Goal: Feedback & Contribution: Submit feedback/report problem

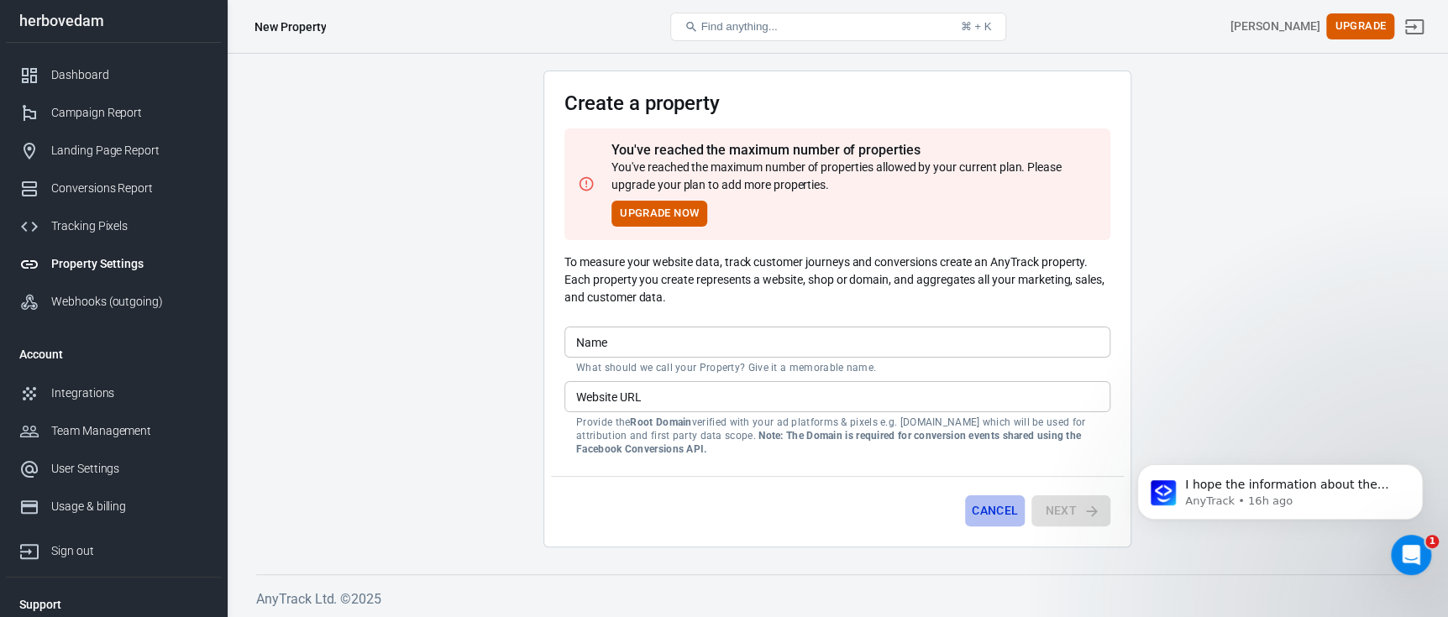
click at [1001, 521] on button "Cancel" at bounding box center [995, 511] width 60 height 31
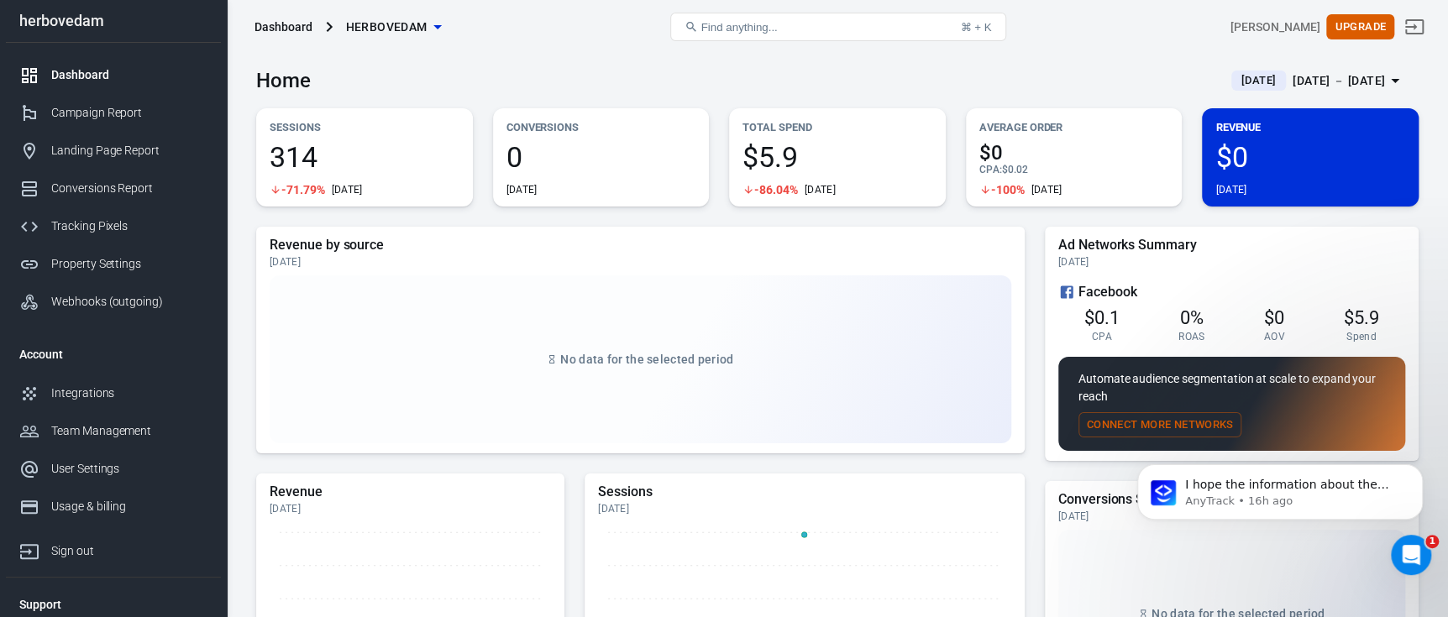
click at [1299, 81] on div "[DATE] － [DATE]" at bounding box center [1339, 81] width 92 height 21
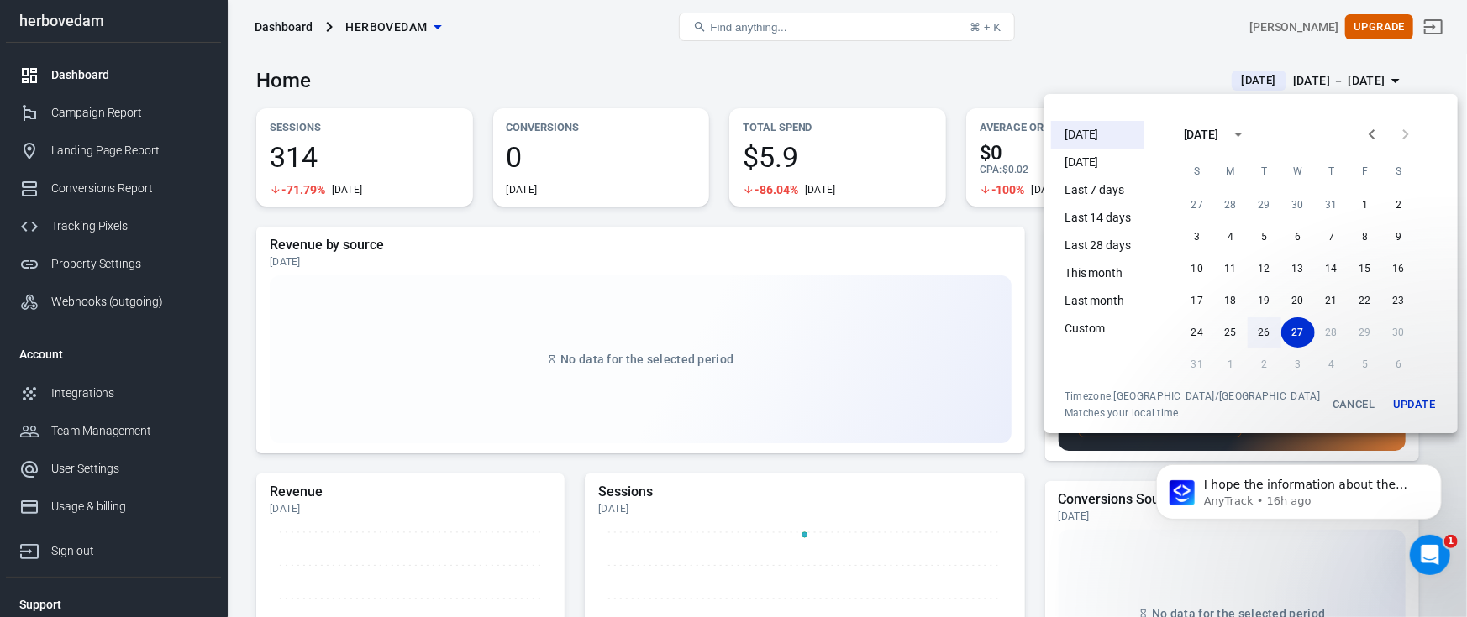
click at [1251, 328] on button "26" at bounding box center [1264, 333] width 34 height 30
click at [1247, 335] on button "26" at bounding box center [1264, 333] width 34 height 30
click at [1387, 406] on button "Update" at bounding box center [1414, 405] width 54 height 30
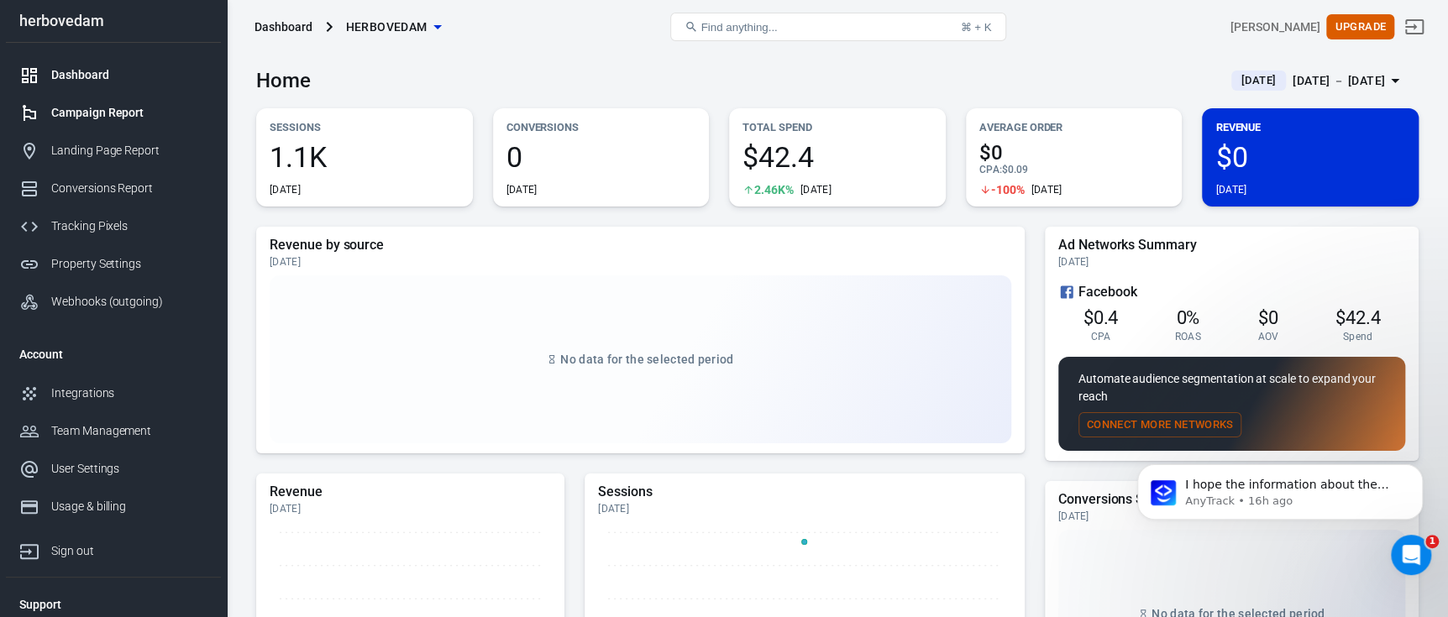
click at [109, 117] on div "Campaign Report" at bounding box center [129, 113] width 156 height 18
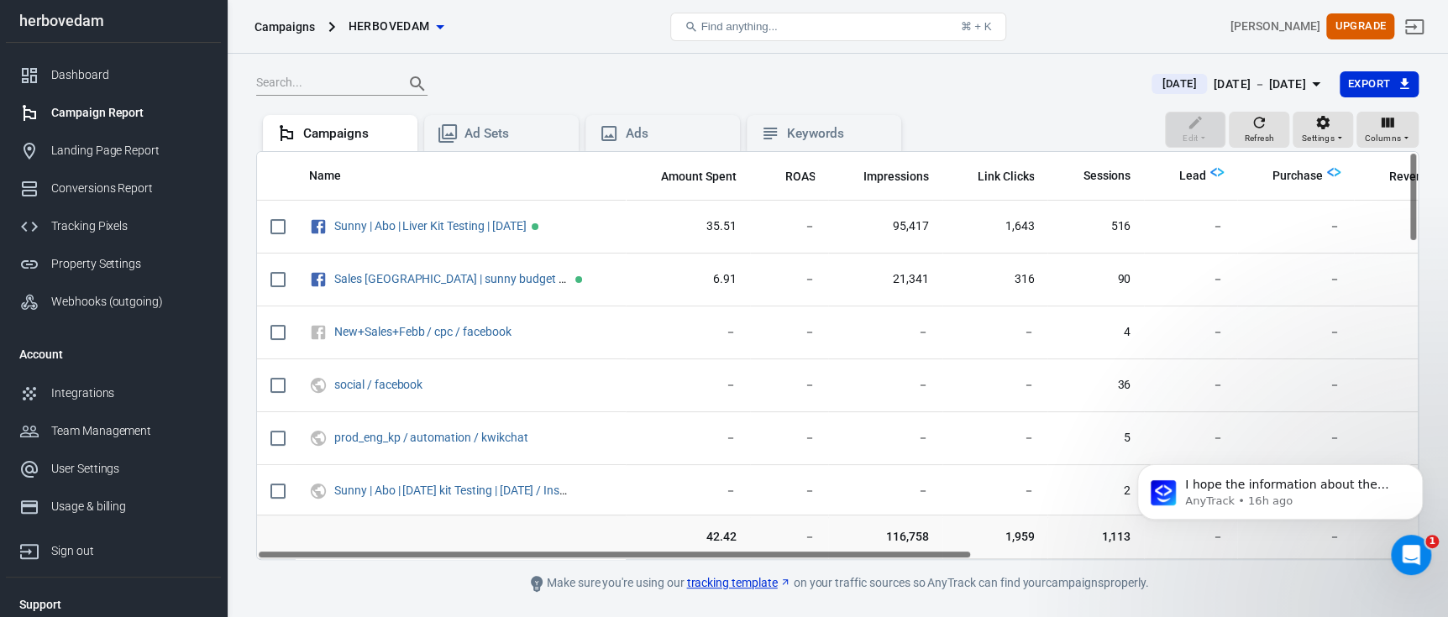
drag, startPoint x: 601, startPoint y: 555, endPoint x: 515, endPoint y: 515, distance: 94.7
click at [496, 527] on div "Name Amount Spent ROAS Impressions Link Clicks Sessions Lead Purchase Revenue A…" at bounding box center [837, 355] width 1163 height 409
click at [513, 131] on div "Ad Sets" at bounding box center [515, 134] width 101 height 18
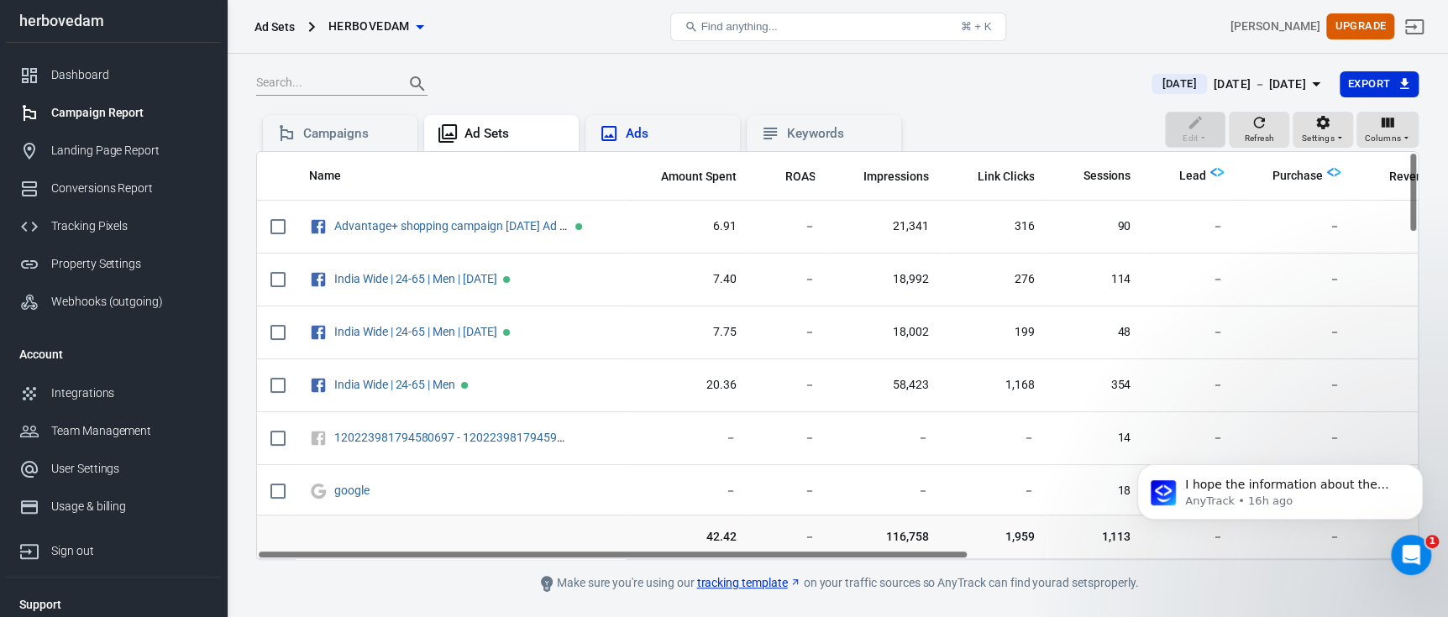
click at [666, 121] on div "Ads" at bounding box center [663, 133] width 155 height 37
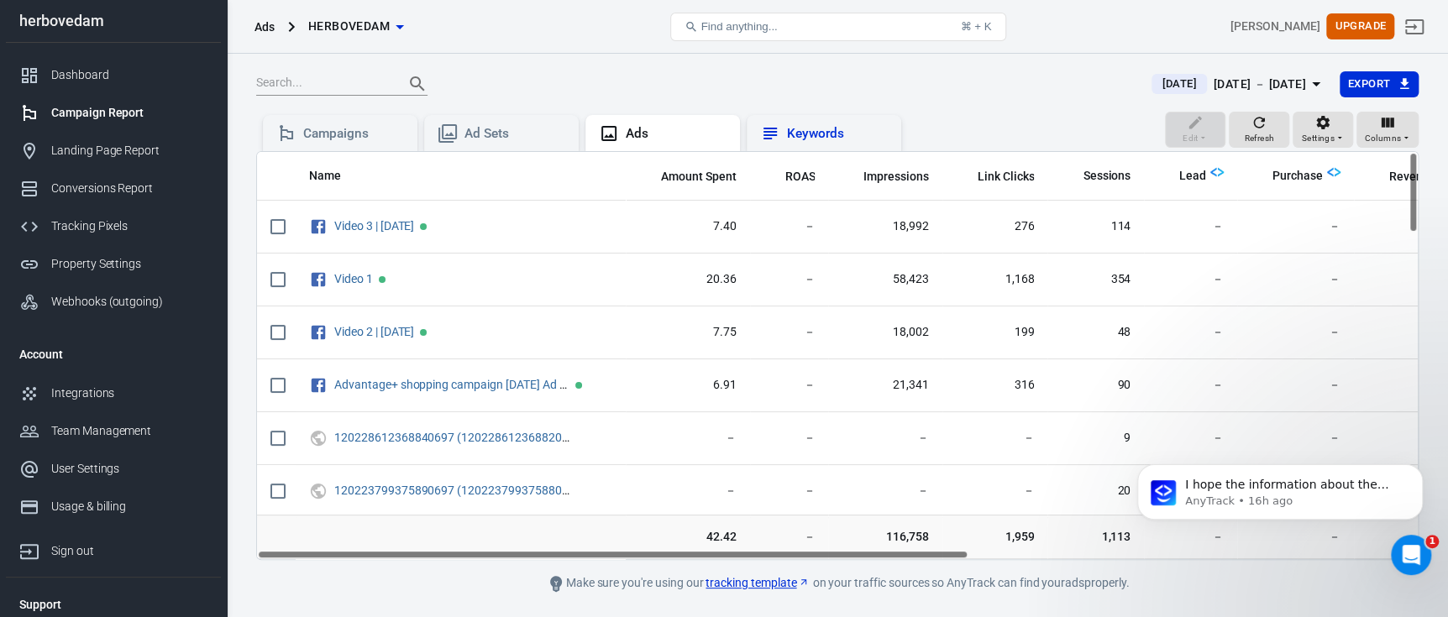
click at [784, 134] on div "Keywords" at bounding box center [824, 133] width 128 height 20
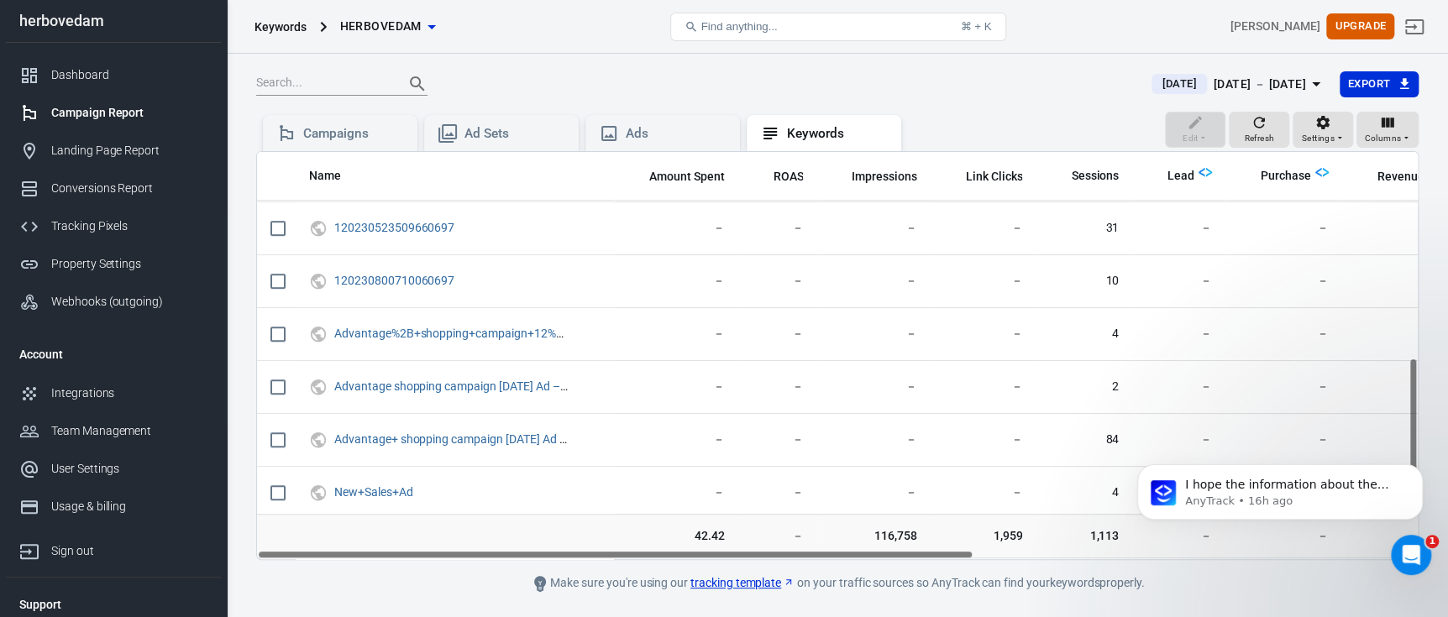
drag, startPoint x: 722, startPoint y: 550, endPoint x: 732, endPoint y: 542, distance: 13.1
click at [732, 542] on td "42.42" at bounding box center [676, 536] width 124 height 45
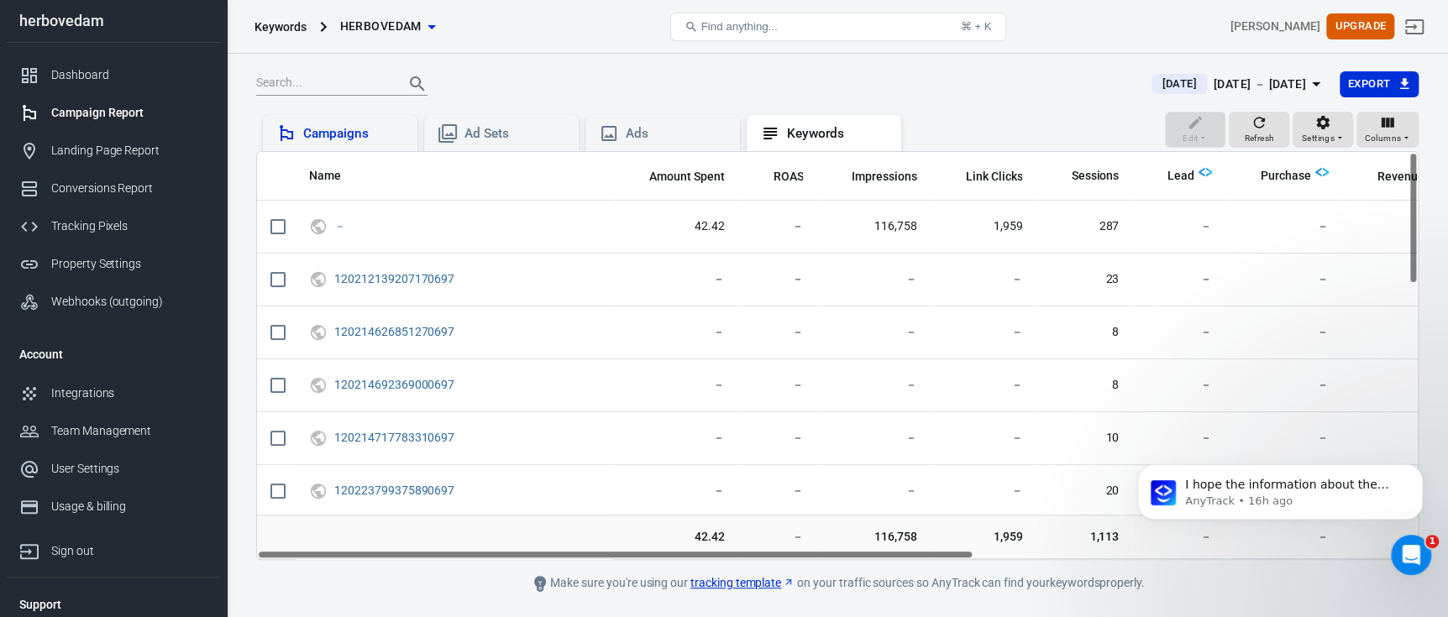
click at [371, 129] on div "Campaigns" at bounding box center [353, 134] width 101 height 18
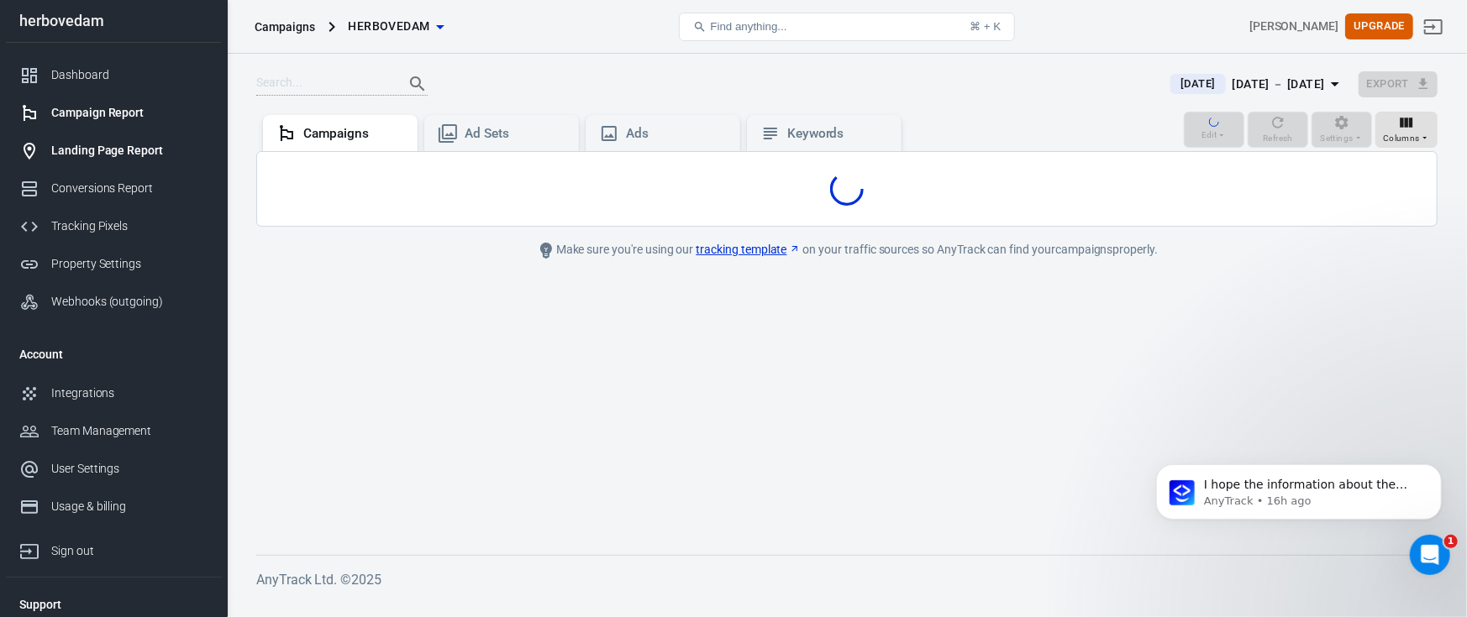
click at [127, 138] on link "Landing Page Report" at bounding box center [113, 151] width 215 height 38
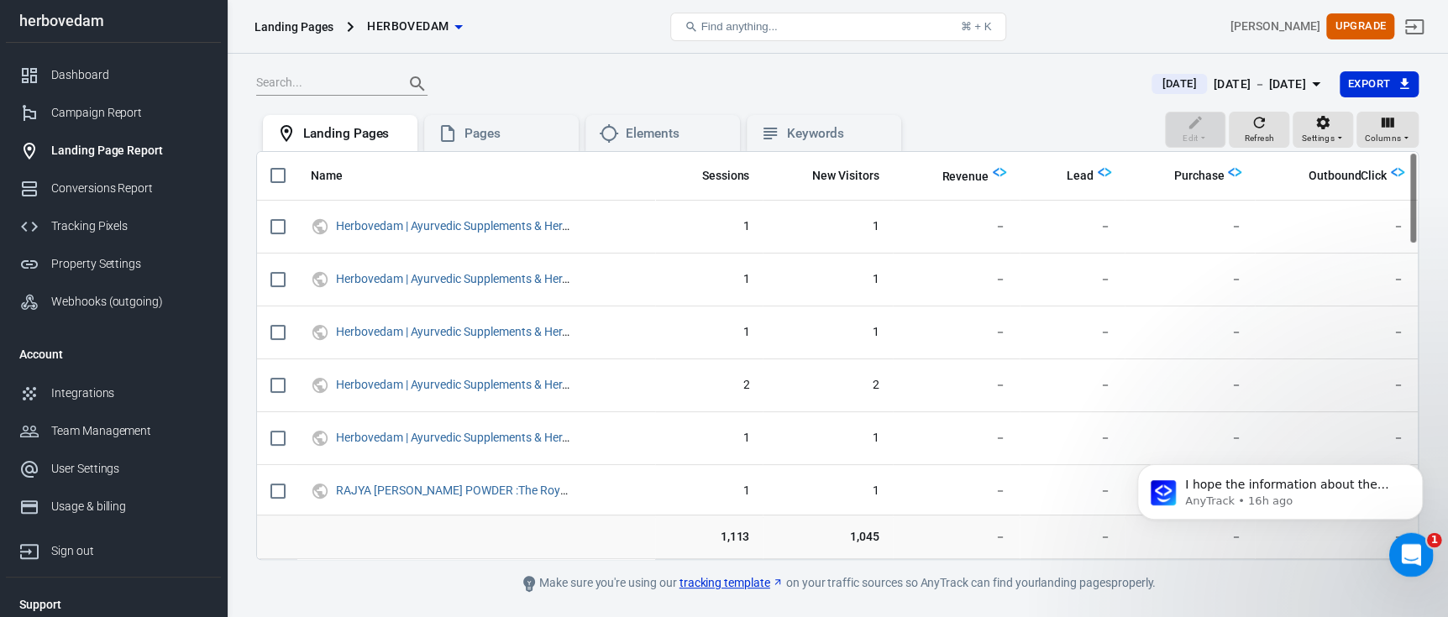
click at [1416, 555] on icon "Open Intercom Messenger" at bounding box center [1409, 553] width 28 height 28
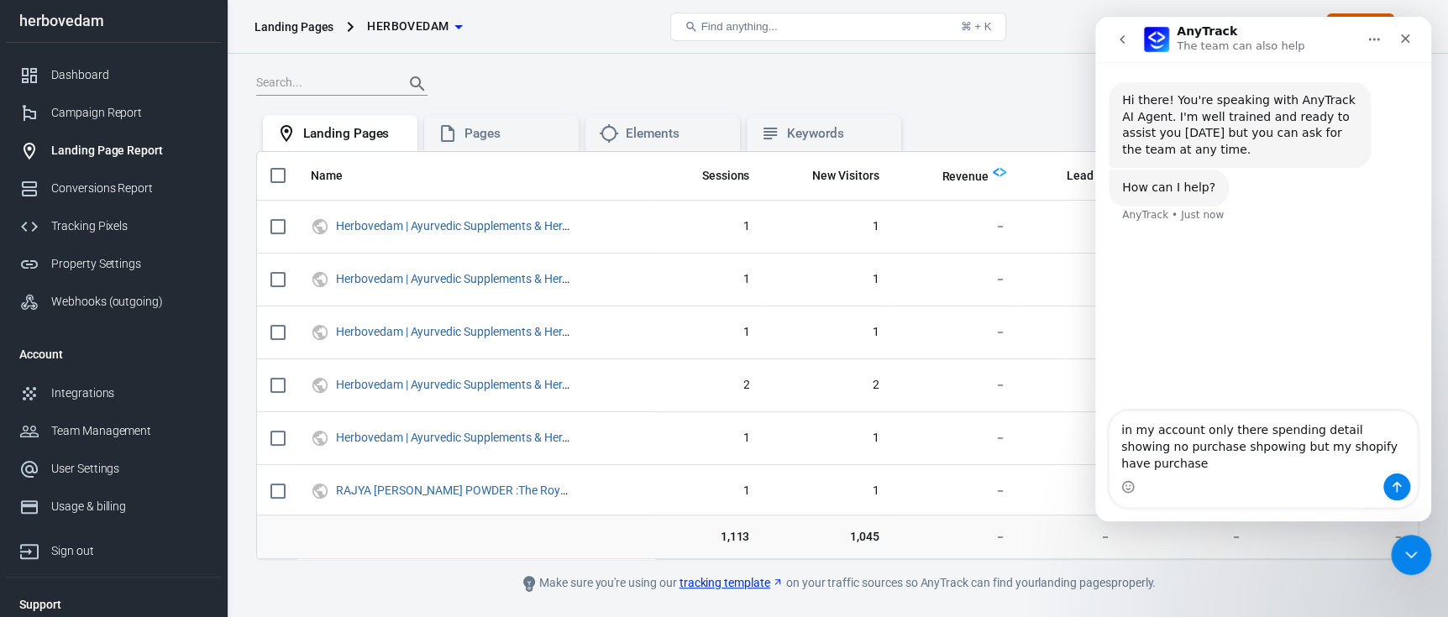
type textarea "in my account only there spending detail showing no purchase shpowing but my sh…"
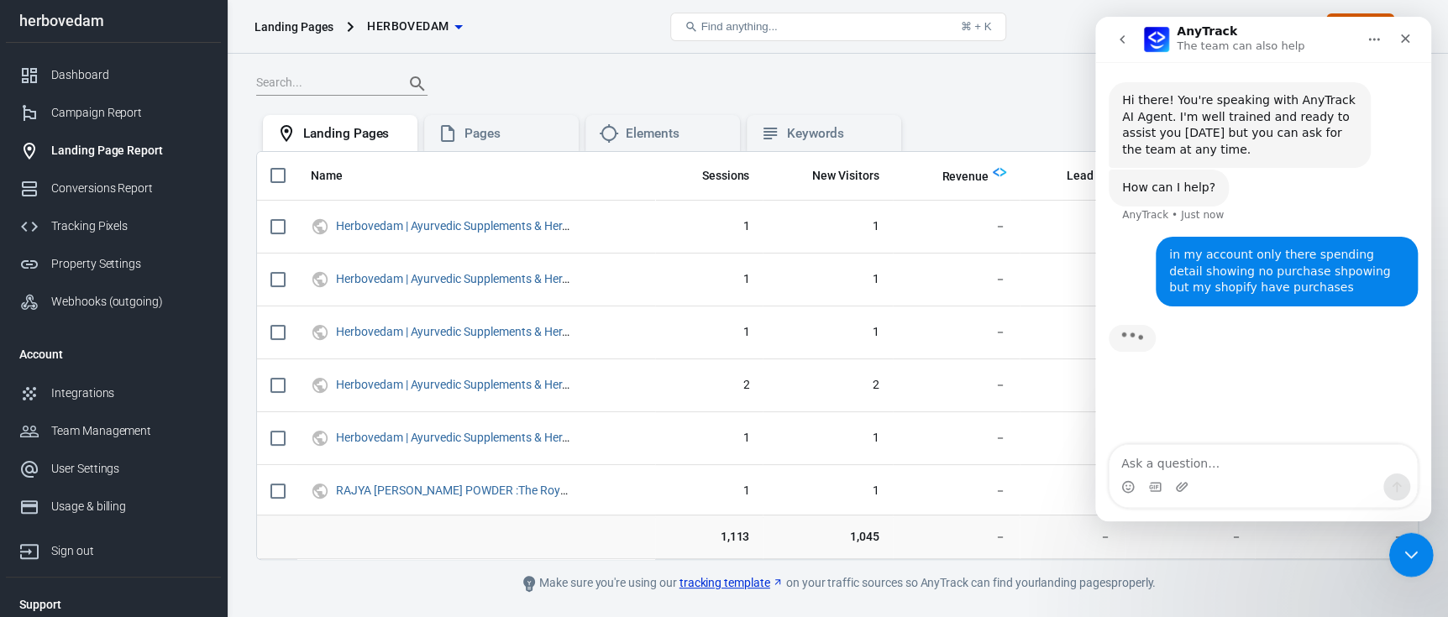
click at [1410, 538] on div "Close Intercom Messenger" at bounding box center [1409, 553] width 40 height 40
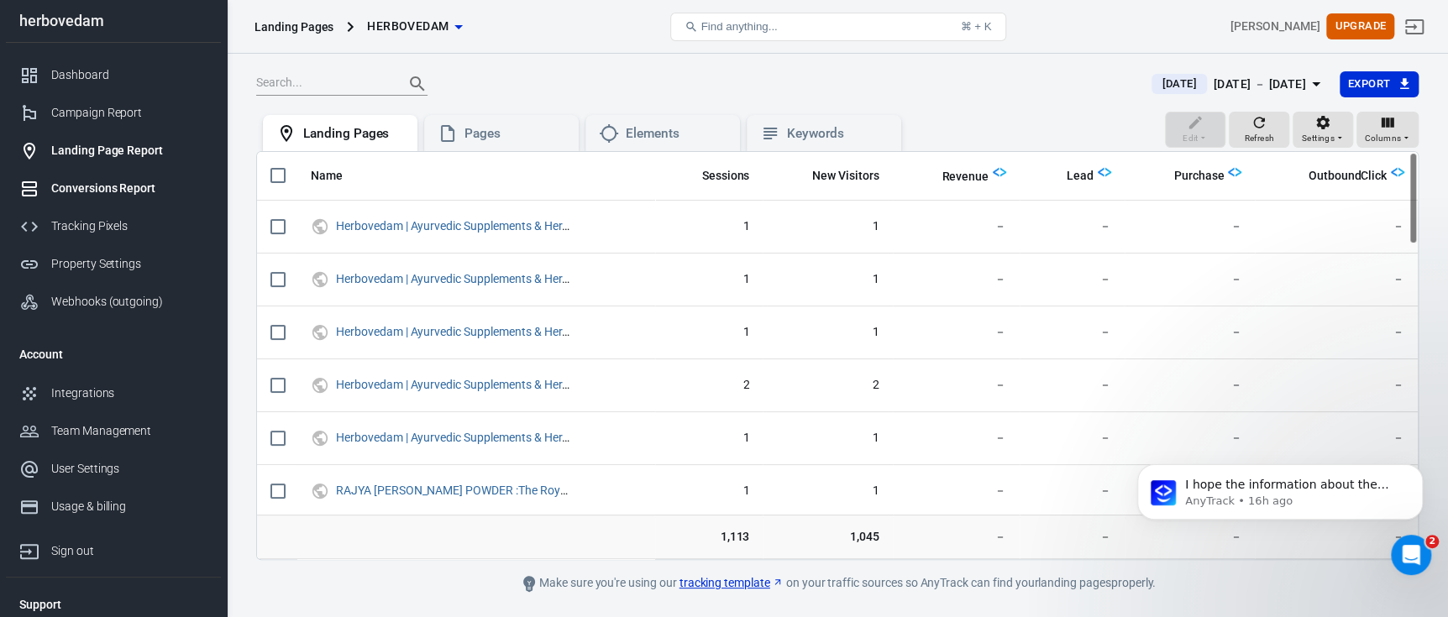
click at [83, 180] on div "Conversions Report" at bounding box center [129, 189] width 156 height 18
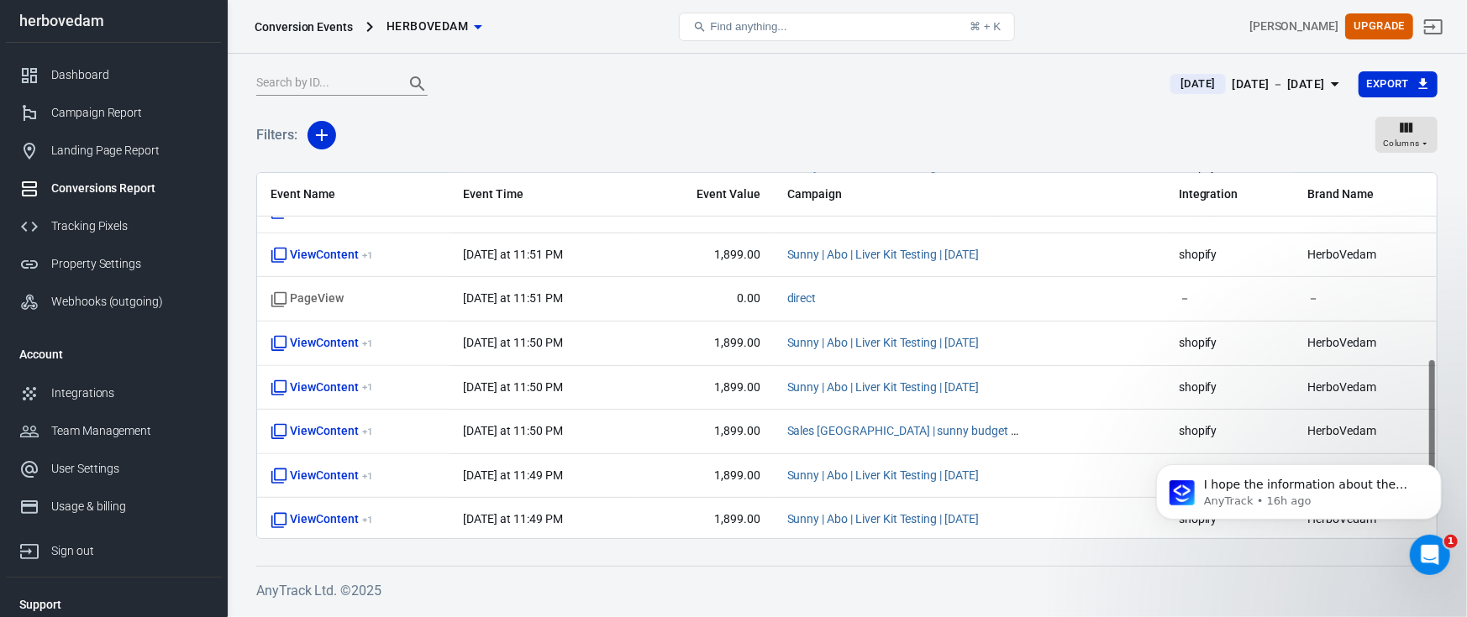
scroll to position [612, 0]
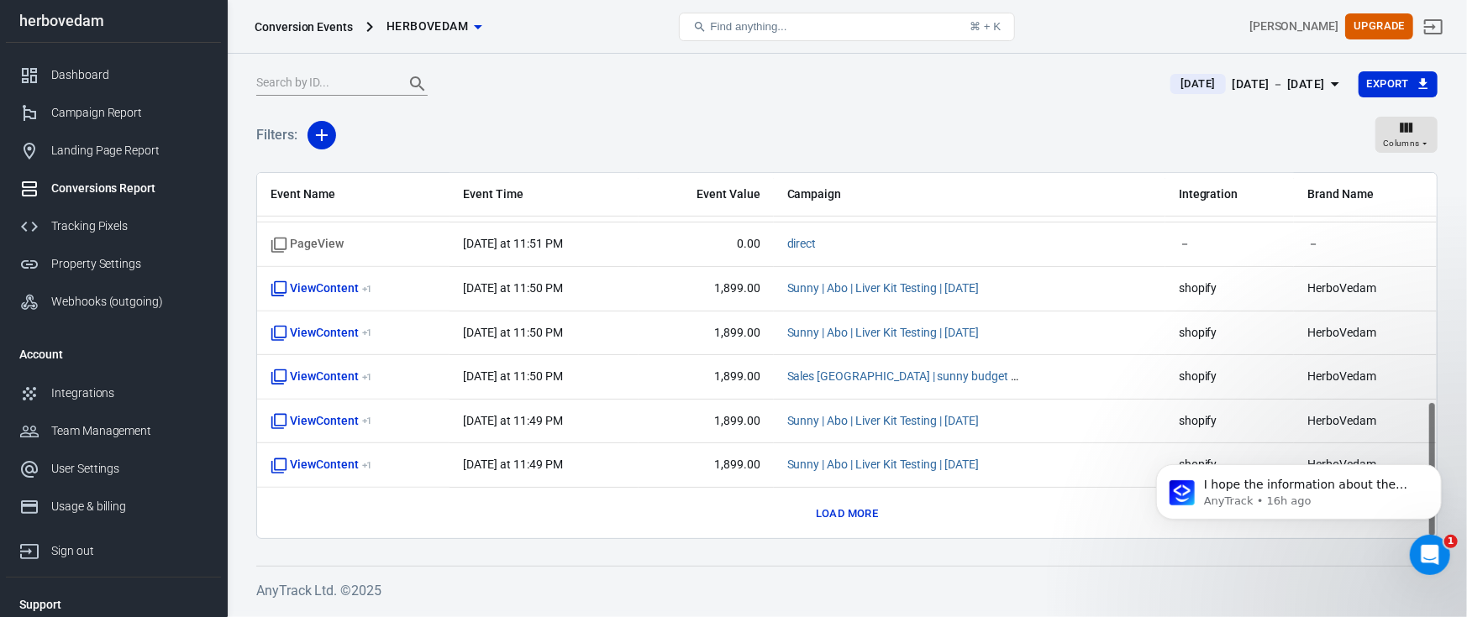
click at [832, 516] on button "Load more" at bounding box center [846, 514] width 71 height 26
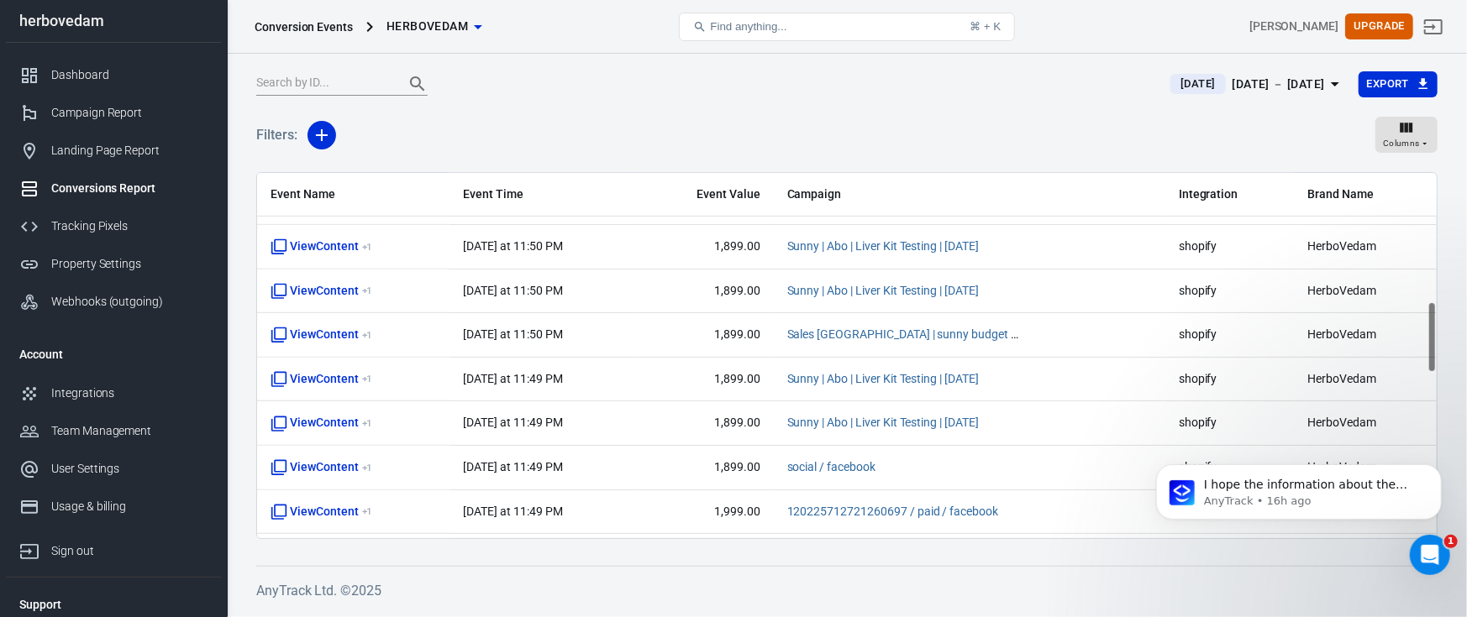
scroll to position [0, 0]
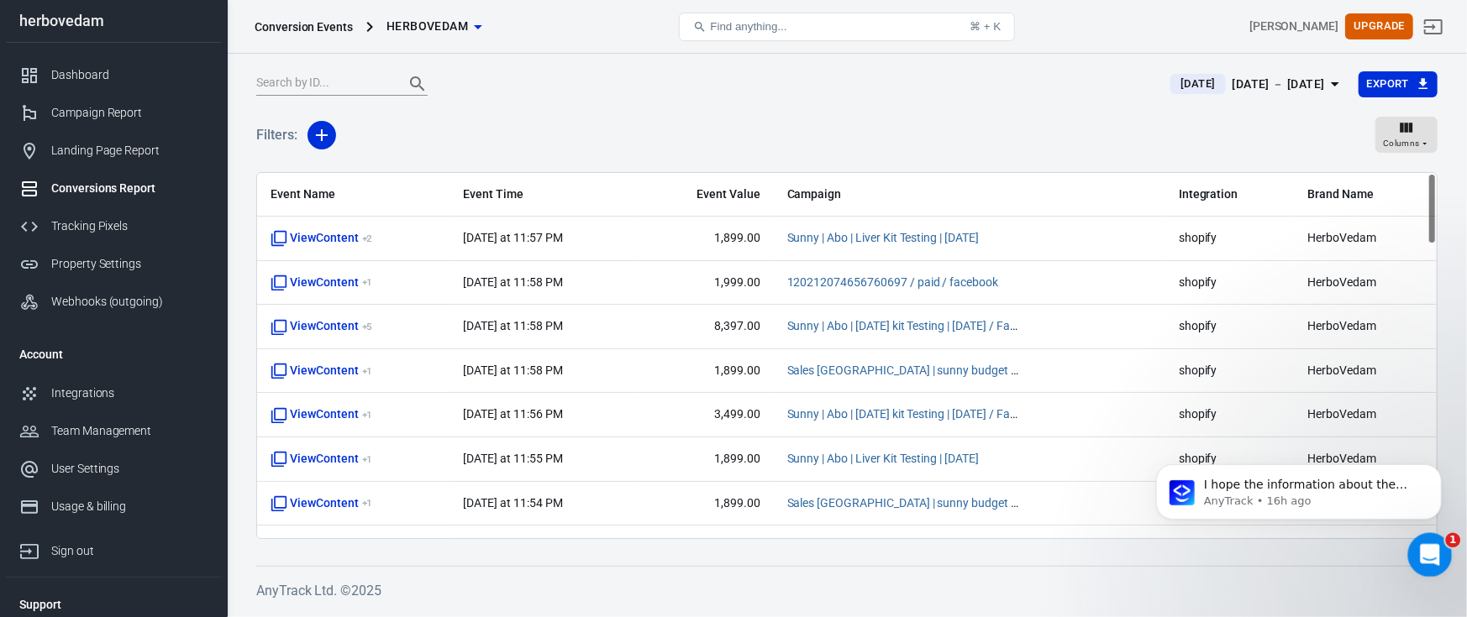
click at [1419, 538] on div "Open Intercom Messenger" at bounding box center [1426, 552] width 55 height 55
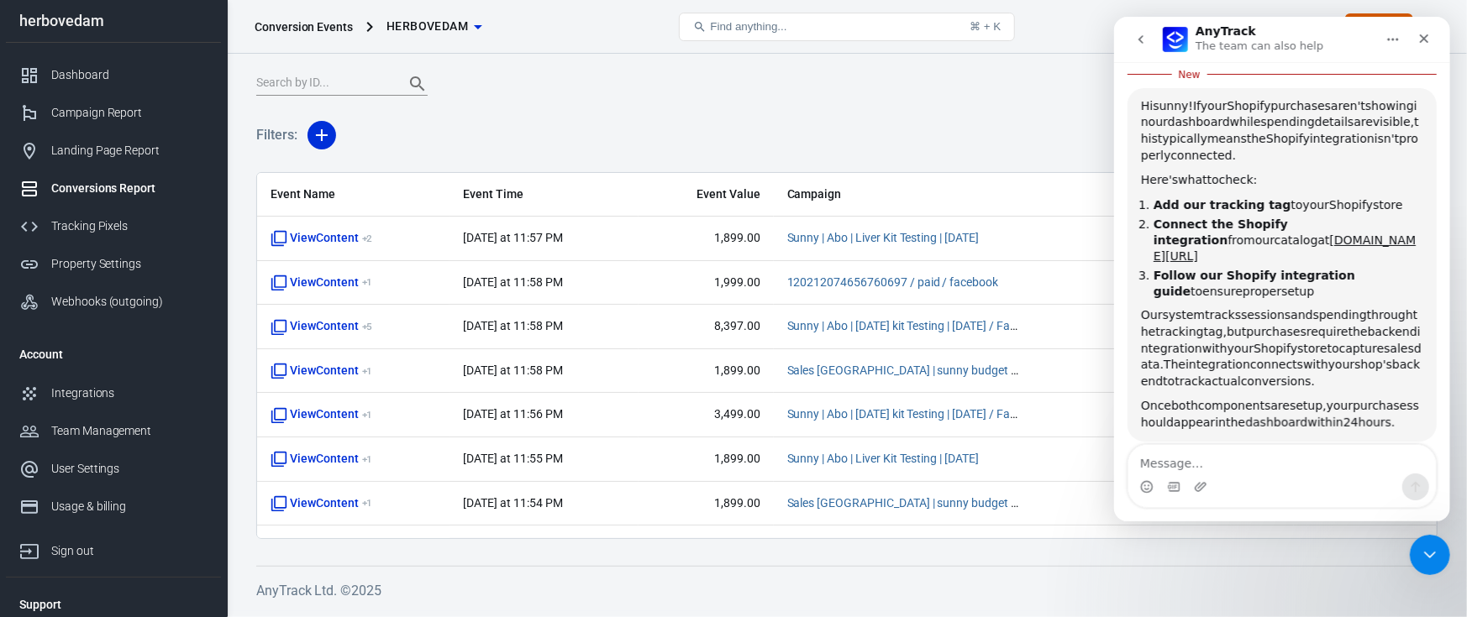
scroll to position [2, 0]
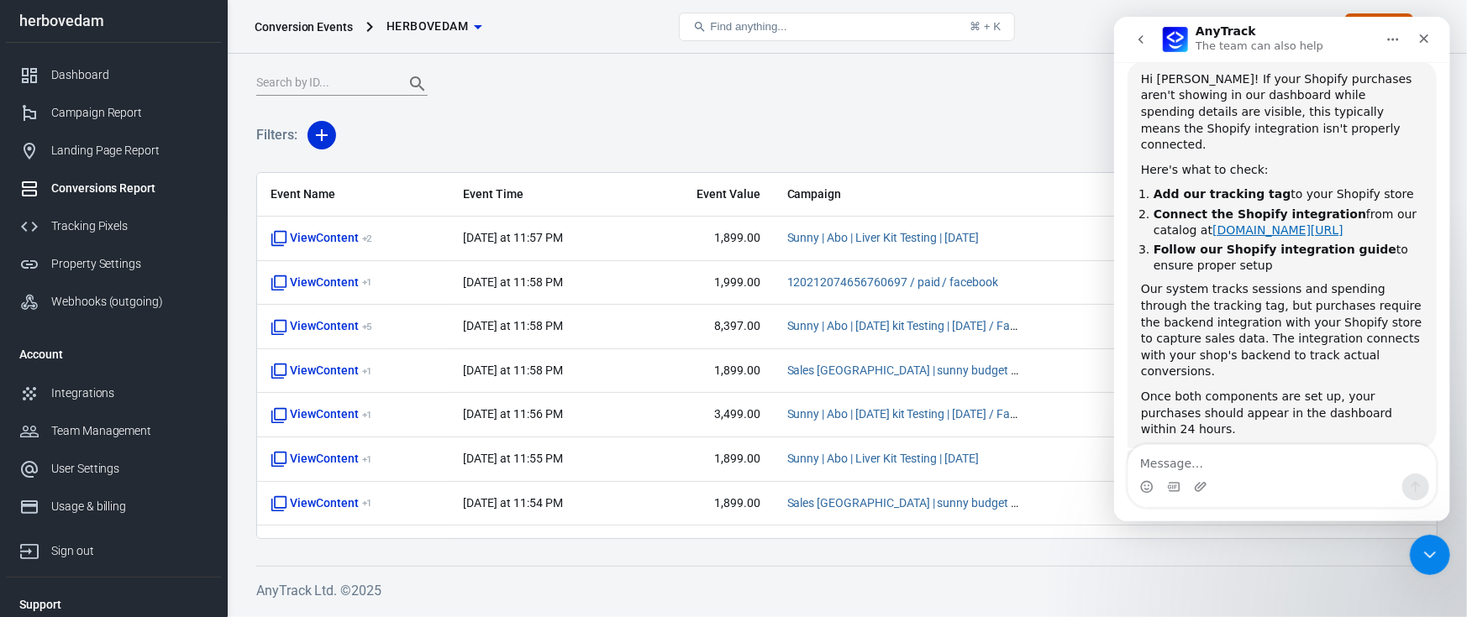
click at [1284, 223] on link "[DOMAIN_NAME][URL]" at bounding box center [1276, 229] width 131 height 13
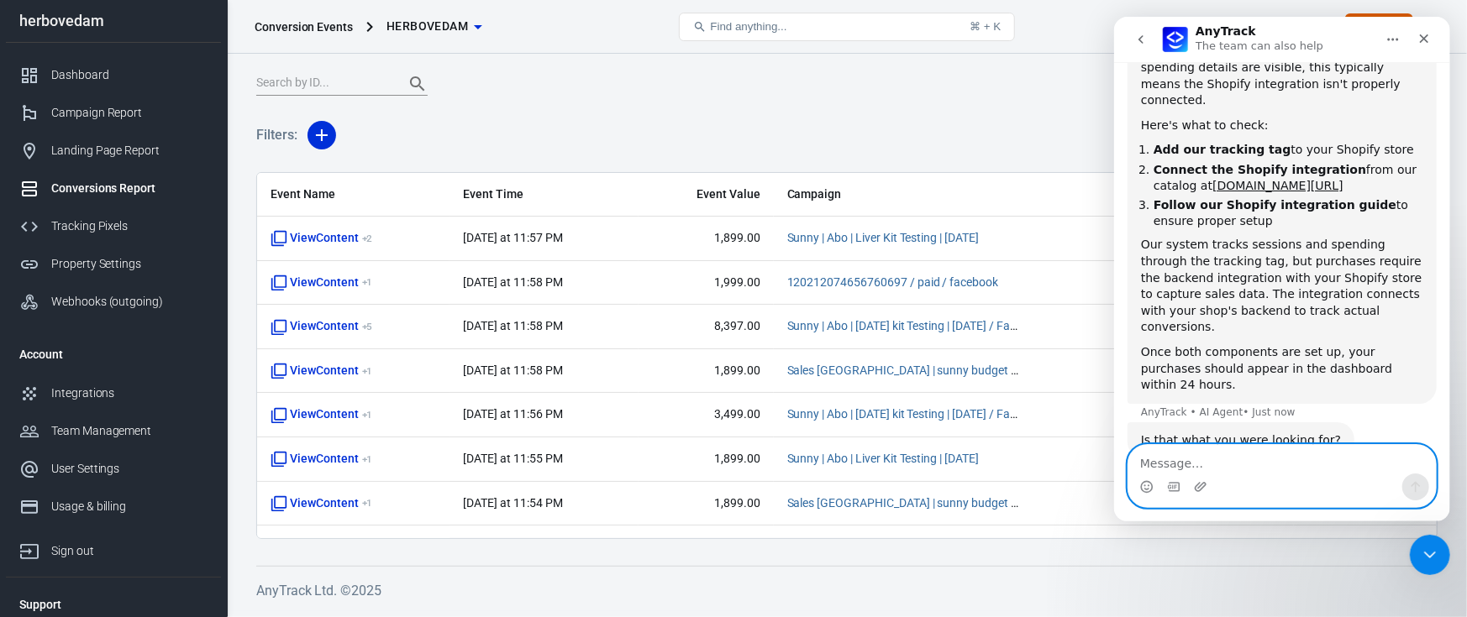
click at [1231, 467] on textarea "Message…" at bounding box center [1280, 459] width 307 height 29
type textarea "already added the code in head section"
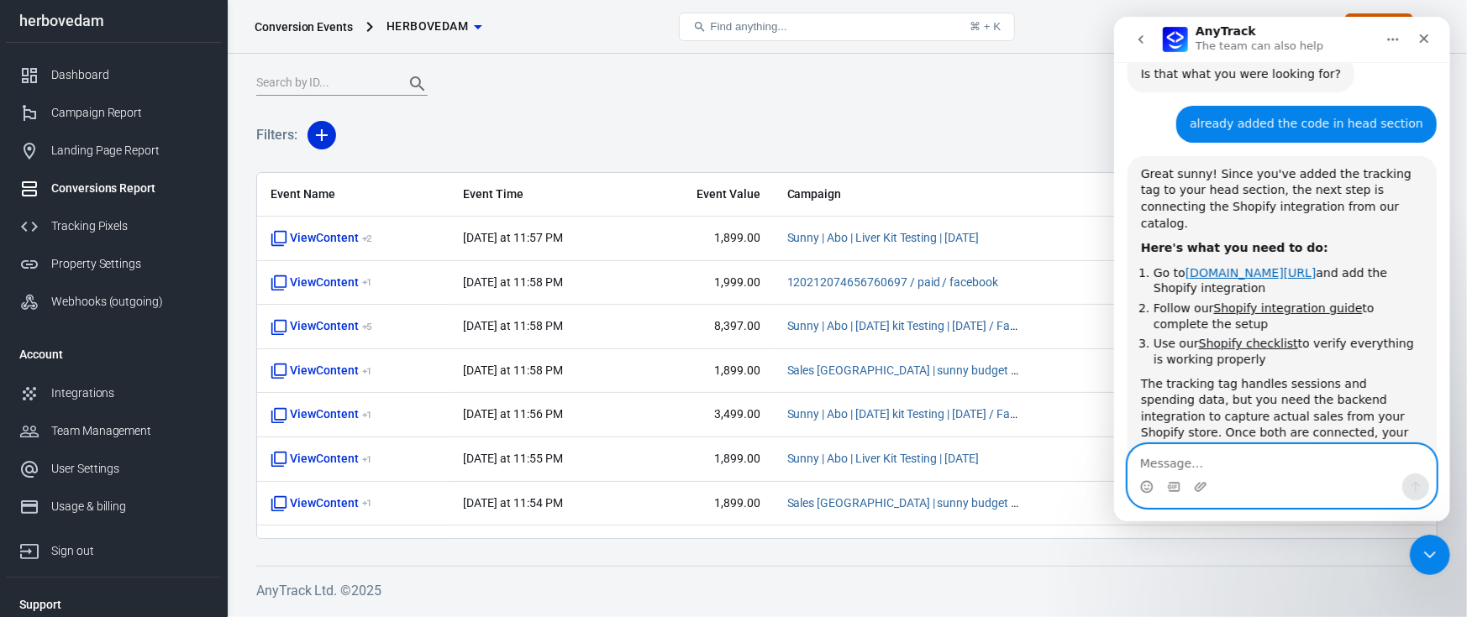
scroll to position [682, 0]
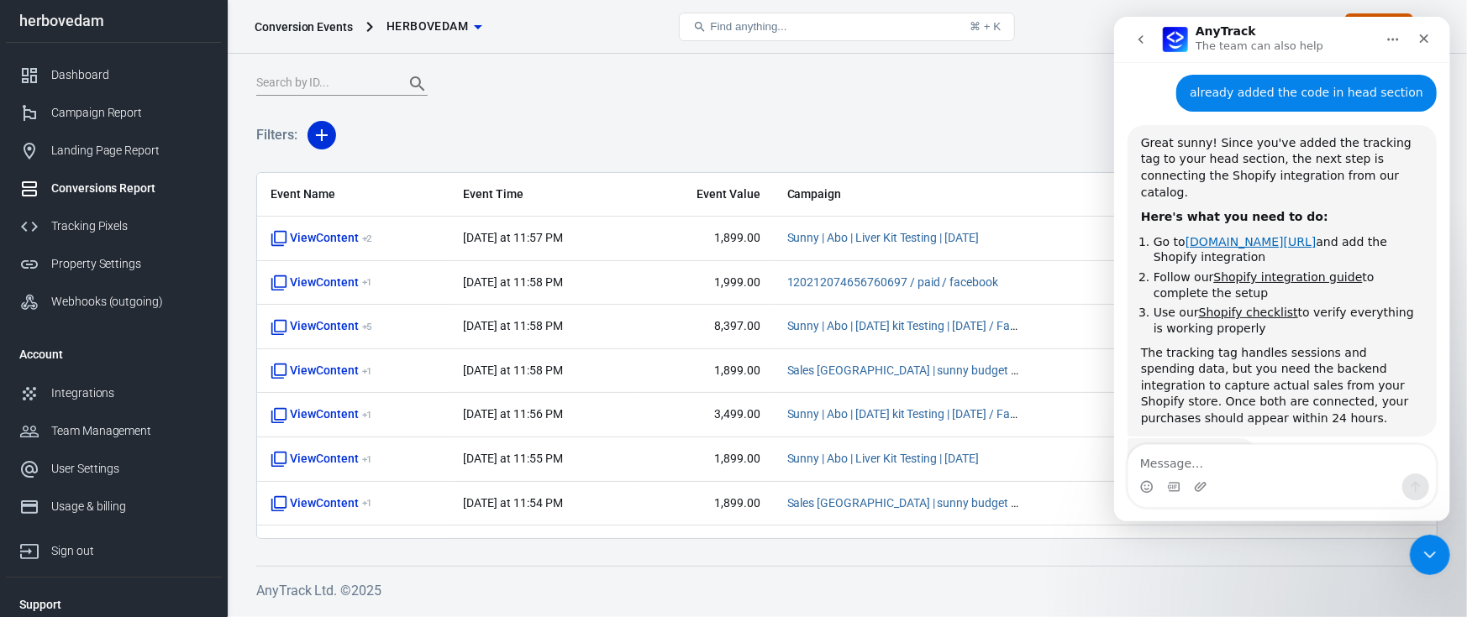
click at [1259, 235] on link "[DOMAIN_NAME][URL]" at bounding box center [1249, 241] width 131 height 13
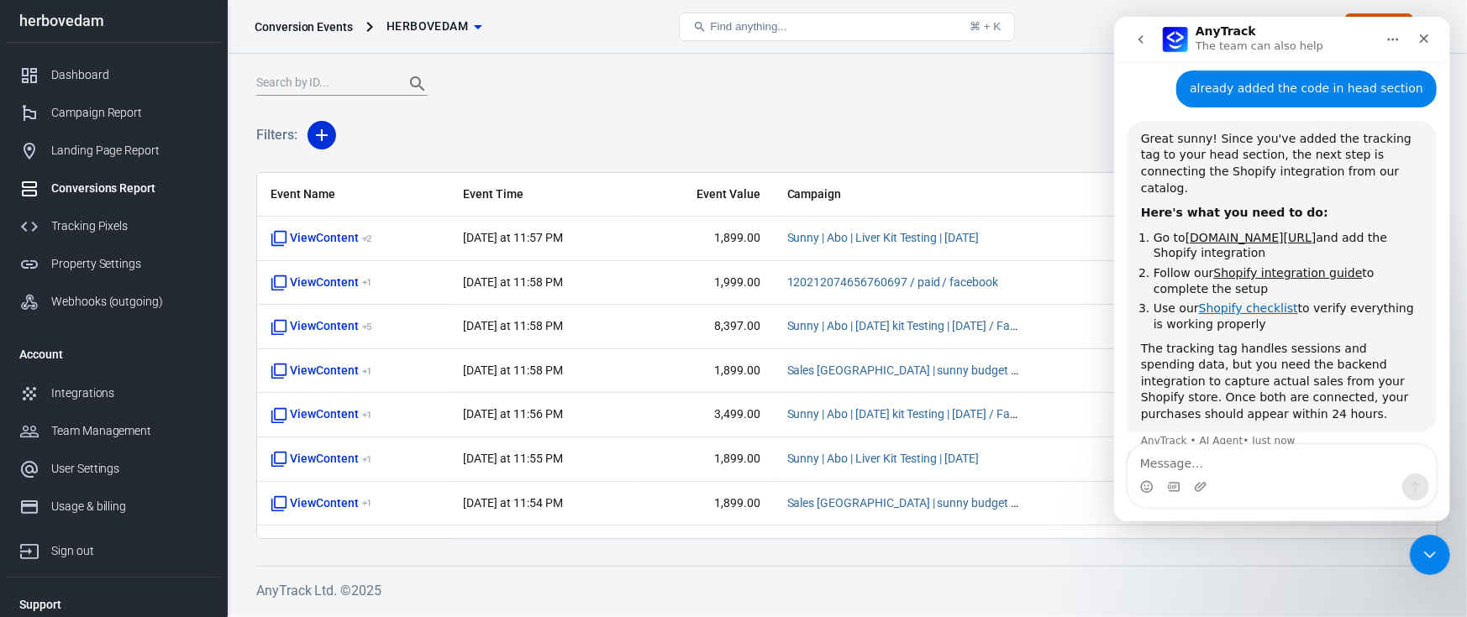
click at [1245, 302] on link "Shopify checklist" at bounding box center [1247, 308] width 99 height 13
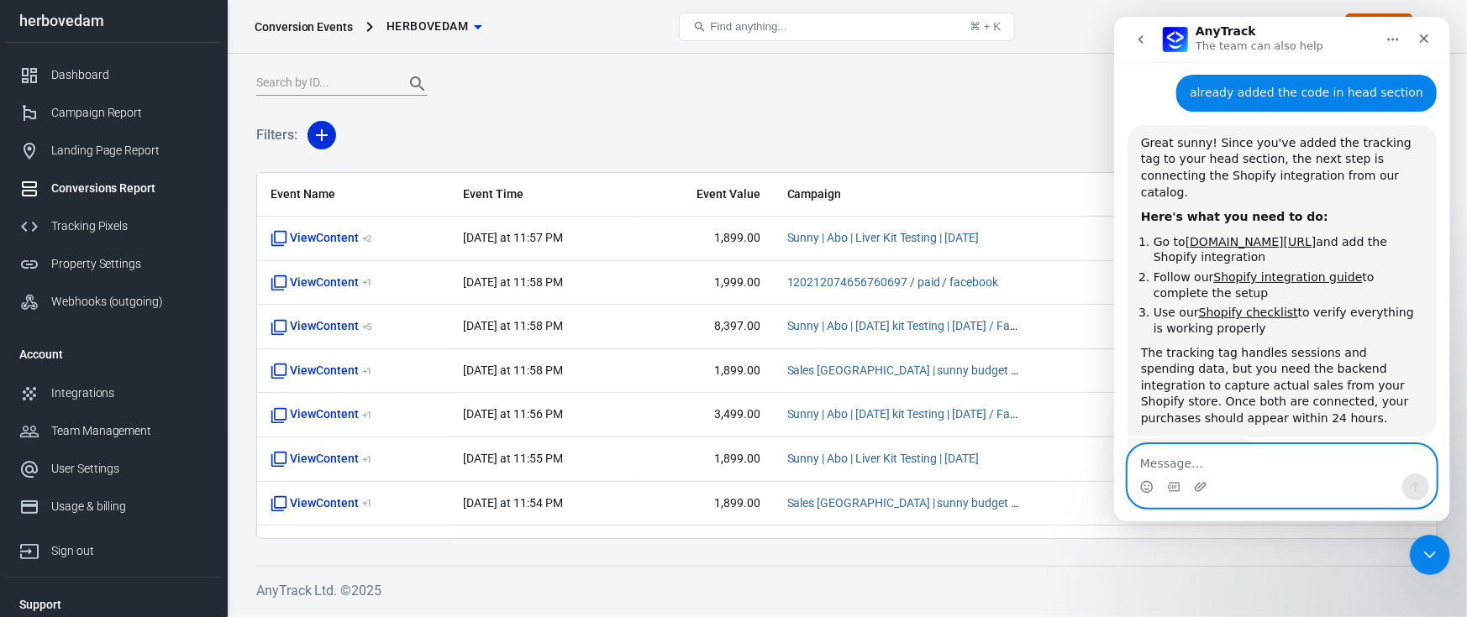
click at [1182, 456] on textarea "Message…" at bounding box center [1280, 459] width 307 height 29
type textarea "n"
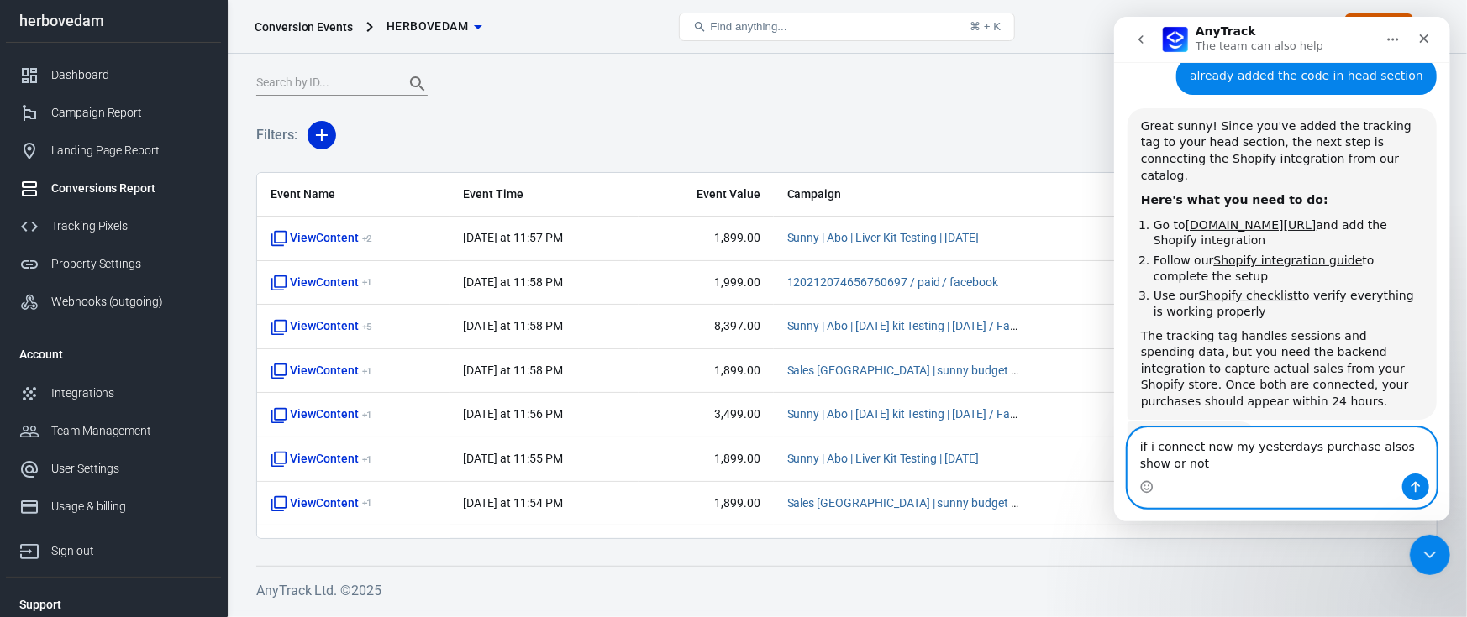
type textarea "if i connect now my yesterdays purchase alsos show or not ?"
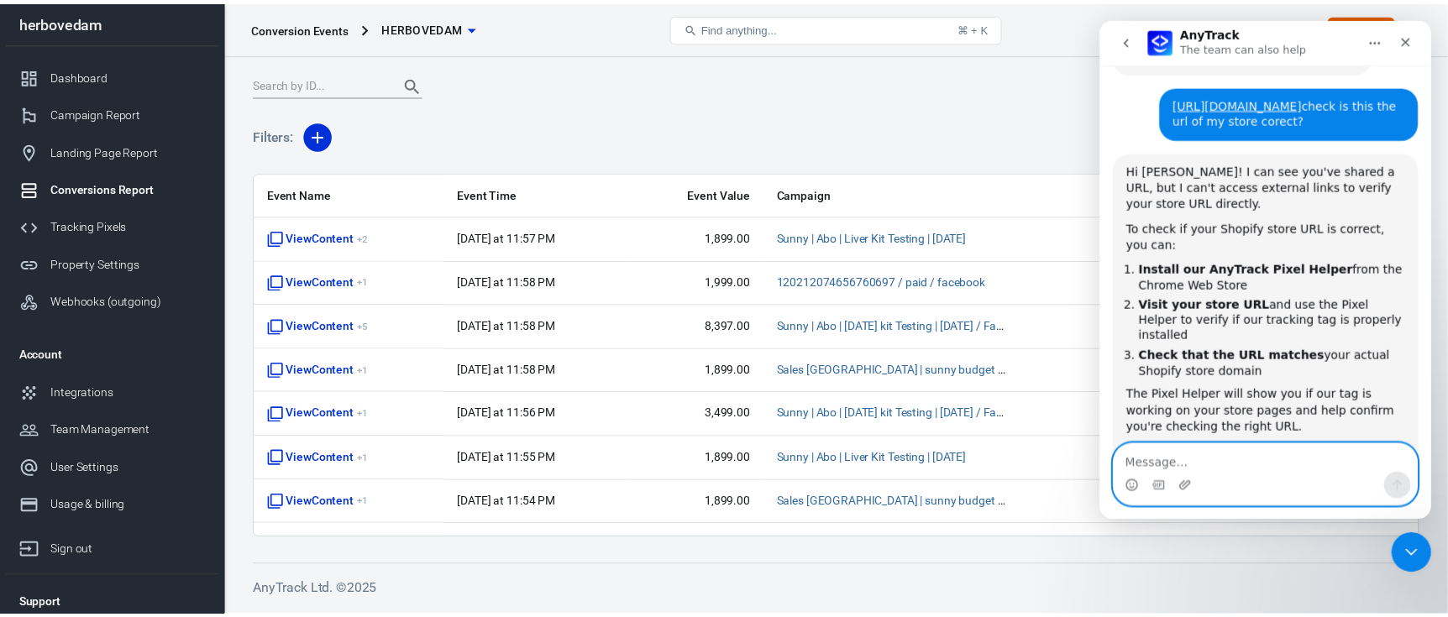
scroll to position [1510, 0]
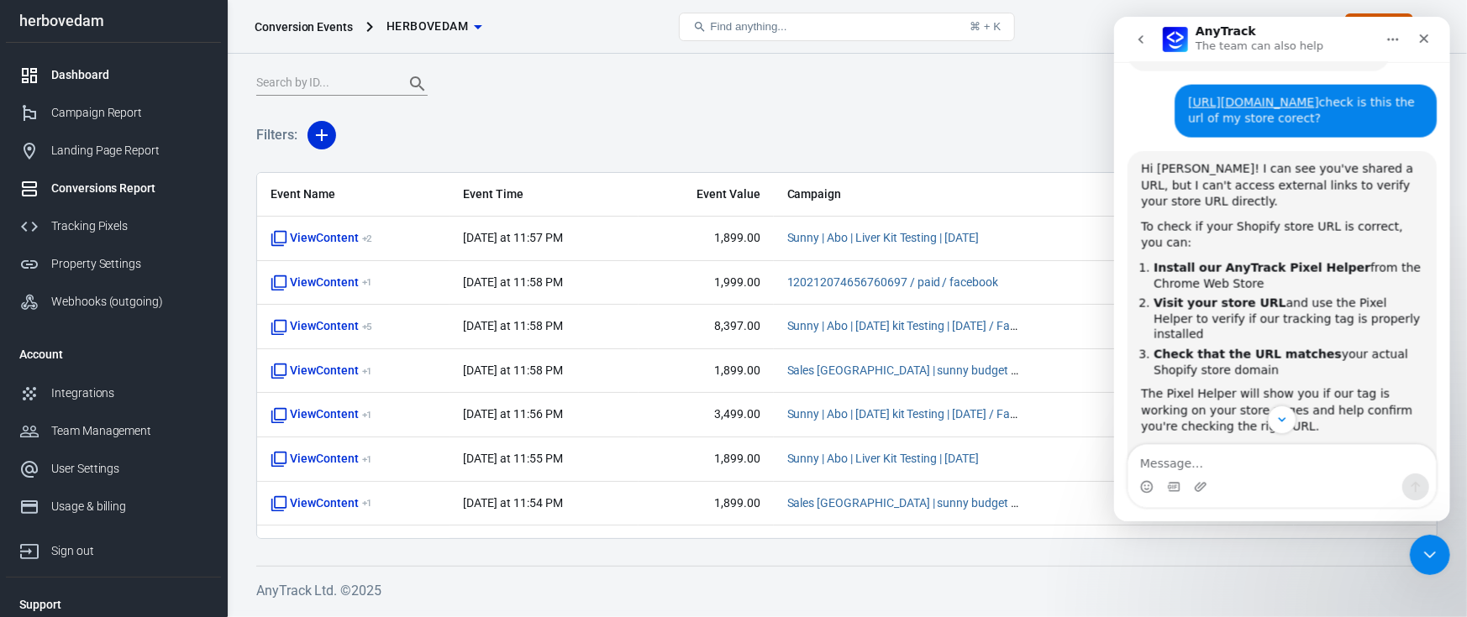
click at [102, 76] on div "Dashboard" at bounding box center [129, 75] width 156 height 18
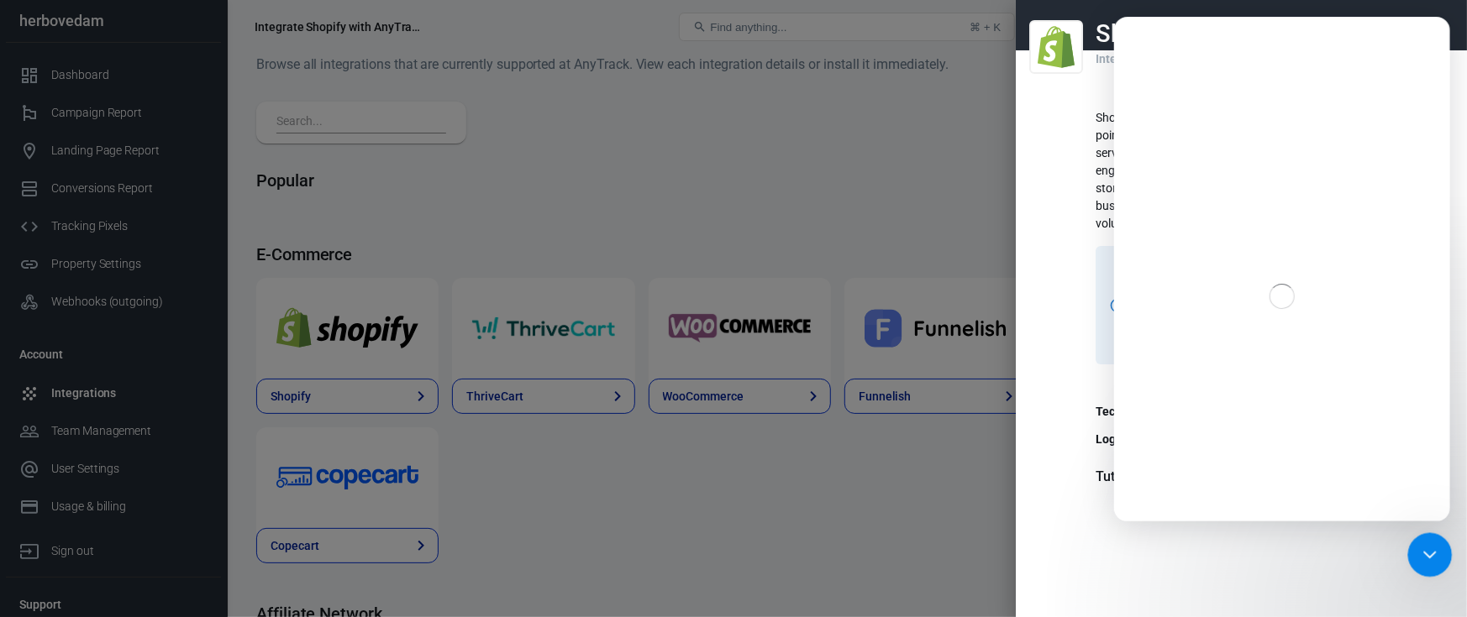
click at [1433, 544] on icon "Close Intercom Messenger" at bounding box center [1427, 553] width 20 height 20
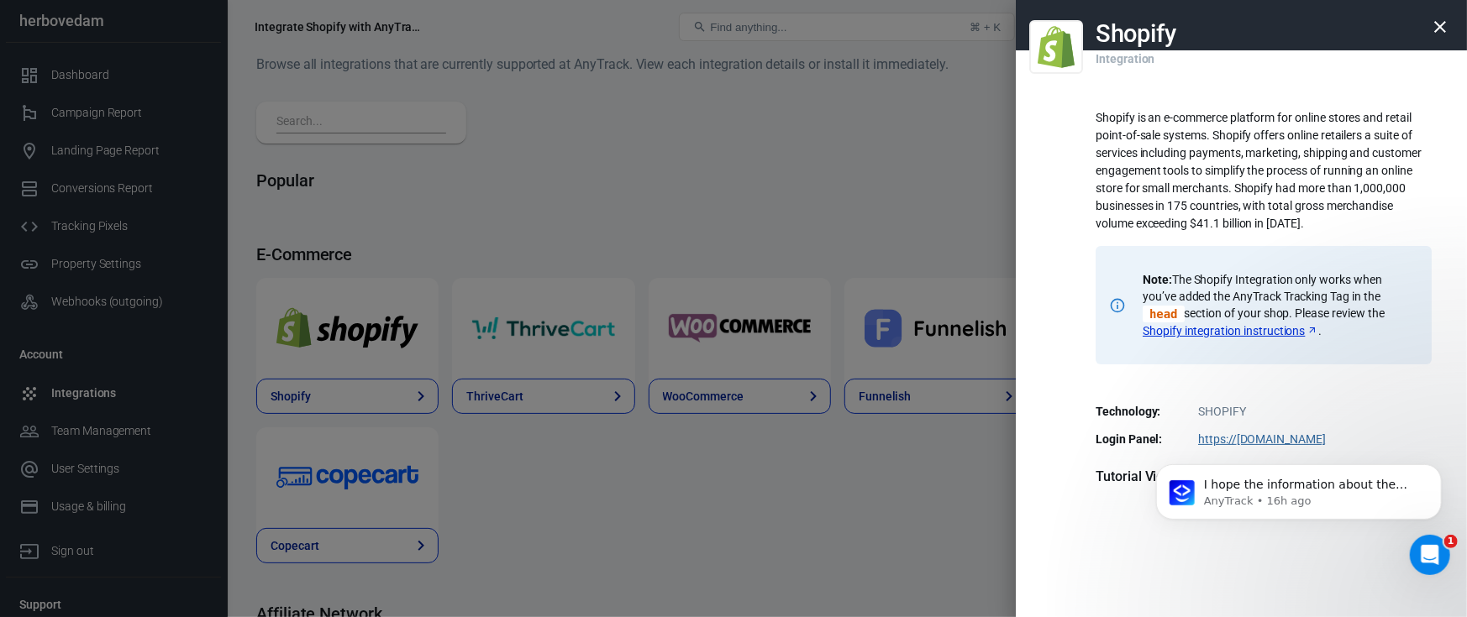
click at [1430, 24] on icon "button" at bounding box center [1440, 27] width 20 height 20
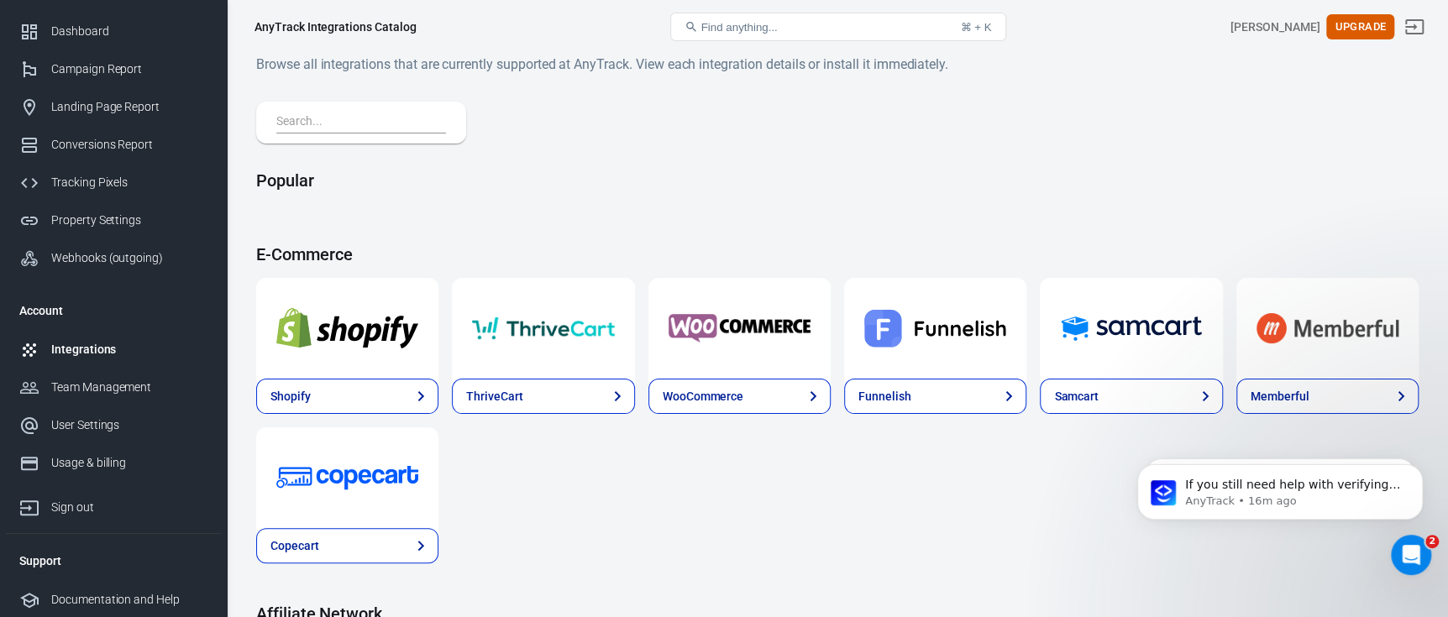
click at [405, 326] on img at bounding box center [347, 328] width 142 height 60
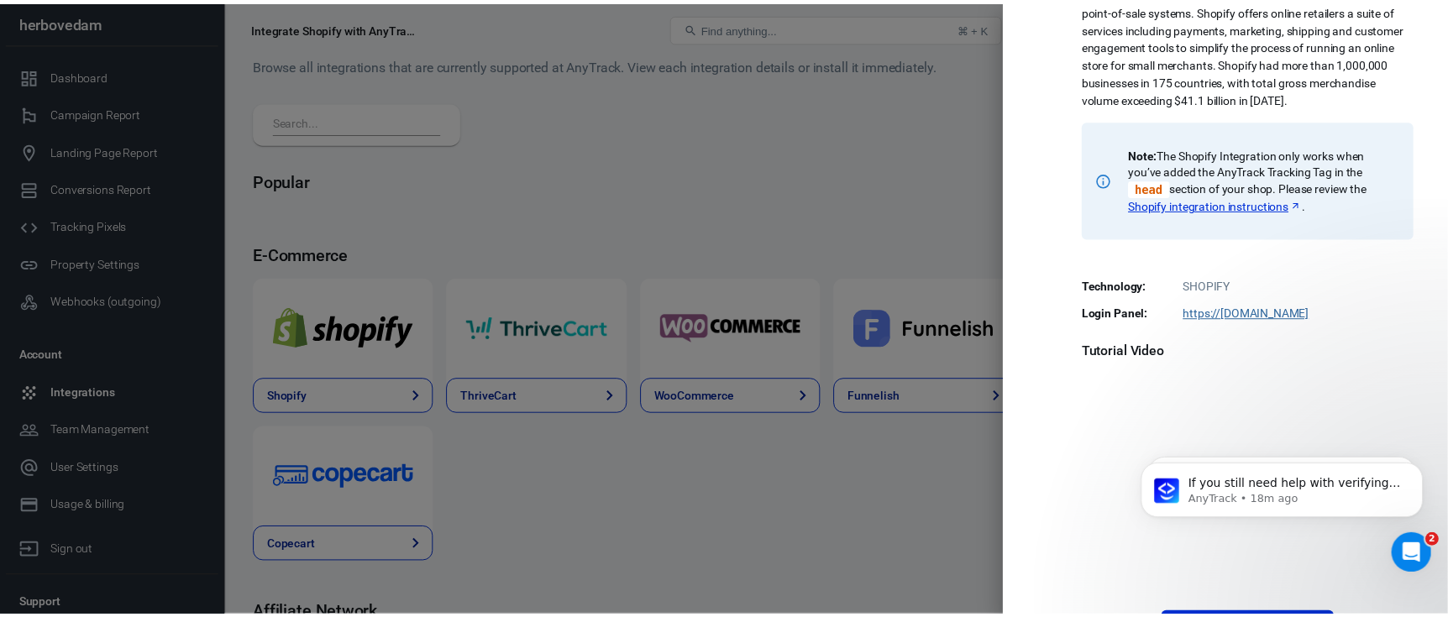
scroll to position [334, 0]
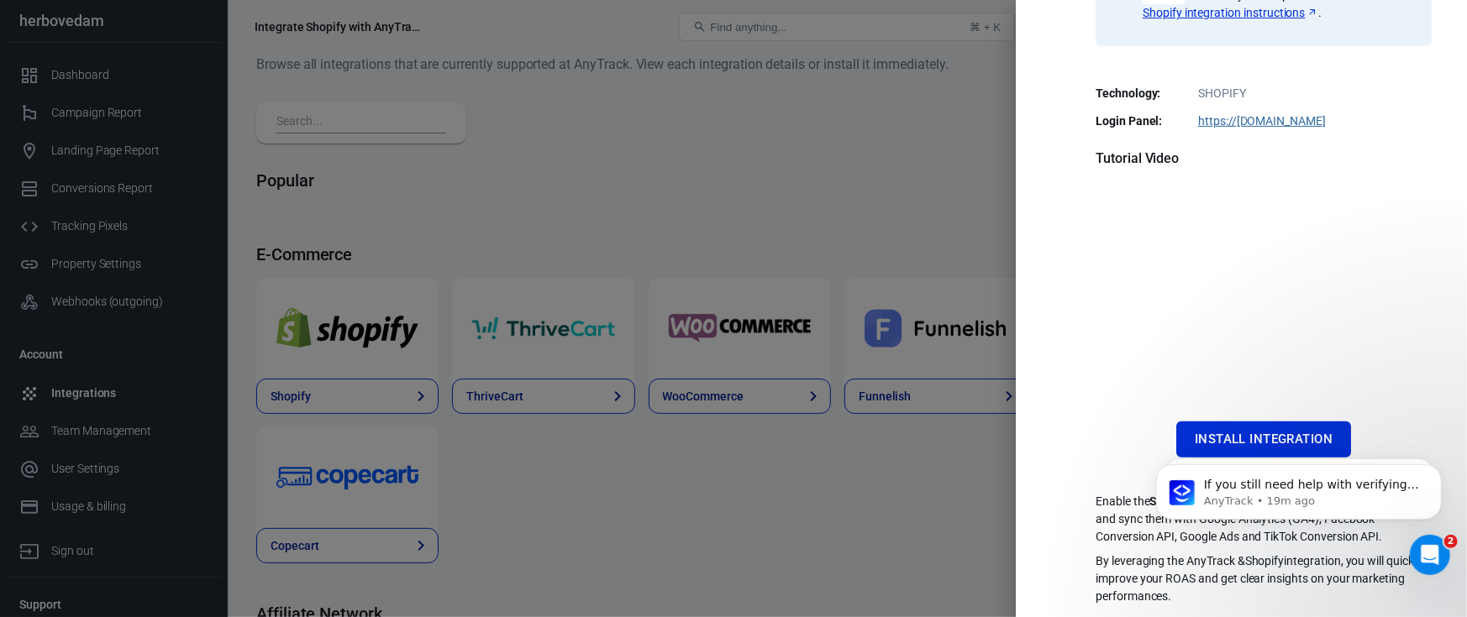
click at [906, 197] on div at bounding box center [733, 308] width 1467 height 617
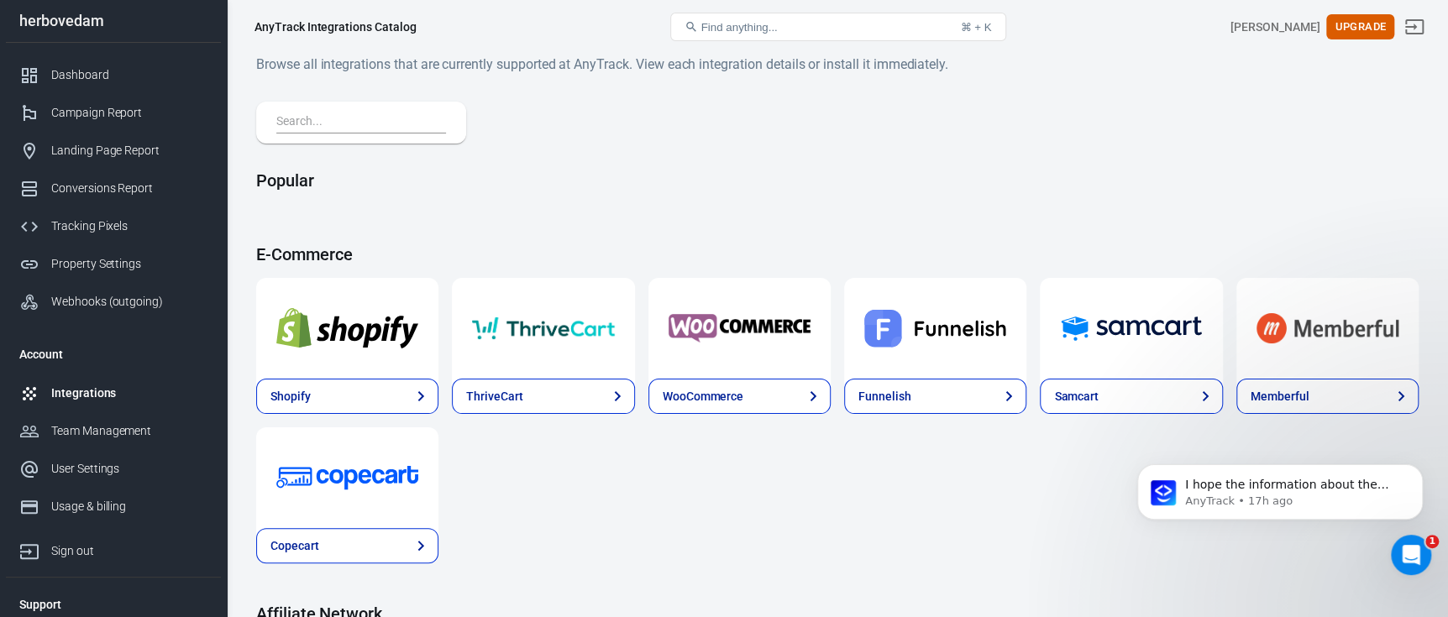
scroll to position [699, 0]
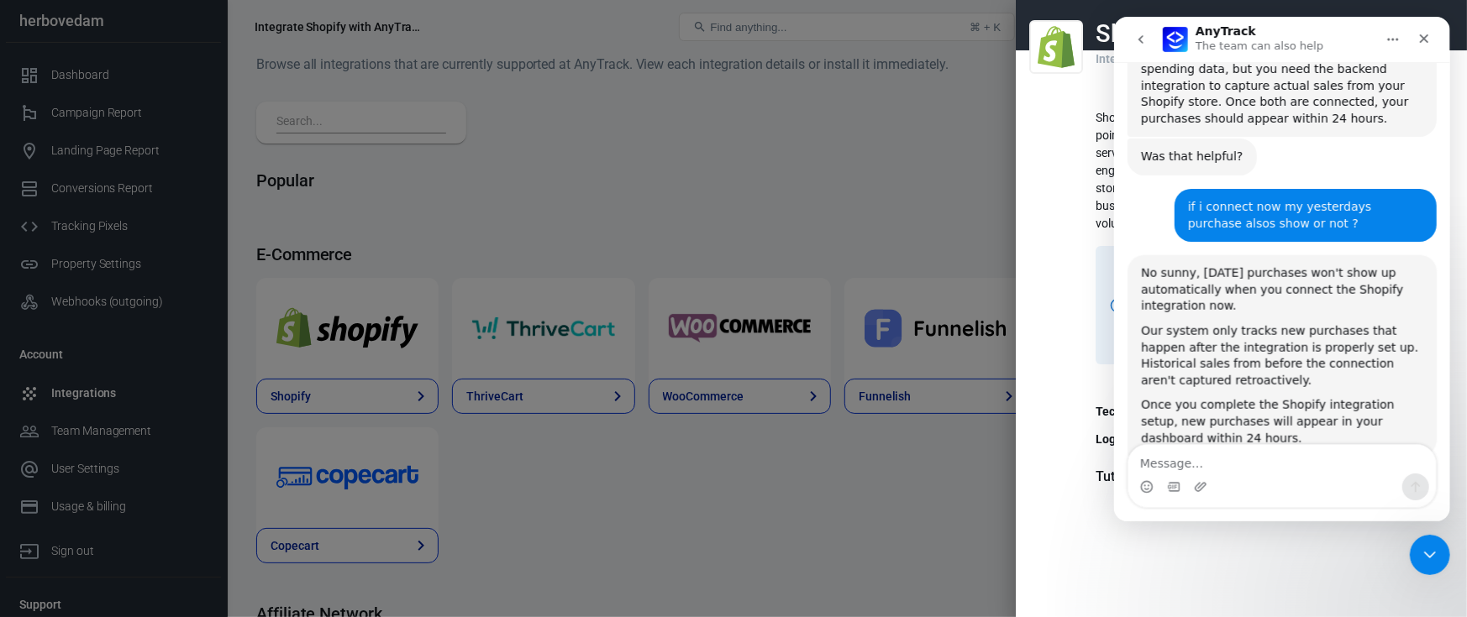
scroll to position [985, 0]
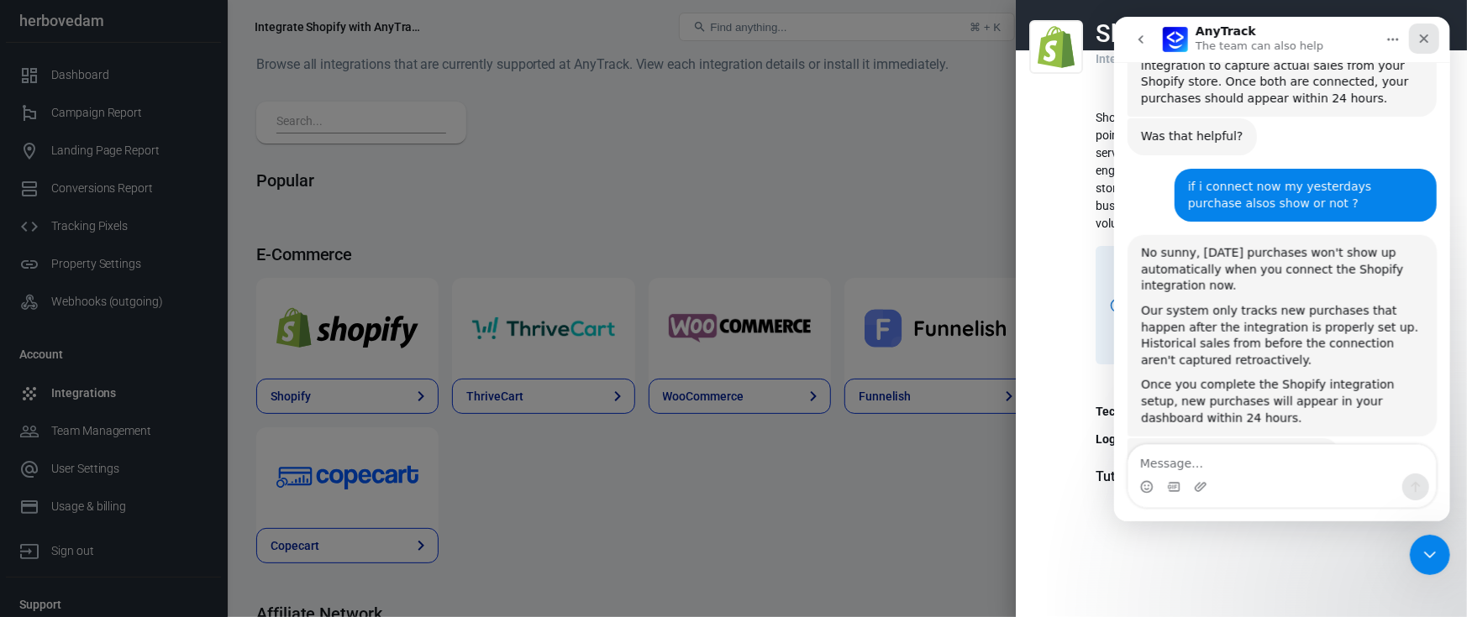
click at [1423, 39] on icon "Close" at bounding box center [1422, 38] width 13 height 13
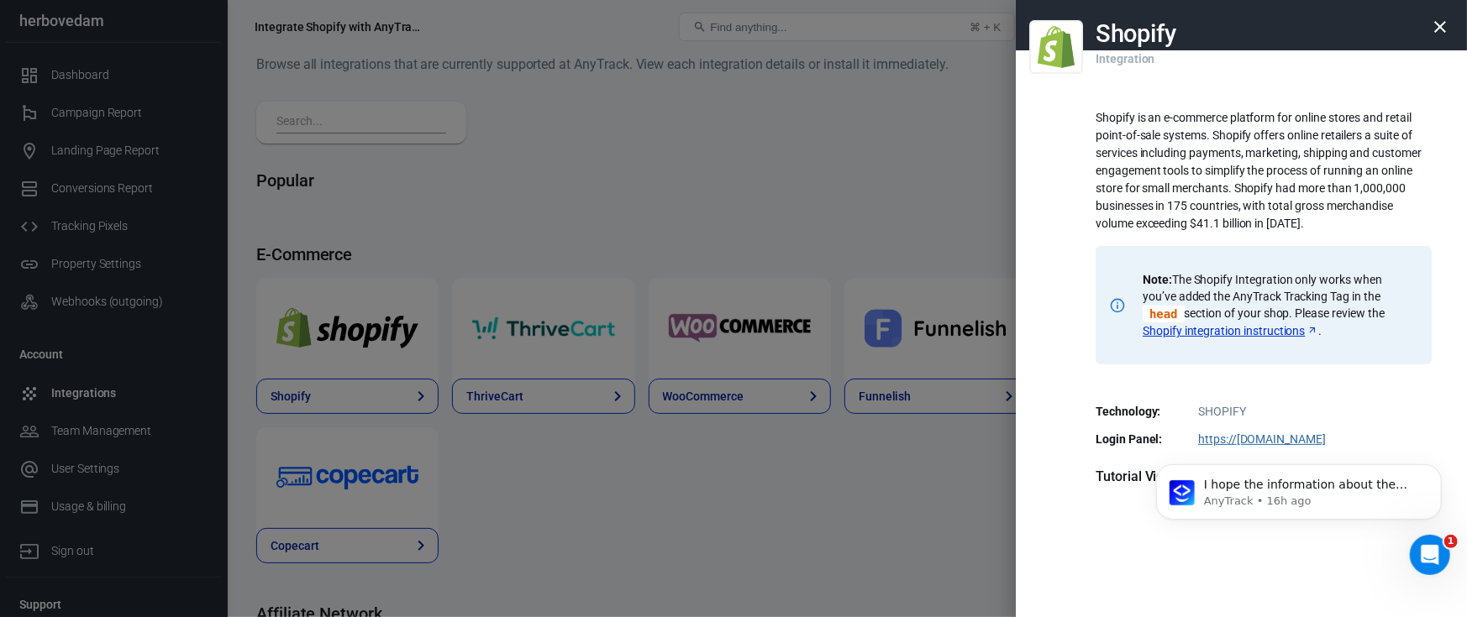
scroll to position [0, 0]
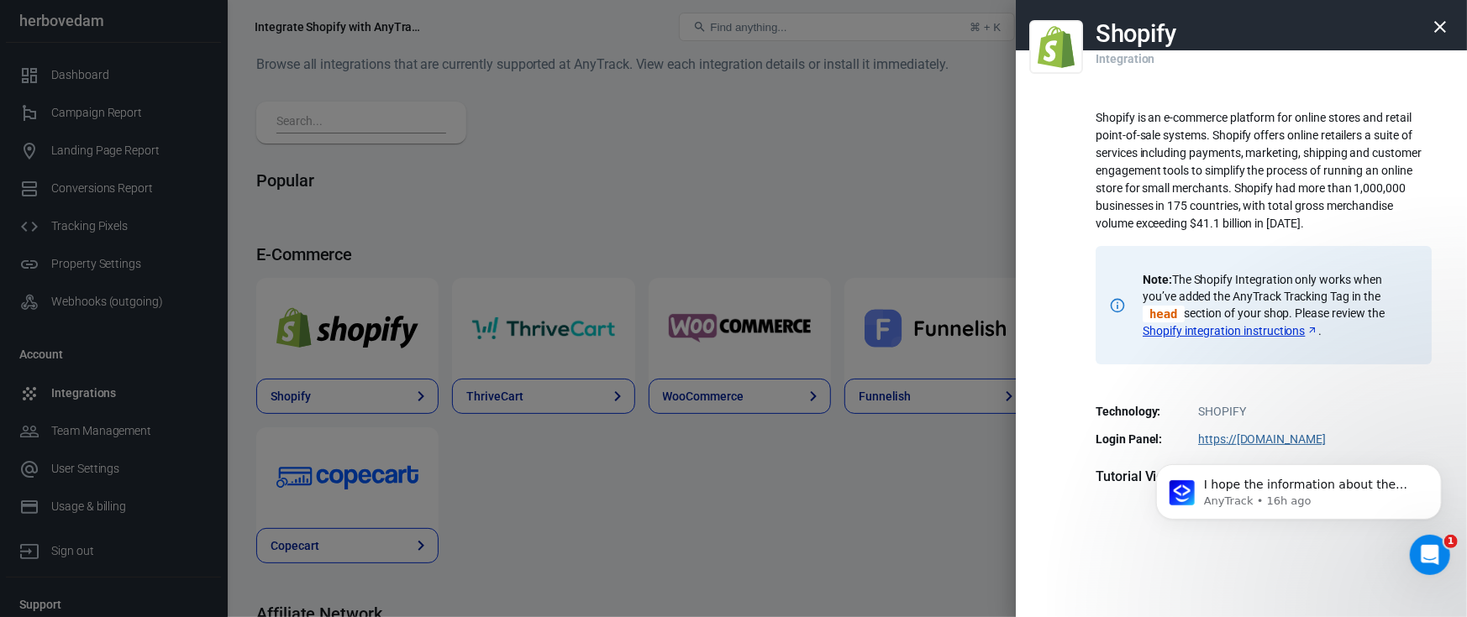
click at [1430, 28] on icon "button" at bounding box center [1440, 27] width 20 height 20
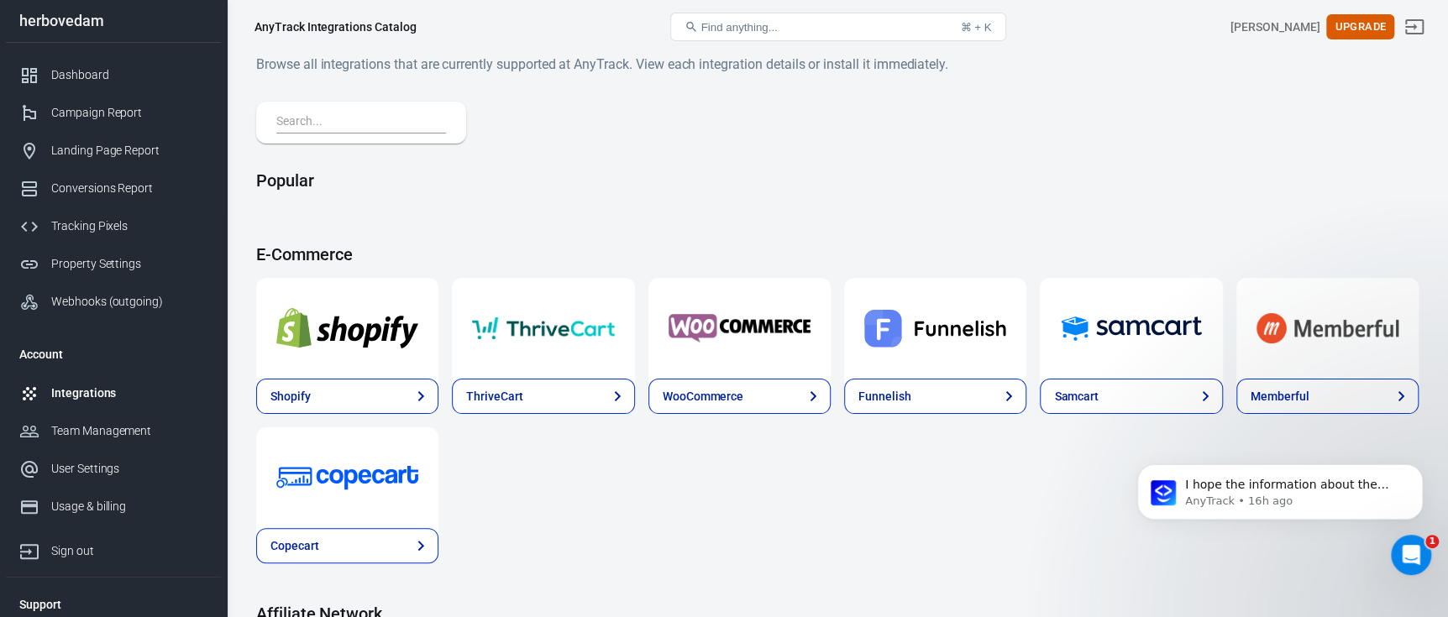
click at [332, 308] on img at bounding box center [347, 328] width 142 height 60
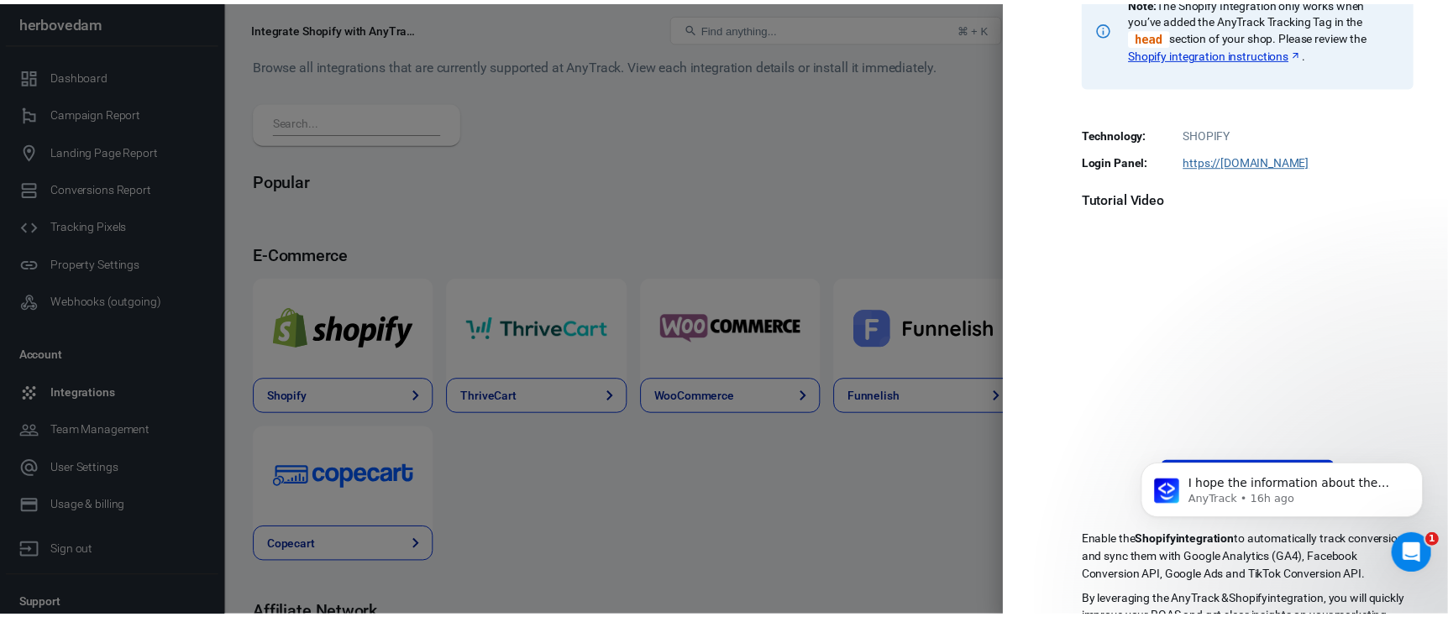
scroll to position [334, 0]
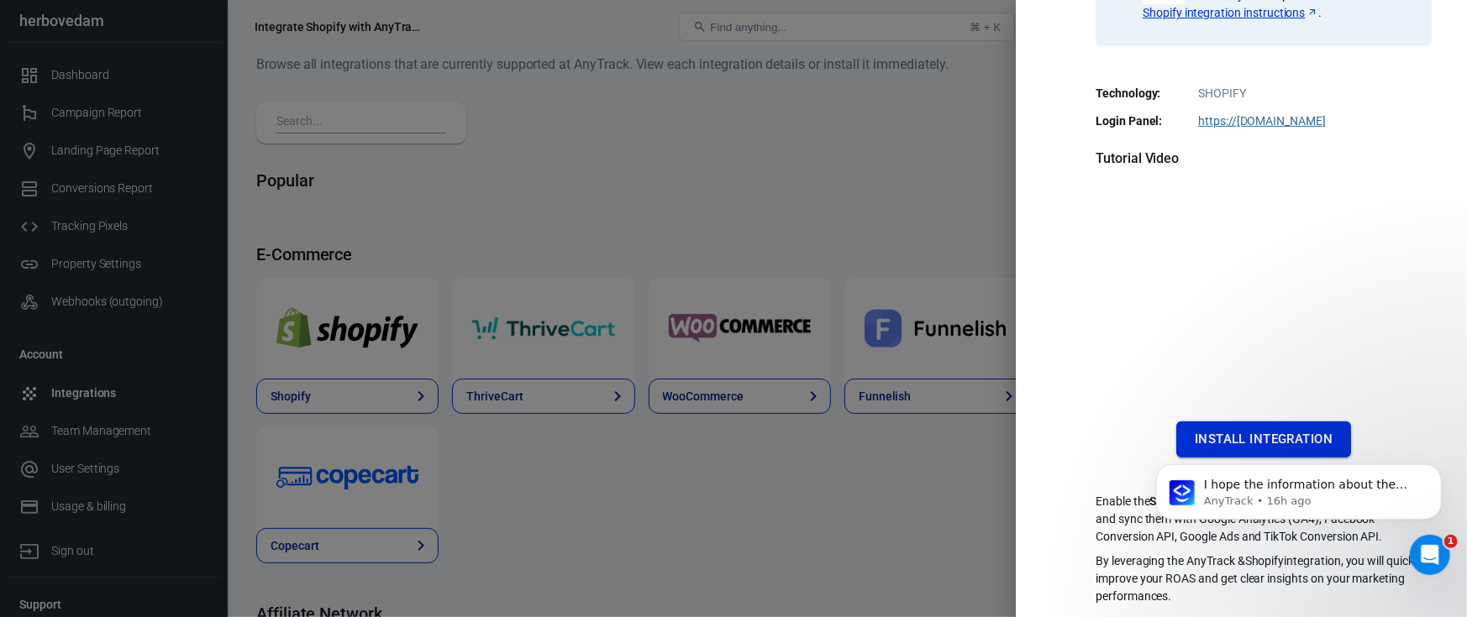
click at [1239, 429] on iframe at bounding box center [1299, 500] width 336 height 143
click at [1259, 423] on button "Install Integration" at bounding box center [1263, 439] width 175 height 35
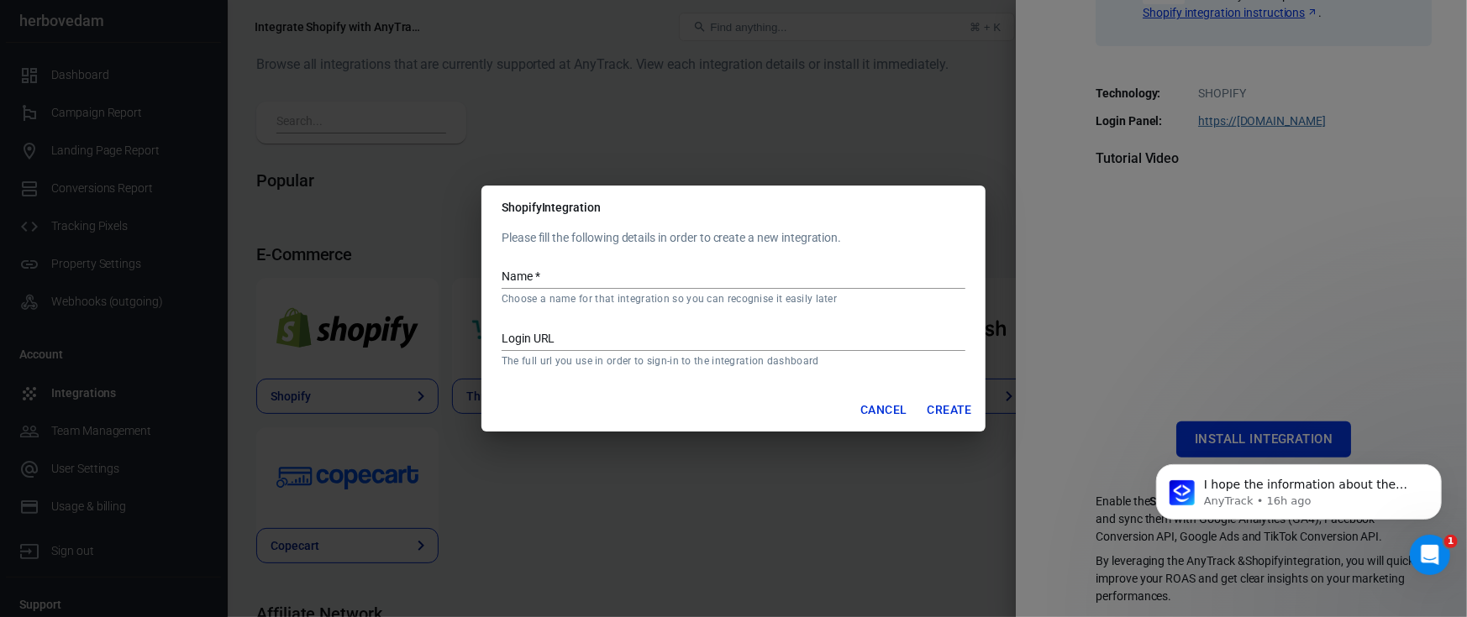
click at [565, 277] on input "Name   *" at bounding box center [733, 278] width 464 height 22
type input "herbovedam"
click at [570, 328] on div "Login URL The full url you use in order to sign-in to the integration dashboard" at bounding box center [733, 342] width 464 height 52
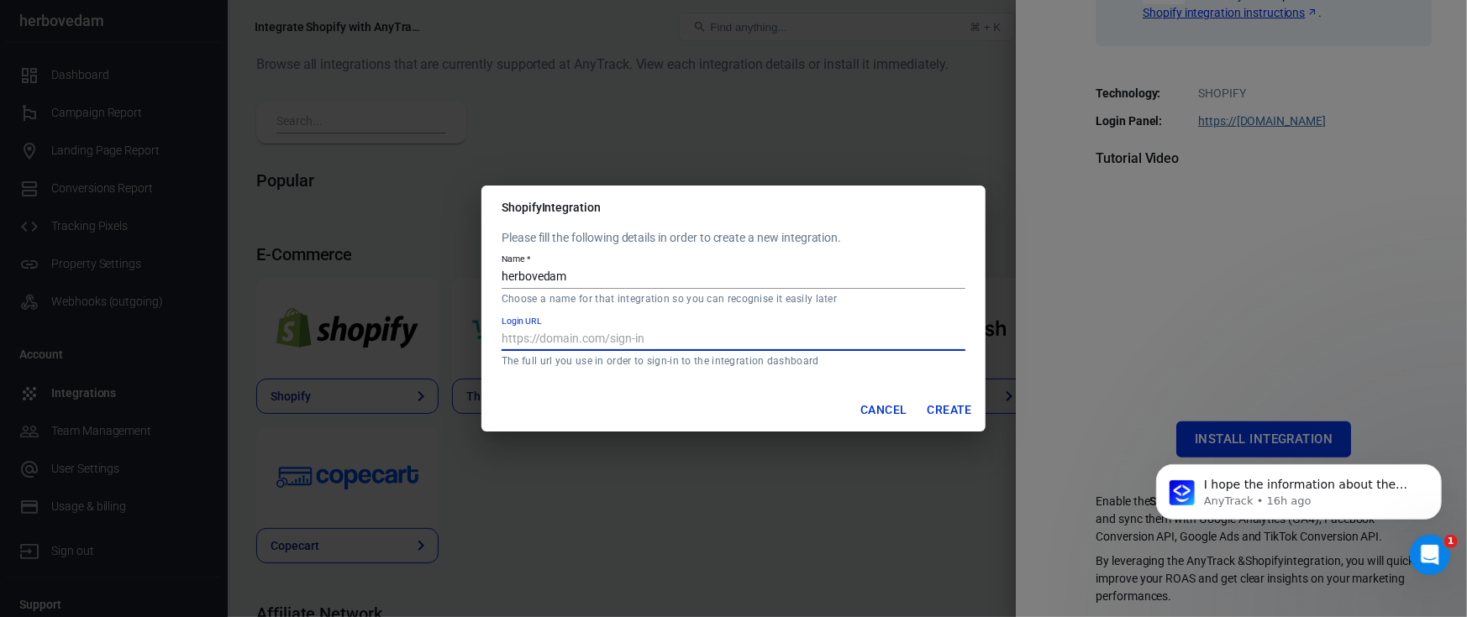
click at [571, 331] on input "Login URL" at bounding box center [733, 340] width 464 height 22
paste input "https://admin.shopify.com/"
type input "https://admin.shopify.com/"
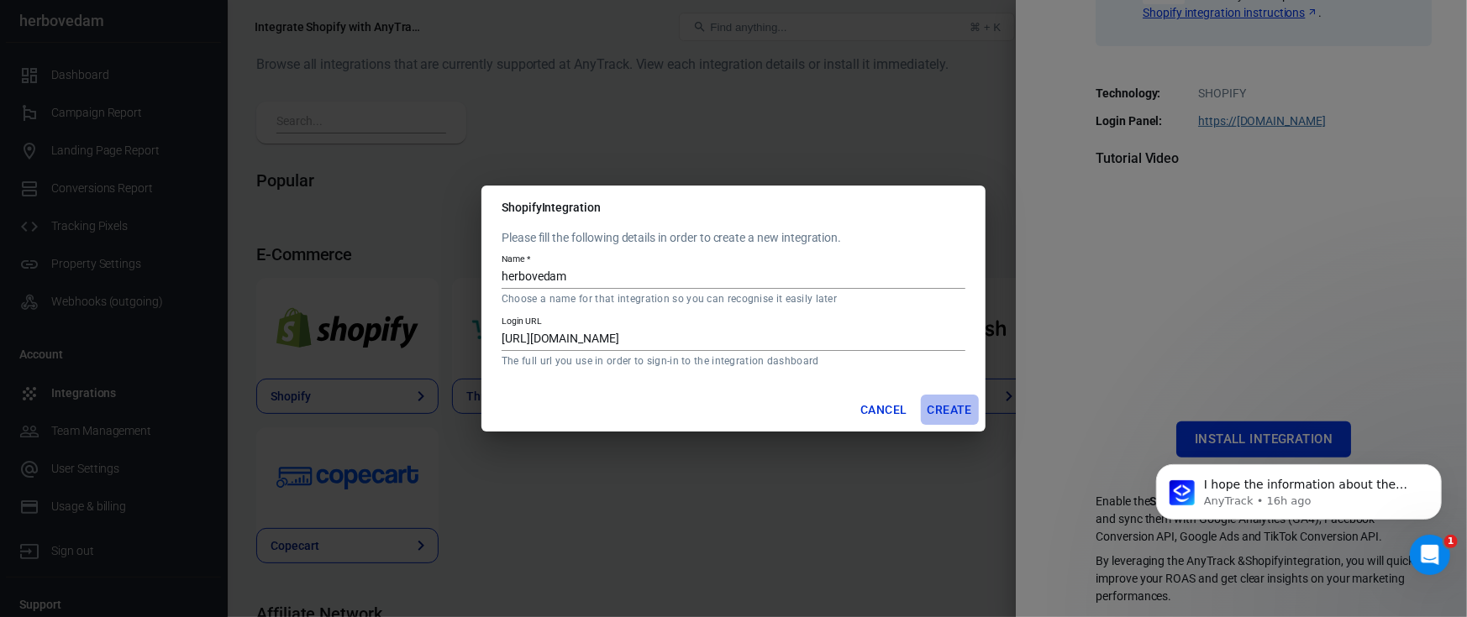
click at [932, 415] on button "Create" at bounding box center [950, 410] width 58 height 31
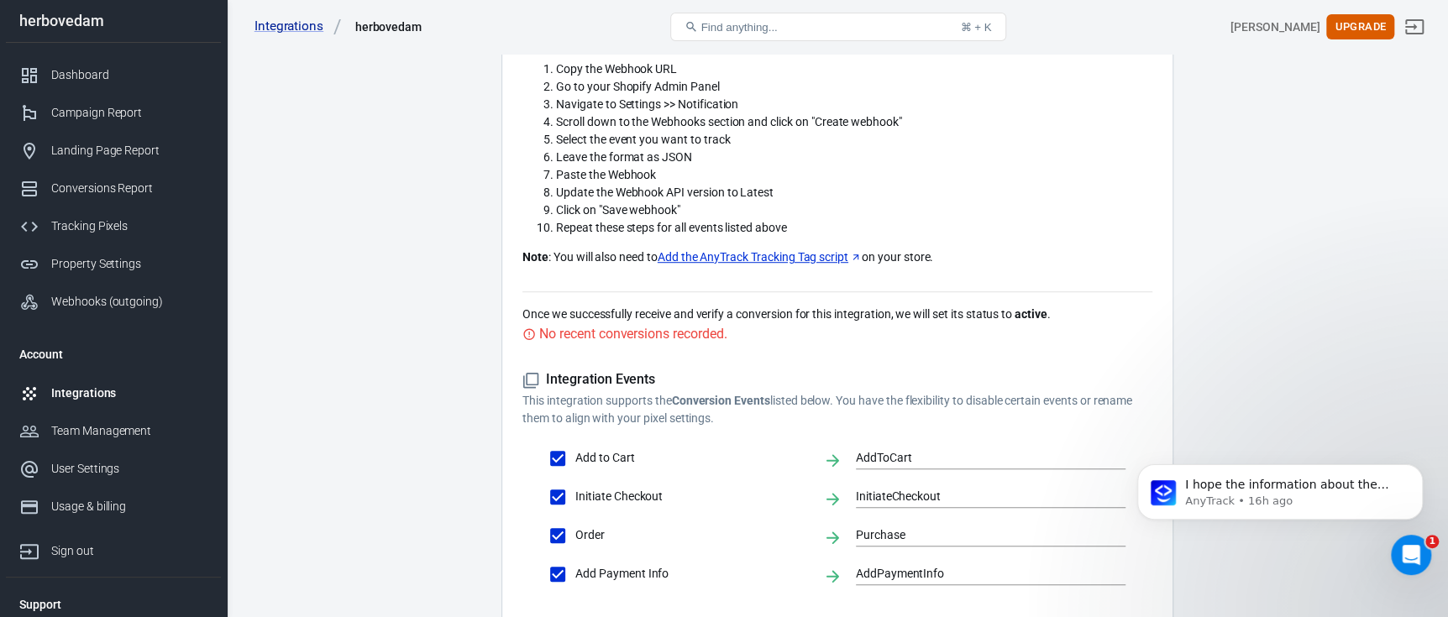
scroll to position [503, 0]
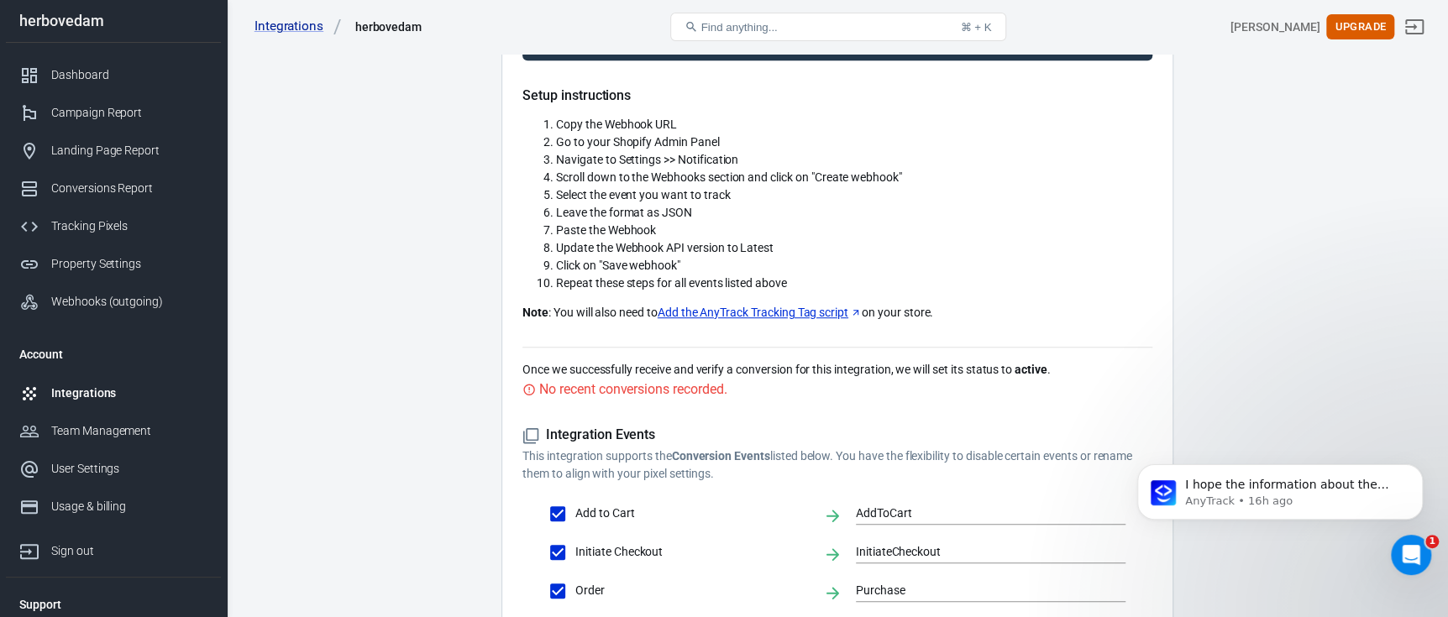
click at [720, 312] on link "Add the AnyTrack Tracking Tag script" at bounding box center [760, 313] width 204 height 18
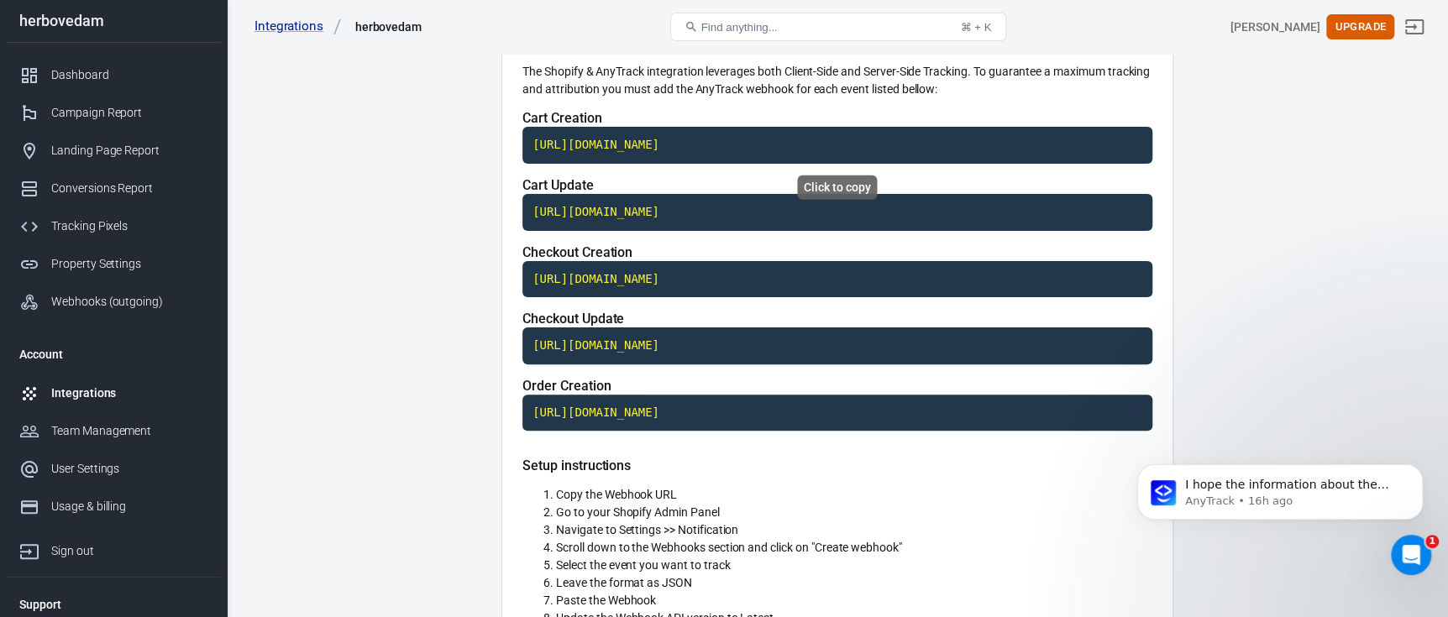
scroll to position [167, 0]
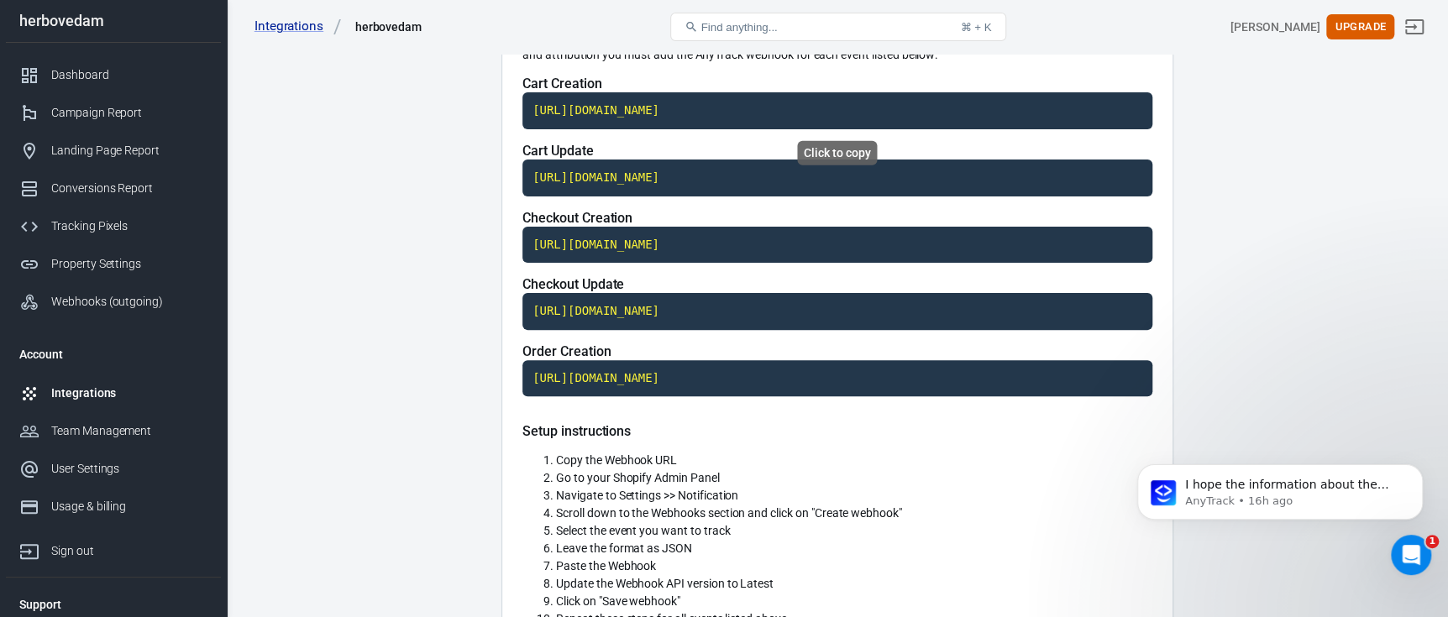
click at [645, 110] on code "https://t1.anytrack.io/yLGw5221/collect/shopify-herbovedam" at bounding box center [838, 110] width 630 height 37
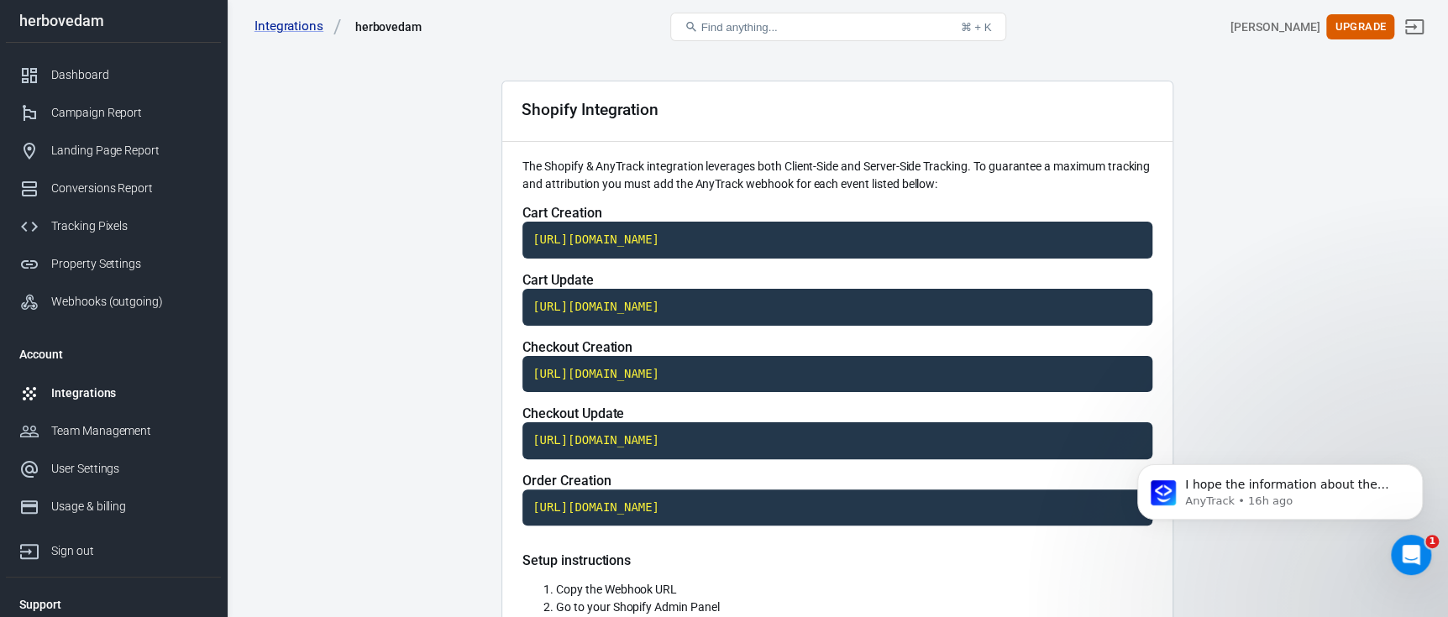
scroll to position [0, 0]
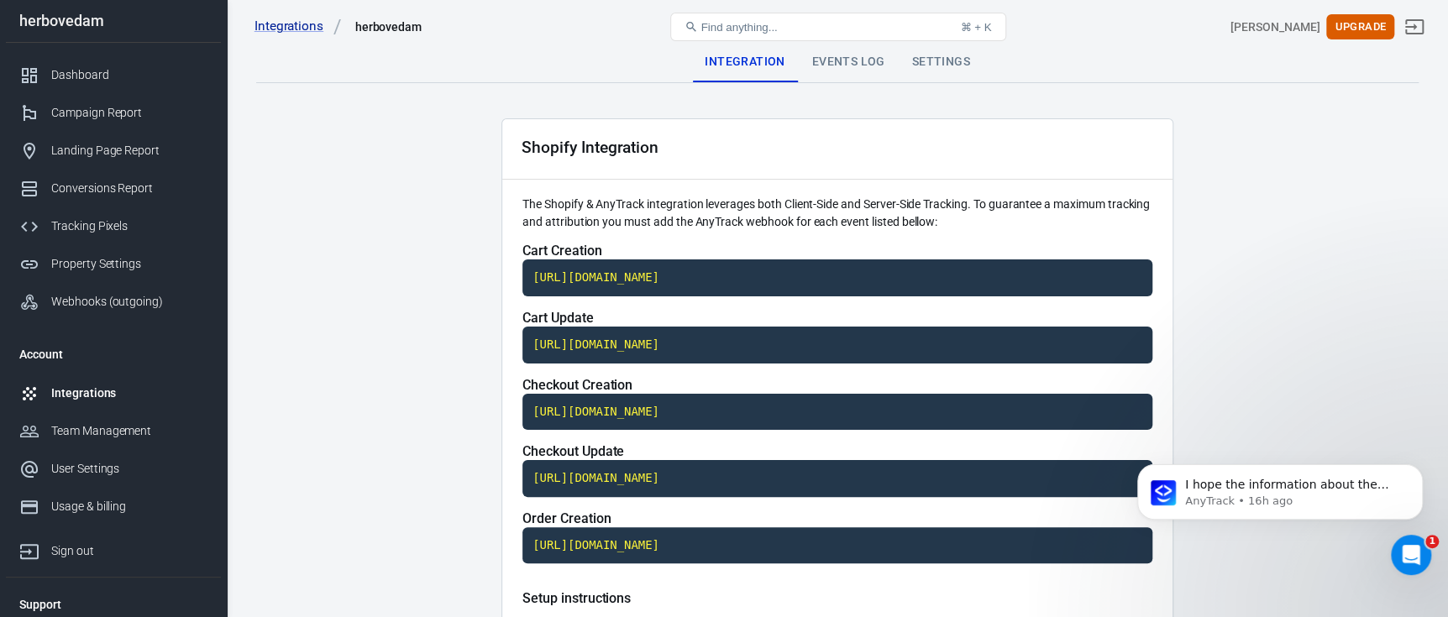
click at [901, 72] on div "Settings" at bounding box center [941, 62] width 85 height 40
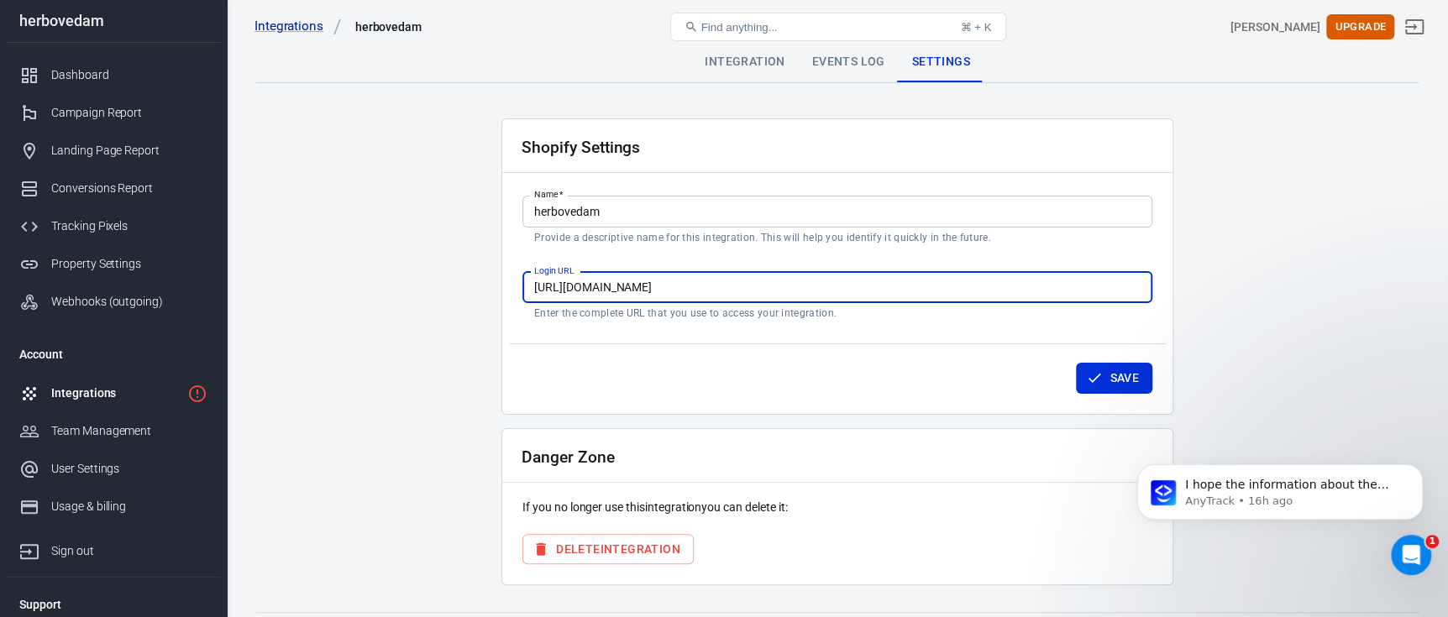
click at [699, 281] on input "https://admin.shopify.com/" at bounding box center [838, 287] width 630 height 31
click at [636, 292] on input "https://admin.shopify.com/" at bounding box center [838, 287] width 630 height 31
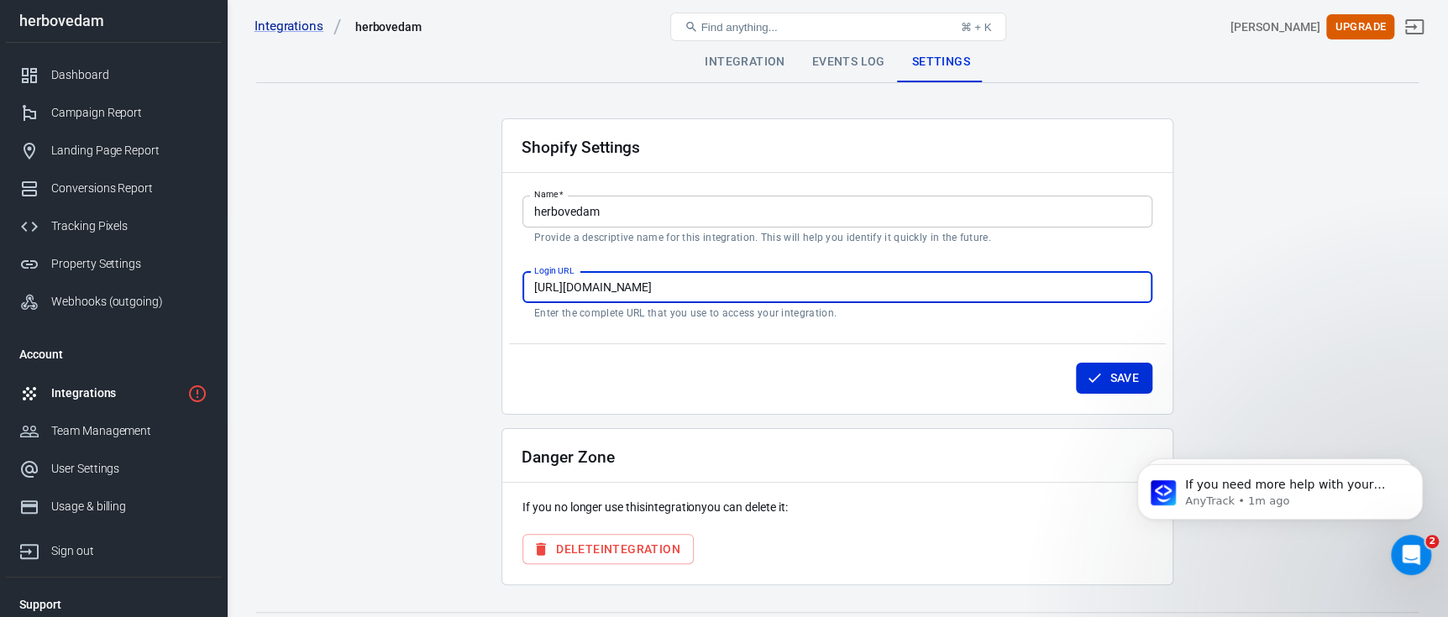
paste input "store/e138ad-3"
type input "https://admin.shopify.com/store/e138ad-3"
click at [1103, 371] on button "Save" at bounding box center [1114, 378] width 76 height 31
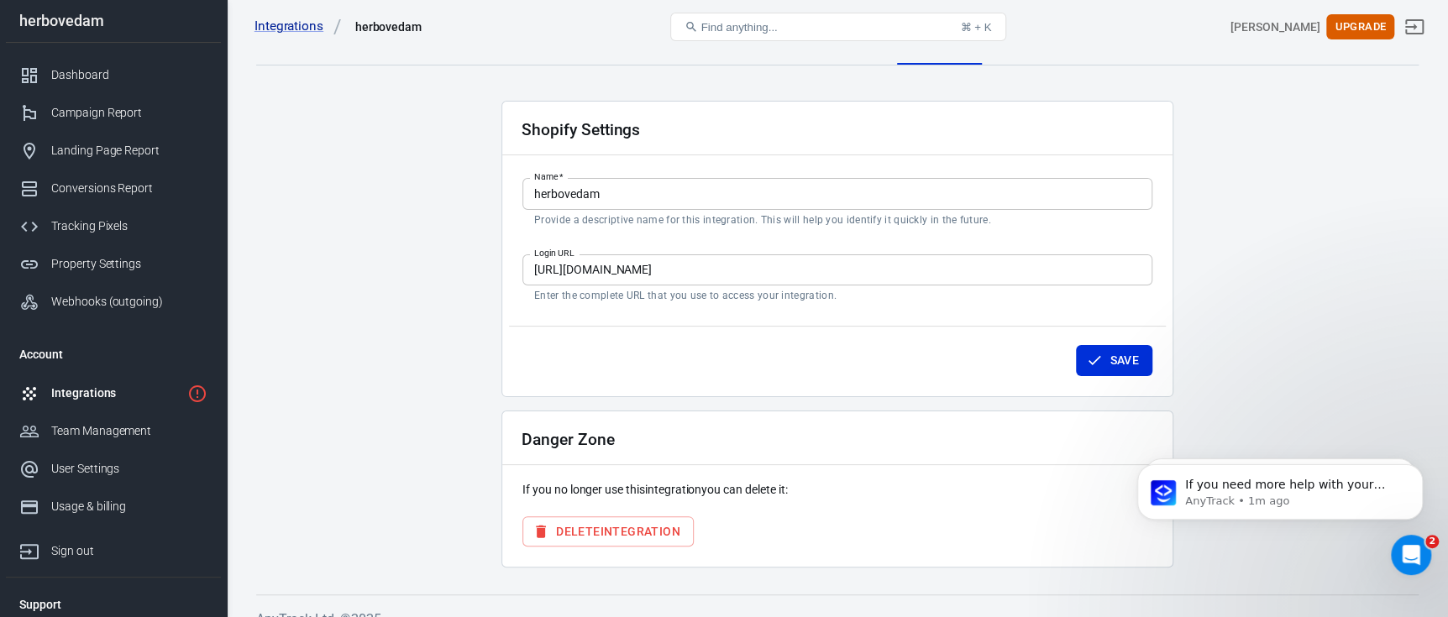
scroll to position [0, 0]
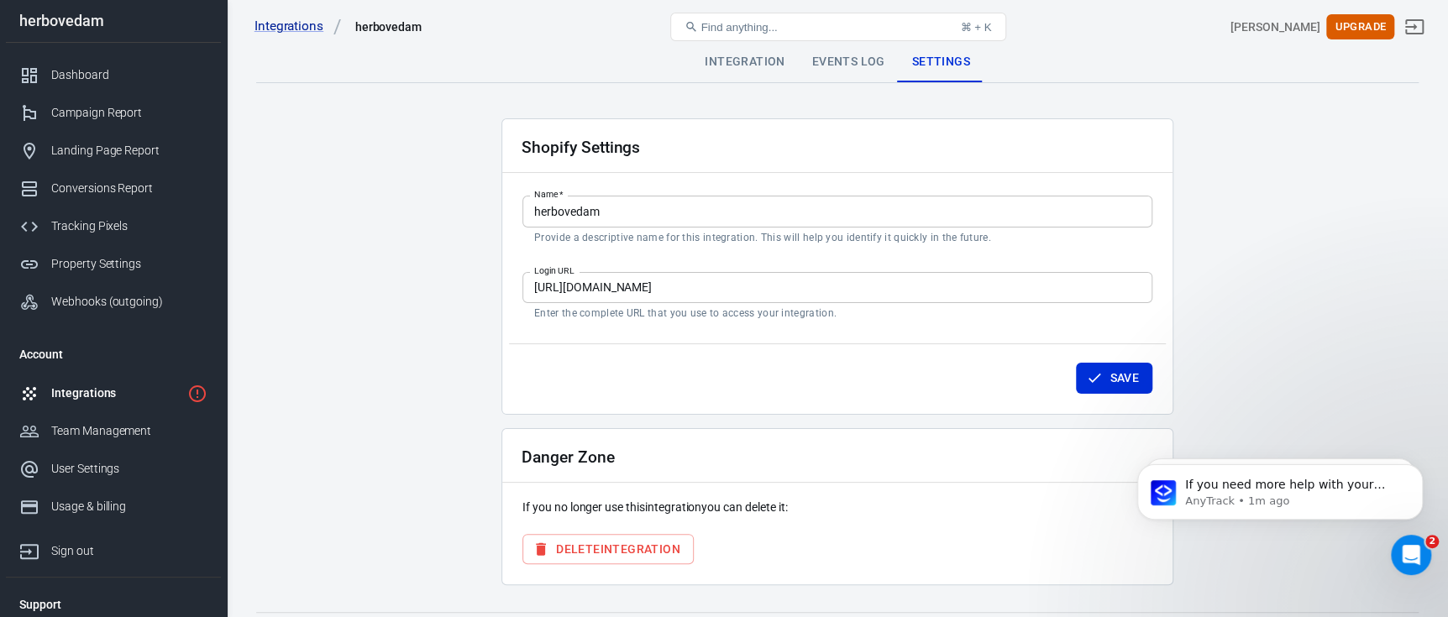
click at [728, 57] on div "Integration" at bounding box center [744, 62] width 107 height 40
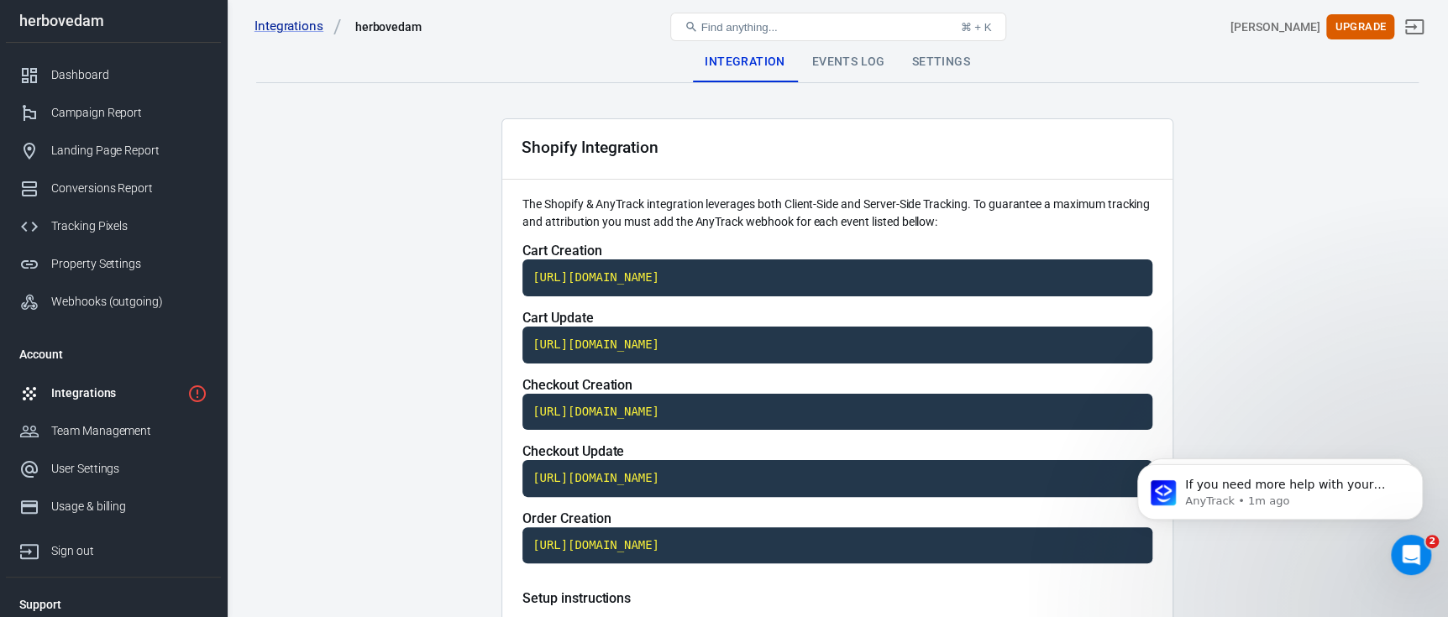
click at [958, 60] on div "Settings" at bounding box center [941, 62] width 85 height 40
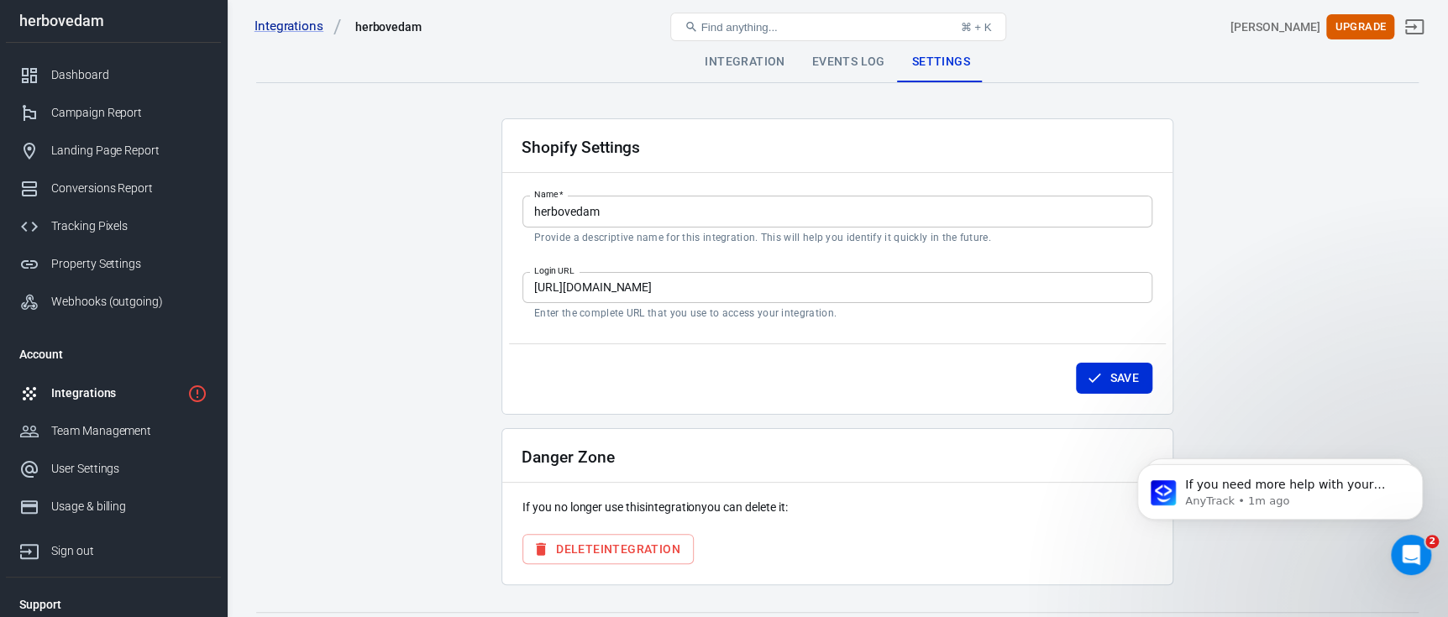
click at [664, 293] on input "https://admin.shopify.com/store/e138ad-3" at bounding box center [838, 287] width 630 height 31
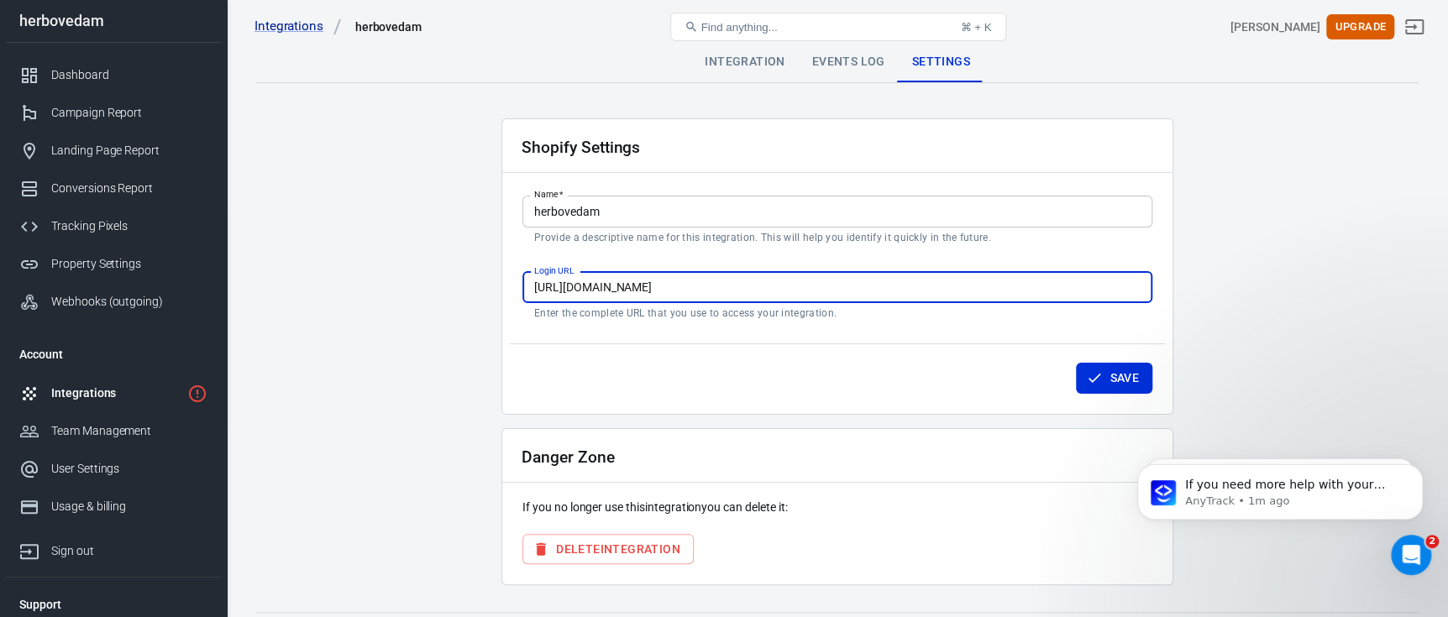
click at [664, 293] on input "https://admin.shopify.com/store/e138ad-3" at bounding box center [838, 287] width 630 height 31
click at [1233, 197] on main "Integration Events Log Settings Shopify Settings Name   * herbovedam Name   * P…" at bounding box center [837, 314] width 1163 height 544
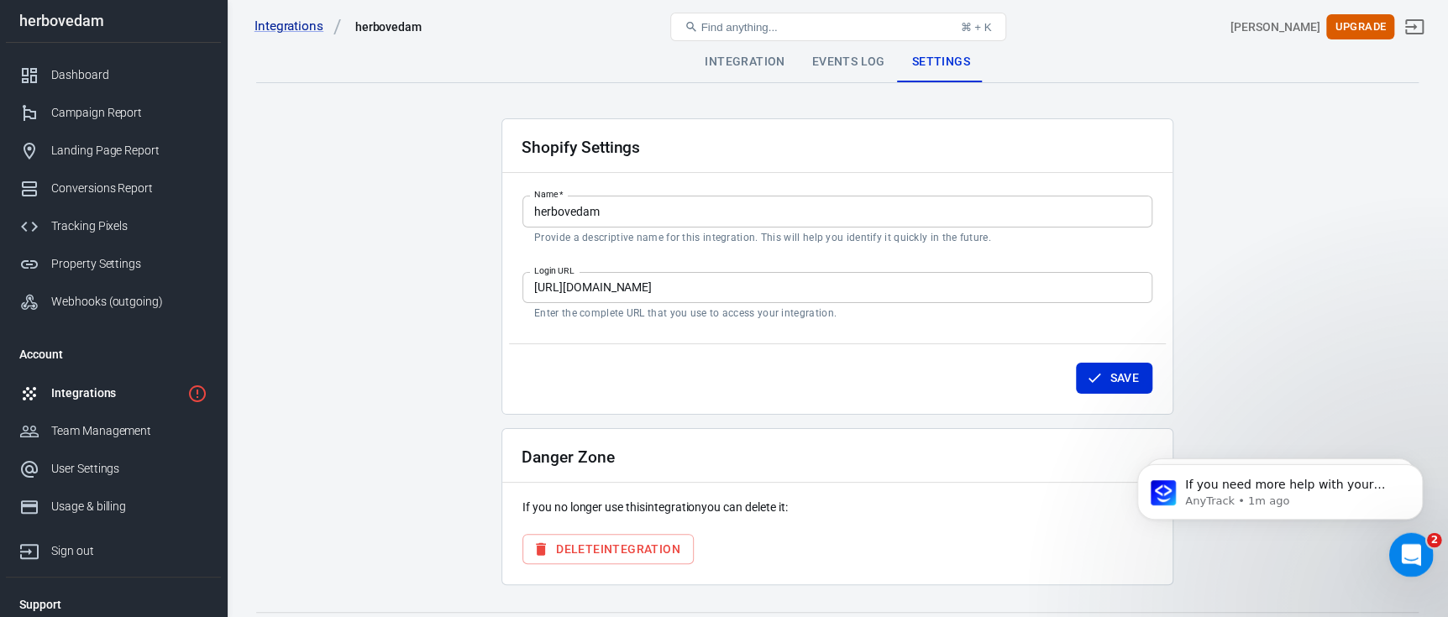
click at [1396, 554] on icon "Open Intercom Messenger" at bounding box center [1409, 553] width 28 height 28
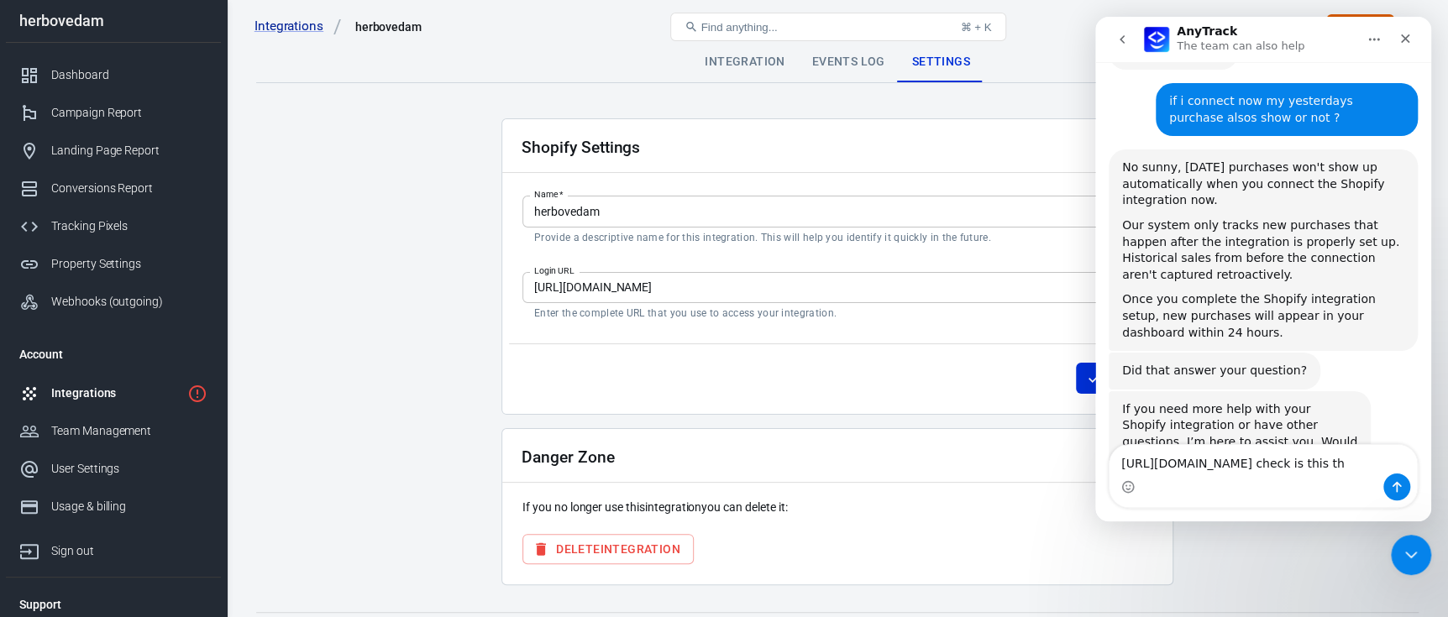
scroll to position [1090, 0]
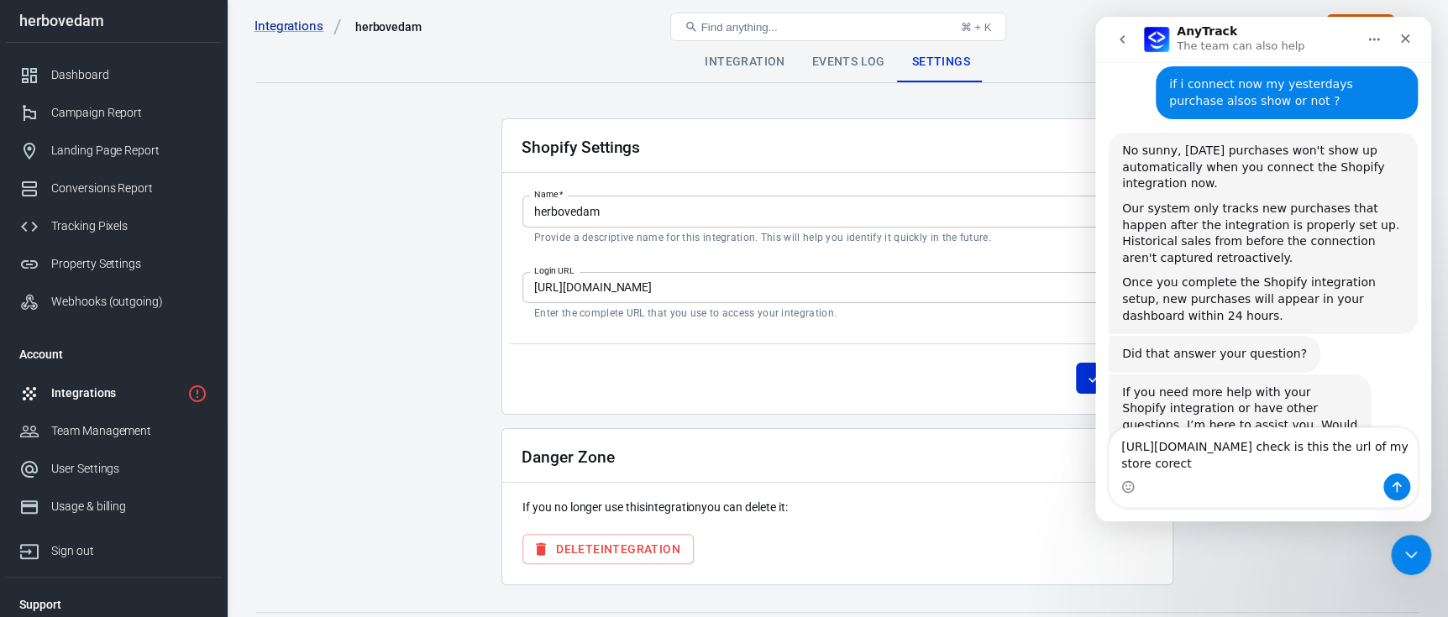
type textarea "https://admin.shopify.com/store/e138ad-3 check is this the url of my store core…"
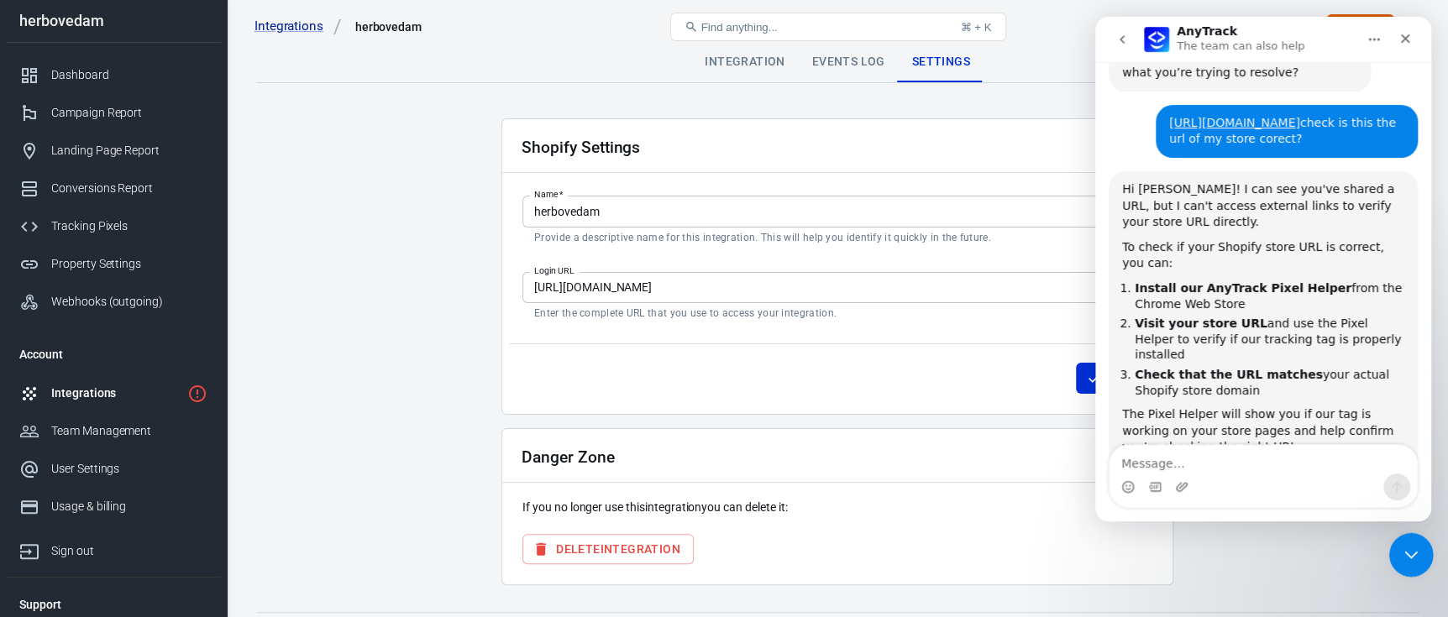
scroll to position [1491, 0]
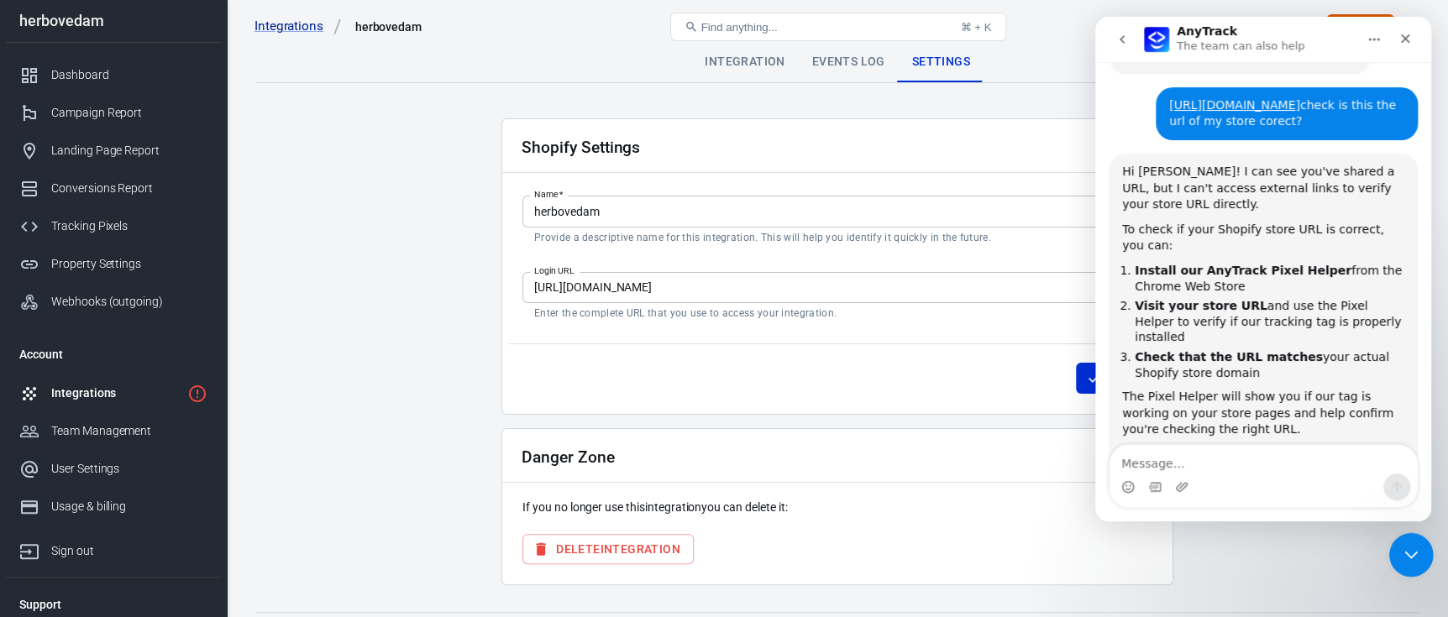
drag, startPoint x: 1405, startPoint y: 547, endPoint x: 2698, endPoint y: 842, distance: 1326.8
click at [1405, 546] on icon "Close Intercom Messenger" at bounding box center [1409, 553] width 20 height 20
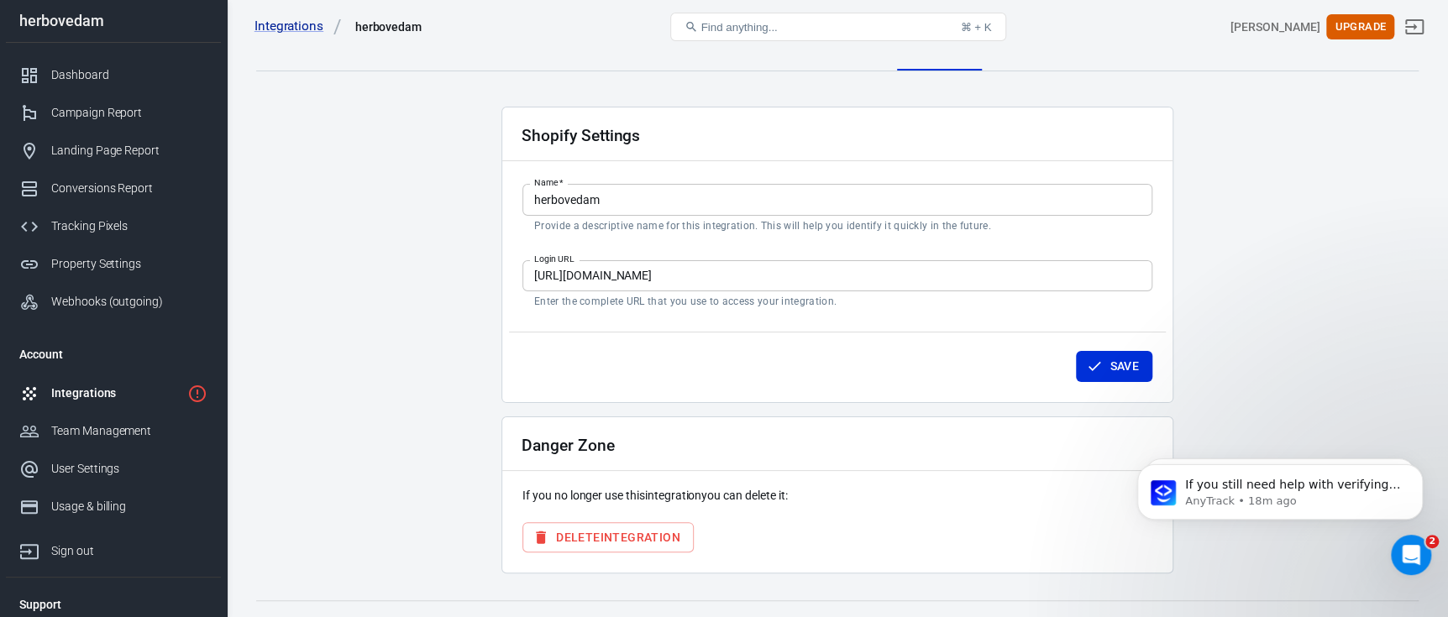
scroll to position [0, 0]
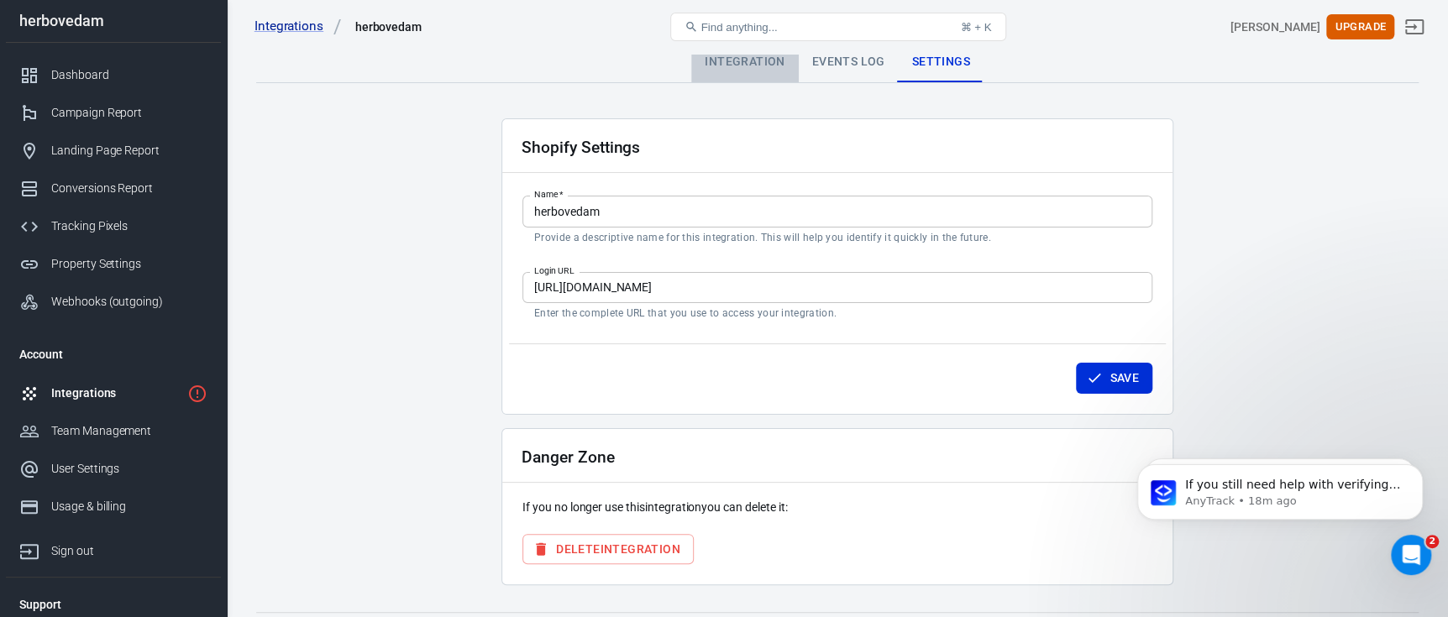
click at [748, 72] on div "Integration" at bounding box center [744, 62] width 107 height 40
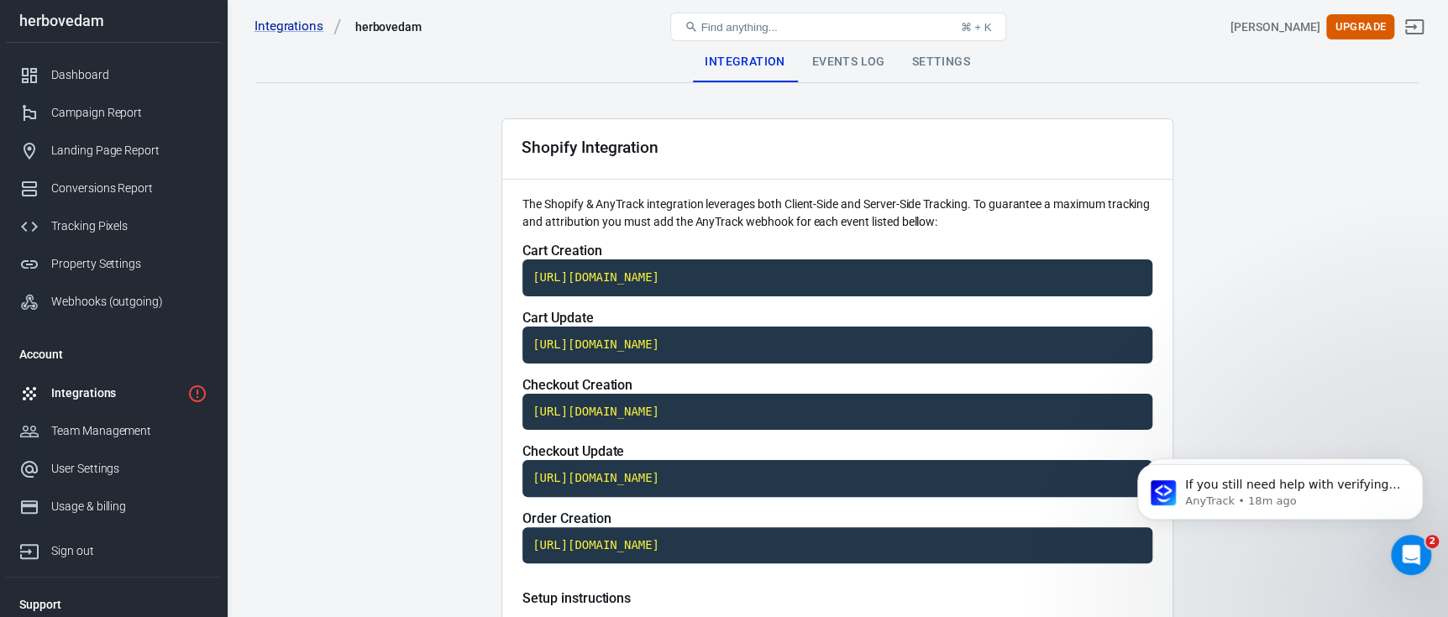
click at [838, 50] on div "Integrations herbovedam Find anything... ⌘ + K sunny salh Upgrade" at bounding box center [838, 27] width 1221 height 54
click at [838, 71] on div "Events Log" at bounding box center [849, 62] width 100 height 40
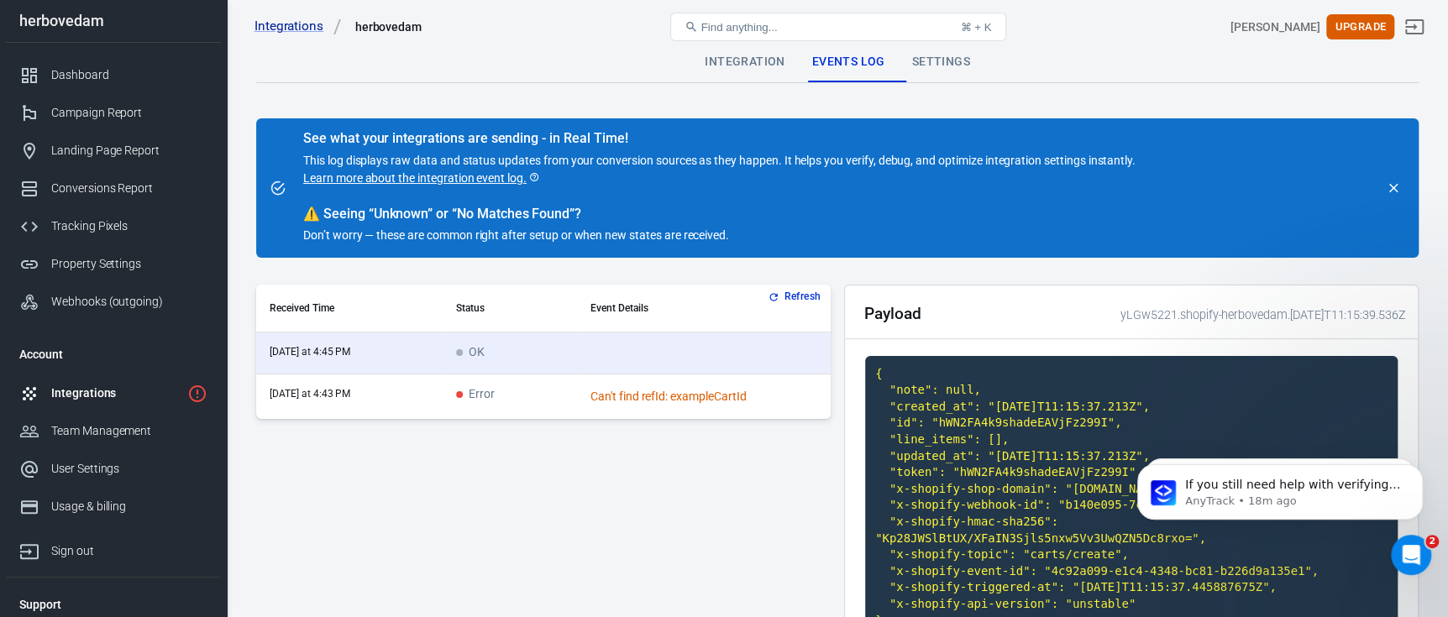
click at [923, 50] on div "Integrations herbovedam Find anything... ⌘ + K sunny salh Upgrade" at bounding box center [838, 27] width 1221 height 54
click at [925, 56] on div "Settings" at bounding box center [941, 62] width 85 height 40
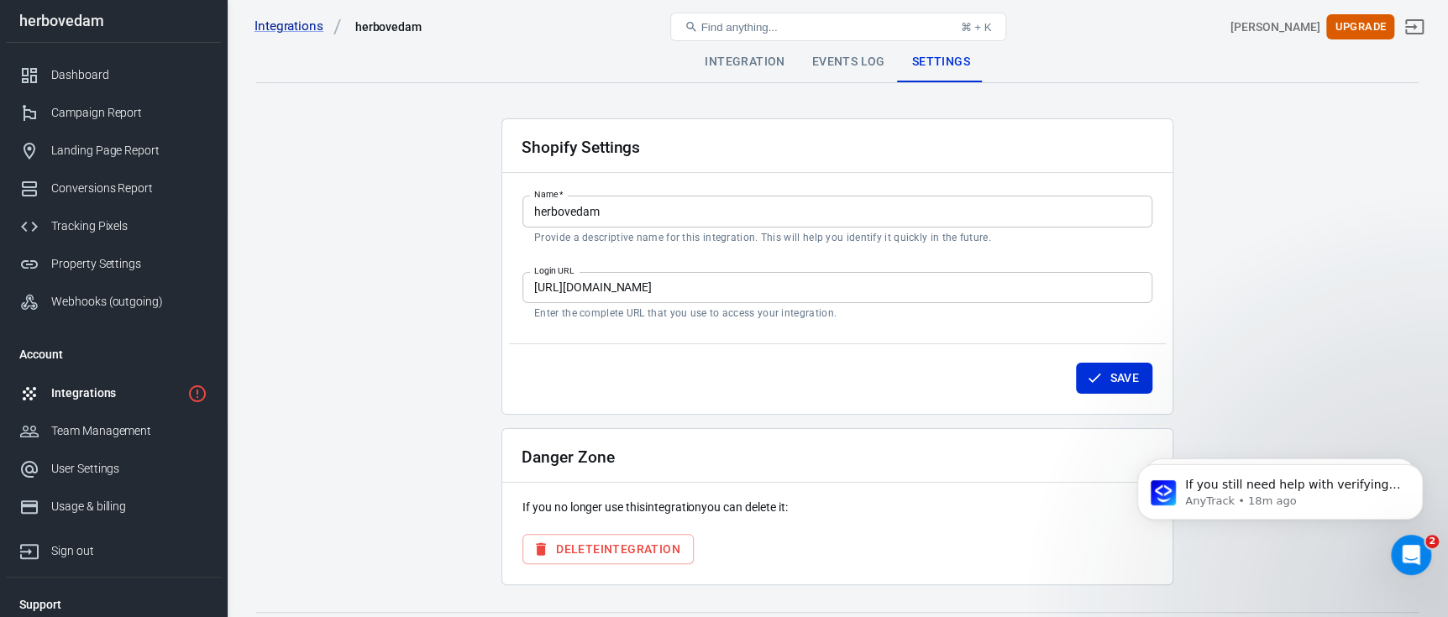
click at [757, 68] on div "Integration" at bounding box center [744, 62] width 107 height 40
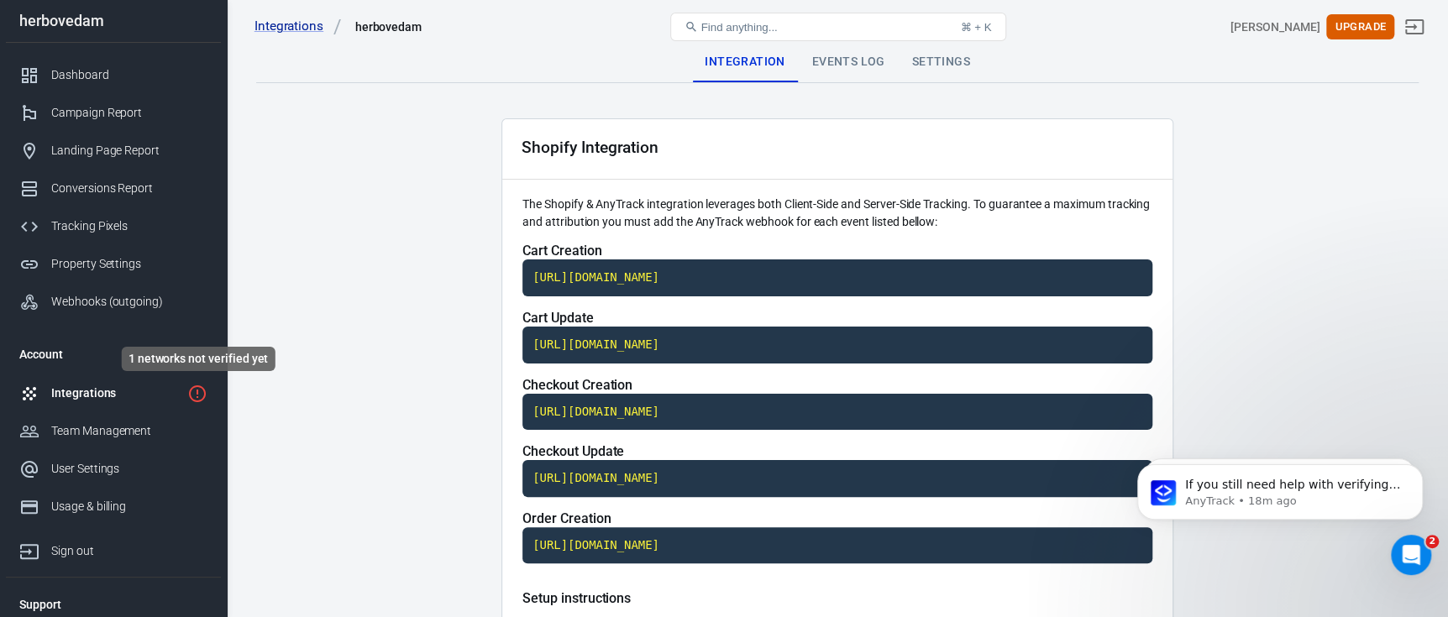
click at [194, 397] on icon "1 networks not verified yet" at bounding box center [197, 394] width 20 height 20
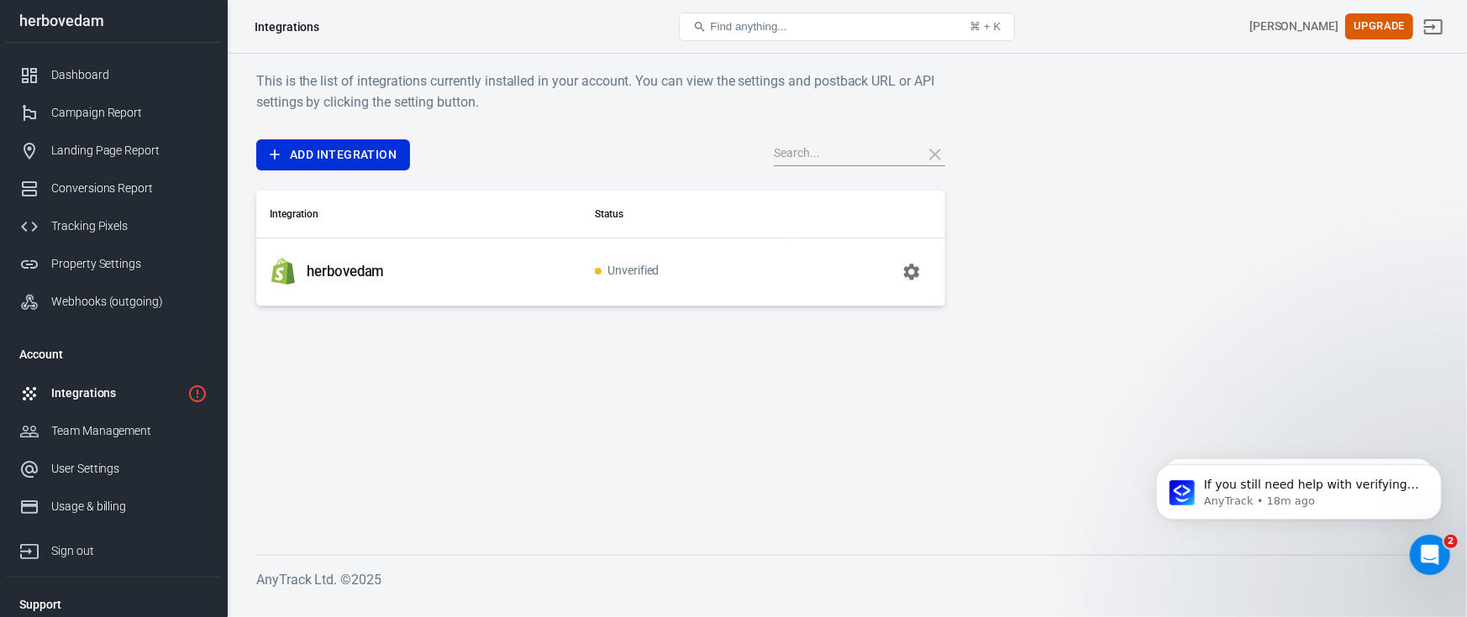
click at [912, 272] on icon "button" at bounding box center [911, 272] width 20 height 20
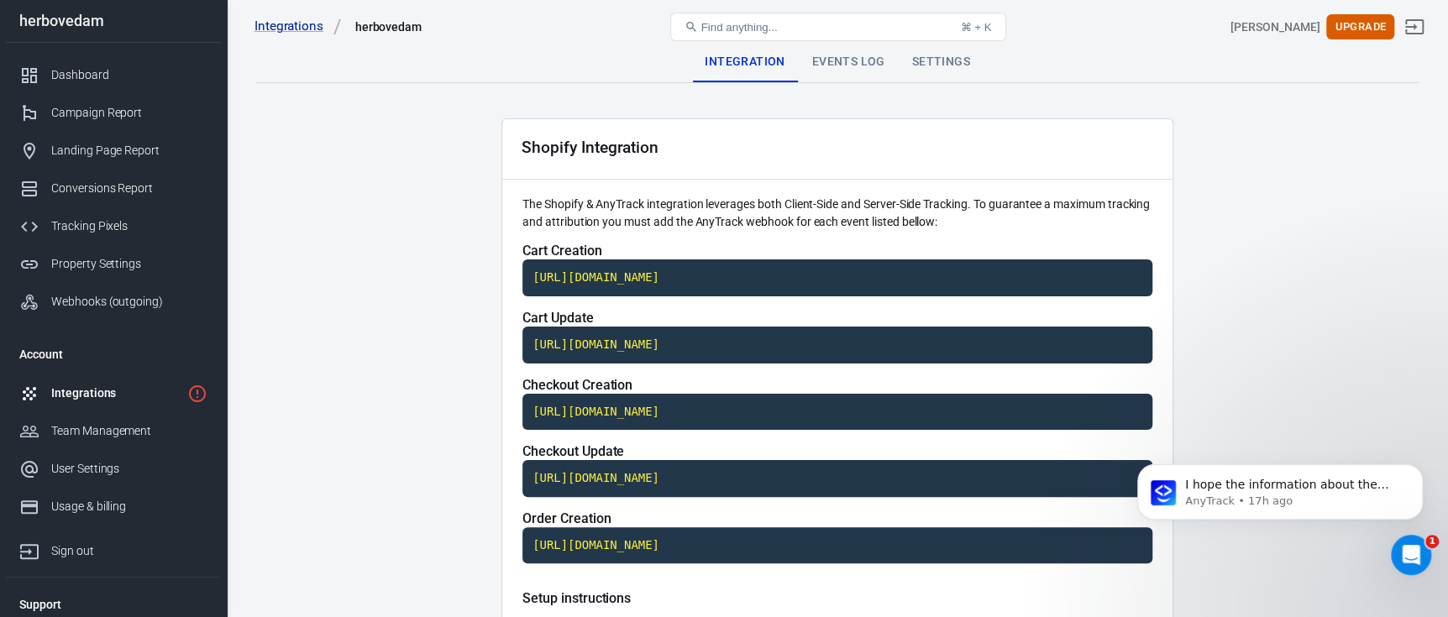
scroll to position [2385, 0]
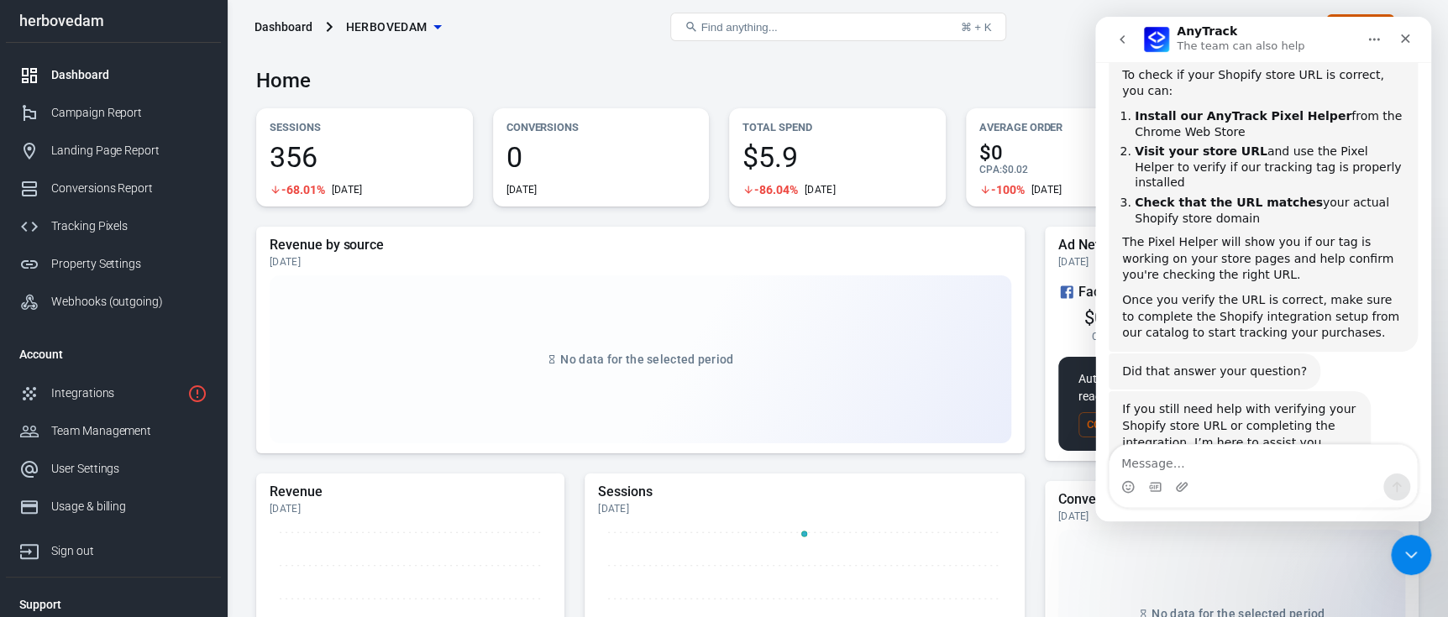
scroll to position [1649, 0]
type textarea "can i connect with support direct?"
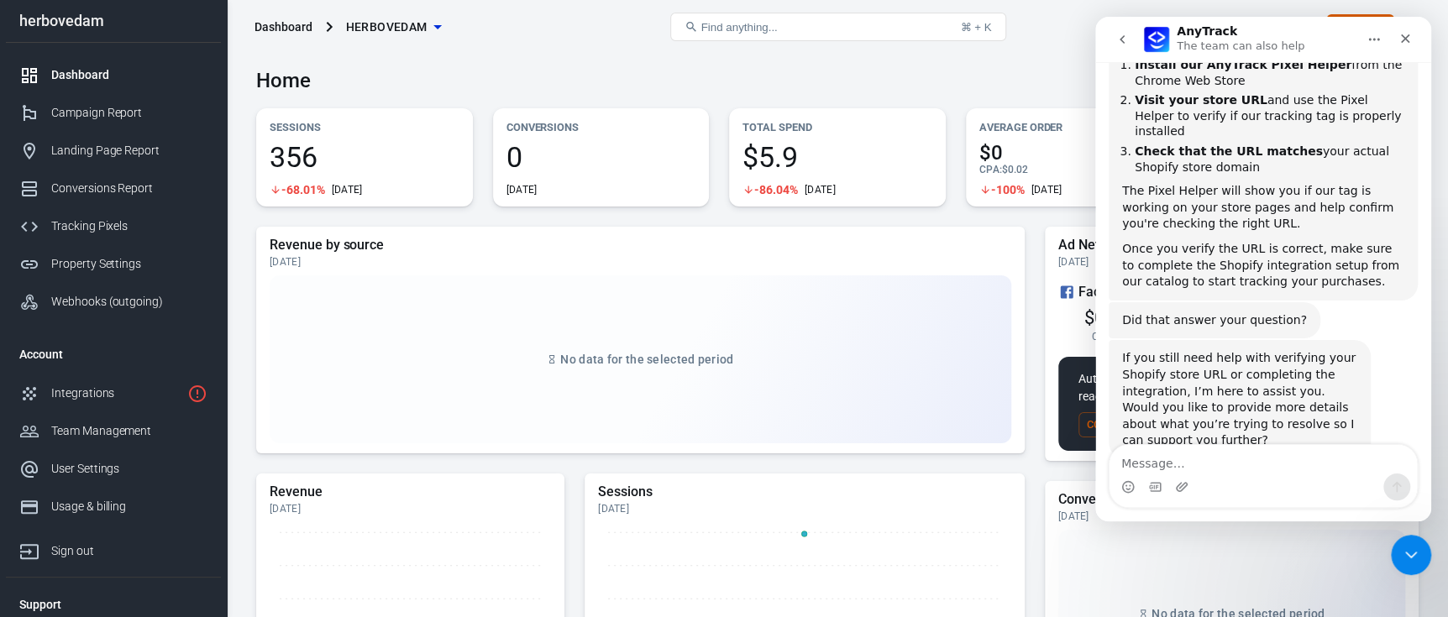
scroll to position [1754, 0]
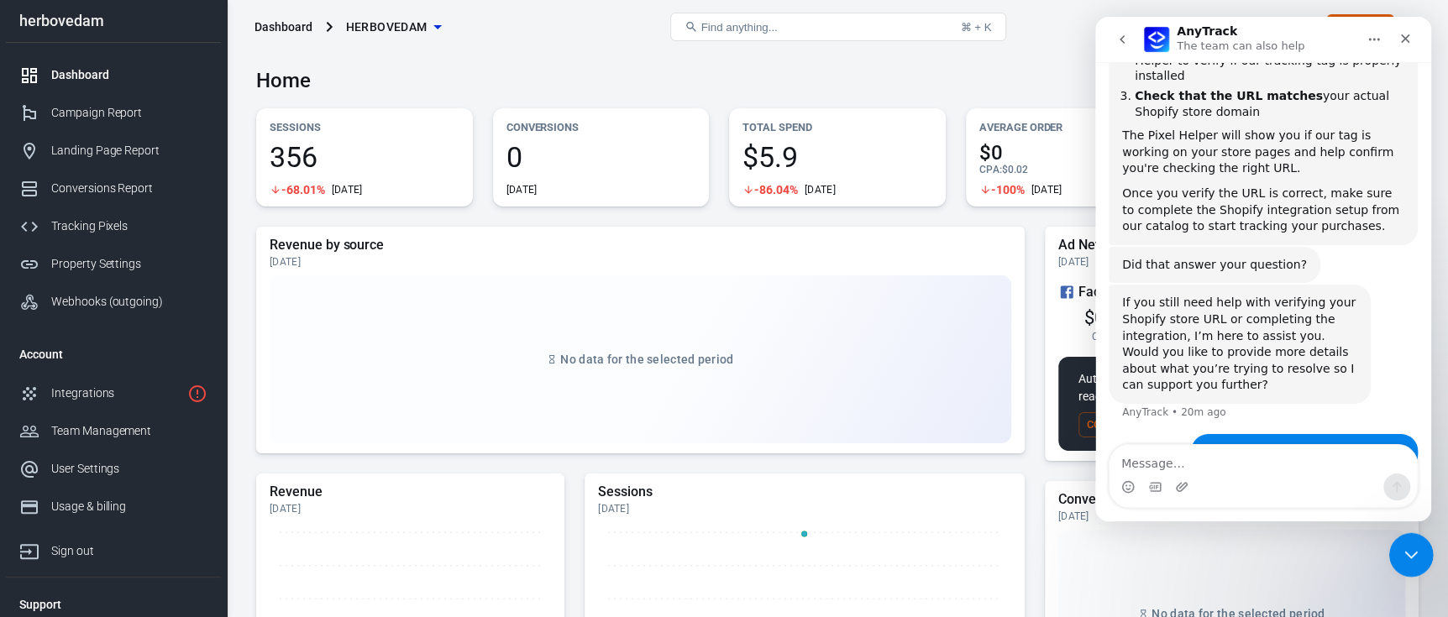
click at [1406, 546] on icon "Close Intercom Messenger" at bounding box center [1409, 553] width 20 height 20
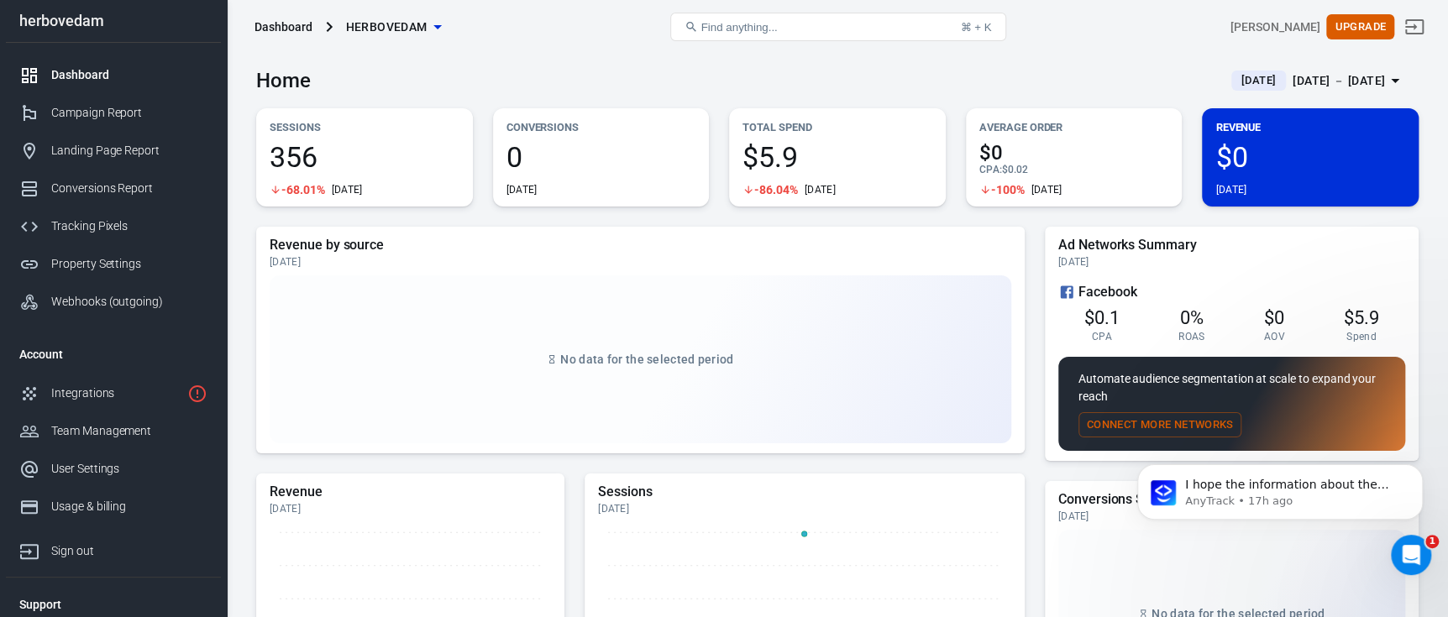
scroll to position [0, 0]
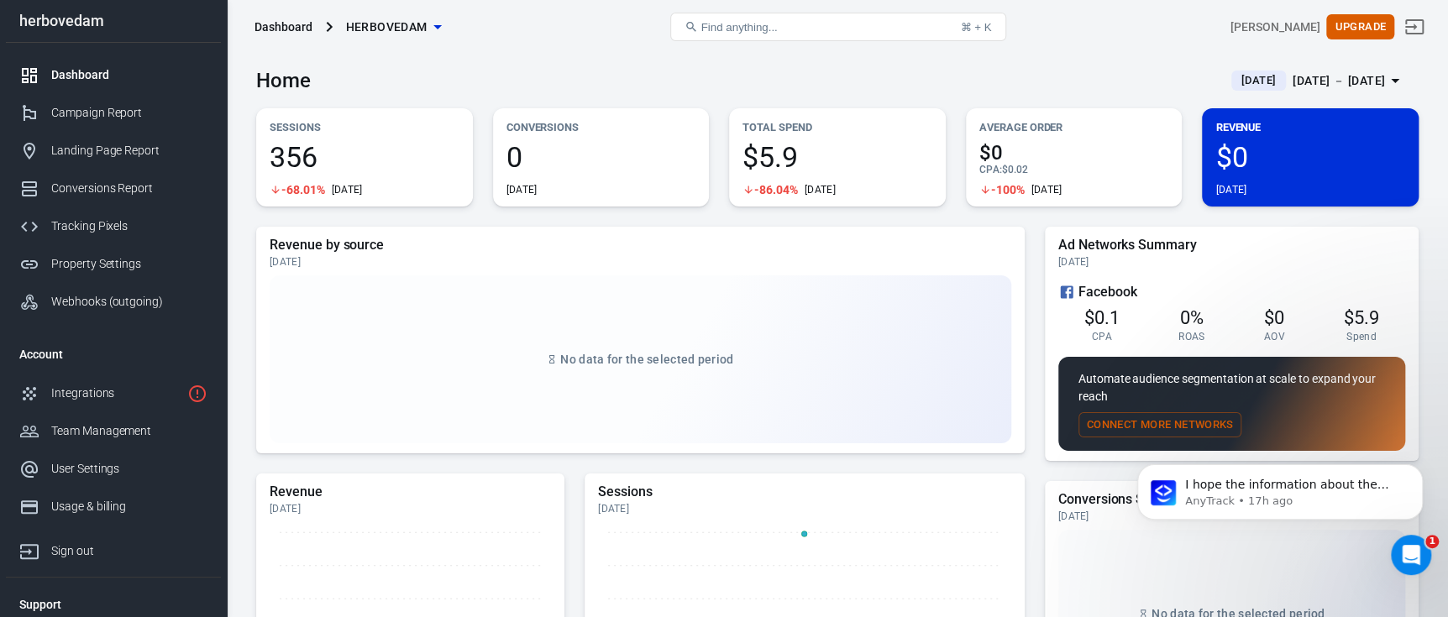
click at [1164, 421] on button "Connect More Networks" at bounding box center [1161, 425] width 164 height 26
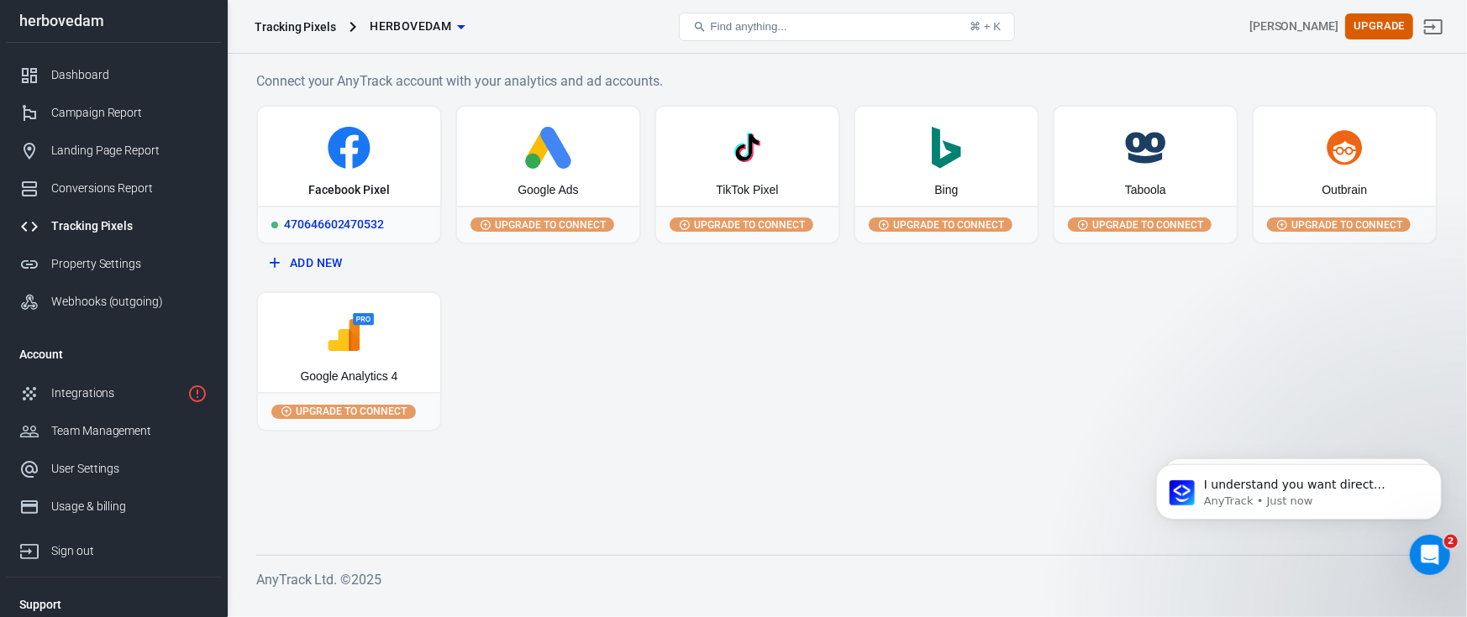
click at [375, 160] on icon at bounding box center [349, 148] width 169 height 42
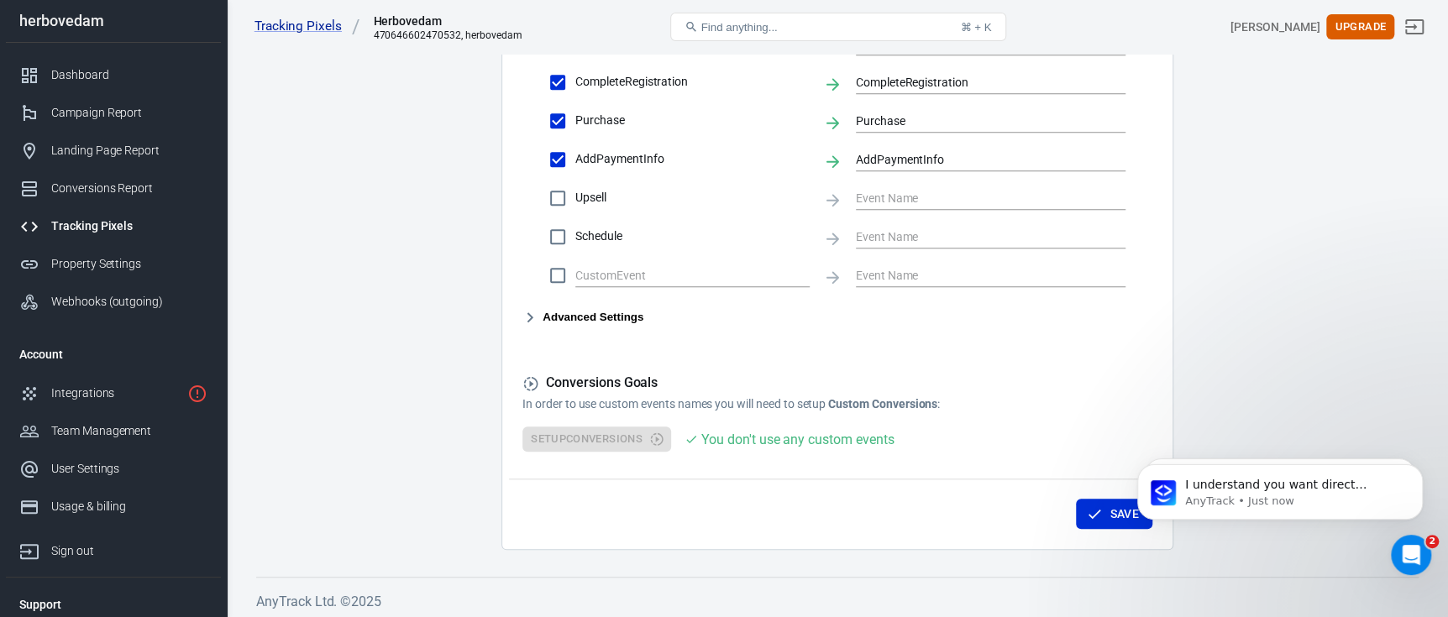
scroll to position [863, 0]
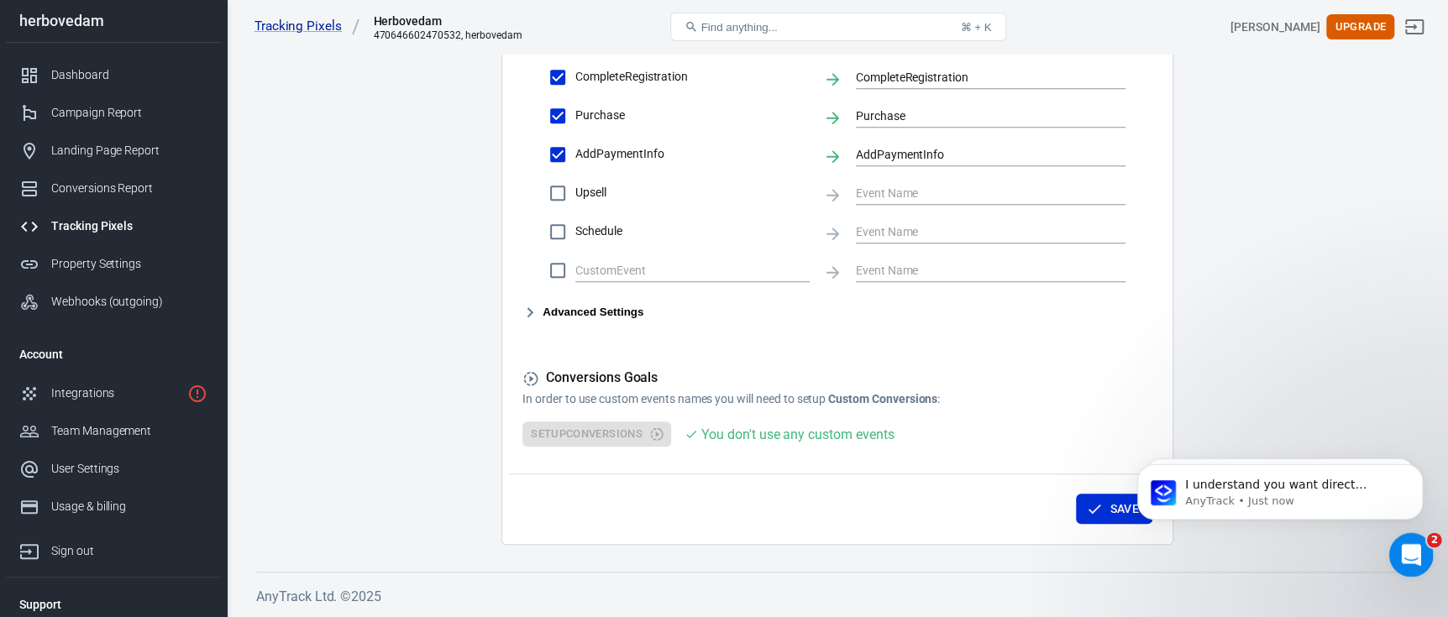
click at [1426, 553] on div "Open Intercom Messenger" at bounding box center [1408, 552] width 55 height 55
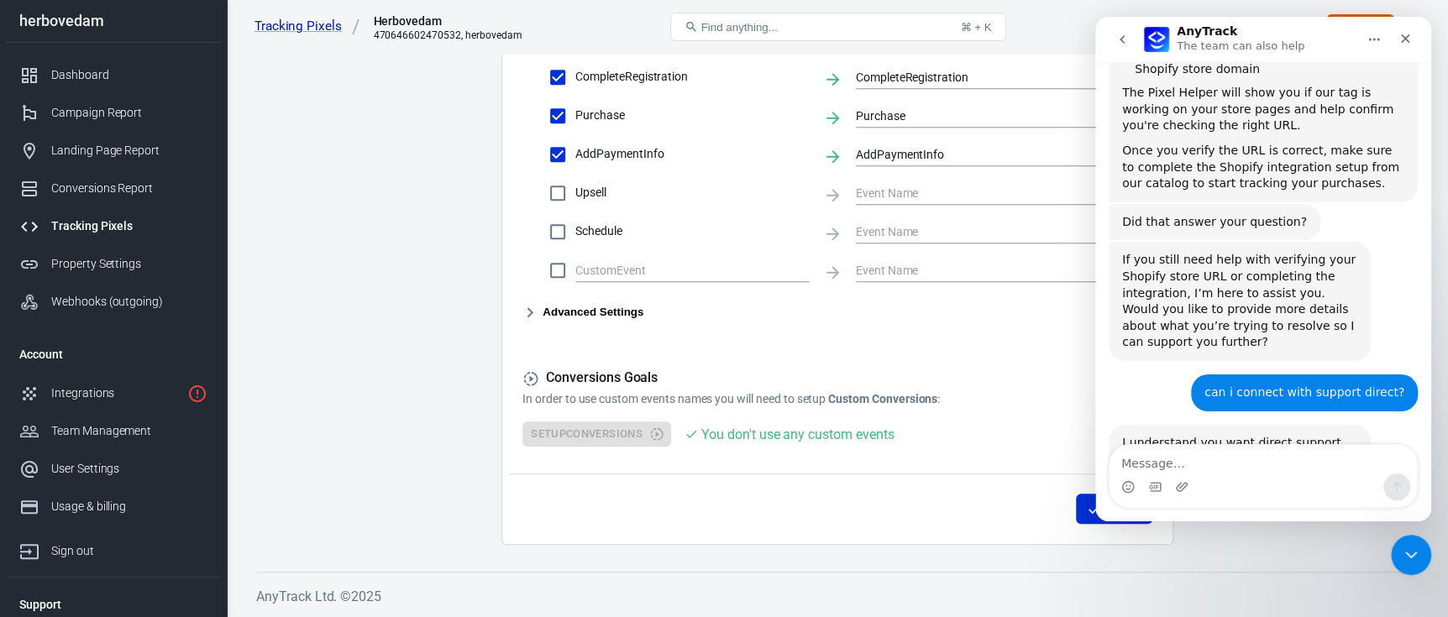
scroll to position [1814, 0]
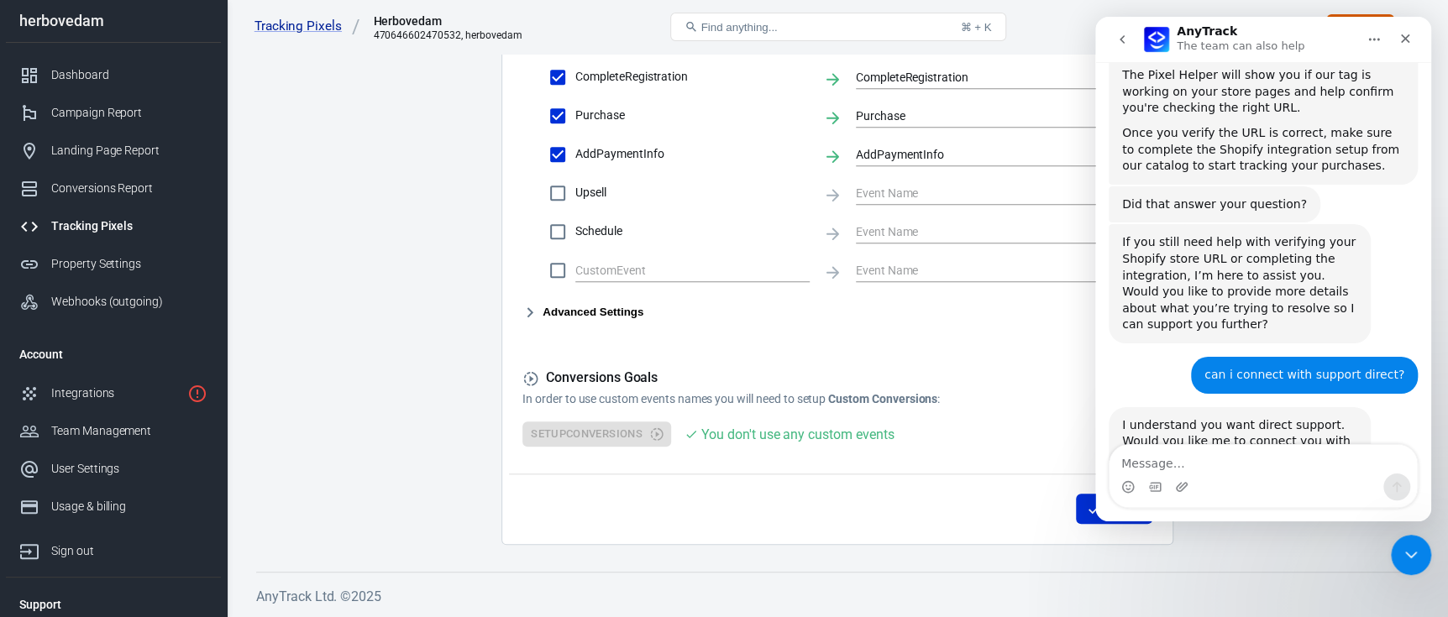
click at [1168, 450] on textarea "Message…" at bounding box center [1263, 459] width 307 height 29
type textarea "yes connect with human"
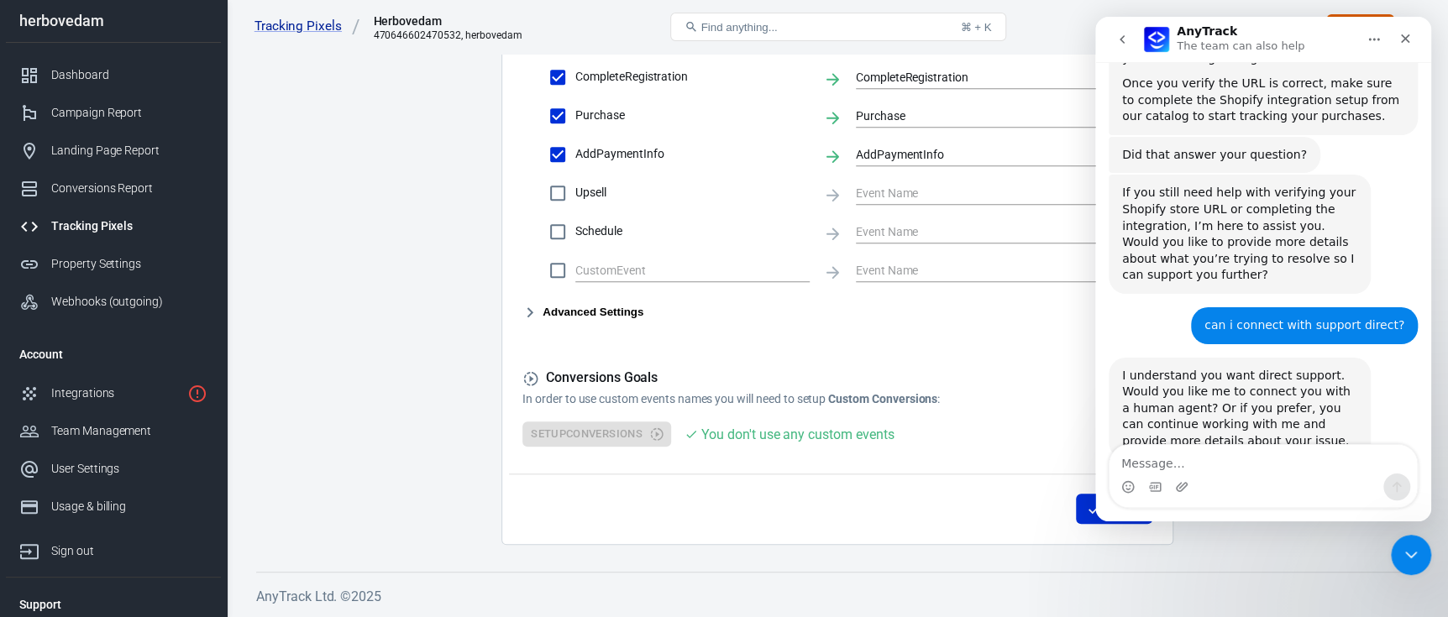
scroll to position [1919, 0]
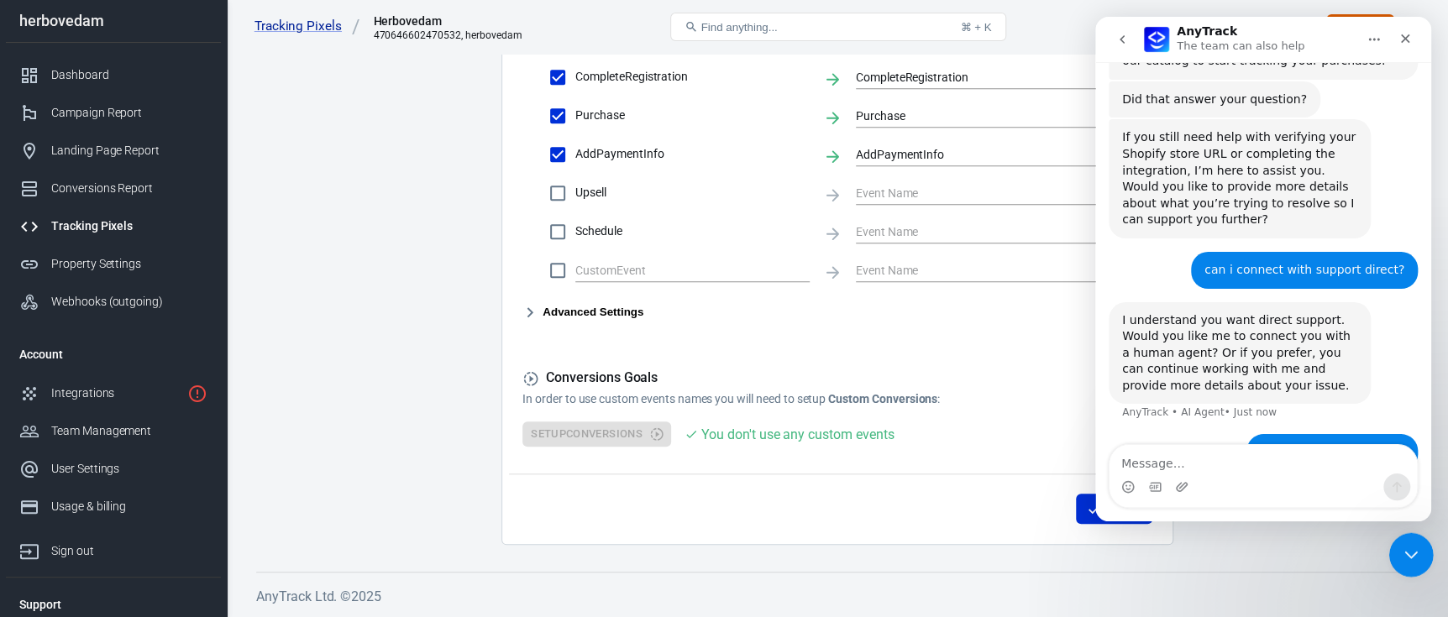
click at [1397, 549] on div "Close Intercom Messenger" at bounding box center [1409, 553] width 40 height 40
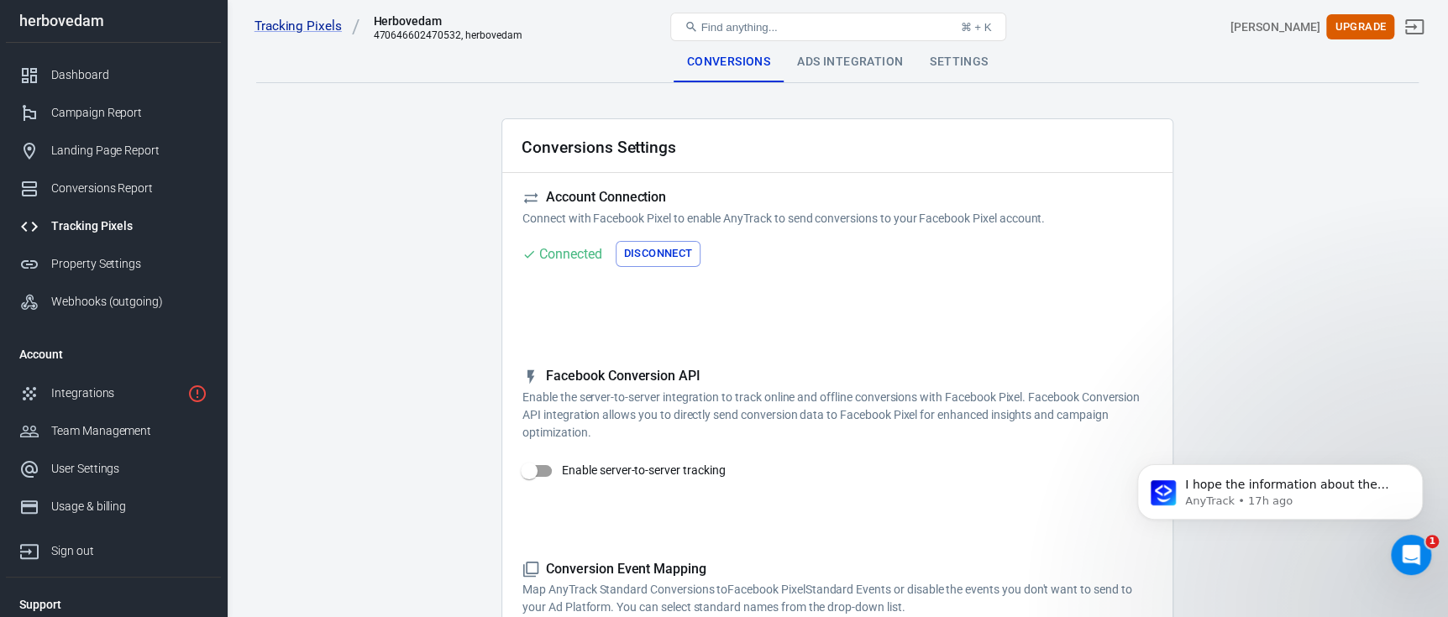
scroll to position [0, 0]
click at [1398, 549] on icon "Open Intercom Messenger" at bounding box center [1409, 553] width 28 height 28
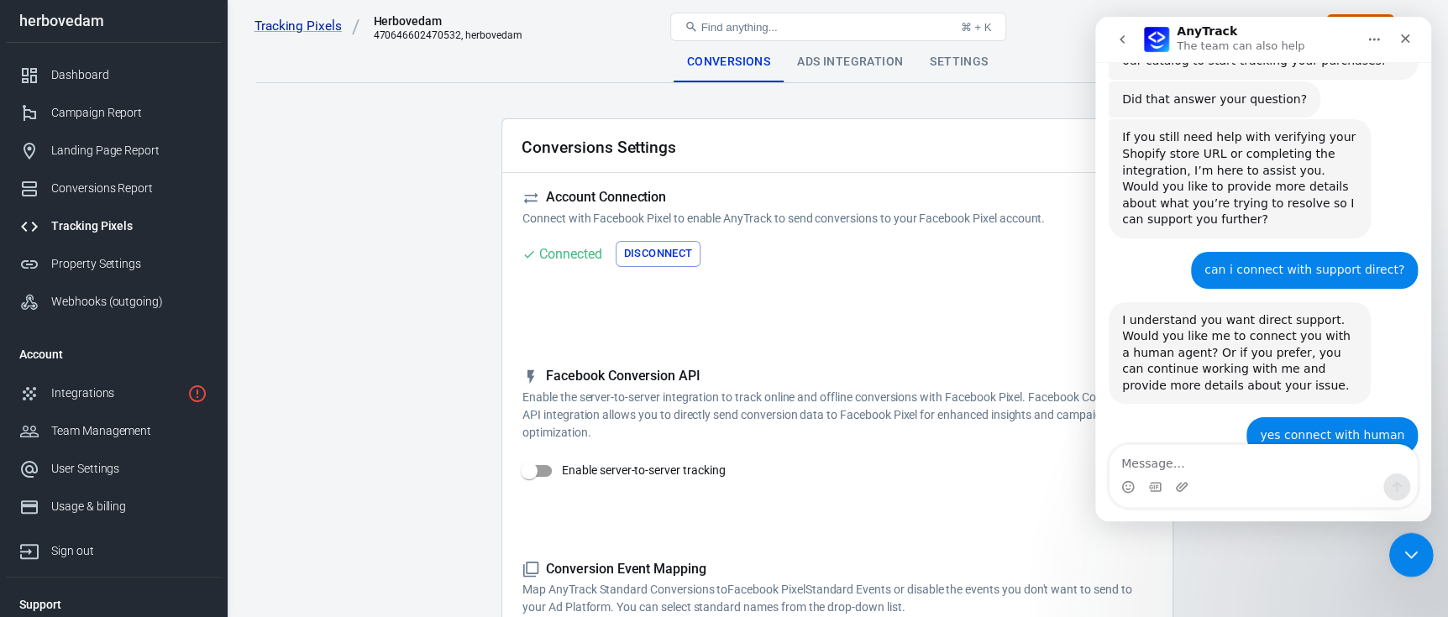
scroll to position [1981, 0]
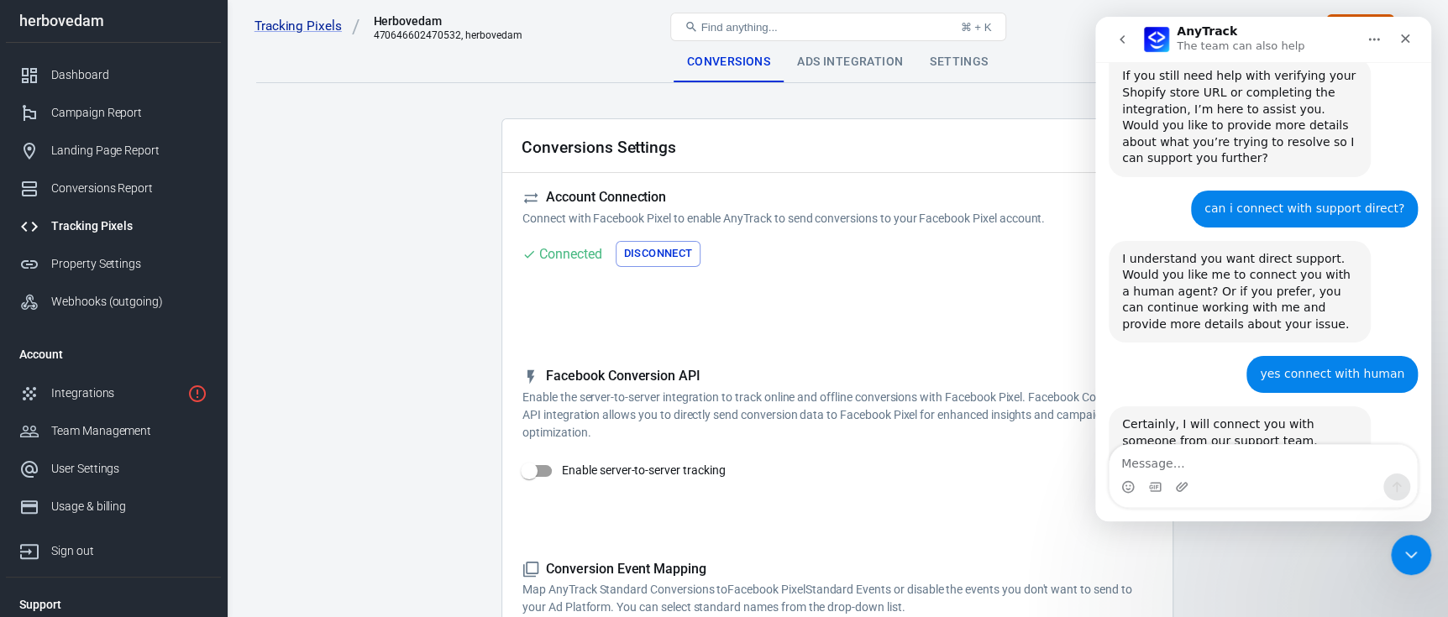
click at [1164, 460] on textarea "Message…" at bounding box center [1263, 459] width 307 height 29
type textarea "i cant track or setup"
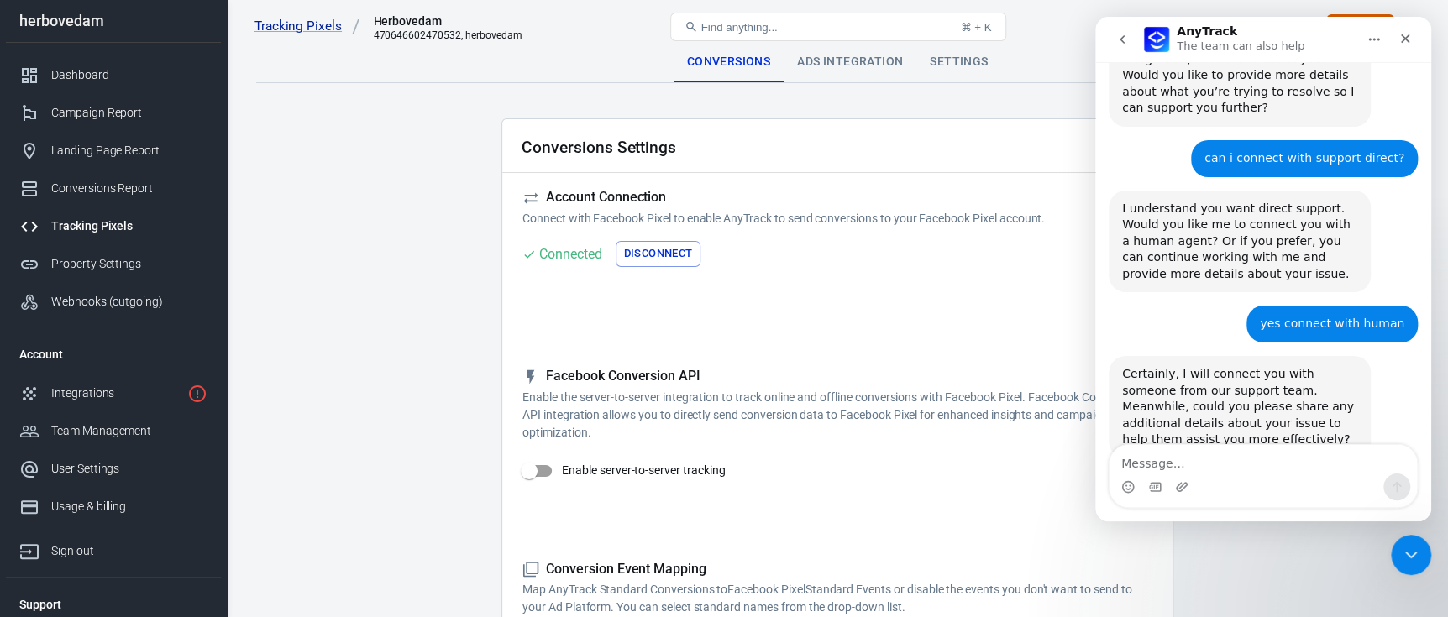
scroll to position [2085, 0]
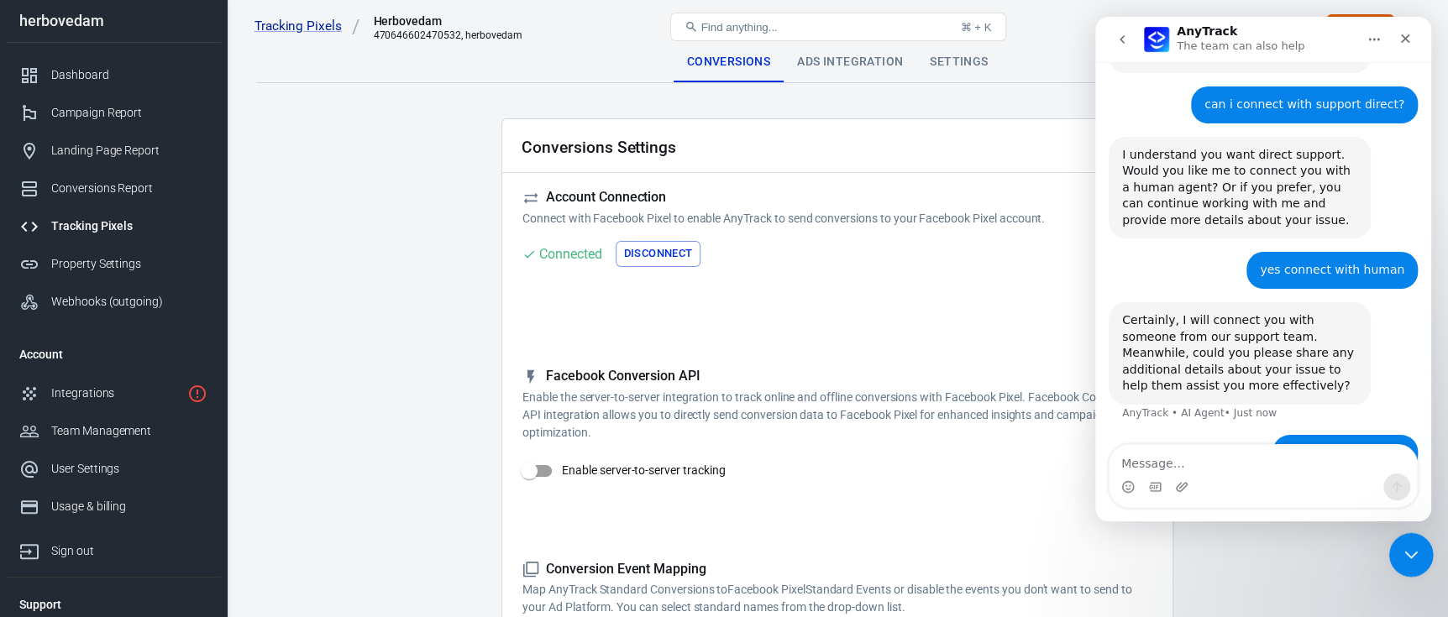
click at [1409, 547] on icon "Close Intercom Messenger" at bounding box center [1409, 553] width 20 height 20
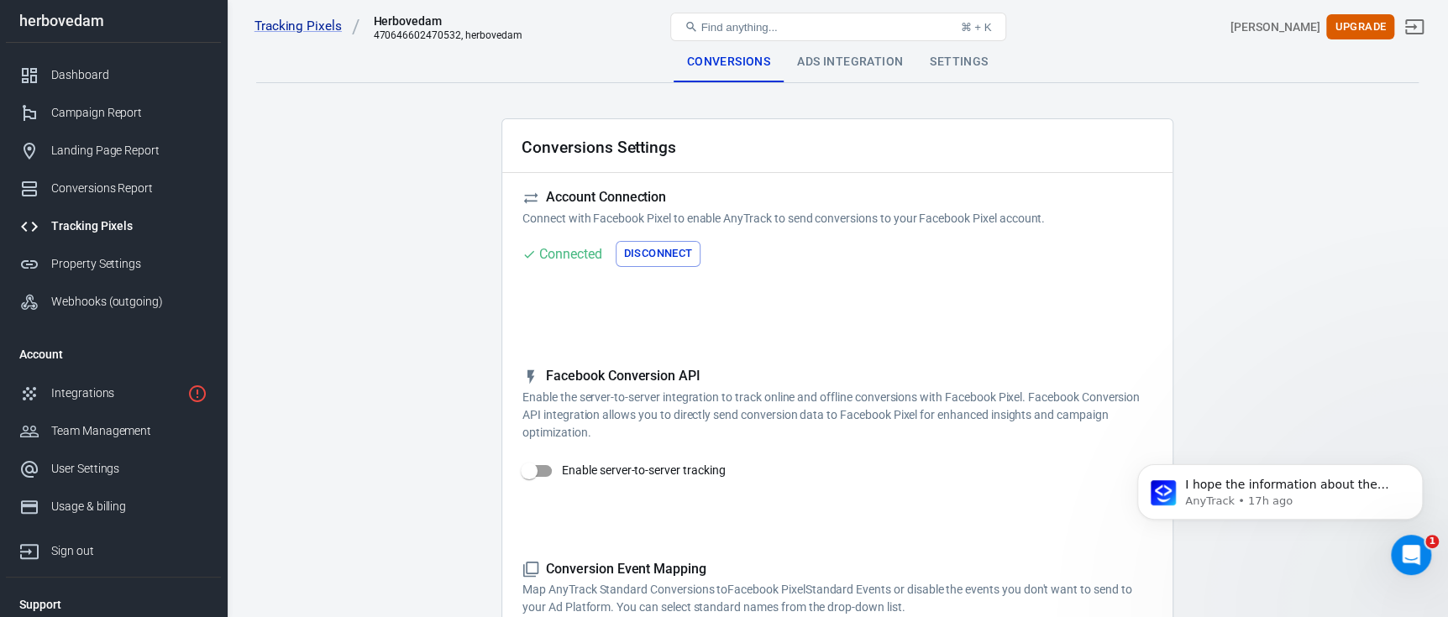
scroll to position [0, 0]
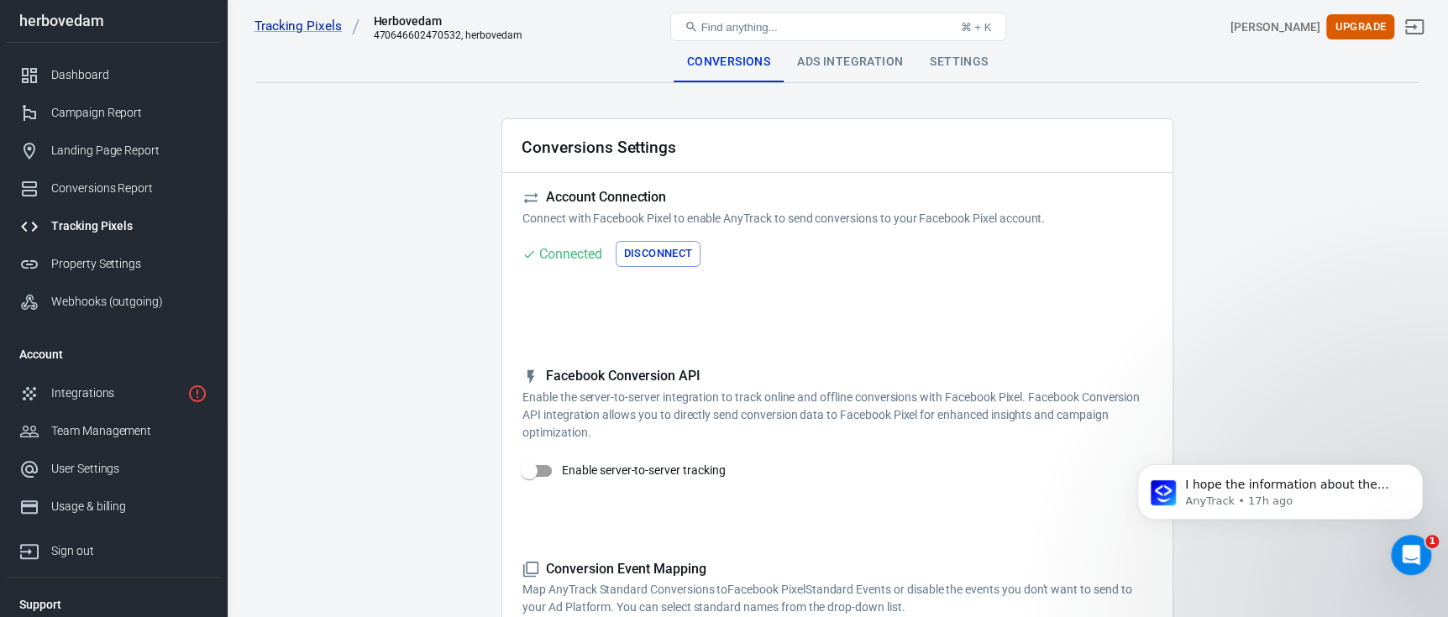
click at [849, 46] on div "Find anything... ⌘ + K" at bounding box center [837, 27] width 389 height 40
click at [850, 60] on div "Ads Integration" at bounding box center [850, 62] width 133 height 40
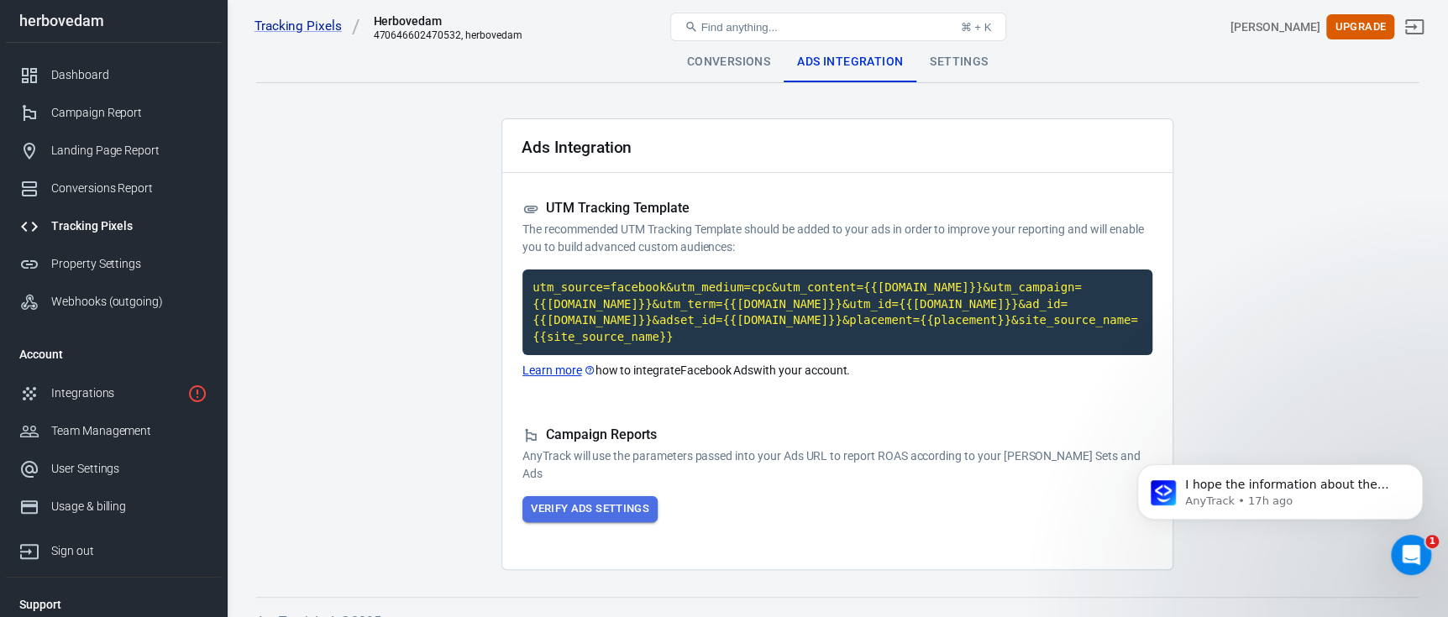
click at [562, 496] on button "Verify Ads Settings" at bounding box center [590, 509] width 135 height 26
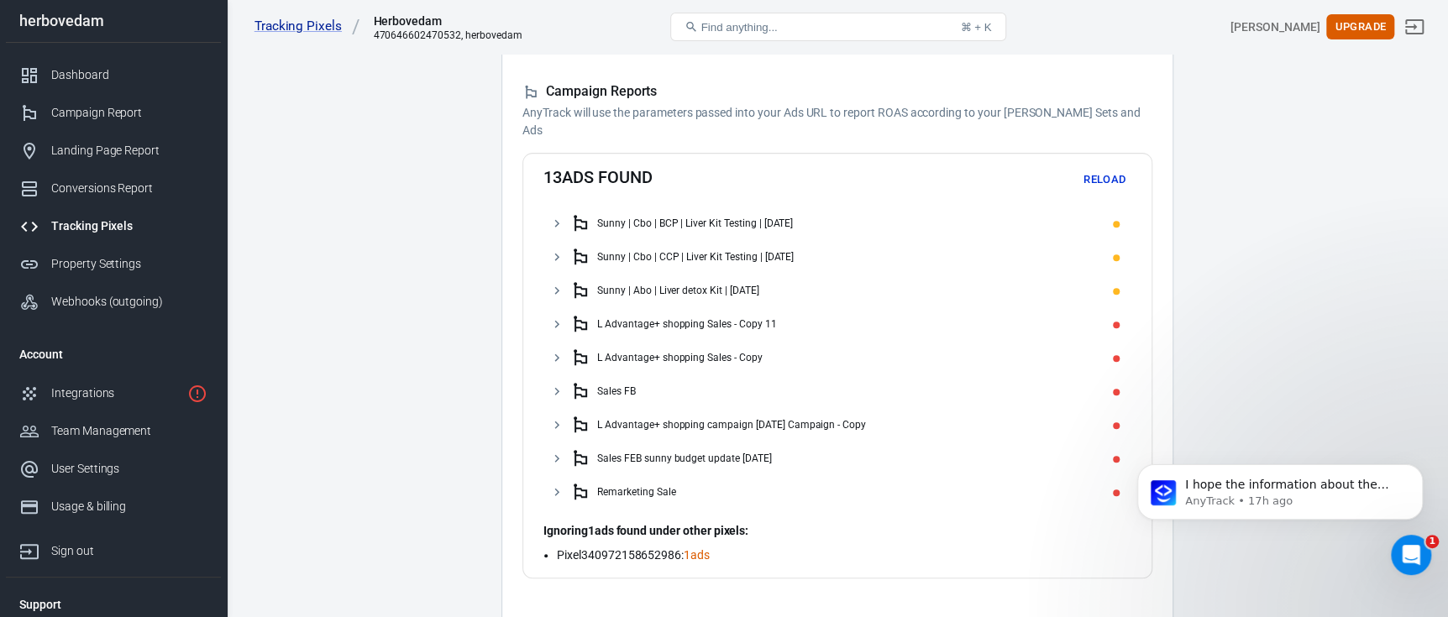
scroll to position [2347, 0]
click at [1397, 545] on div "Open Intercom Messenger" at bounding box center [1408, 552] width 55 height 55
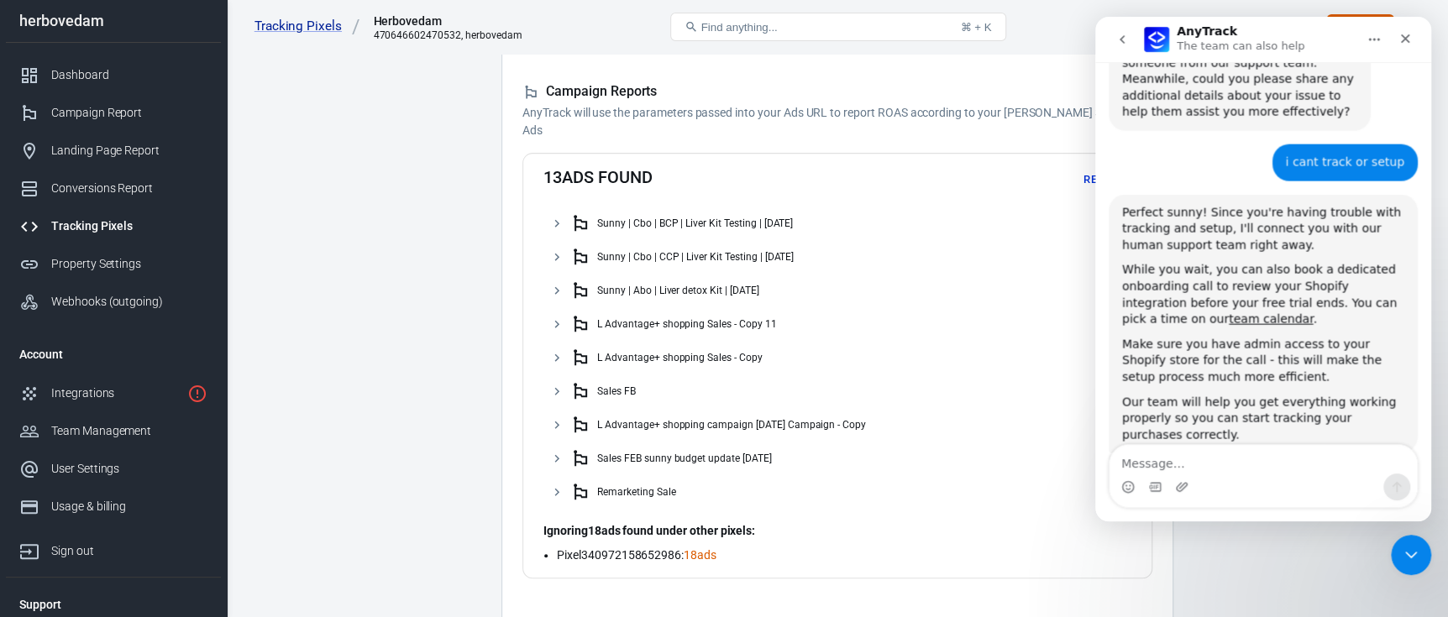
scroll to position [2402, 0]
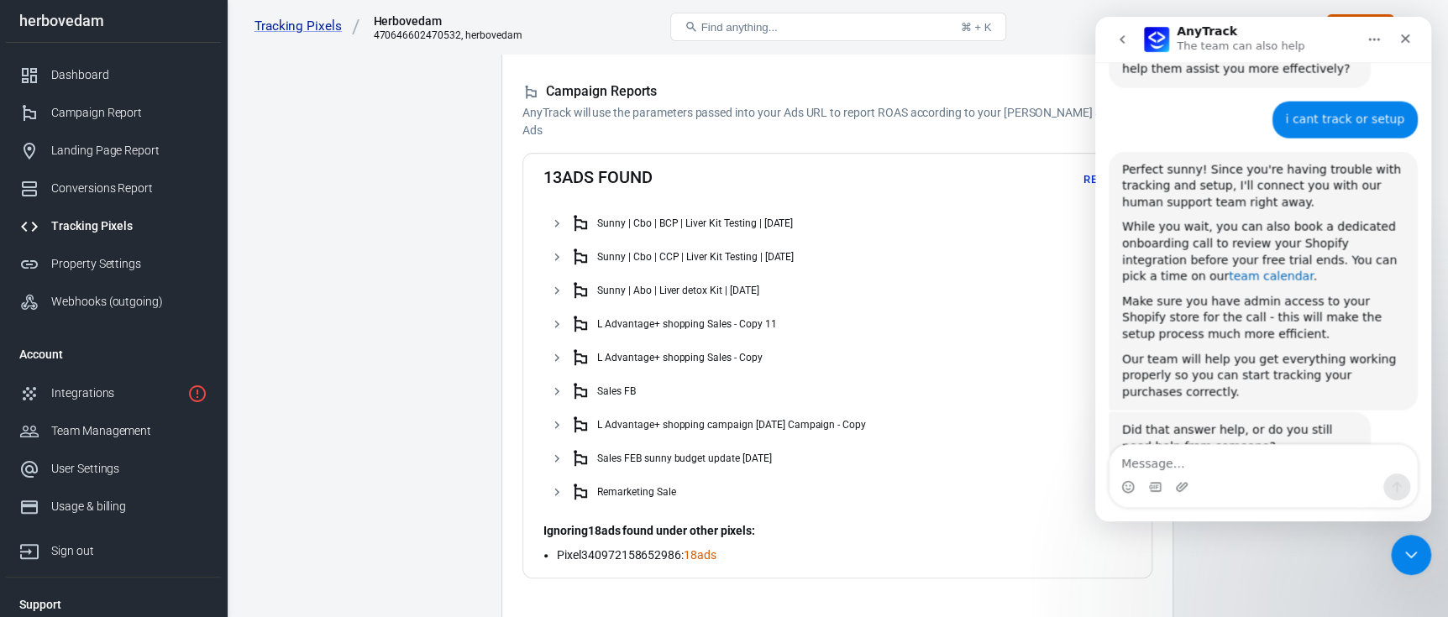
click at [1229, 270] on link "team calendar" at bounding box center [1271, 276] width 84 height 13
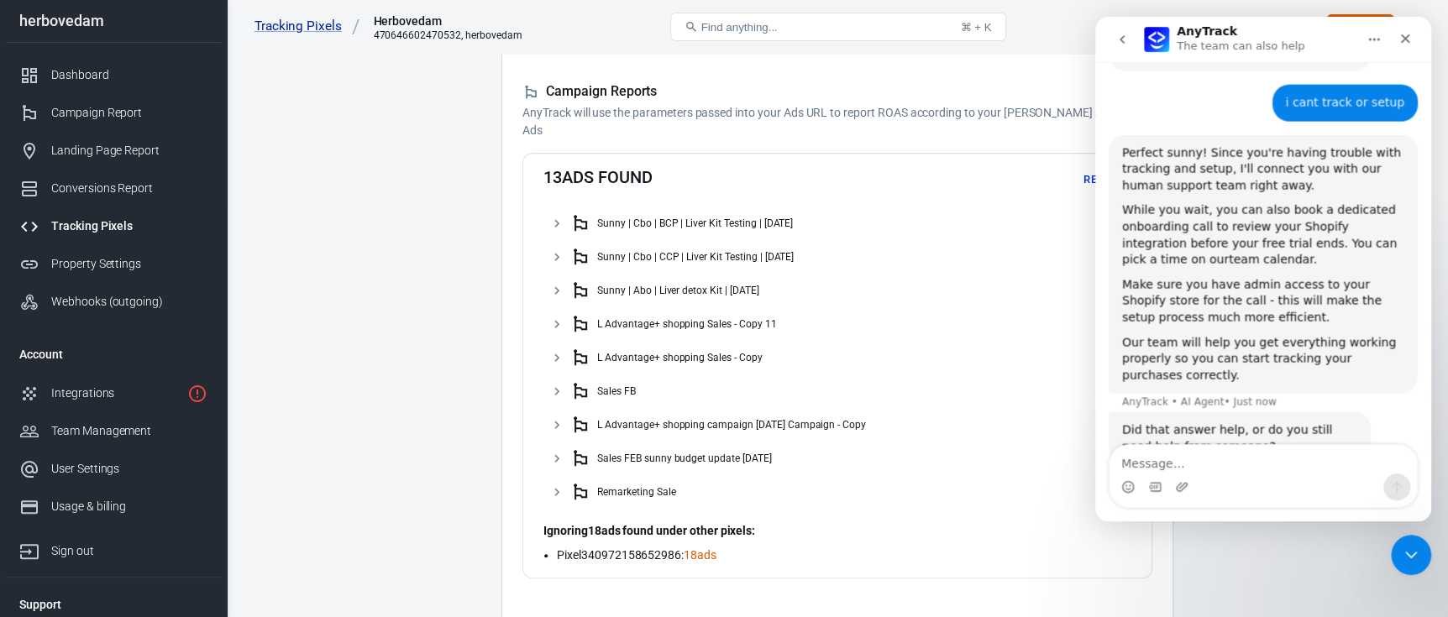
scroll to position [2418, 0]
click at [1316, 497] on button "No, I still need help 👤" at bounding box center [1330, 514] width 157 height 34
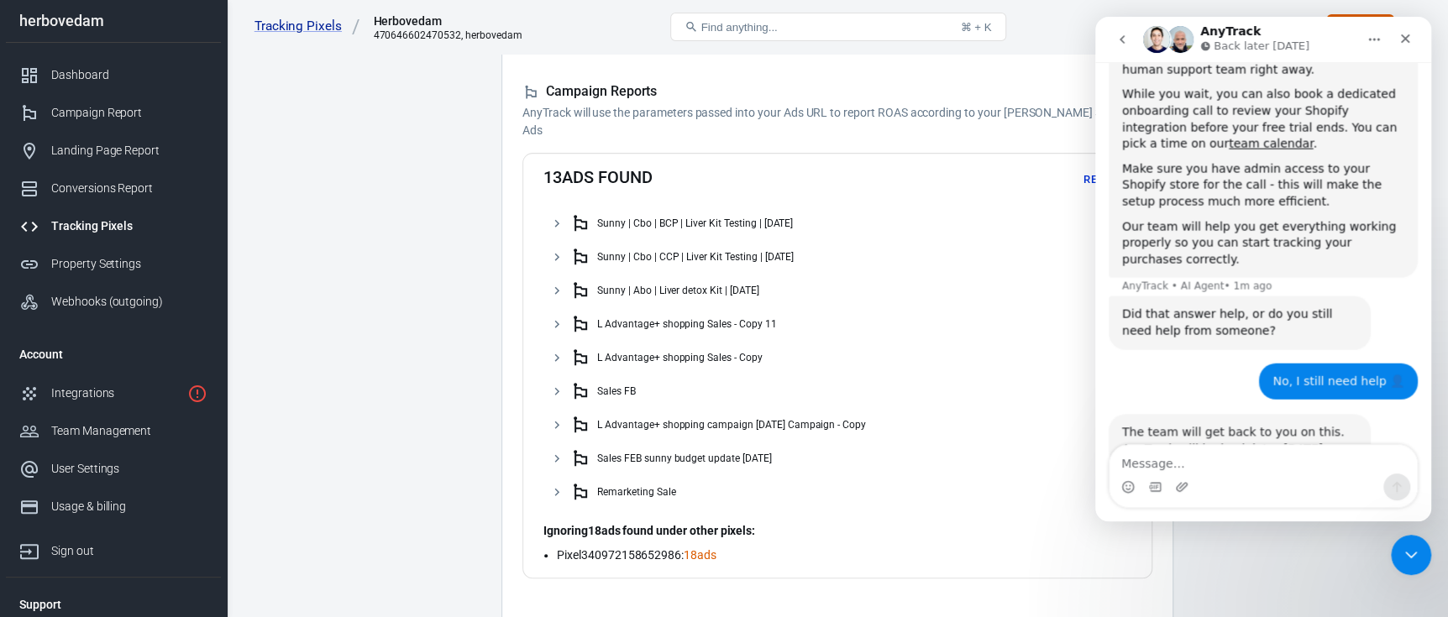
scroll to position [2539, 0]
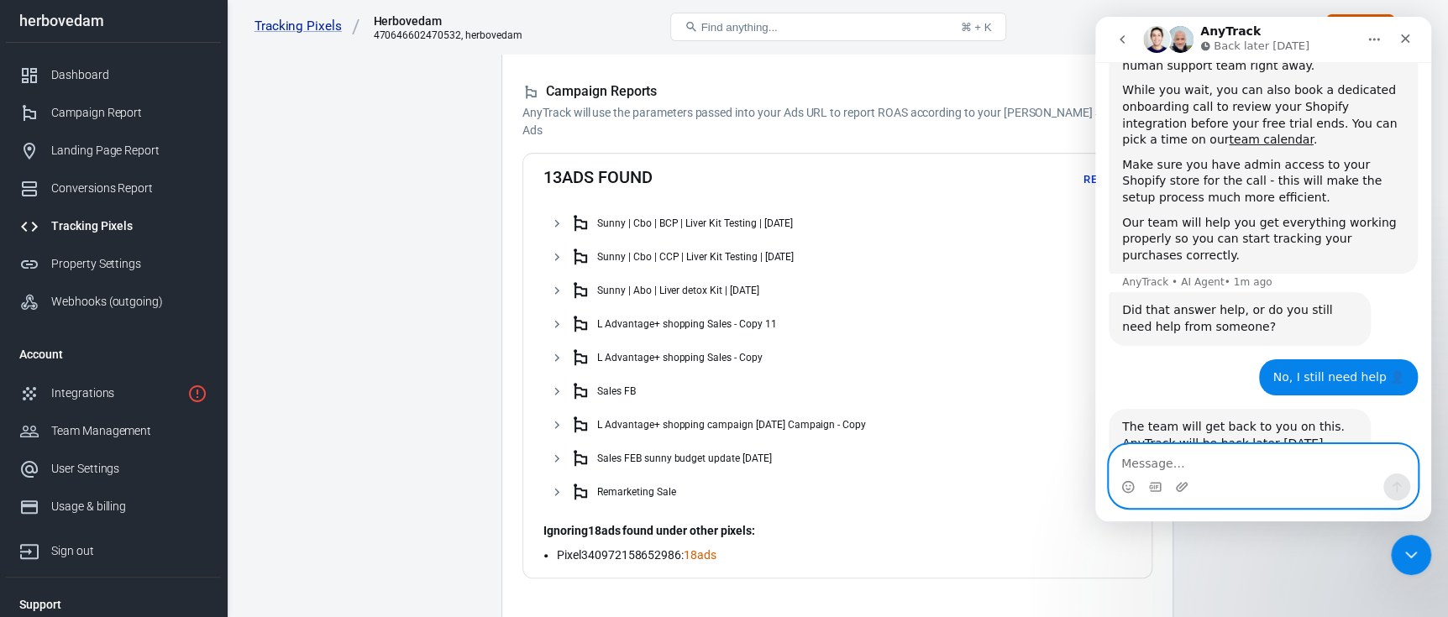
click at [1204, 469] on textarea "Message…" at bounding box center [1263, 459] width 307 height 29
type textarea "ok"
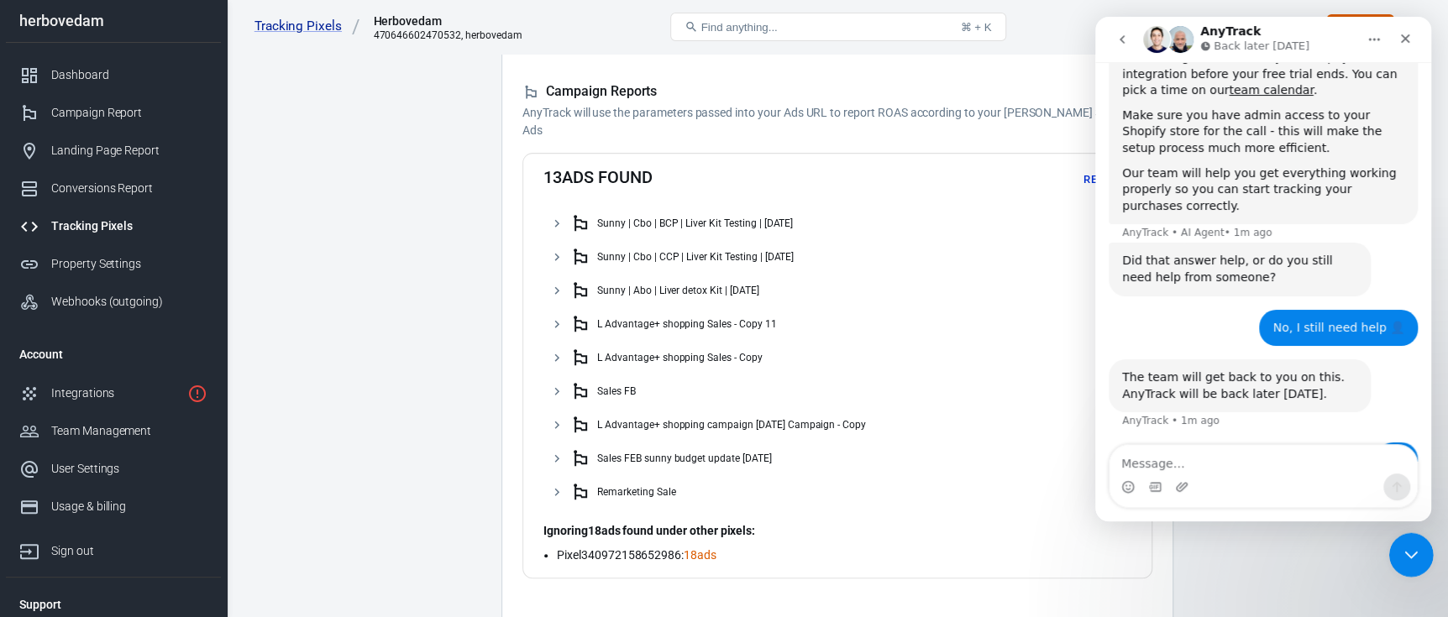
click at [1391, 550] on div "Close Intercom Messenger" at bounding box center [1409, 553] width 40 height 40
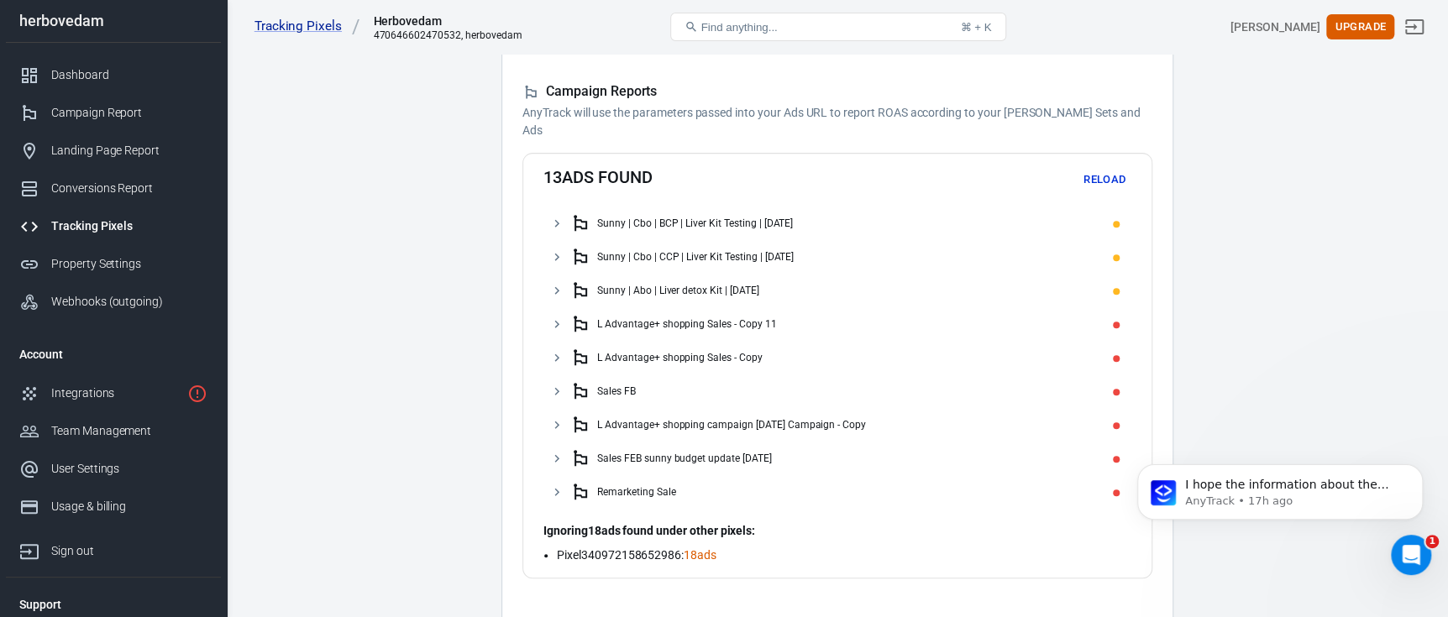
scroll to position [0, 0]
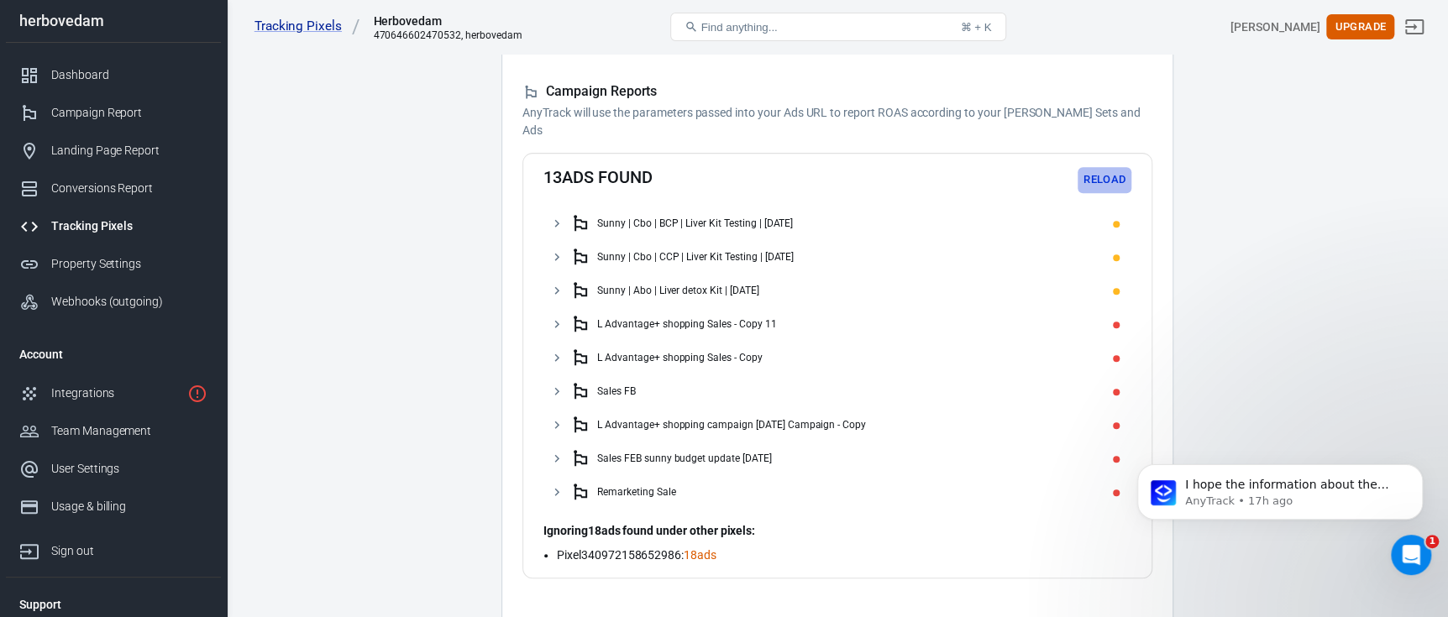
click at [1091, 167] on button "Reload" at bounding box center [1105, 180] width 54 height 26
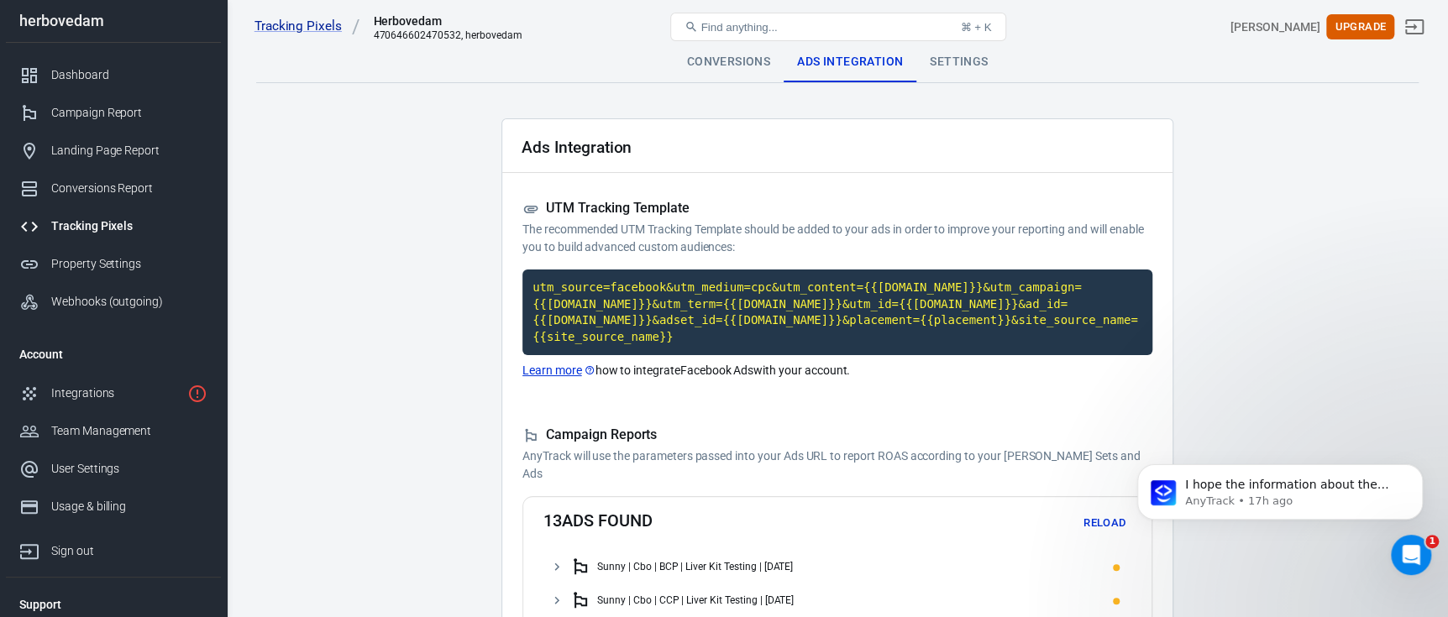
click at [967, 52] on div "Tracking Pixels Herbovedam 470646602470532, herbovedam Find anything... ⌘ + K s…" at bounding box center [838, 27] width 1221 height 54
click at [967, 56] on div "Settings" at bounding box center [958, 62] width 85 height 40
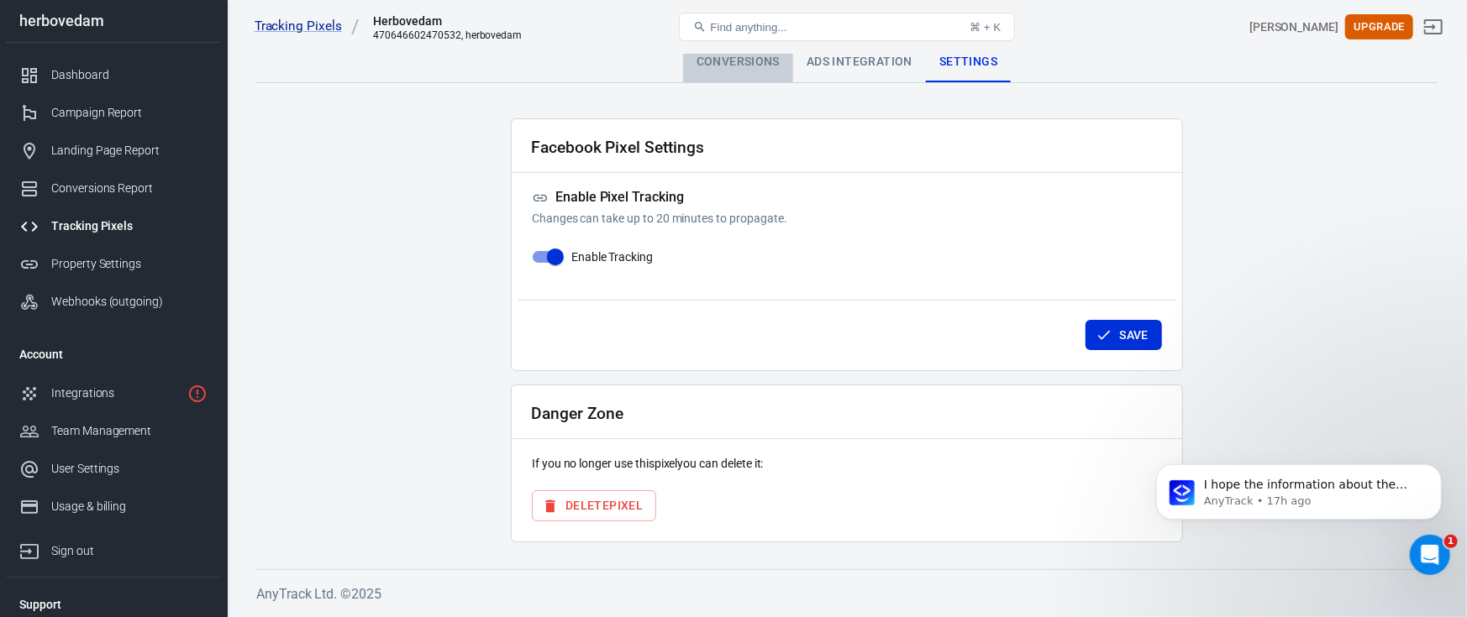
click at [738, 62] on div "Conversions" at bounding box center [738, 62] width 110 height 40
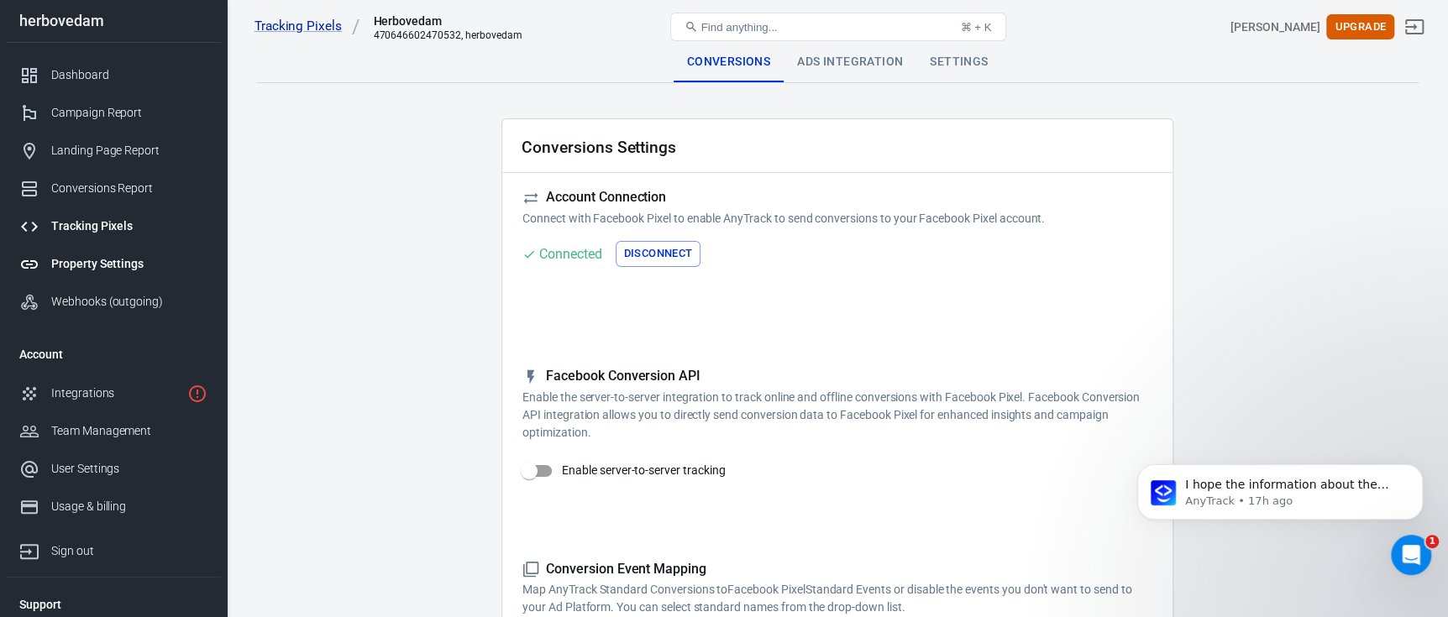
click at [105, 264] on div "Property Settings" at bounding box center [129, 264] width 156 height 18
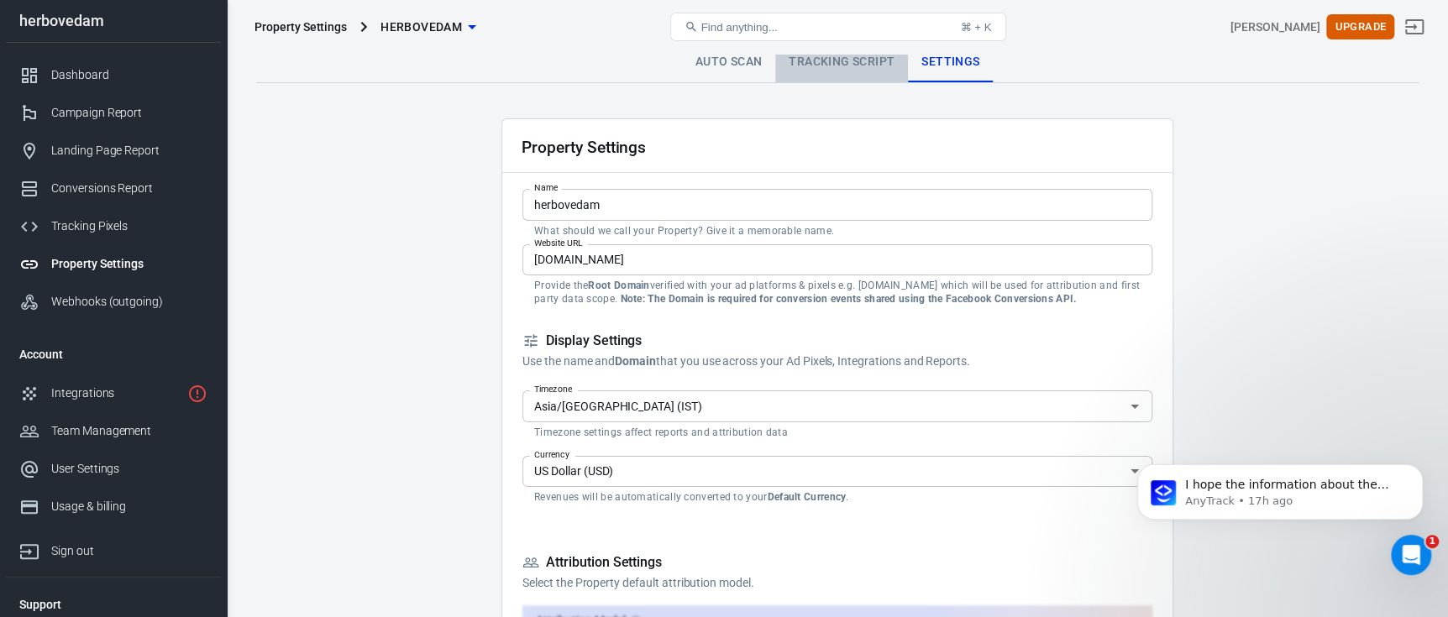
click at [859, 58] on link "Tracking Script" at bounding box center [841, 62] width 133 height 40
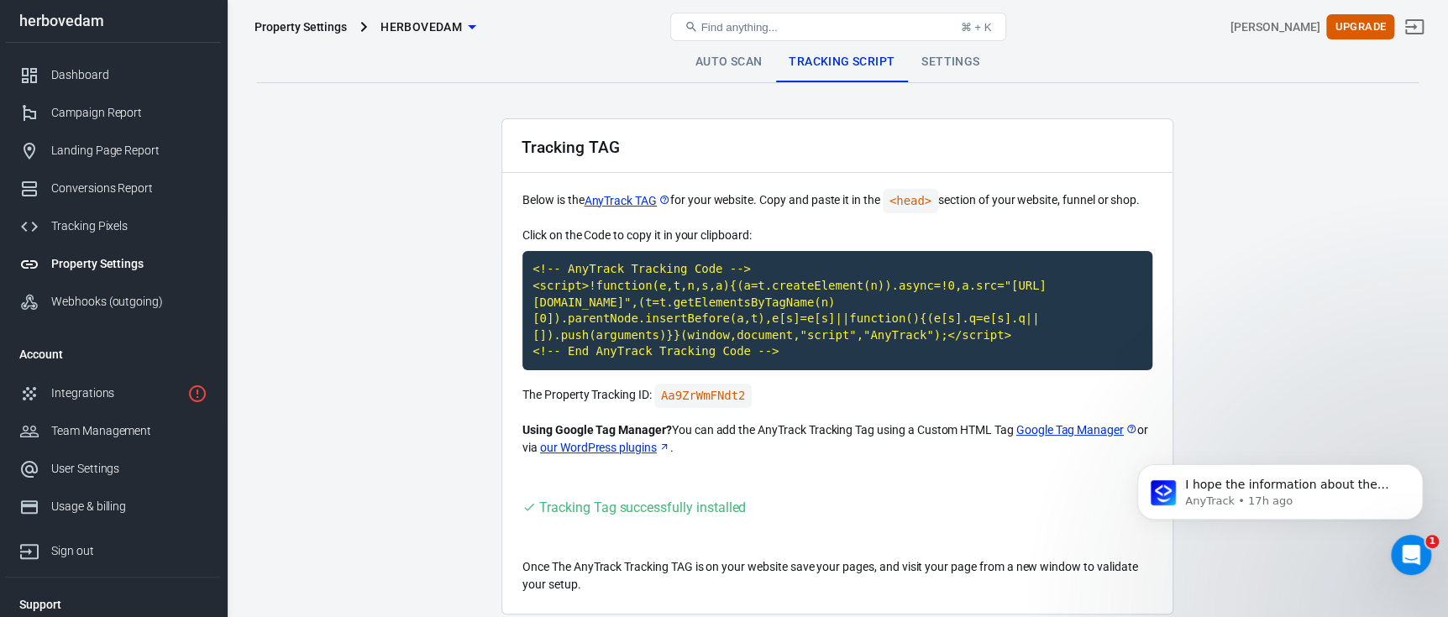
click at [727, 65] on link "Auto Scan" at bounding box center [729, 62] width 94 height 40
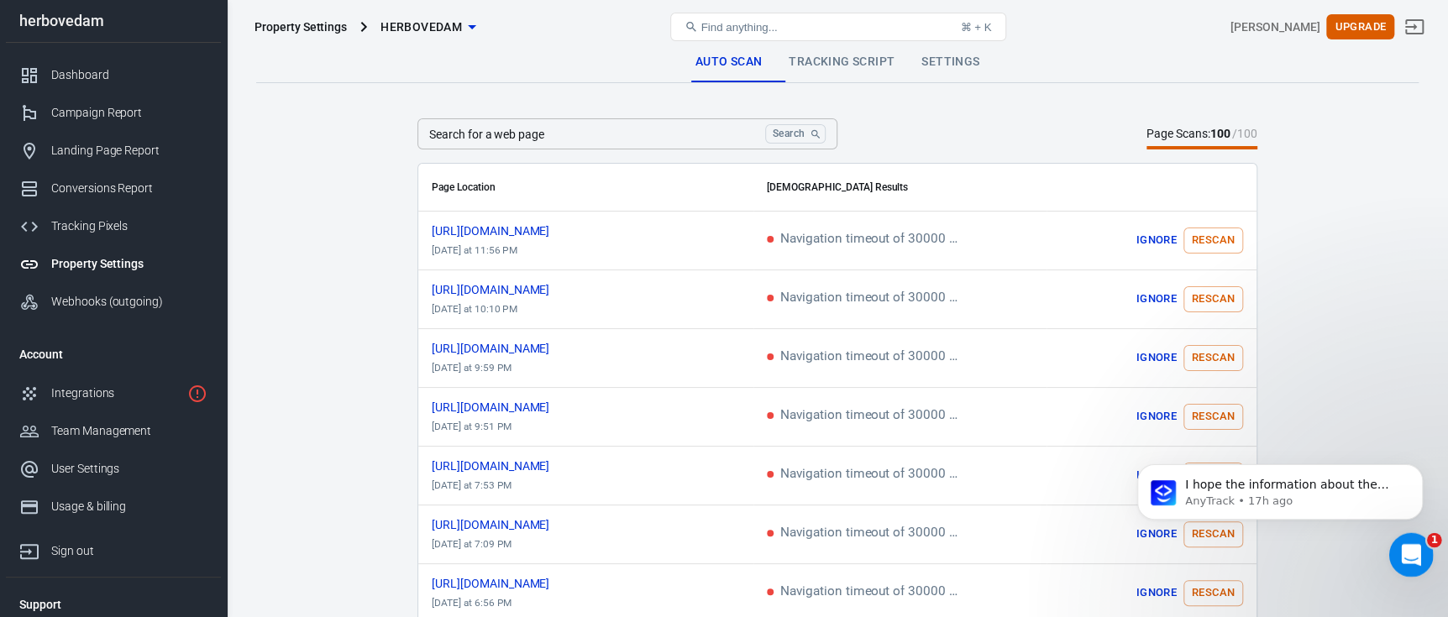
click at [1401, 561] on div "Open Intercom Messenger" at bounding box center [1408, 552] width 55 height 55
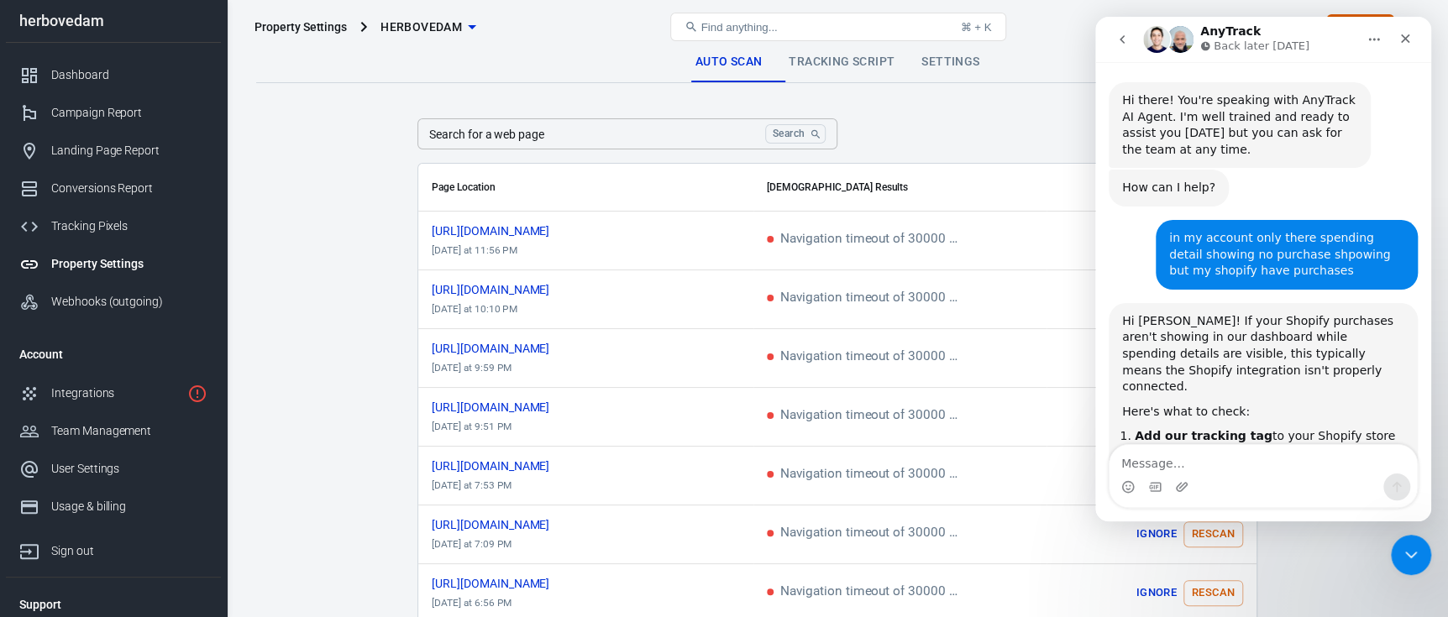
scroll to position [2571, 0]
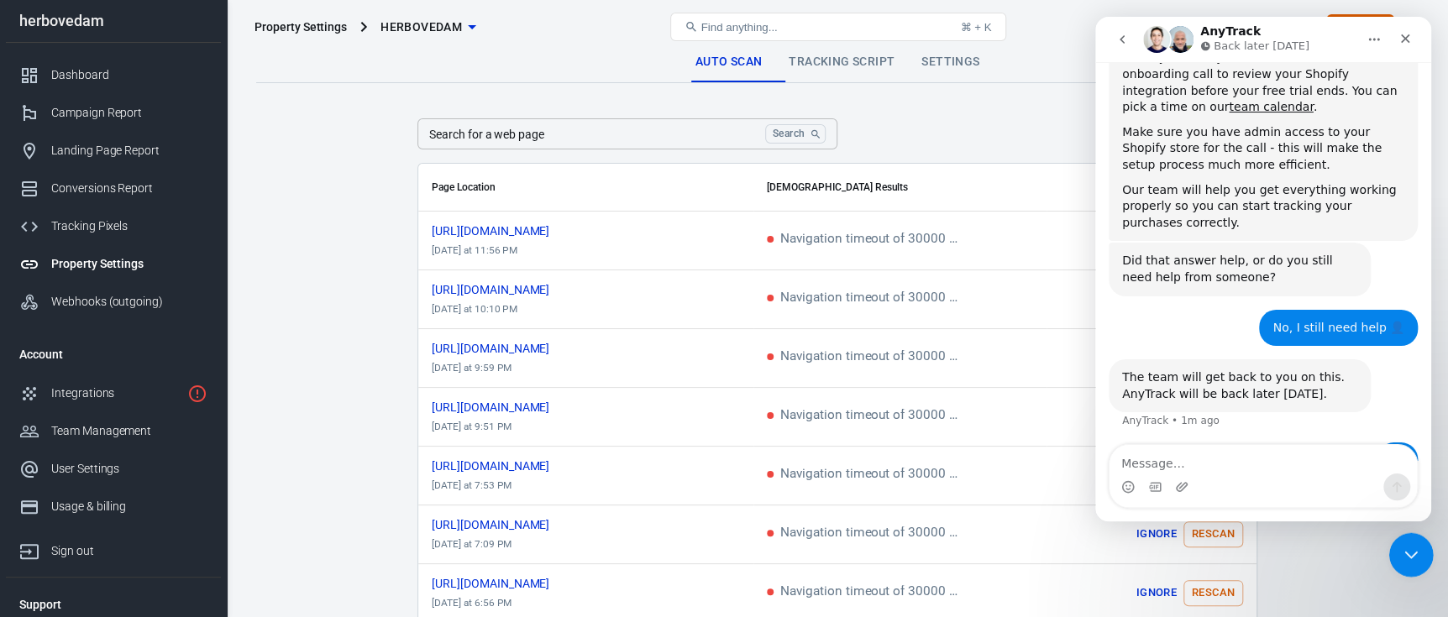
click at [1401, 540] on div "Close Intercom Messenger" at bounding box center [1409, 553] width 40 height 40
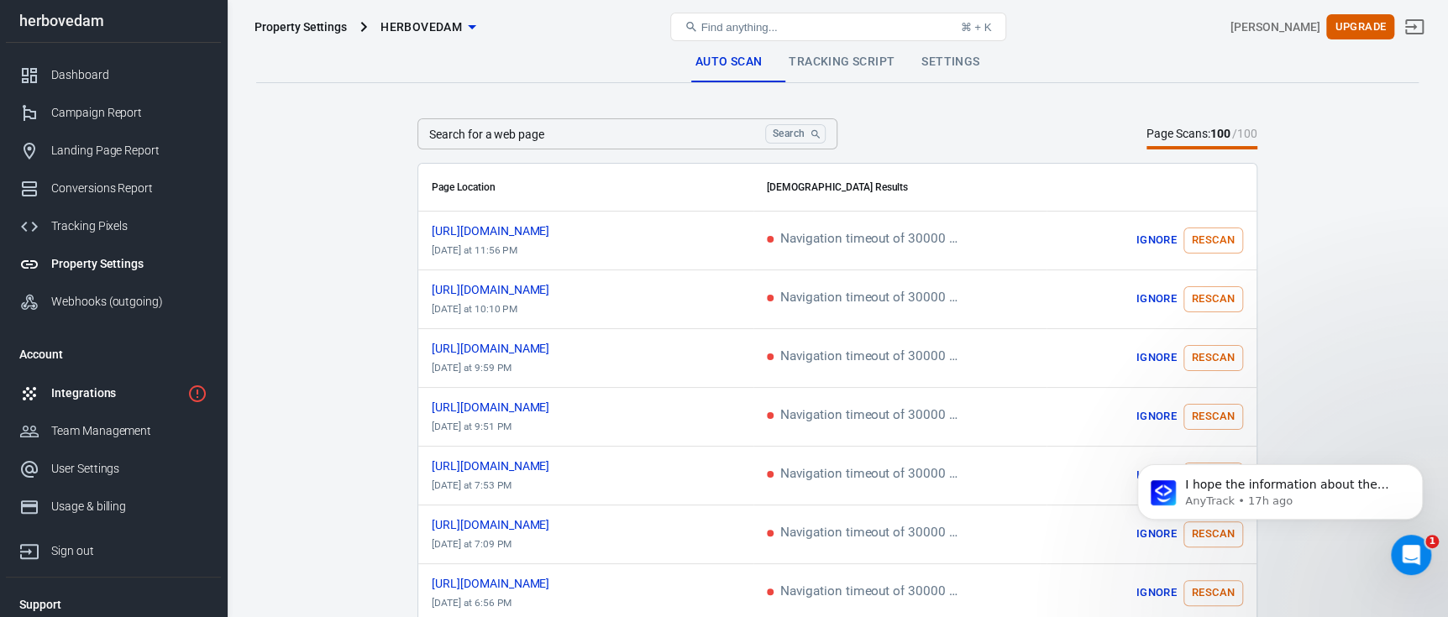
scroll to position [0, 0]
click at [155, 406] on link "Integrations" at bounding box center [113, 394] width 215 height 38
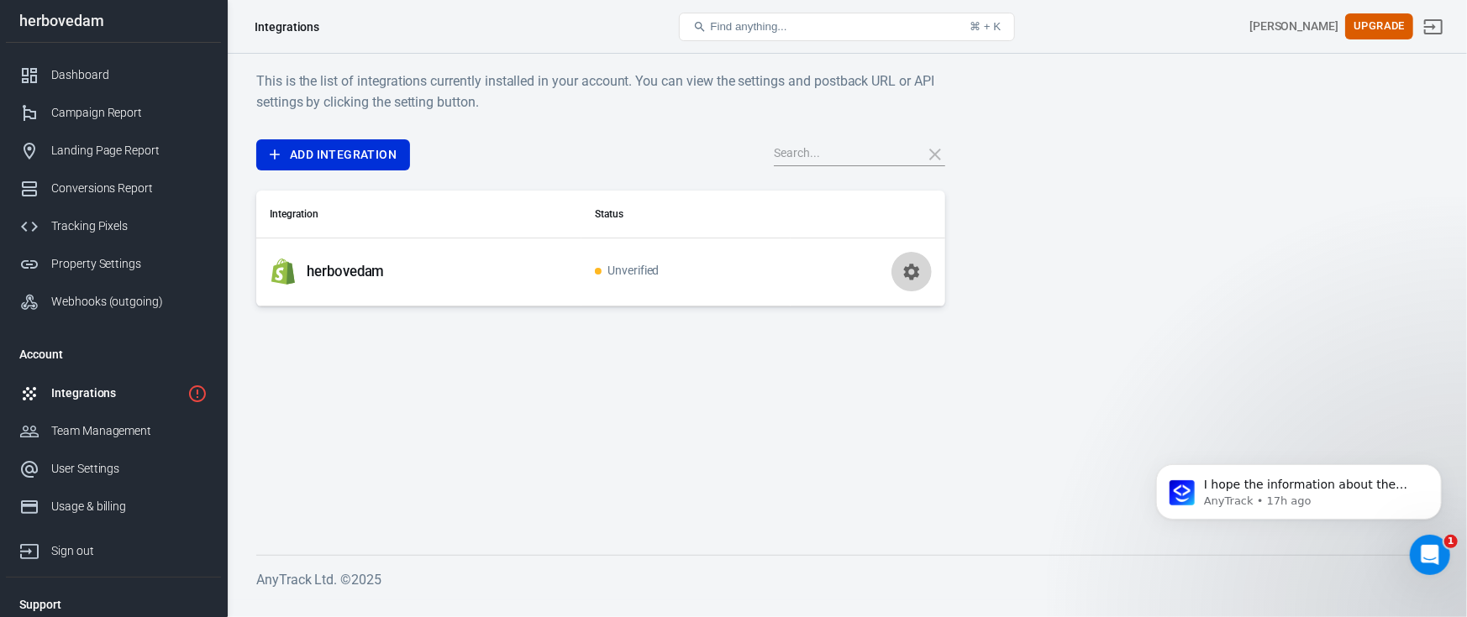
click at [905, 269] on icon "button" at bounding box center [912, 272] width 16 height 16
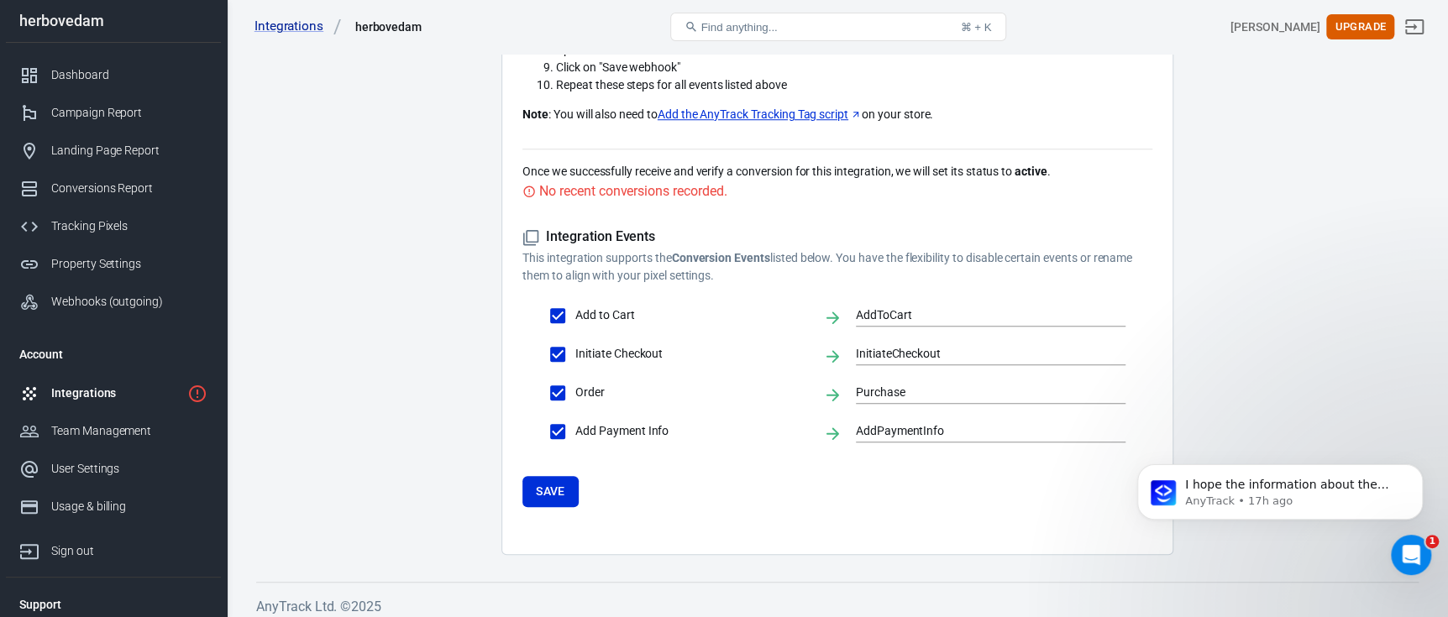
scroll to position [710, 0]
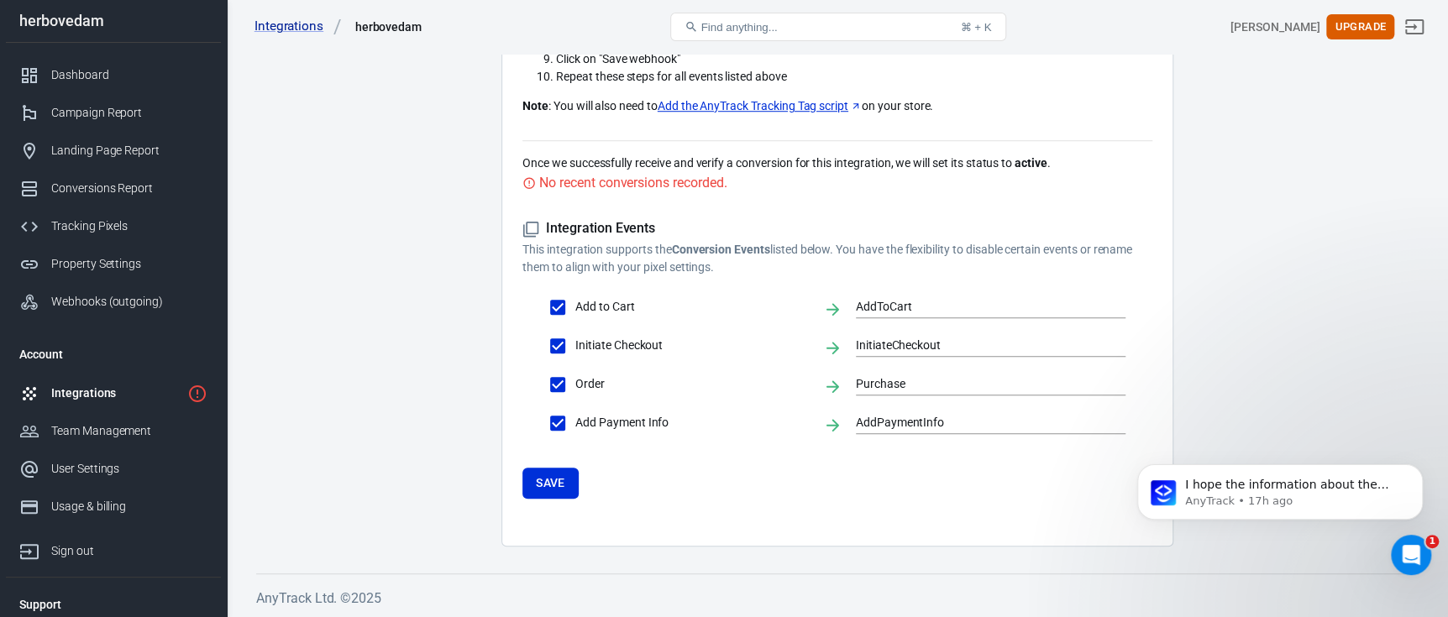
click at [779, 113] on link "Add the AnyTrack Tracking Tag script" at bounding box center [760, 106] width 204 height 18
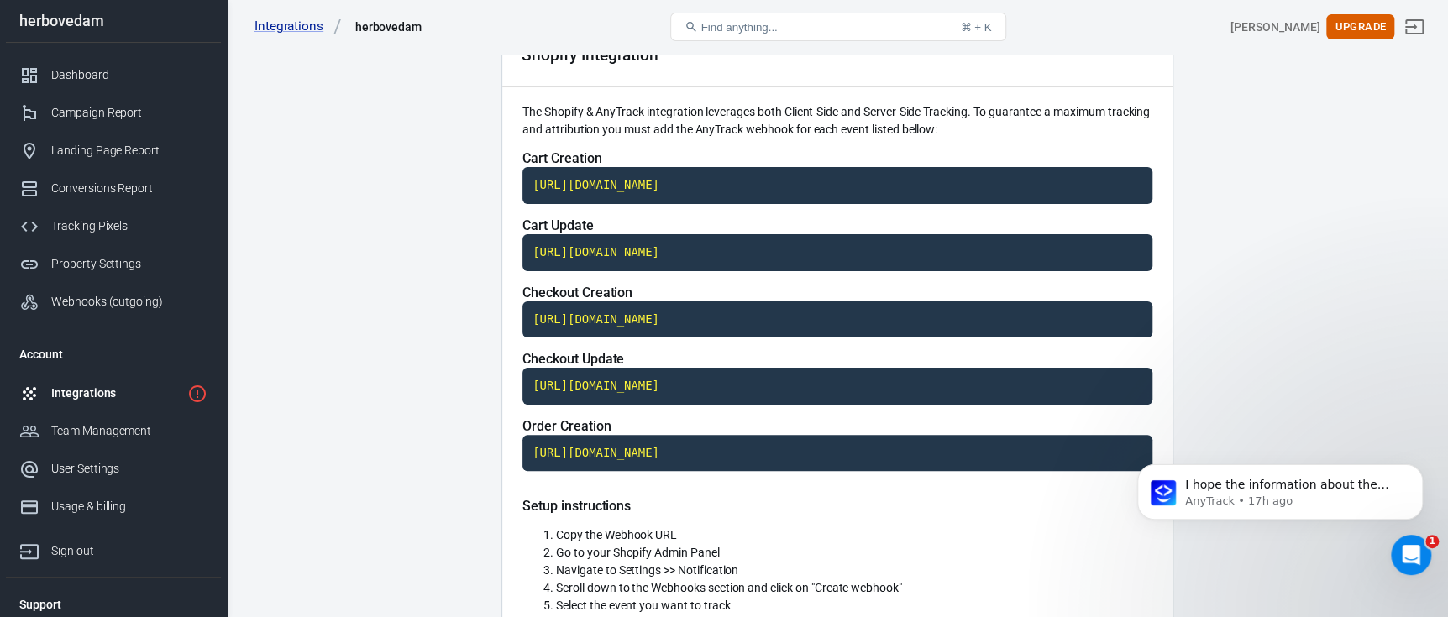
scroll to position [0, 0]
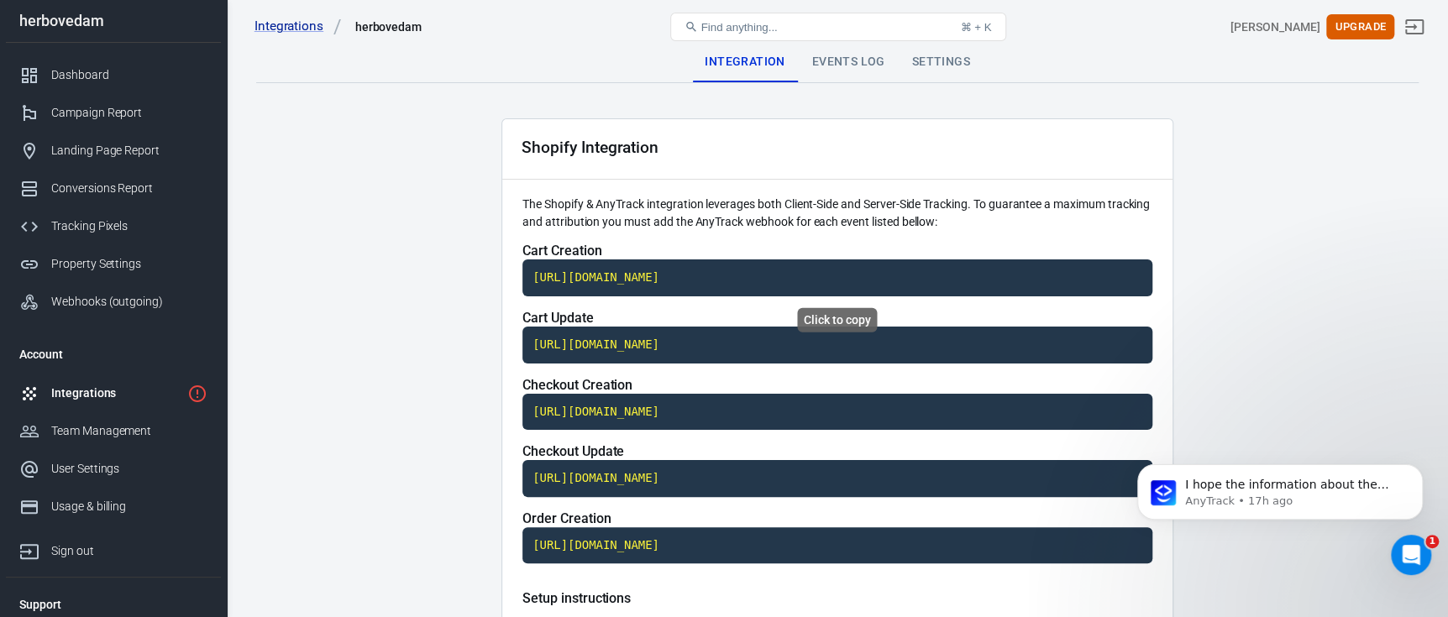
click at [619, 287] on code "https://t1.anytrack.io/yLGw5221/collect/shopify-herbovedam" at bounding box center [838, 278] width 630 height 37
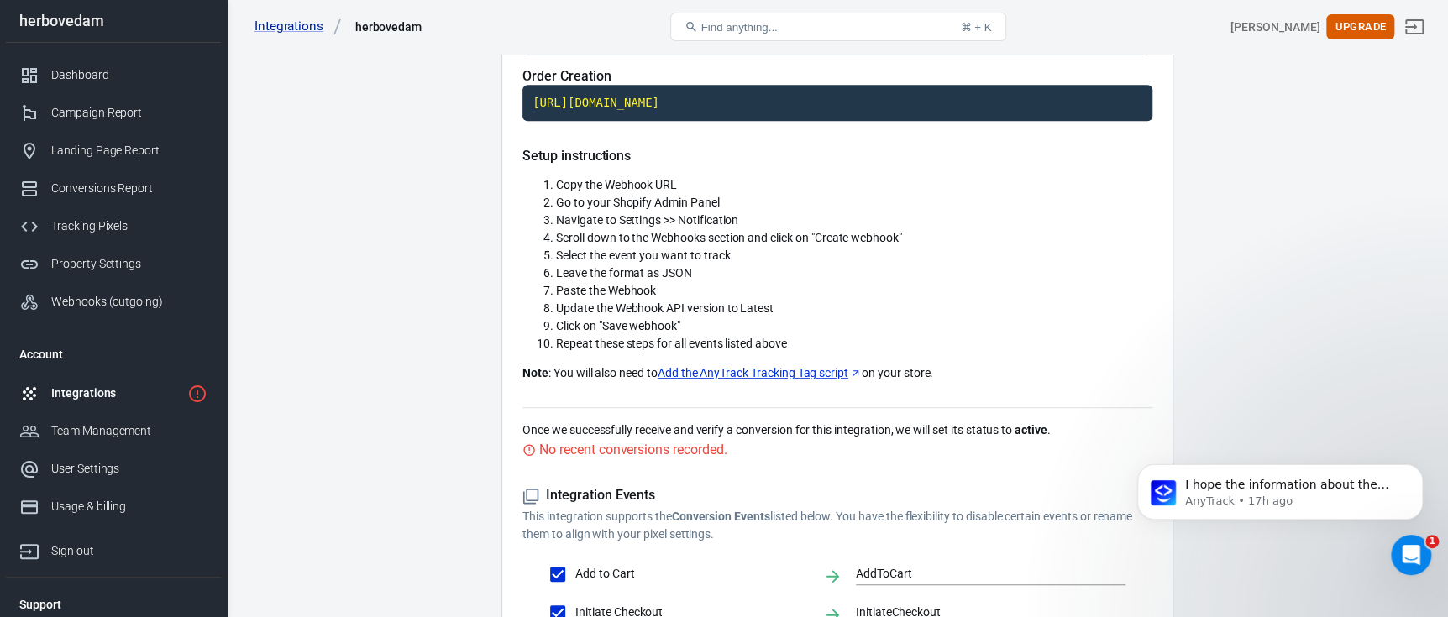
scroll to position [335, 0]
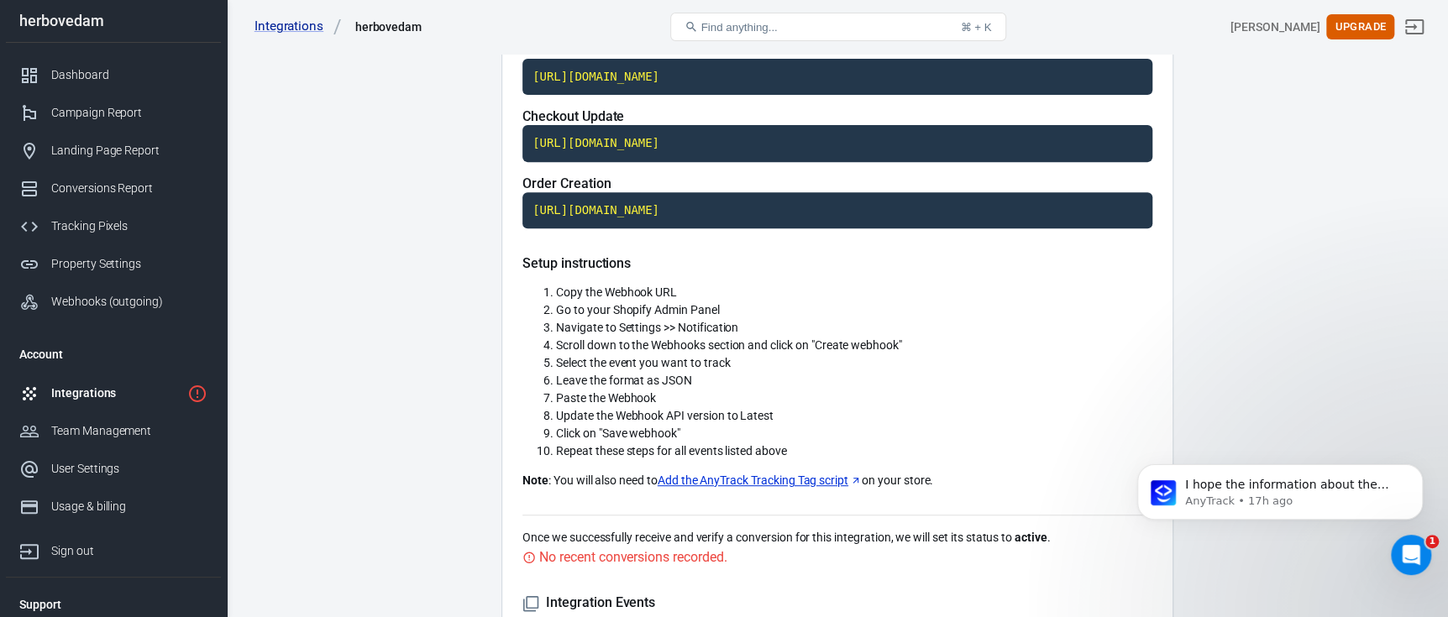
click at [94, 389] on div "Integrations" at bounding box center [115, 394] width 129 height 18
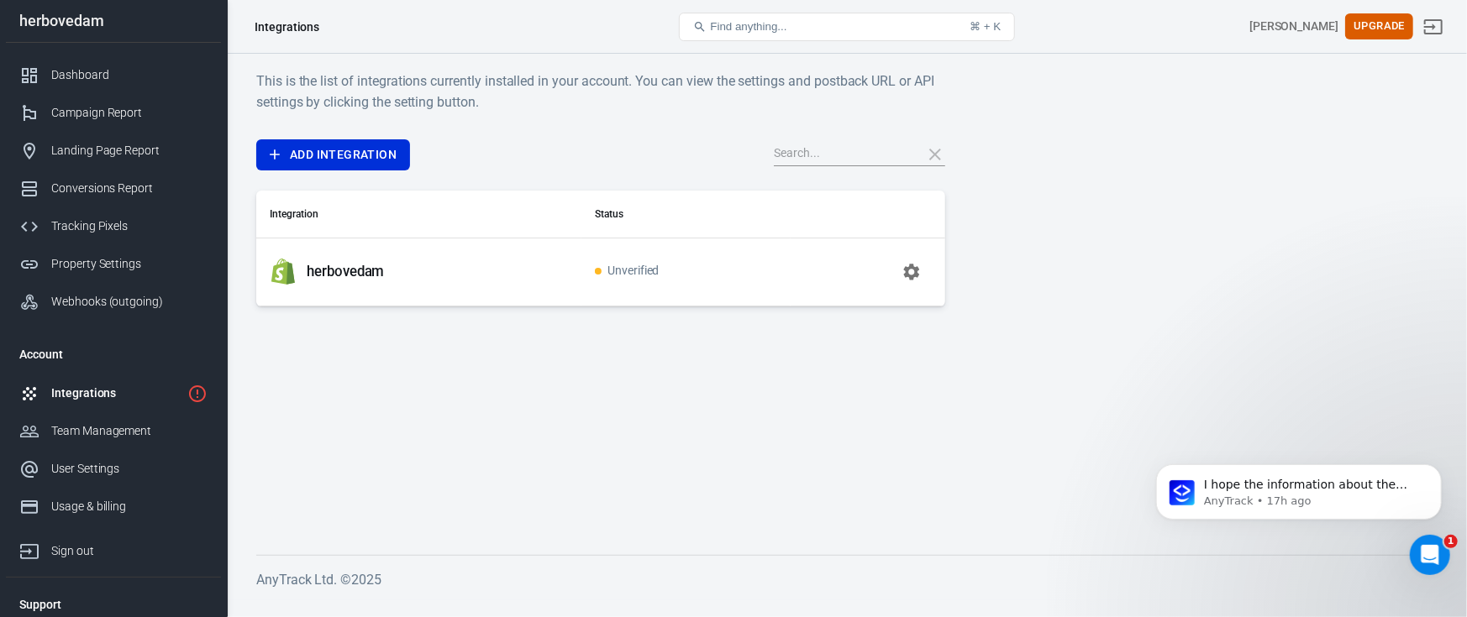
click at [900, 268] on button "button" at bounding box center [911, 272] width 40 height 40
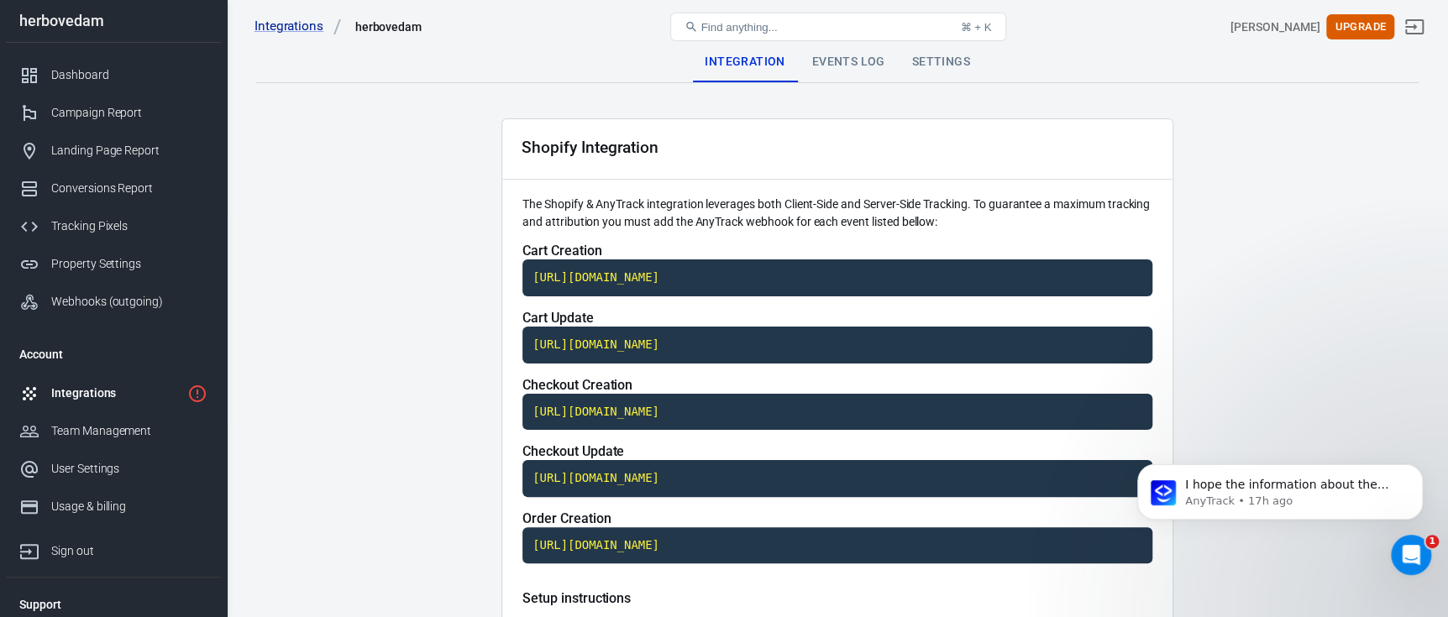
click at [859, 58] on div "Events Log" at bounding box center [849, 62] width 100 height 40
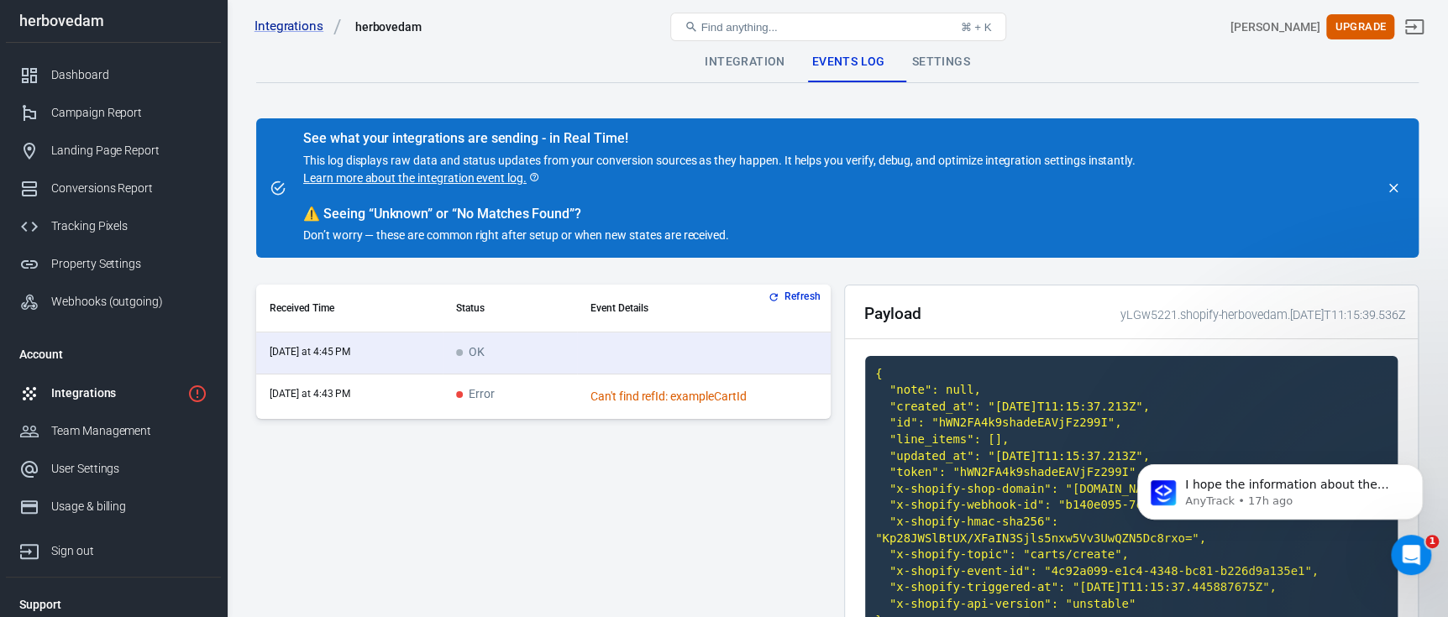
click at [911, 65] on div "Settings" at bounding box center [941, 62] width 85 height 40
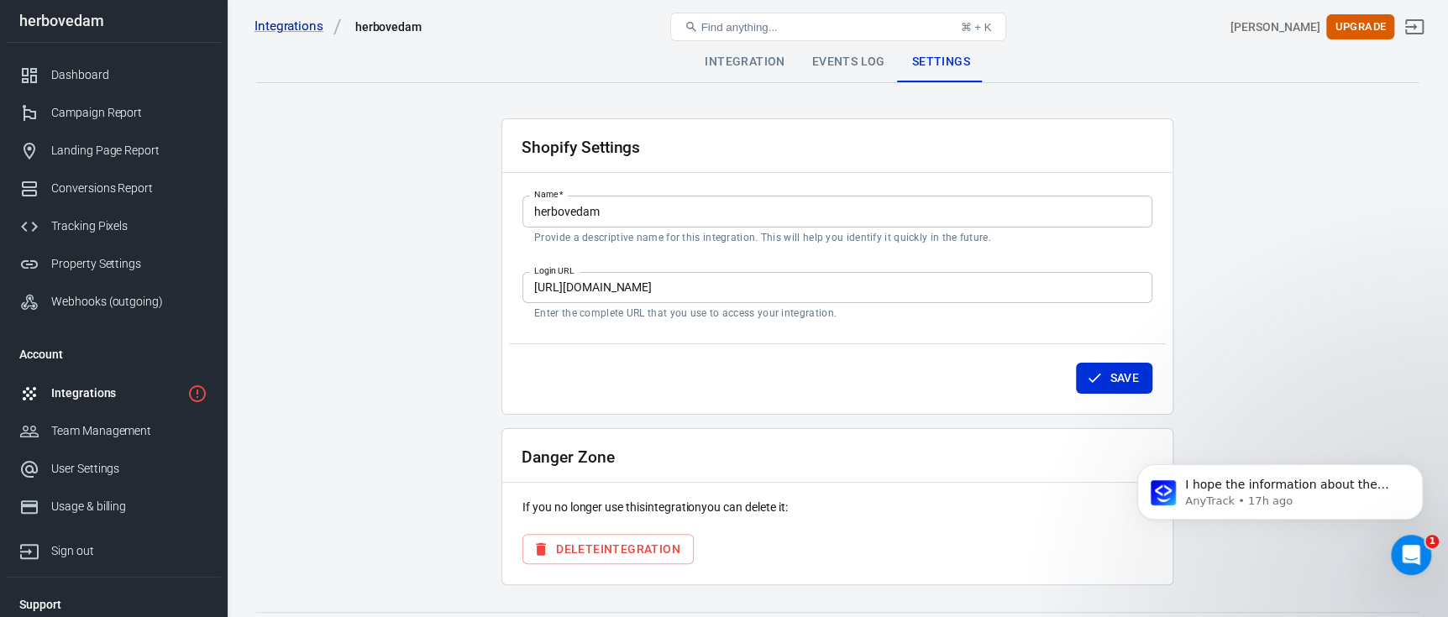
click at [763, 66] on div "Integration" at bounding box center [744, 62] width 107 height 40
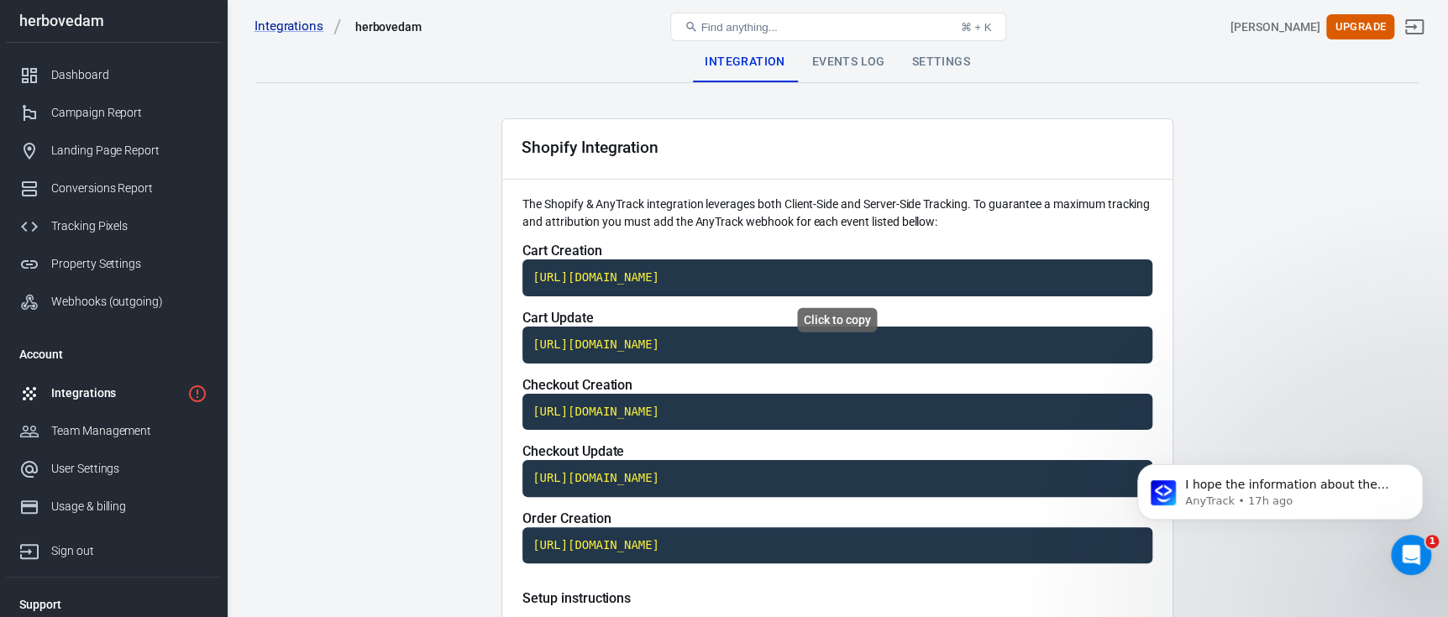
click at [633, 272] on code "https://t1.anytrack.io/yLGw5221/collect/shopify-herbovedam" at bounding box center [838, 278] width 630 height 37
click at [701, 353] on code "https://t1.anytrack.io/yLGw5221/collect/shopify-herbovedam" at bounding box center [838, 345] width 630 height 37
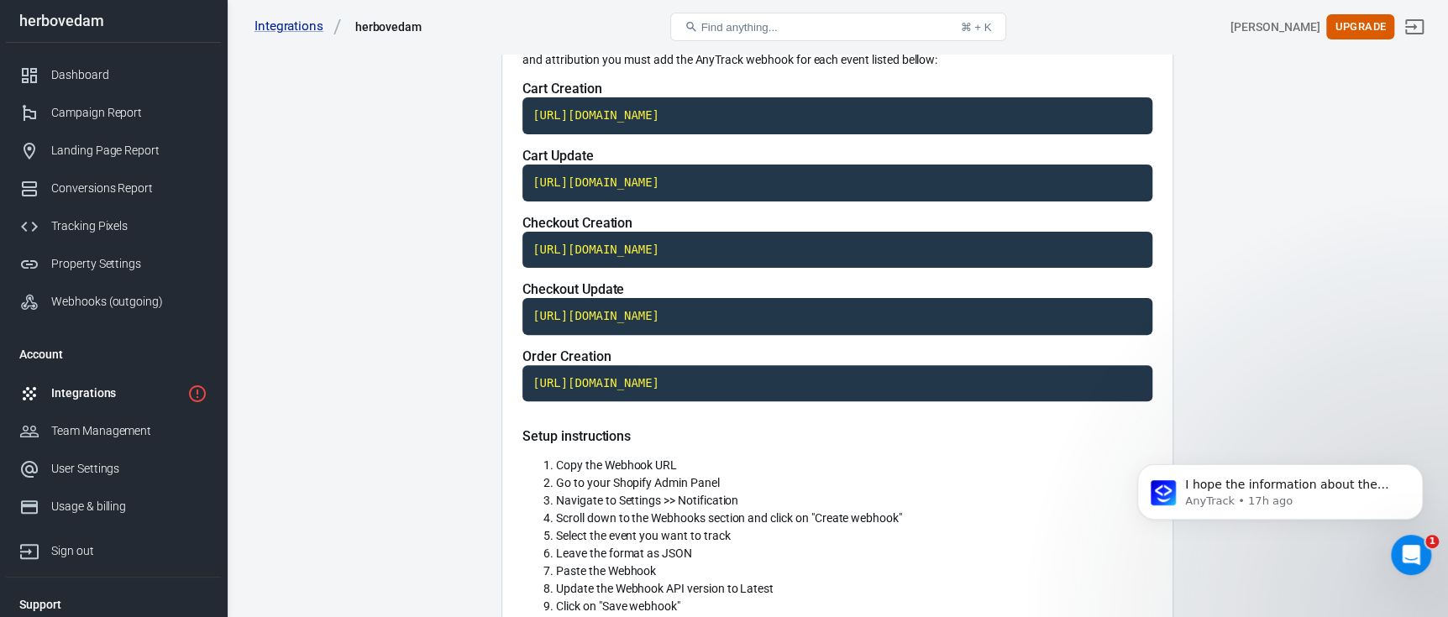
scroll to position [167, 0]
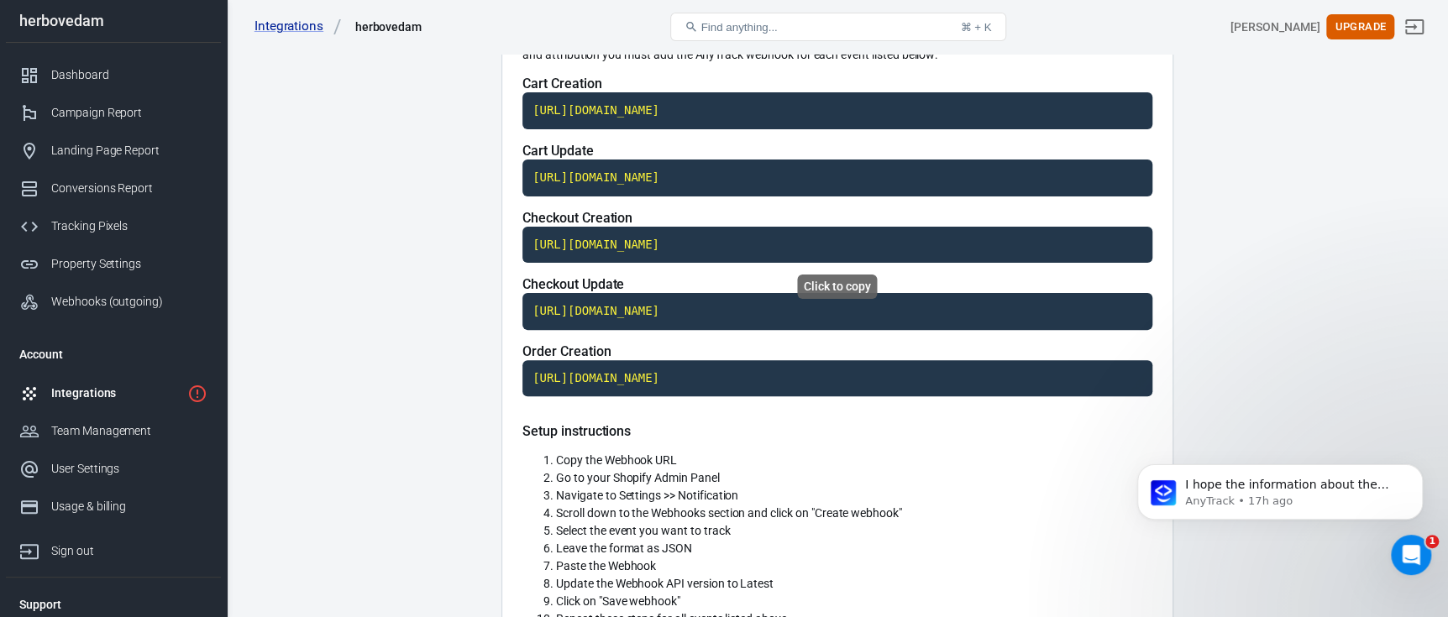
click at [645, 235] on code "https://t1.anytrack.io/yLGw5221/collect/shopify-herbovedam" at bounding box center [838, 245] width 630 height 37
click at [638, 299] on code "https://t1.anytrack.io/yLGw5221/collect/shopify-herbovedam" at bounding box center [838, 311] width 630 height 37
click at [648, 376] on code "https://t1.anytrack.io/yLGw5221/collect/shopify-herbovedam" at bounding box center [838, 378] width 630 height 37
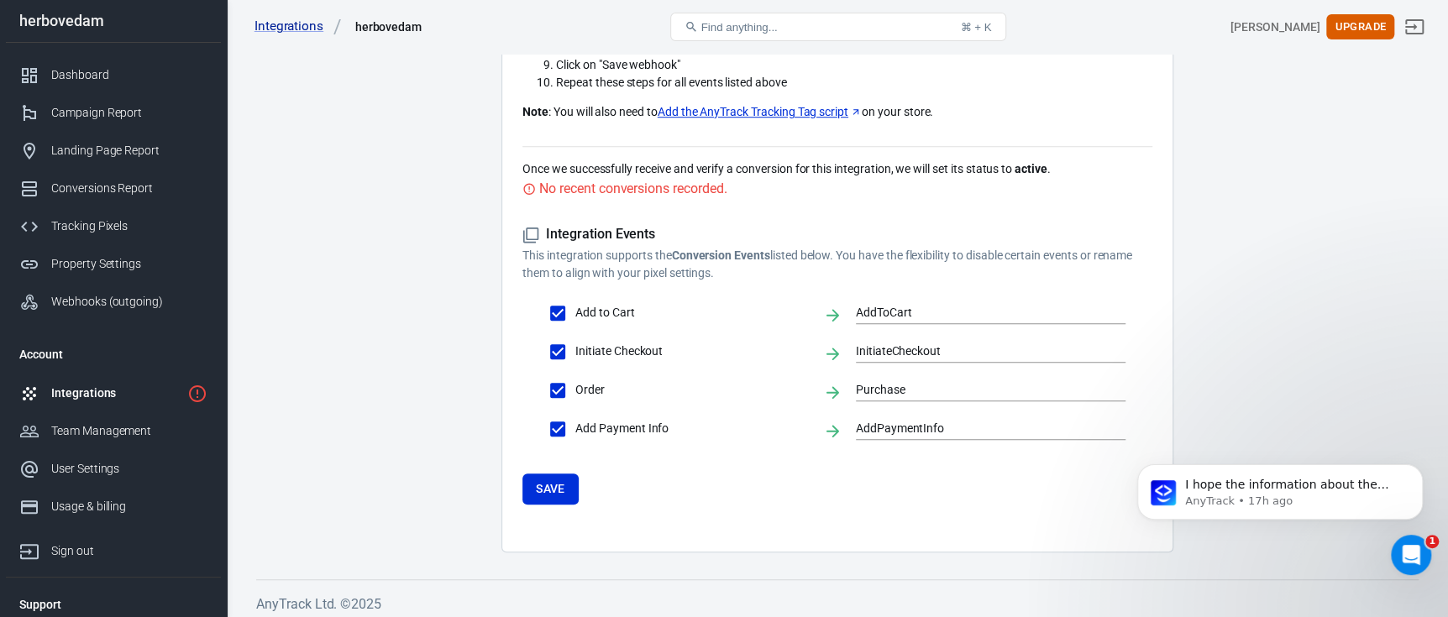
scroll to position [710, 0]
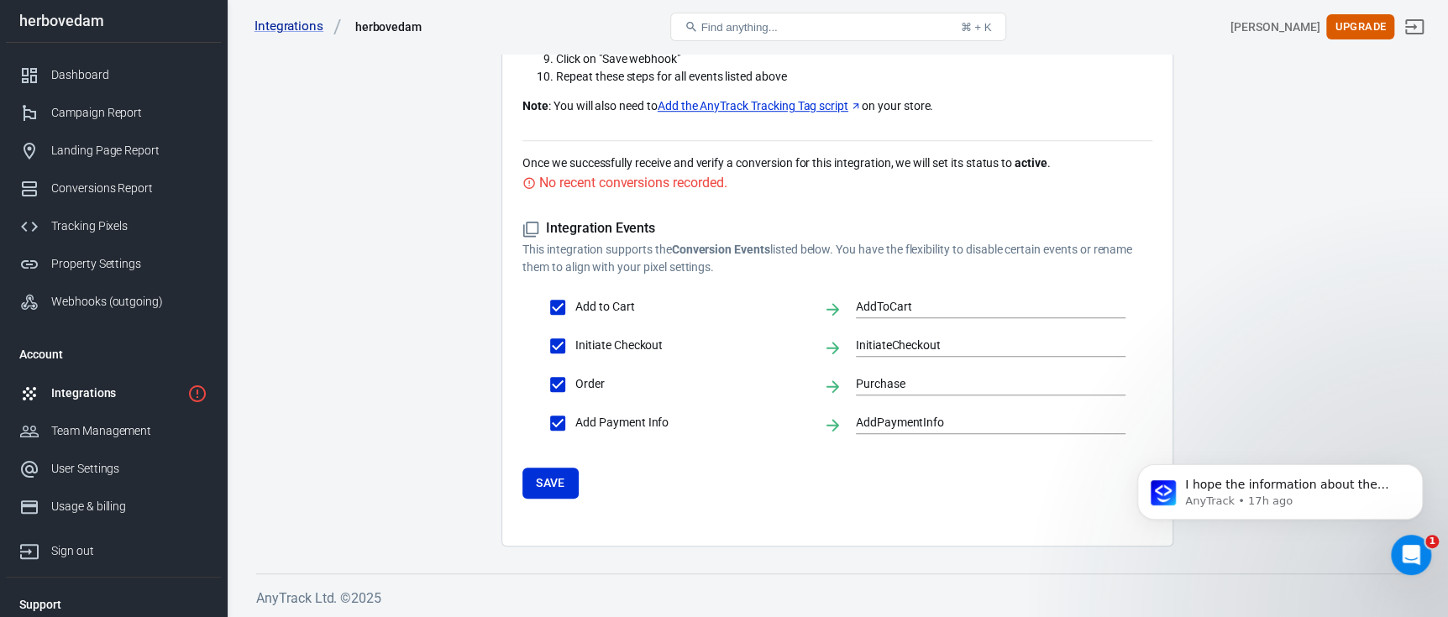
click at [559, 296] on input "Add to Cart" at bounding box center [557, 307] width 35 height 35
checkbox input "false"
click at [559, 296] on input "Add to Cart" at bounding box center [557, 307] width 35 height 35
checkbox input "true"
type input "AddToCart"
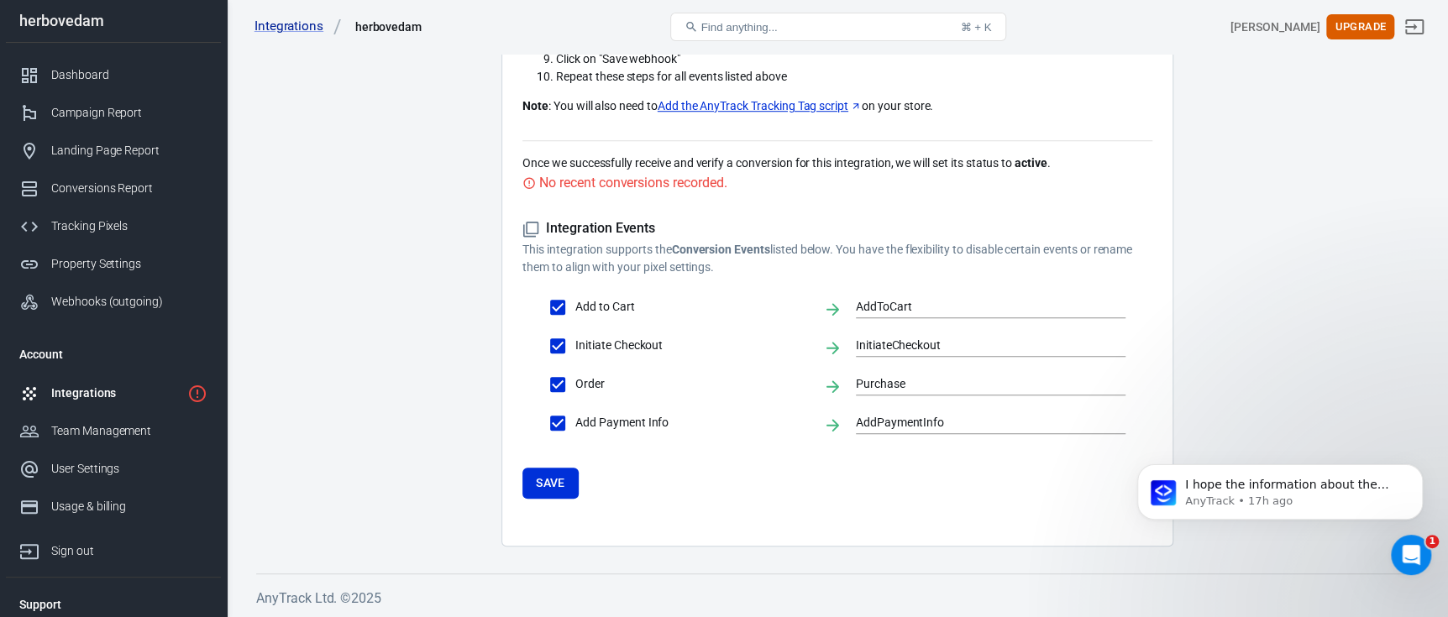
click at [559, 340] on input "Initiate Checkout" at bounding box center [557, 345] width 35 height 35
checkbox input "false"
click at [559, 340] on input "Initiate Checkout" at bounding box center [557, 345] width 35 height 35
checkbox input "true"
type input "InitiateCheckout"
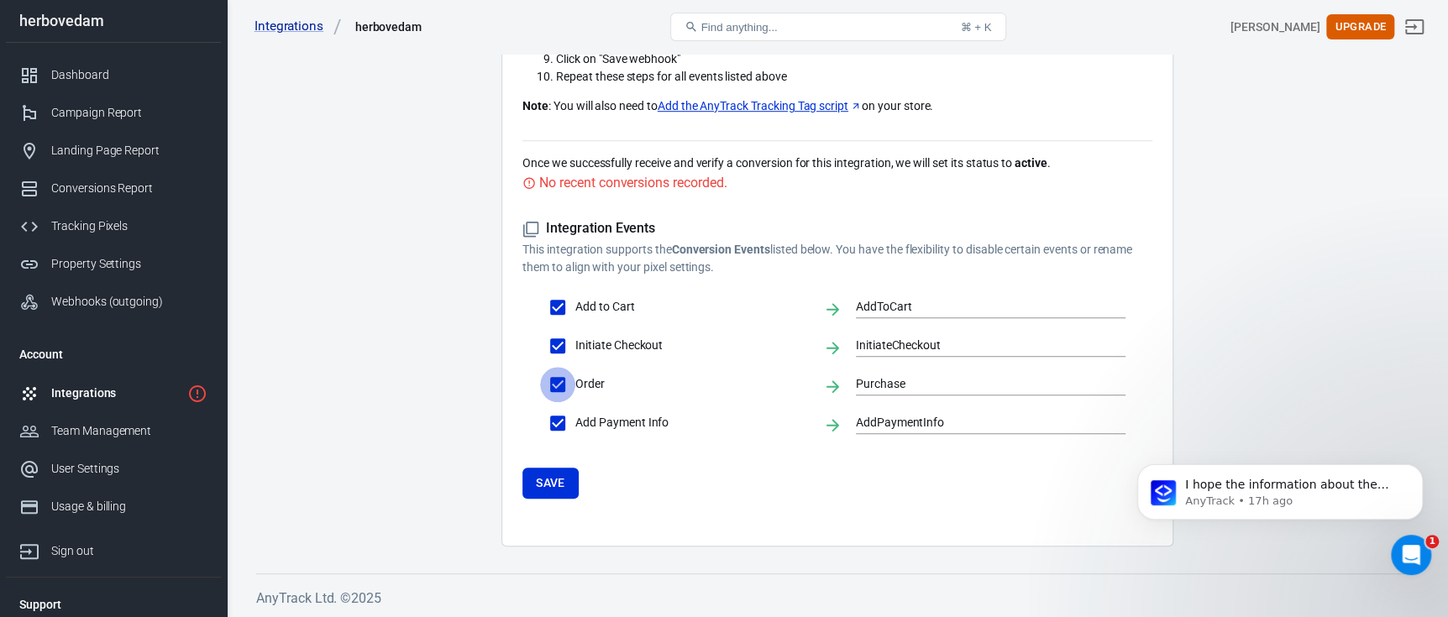
click at [559, 376] on input "Order" at bounding box center [557, 384] width 35 height 35
checkbox input "false"
click at [559, 376] on input "Order" at bounding box center [557, 384] width 35 height 35
checkbox input "true"
type input "Purchase"
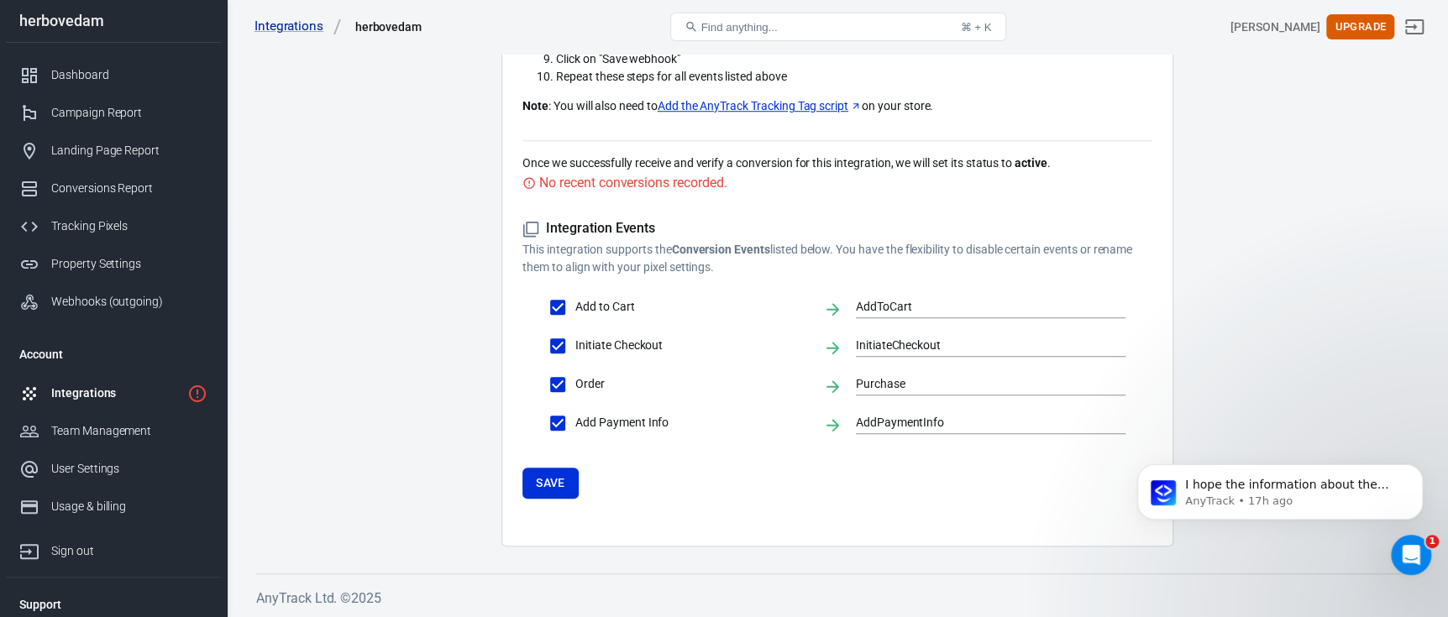
click at [559, 376] on input "Order" at bounding box center [557, 384] width 35 height 35
checkbox input "false"
click at [559, 376] on input "Order" at bounding box center [557, 384] width 35 height 35
checkbox input "true"
type input "Purchase"
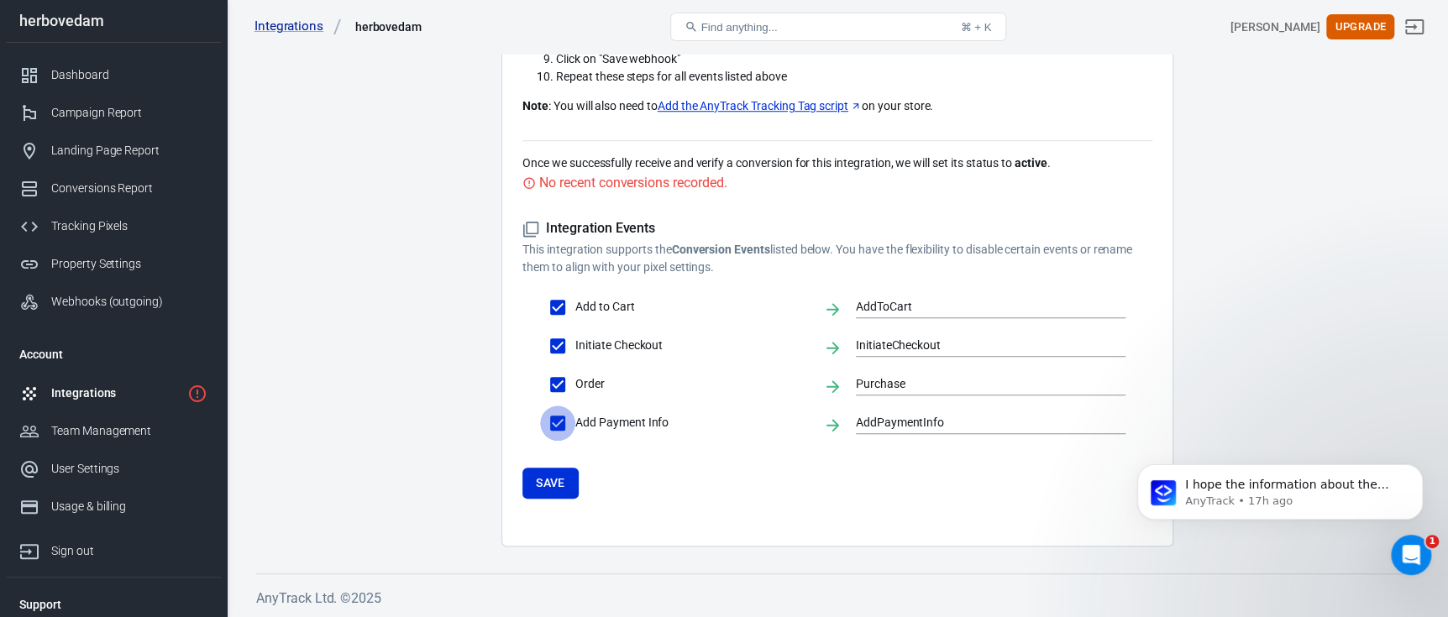
click at [561, 422] on input "Add Payment Info" at bounding box center [557, 423] width 35 height 35
checkbox input "false"
click at [561, 422] on input "Add Payment Info" at bounding box center [557, 423] width 35 height 35
checkbox input "true"
type input "AddPaymentInfo"
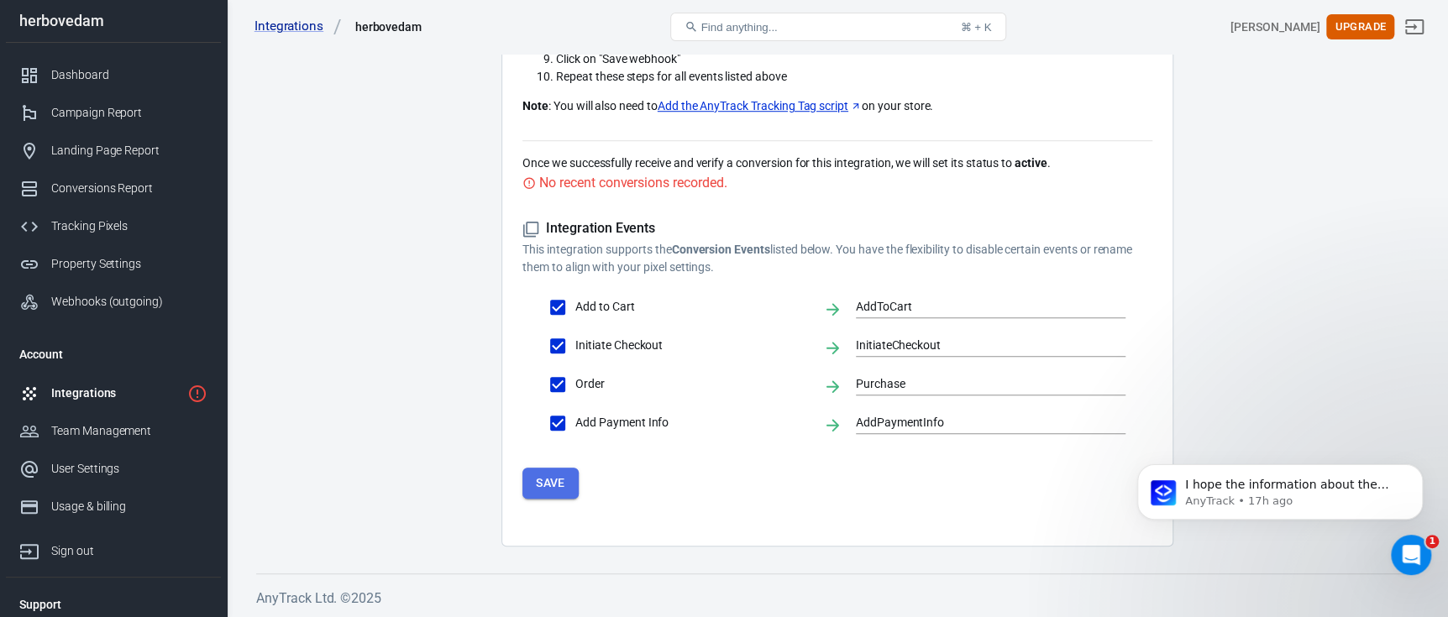
click at [548, 493] on button "Save" at bounding box center [551, 483] width 56 height 31
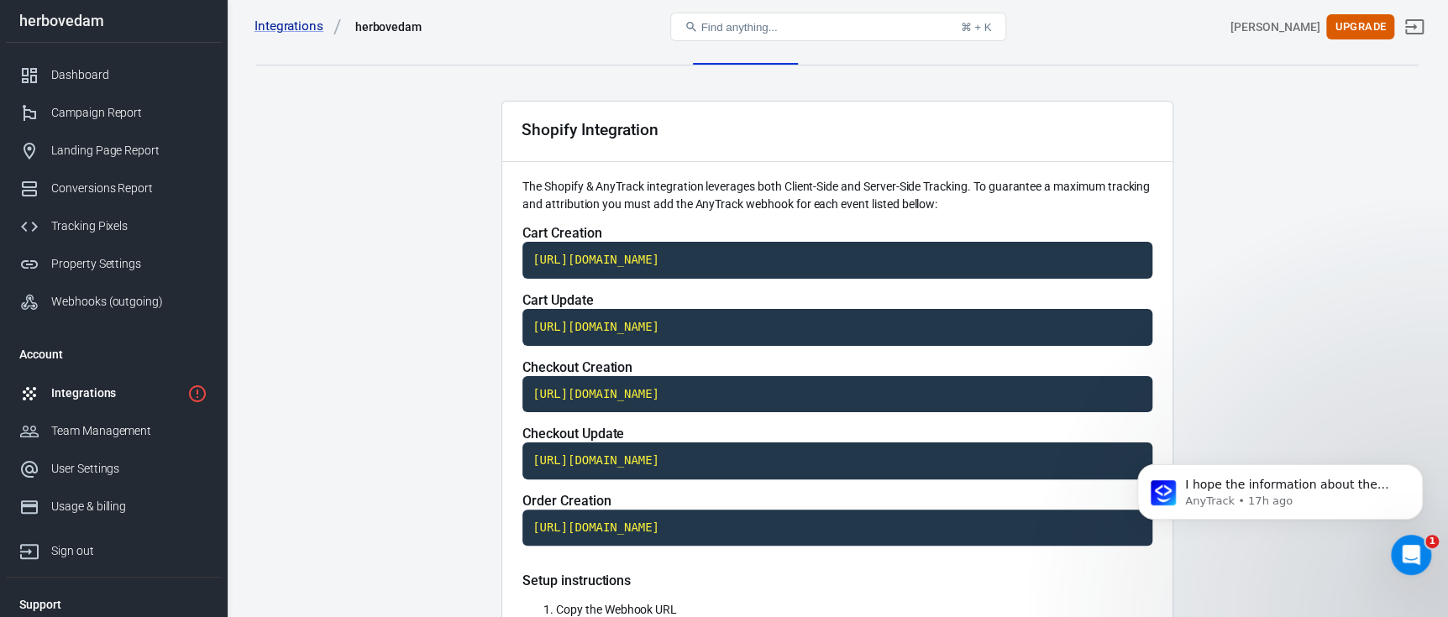
scroll to position [0, 0]
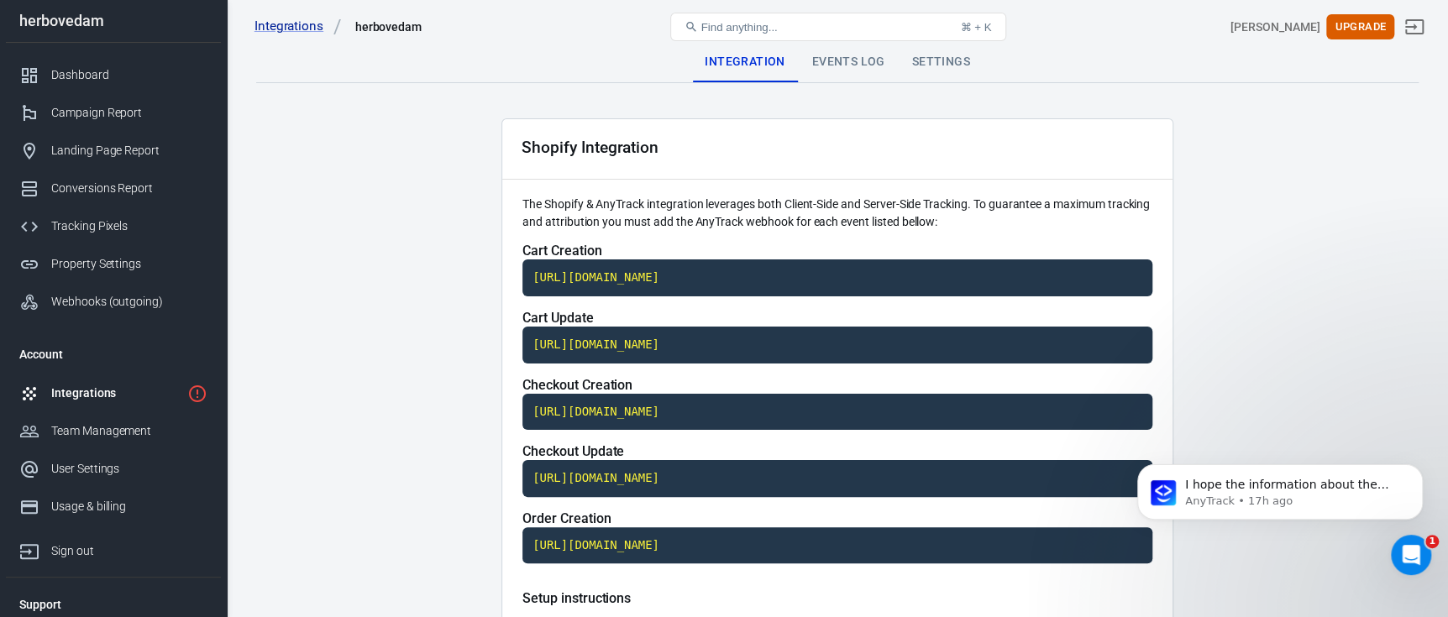
click at [848, 63] on div "Events Log" at bounding box center [849, 62] width 100 height 40
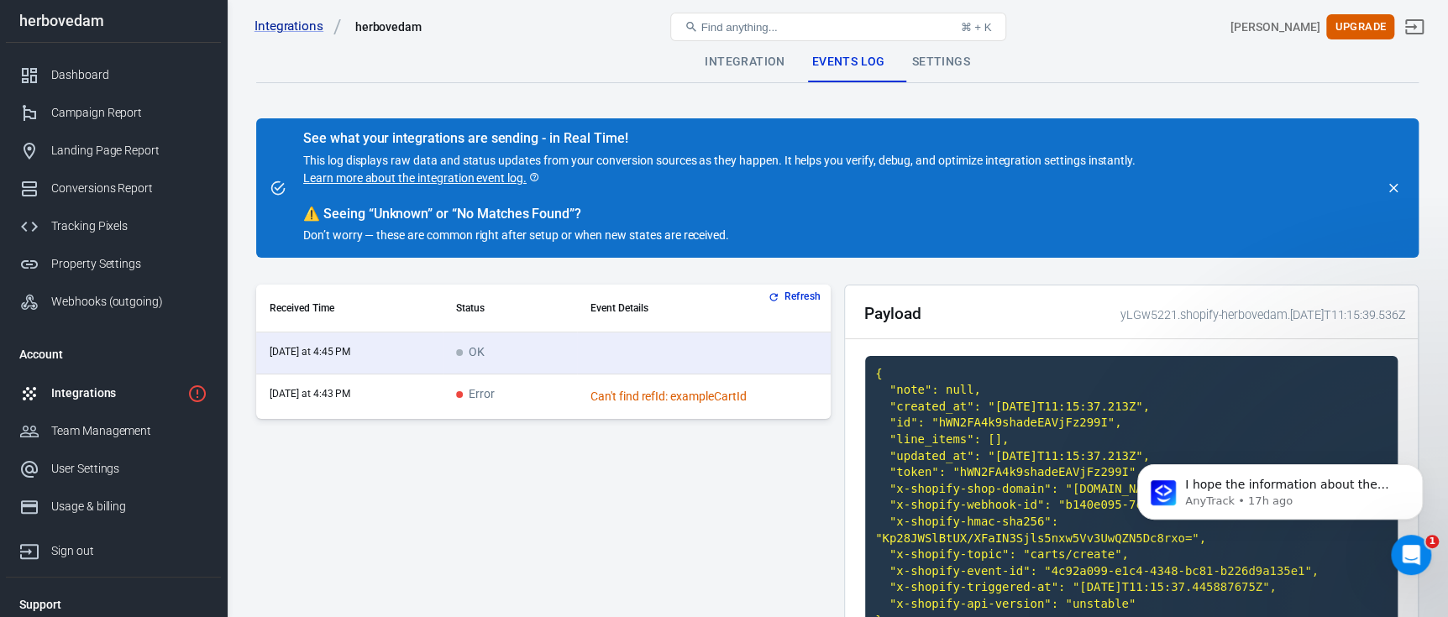
click at [611, 396] on div "Can't find refId: exampleCartId" at bounding box center [704, 397] width 227 height 18
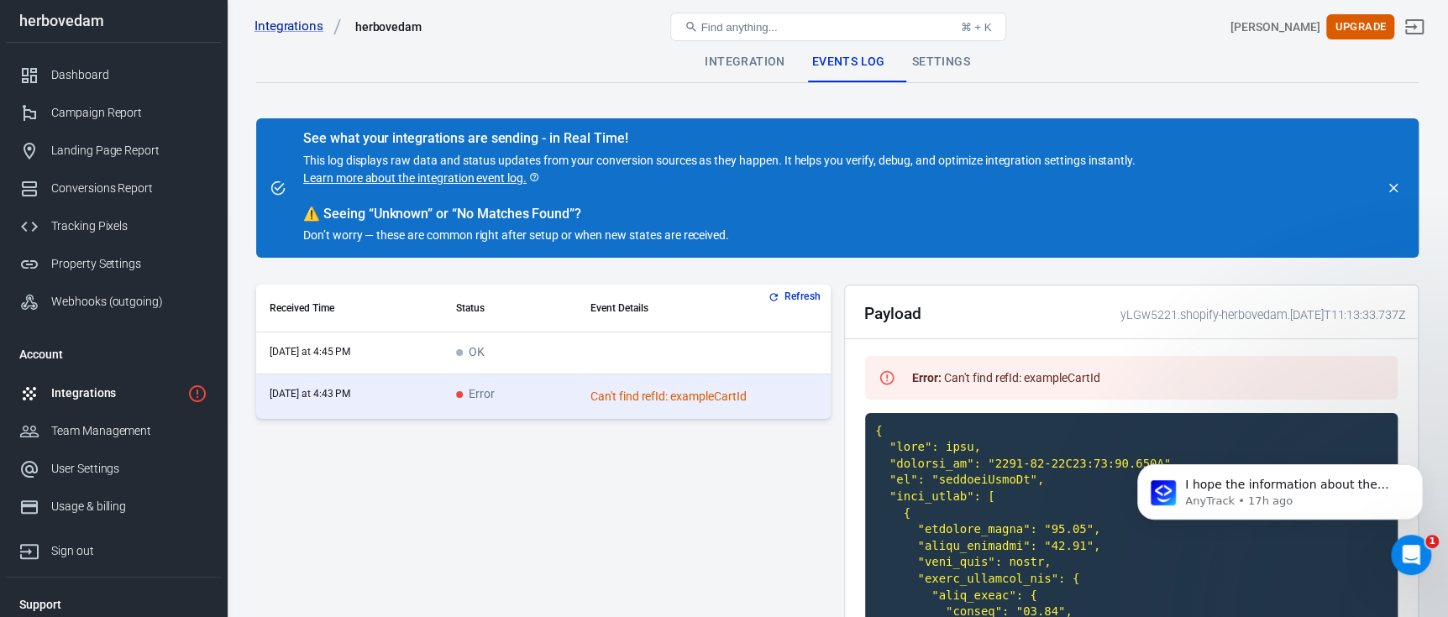
click at [806, 302] on button "Refresh" at bounding box center [795, 297] width 63 height 18
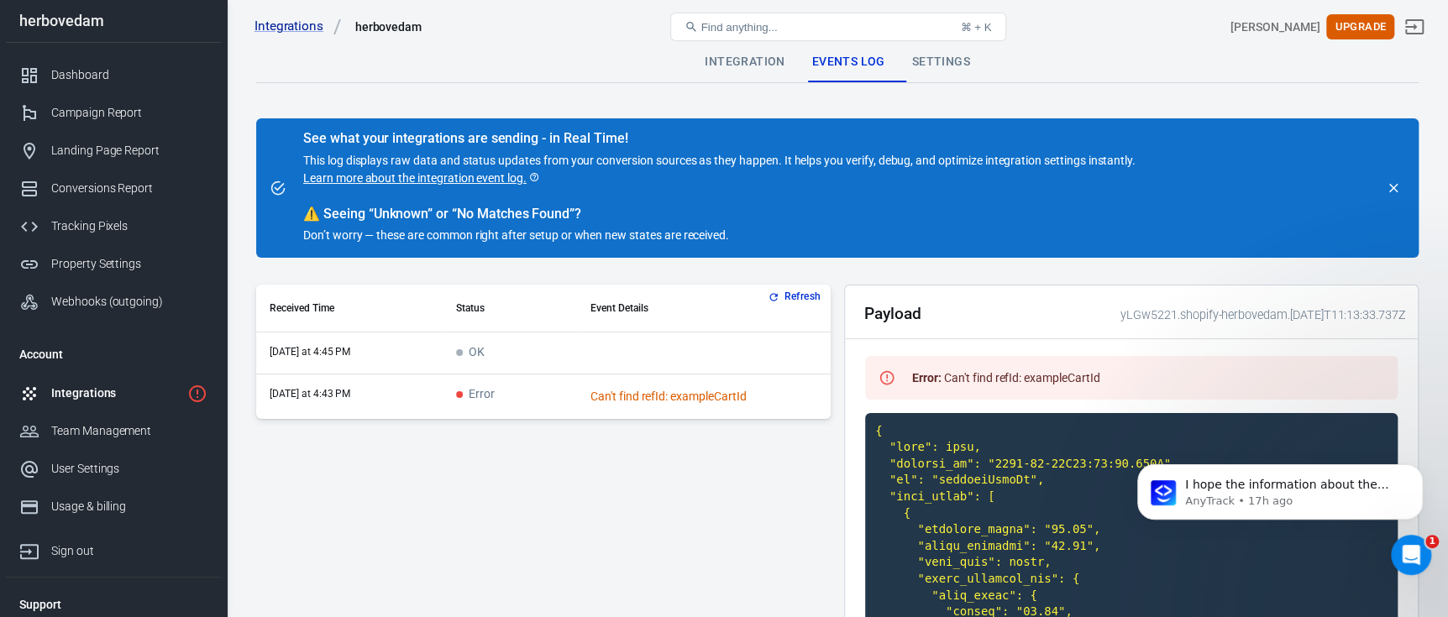
click at [792, 297] on button "Refresh" at bounding box center [795, 297] width 63 height 18
click at [1391, 546] on div "Open Intercom Messenger" at bounding box center [1408, 552] width 55 height 55
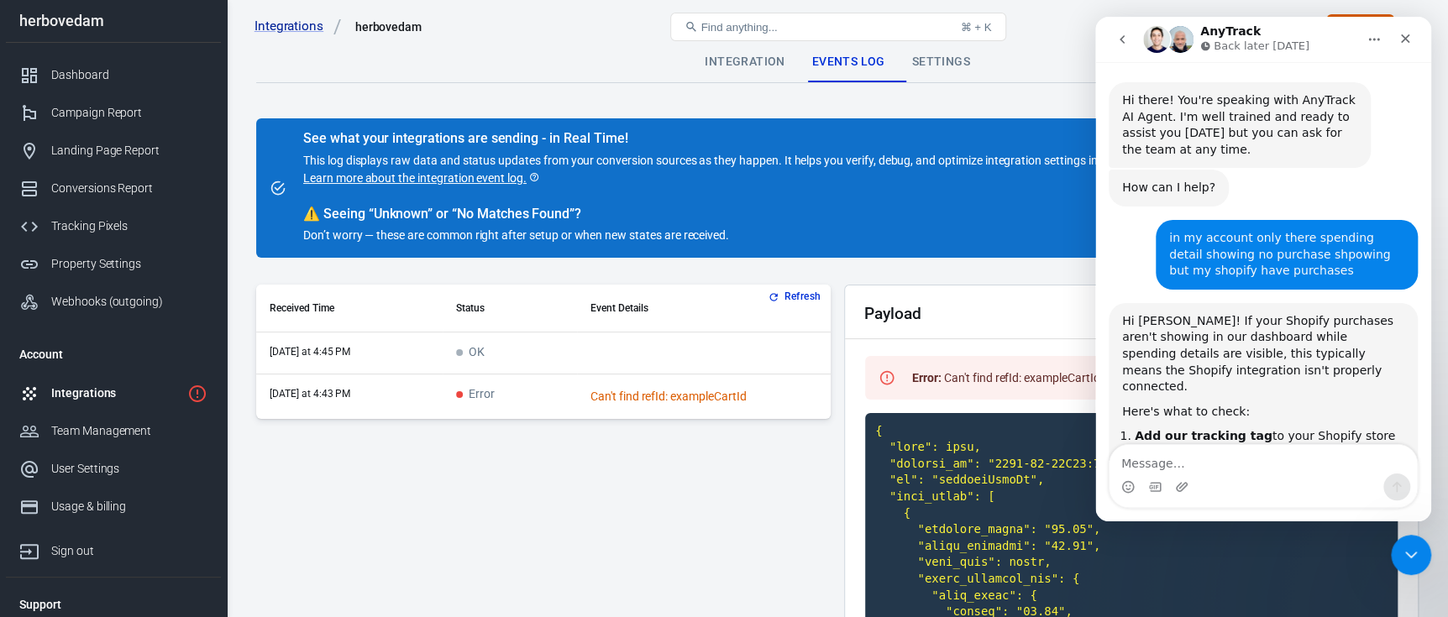
scroll to position [2571, 0]
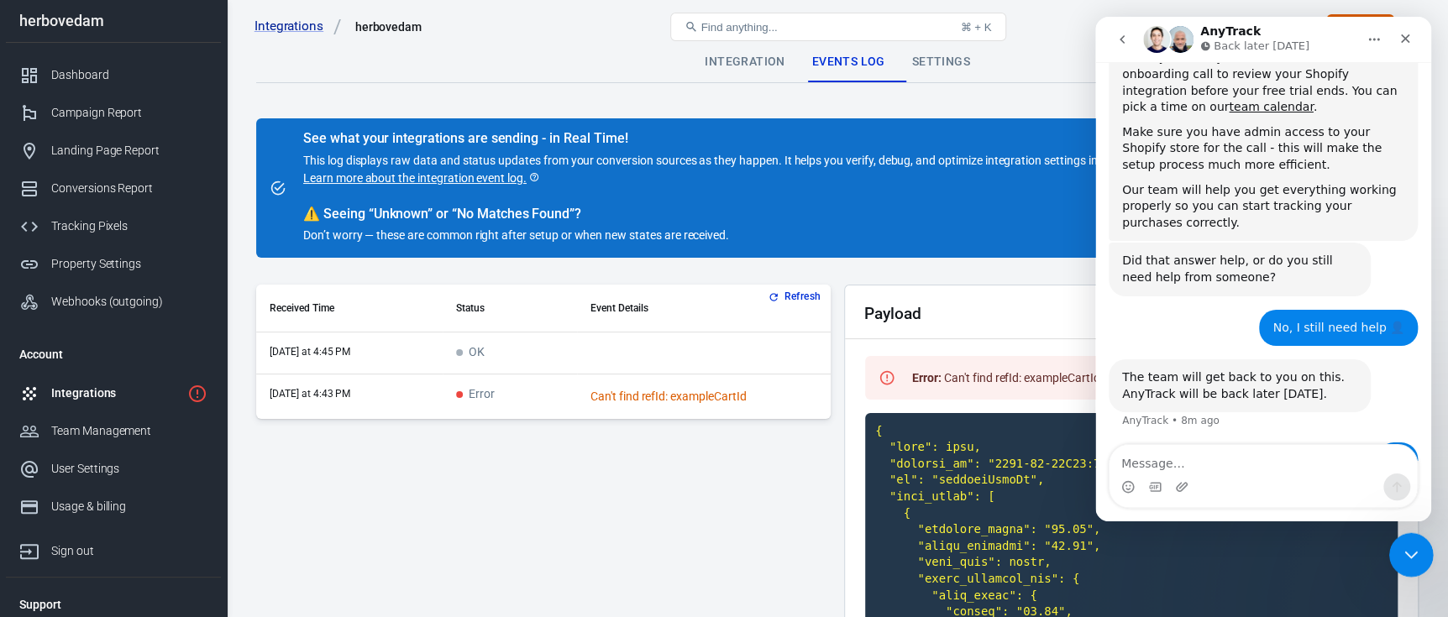
click at [1391, 547] on div "Close Intercom Messenger" at bounding box center [1409, 553] width 40 height 40
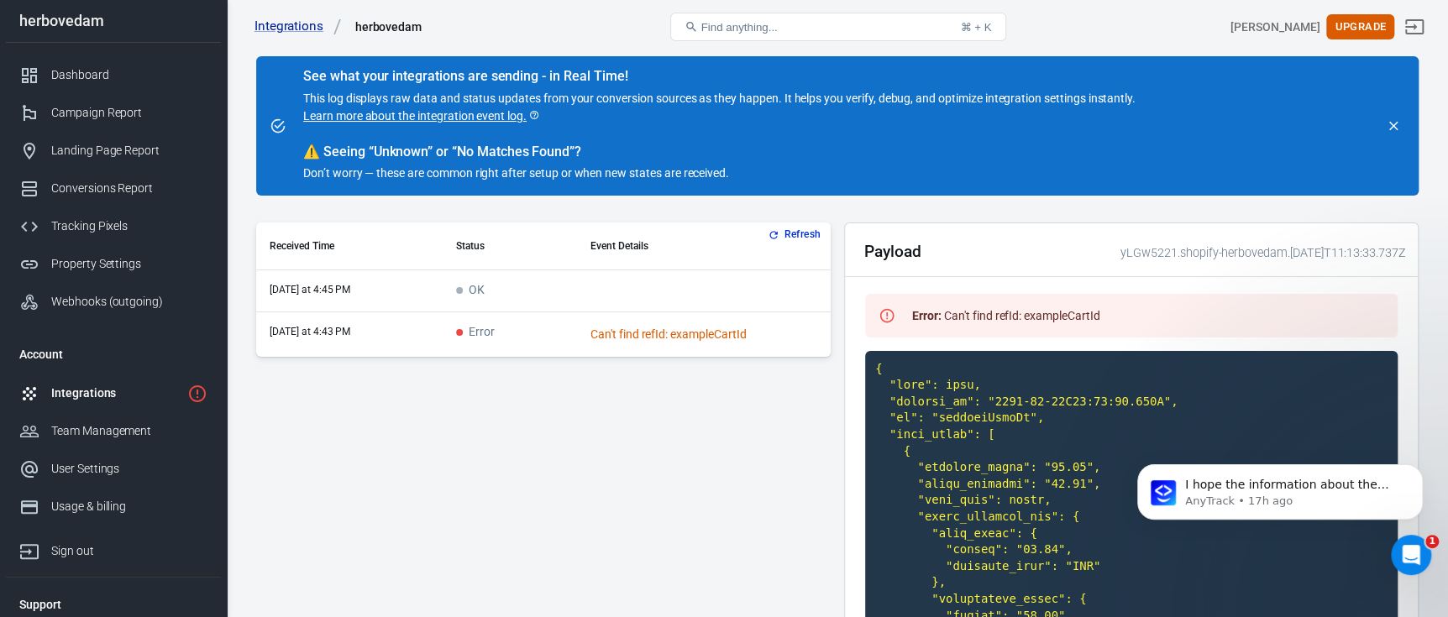
scroll to position [0, 0]
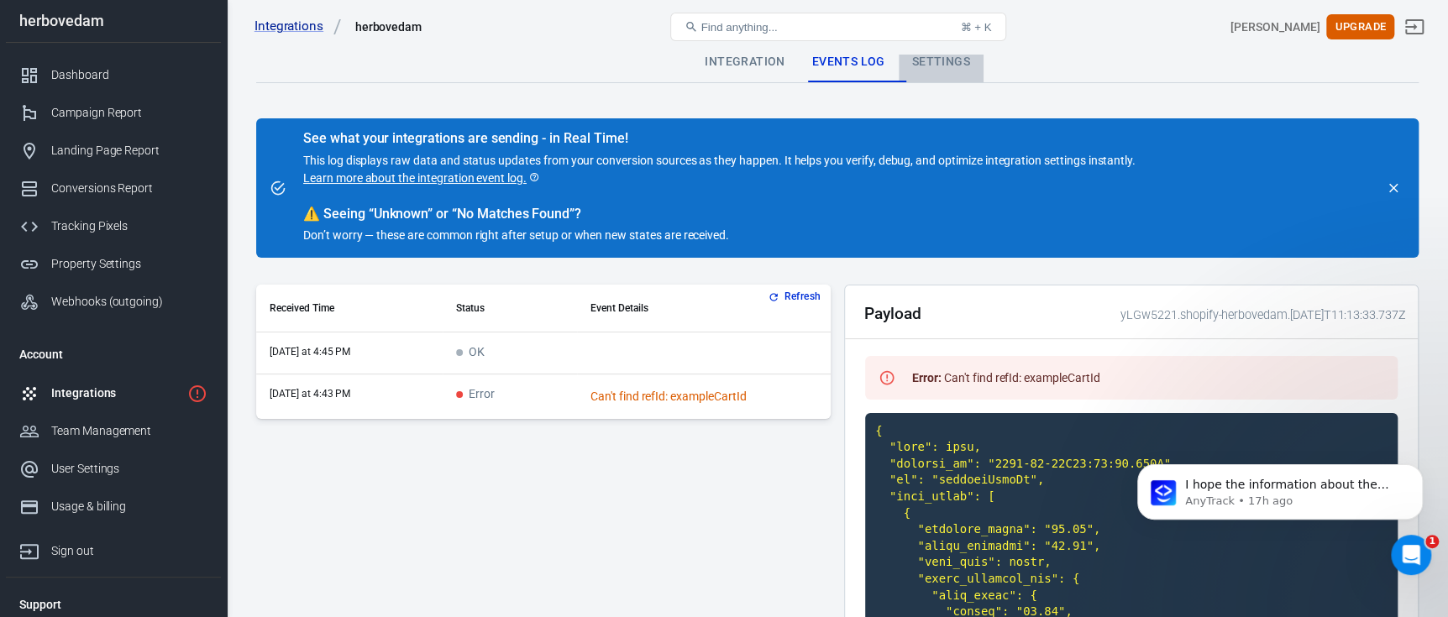
click at [925, 60] on div "Settings" at bounding box center [941, 62] width 85 height 40
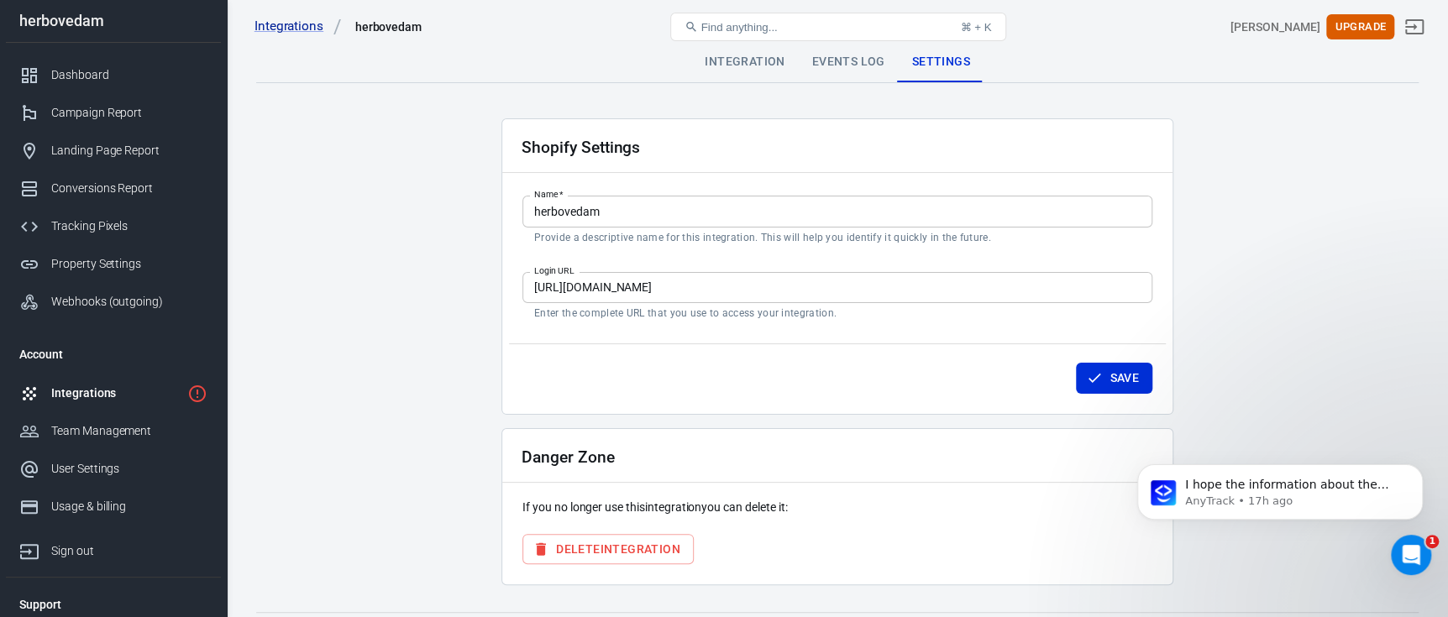
click at [736, 64] on div "Integration" at bounding box center [744, 62] width 107 height 40
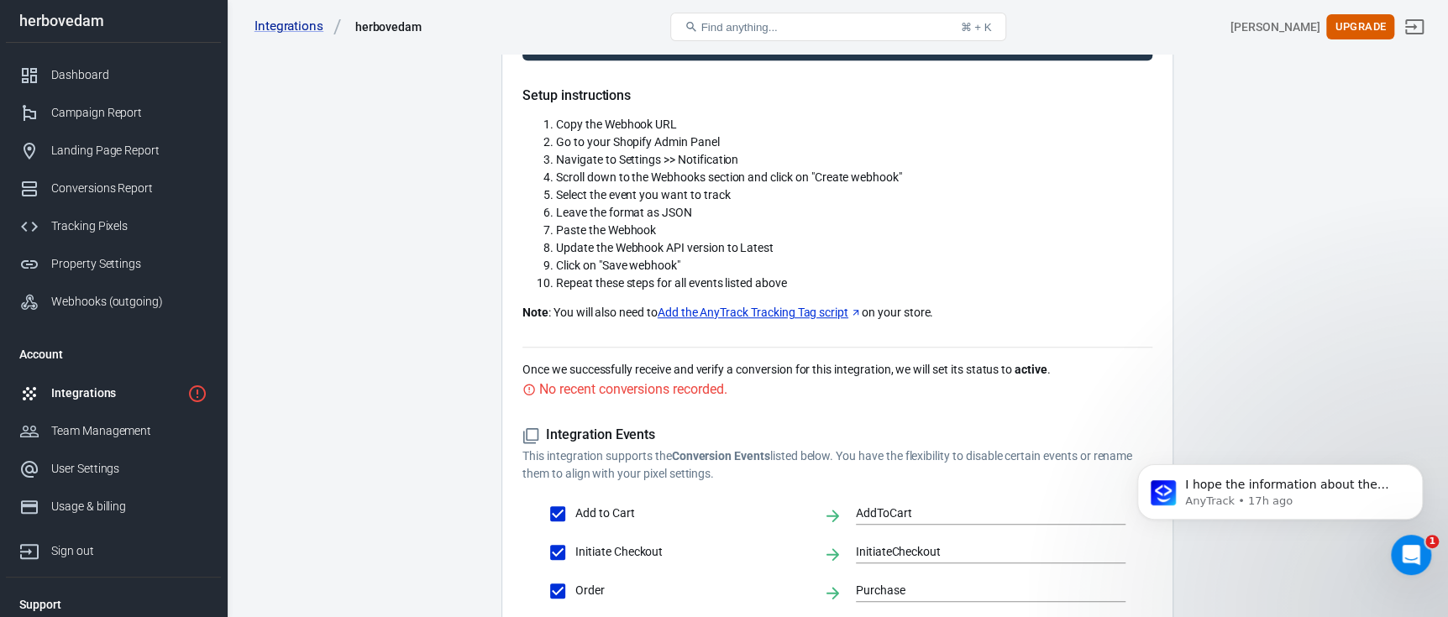
scroll to position [671, 0]
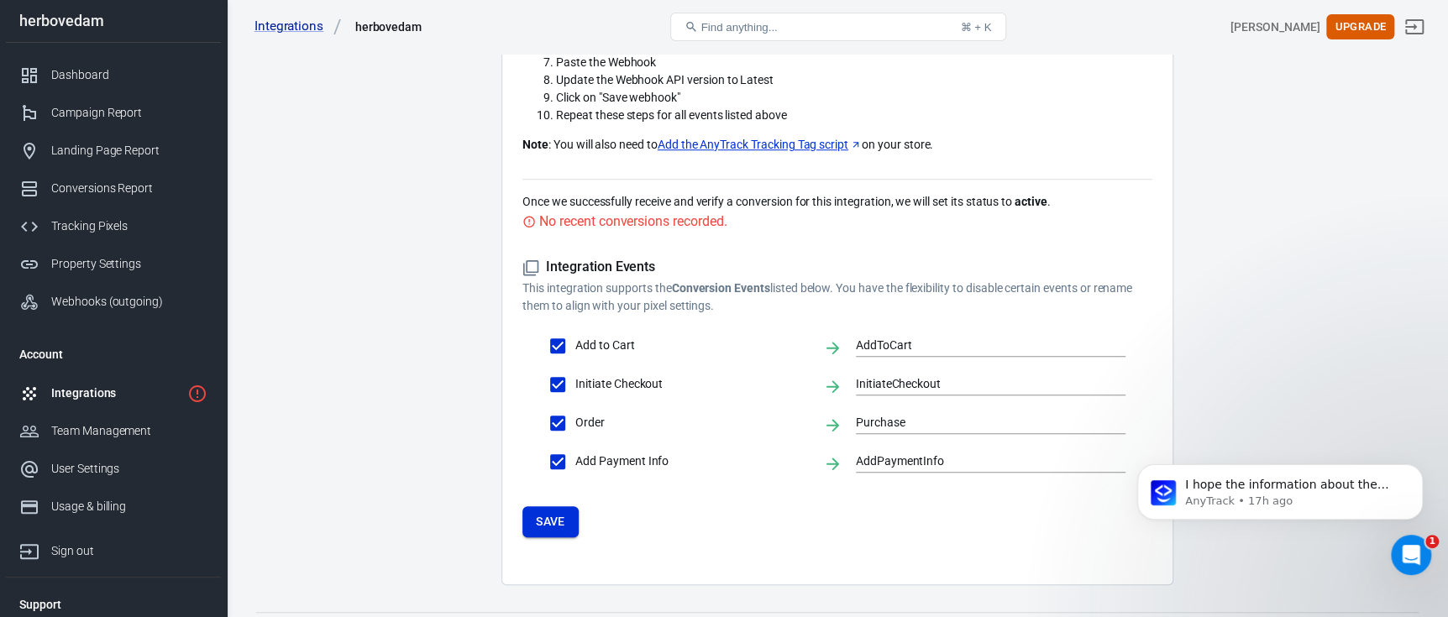
click at [554, 507] on button "Save" at bounding box center [551, 522] width 56 height 31
click at [122, 385] on div "Integrations" at bounding box center [115, 394] width 129 height 18
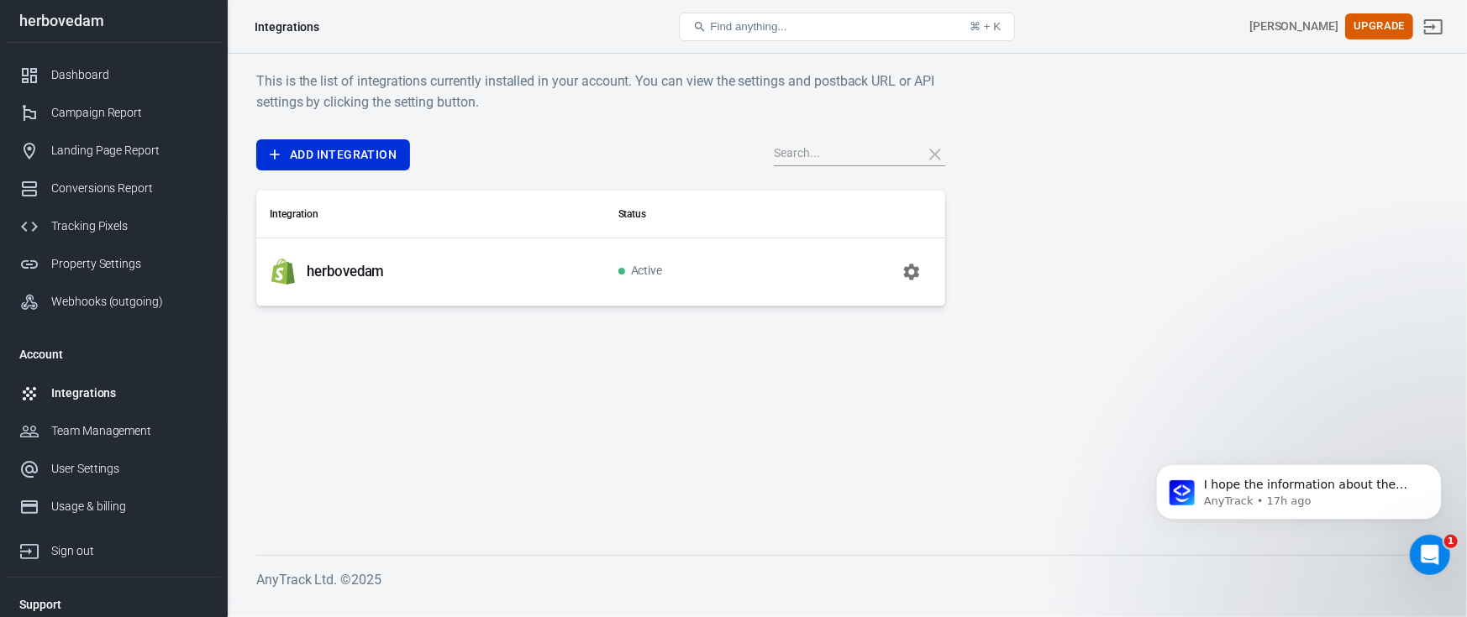
click at [907, 267] on icon "button" at bounding box center [912, 272] width 16 height 16
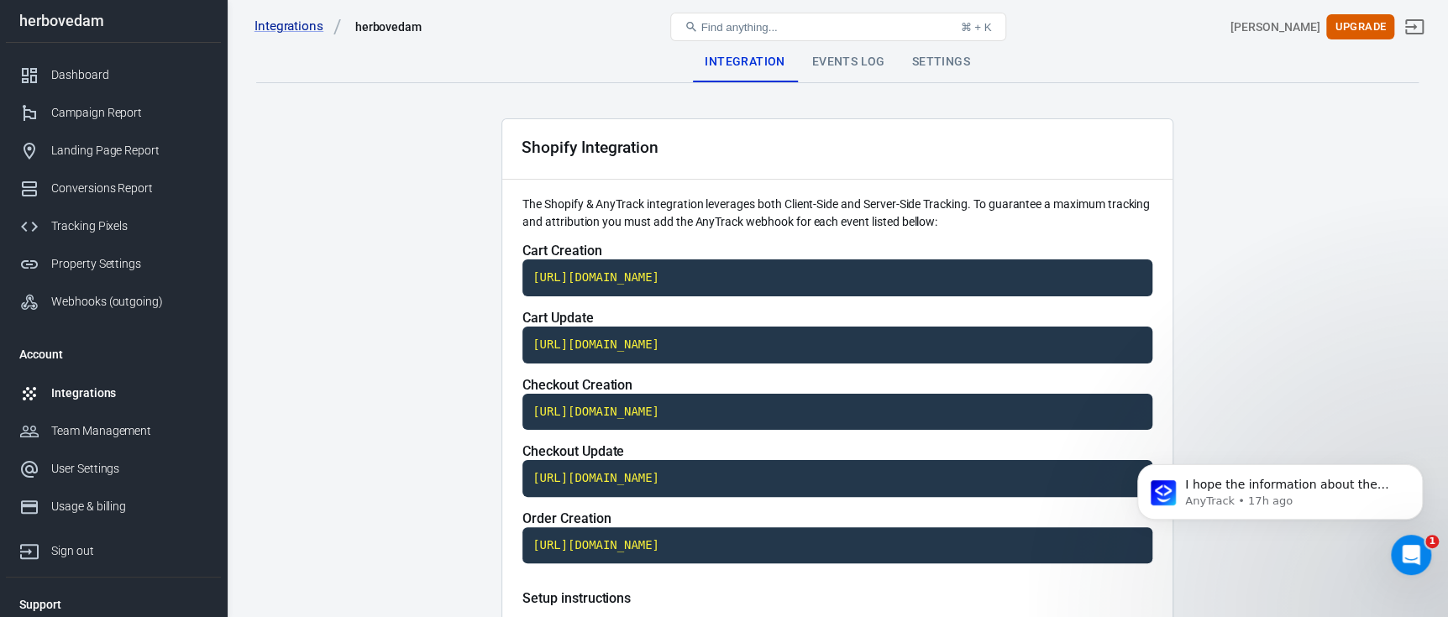
click at [868, 53] on div "Integrations herbovedam Find anything... ⌘ + K sunny salh Upgrade" at bounding box center [838, 27] width 1221 height 54
click at [835, 50] on div "Integrations herbovedam Find anything... ⌘ + K sunny salh Upgrade" at bounding box center [838, 27] width 1221 height 54
click at [837, 59] on div "Events Log" at bounding box center [849, 62] width 100 height 40
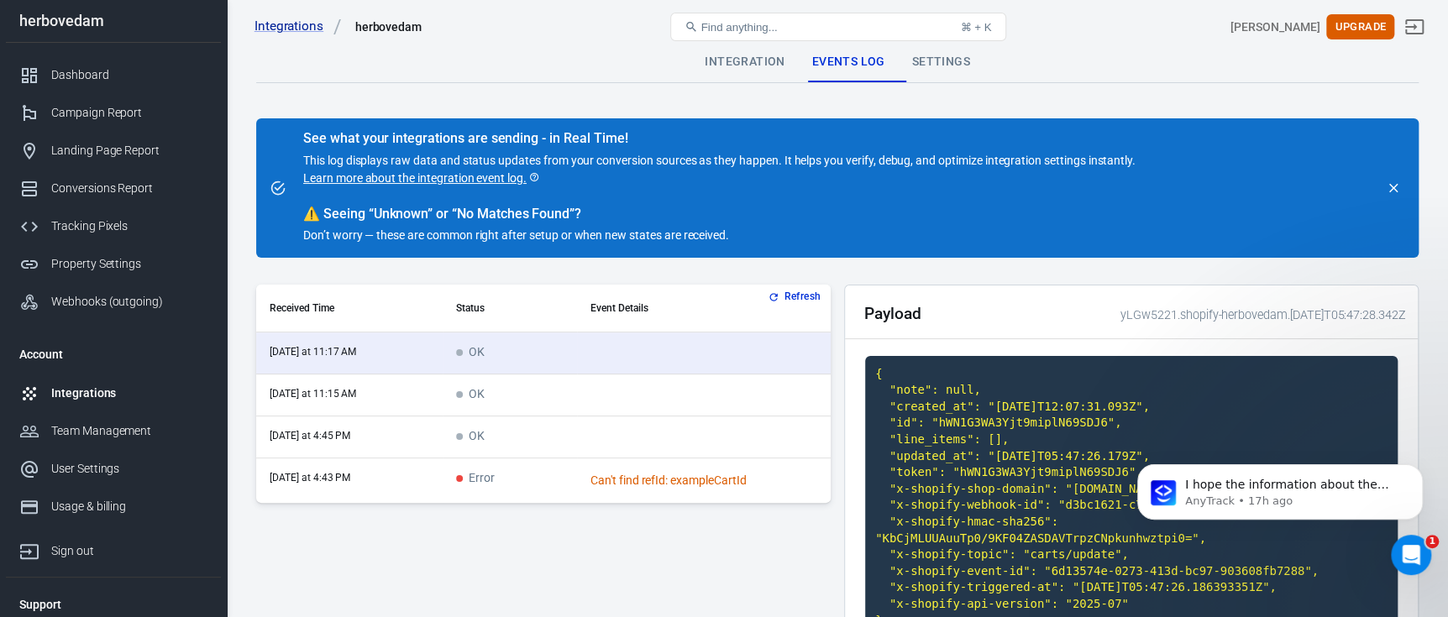
scroll to position [111, 0]
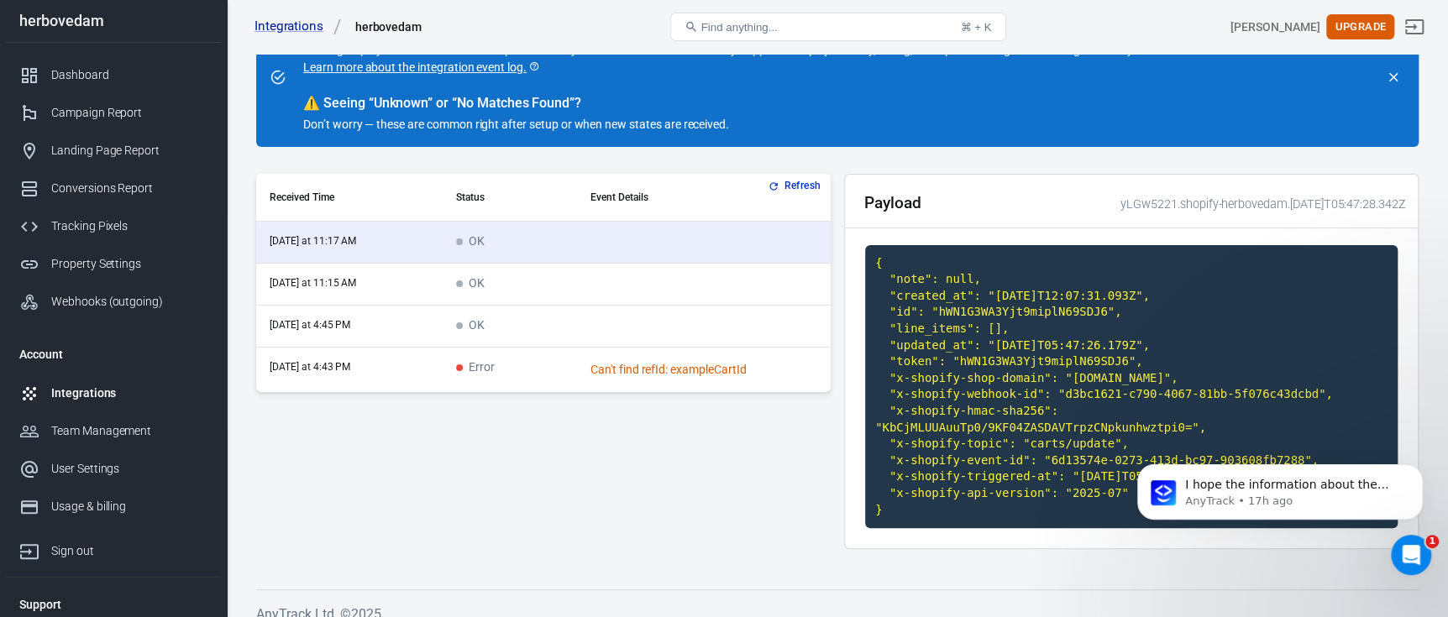
click at [789, 183] on button "Refresh" at bounding box center [795, 186] width 63 height 18
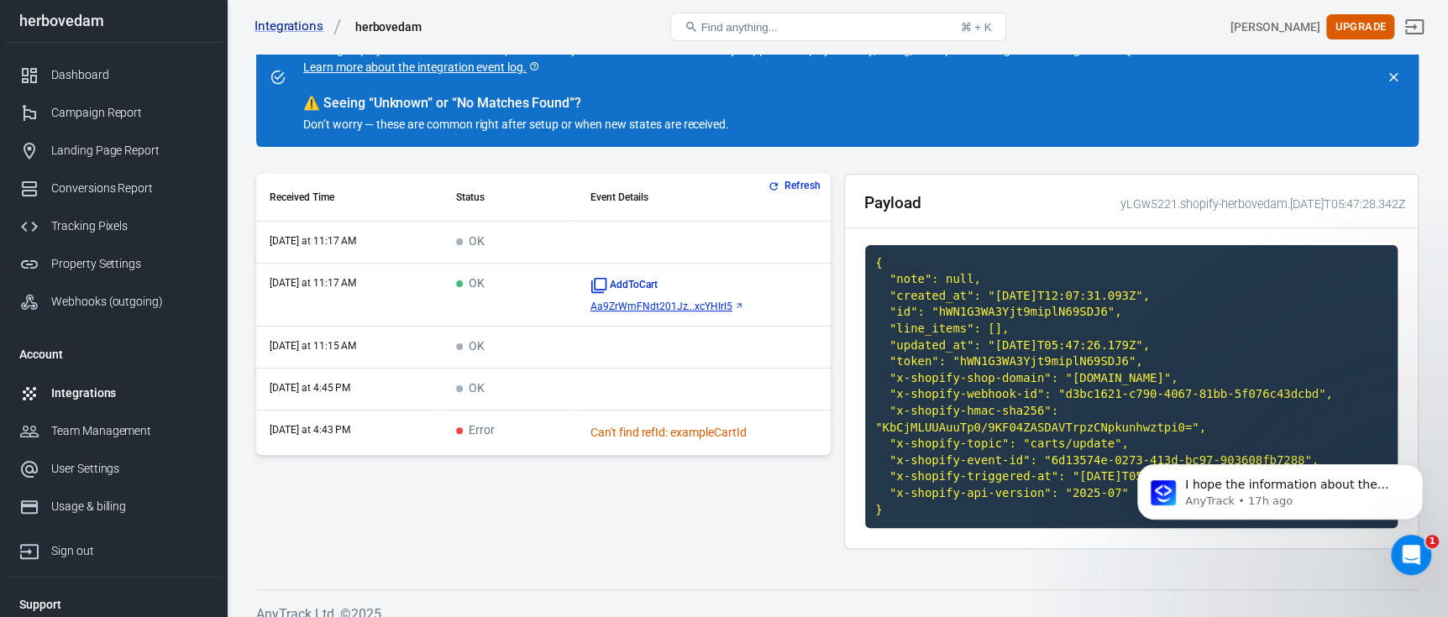
click at [680, 301] on span "Aa9ZrWmFNdt201Jz...xcYHIrl5" at bounding box center [662, 307] width 142 height 12
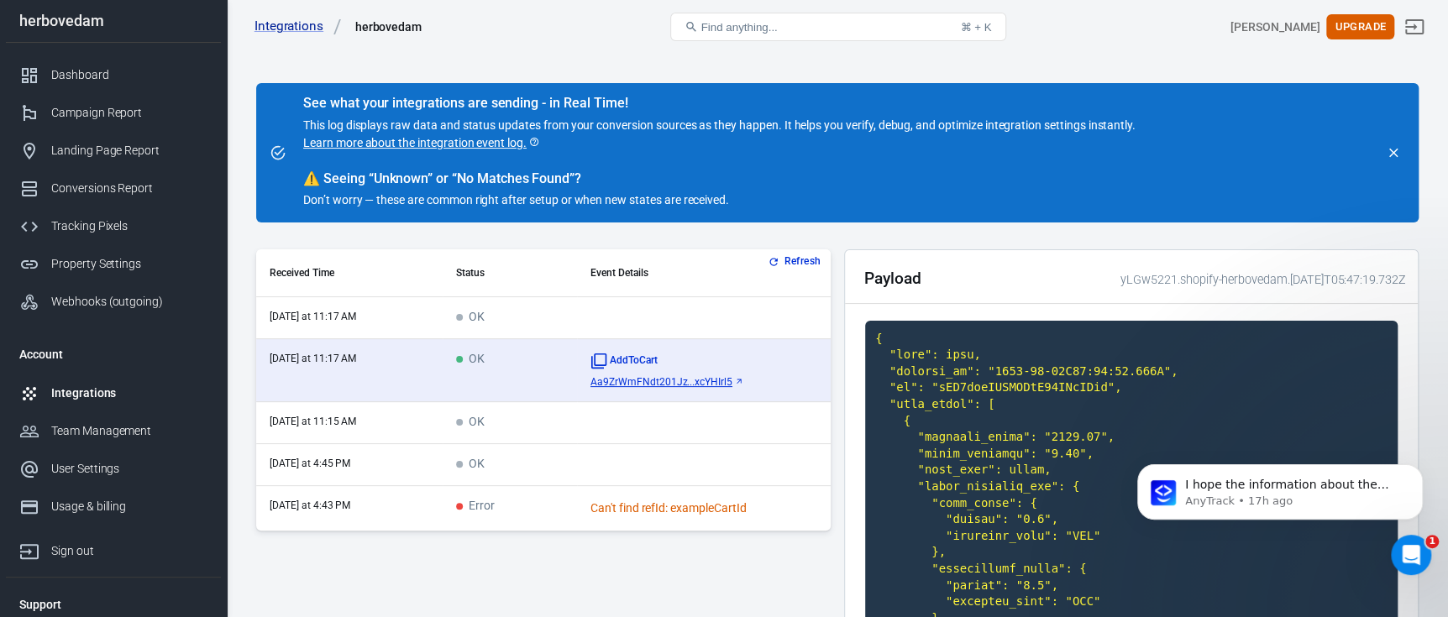
scroll to position [0, 0]
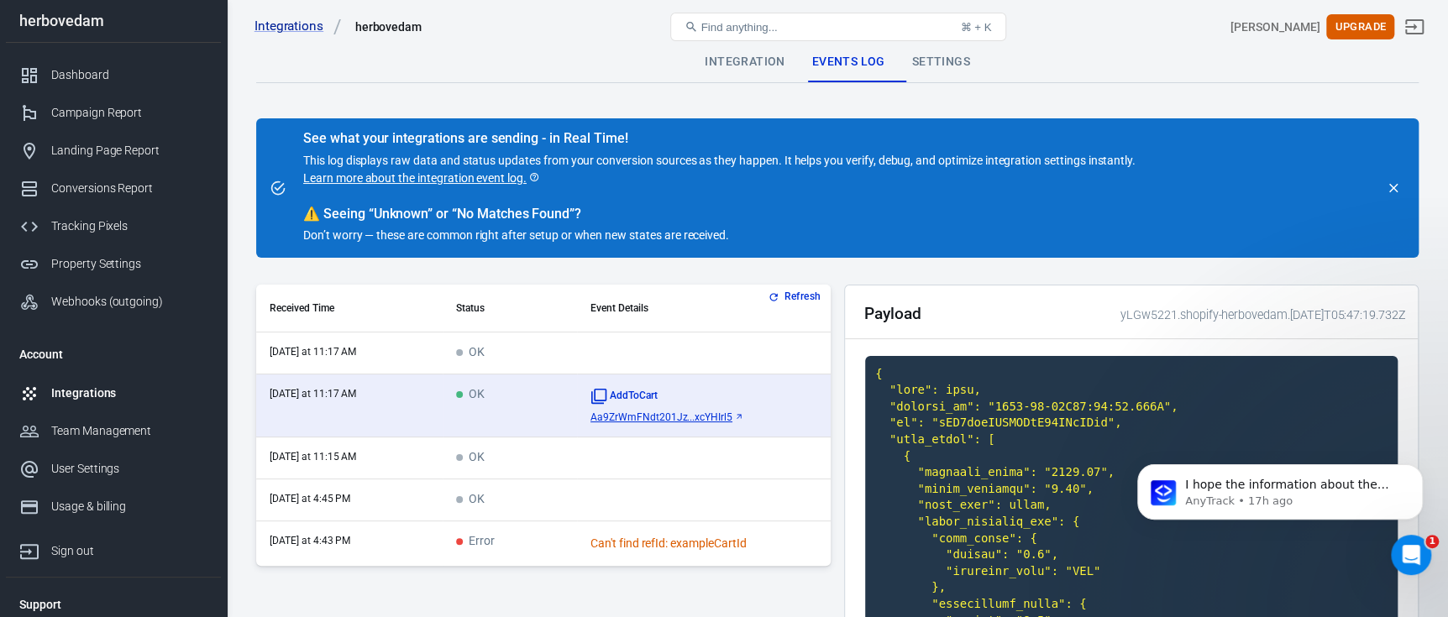
click at [786, 290] on button "Refresh" at bounding box center [795, 297] width 63 height 18
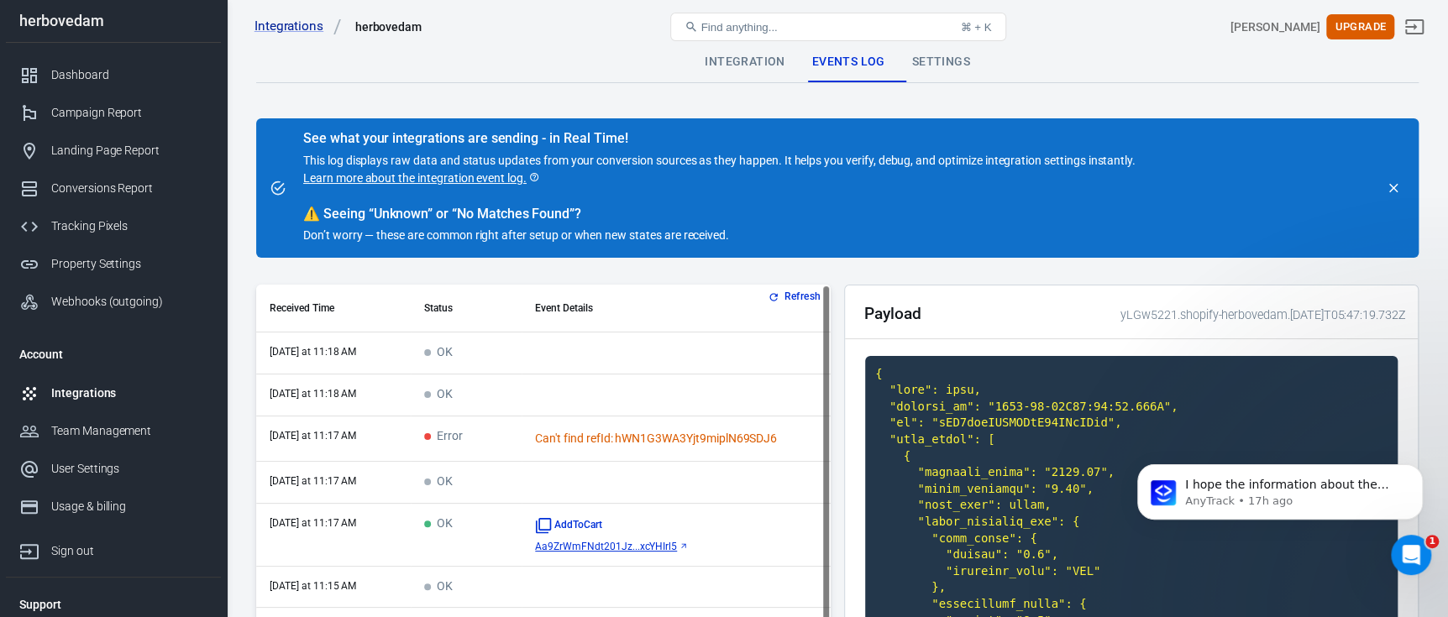
click at [596, 441] on div "Can't find refId: hWN1G3WA3Yjt9miplN69SDJ6" at bounding box center [676, 439] width 282 height 18
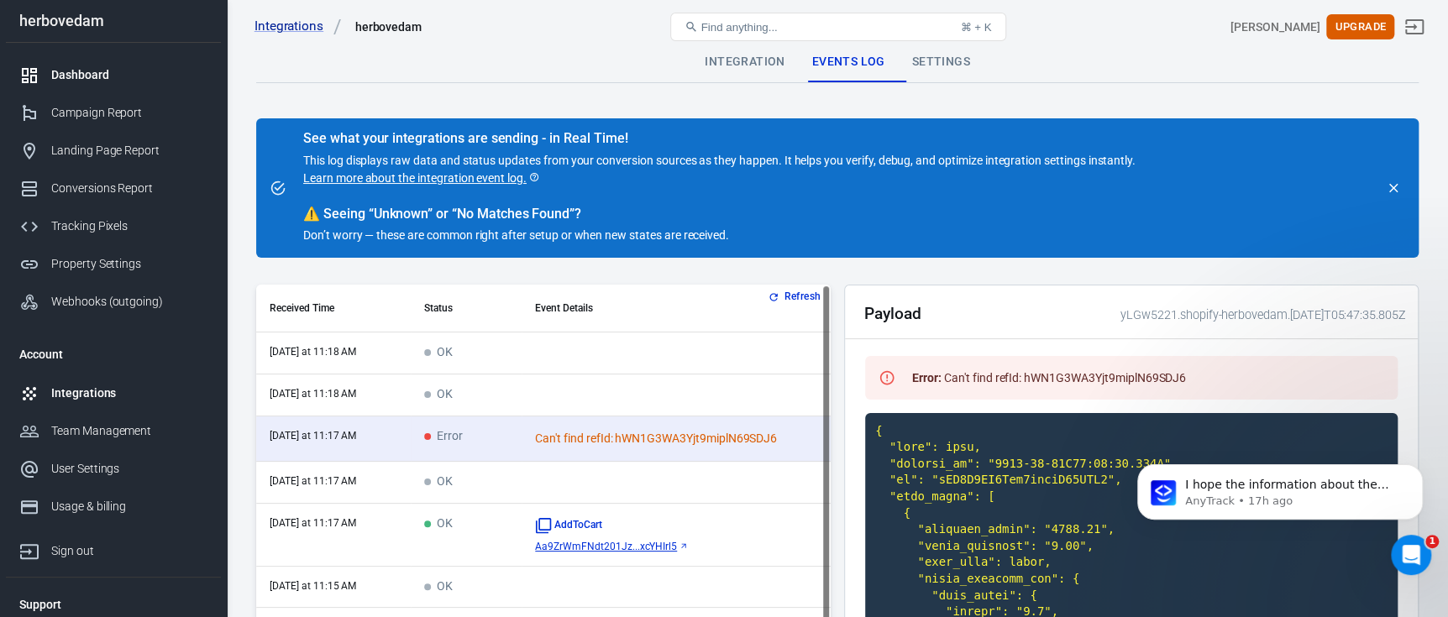
click at [97, 76] on div "Dashboard" at bounding box center [129, 75] width 156 height 18
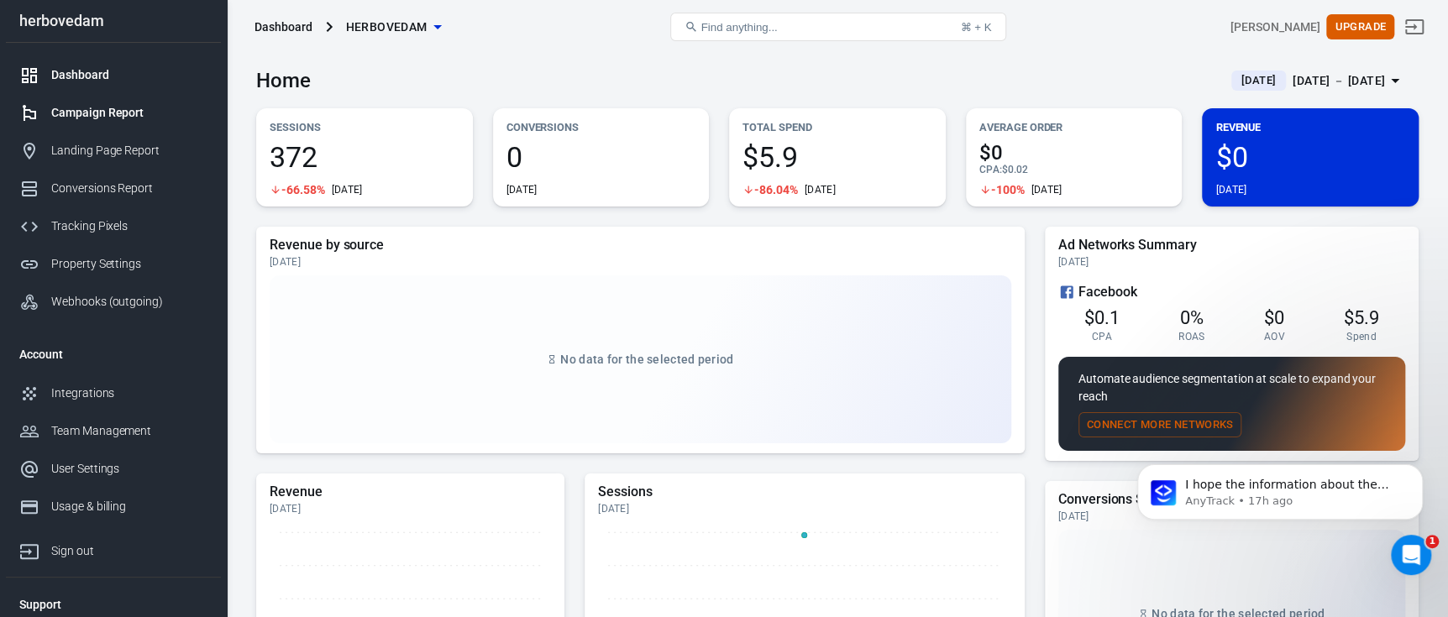
click at [118, 110] on div "Campaign Report" at bounding box center [129, 113] width 156 height 18
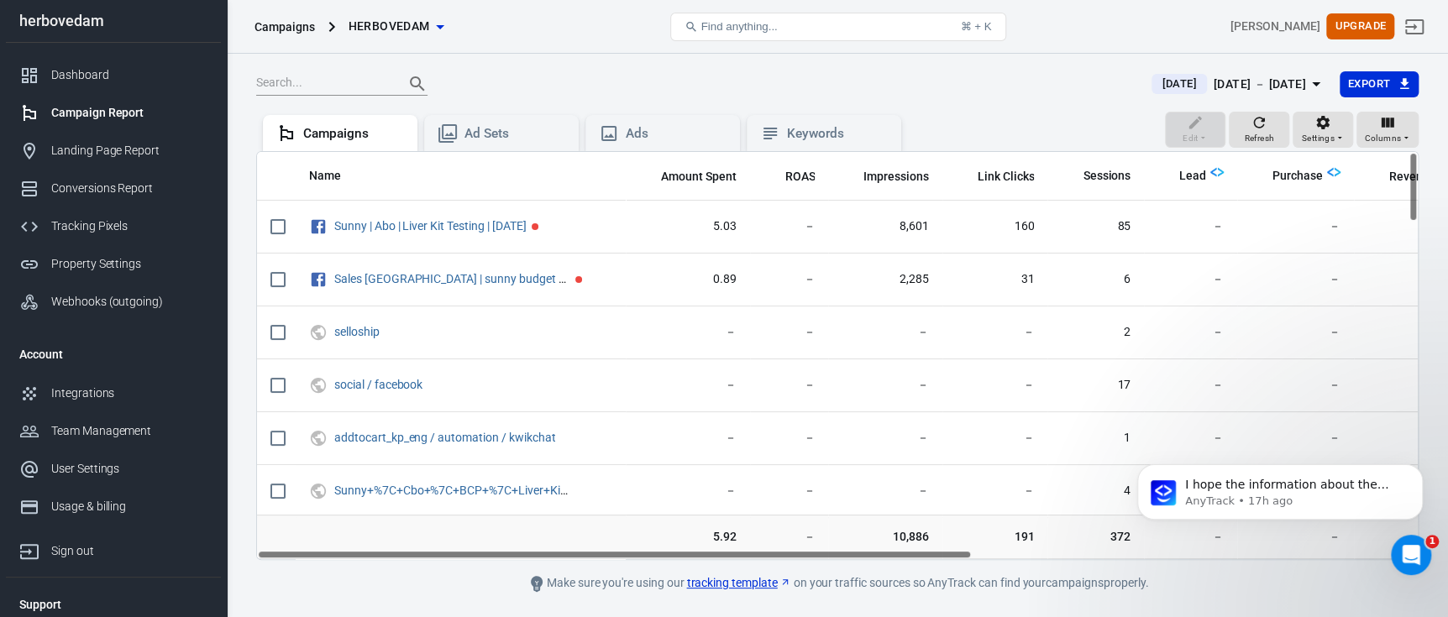
drag, startPoint x: 533, startPoint y: 554, endPoint x: 475, endPoint y: 570, distance: 60.1
click at [475, 570] on main "Today Aug 27 － Aug 27, 2025 Export Edit Refresh Settings Columns Campaigns Ad S…" at bounding box center [837, 332] width 1163 height 523
click at [491, 127] on div "Ad Sets" at bounding box center [515, 134] width 101 height 18
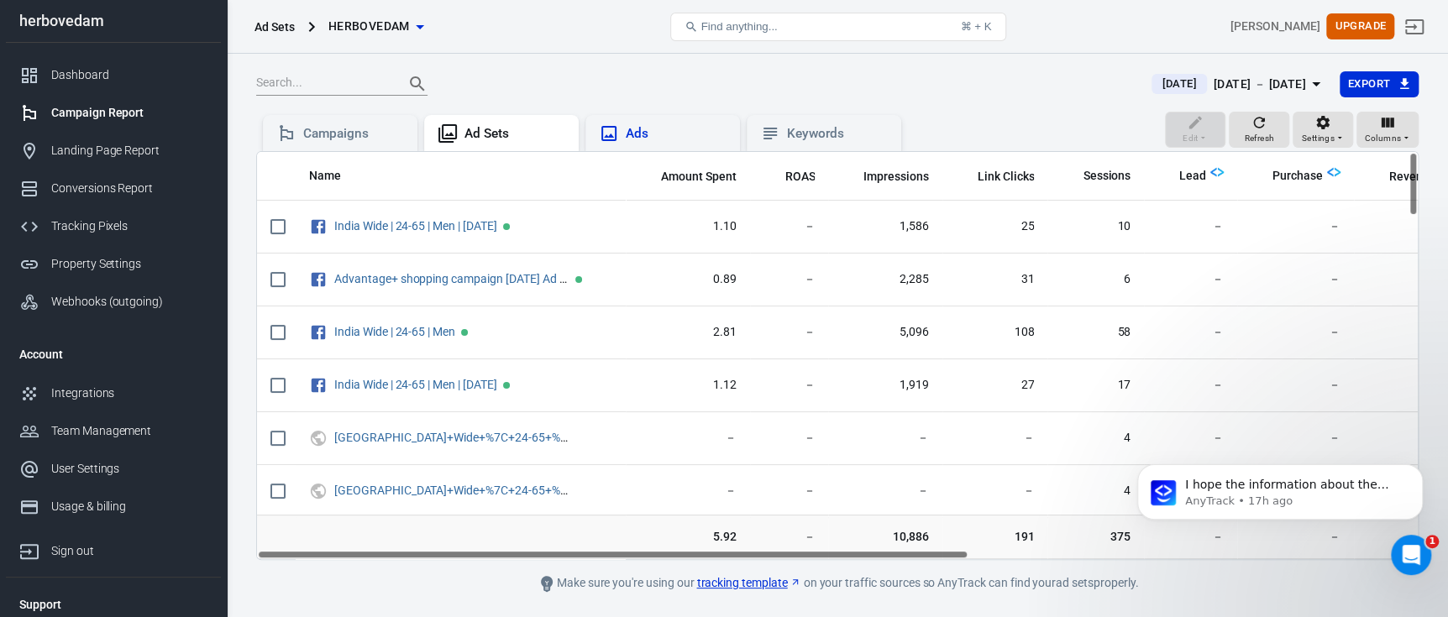
click at [630, 130] on div "Ads" at bounding box center [676, 134] width 101 height 18
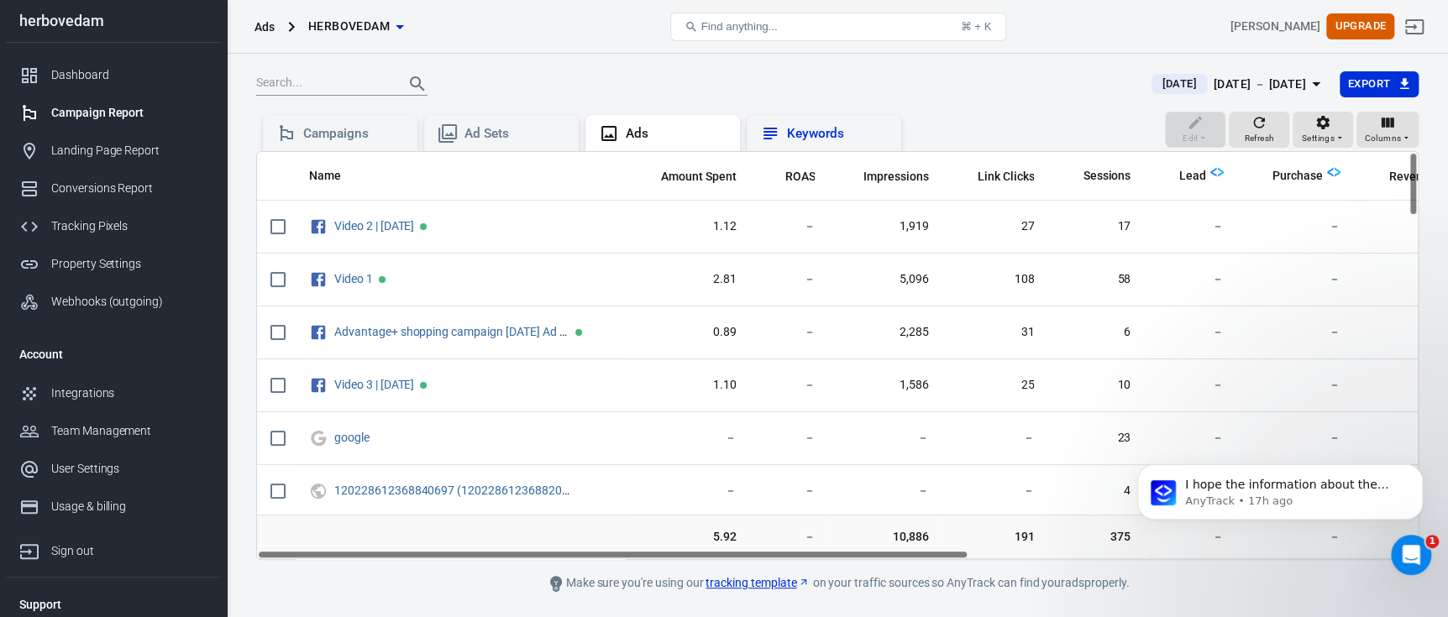
click at [785, 139] on div "Keywords" at bounding box center [824, 133] width 128 height 20
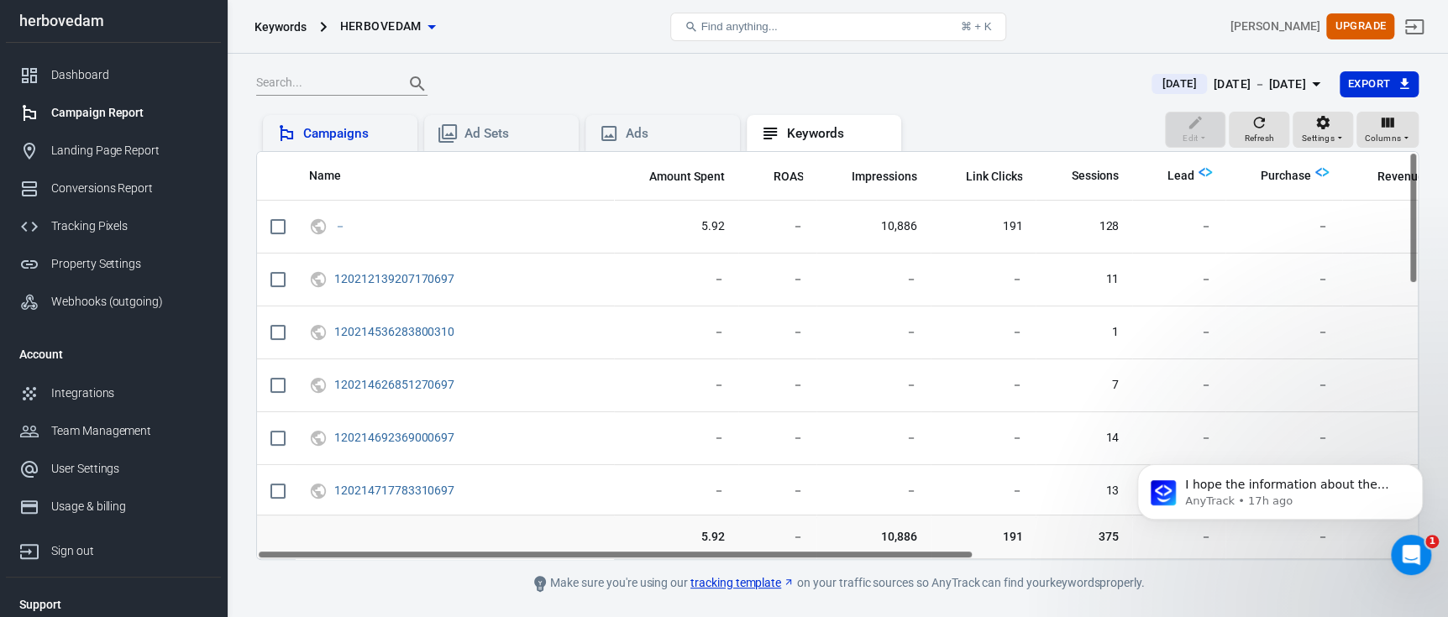
click at [370, 132] on div "Campaigns" at bounding box center [353, 134] width 101 height 18
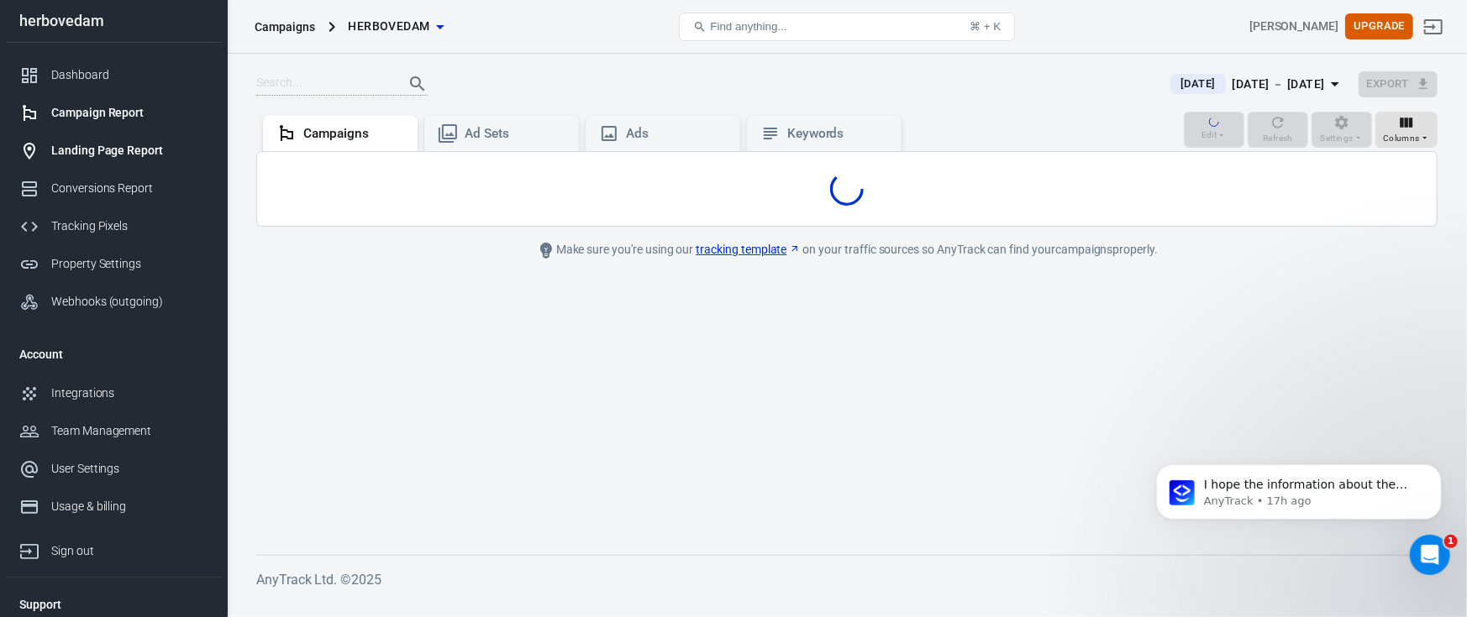
click at [144, 151] on div "Landing Page Report" at bounding box center [129, 151] width 156 height 18
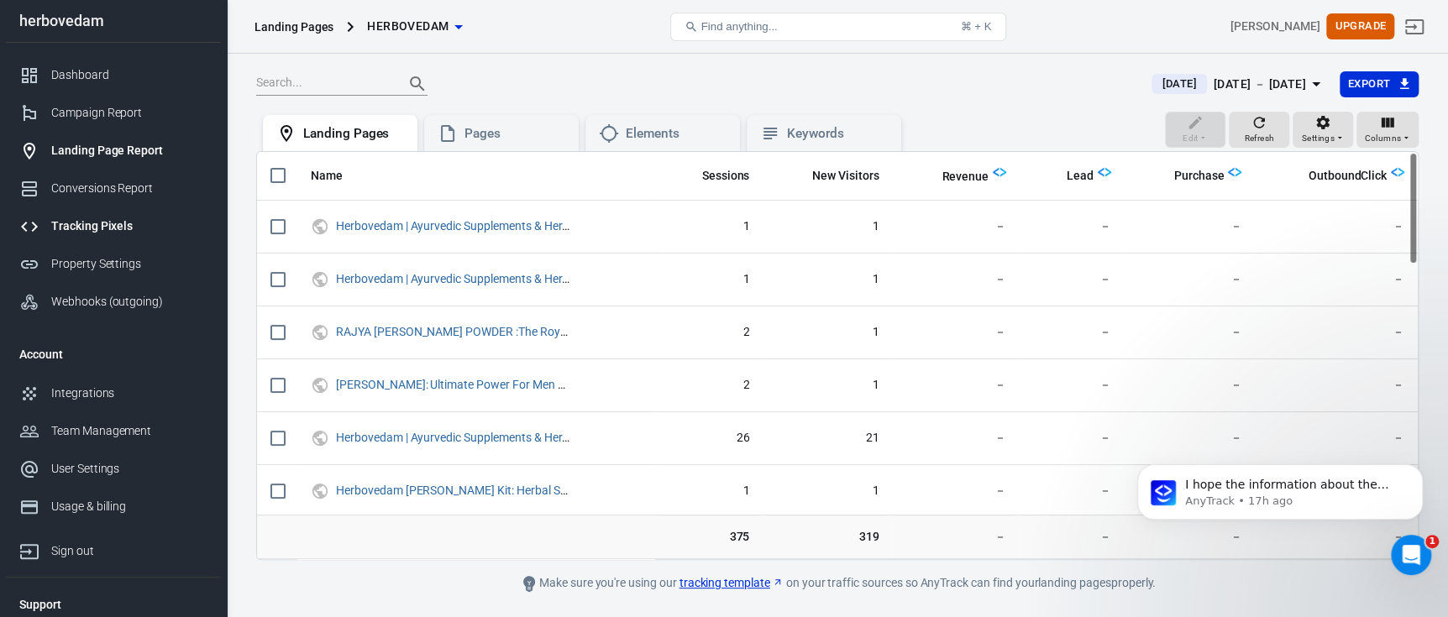
click at [133, 212] on link "Tracking Pixels" at bounding box center [113, 226] width 215 height 38
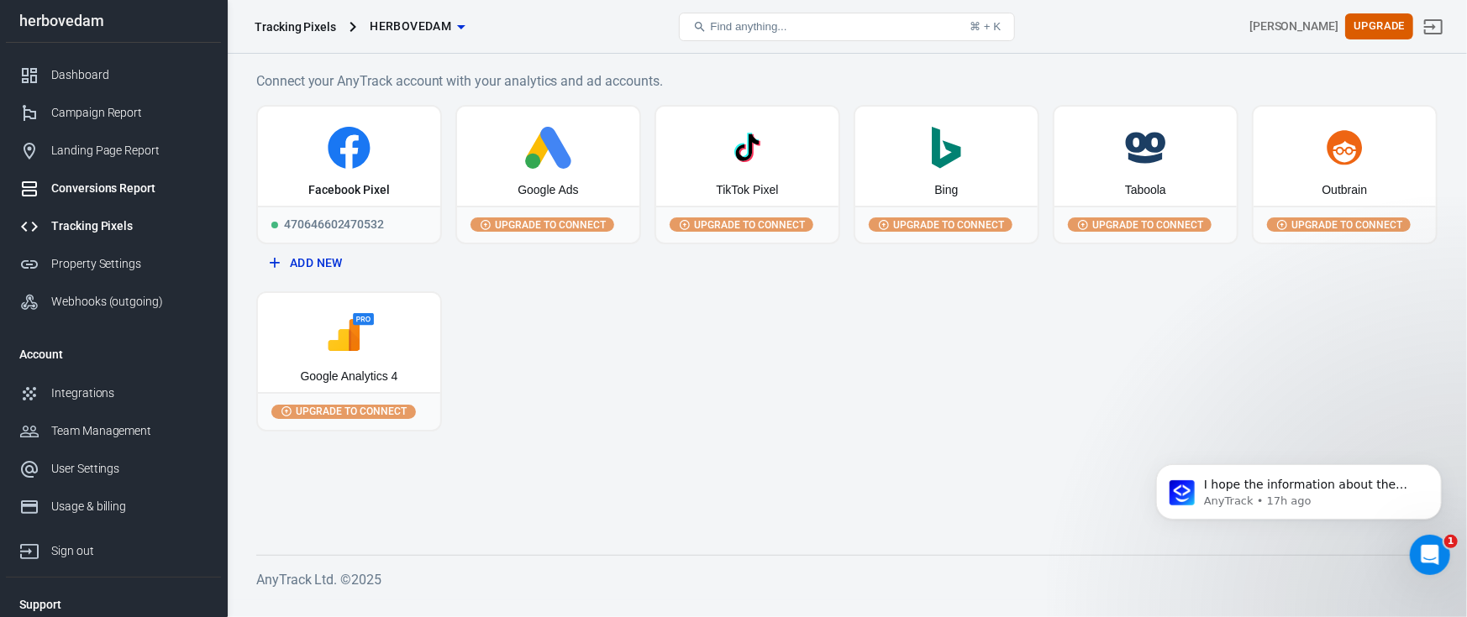
click at [127, 189] on div "Conversions Report" at bounding box center [129, 189] width 156 height 18
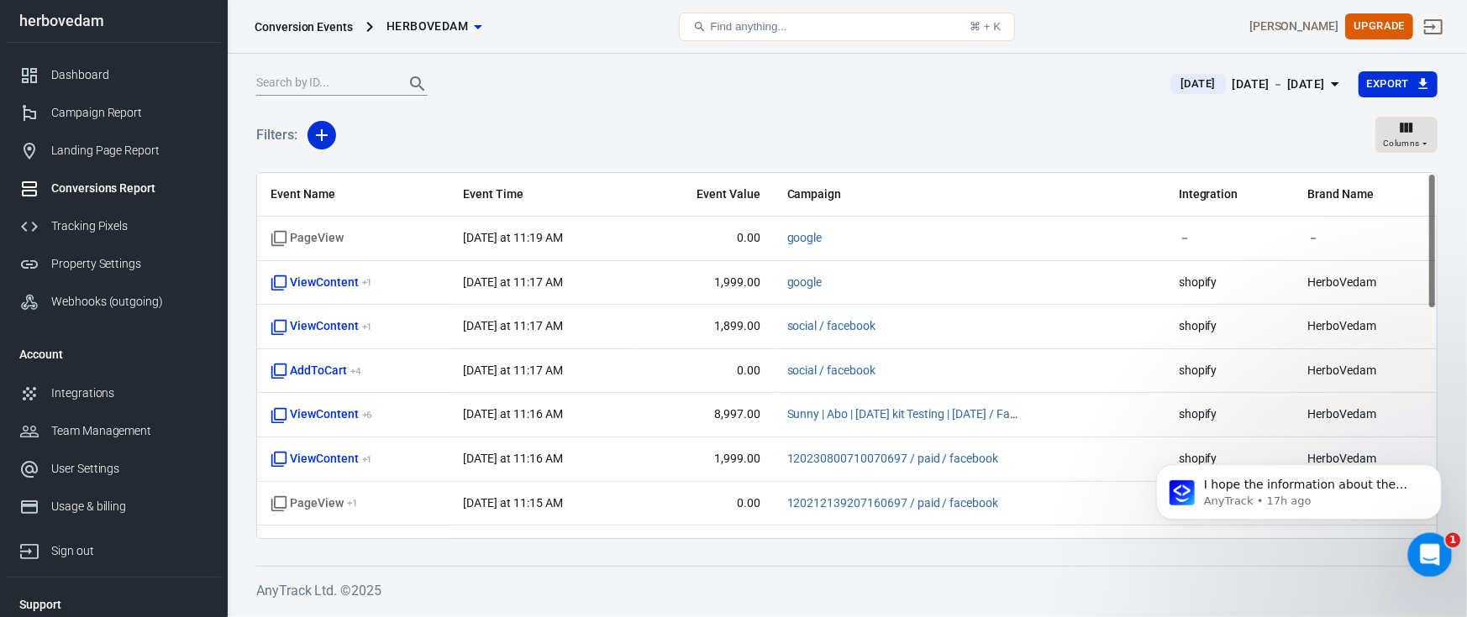
click at [1418, 544] on div "Open Intercom Messenger" at bounding box center [1426, 552] width 55 height 55
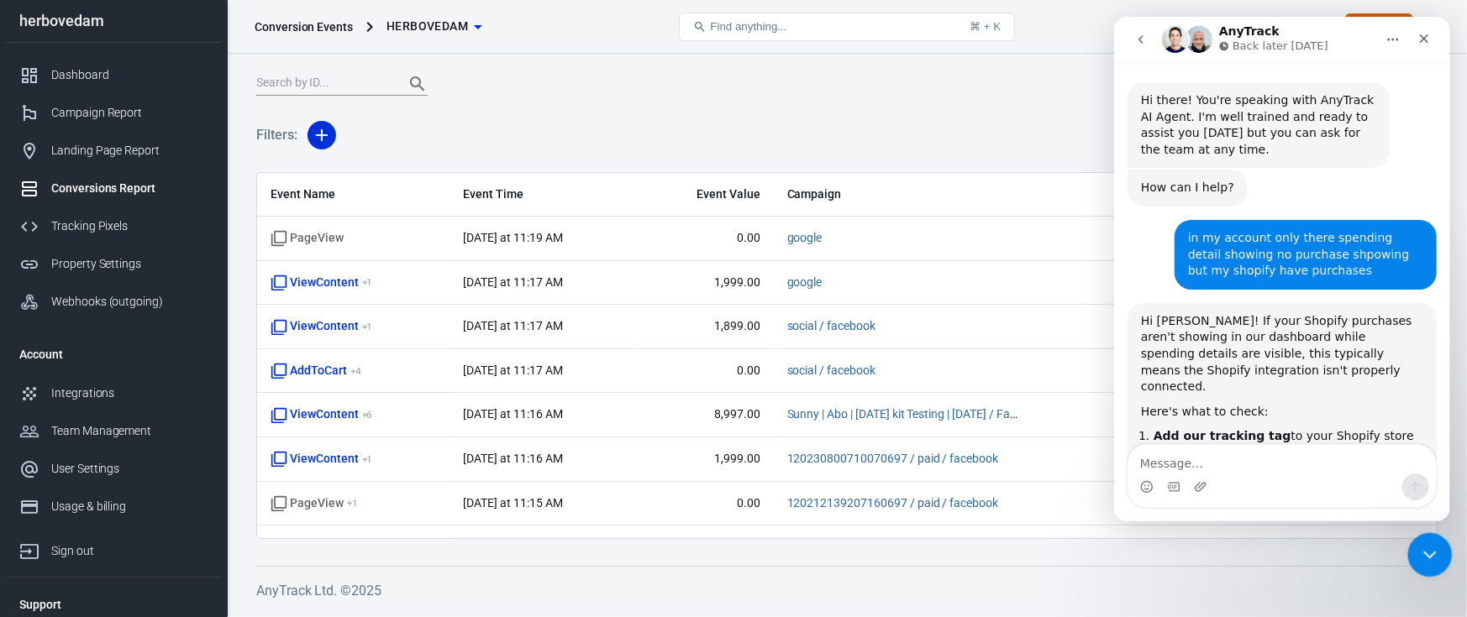
scroll to position [2571, 0]
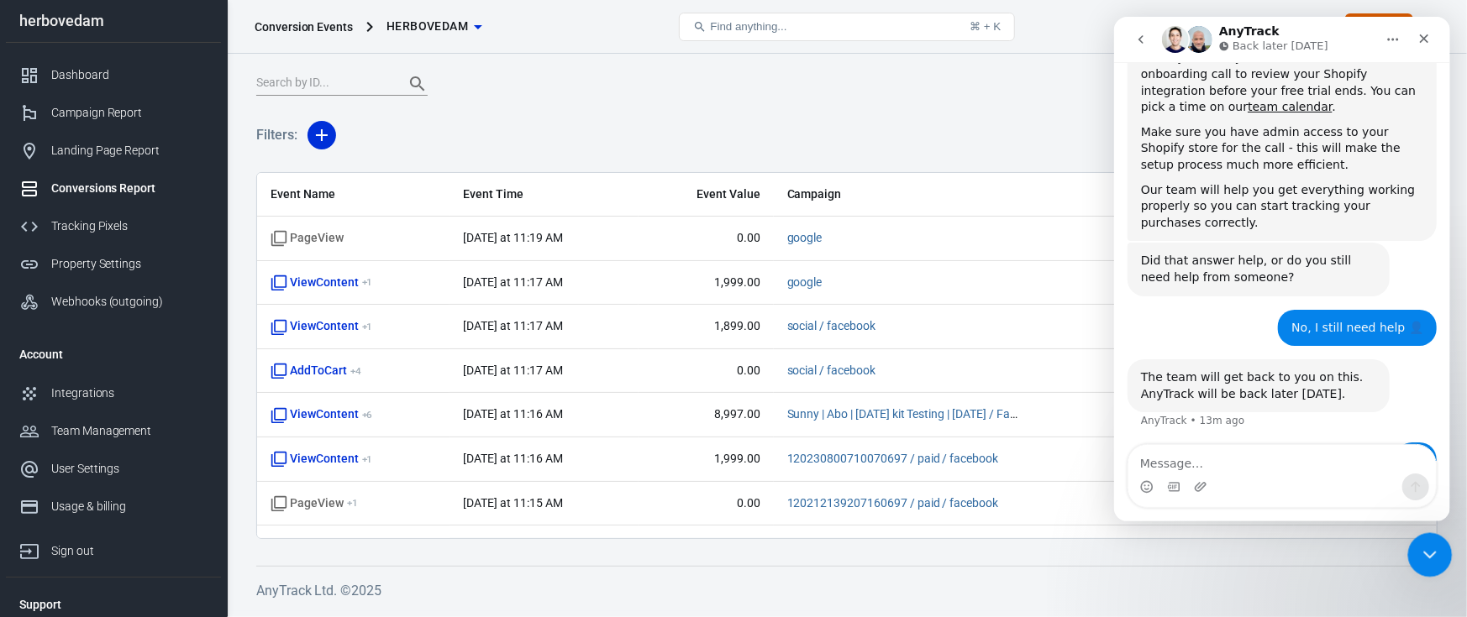
click at [1411, 541] on div "Close Intercom Messenger" at bounding box center [1427, 553] width 40 height 40
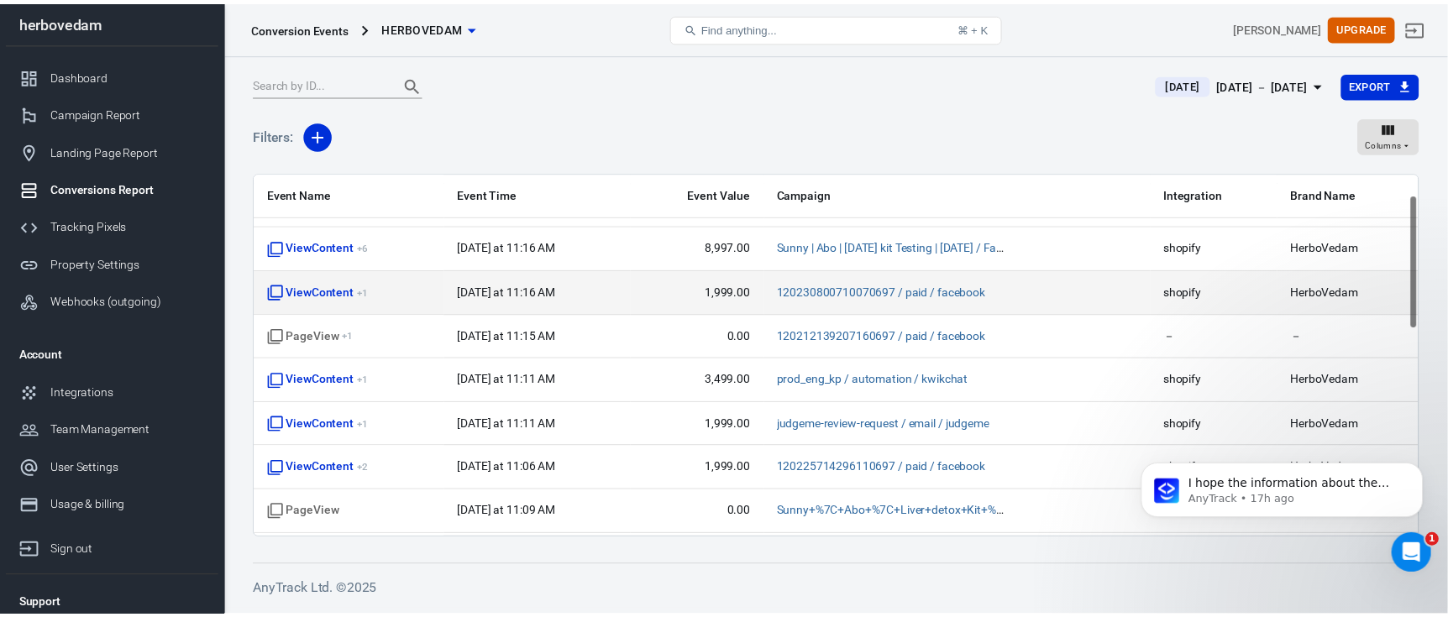
scroll to position [0, 0]
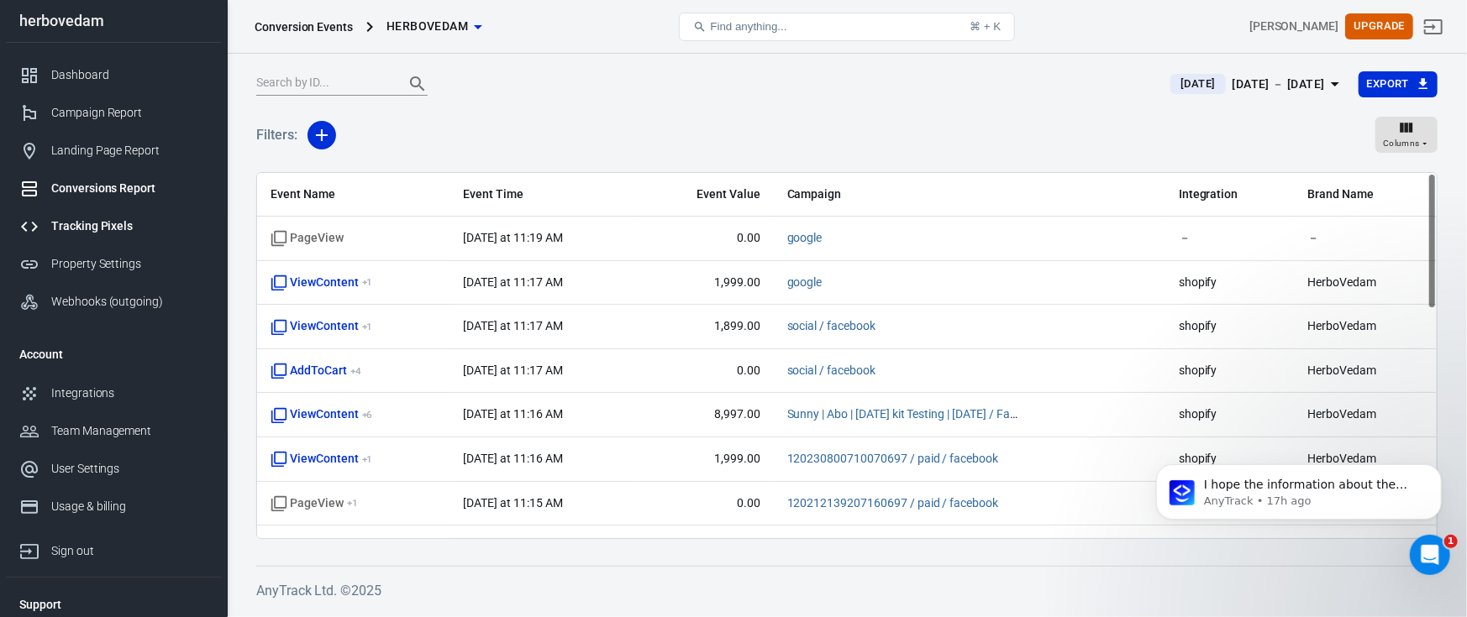
click at [110, 216] on link "Tracking Pixels" at bounding box center [113, 226] width 215 height 38
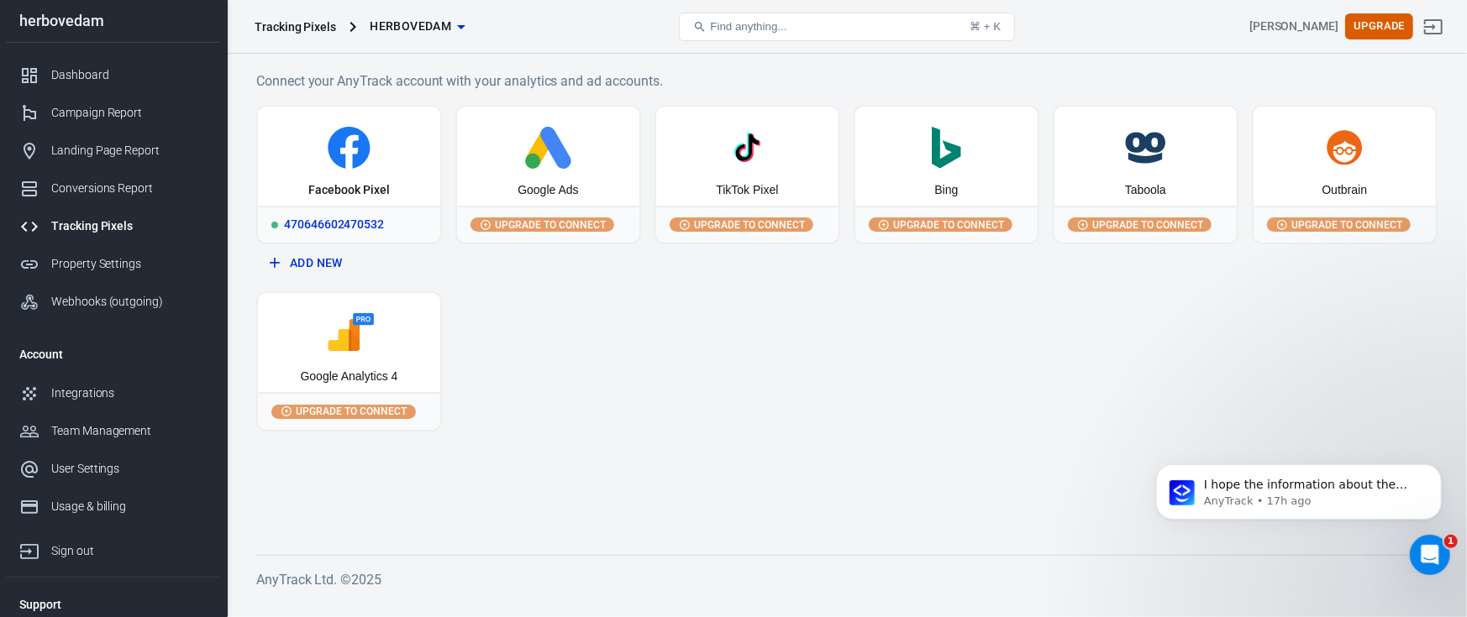
click at [286, 162] on icon at bounding box center [349, 148] width 169 height 42
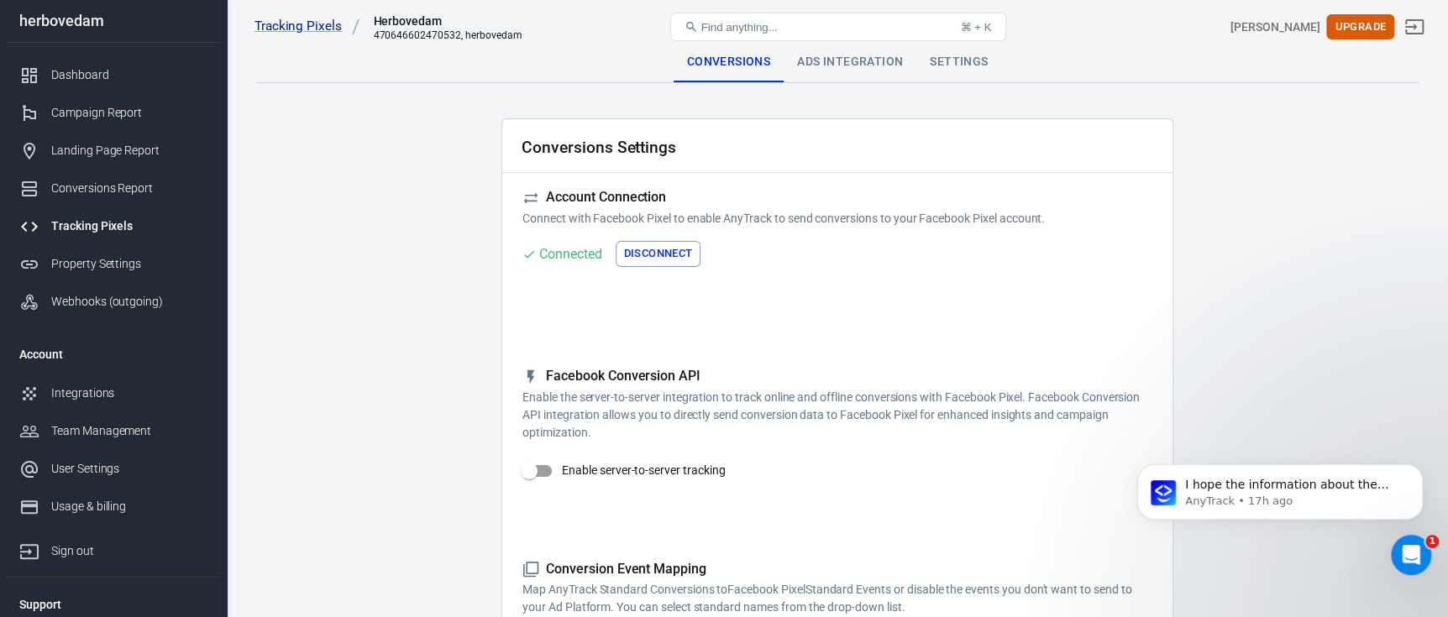
scroll to position [167, 0]
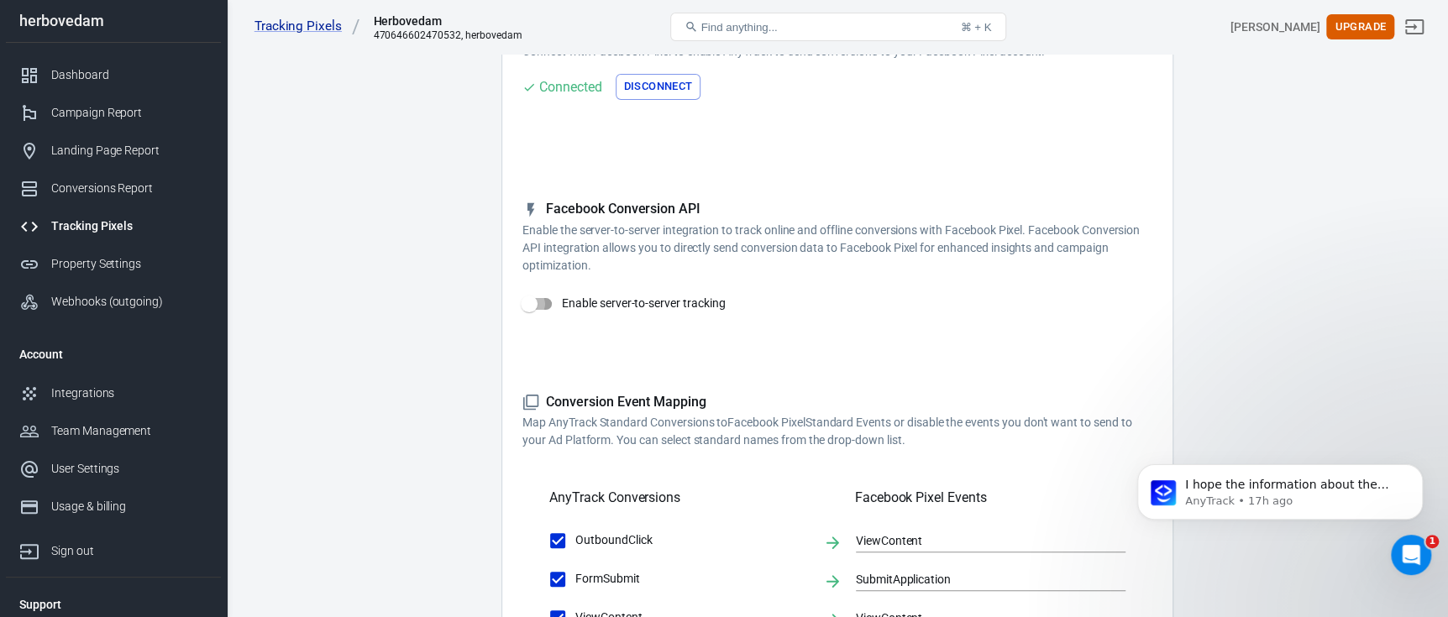
click at [521, 302] on input "Enable server-to-server tracking" at bounding box center [529, 304] width 96 height 32
checkbox input "false"
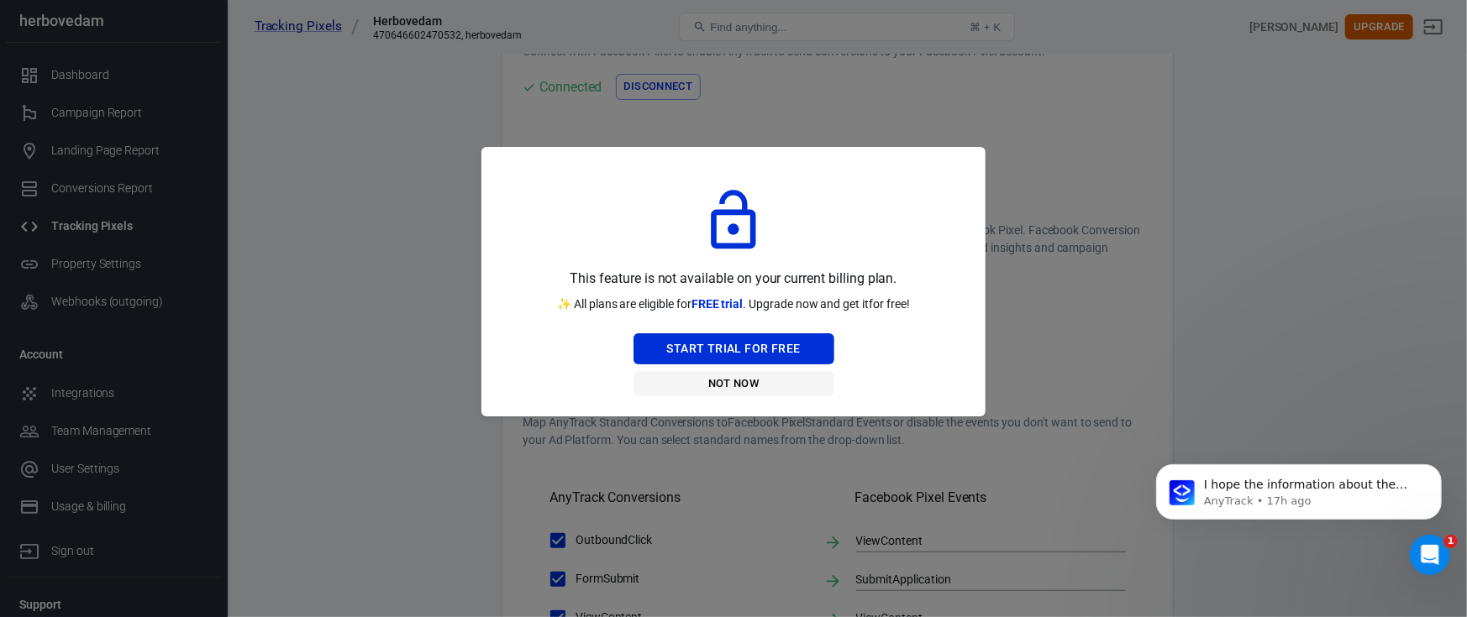
click at [732, 385] on button "Not Now" at bounding box center [733, 384] width 201 height 26
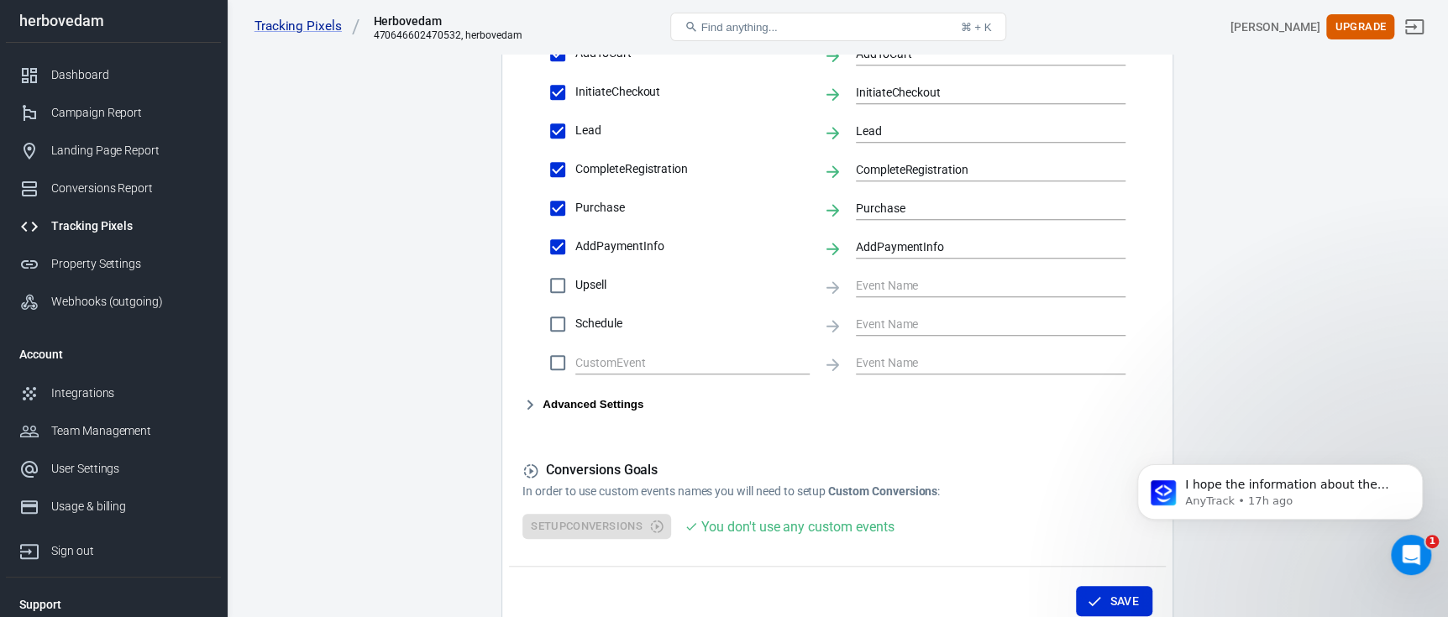
scroll to position [863, 0]
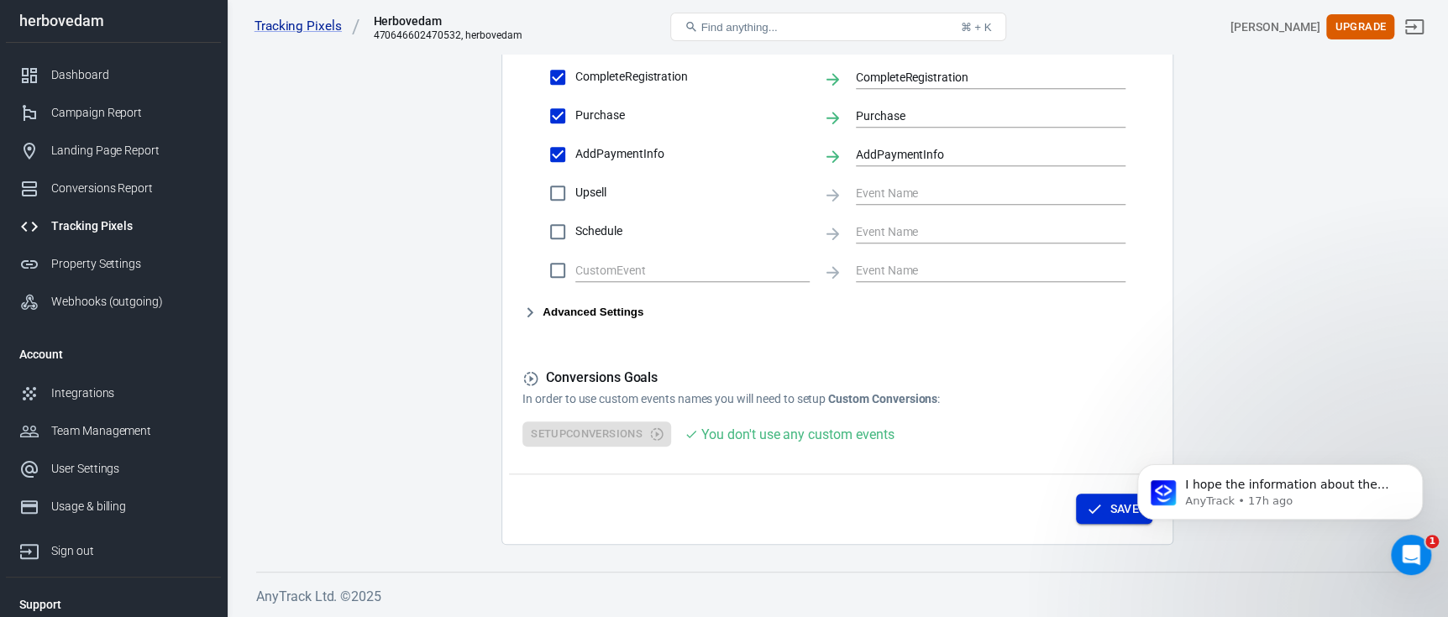
click at [1091, 502] on icon "button" at bounding box center [1094, 509] width 17 height 17
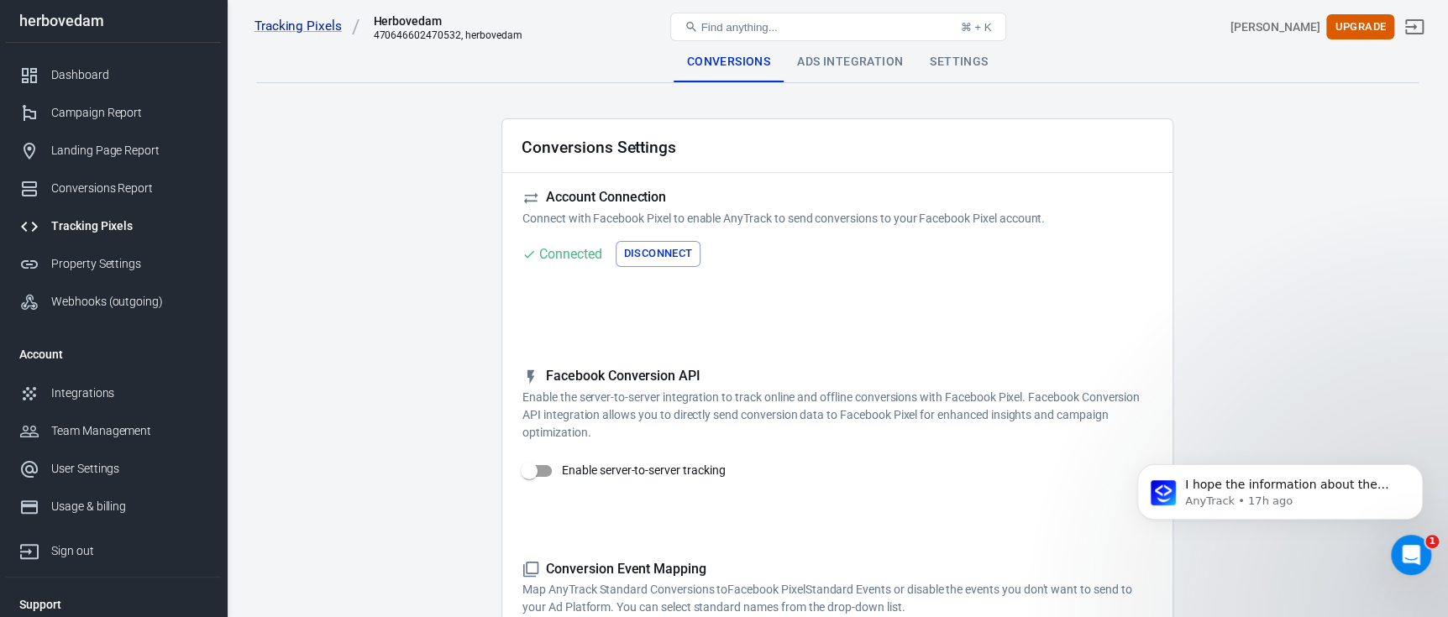
click at [831, 53] on div "Tracking Pixels Herbovedam 470646602470532, herbovedam Find anything... ⌘ + K s…" at bounding box center [838, 27] width 1221 height 54
click at [834, 59] on div "Ads Integration" at bounding box center [850, 62] width 133 height 40
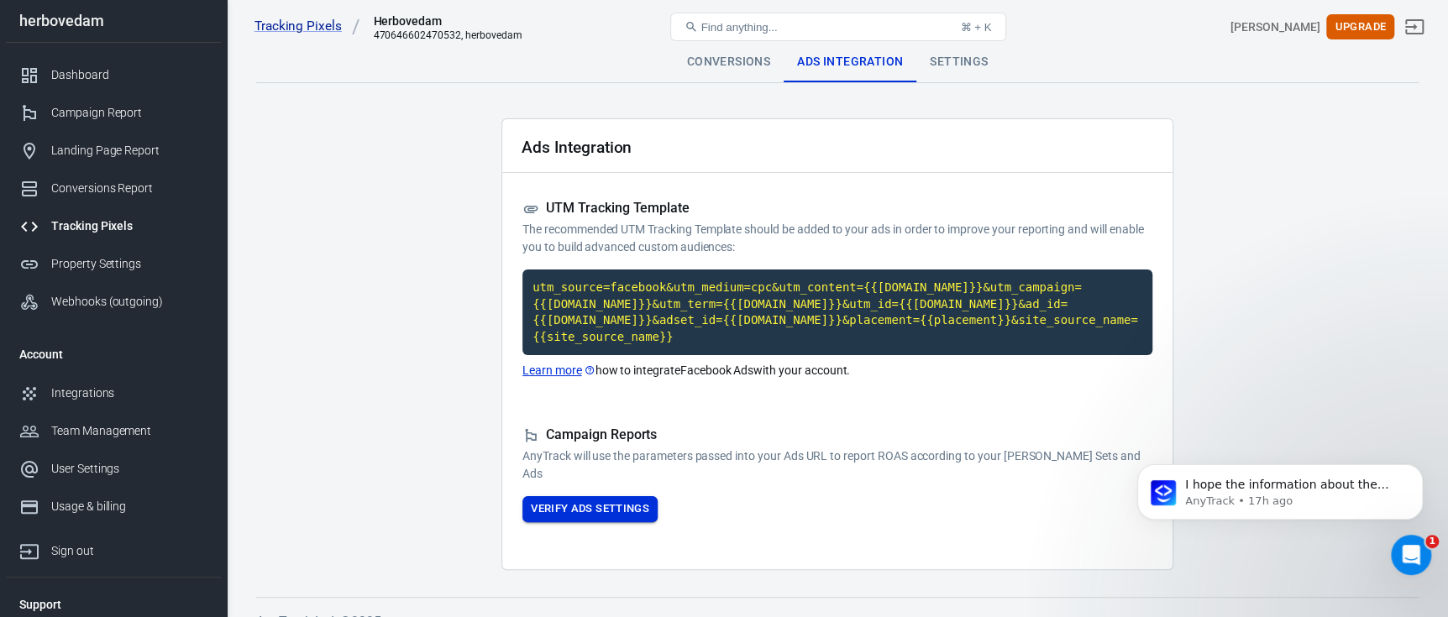
click at [598, 496] on button "Verify Ads Settings" at bounding box center [590, 509] width 135 height 26
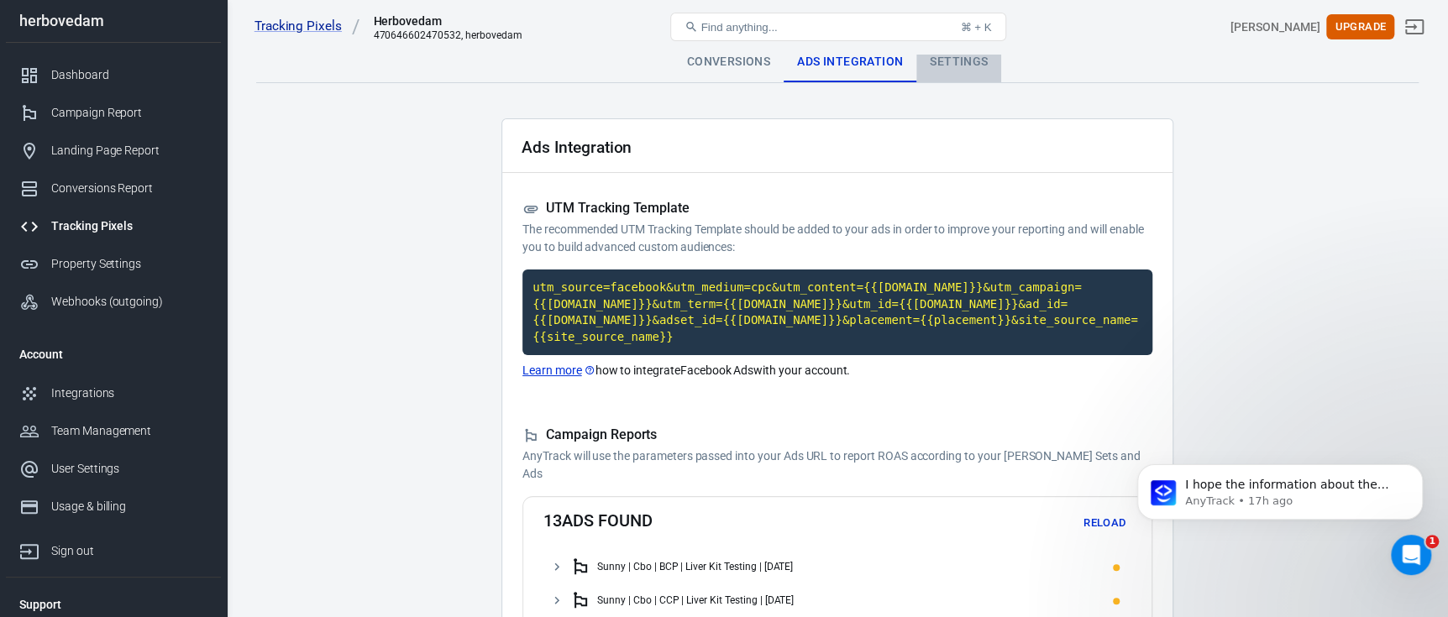
click at [954, 59] on div "Settings" at bounding box center [958, 62] width 85 height 40
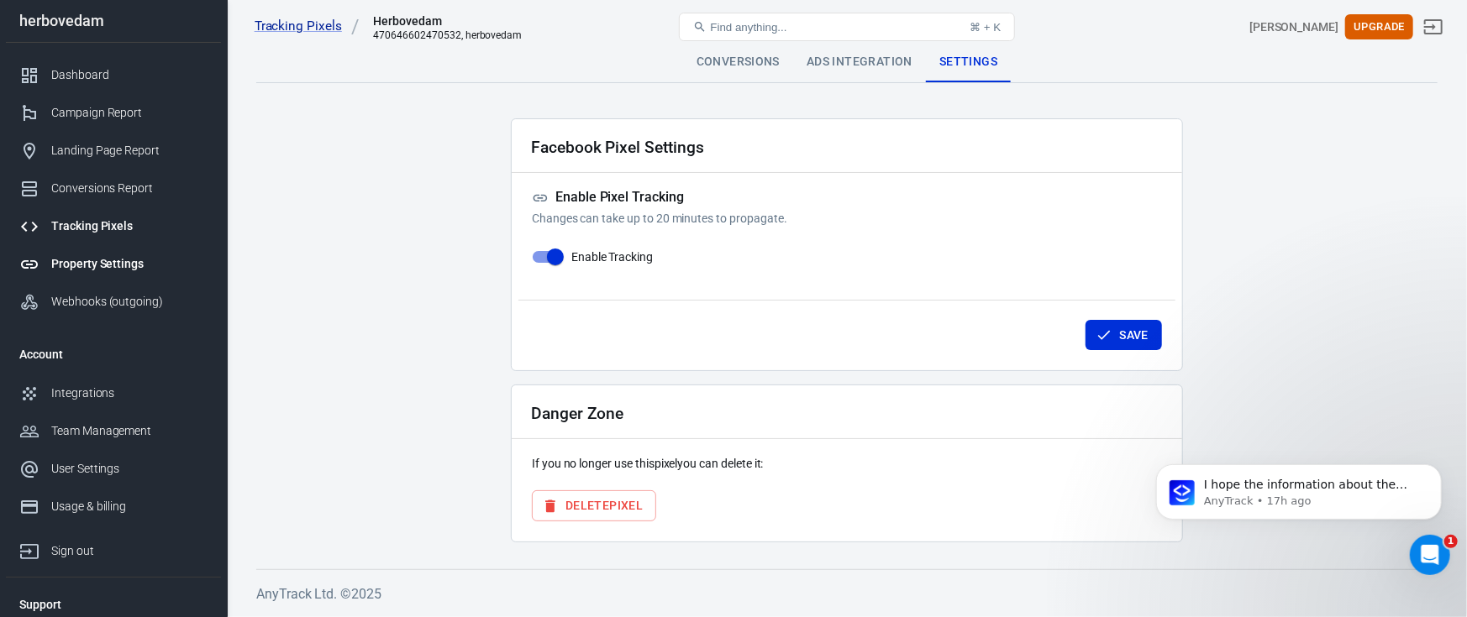
click at [121, 259] on div "Property Settings" at bounding box center [129, 264] width 156 height 18
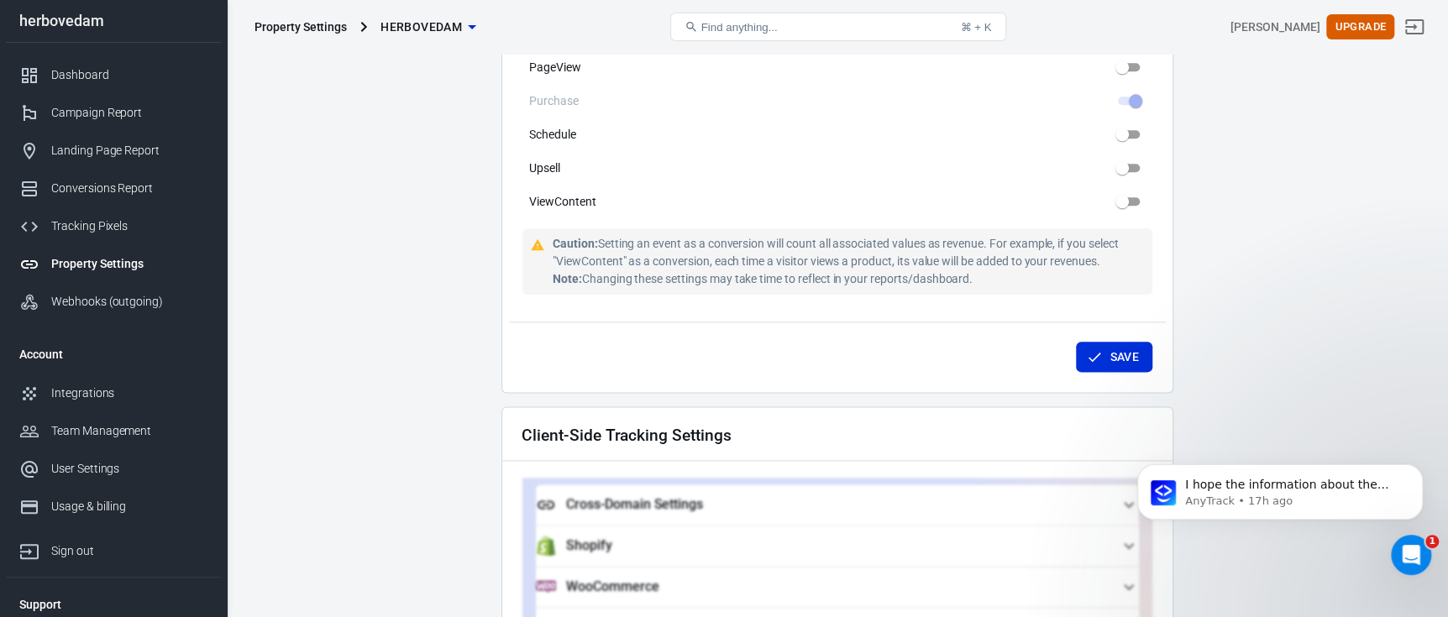
scroll to position [1175, 0]
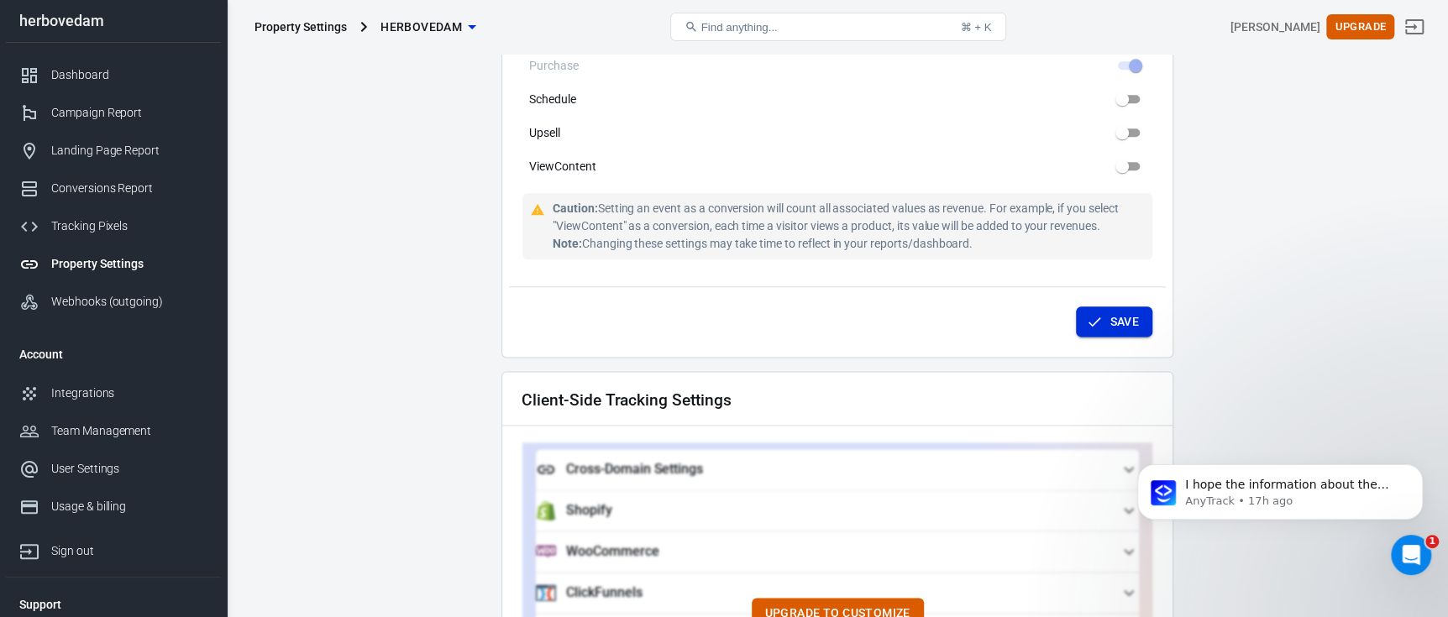
click at [1083, 307] on button "Save" at bounding box center [1114, 322] width 76 height 31
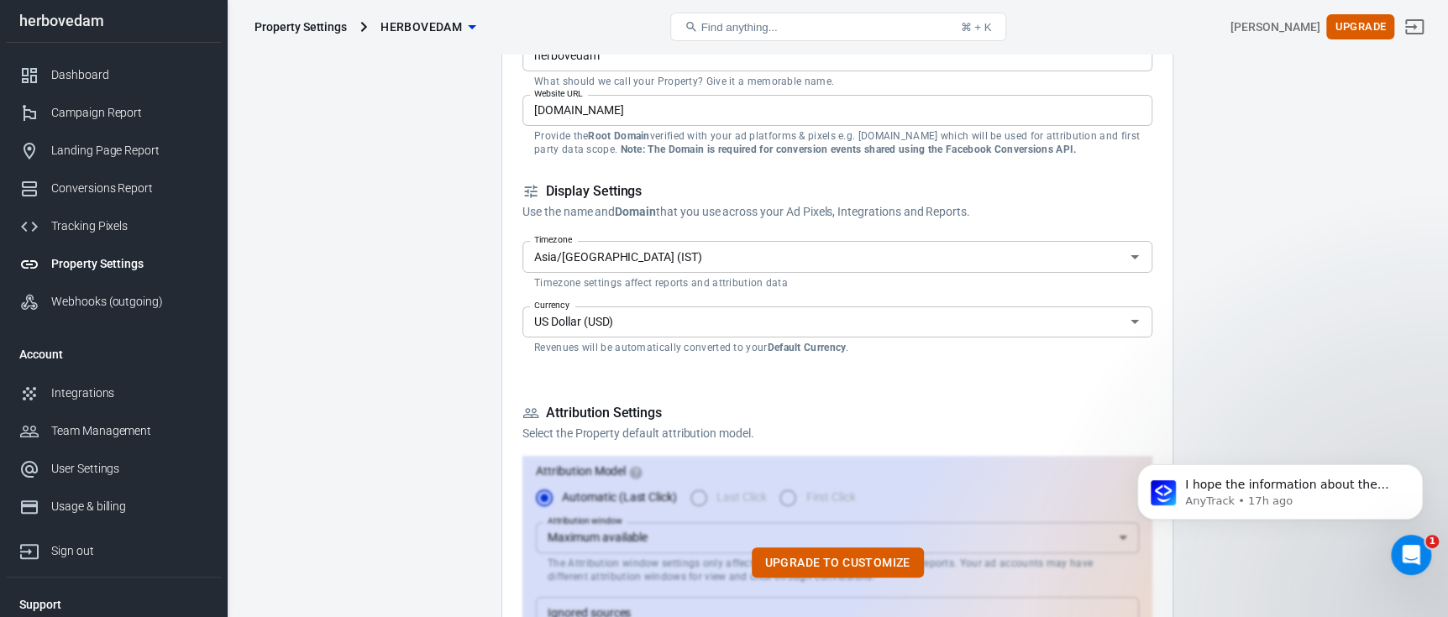
scroll to position [0, 0]
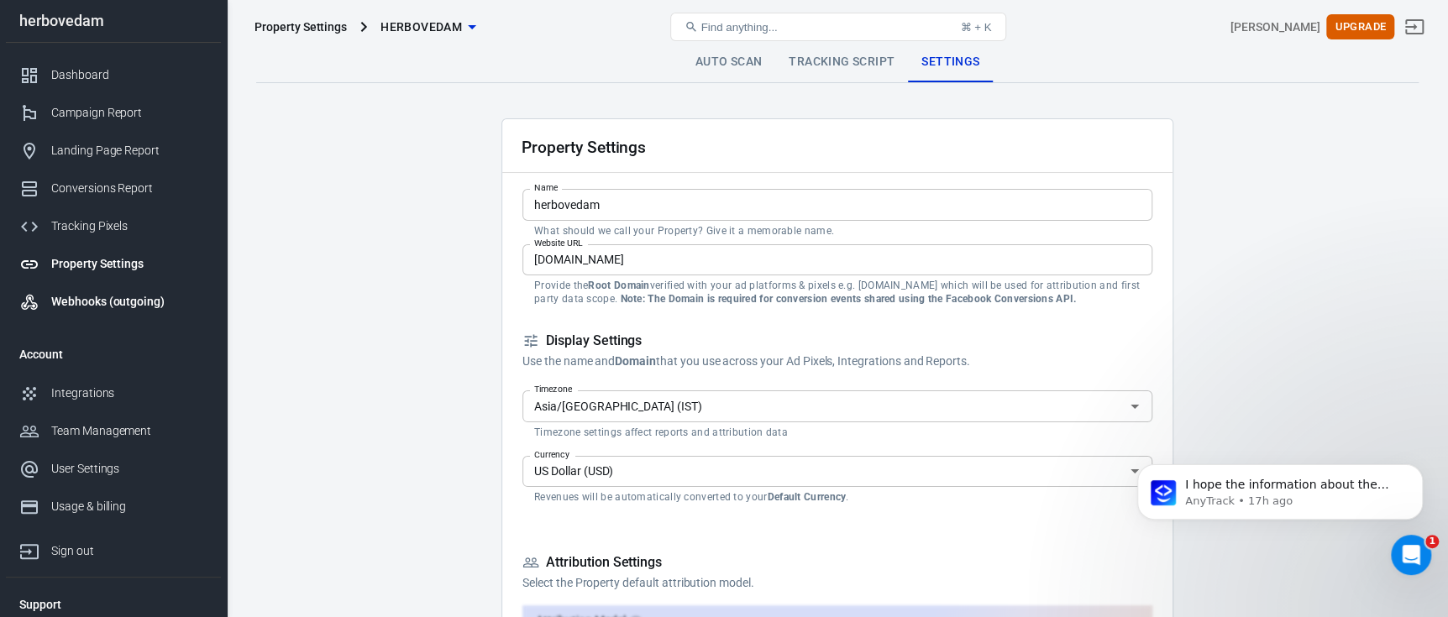
click at [138, 297] on div "Webhooks (outgoing)" at bounding box center [129, 302] width 156 height 18
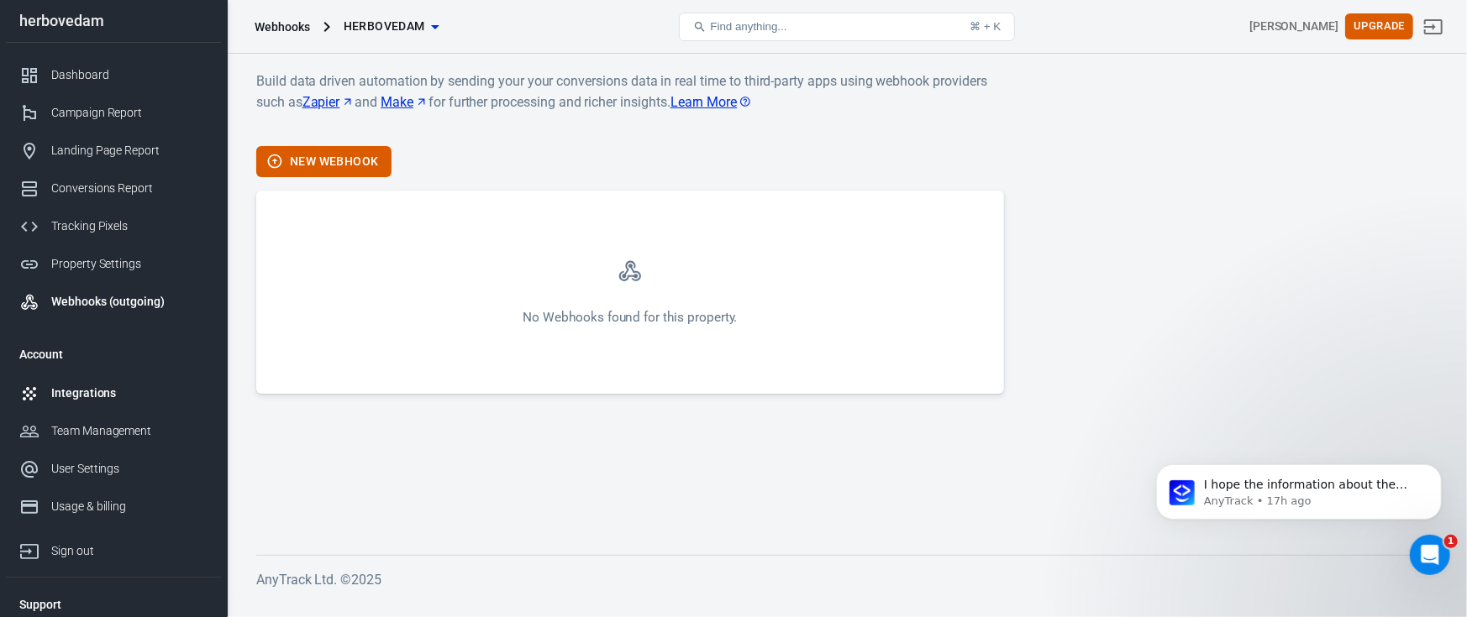
click at [115, 385] on div "Integrations" at bounding box center [129, 394] width 156 height 18
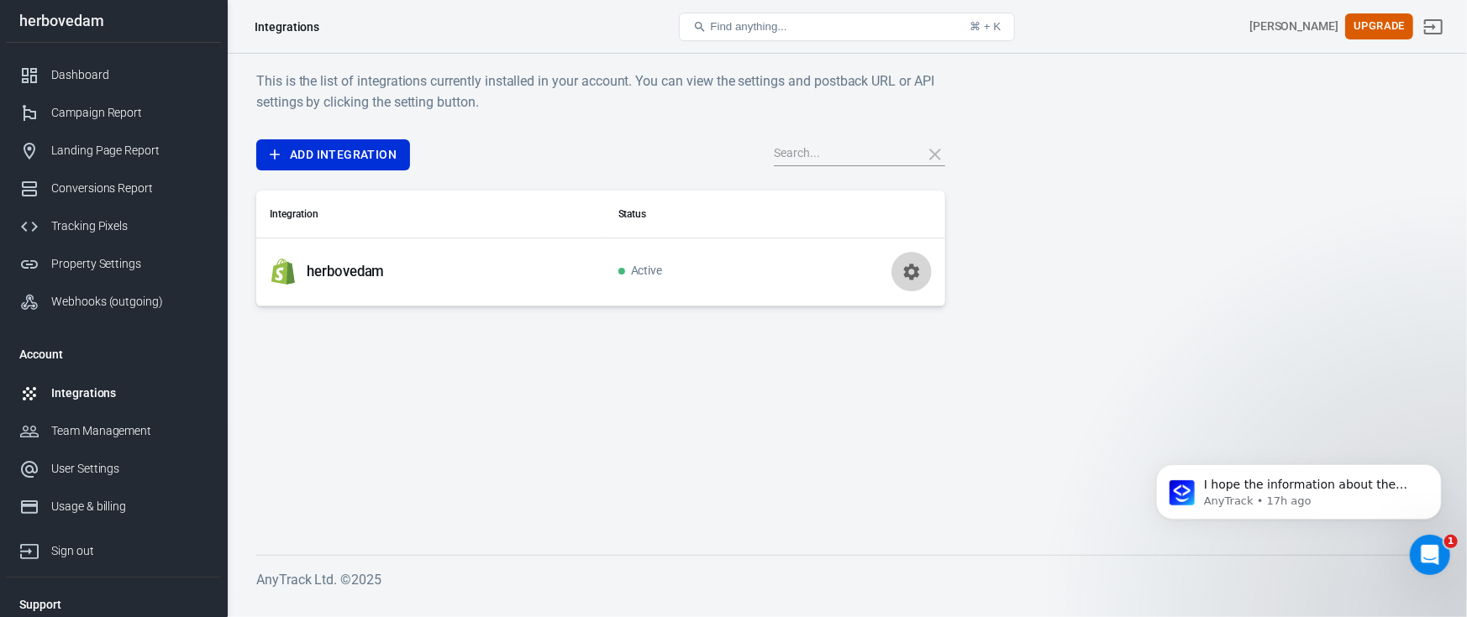
click at [908, 278] on icon "button" at bounding box center [911, 272] width 20 height 20
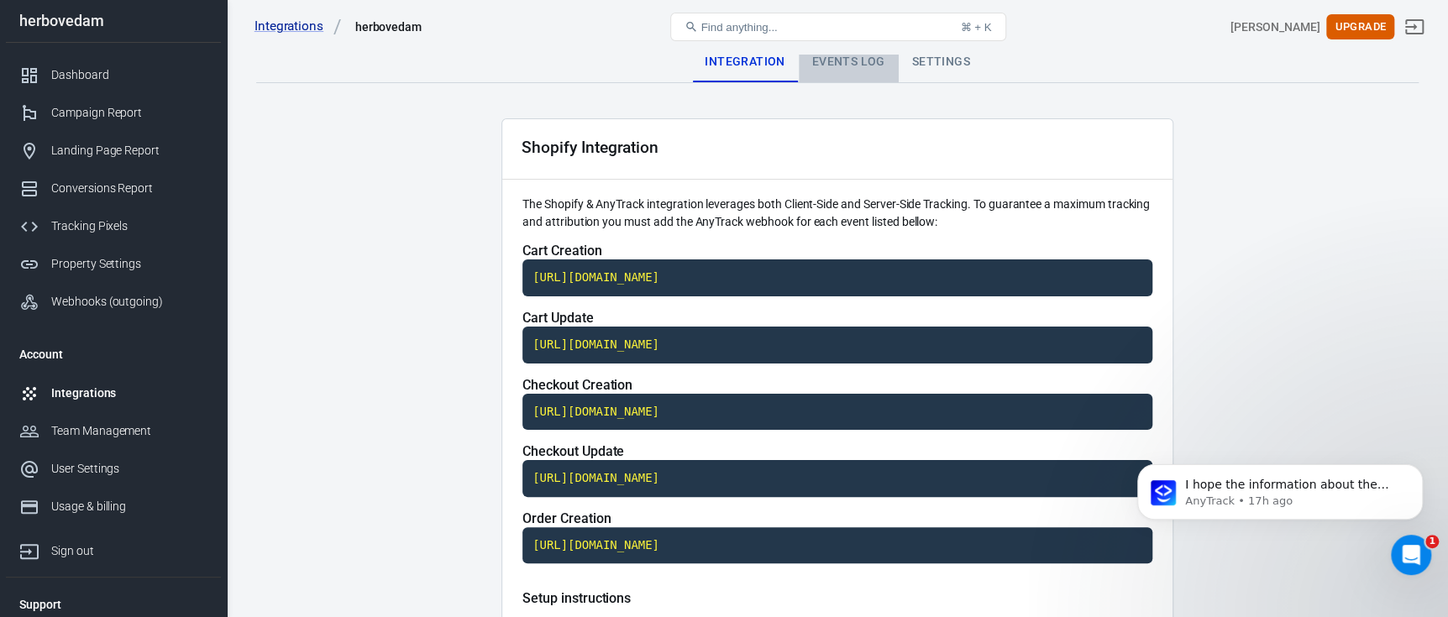
click at [853, 69] on div "Events Log" at bounding box center [849, 62] width 100 height 40
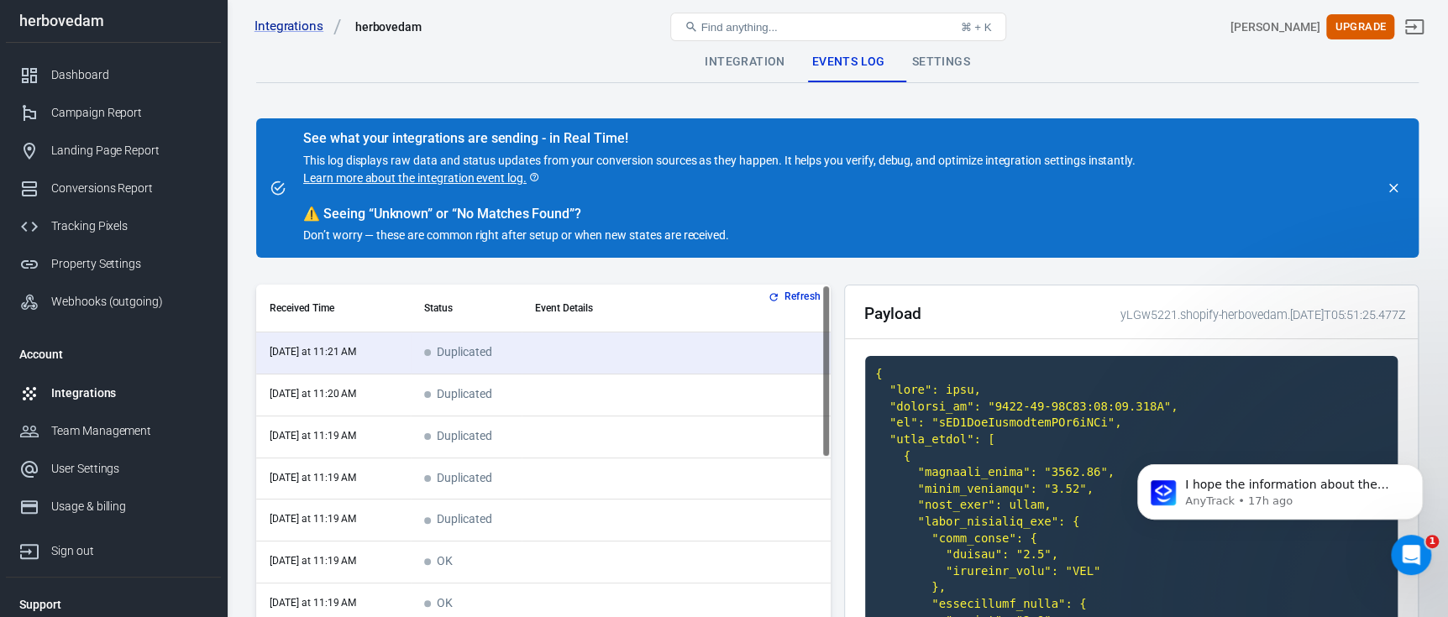
click at [957, 63] on div "Settings" at bounding box center [941, 62] width 85 height 40
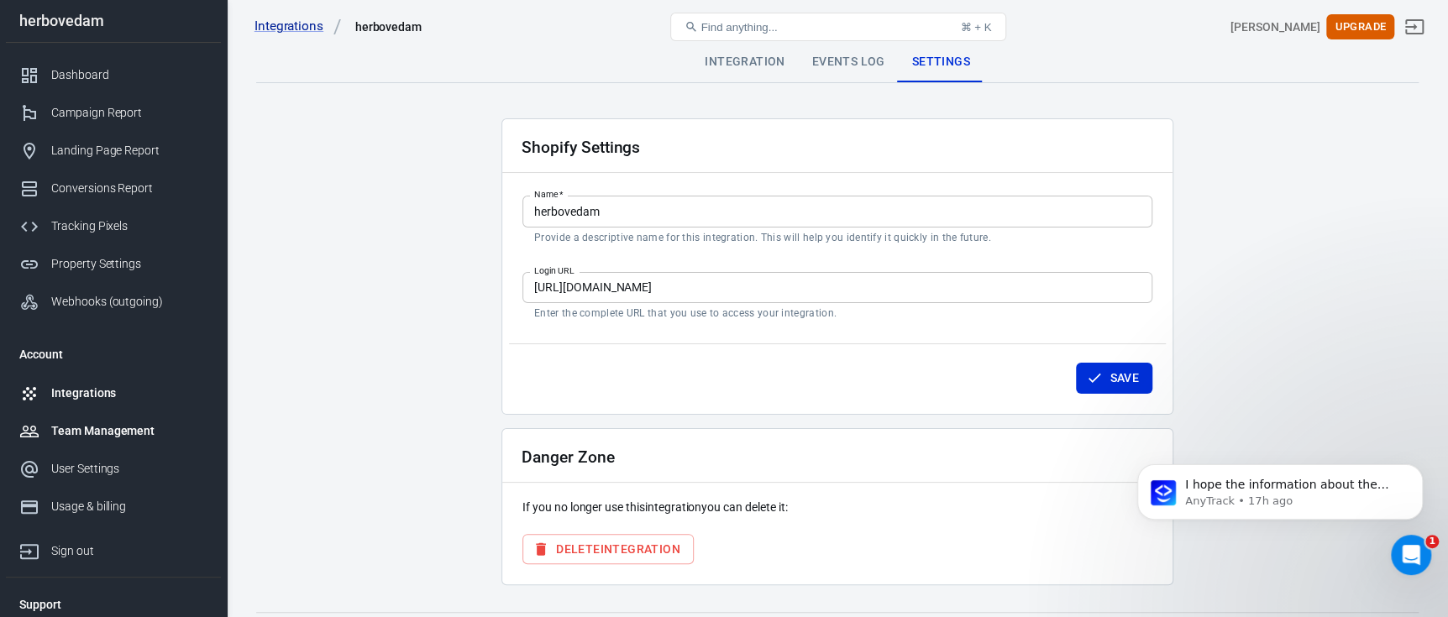
click at [91, 430] on div "Team Management" at bounding box center [129, 432] width 156 height 18
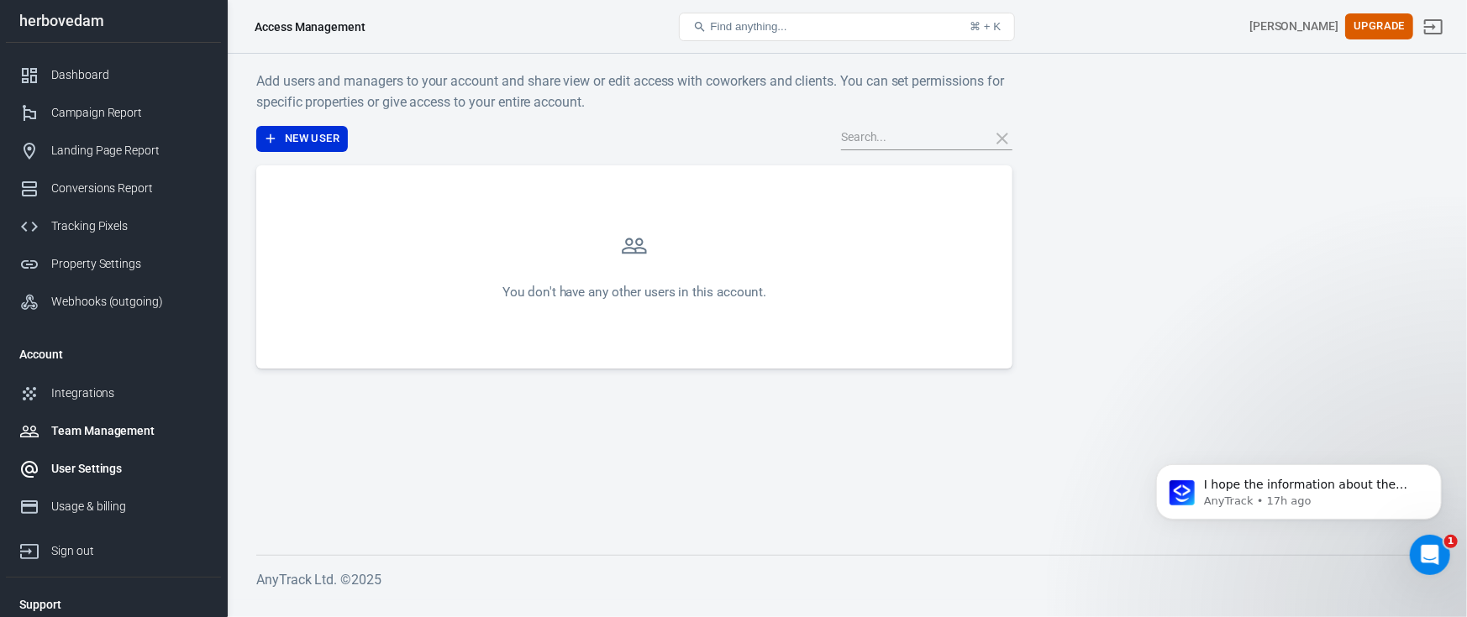
click at [107, 475] on div "User Settings" at bounding box center [129, 469] width 156 height 18
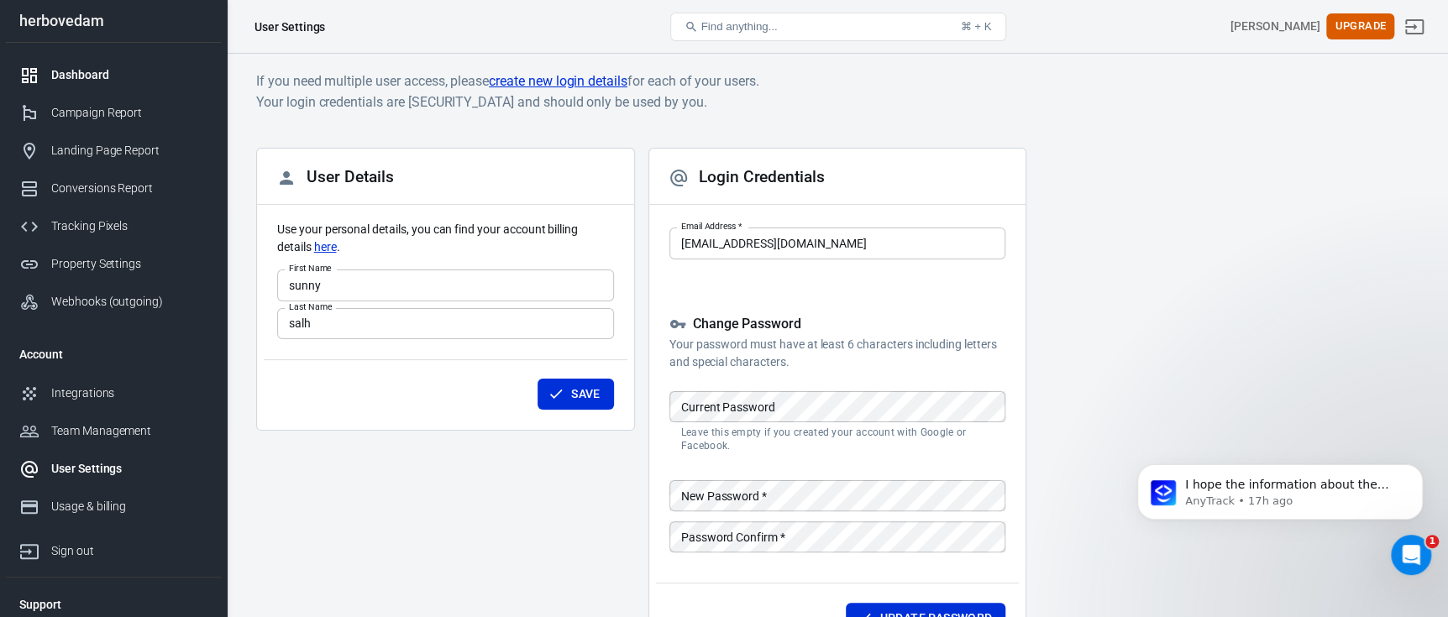
click at [97, 67] on div "Dashboard" at bounding box center [129, 75] width 156 height 18
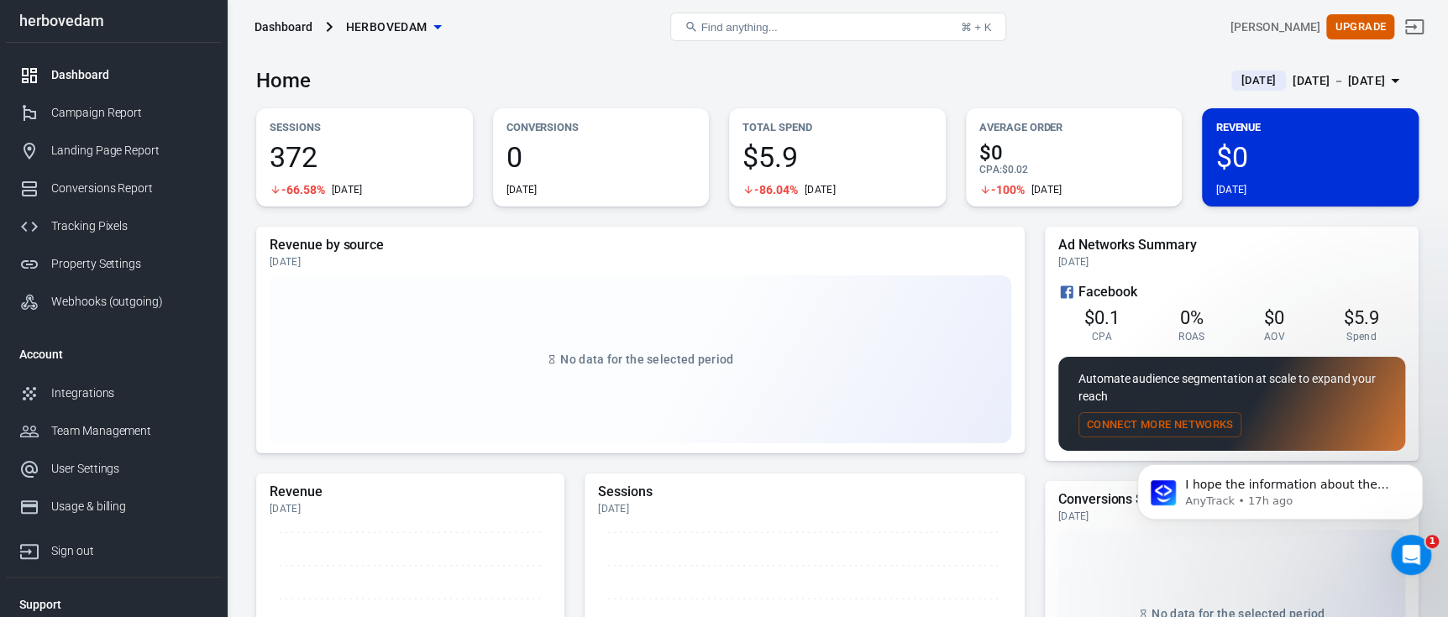
click at [1293, 81] on div "[DATE] － [DATE]" at bounding box center [1339, 81] width 92 height 21
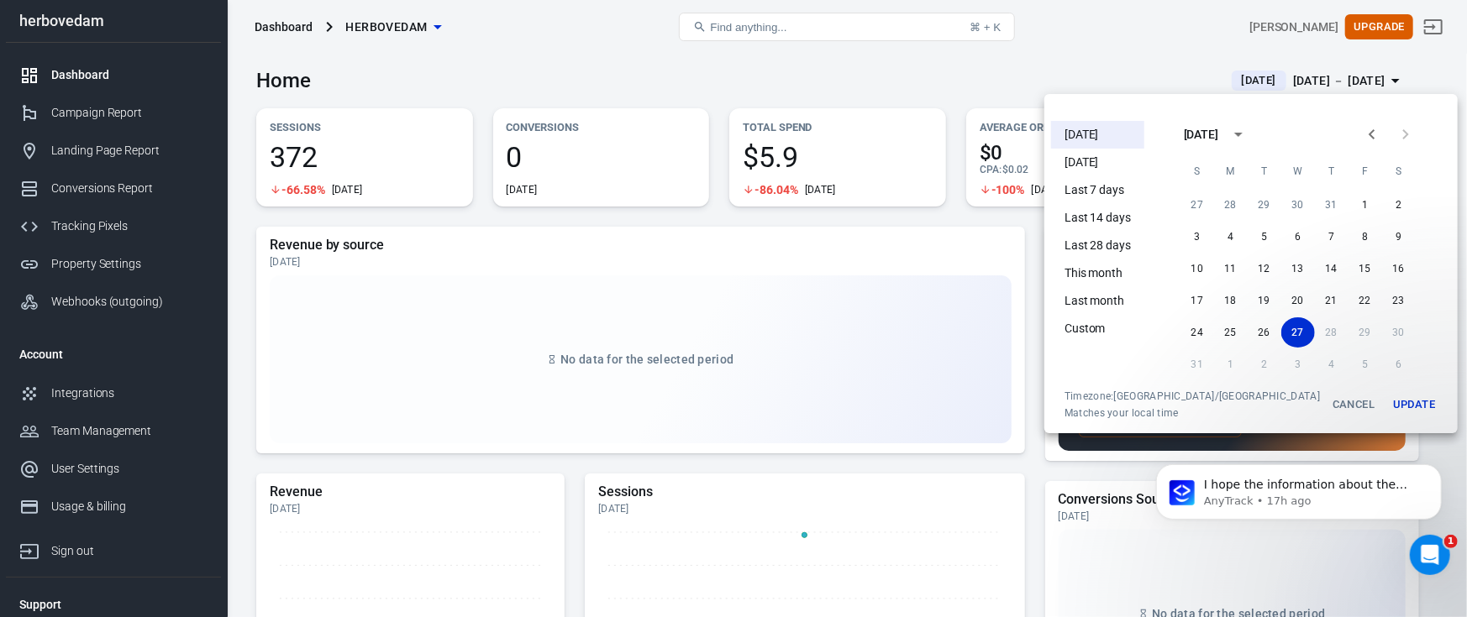
click at [1100, 168] on li "[DATE]" at bounding box center [1097, 163] width 93 height 28
click at [1387, 398] on button "Update" at bounding box center [1414, 405] width 54 height 30
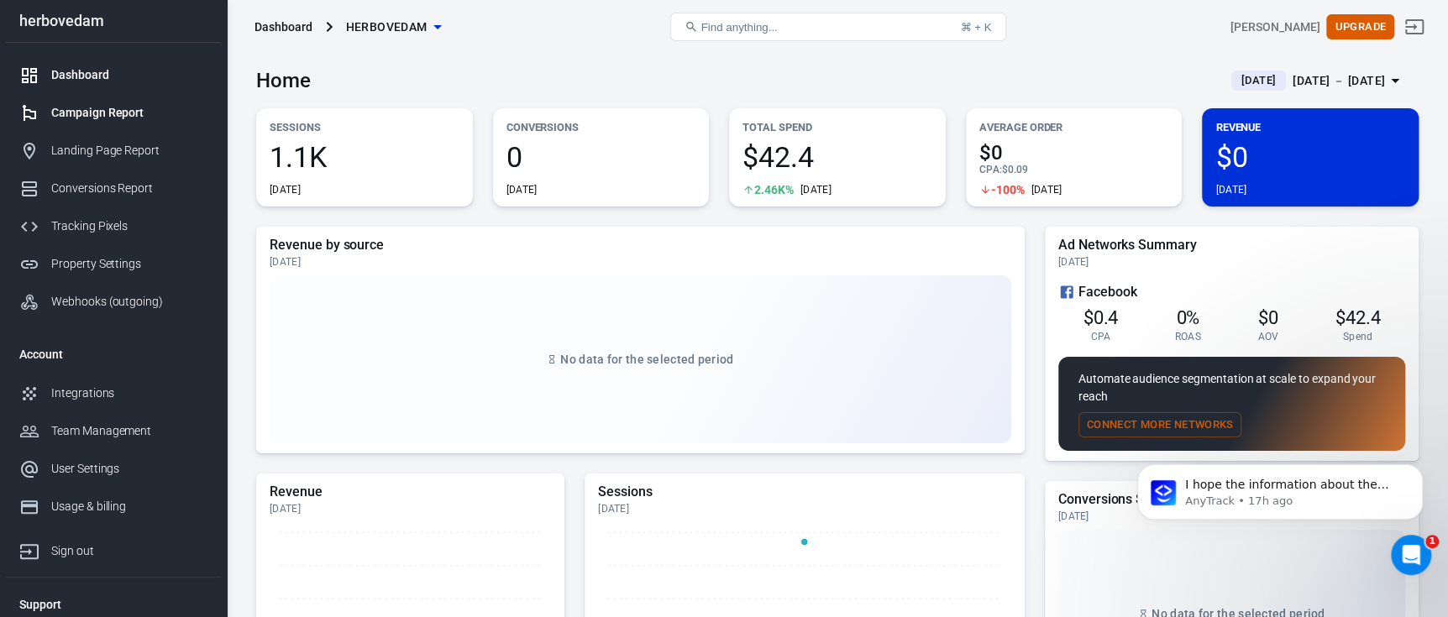
click at [113, 102] on link "Campaign Report" at bounding box center [113, 113] width 215 height 38
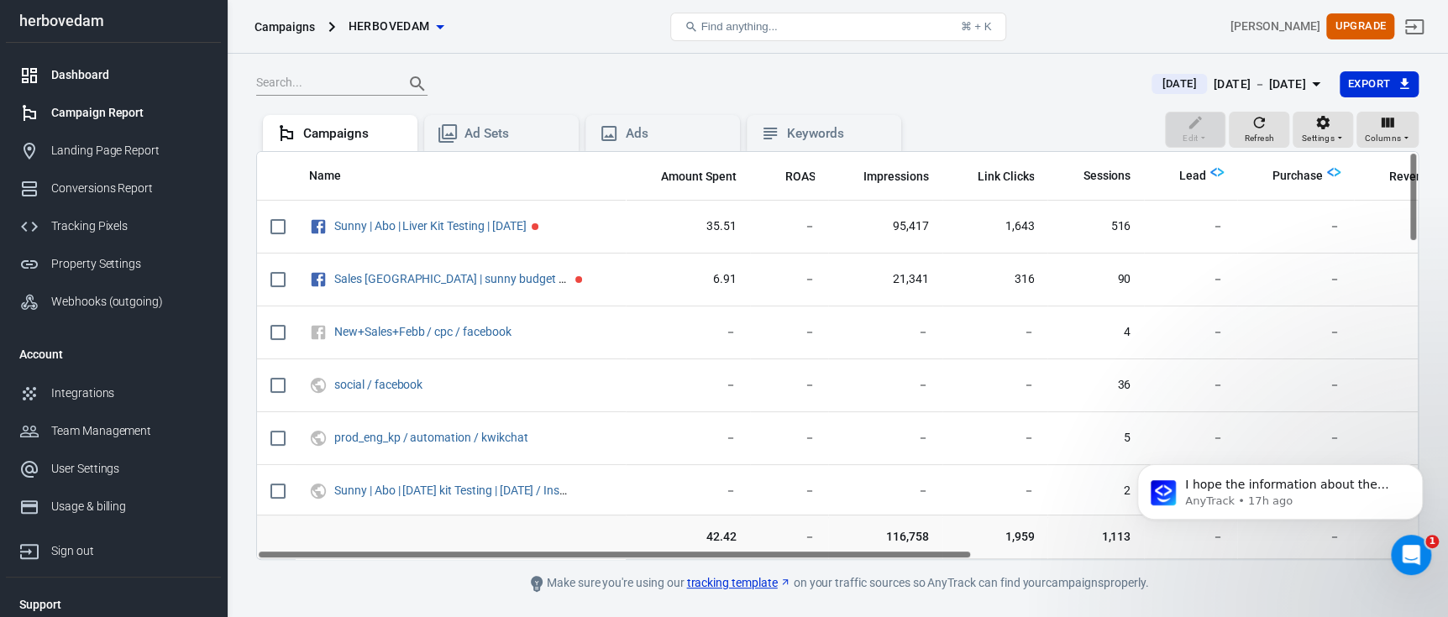
click at [107, 82] on div "Dashboard" at bounding box center [129, 75] width 156 height 18
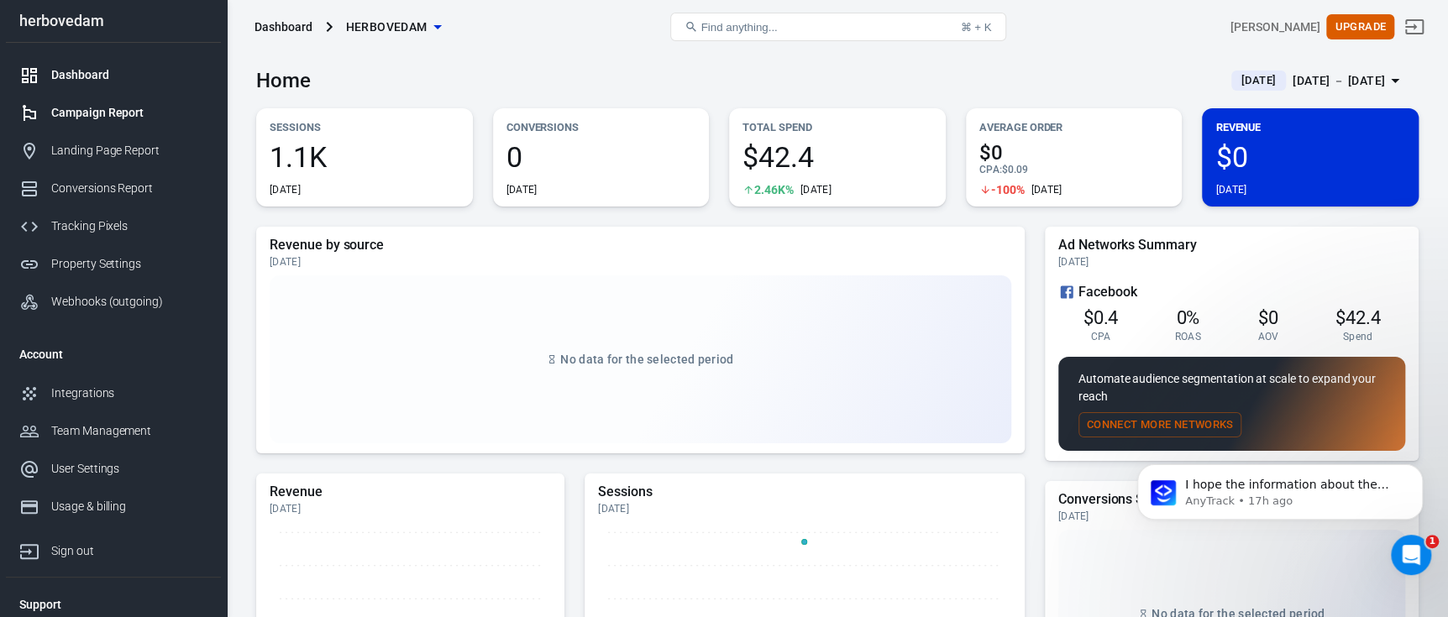
click at [117, 102] on link "Campaign Report" at bounding box center [113, 113] width 215 height 38
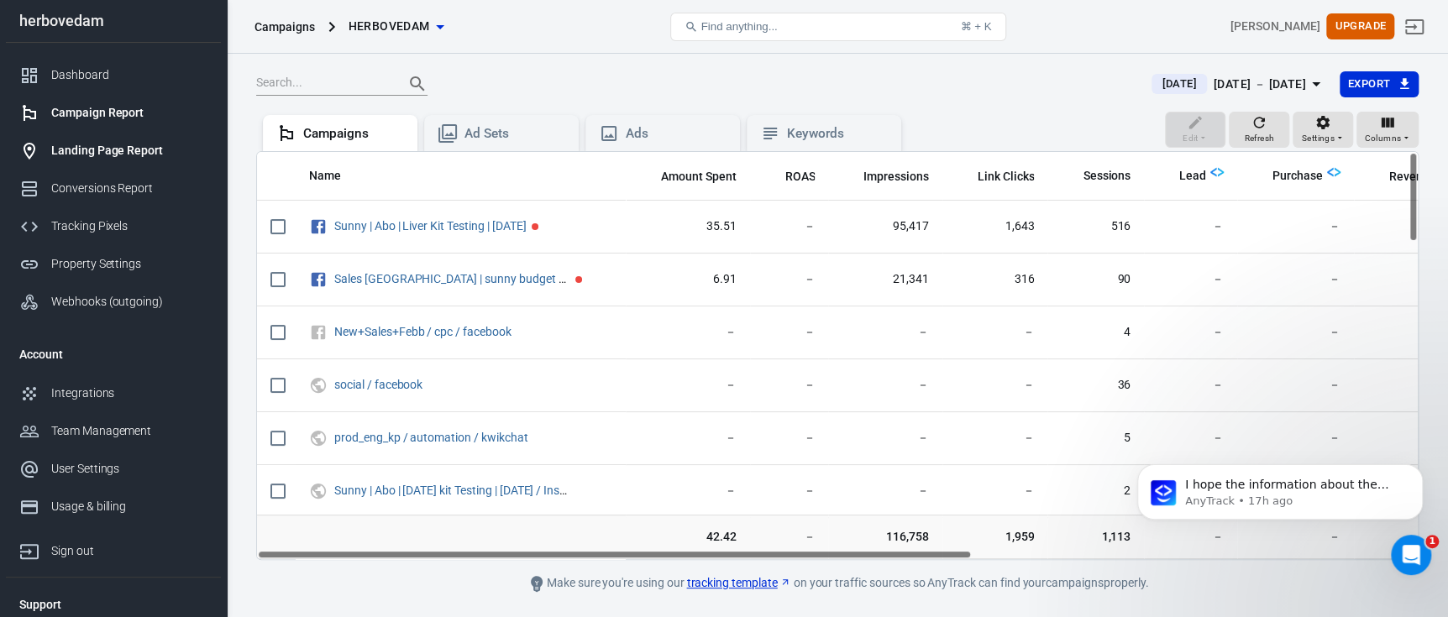
click at [120, 145] on div "Landing Page Report" at bounding box center [129, 151] width 156 height 18
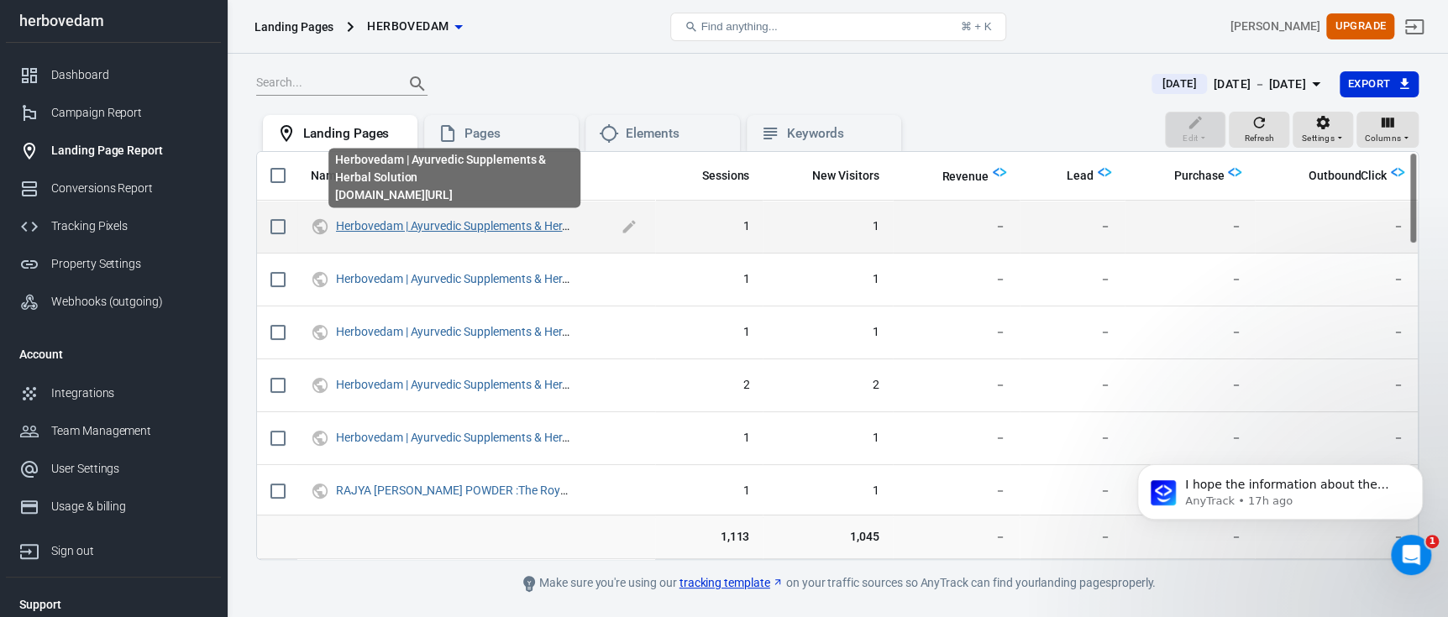
click at [539, 227] on link "Herbovedam | Ayurvedic Supplements & Herbal Solution" at bounding box center [479, 225] width 287 height 13
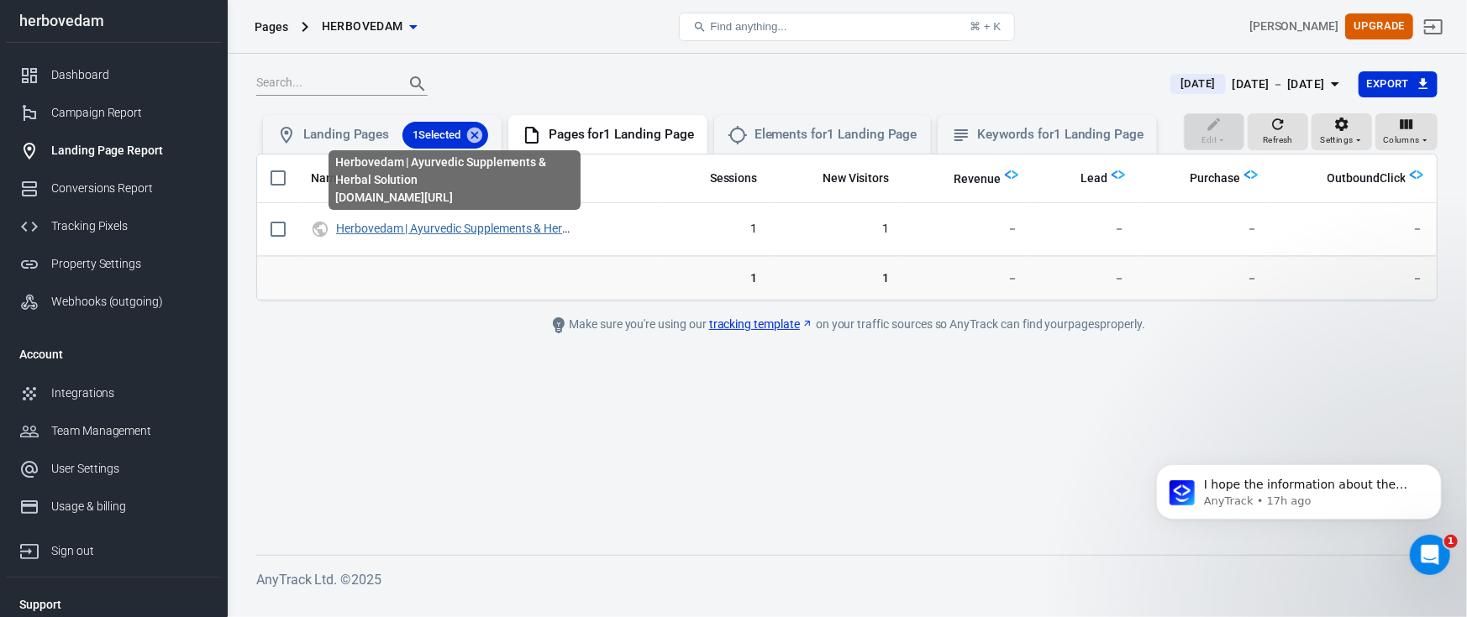
click at [539, 227] on link "Herbovedam | Ayurvedic Supplements & Herbal Solution" at bounding box center [479, 228] width 287 height 13
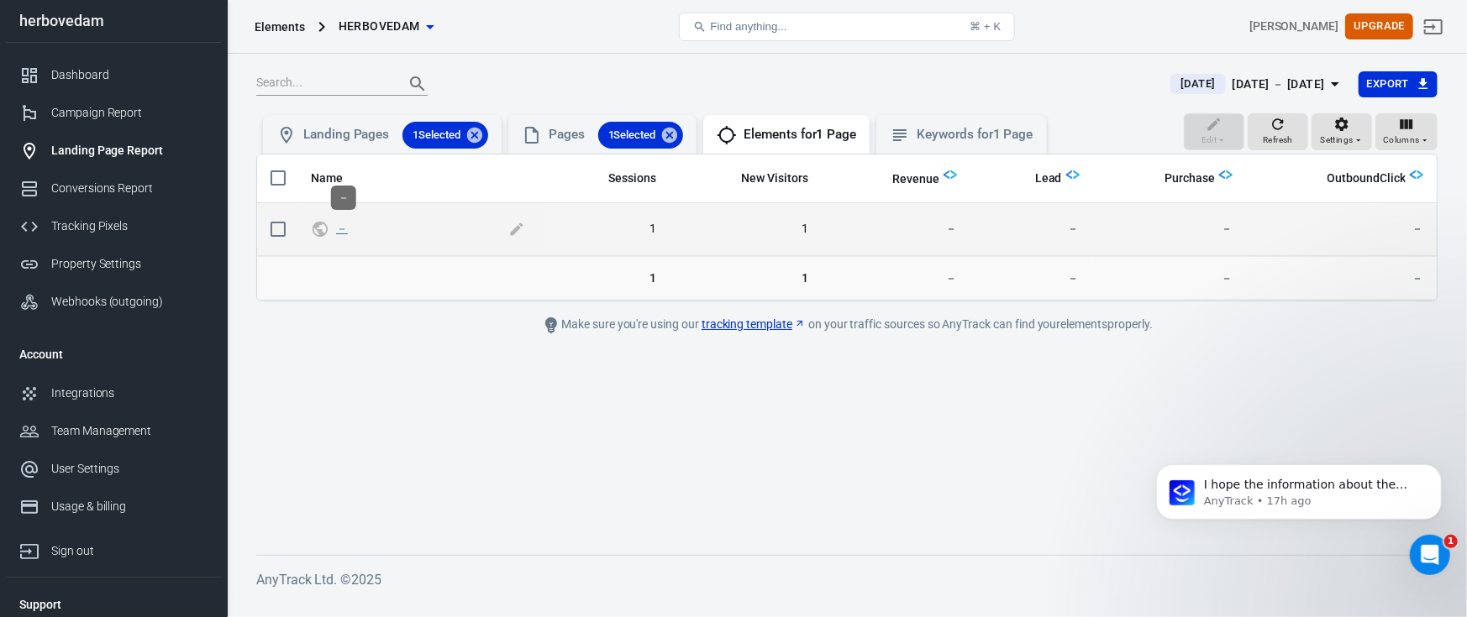
click at [336, 229] on link "－" at bounding box center [342, 228] width 12 height 13
click at [336, 232] on link "－" at bounding box center [342, 228] width 12 height 13
checkbox input "true"
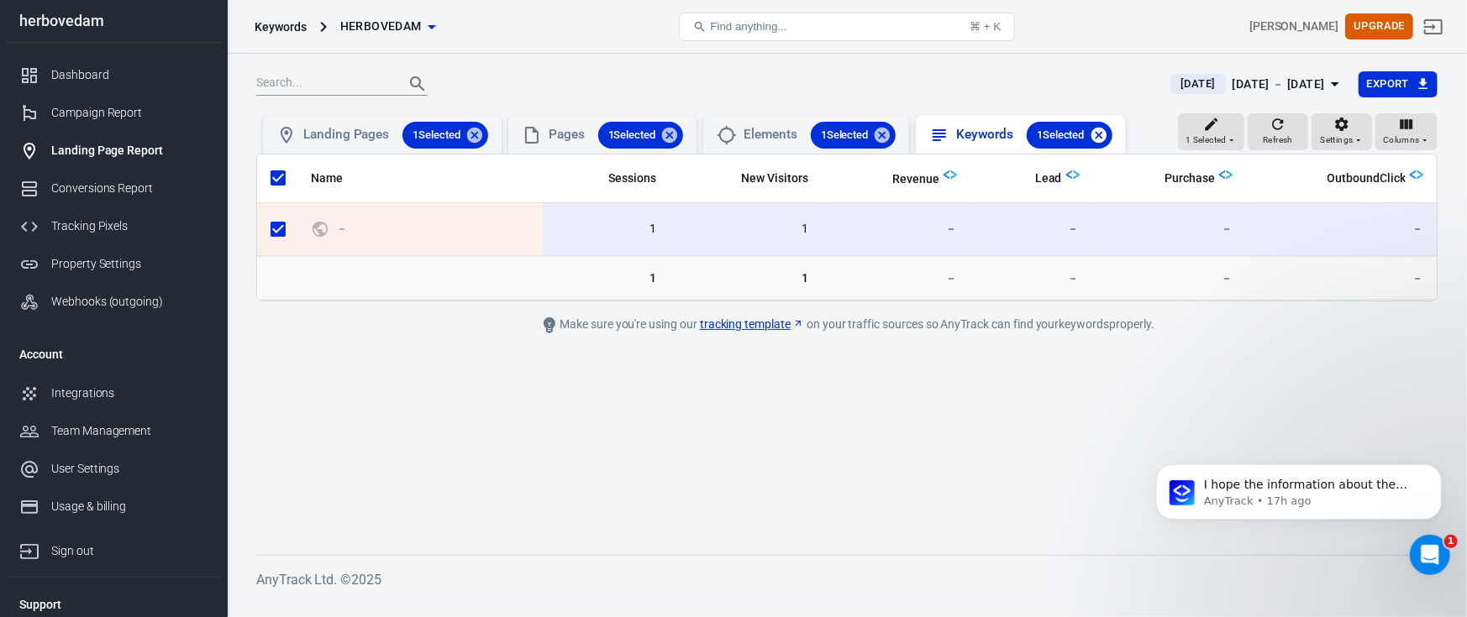
click at [1105, 136] on icon at bounding box center [1097, 134] width 15 height 15
checkbox input "false"
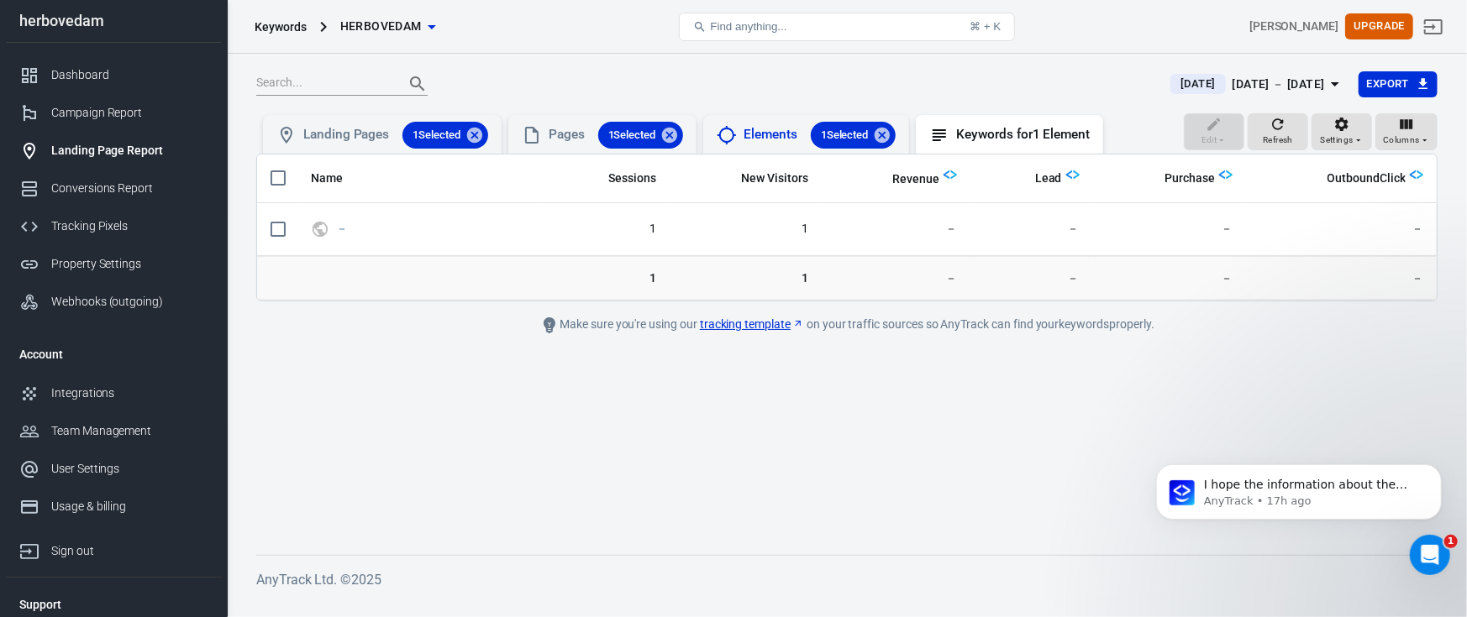
click at [890, 134] on icon at bounding box center [881, 134] width 15 height 15
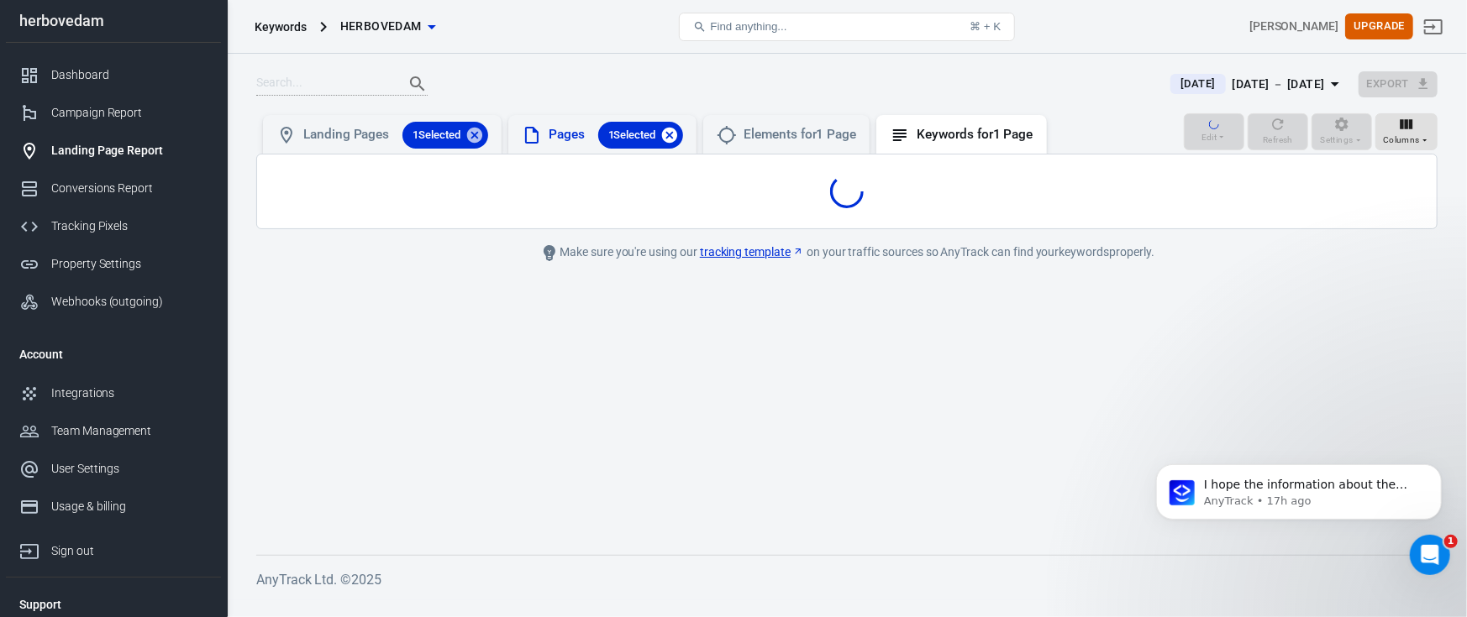
click at [672, 136] on icon at bounding box center [669, 134] width 15 height 15
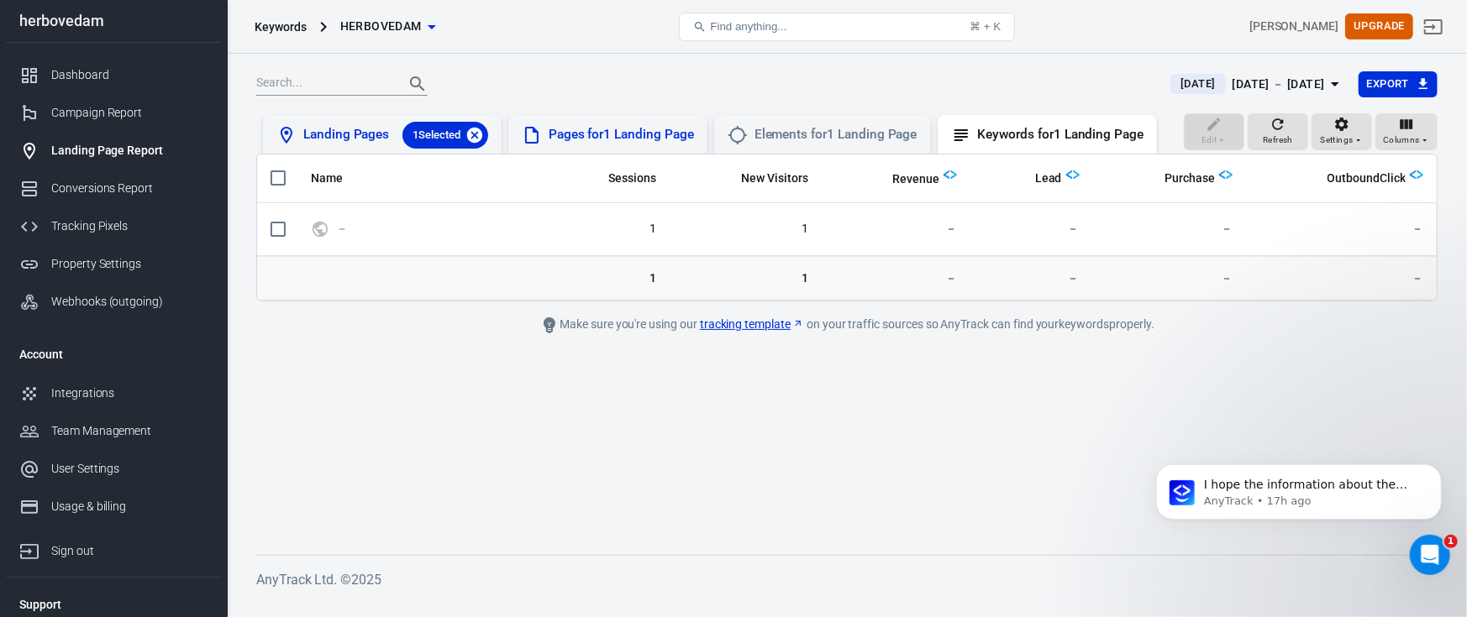
click at [475, 137] on icon at bounding box center [474, 134] width 15 height 15
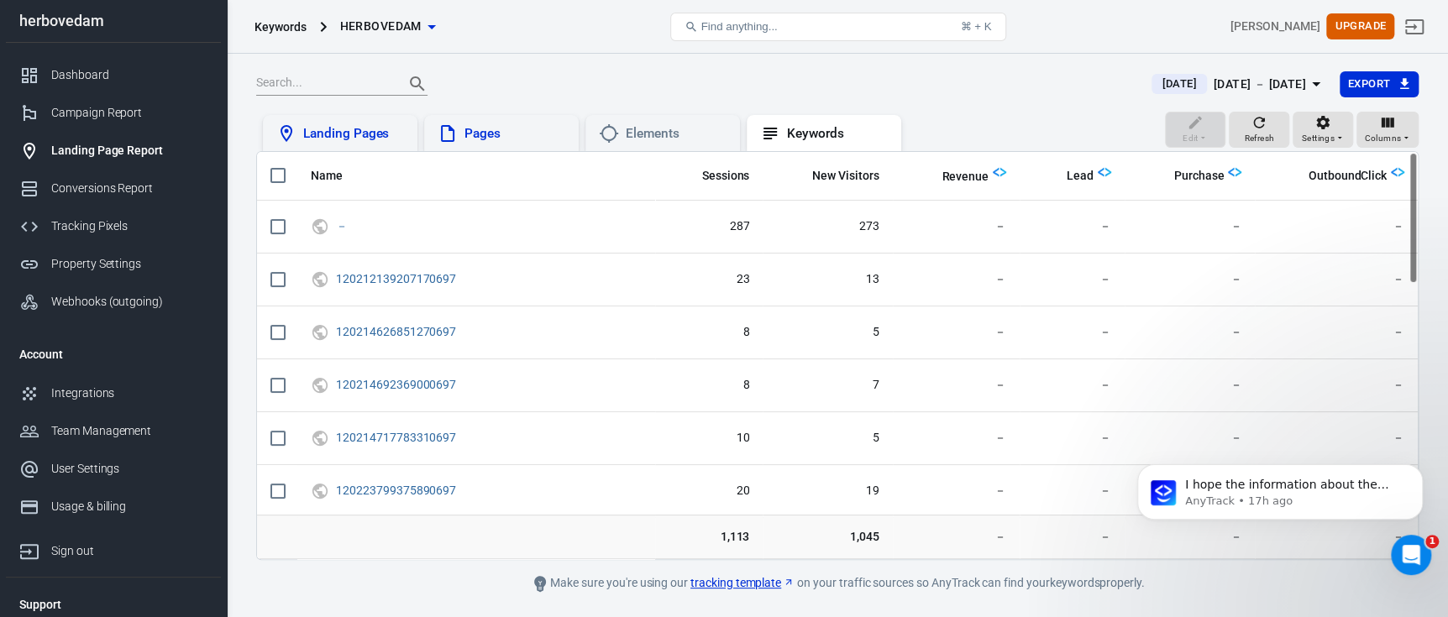
click at [349, 132] on div "Landing Pages" at bounding box center [353, 134] width 101 height 18
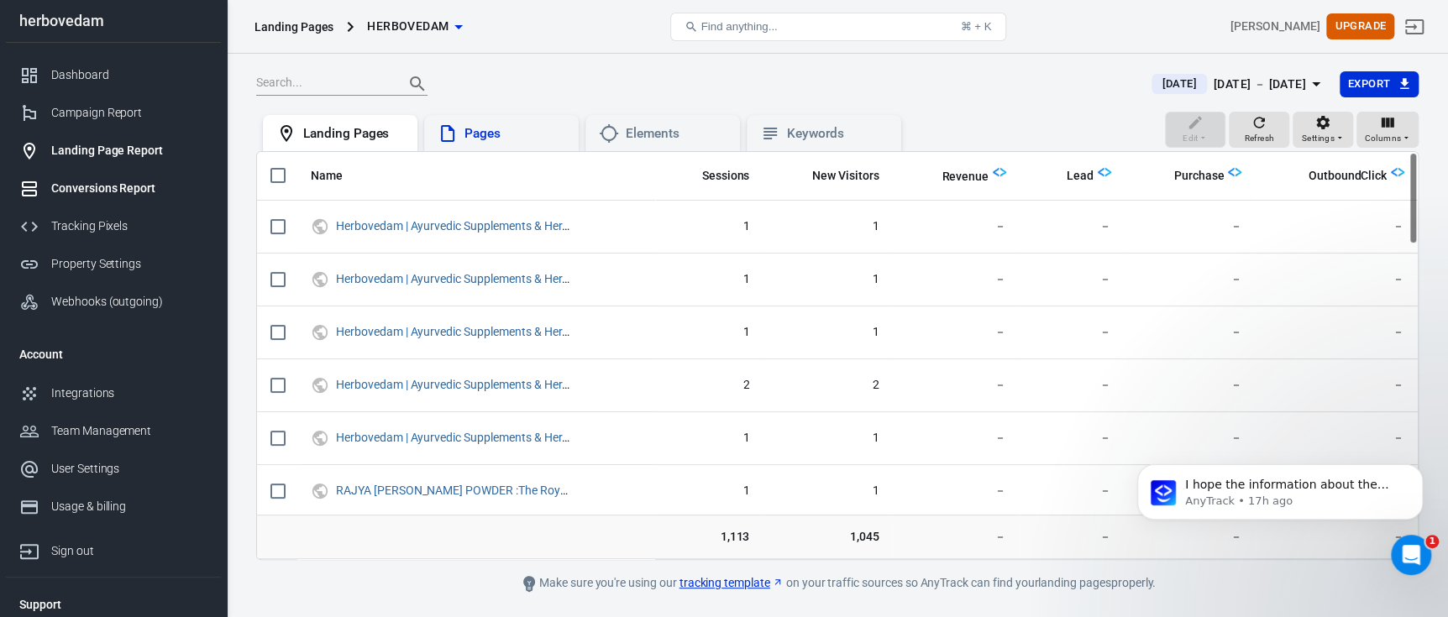
click at [108, 192] on div "Conversions Report" at bounding box center [129, 189] width 156 height 18
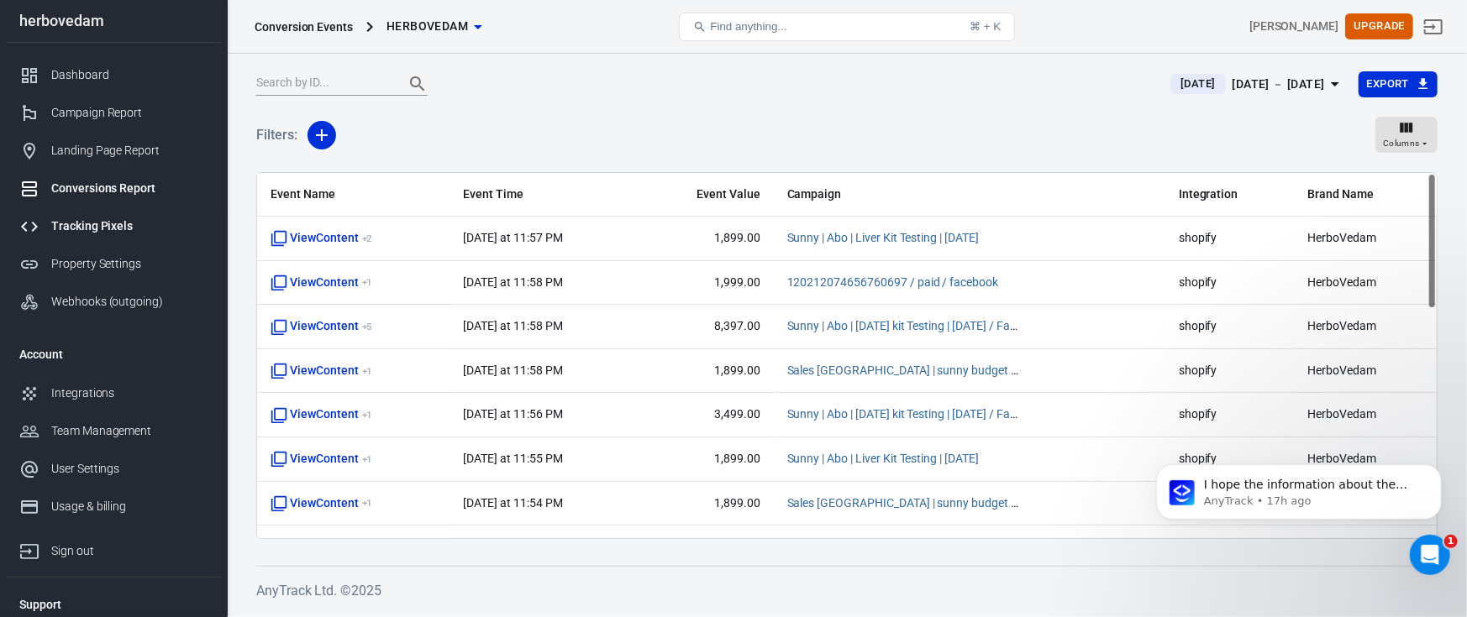
click at [133, 229] on div "Tracking Pixels" at bounding box center [129, 227] width 156 height 18
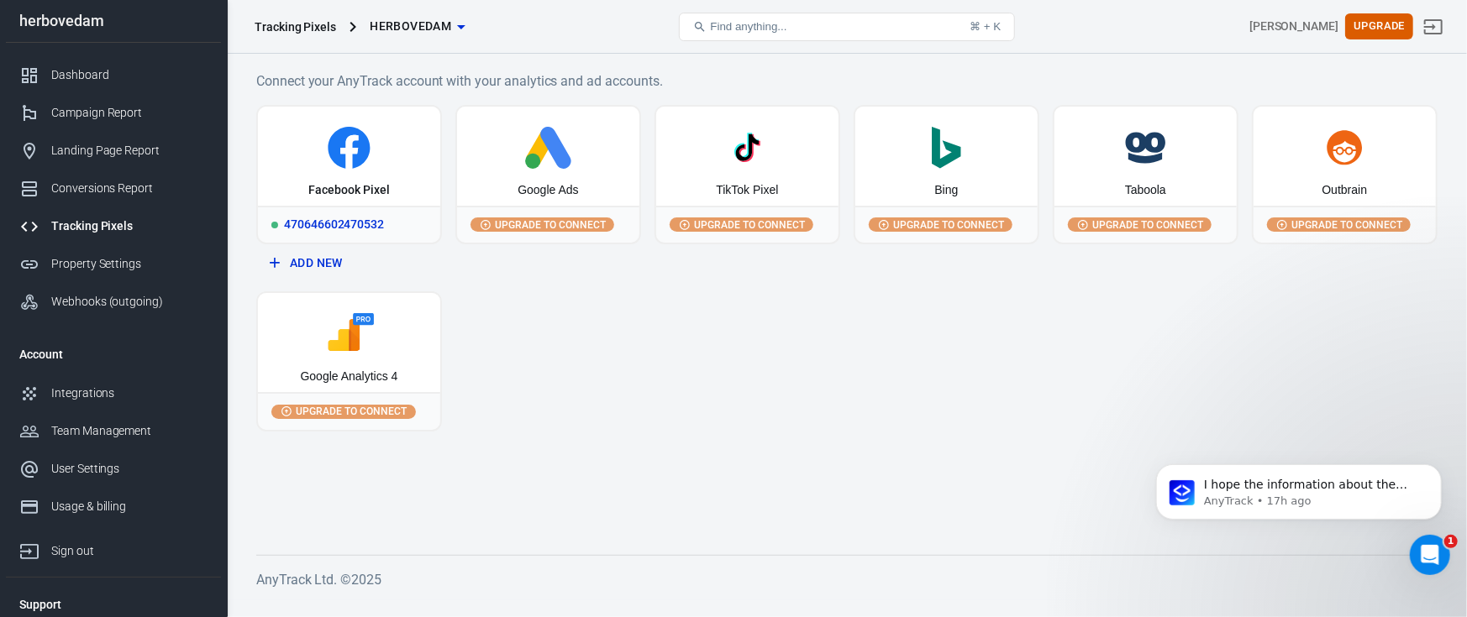
click at [312, 141] on icon at bounding box center [349, 148] width 169 height 42
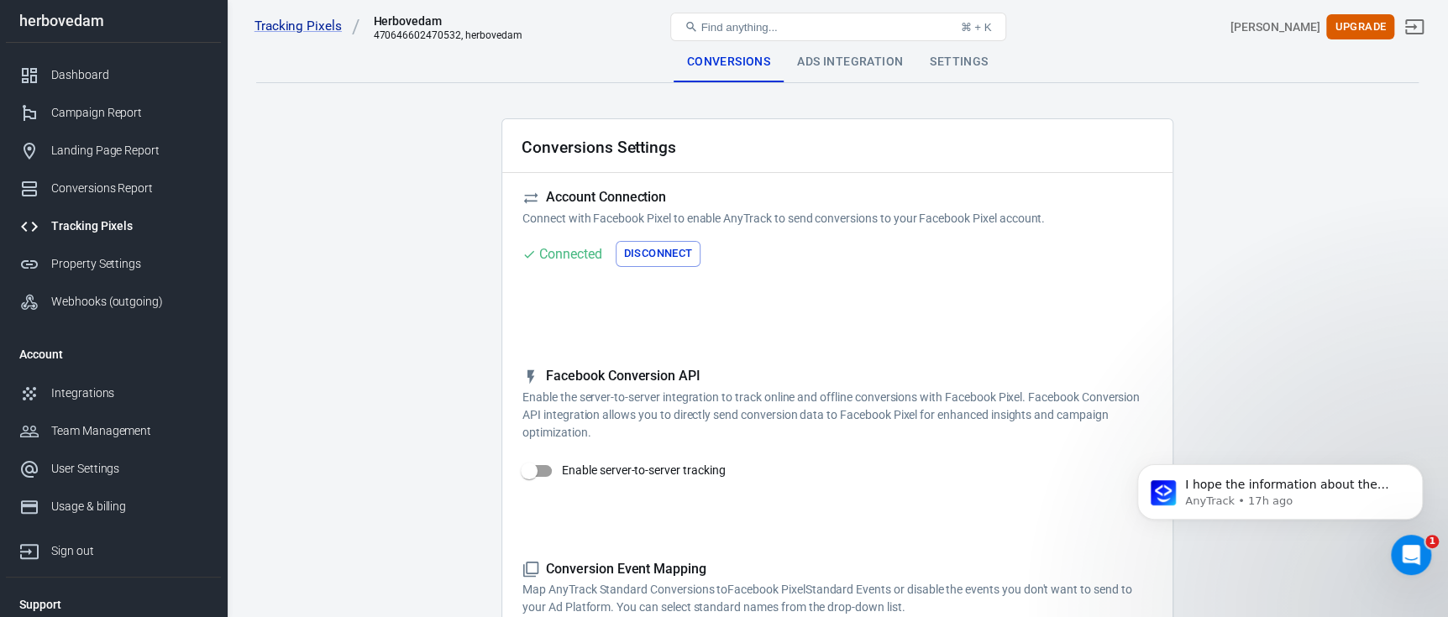
click at [817, 60] on div "Ads Integration" at bounding box center [850, 62] width 133 height 40
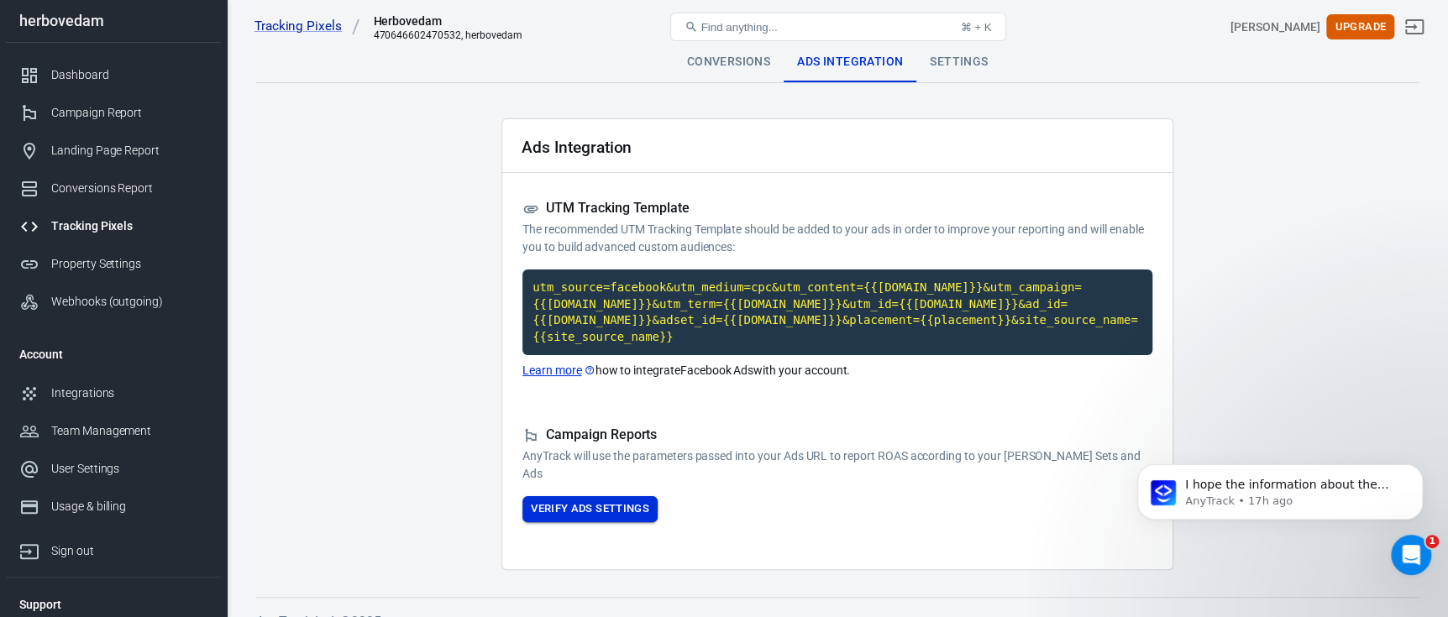
click at [611, 496] on button "Verify Ads Settings" at bounding box center [590, 509] width 135 height 26
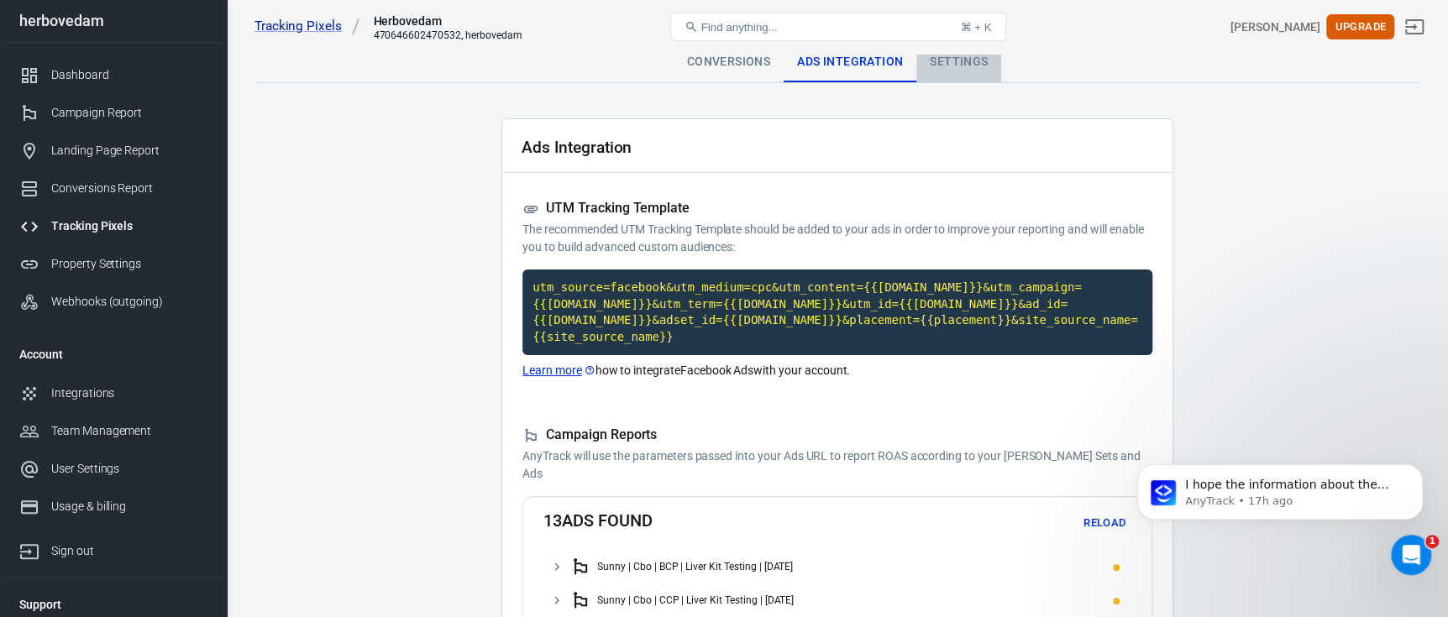
click at [955, 59] on div "Settings" at bounding box center [958, 62] width 85 height 40
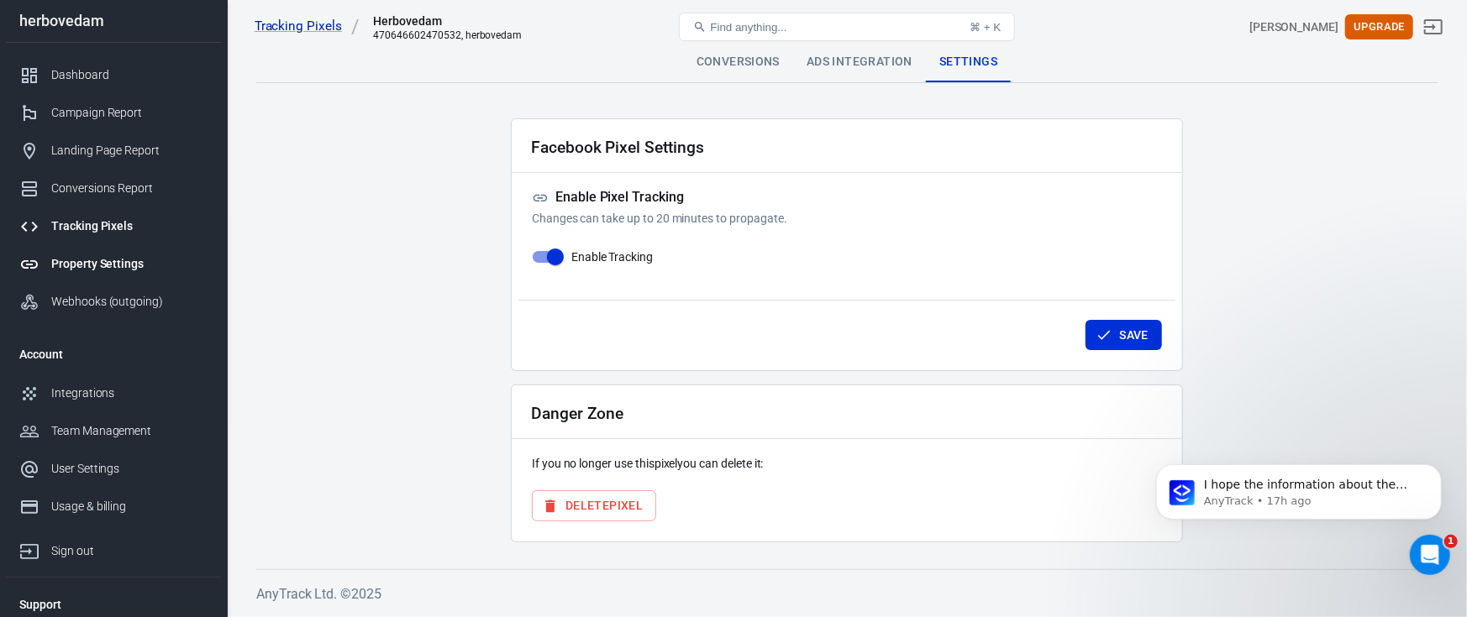
click at [109, 275] on link "Property Settings" at bounding box center [113, 264] width 215 height 38
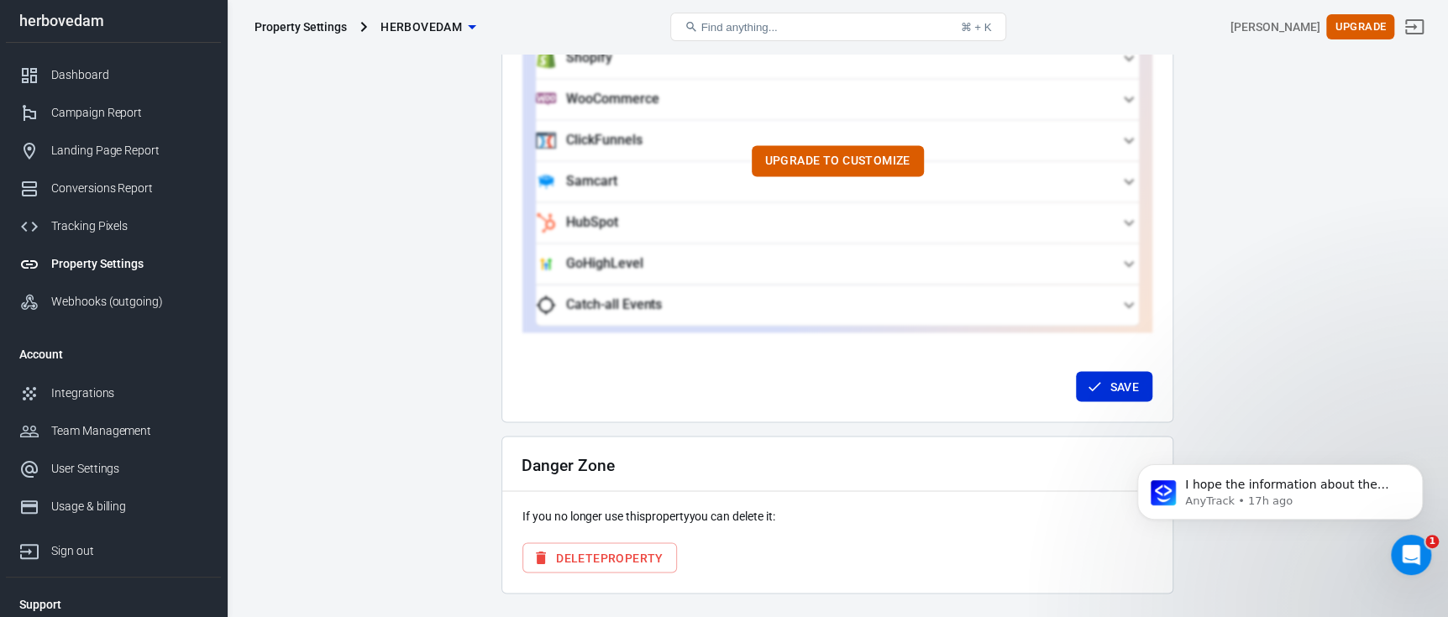
scroll to position [1662, 0]
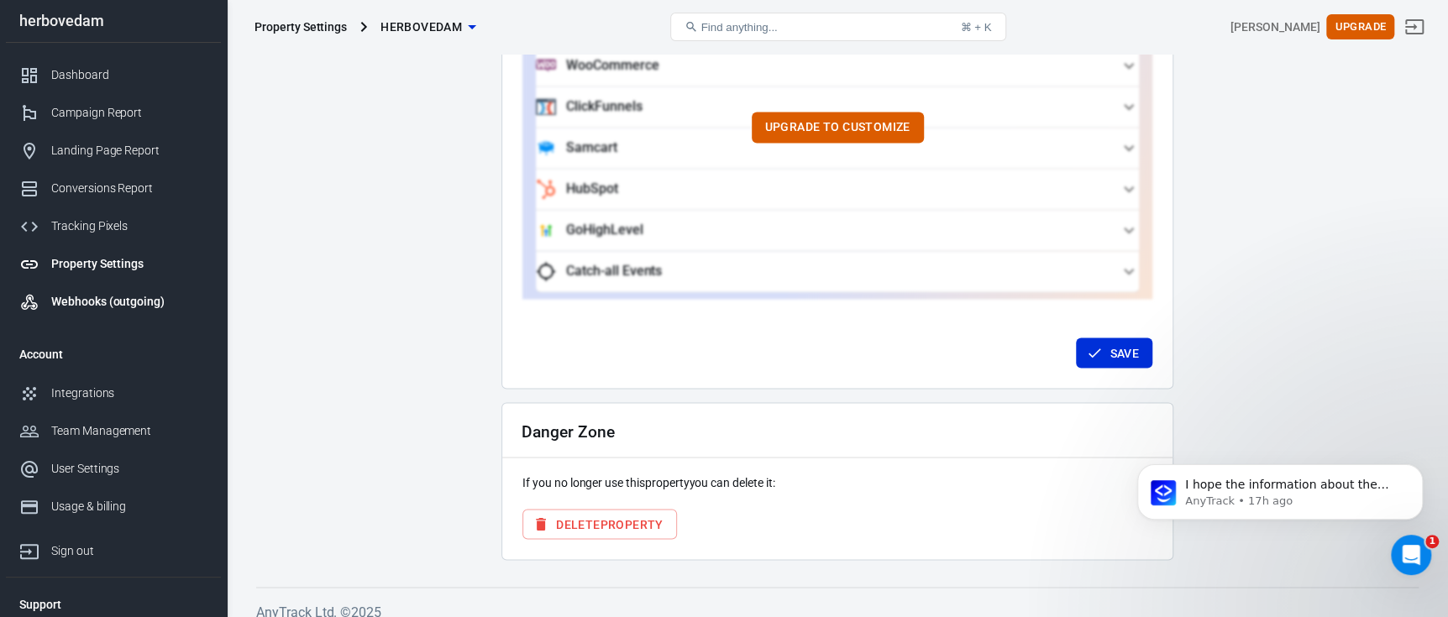
click at [138, 314] on link "Webhooks (outgoing)" at bounding box center [113, 302] width 215 height 38
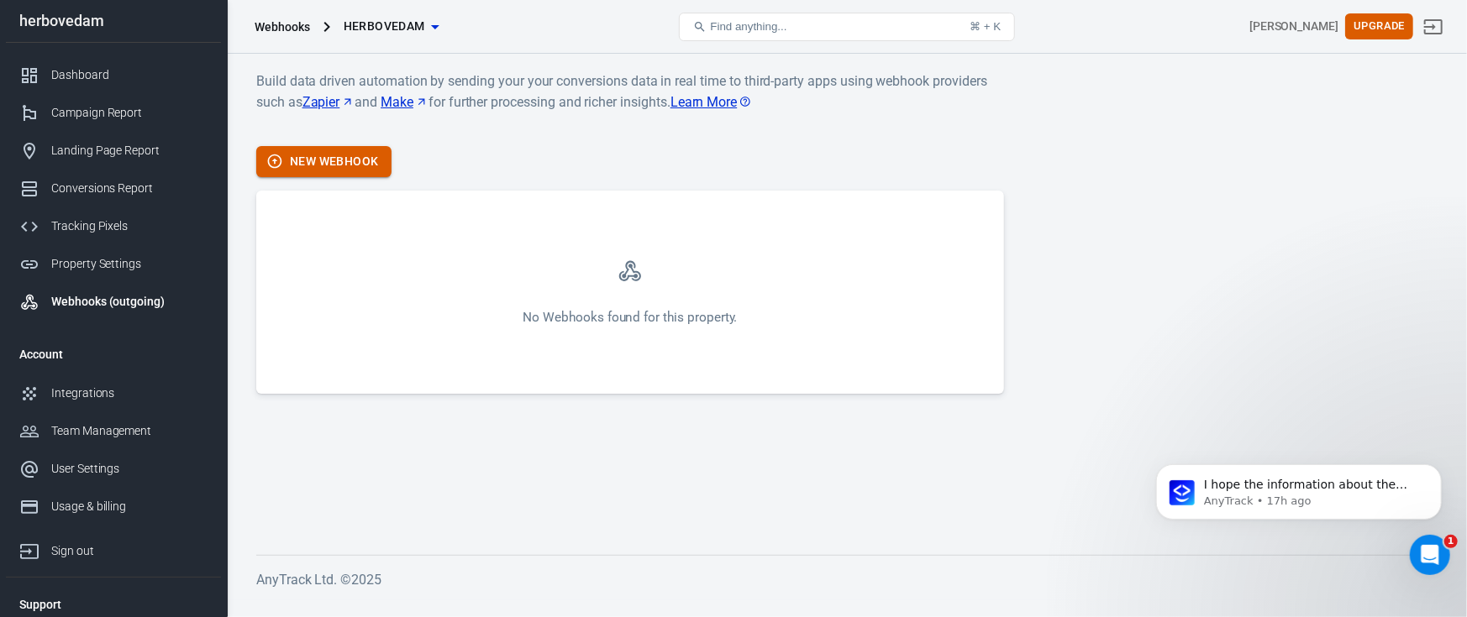
click at [364, 159] on button "New Webhook" at bounding box center [323, 161] width 135 height 31
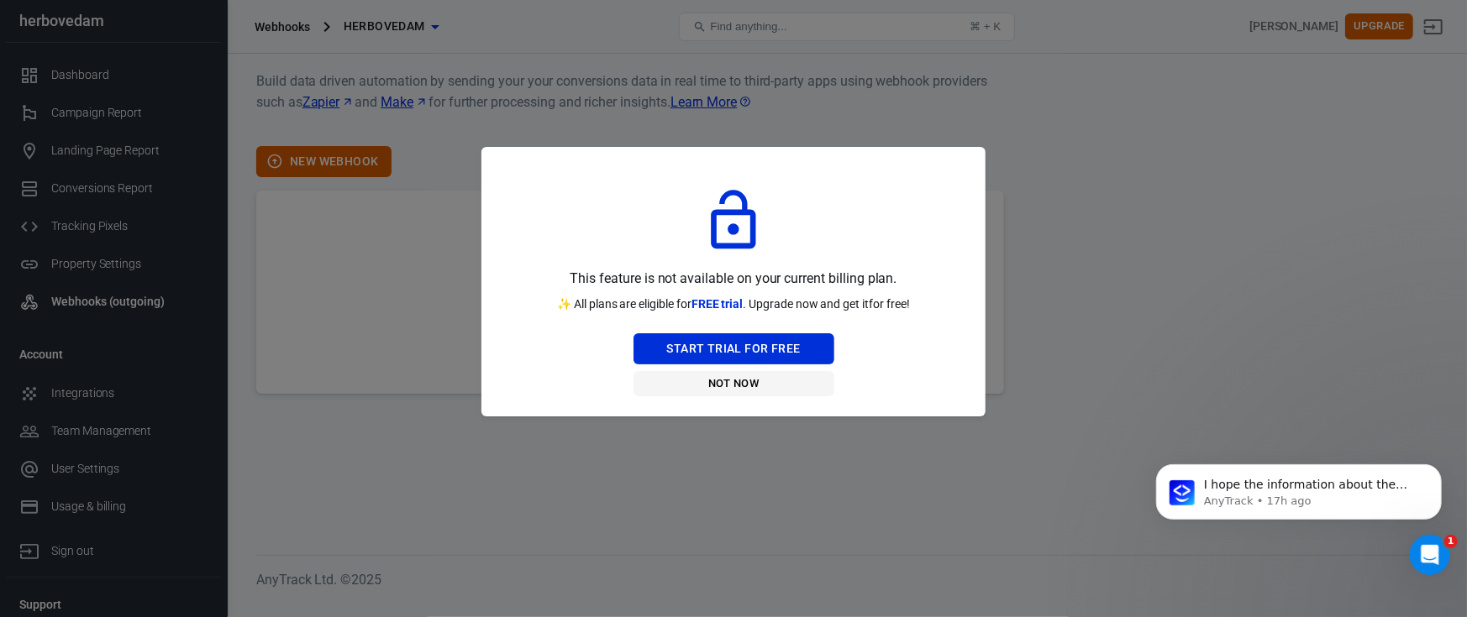
click at [732, 391] on button "Not Now" at bounding box center [733, 384] width 201 height 26
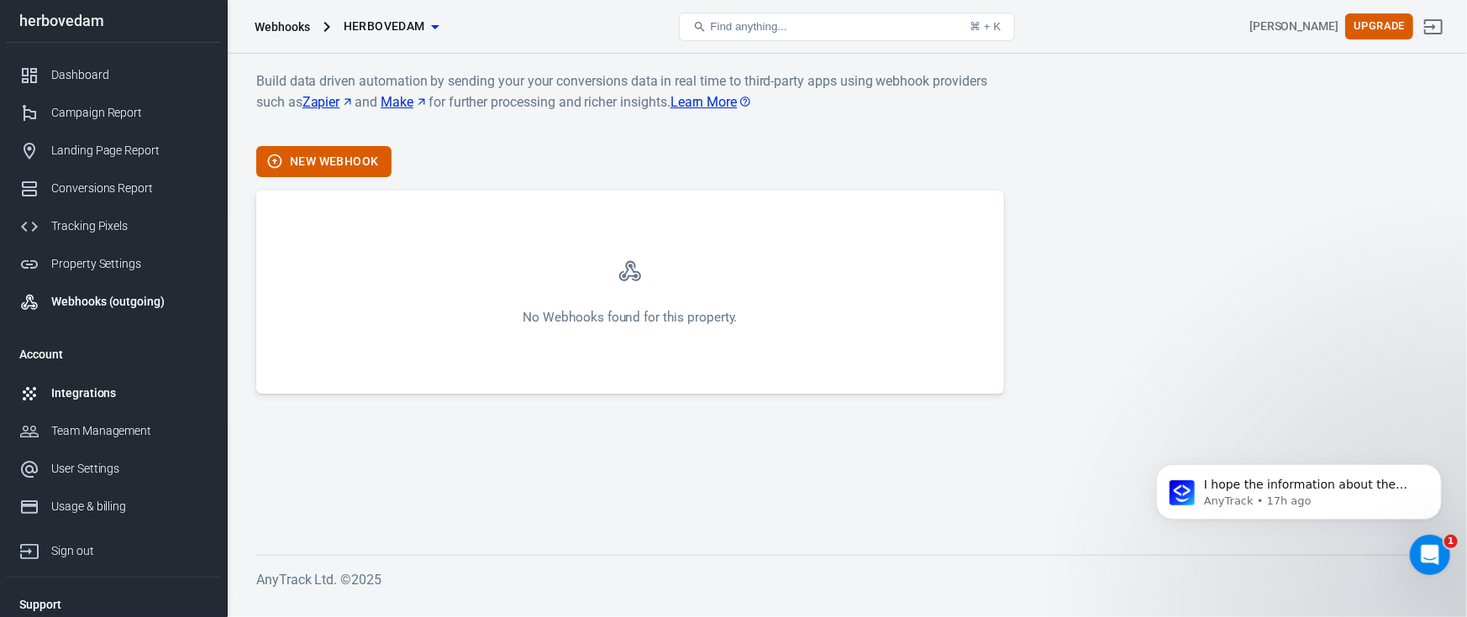
click at [122, 400] on div "Integrations" at bounding box center [129, 394] width 156 height 18
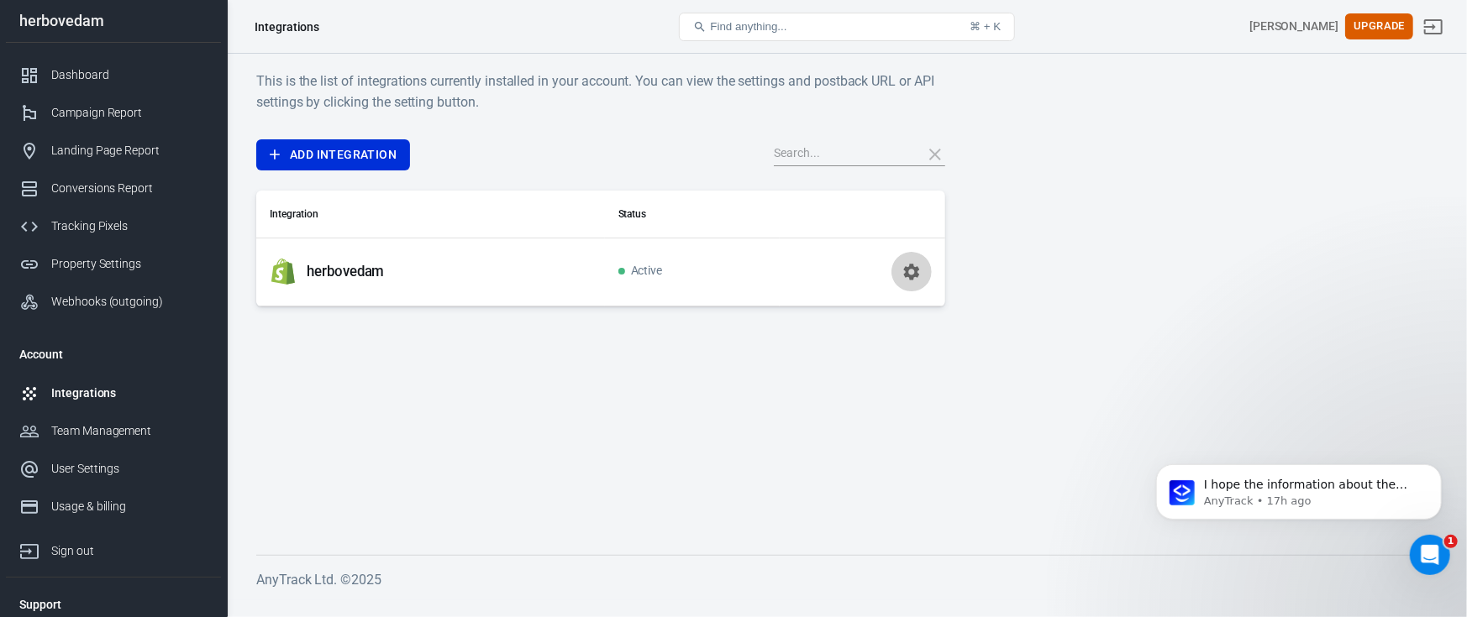
click at [899, 277] on button "button" at bounding box center [911, 272] width 40 height 40
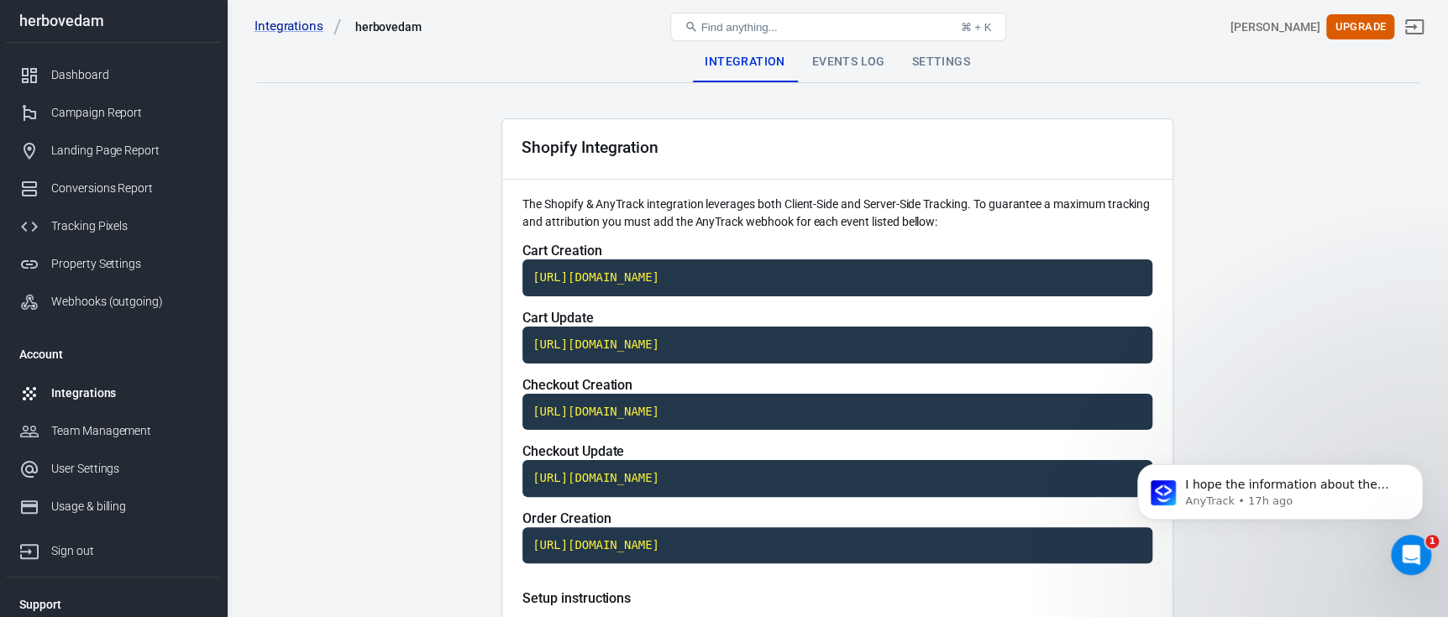
click at [862, 77] on div "Events Log" at bounding box center [849, 62] width 100 height 40
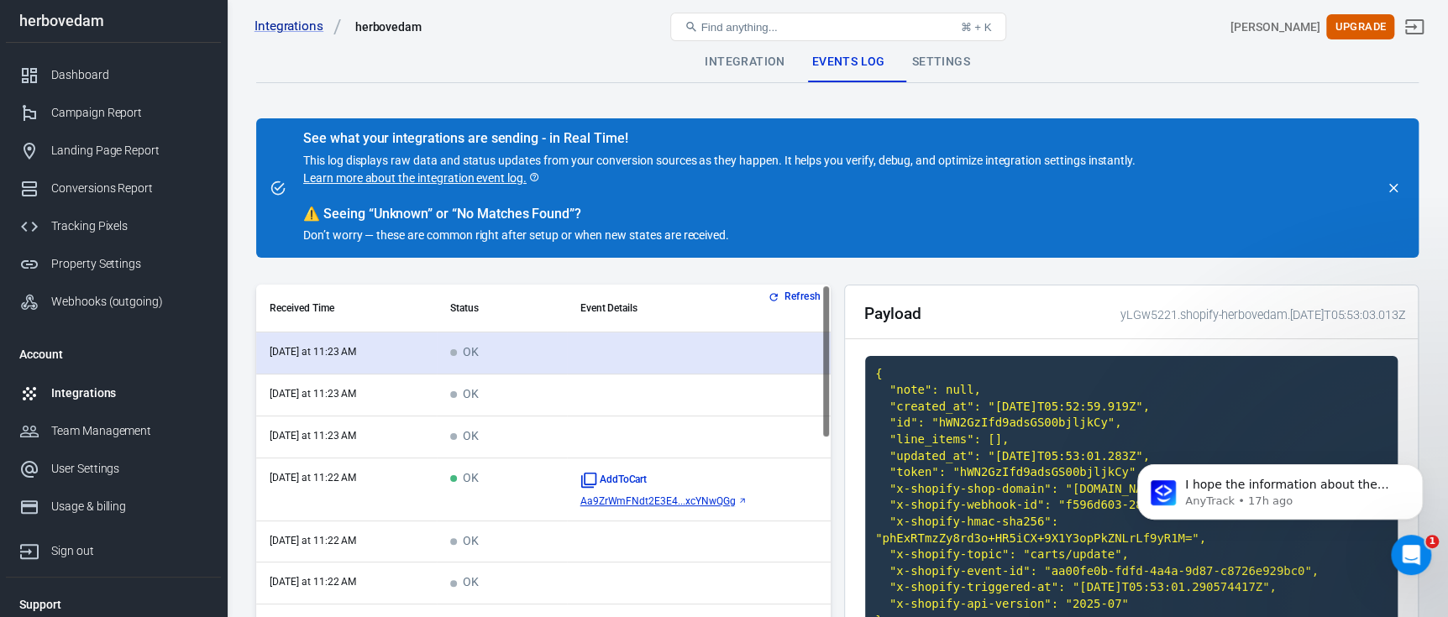
click at [329, 347] on time "today at 11:23 AM" at bounding box center [313, 352] width 87 height 12
click at [283, 355] on time "today at 11:23 AM" at bounding box center [313, 352] width 87 height 12
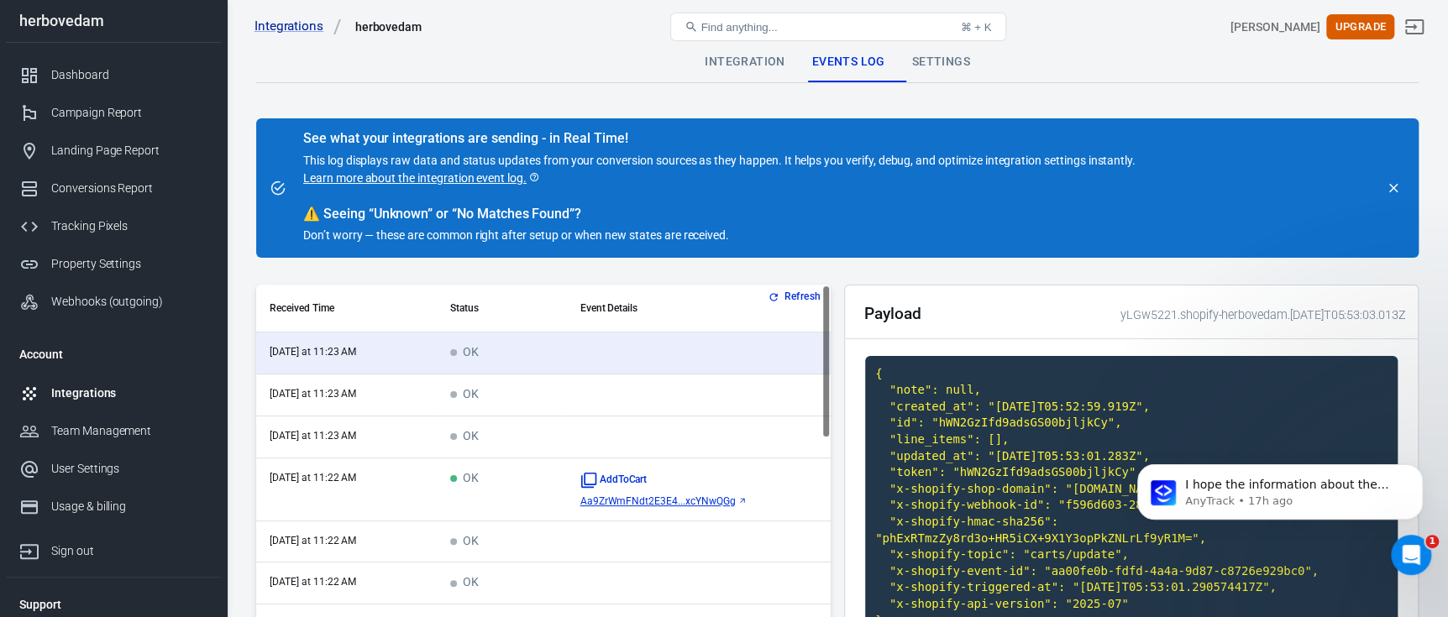
click at [781, 299] on button "Refresh" at bounding box center [795, 297] width 63 height 18
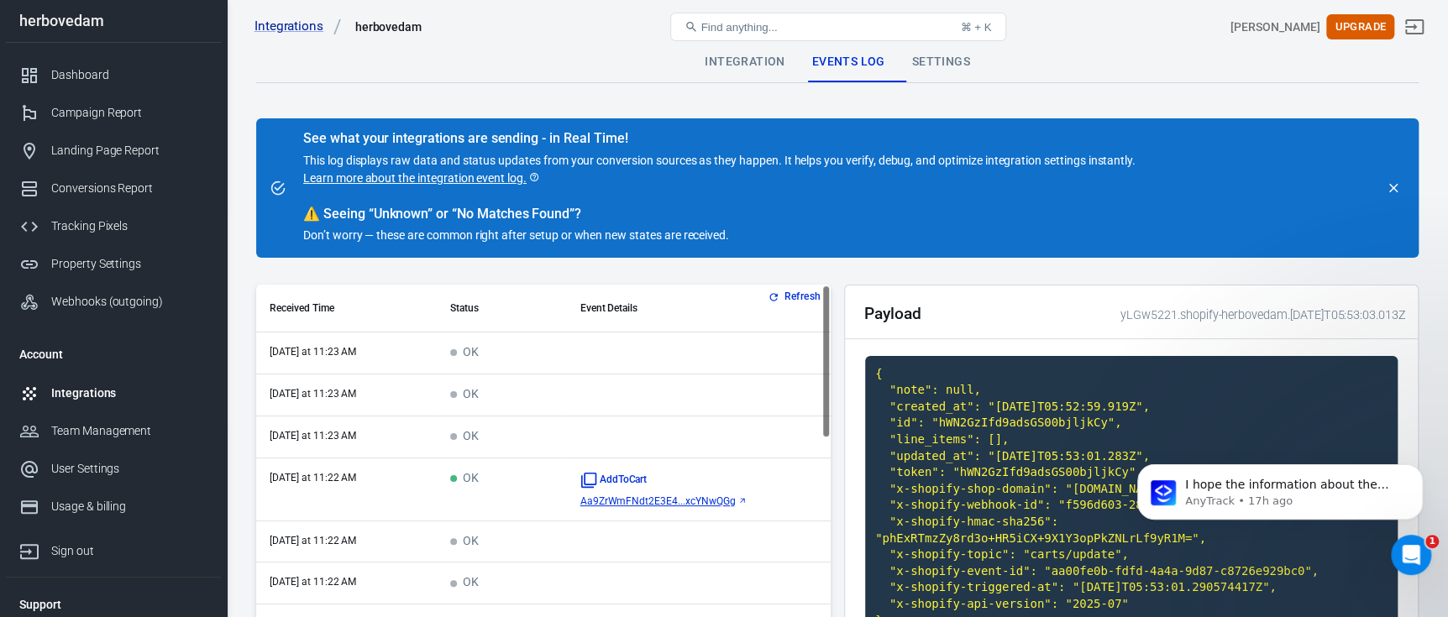
click at [781, 299] on button "Refresh" at bounding box center [795, 297] width 63 height 18
click at [645, 501] on span "Aa9ZrWmFNdt2E3E4...xcYNwQGg" at bounding box center [657, 502] width 155 height 12
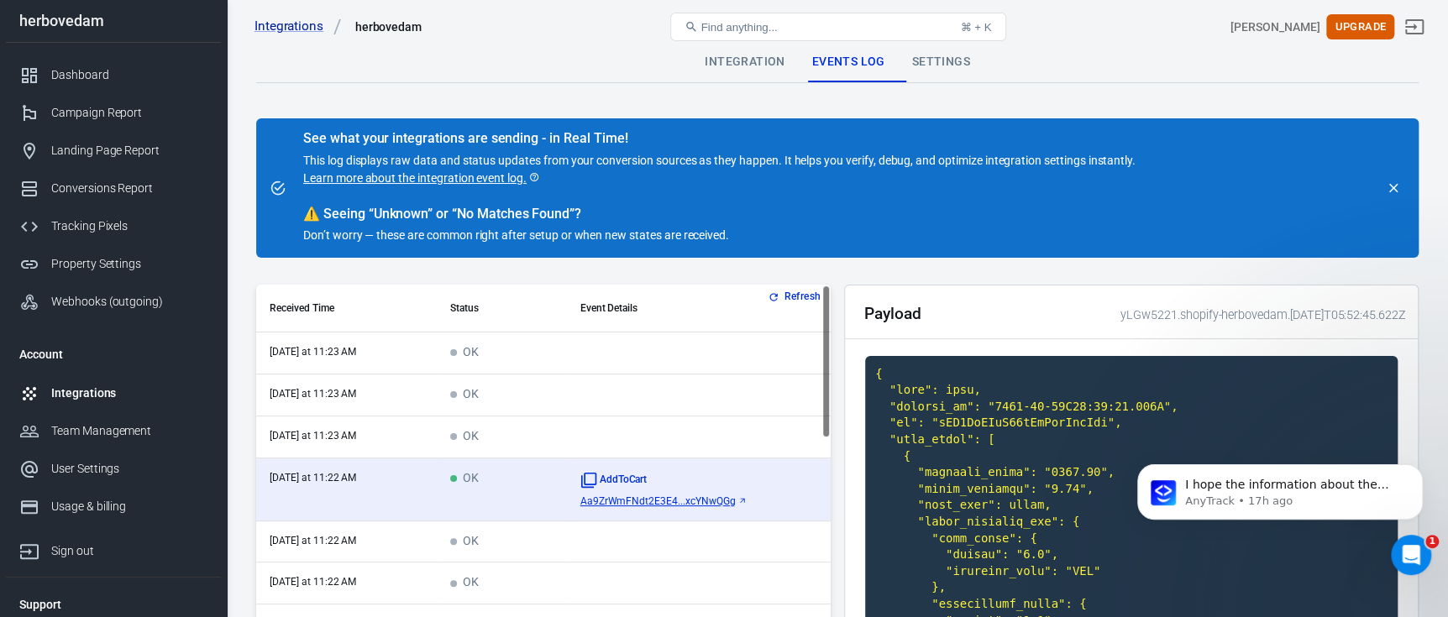
click at [753, 74] on div "Integration" at bounding box center [744, 62] width 107 height 40
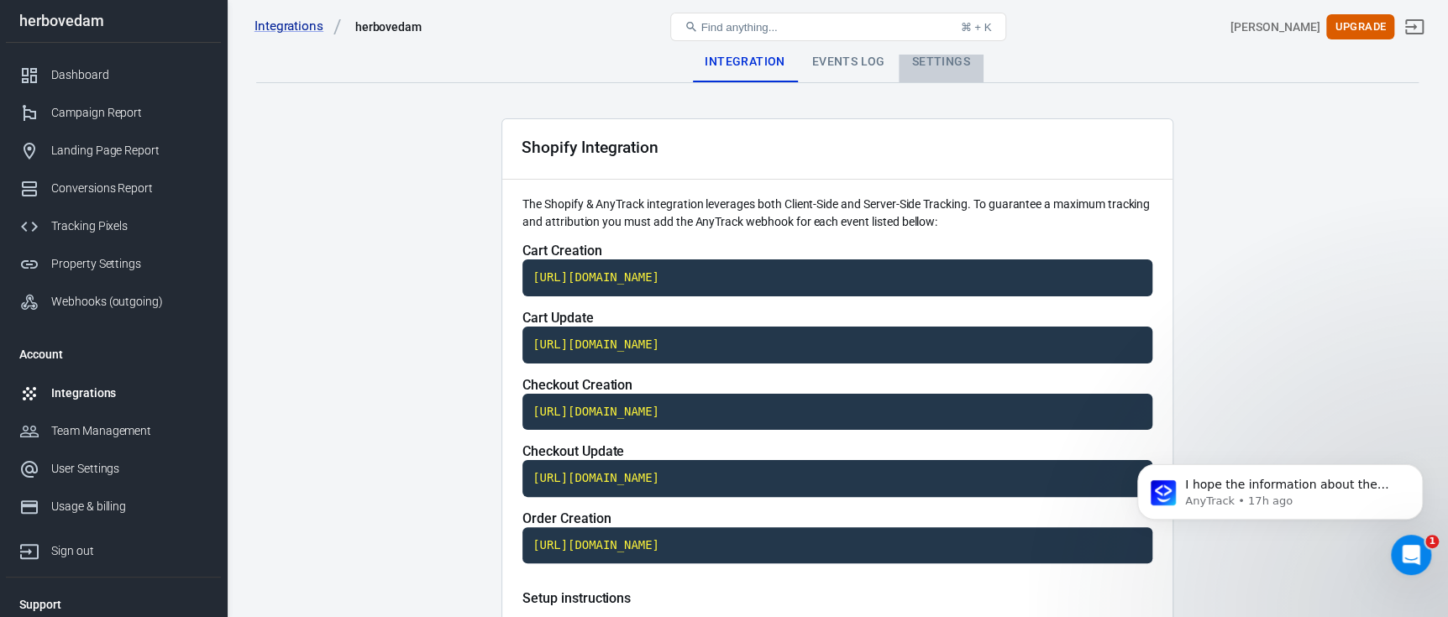
click at [927, 61] on div "Settings" at bounding box center [941, 62] width 85 height 40
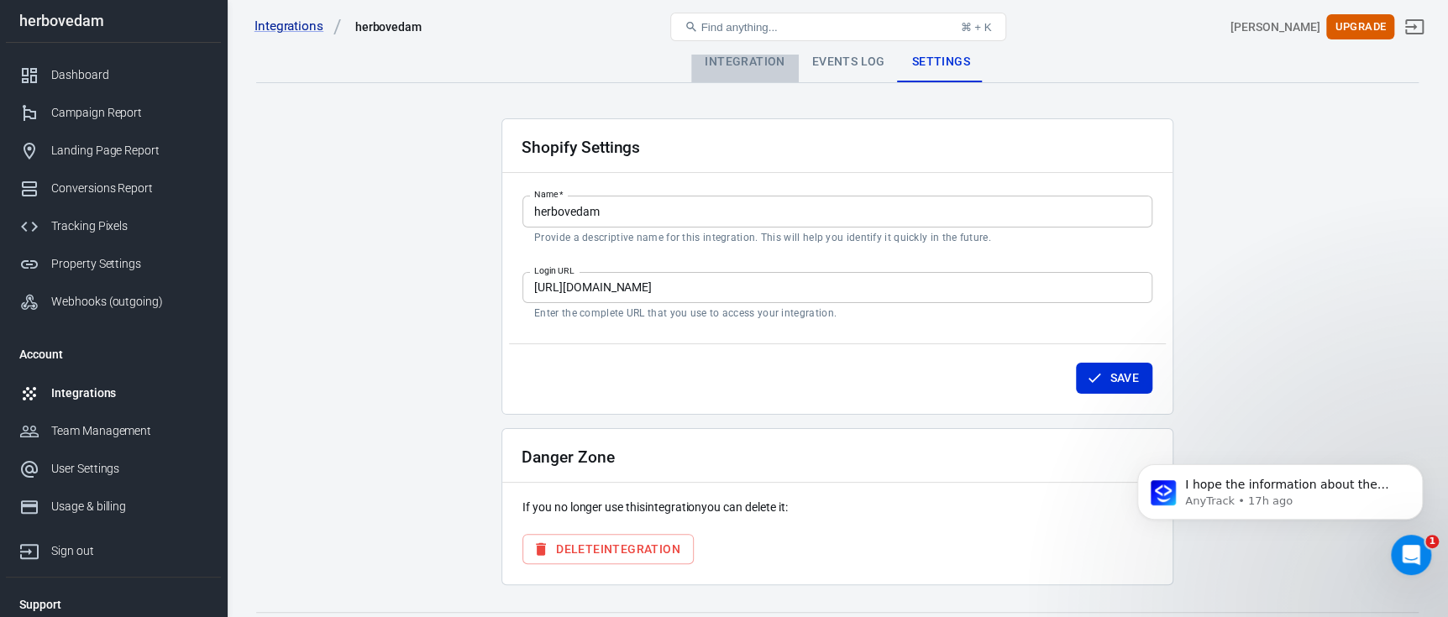
click at [759, 60] on div "Integration" at bounding box center [744, 62] width 107 height 40
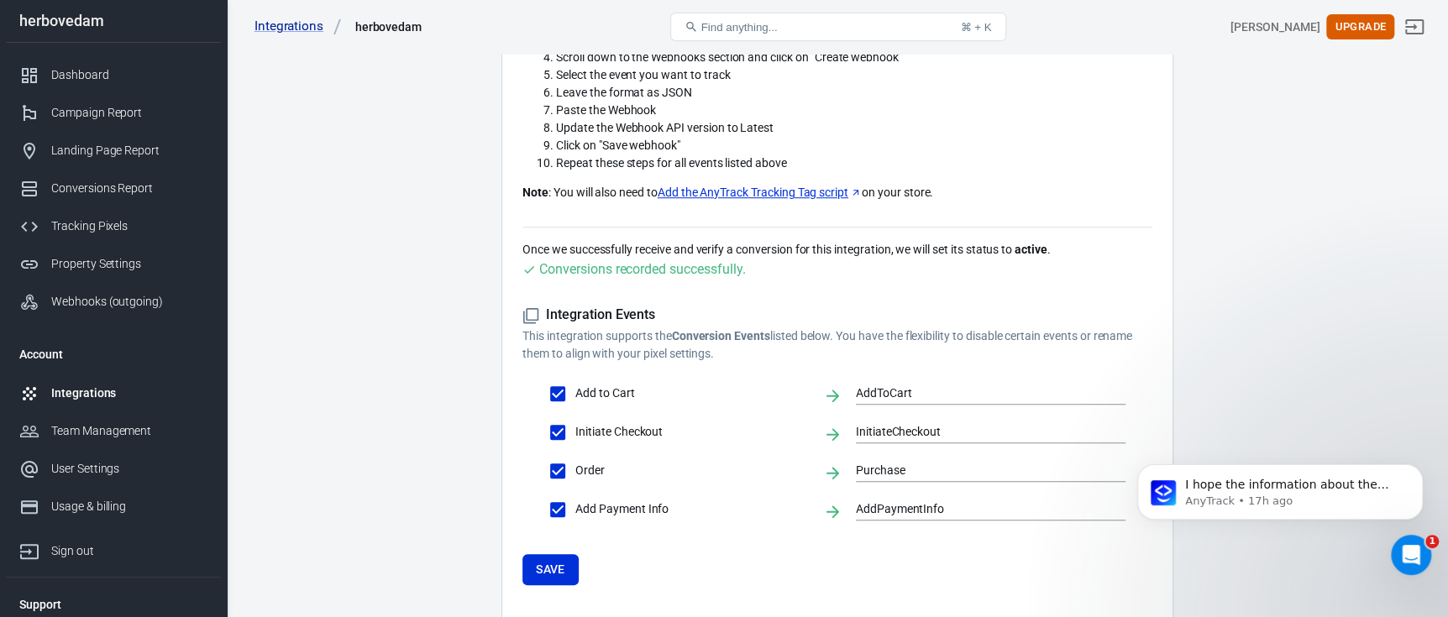
scroll to position [710, 0]
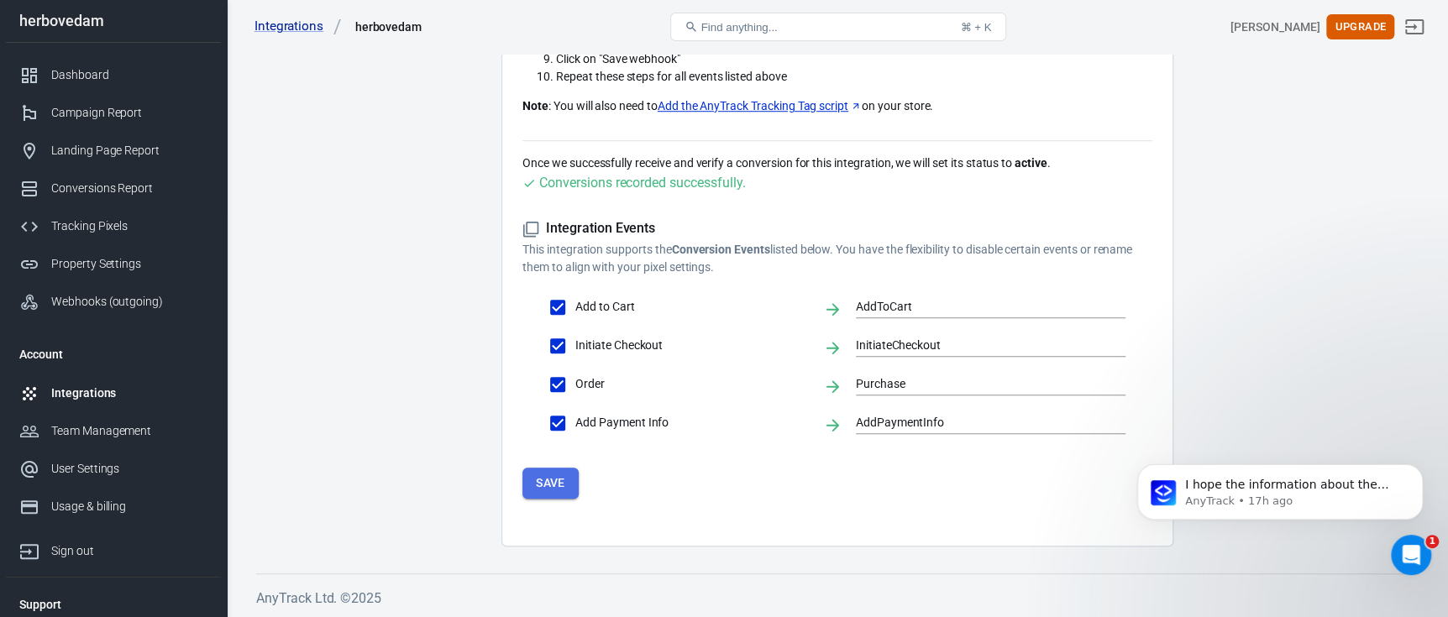
click at [567, 482] on button "Save" at bounding box center [551, 483] width 56 height 31
click at [101, 265] on div "Property Settings" at bounding box center [129, 264] width 156 height 18
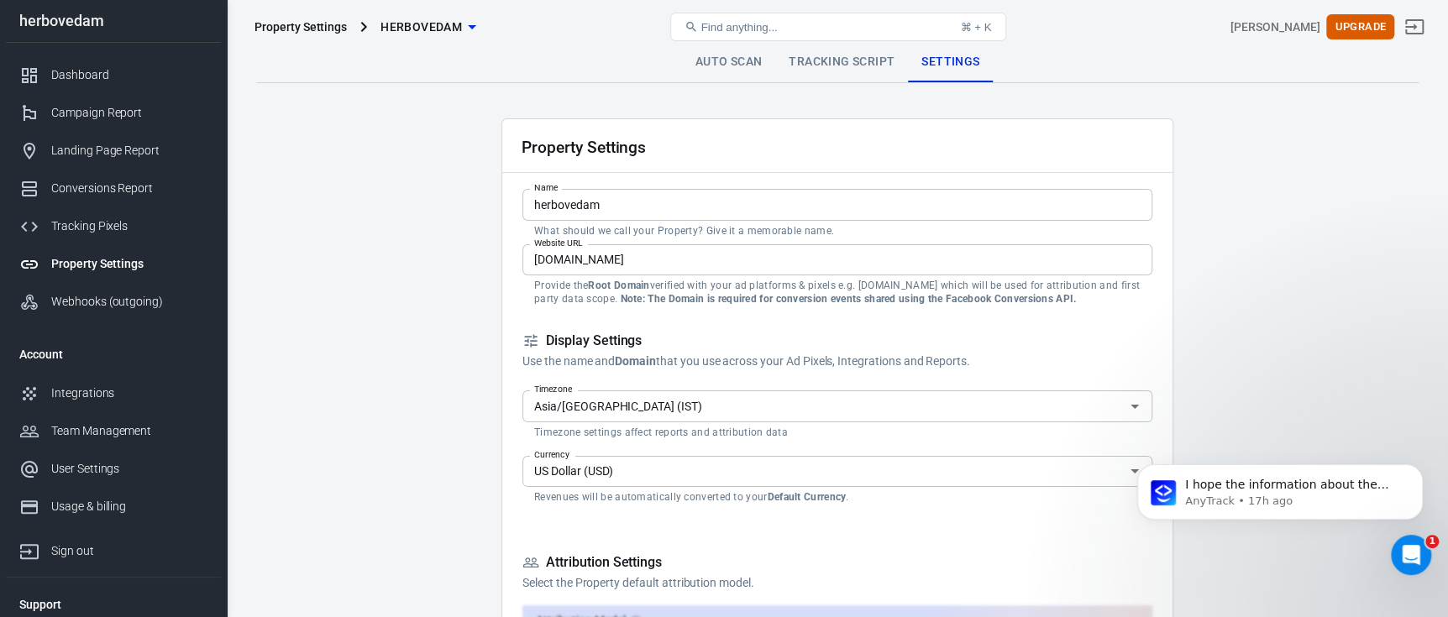
click at [719, 75] on link "Auto Scan" at bounding box center [729, 62] width 94 height 40
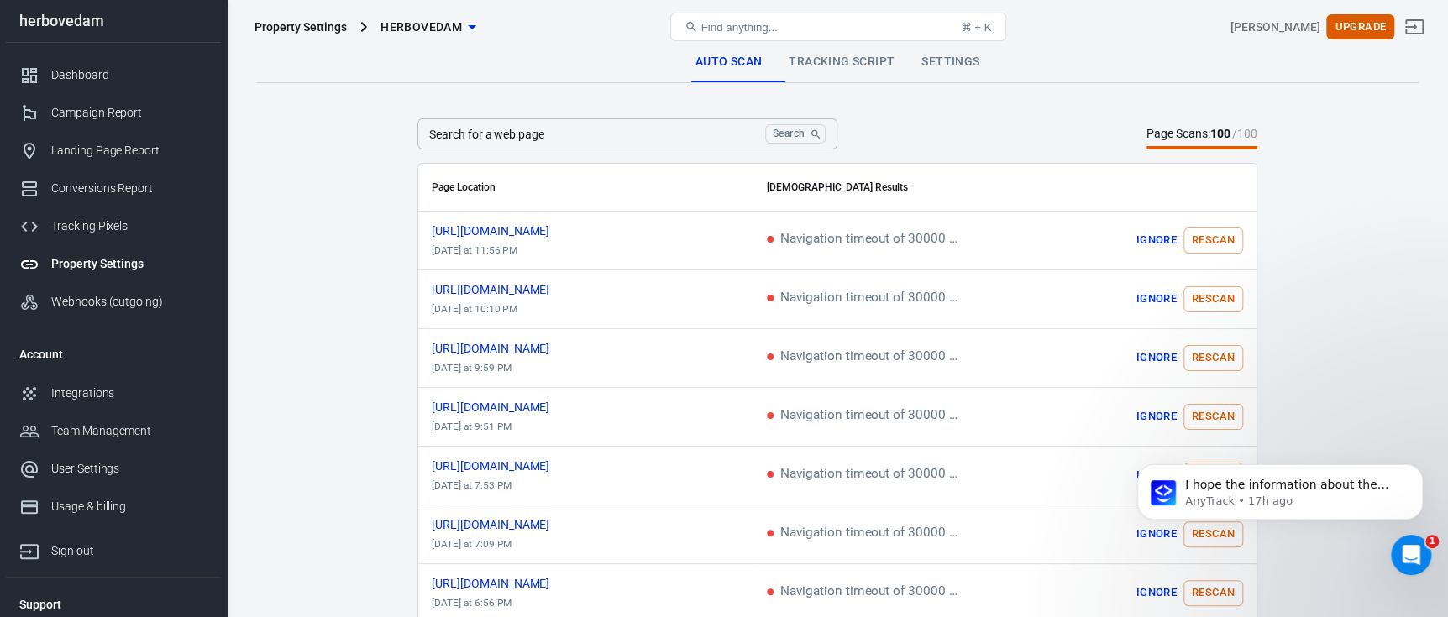
click at [822, 66] on link "Tracking Script" at bounding box center [841, 62] width 133 height 40
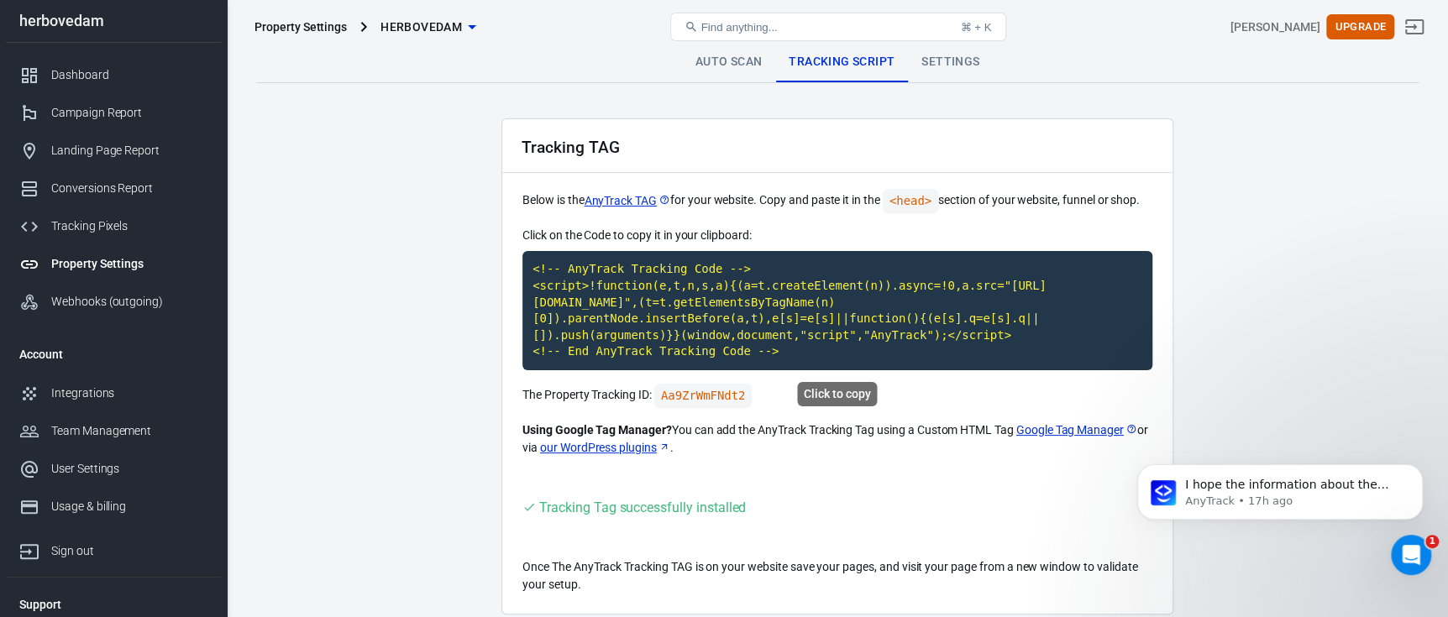
click at [675, 273] on code "<!-- AnyTrack Tracking Code --> <script>!function(e,t,n,s,a){(a=t.createElement…" at bounding box center [838, 310] width 630 height 119
click at [952, 50] on div "Property Settings herbovedam Find anything... ⌘ + K sunny salh Upgrade" at bounding box center [838, 27] width 1221 height 54
click at [940, 70] on link "Settings" at bounding box center [950, 62] width 85 height 40
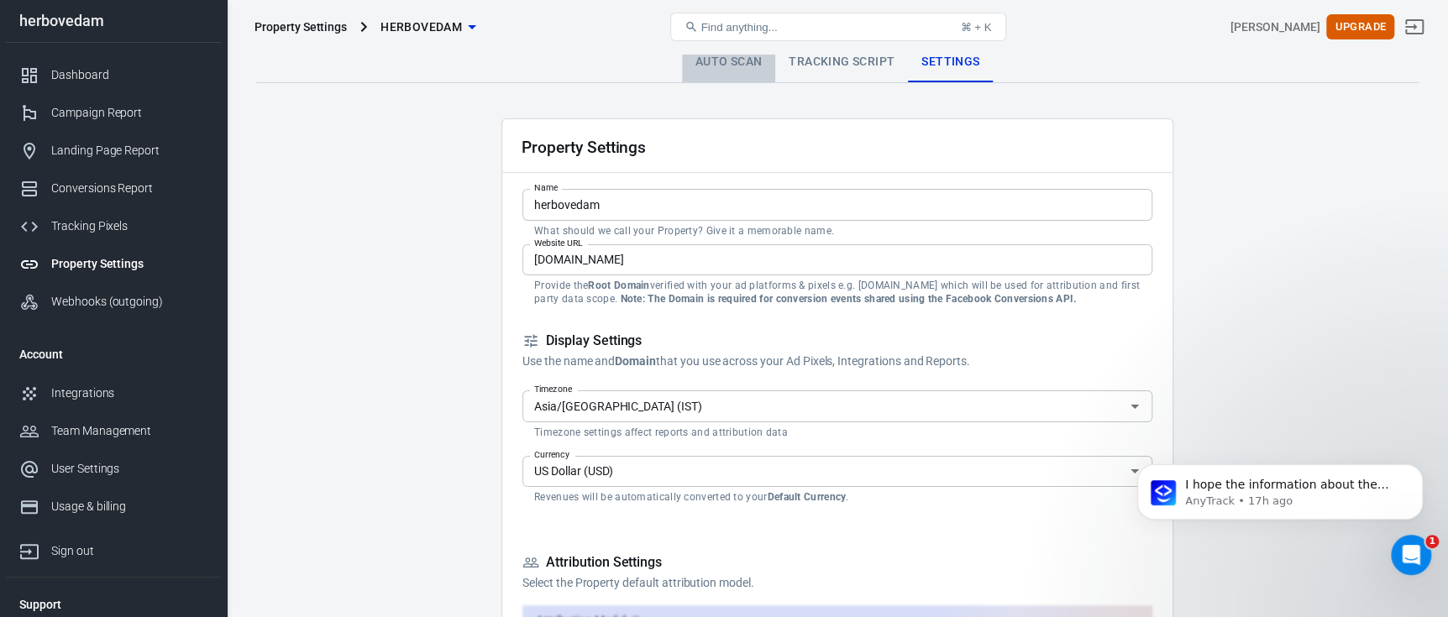
click at [730, 69] on link "Auto Scan" at bounding box center [729, 62] width 94 height 40
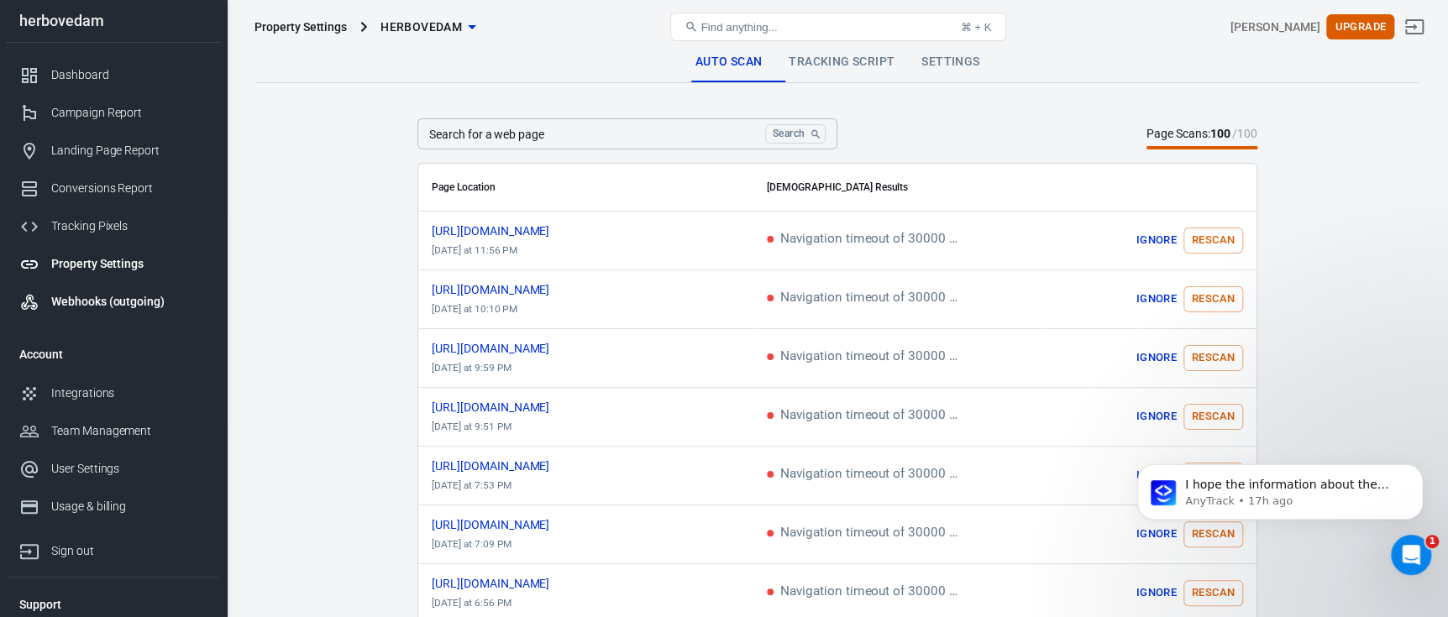
click at [148, 291] on link "Webhooks (outgoing)" at bounding box center [113, 302] width 215 height 38
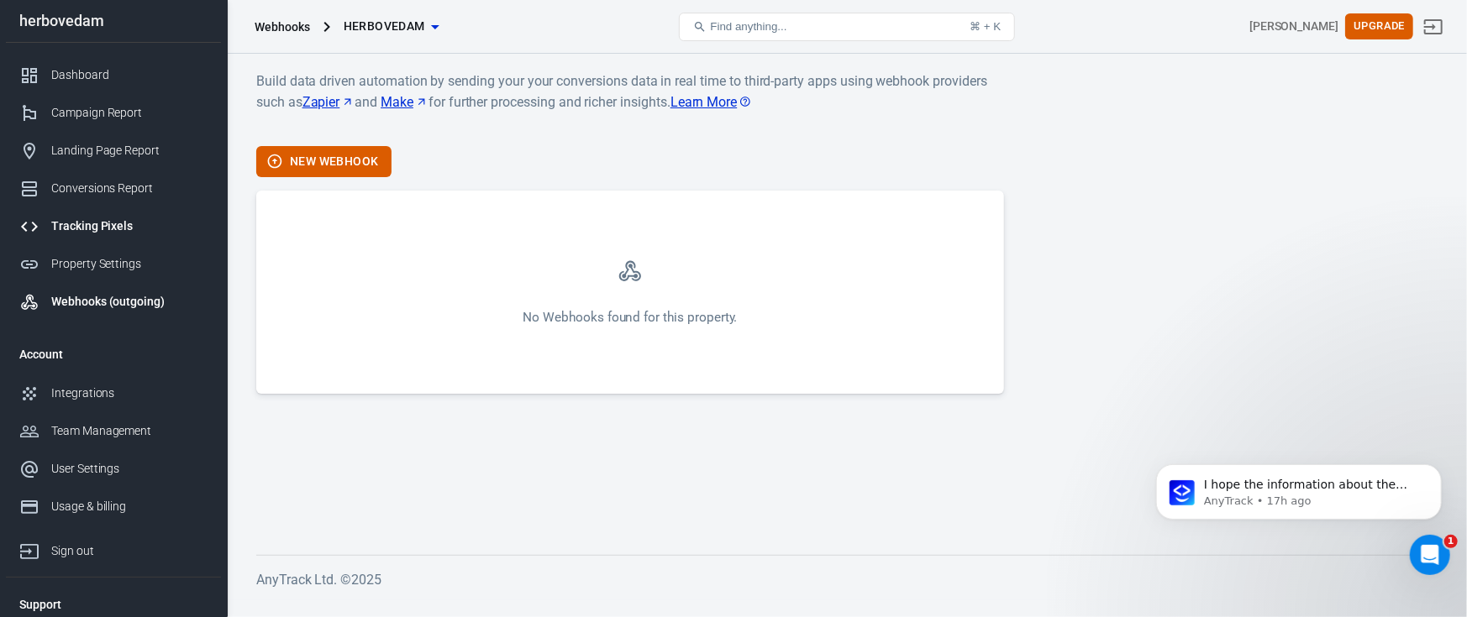
click at [117, 241] on link "Tracking Pixels" at bounding box center [113, 226] width 215 height 38
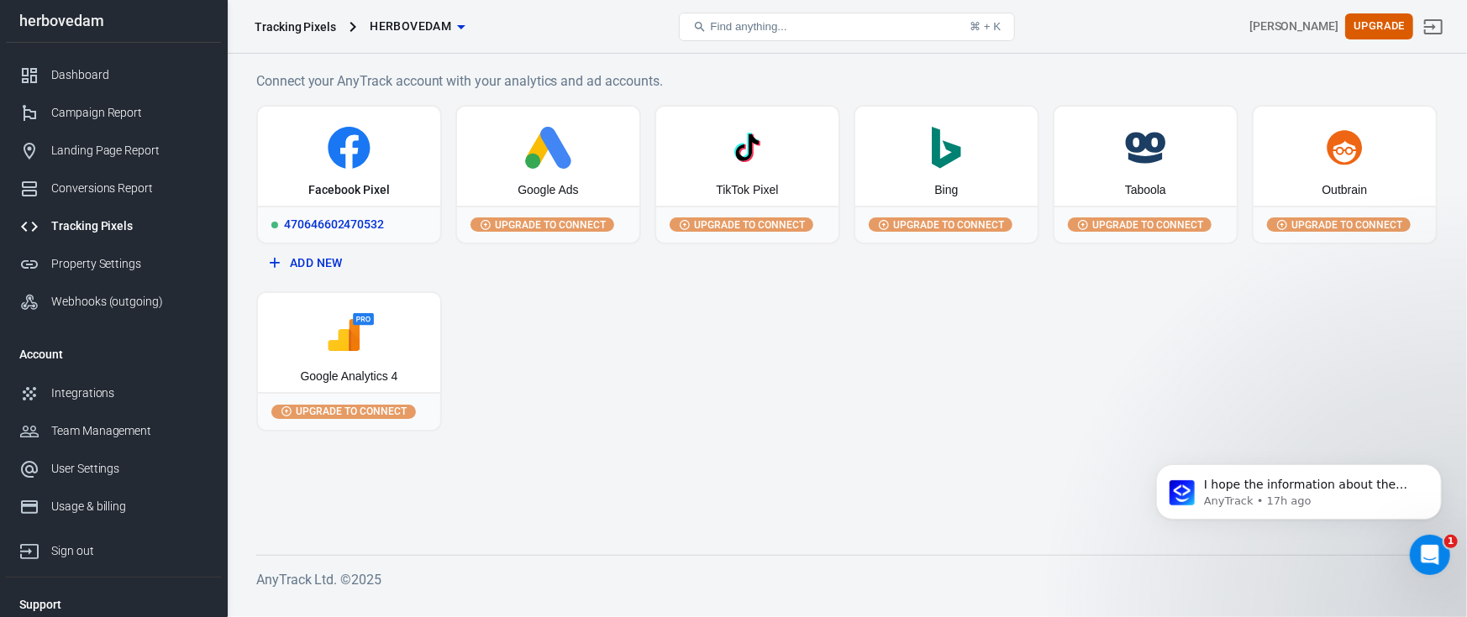
click at [301, 179] on div "Facebook Pixel" at bounding box center [349, 156] width 182 height 99
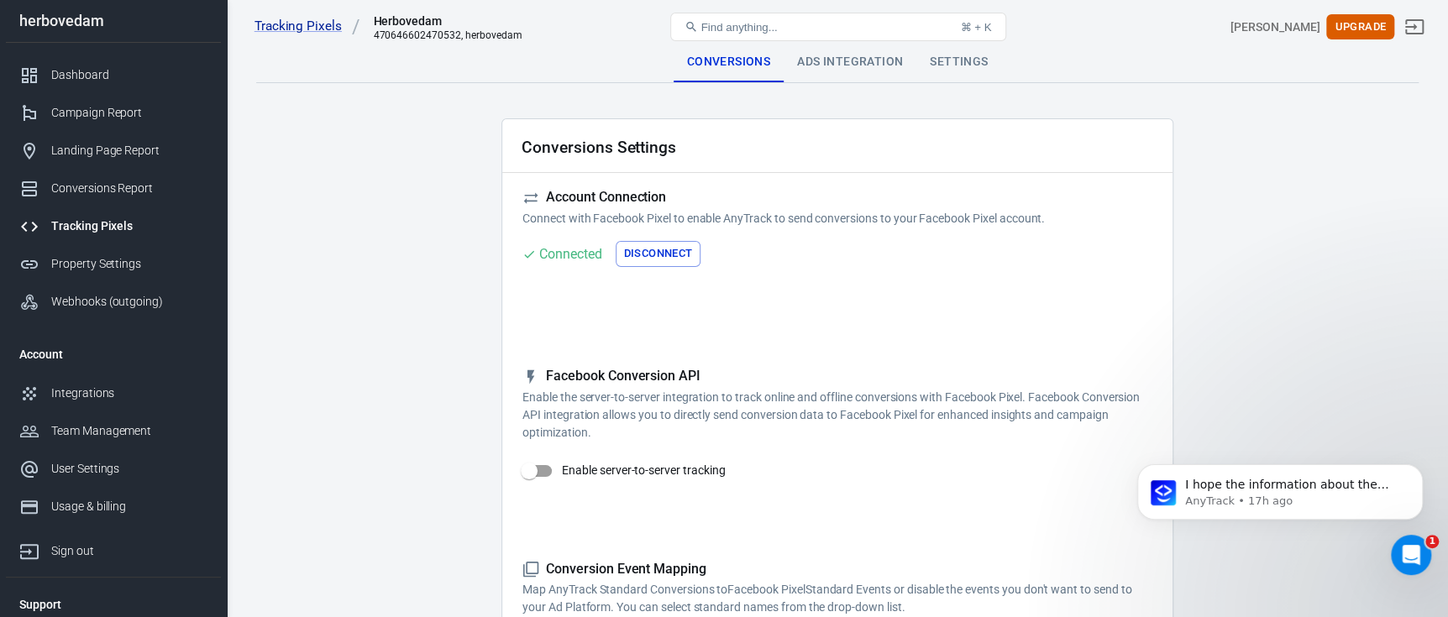
click at [822, 72] on div "Ads Integration" at bounding box center [850, 62] width 133 height 40
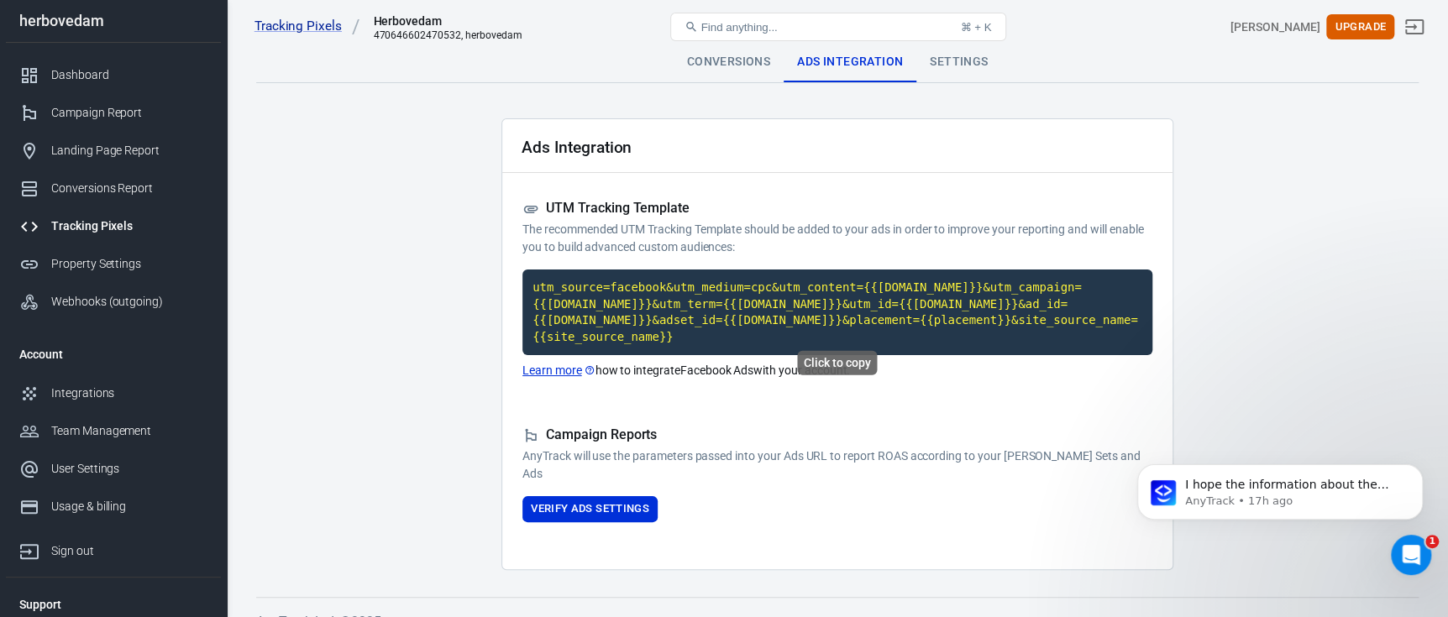
click at [635, 278] on code "utm_source=facebook&utm_medium=cpc&utm_content={{adset.name}}&utm_campaign={{ca…" at bounding box center [838, 313] width 630 height 86
click at [645, 496] on button "Verify Ads Settings" at bounding box center [590, 509] width 135 height 26
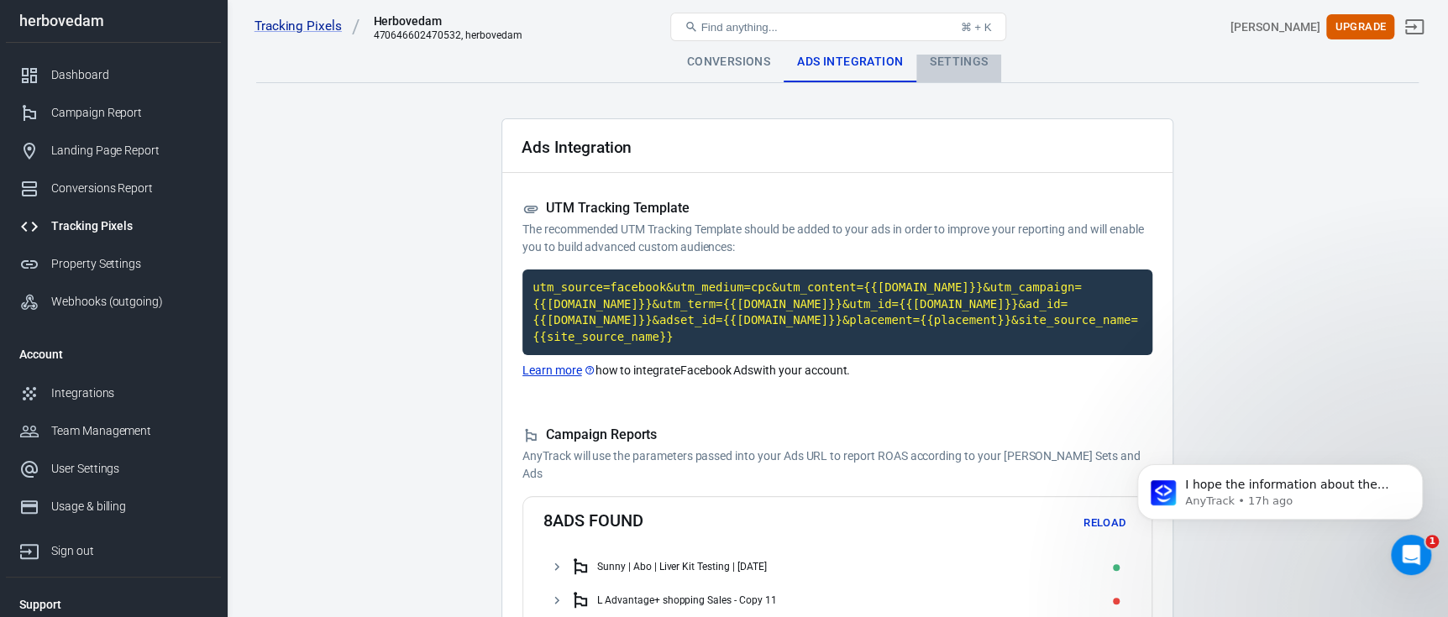
click at [957, 77] on div "Settings" at bounding box center [958, 62] width 85 height 40
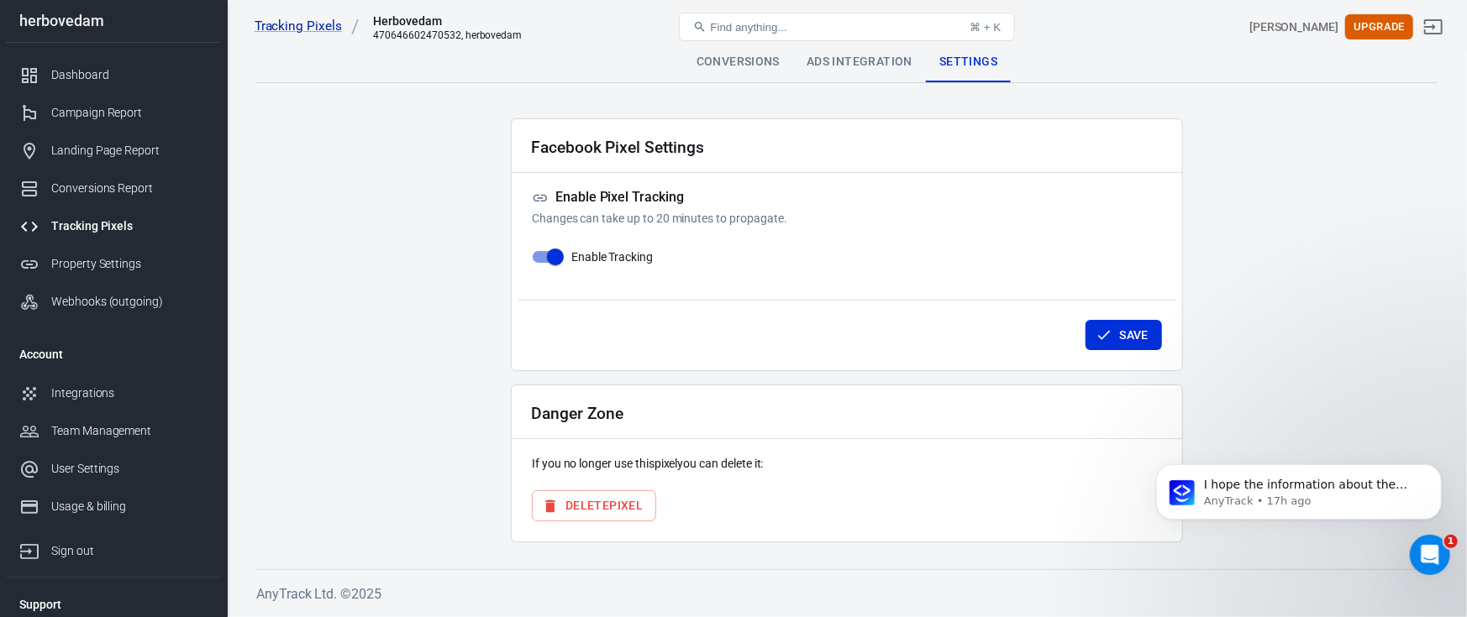
click at [738, 56] on div "Conversions" at bounding box center [738, 62] width 110 height 40
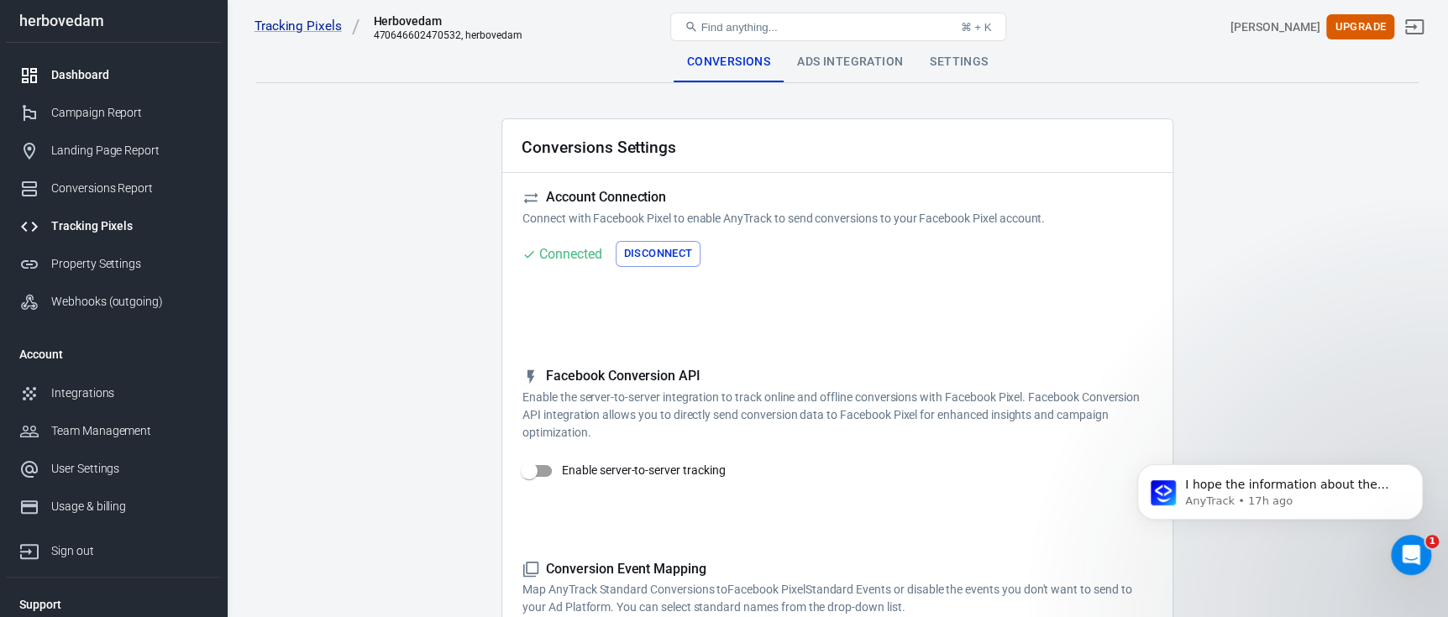
click at [87, 76] on div "Dashboard" at bounding box center [129, 75] width 156 height 18
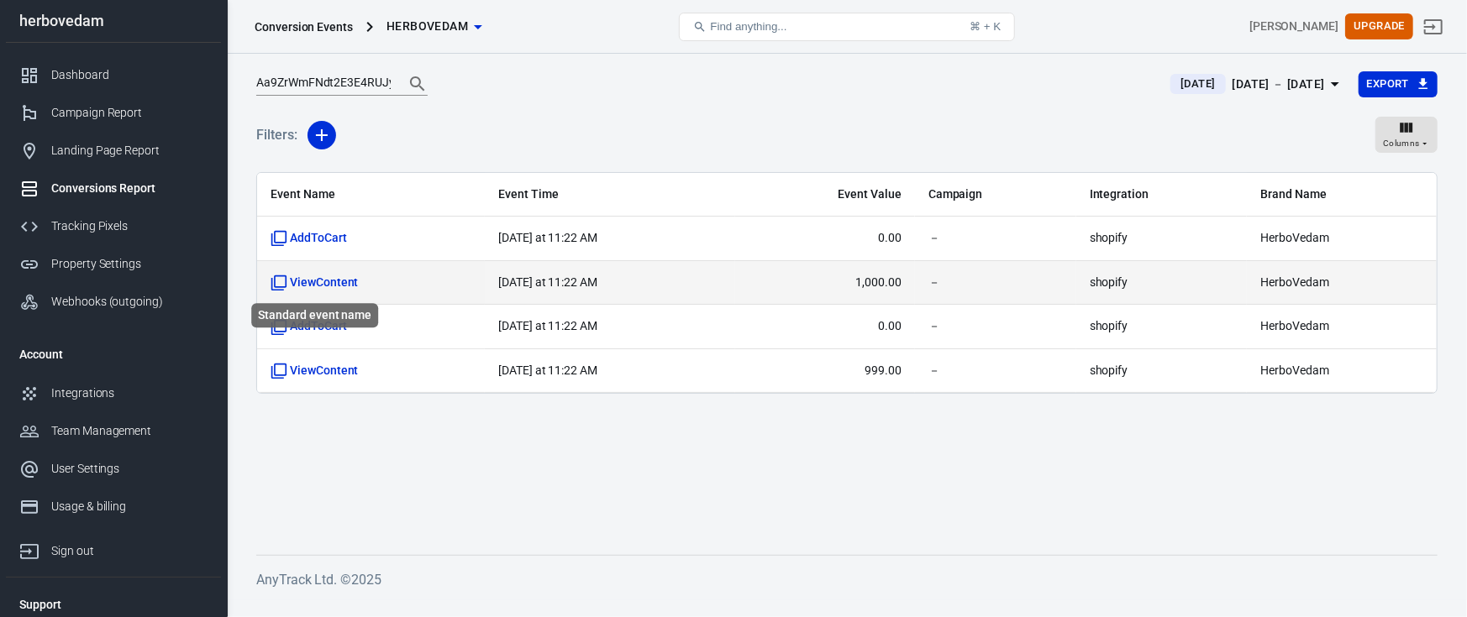
click at [328, 287] on span "ViewContent" at bounding box center [314, 283] width 88 height 17
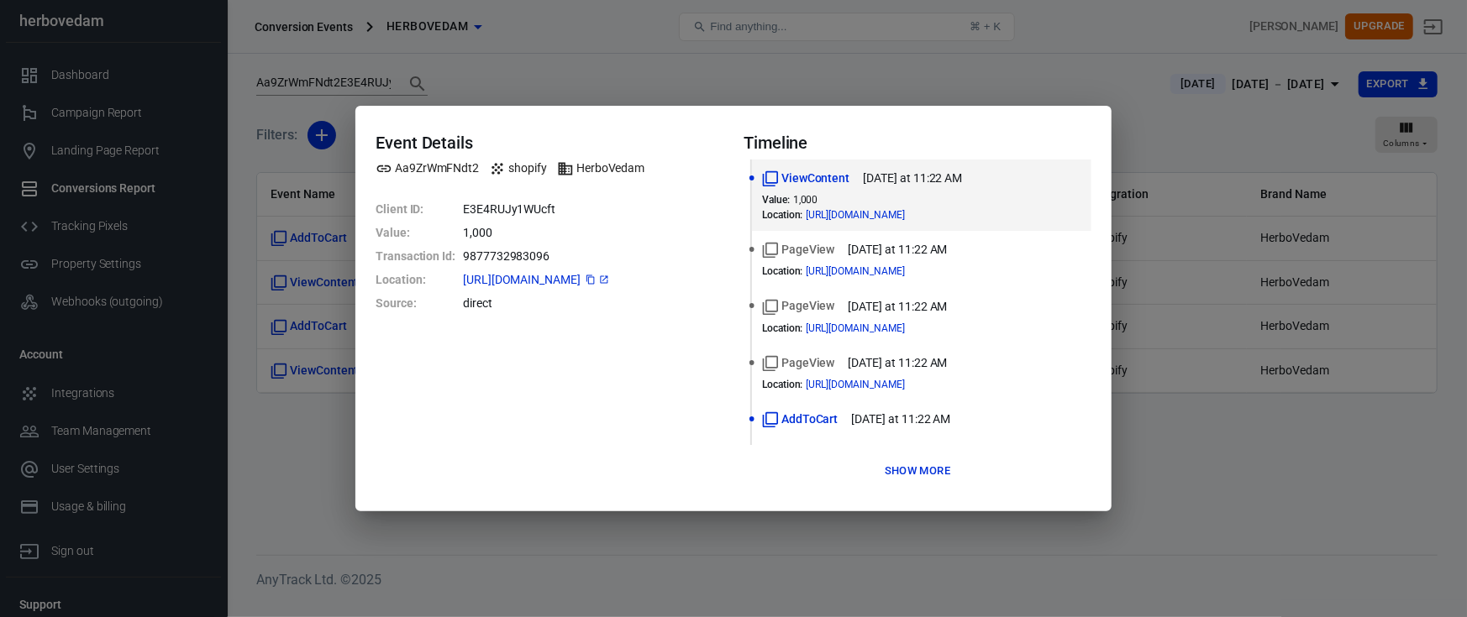
click at [611, 276] on span "[URL][DOMAIN_NAME]" at bounding box center [537, 280] width 148 height 12
click at [609, 281] on icon at bounding box center [604, 280] width 10 height 10
click at [900, 475] on button "Show more" at bounding box center [917, 472] width 74 height 26
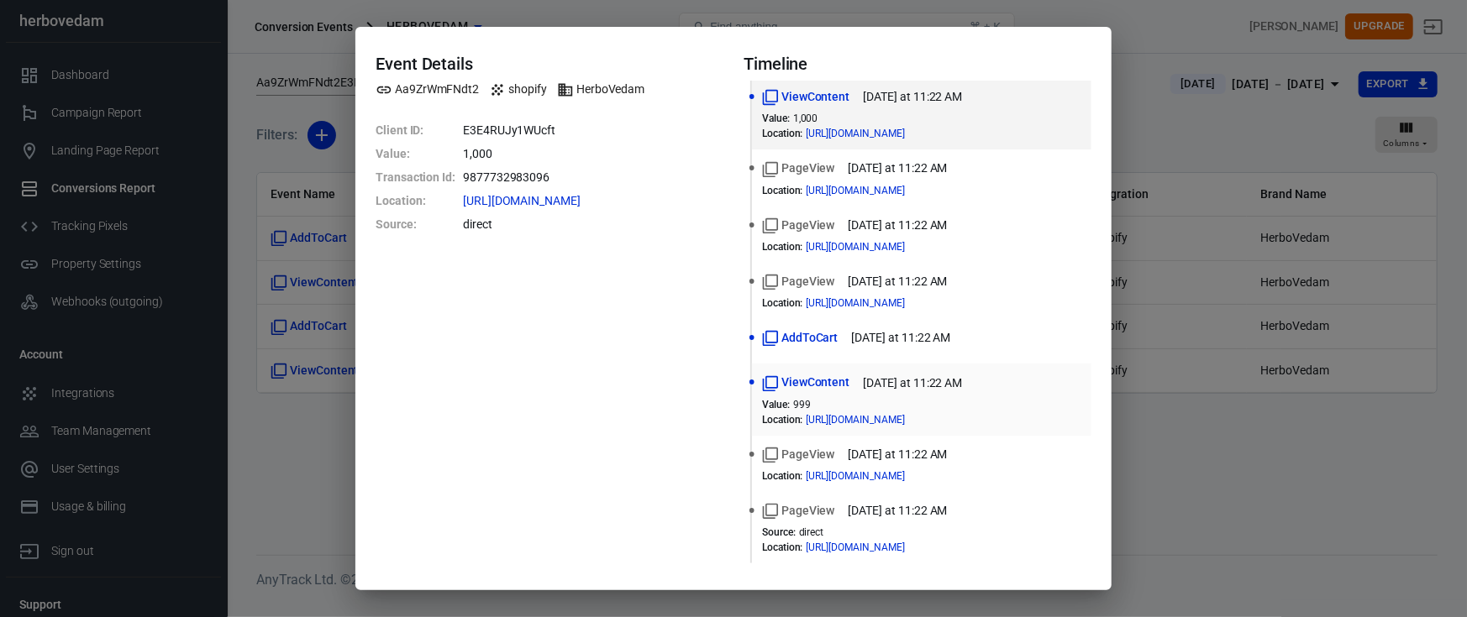
scroll to position [5, 0]
click at [1206, 498] on div "Event Details Aa9ZrWmFNdt2 shopify HerboVedam Client ID : E3E4RUJy1WUcft Value …" at bounding box center [733, 308] width 1467 height 617
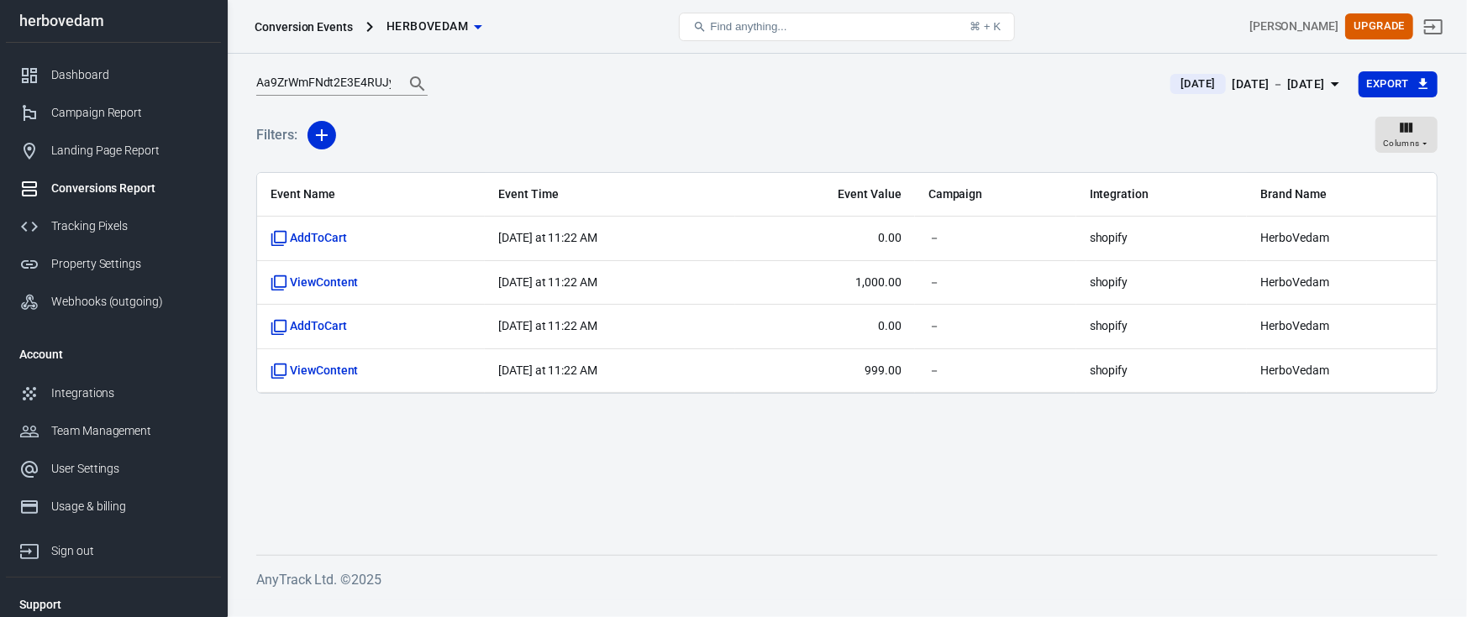
click at [327, 28] on div "Conversion Events" at bounding box center [304, 26] width 98 height 17
click at [326, 28] on div "Conversion Events" at bounding box center [304, 26] width 98 height 17
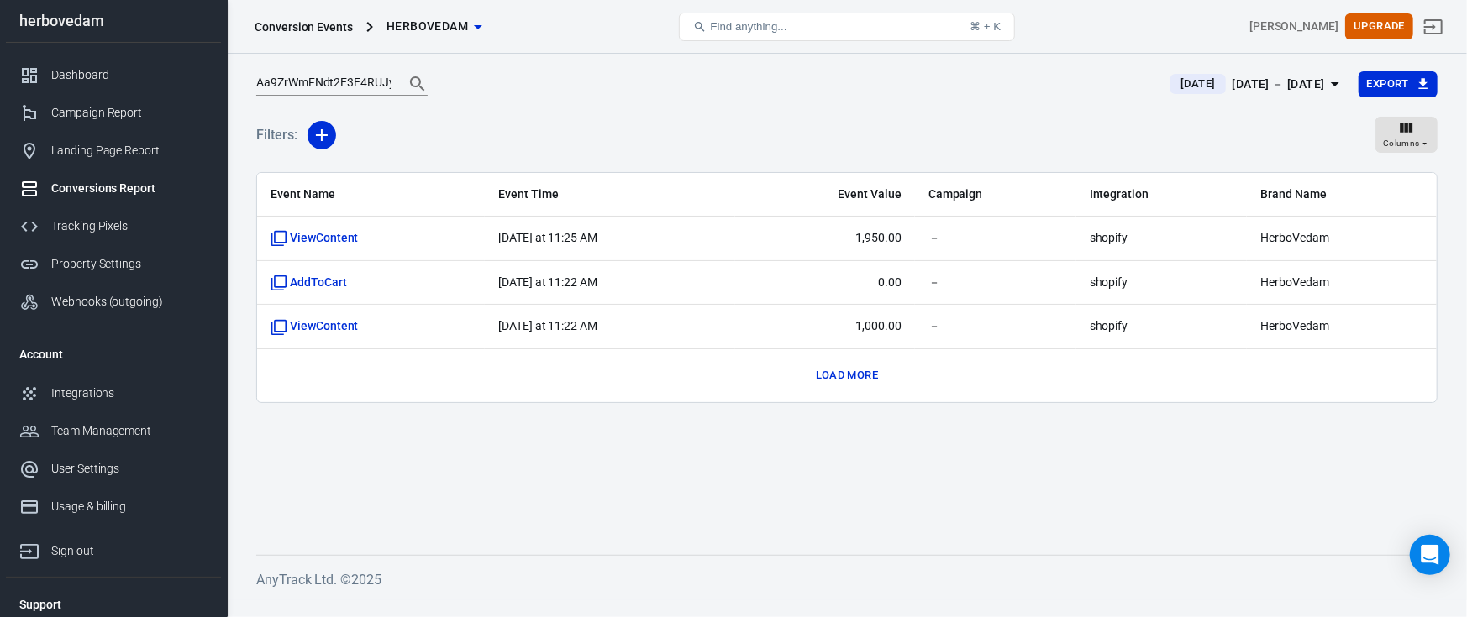
click at [838, 373] on button "Load more" at bounding box center [846, 376] width 71 height 26
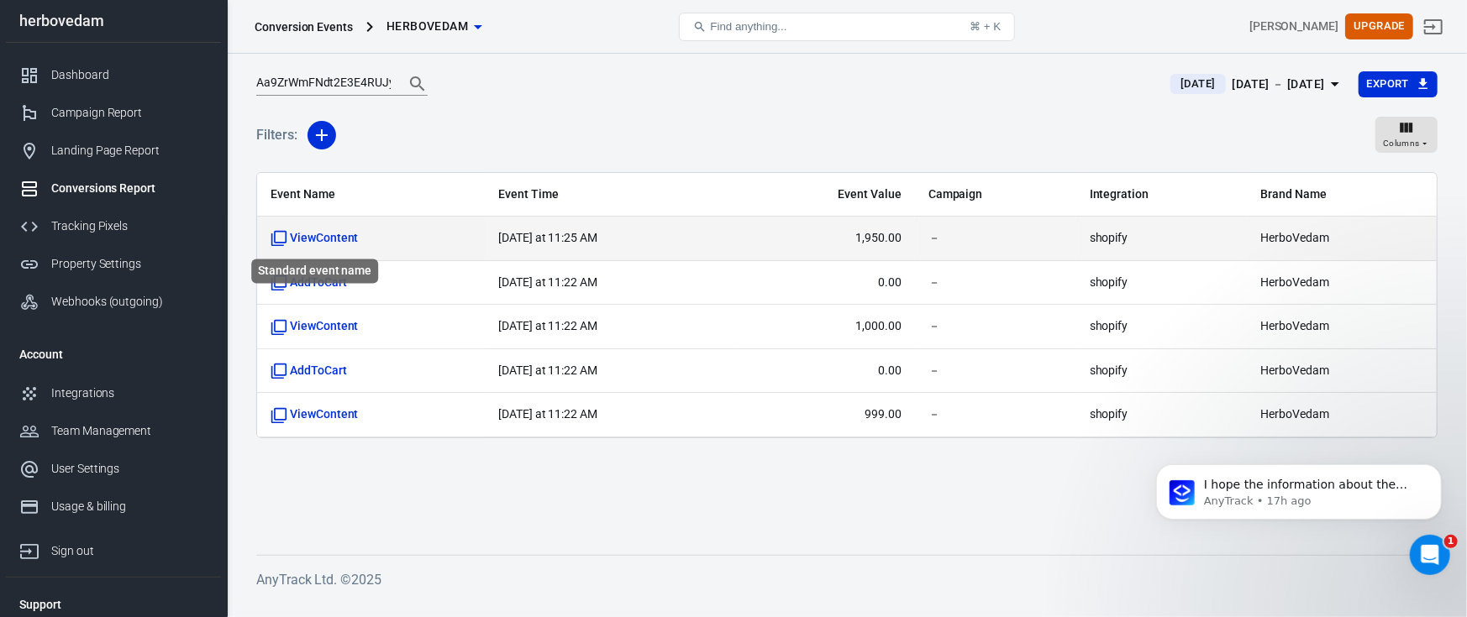
click at [346, 236] on span "ViewContent" at bounding box center [314, 238] width 88 height 17
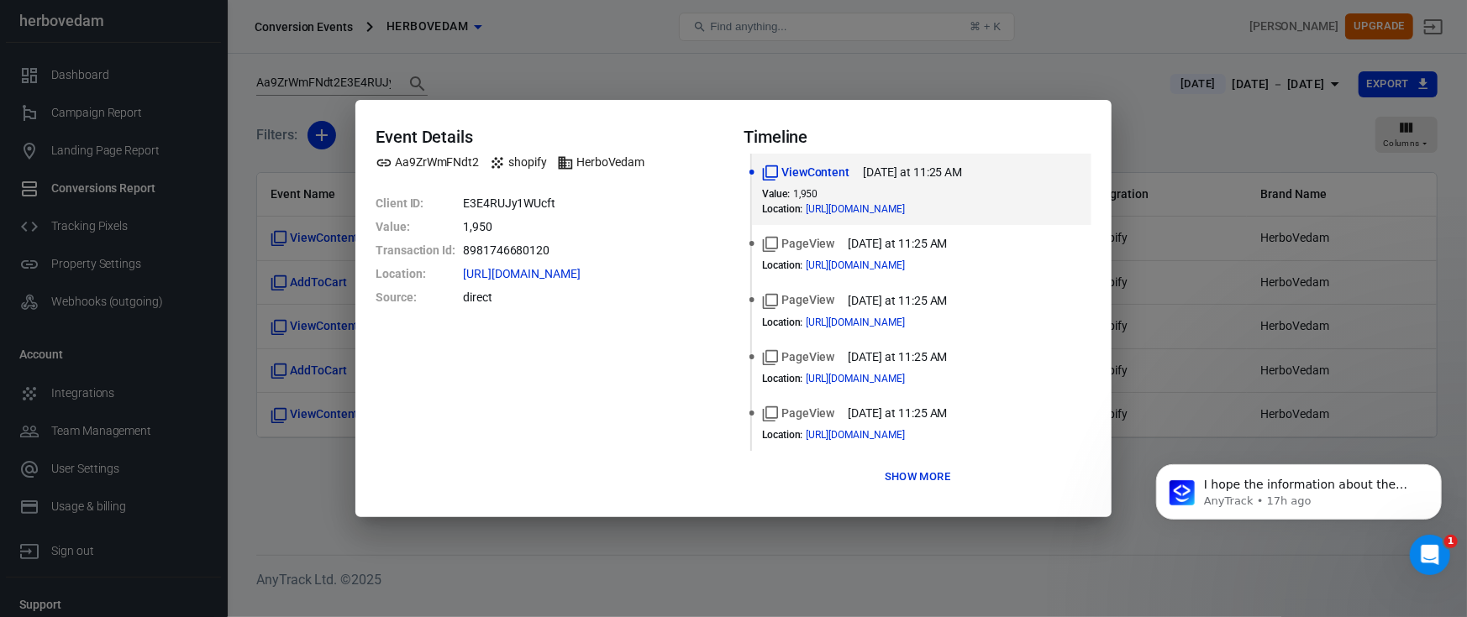
click at [916, 477] on button "Show more" at bounding box center [917, 478] width 74 height 26
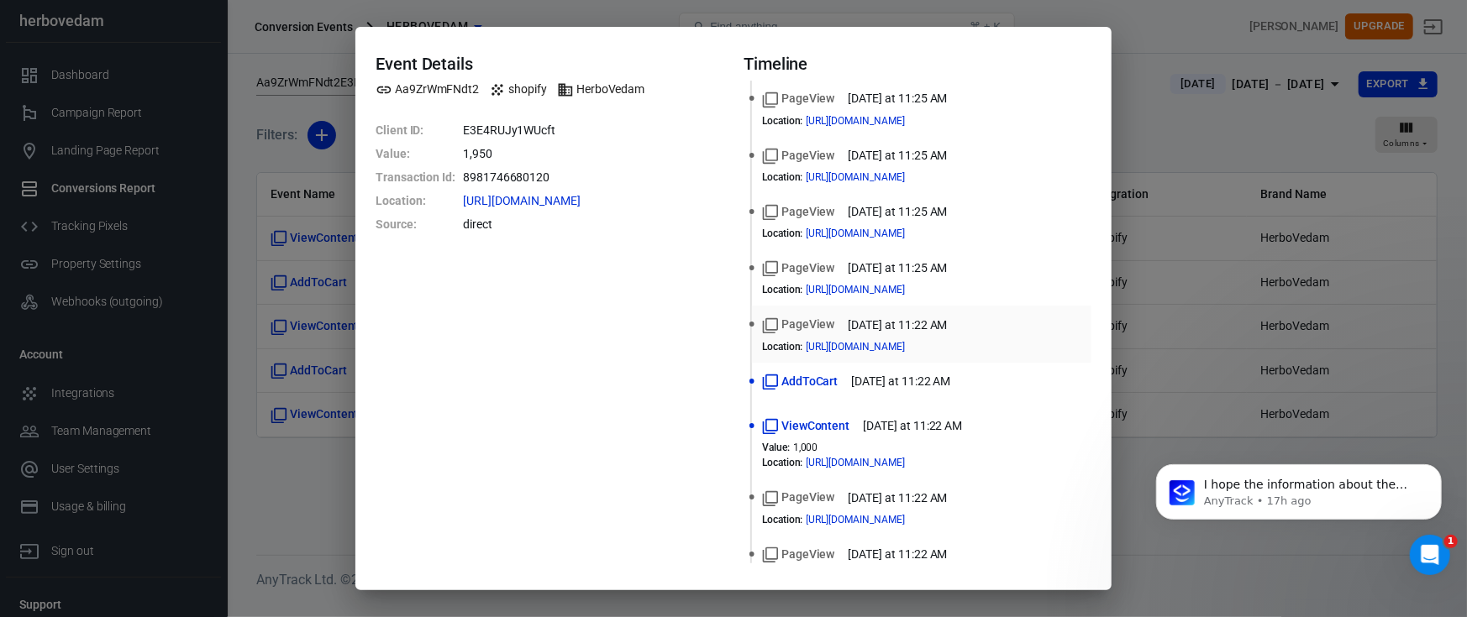
scroll to position [103, 0]
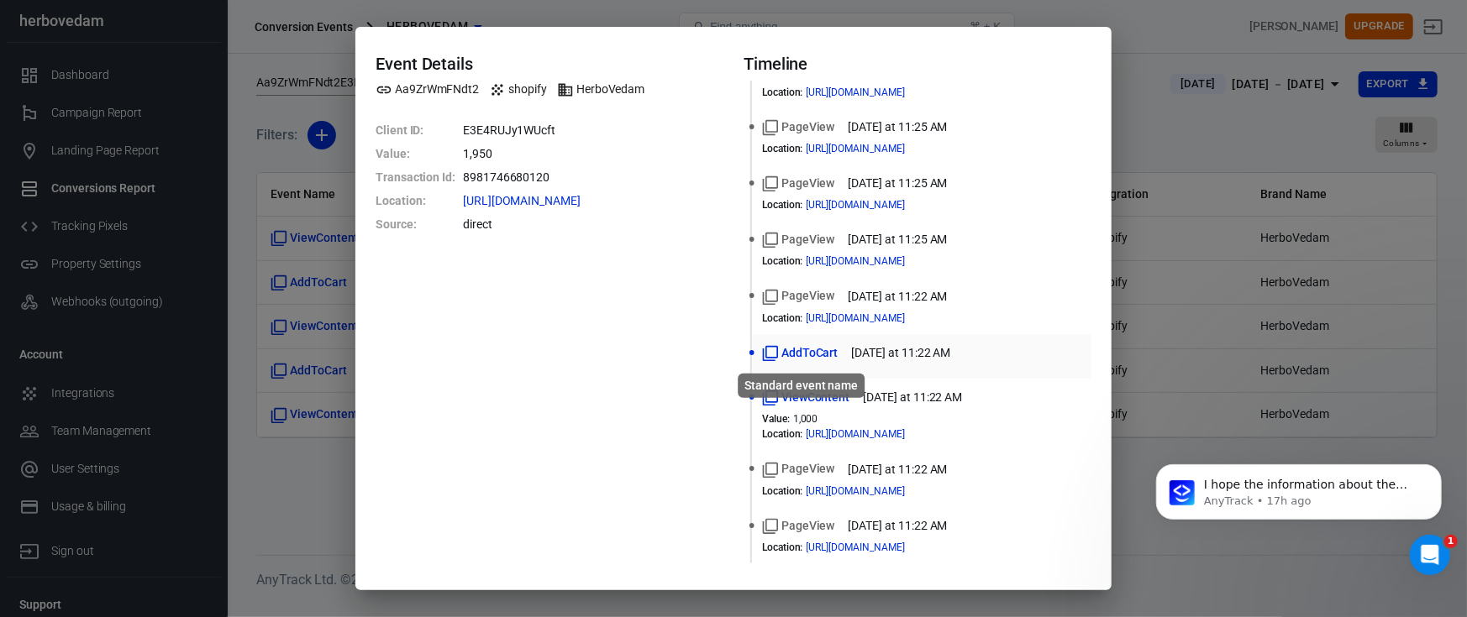
click at [810, 355] on span "AddToCart" at bounding box center [800, 353] width 76 height 18
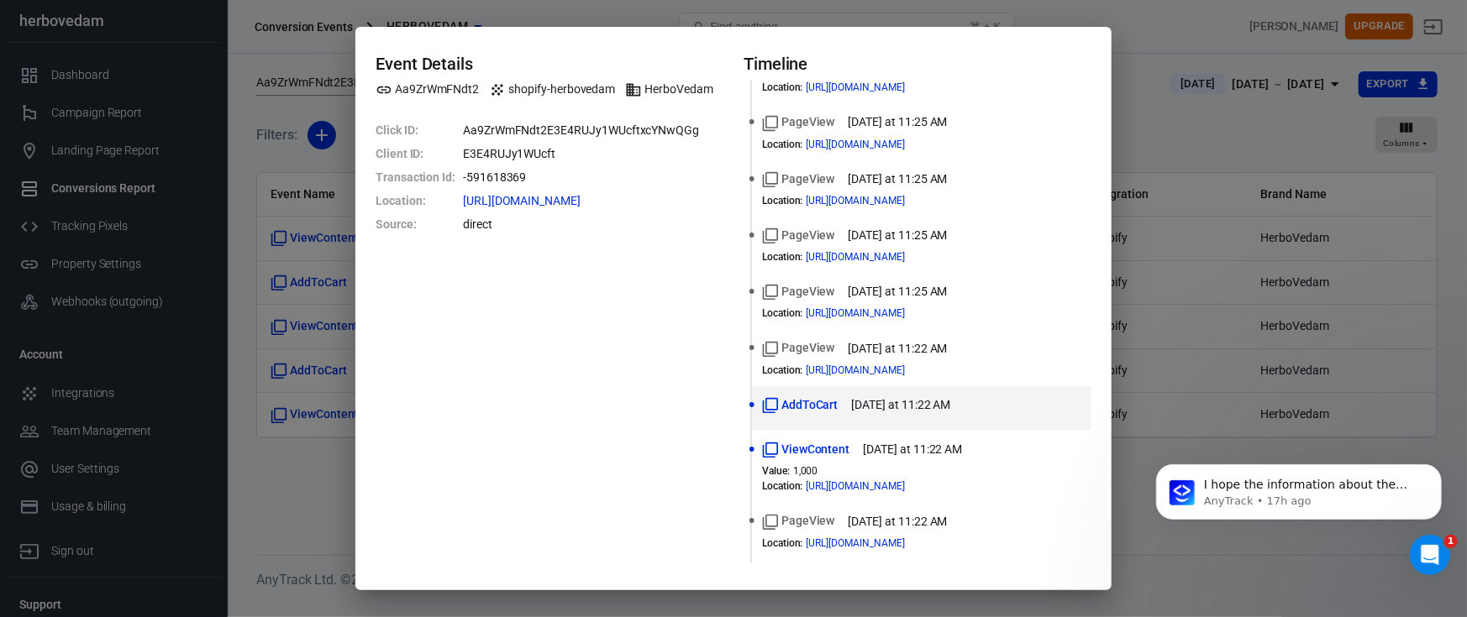
scroll to position [0, 0]
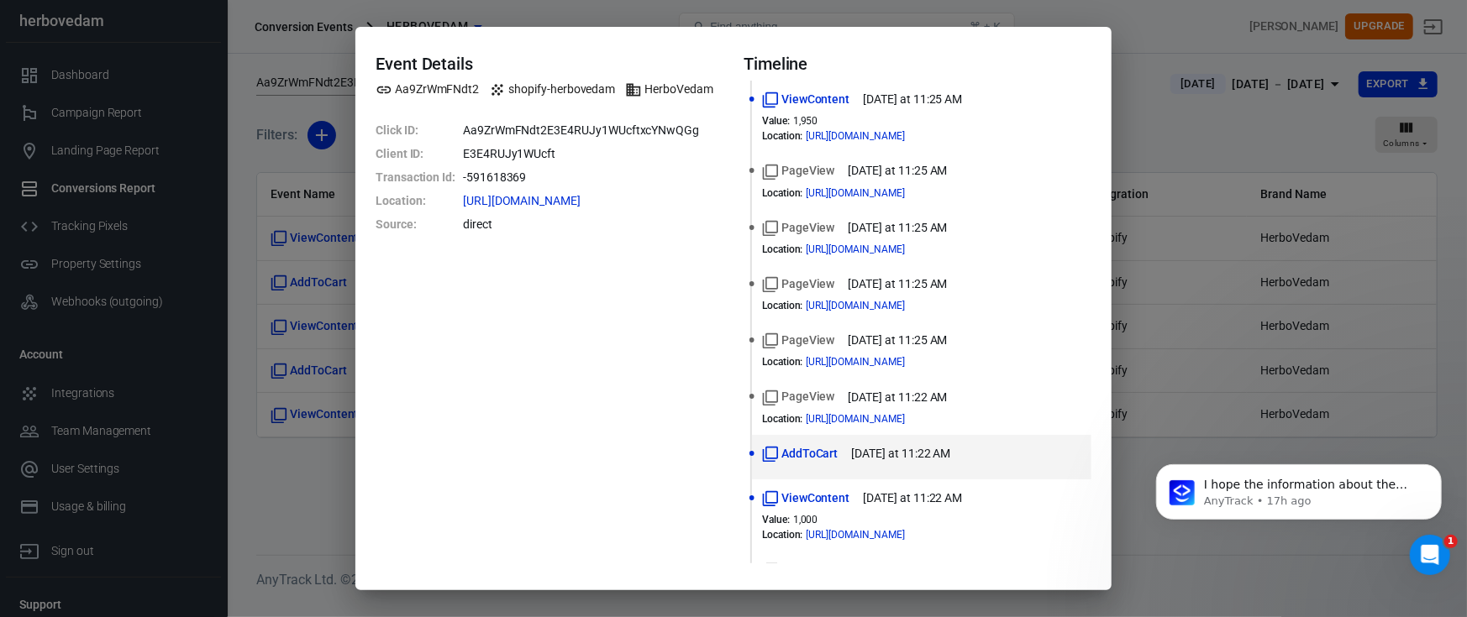
click at [1183, 339] on div "Event Details Aa9ZrWmFNdt2 shopify-herbovedam HerboVedam Click ID : Aa9ZrWmFNdt…" at bounding box center [733, 308] width 1467 height 617
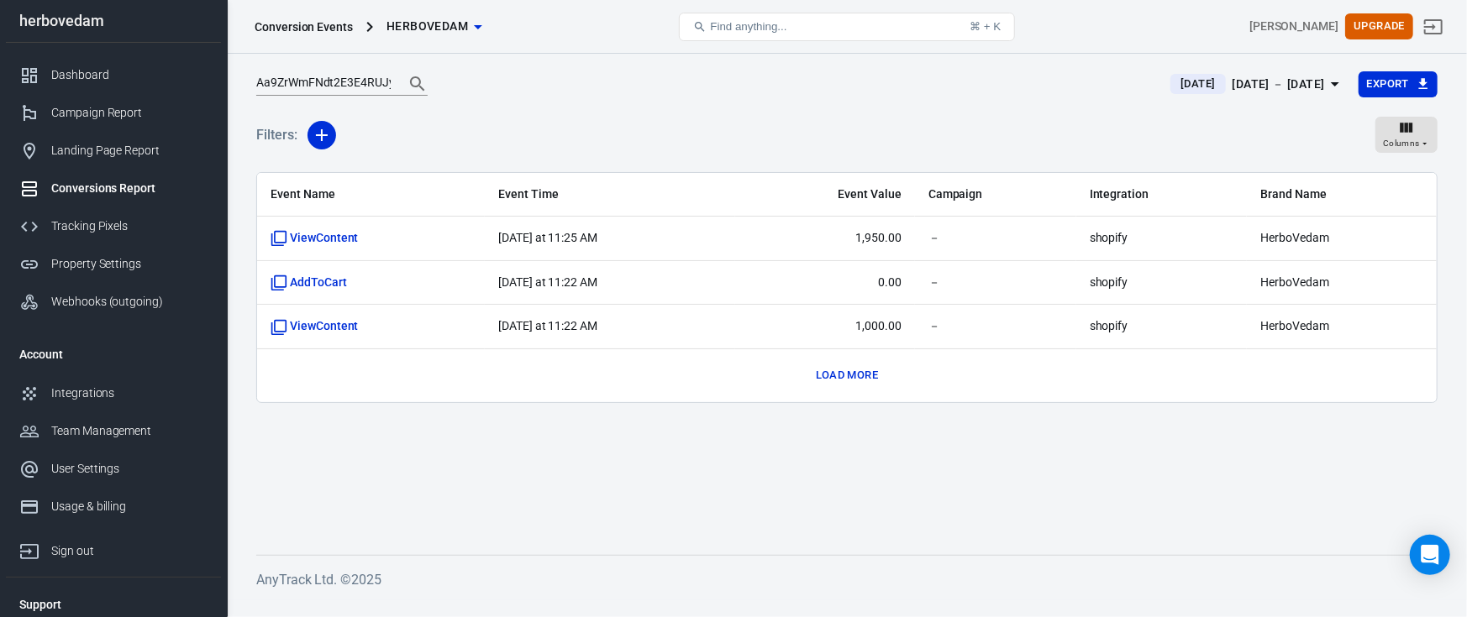
click at [851, 383] on button "Load more" at bounding box center [846, 376] width 71 height 26
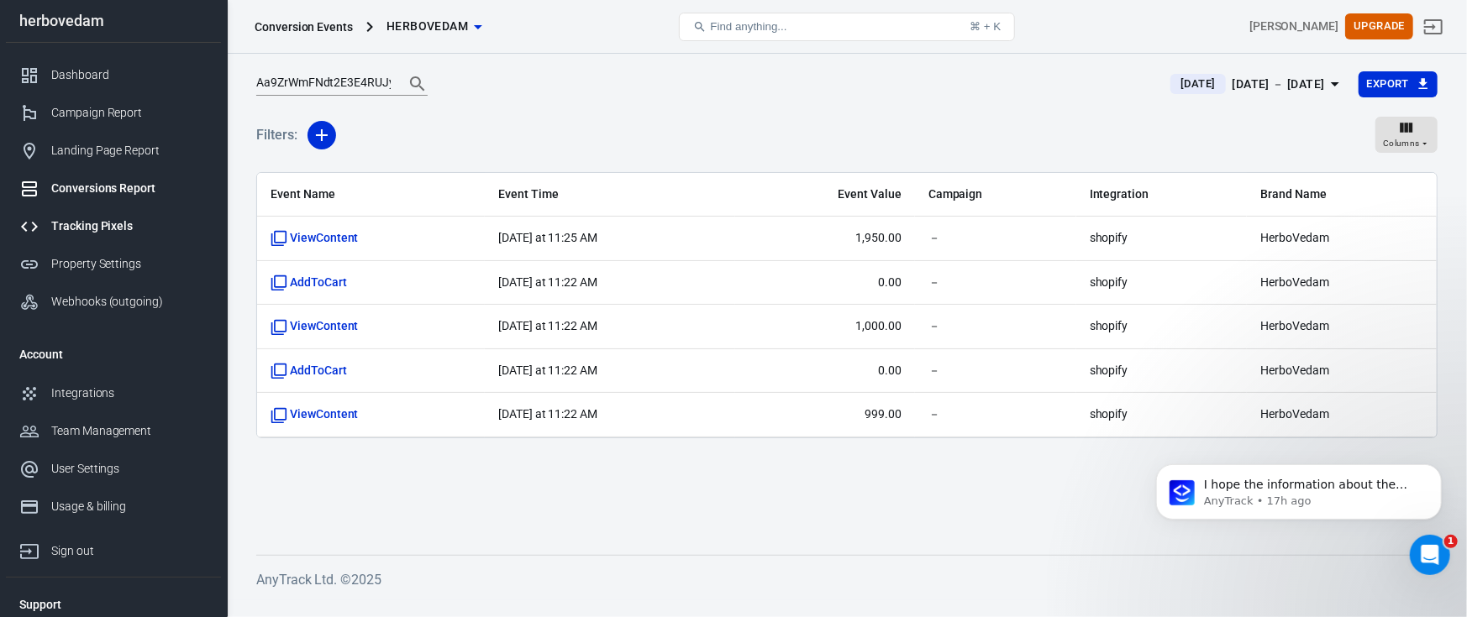
click at [117, 229] on div "Tracking Pixels" at bounding box center [129, 227] width 156 height 18
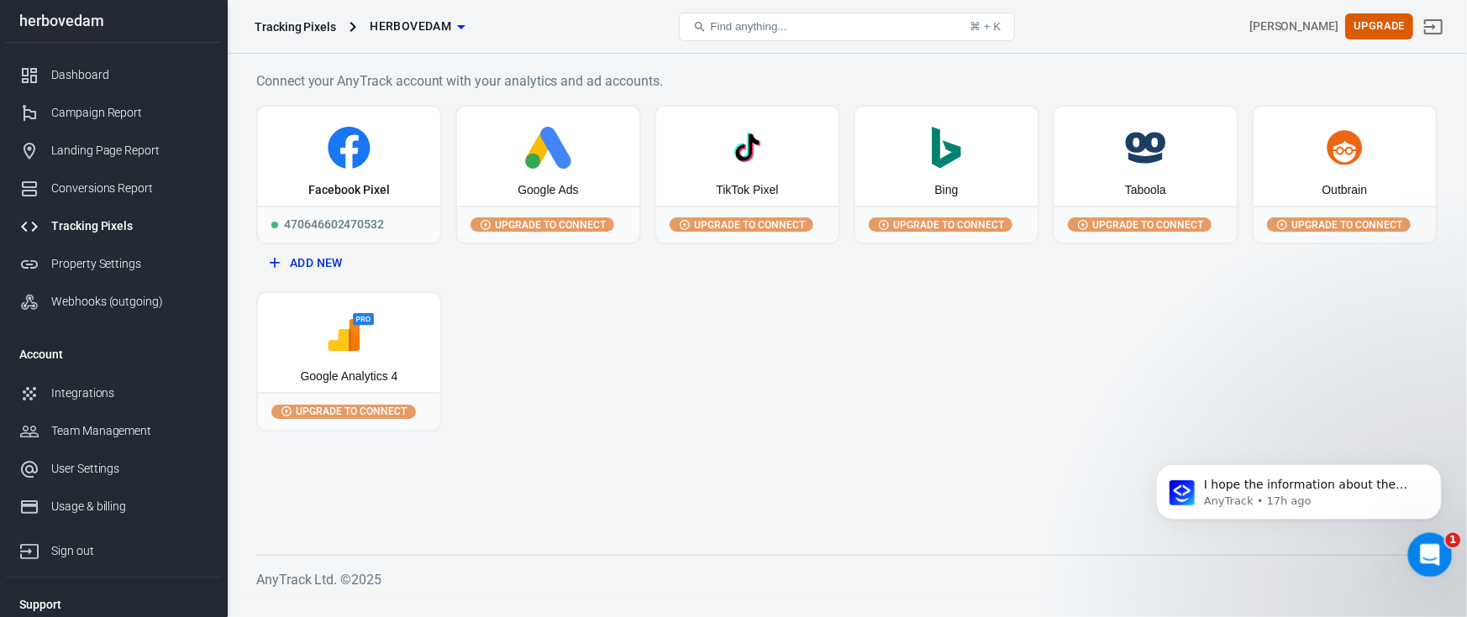
click at [1410, 559] on div "Open Intercom Messenger" at bounding box center [1426, 552] width 55 height 55
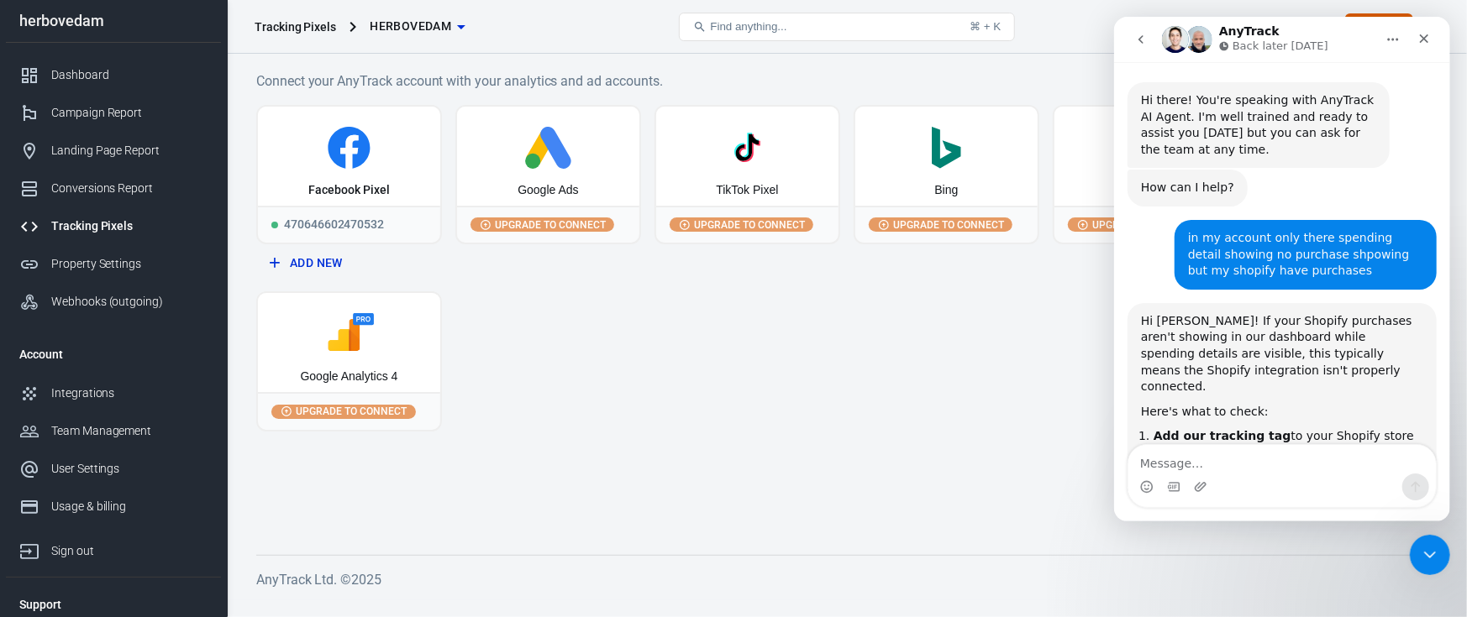
scroll to position [2571, 0]
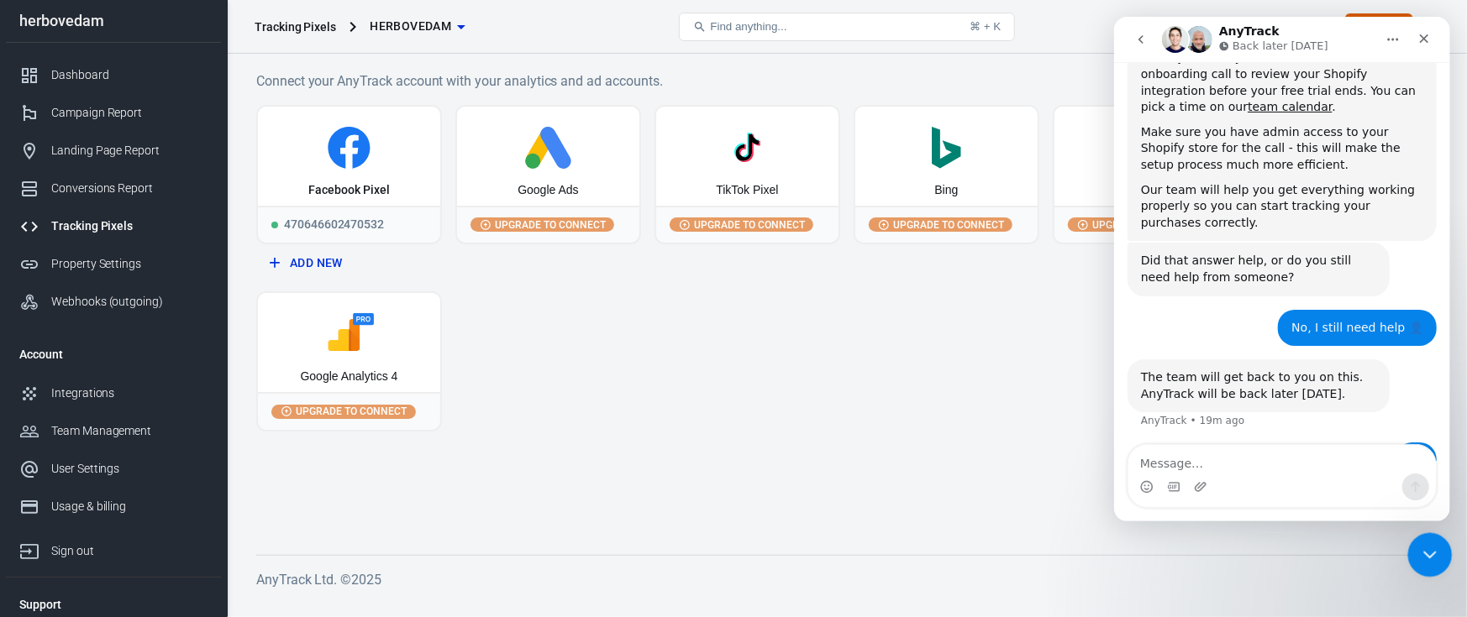
click at [1410, 534] on div "Close Intercom Messenger" at bounding box center [1427, 553] width 40 height 40
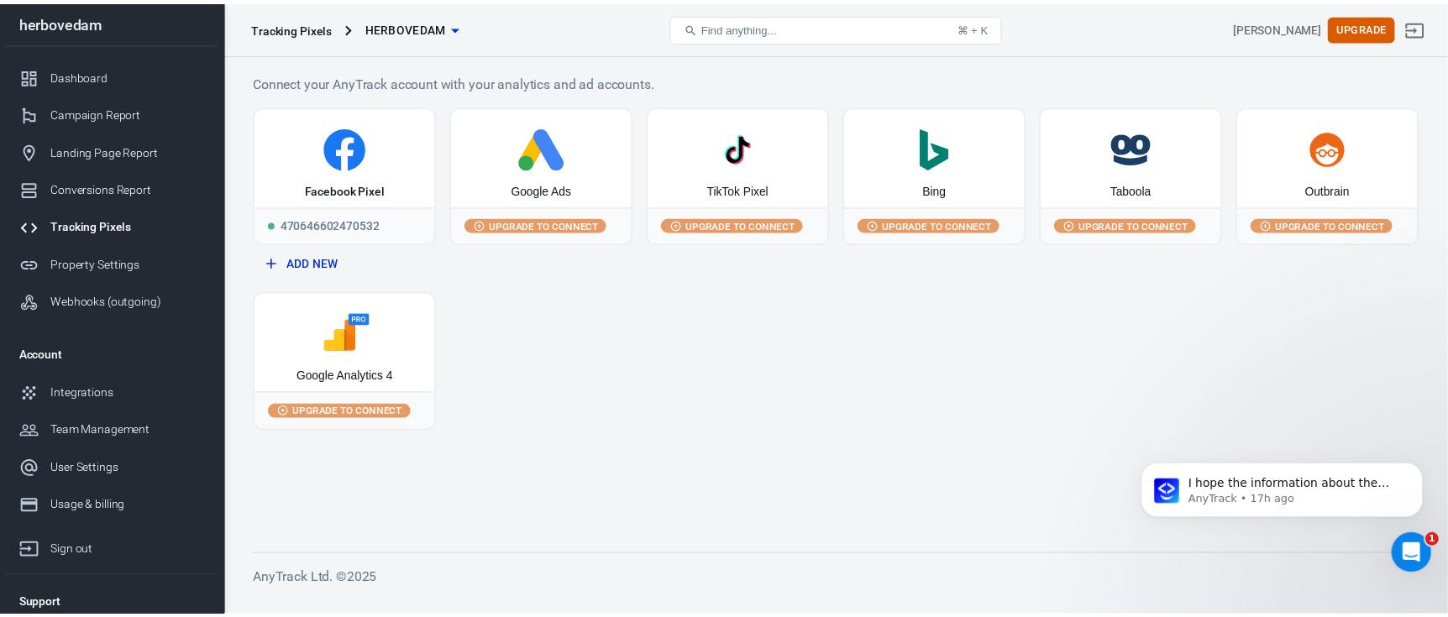
scroll to position [0, 0]
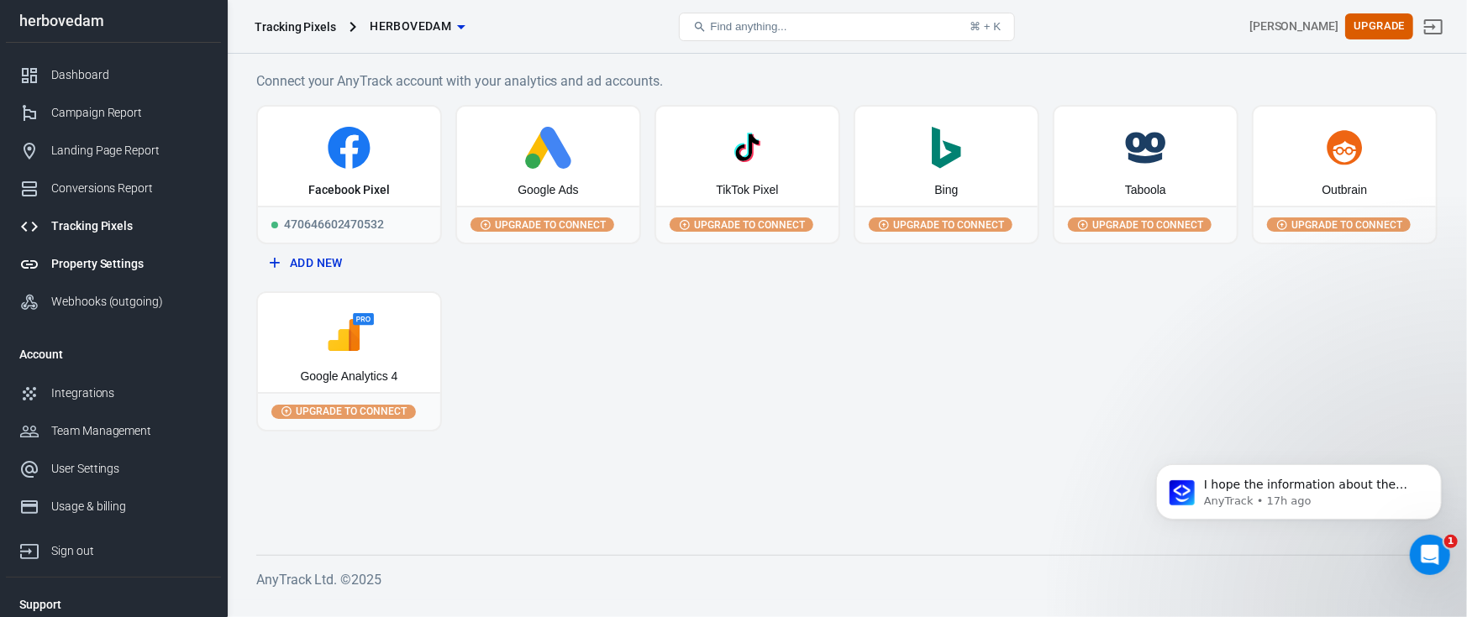
click at [76, 268] on div "Property Settings" at bounding box center [129, 264] width 156 height 18
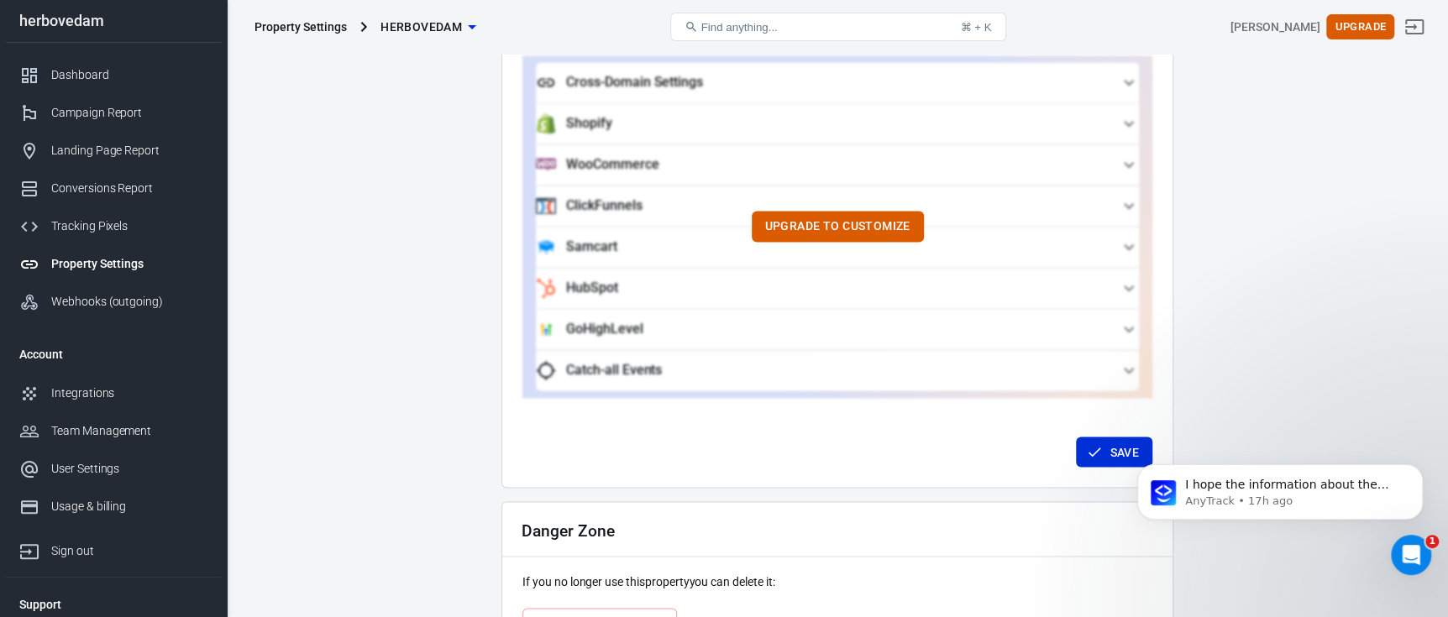
scroll to position [1662, 0]
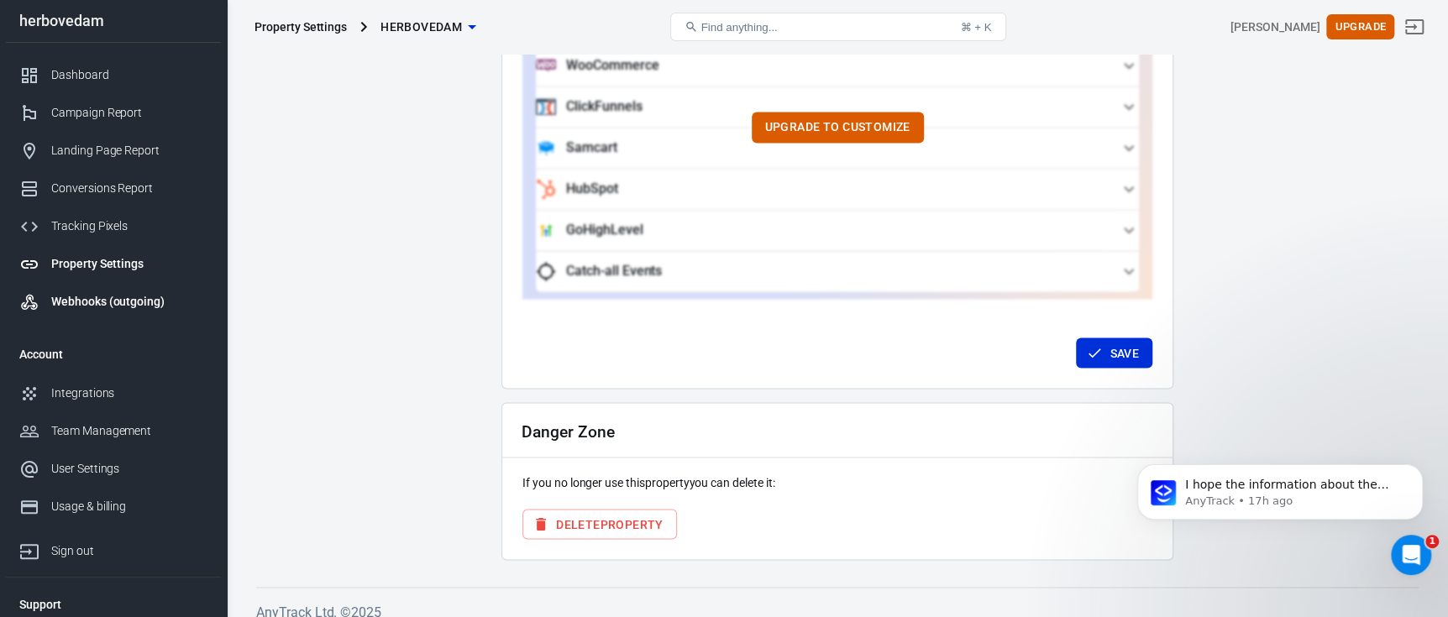
click at [96, 296] on div "Webhooks (outgoing)" at bounding box center [129, 302] width 156 height 18
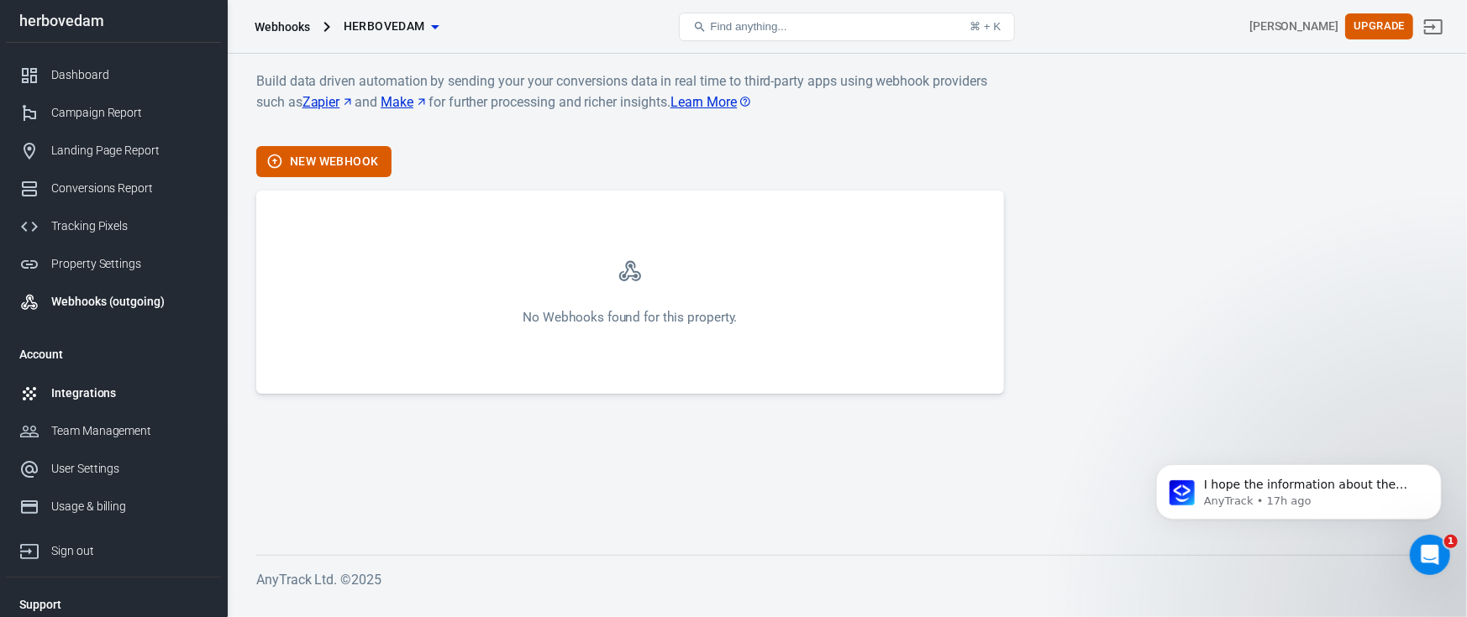
click at [135, 392] on div "Integrations" at bounding box center [129, 394] width 156 height 18
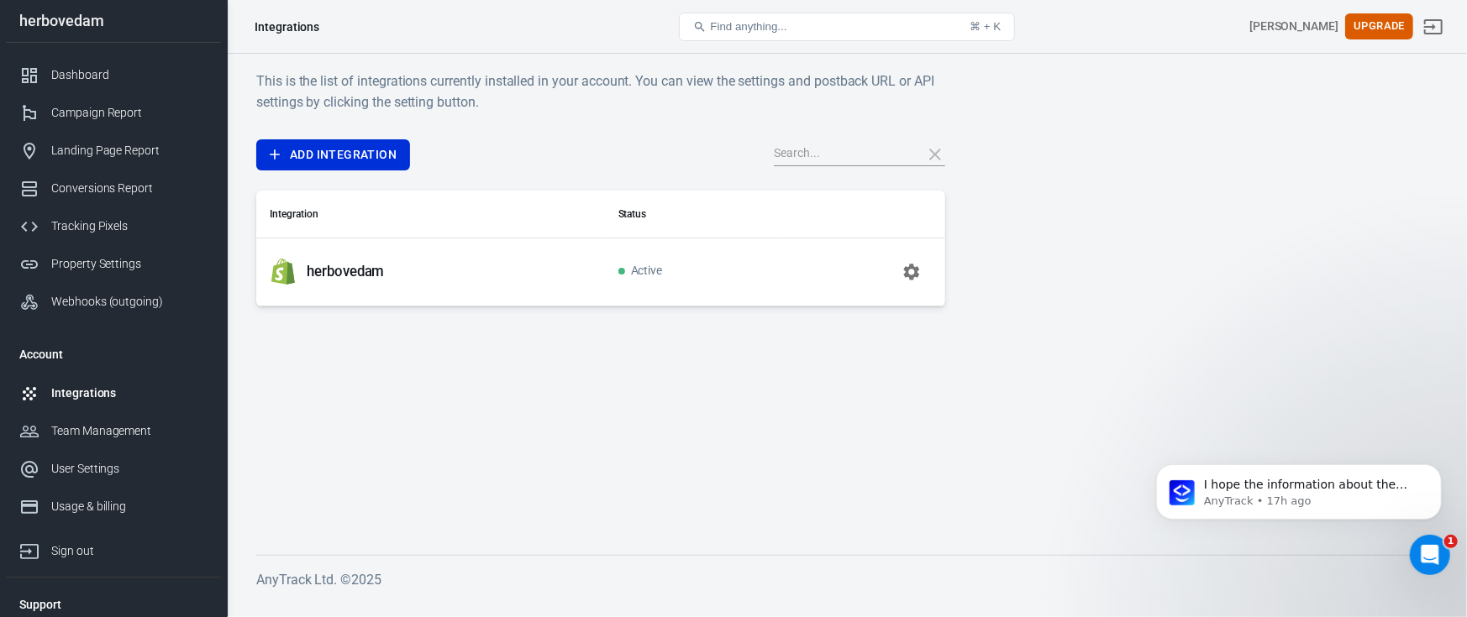
click at [352, 271] on p "herbovedam" at bounding box center [346, 272] width 78 height 18
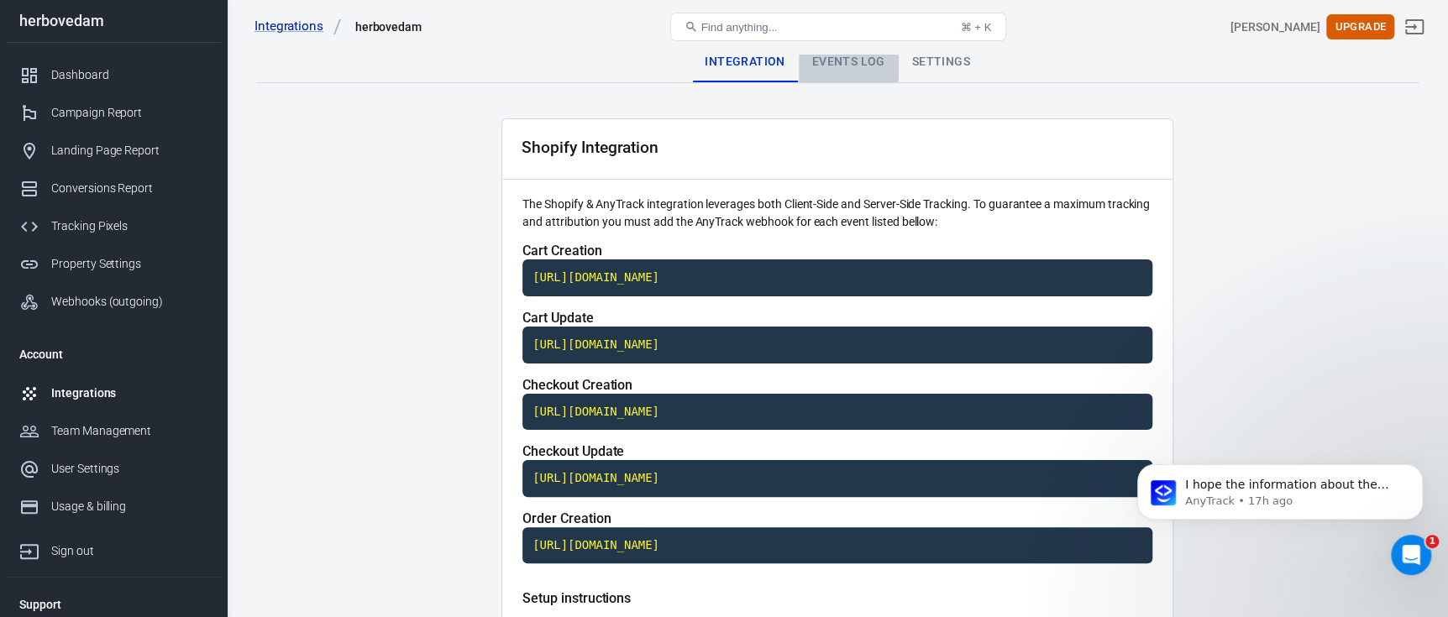
click at [835, 61] on div "Events Log" at bounding box center [849, 62] width 100 height 40
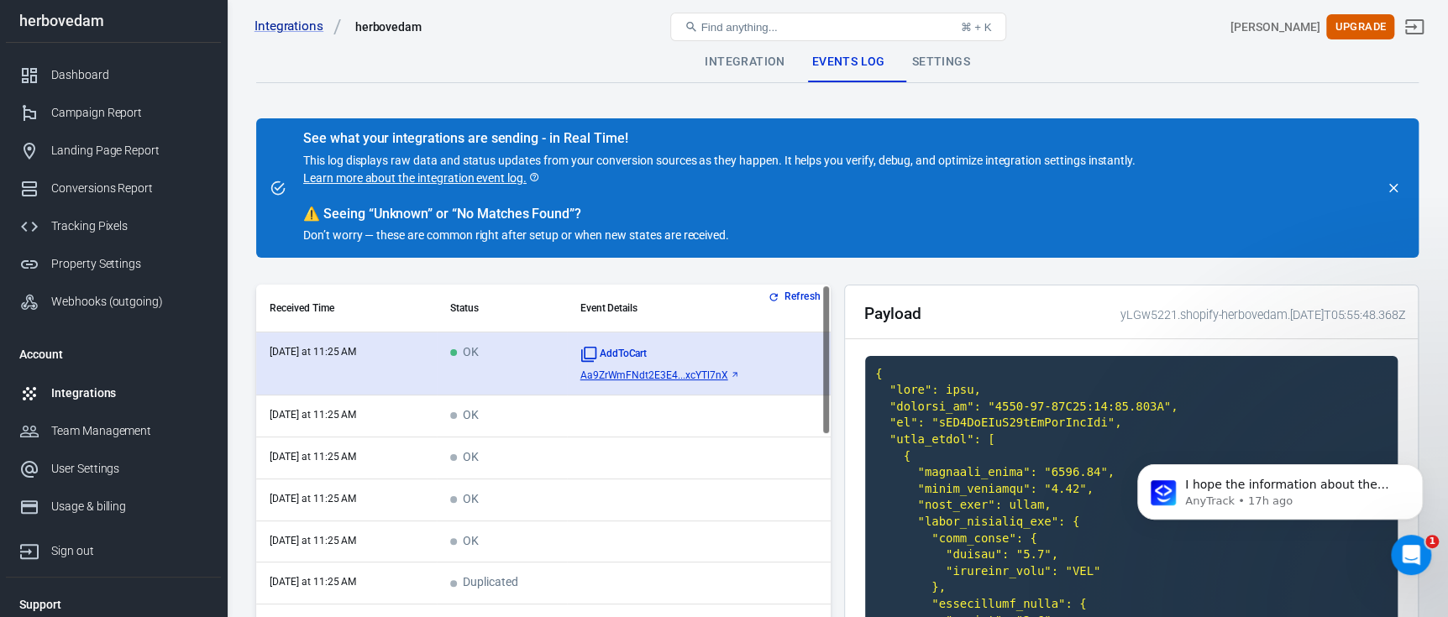
click at [639, 372] on span "Aa9ZrWmFNdt2E3E4...xcYTl7nX" at bounding box center [654, 376] width 148 height 12
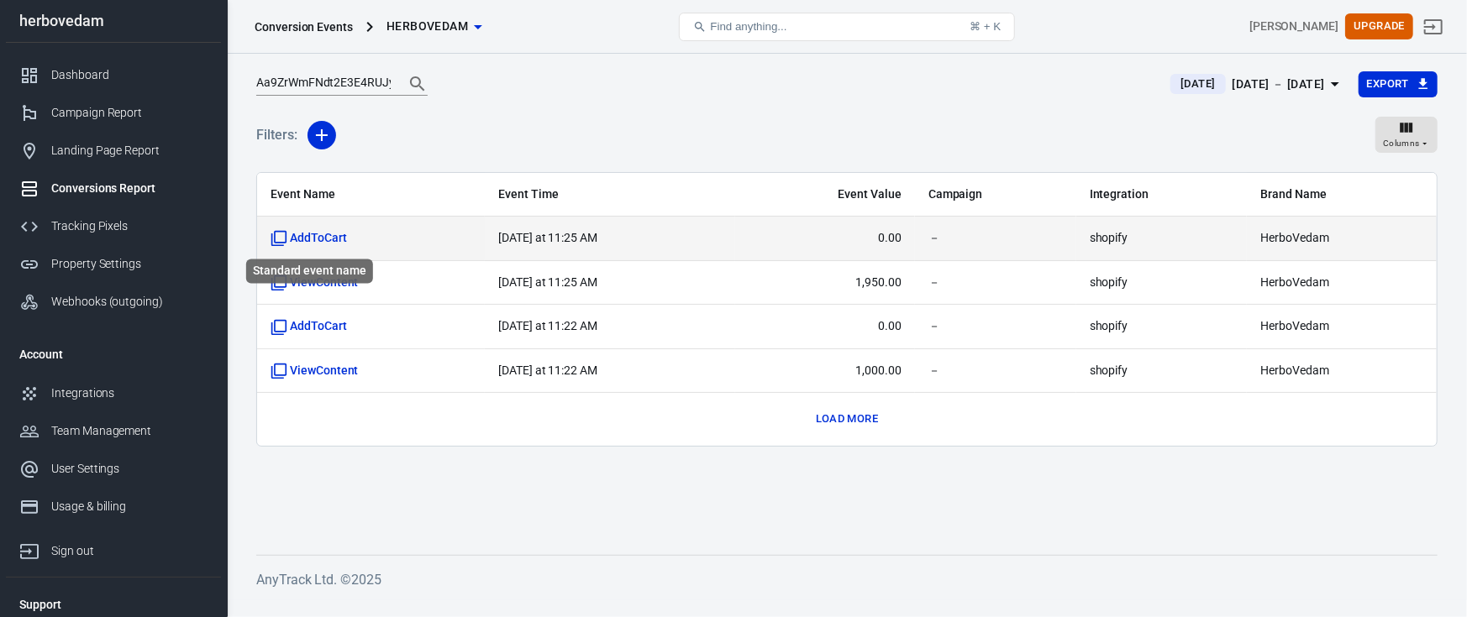
click at [312, 235] on span "AddToCart" at bounding box center [308, 238] width 76 height 17
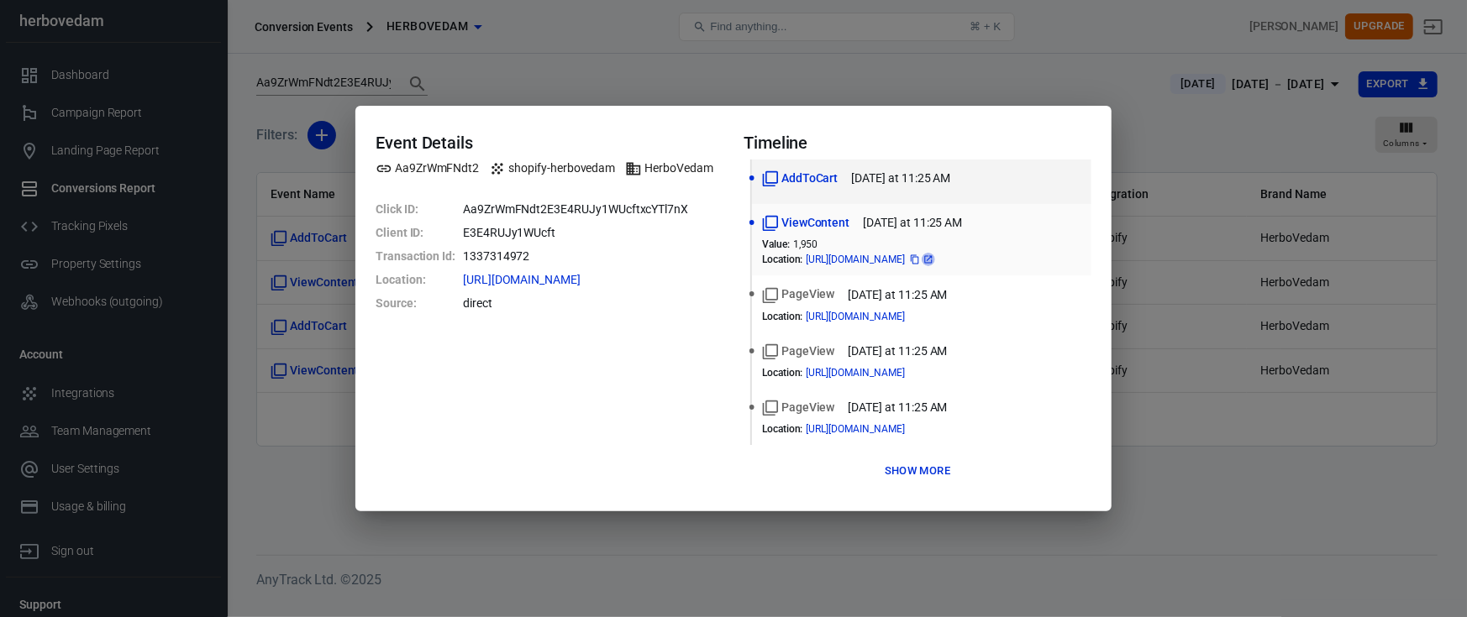
click at [933, 257] on icon at bounding box center [928, 260] width 10 height 10
click at [688, 542] on div "Event Details Aa9ZrWmFNdt2 shopify-herbovedam HerboVedam Click ID : Aa9ZrWmFNdt…" at bounding box center [733, 308] width 1467 height 617
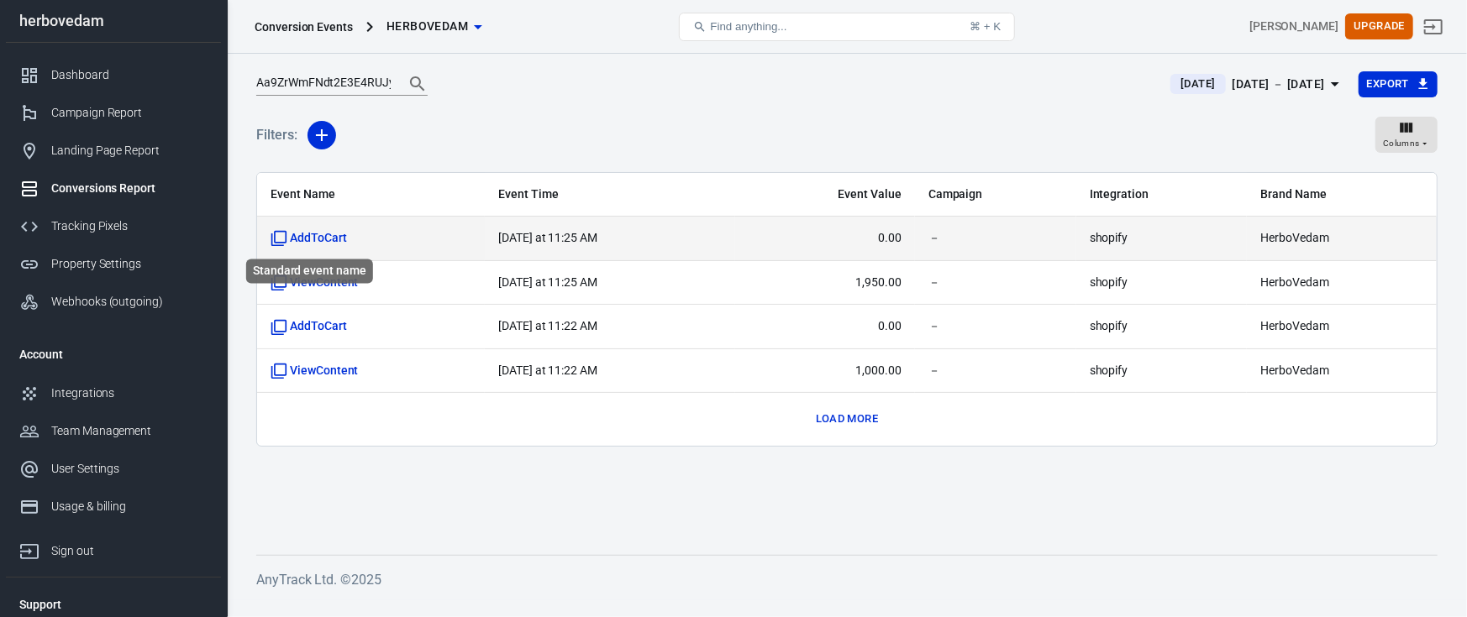
click at [315, 238] on span "AddToCart" at bounding box center [308, 238] width 76 height 17
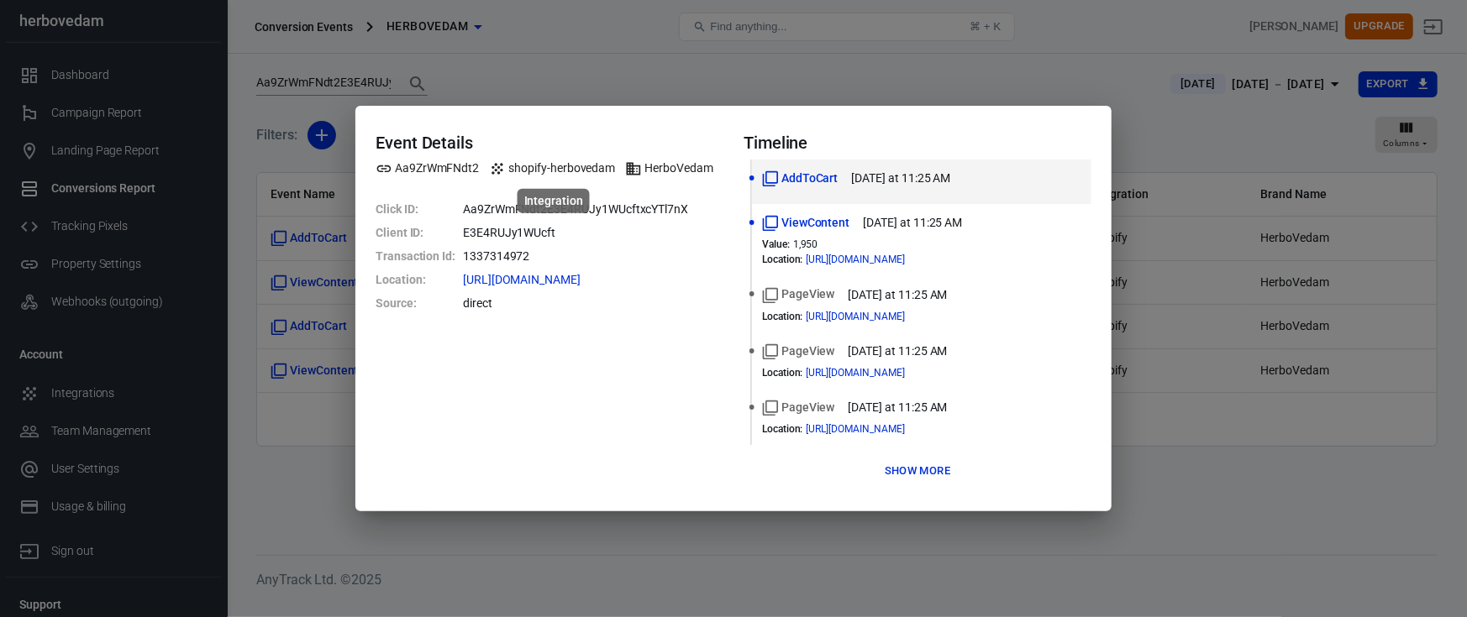
click at [587, 165] on span "shopify-herbovedam" at bounding box center [552, 169] width 126 height 18
click at [697, 540] on div "Event Details Aa9ZrWmFNdt2 shopify-herbovedam HerboVedam Click ID : Aa9ZrWmFNdt…" at bounding box center [733, 308] width 1467 height 617
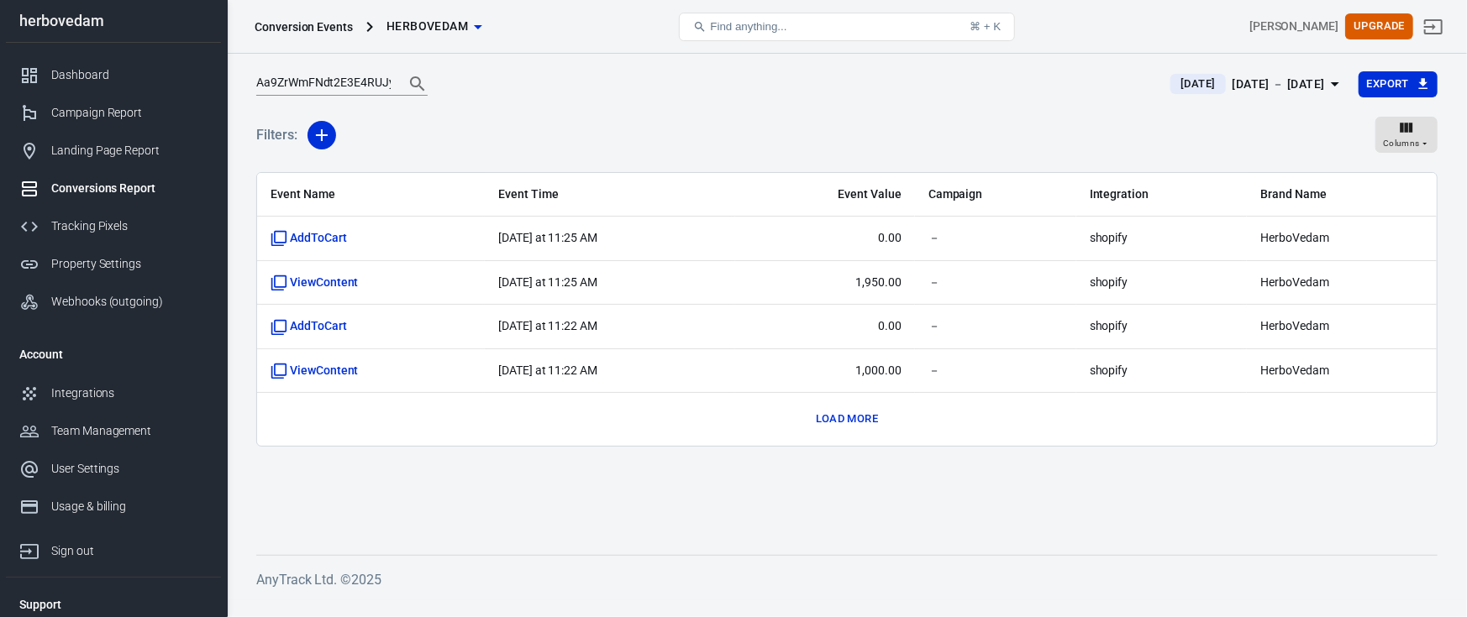
click at [822, 407] on button "Load more" at bounding box center [846, 420] width 71 height 26
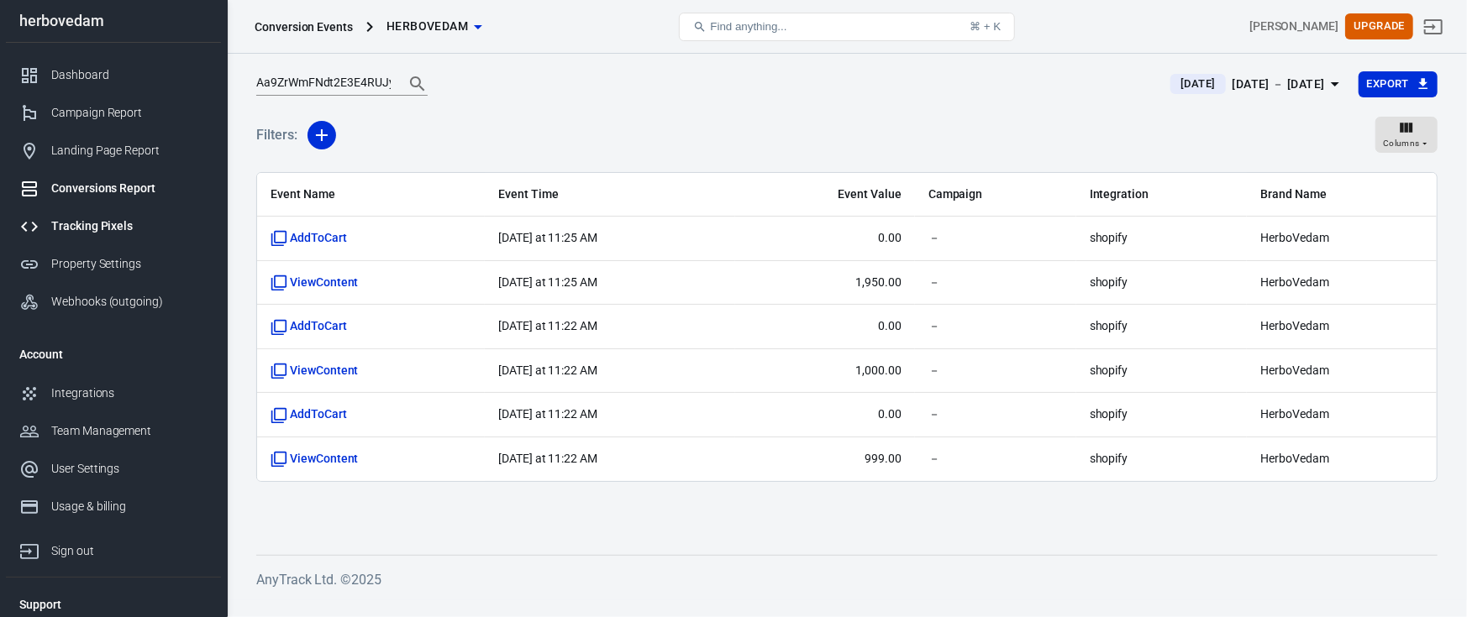
click at [108, 222] on div "Tracking Pixels" at bounding box center [129, 227] width 156 height 18
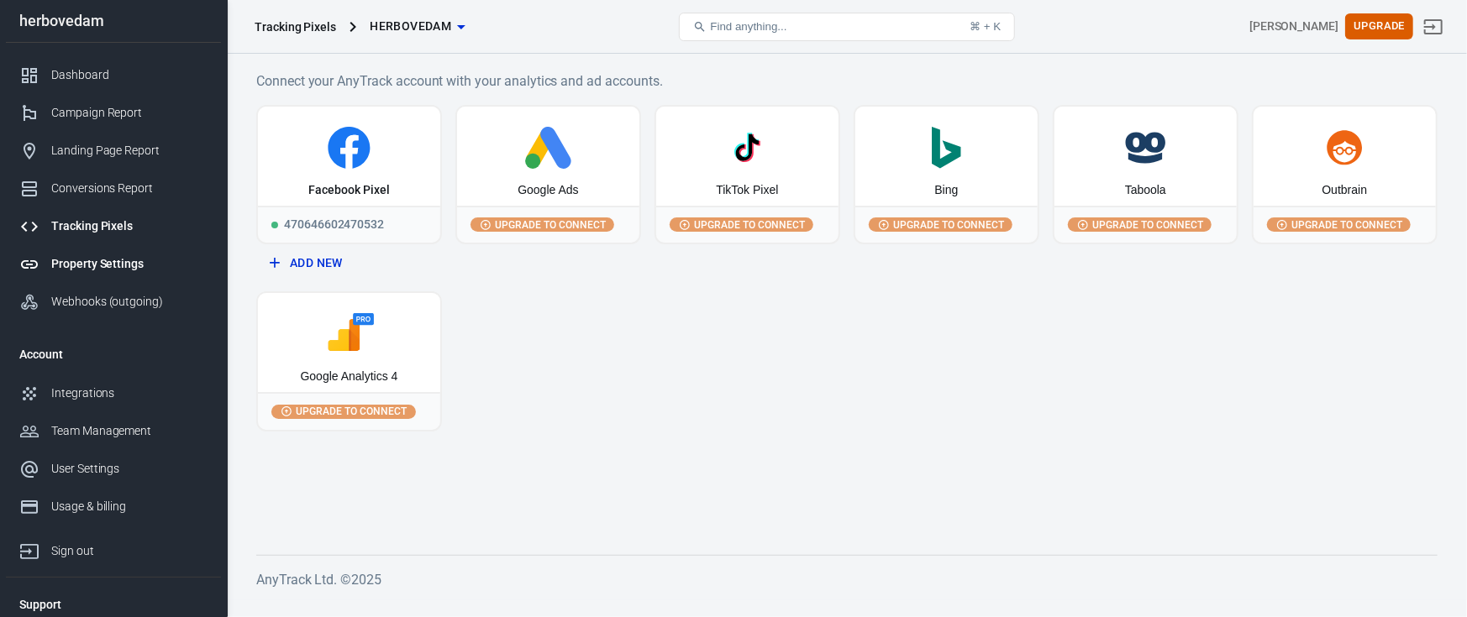
click at [120, 266] on div "Property Settings" at bounding box center [129, 264] width 156 height 18
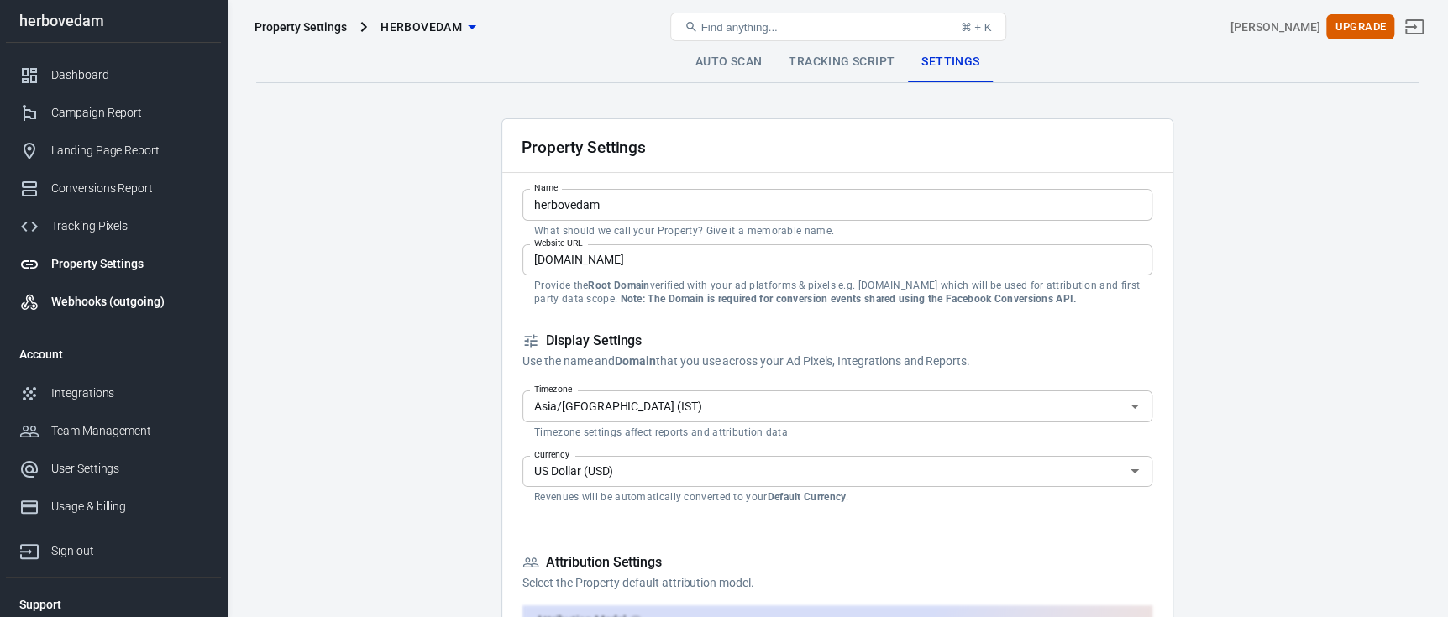
click at [118, 304] on div "Webhooks (outgoing)" at bounding box center [129, 302] width 156 height 18
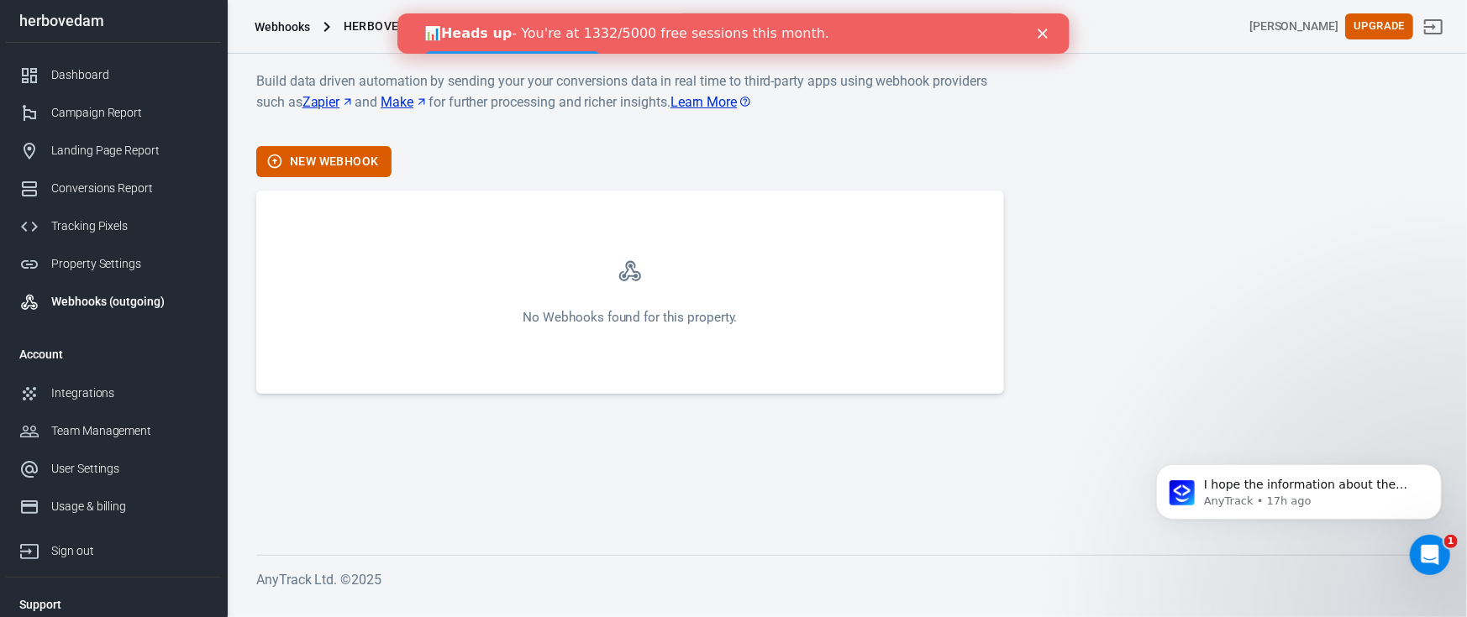
click at [1037, 34] on icon "Close" at bounding box center [1042, 34] width 10 height 10
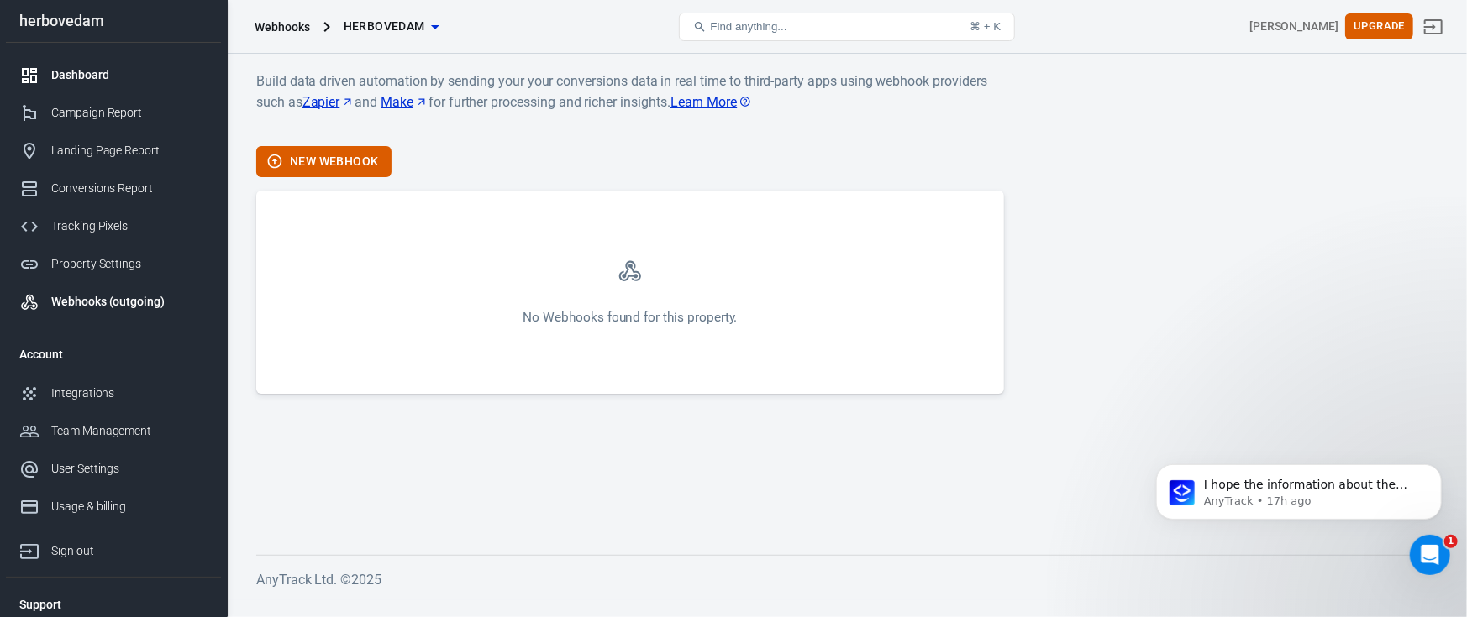
click at [109, 92] on link "Dashboard" at bounding box center [113, 75] width 215 height 38
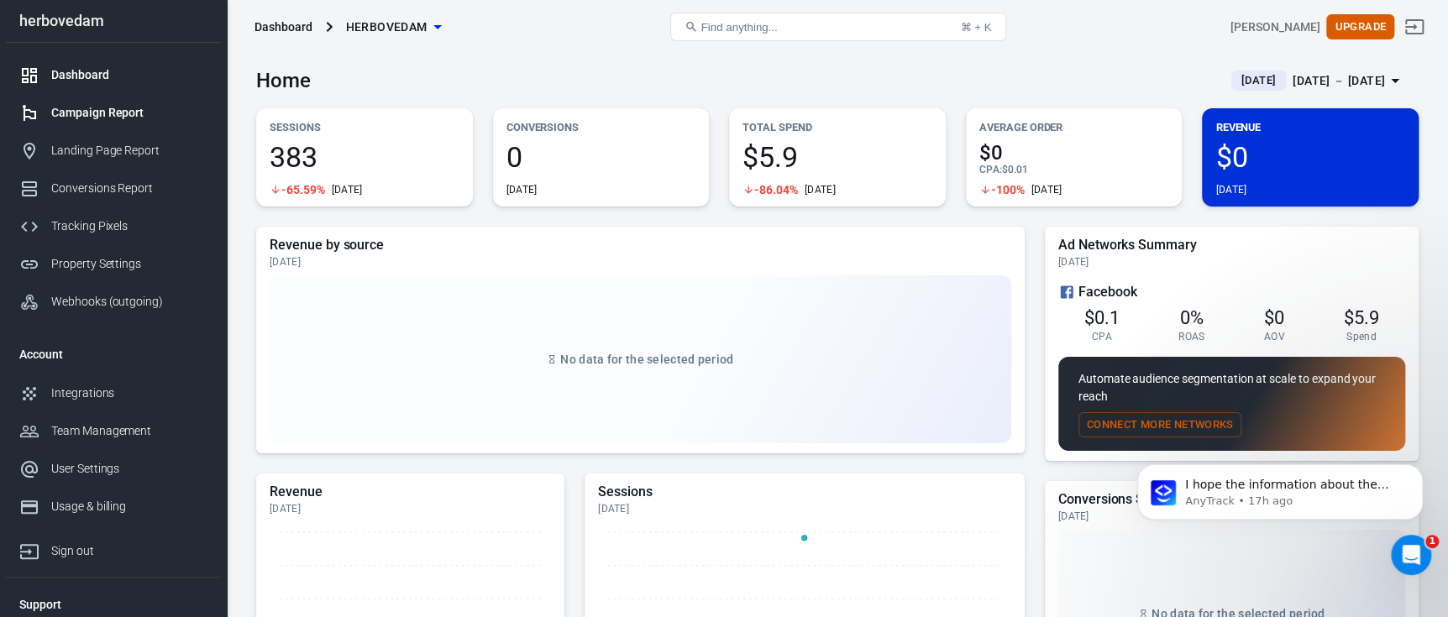
click at [129, 116] on div "Campaign Report" at bounding box center [129, 113] width 156 height 18
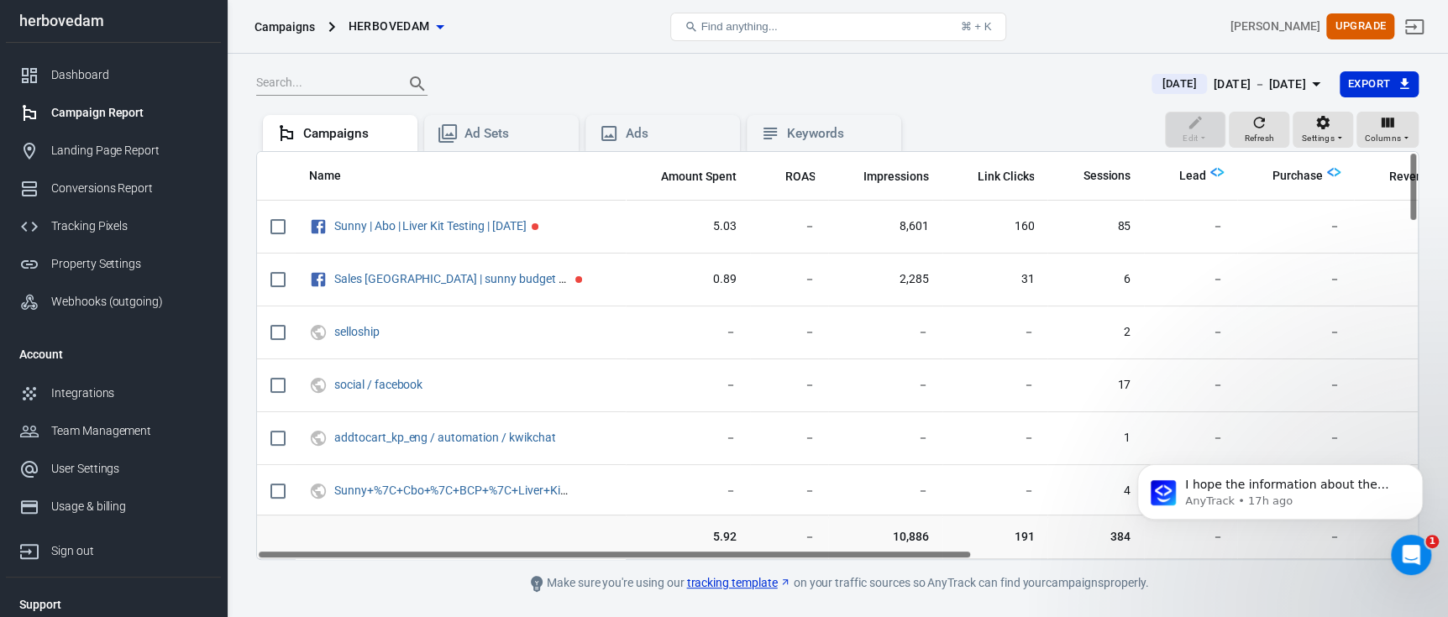
click at [1205, 126] on div "Edit Refresh Settings Columns" at bounding box center [1292, 132] width 254 height 40
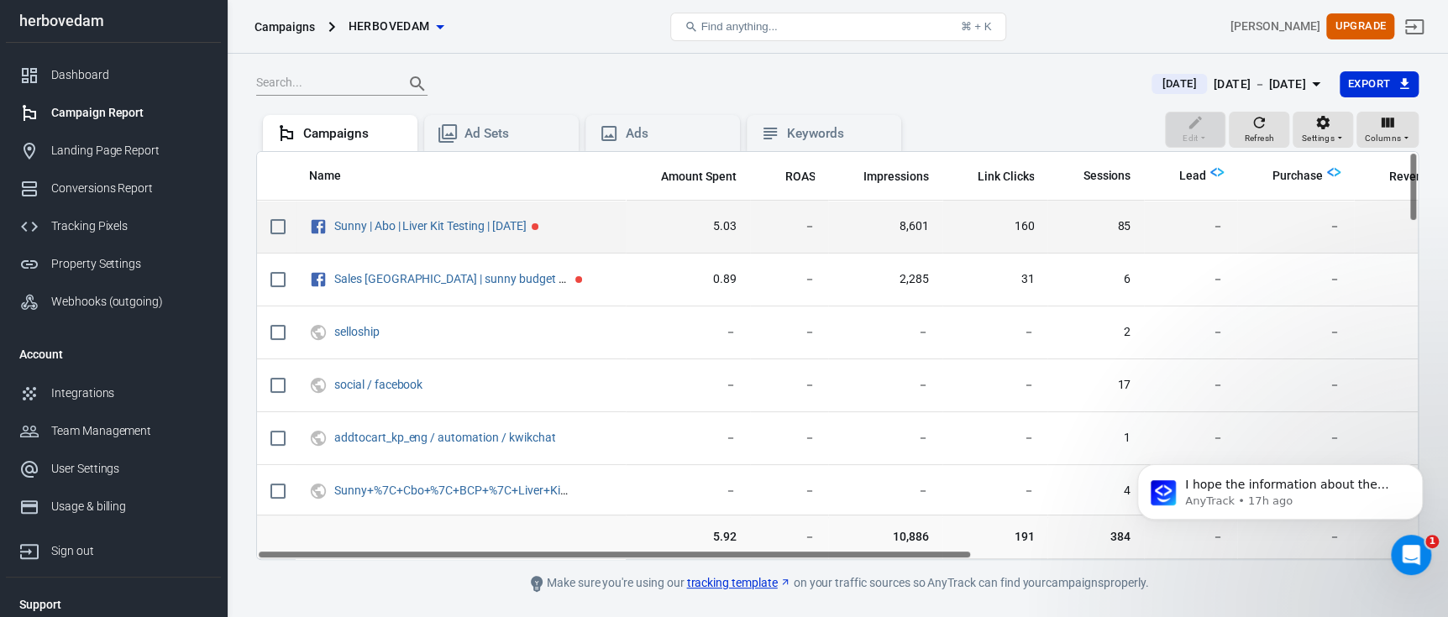
click at [276, 228] on input "scrollable content" at bounding box center [277, 226] width 35 height 35
checkbox input "true"
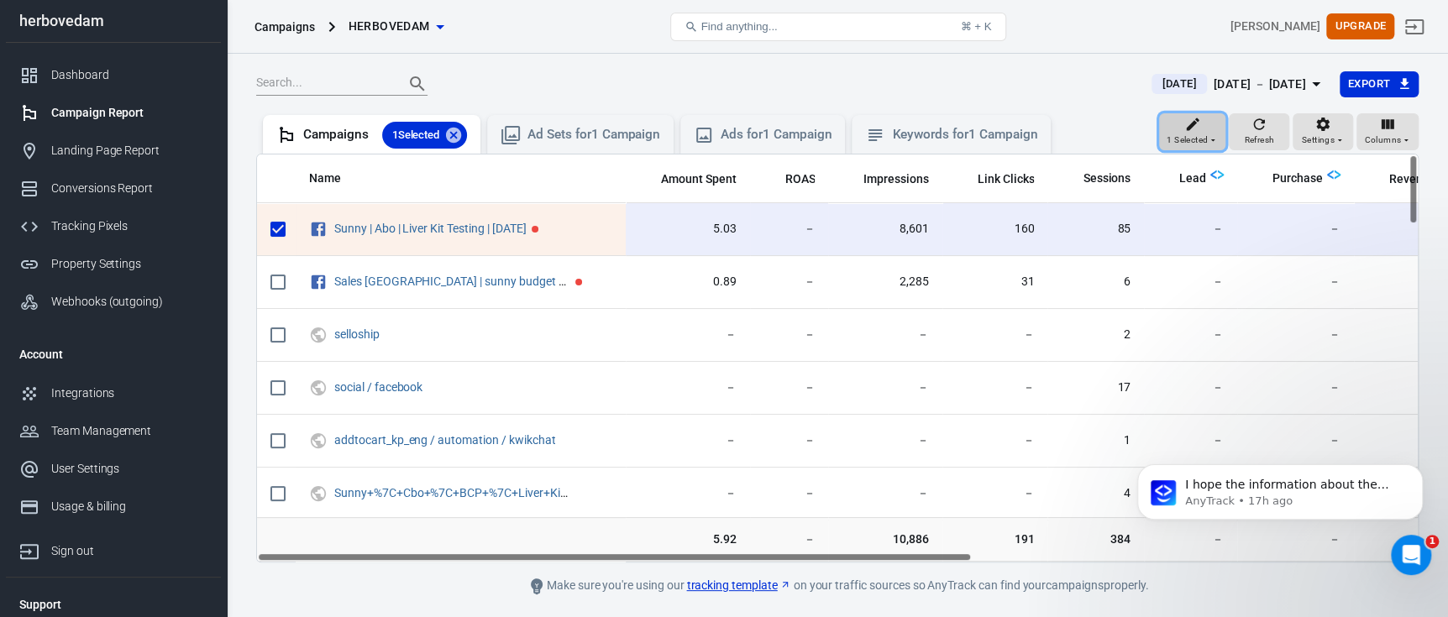
click at [1187, 139] on span "1 Selected" at bounding box center [1187, 140] width 41 height 15
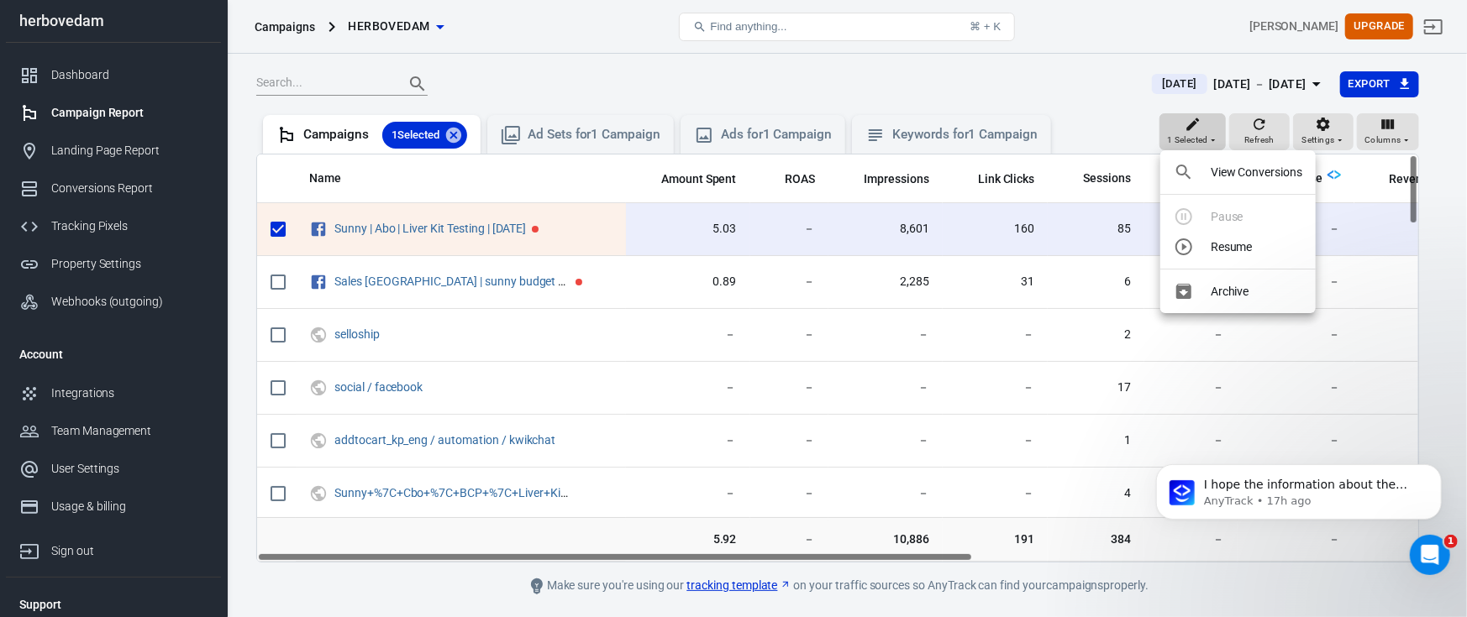
click at [1187, 139] on div at bounding box center [733, 308] width 1467 height 617
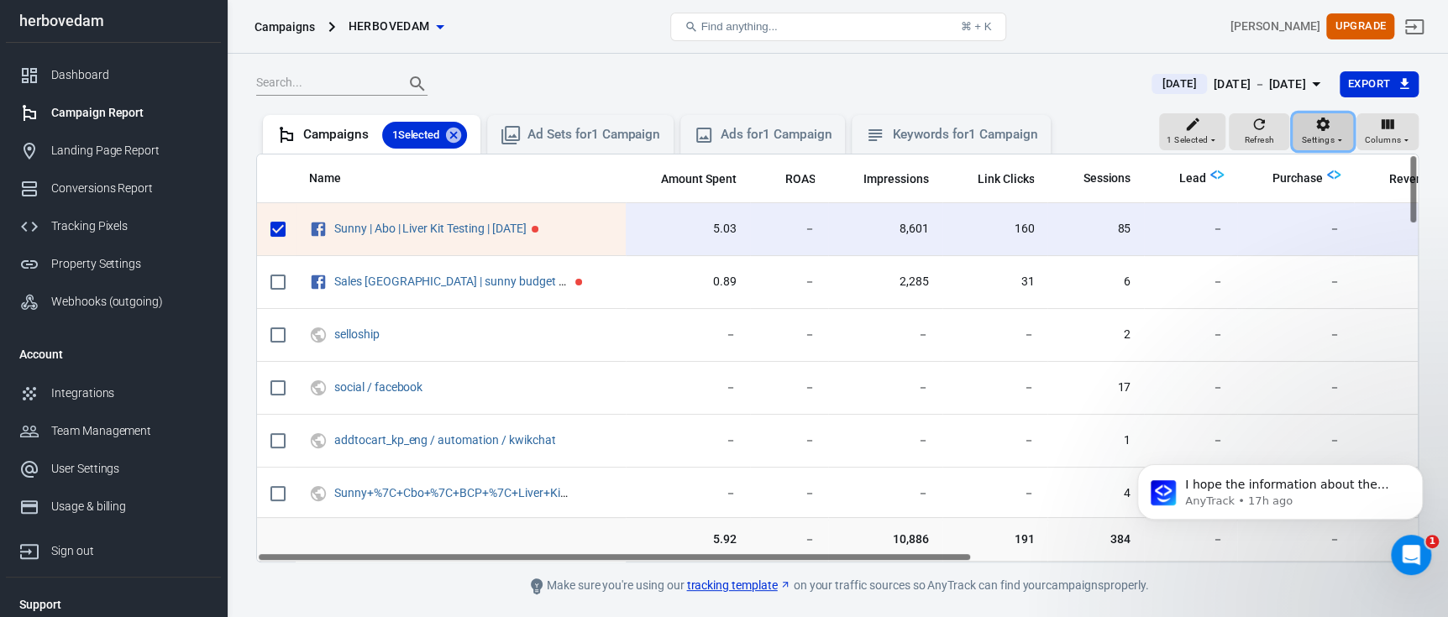
click at [1308, 136] on span "Settings" at bounding box center [1318, 140] width 33 height 15
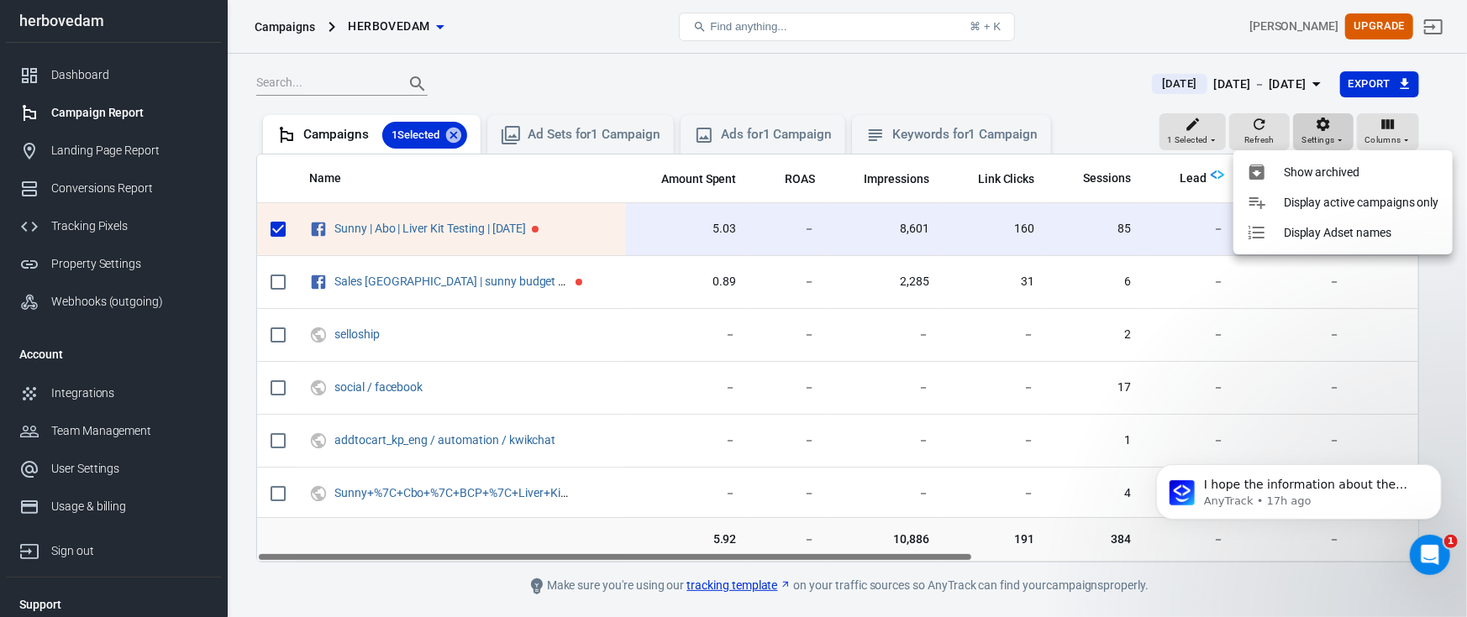
click at [1308, 136] on div at bounding box center [733, 308] width 1467 height 617
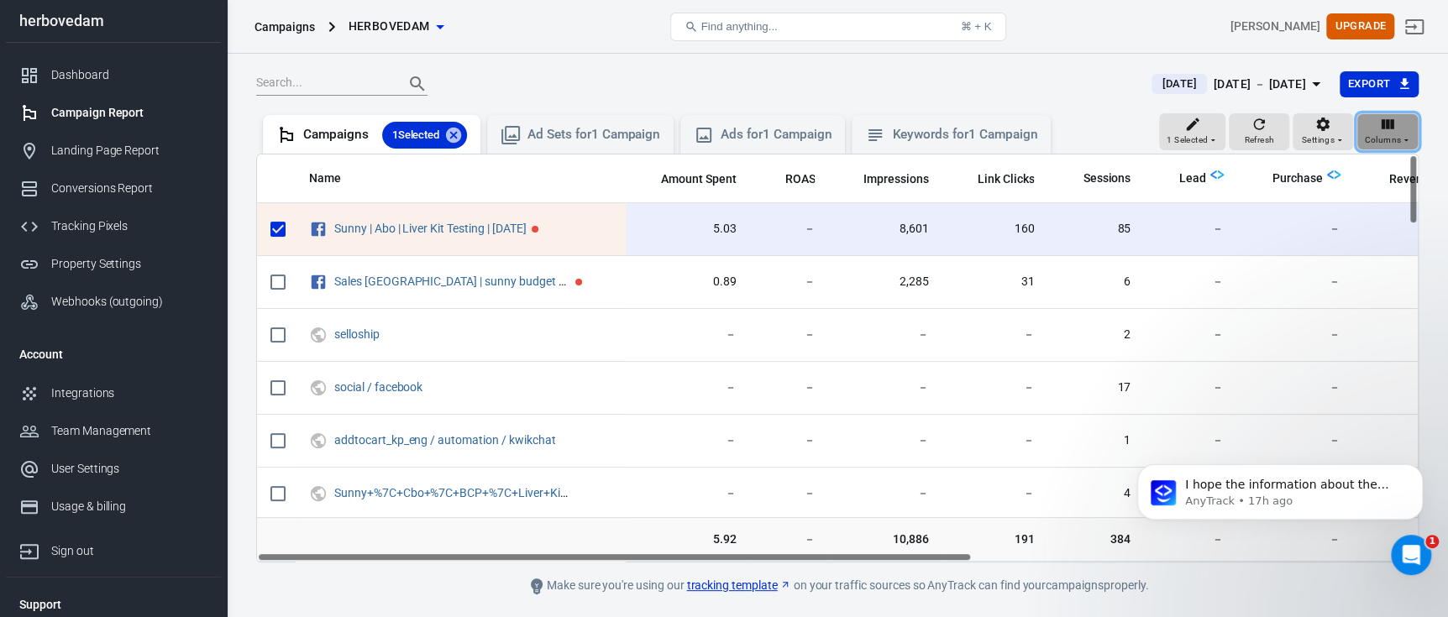
click at [1386, 134] on span "Columns" at bounding box center [1382, 140] width 37 height 15
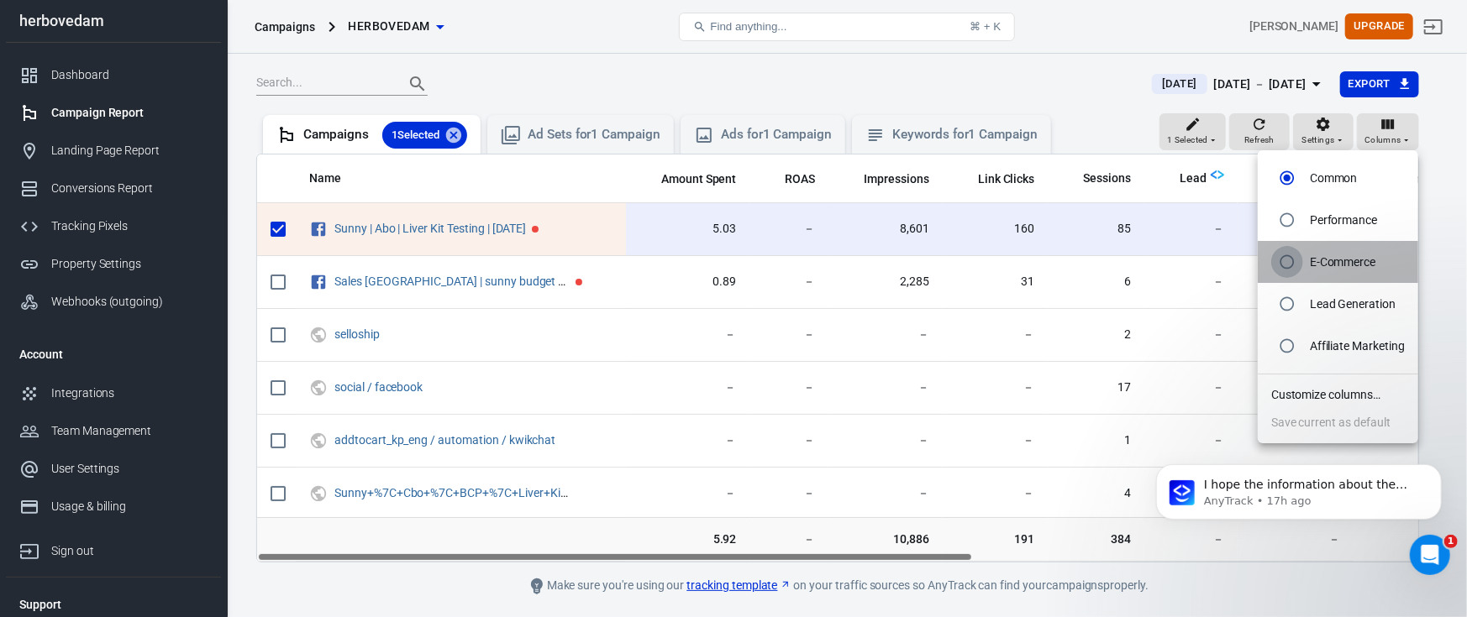
click at [1288, 260] on input "radio" at bounding box center [1287, 262] width 32 height 32
radio input "true"
radio input "false"
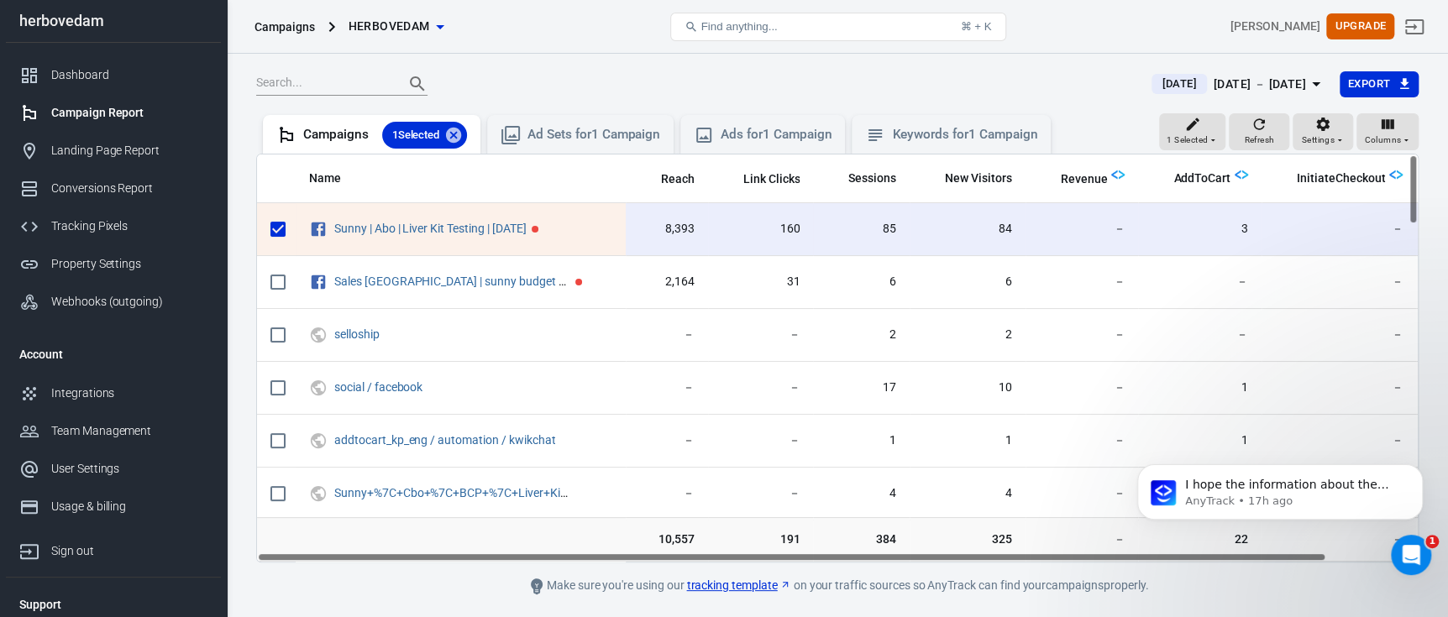
drag, startPoint x: 570, startPoint y: 552, endPoint x: 612, endPoint y: 555, distance: 41.3
click at [612, 555] on td "scrollable content" at bounding box center [461, 539] width 330 height 45
drag, startPoint x: 595, startPoint y: 557, endPoint x: 523, endPoint y: 544, distance: 72.5
click at [523, 544] on div "Name Reach Link Clicks Sessions New Visitors Revenue AddToCart InitiateCheckout…" at bounding box center [837, 358] width 1163 height 409
click at [1222, 81] on div "[DATE] － [DATE]" at bounding box center [1260, 84] width 92 height 21
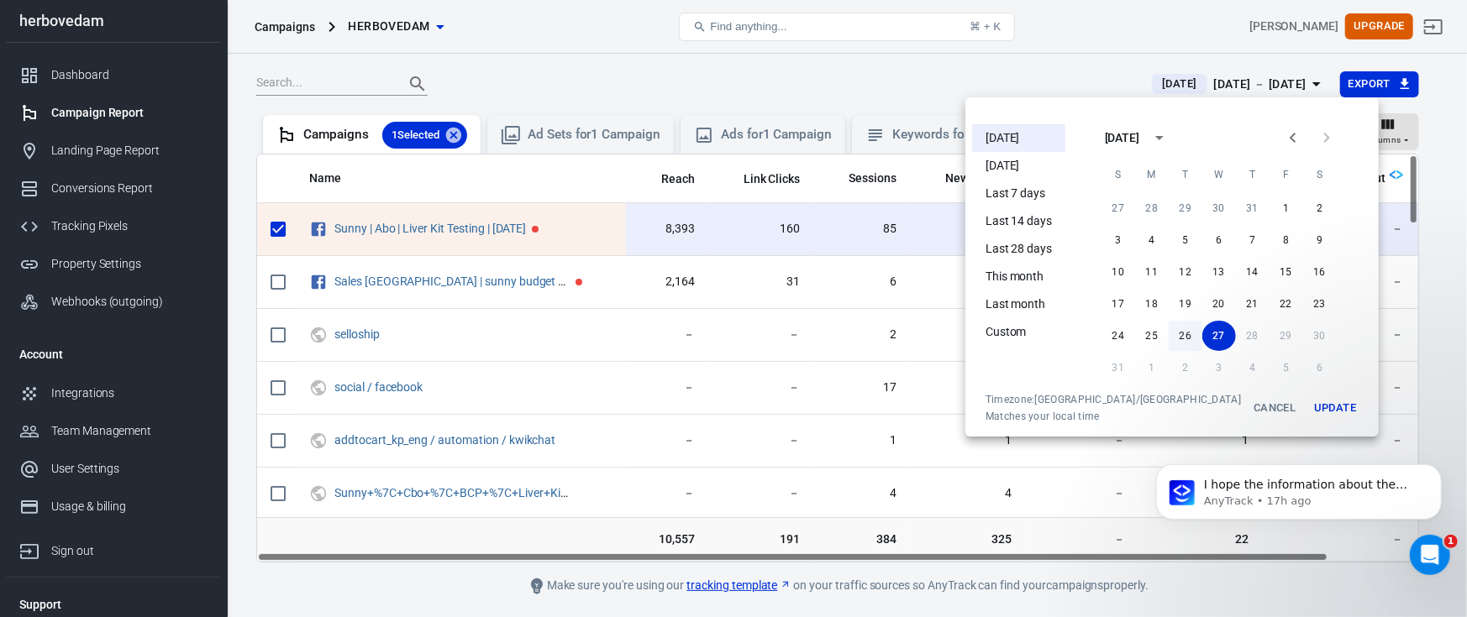
click at [1174, 344] on button "26" at bounding box center [1185, 336] width 34 height 30
click at [1308, 405] on button "Update" at bounding box center [1335, 408] width 54 height 30
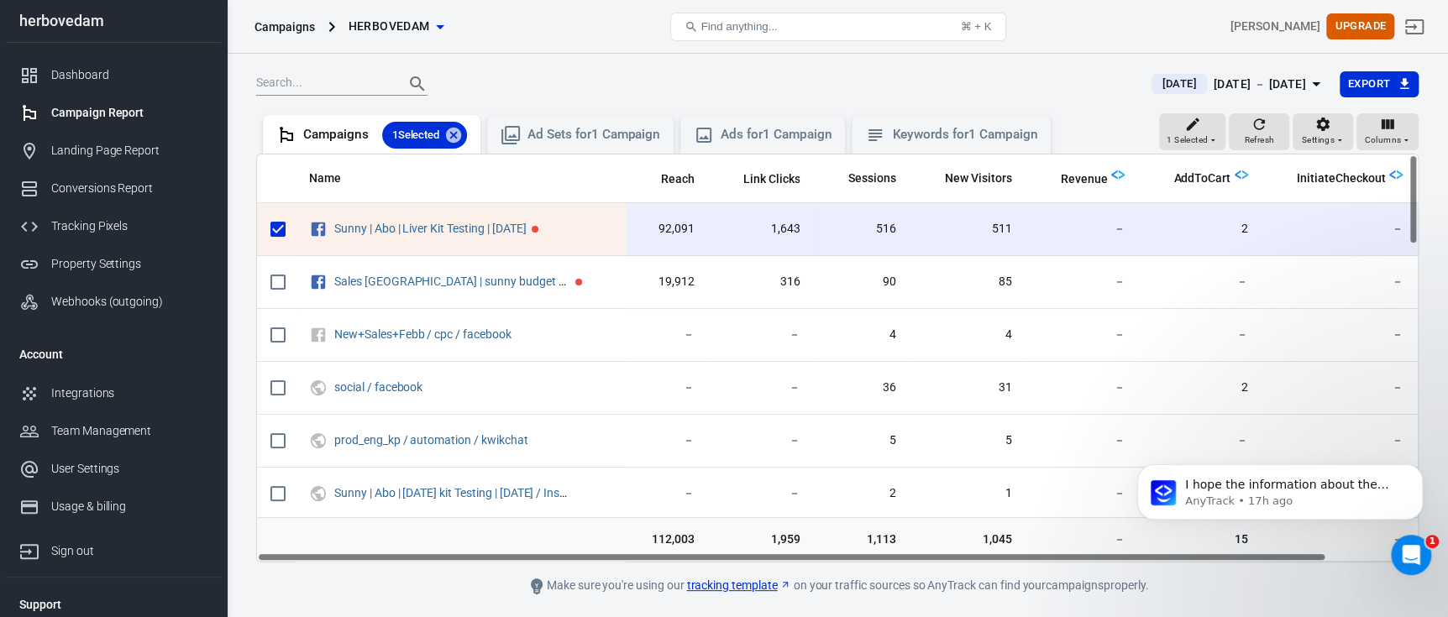
drag, startPoint x: 814, startPoint y: 557, endPoint x: 738, endPoint y: 561, distance: 76.6
click at [738, 561] on div "Name Reach Link Clicks Sessions New Visitors Revenue AddToCart InitiateCheckout…" at bounding box center [837, 358] width 1161 height 407
click at [554, 136] on div "Ad Sets for 1 Campaign" at bounding box center [594, 135] width 133 height 18
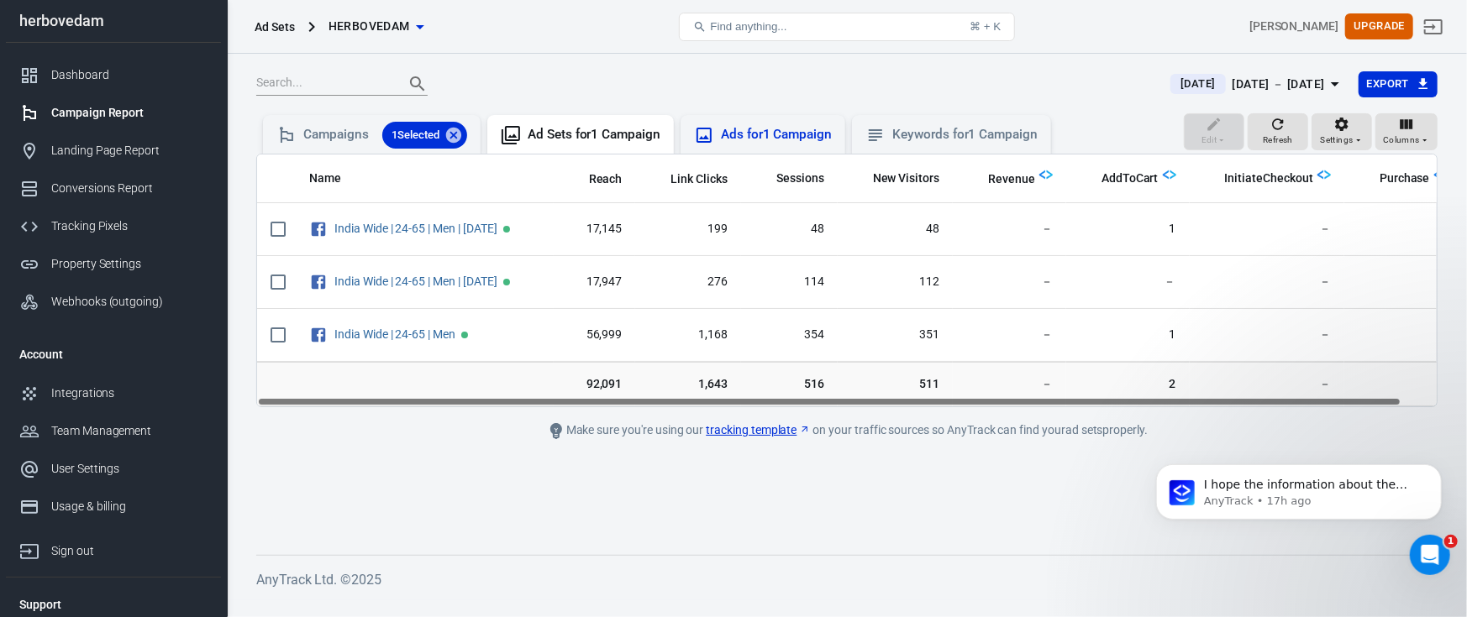
click at [723, 136] on div "Ads for 1 Campaign" at bounding box center [763, 135] width 138 height 20
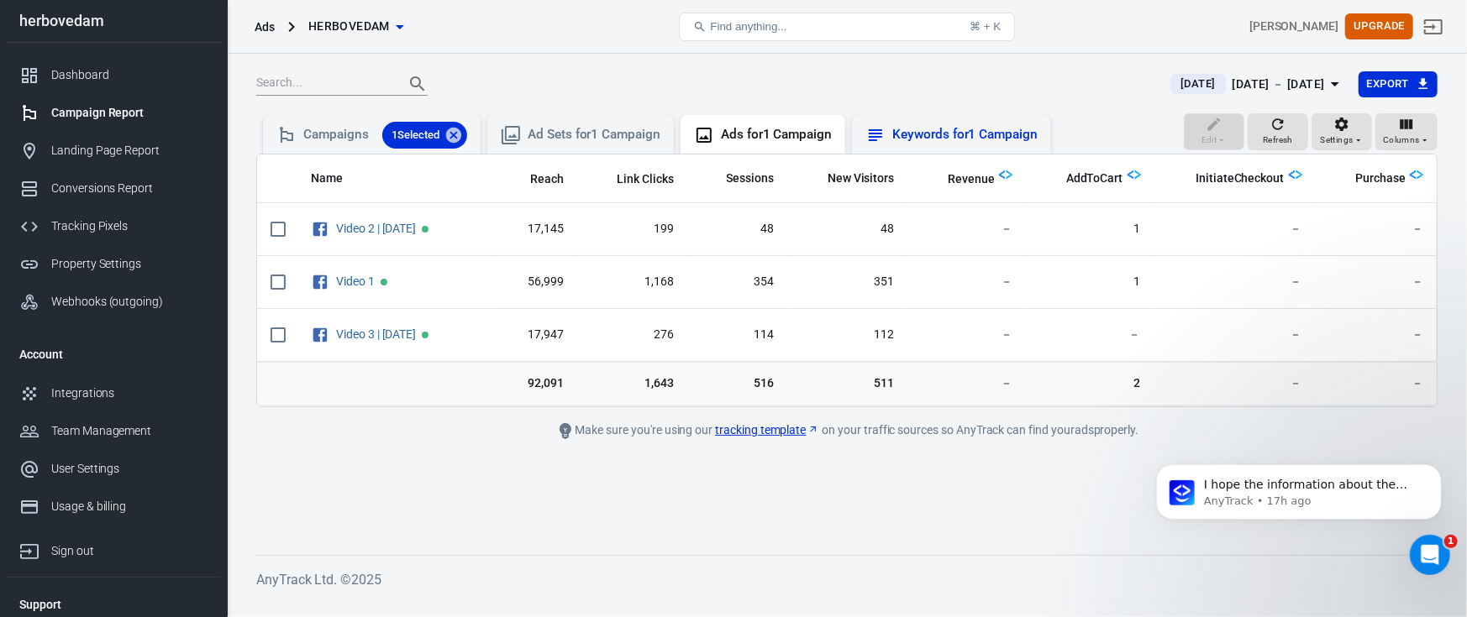
click at [939, 135] on div "Keywords for 1 Campaign" at bounding box center [964, 135] width 145 height 18
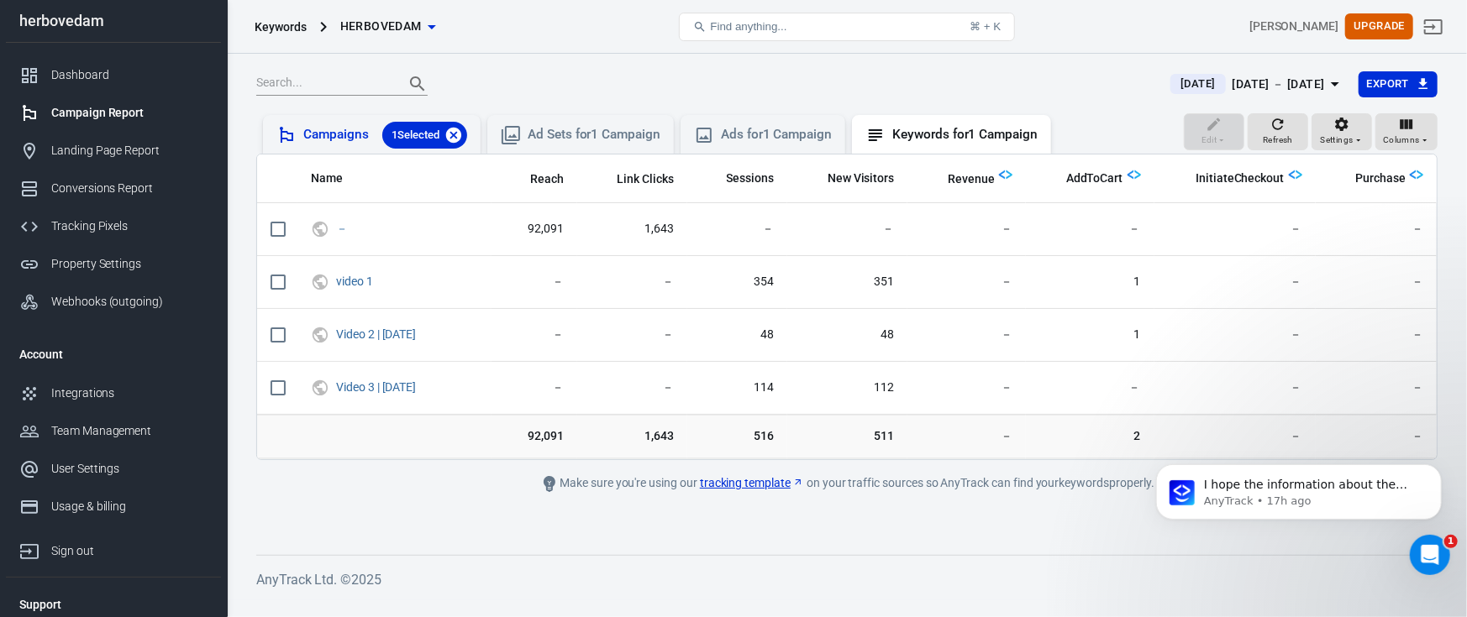
click at [450, 137] on icon at bounding box center [453, 134] width 15 height 15
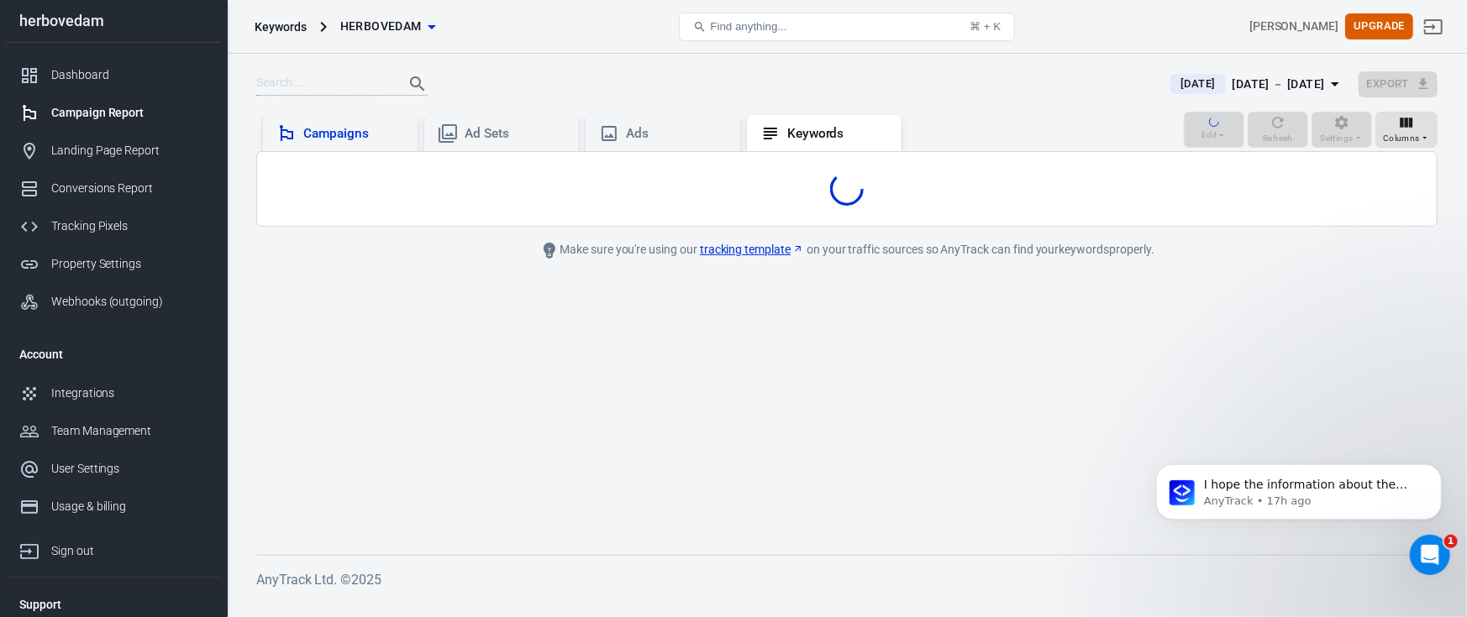
click at [386, 134] on div "Campaigns" at bounding box center [353, 134] width 101 height 18
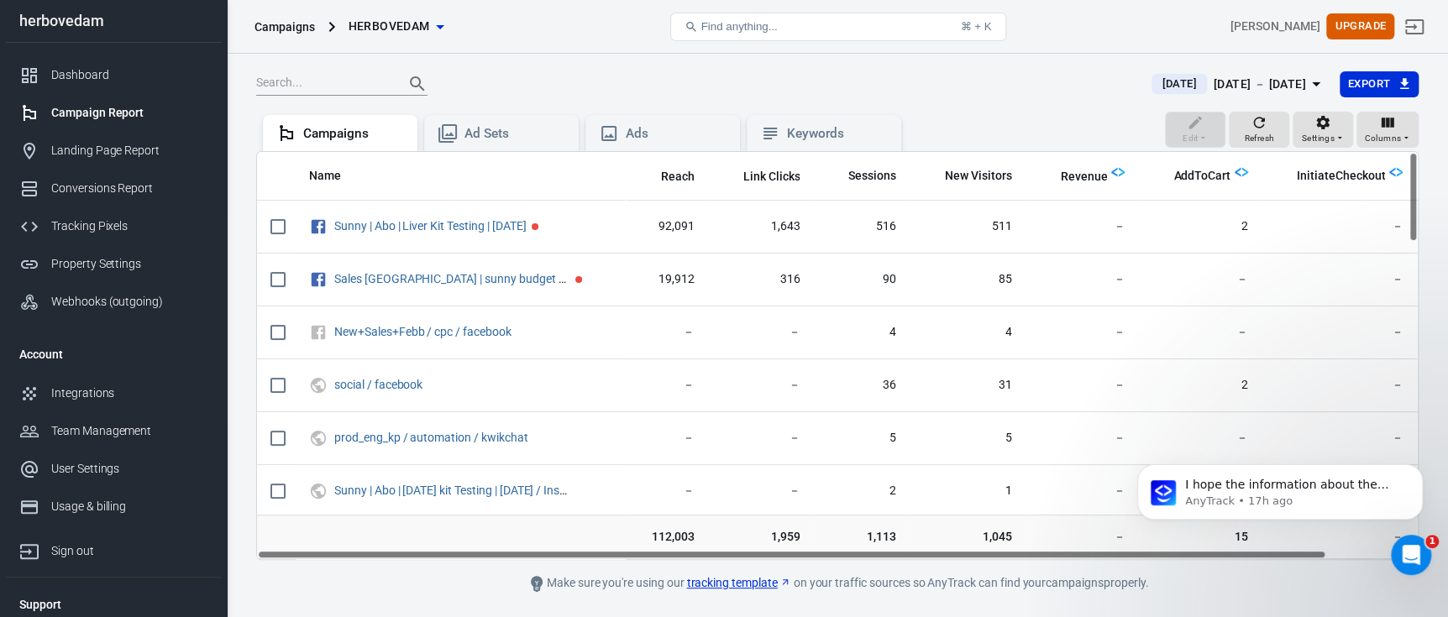
drag, startPoint x: 276, startPoint y: 235, endPoint x: 480, endPoint y: 113, distance: 237.7
click at [276, 235] on input "scrollable content" at bounding box center [277, 226] width 35 height 35
checkbox input "true"
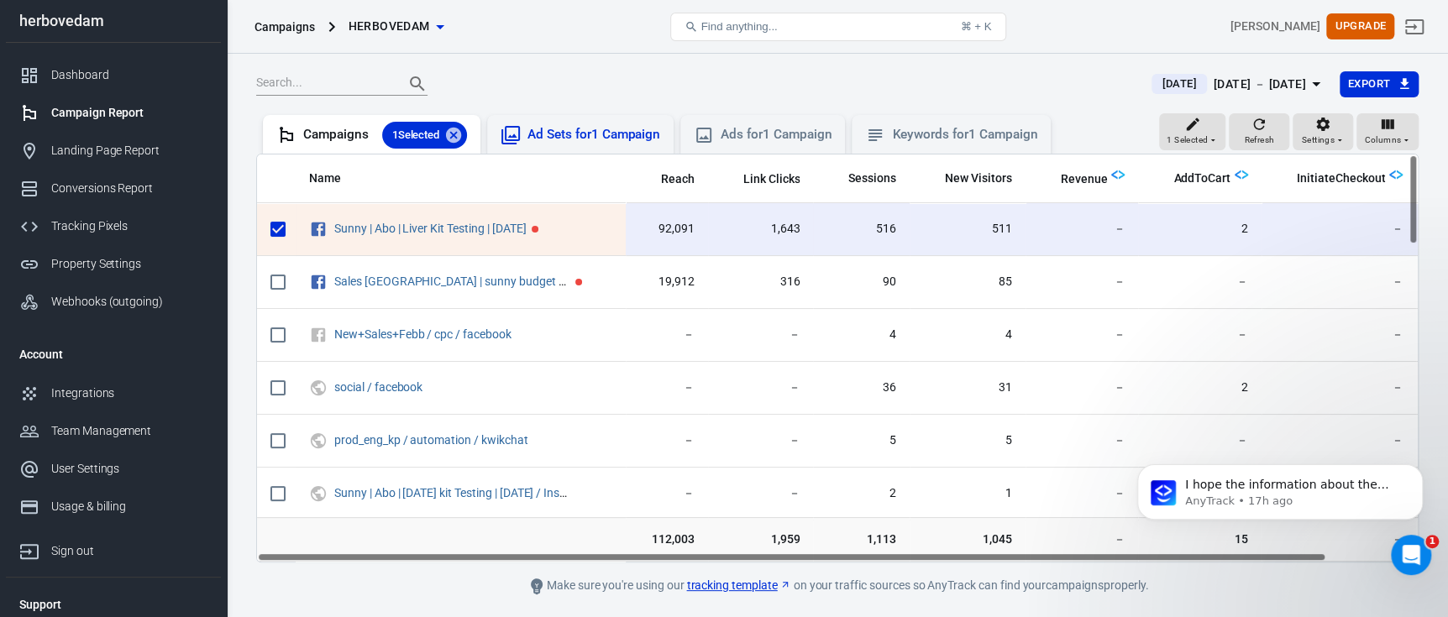
click at [516, 139] on icon at bounding box center [510, 135] width 18 height 18
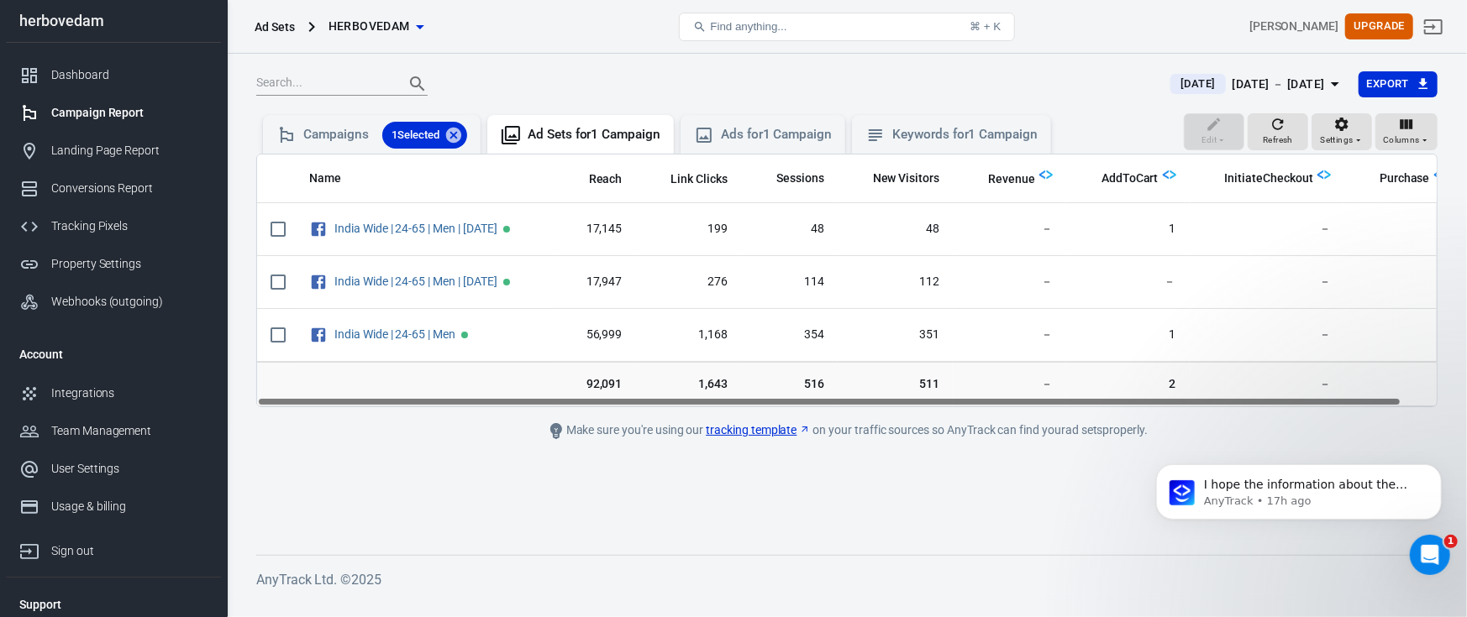
drag, startPoint x: 447, startPoint y: 401, endPoint x: 371, endPoint y: 383, distance: 77.6
click at [371, 383] on div "Name Reach Link Clicks Sessions New Visitors Revenue AddToCart InitiateCheckout…" at bounding box center [846, 281] width 1181 height 254
click at [726, 137] on div "Ads for 1 Campaign" at bounding box center [763, 135] width 138 height 20
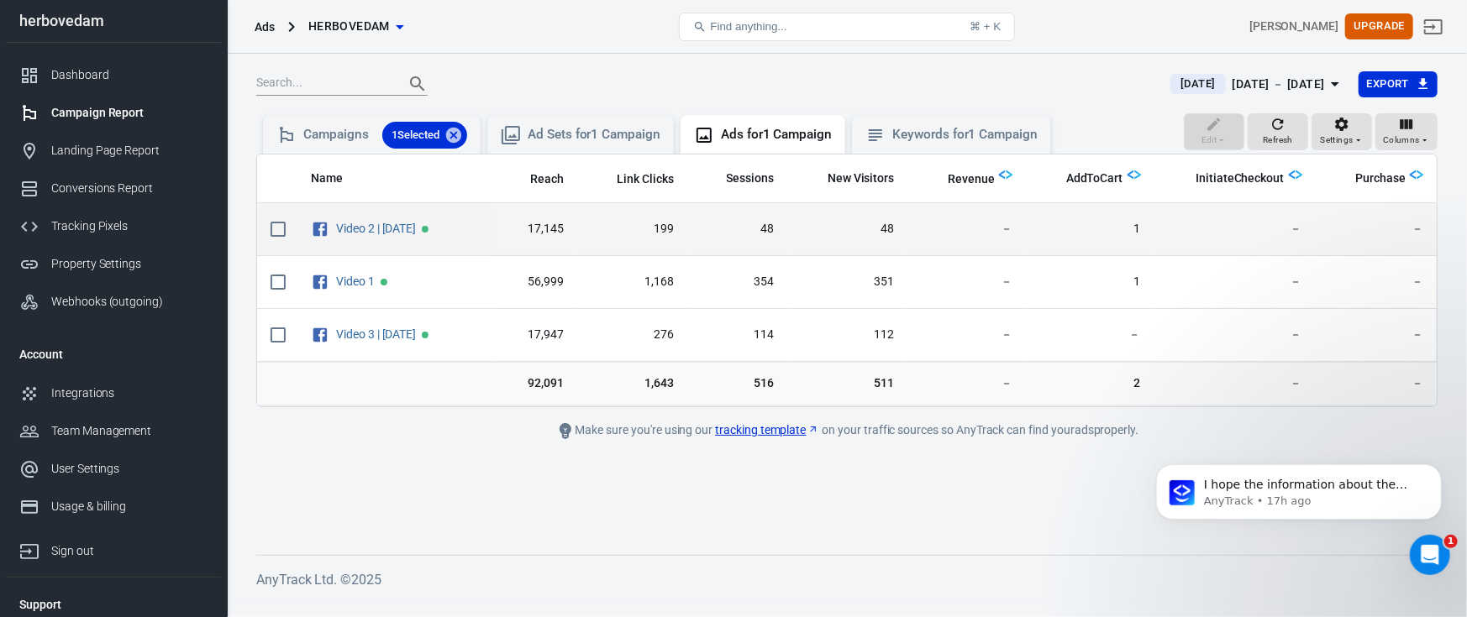
click at [287, 234] on input "scrollable content" at bounding box center [277, 229] width 35 height 35
checkbox input "true"
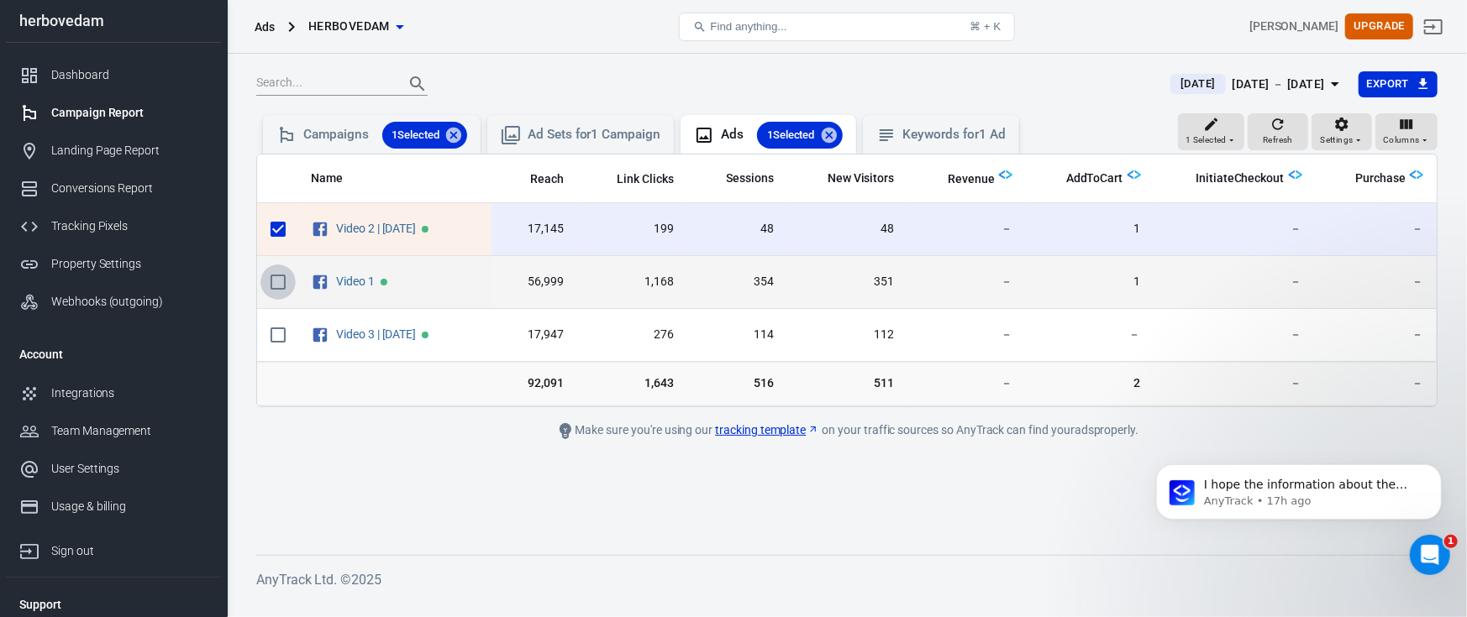
click at [288, 284] on input "scrollable content" at bounding box center [277, 282] width 35 height 35
checkbox input "true"
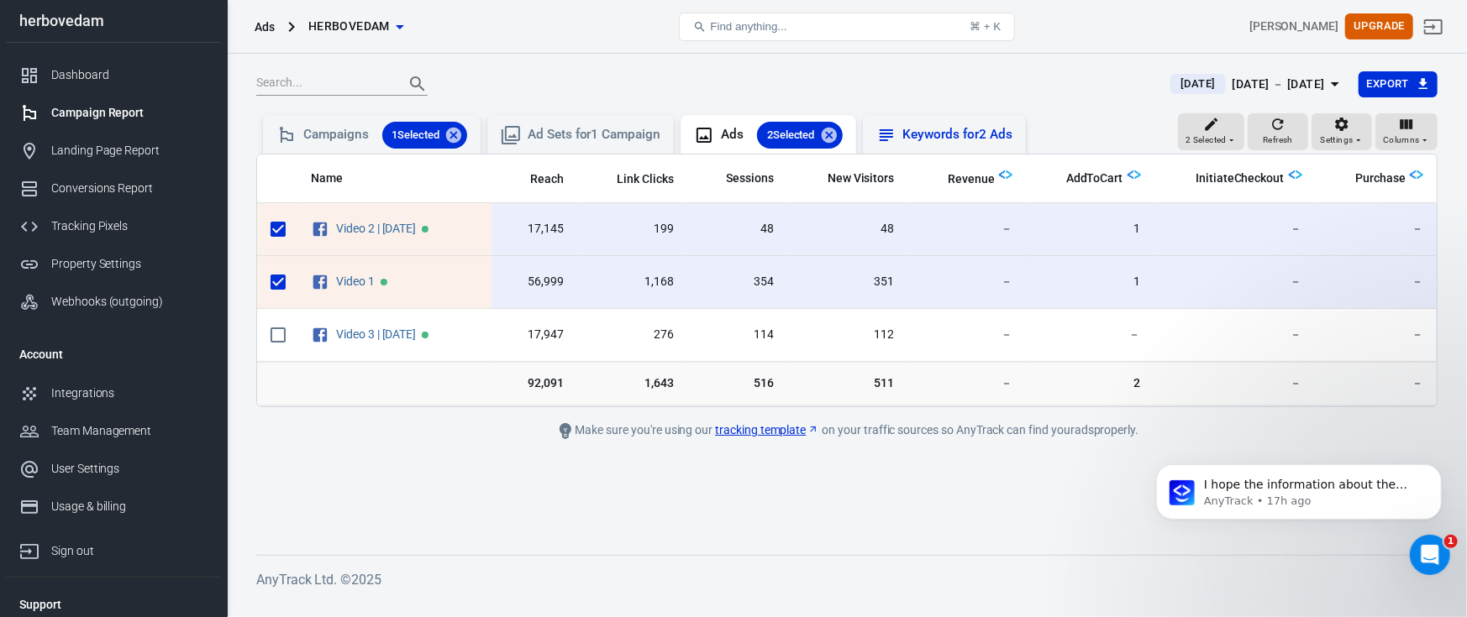
click at [885, 134] on icon at bounding box center [886, 135] width 20 height 20
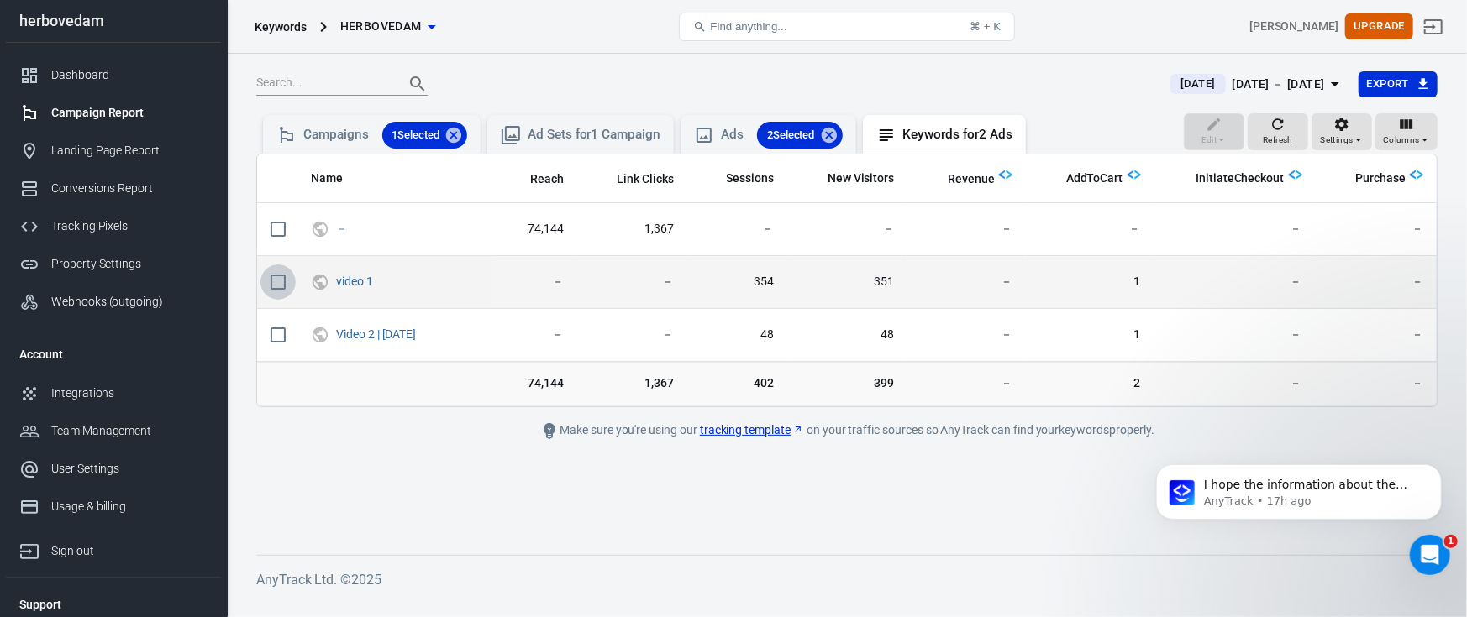
click at [281, 283] on input "scrollable content" at bounding box center [277, 282] width 35 height 35
checkbox input "true"
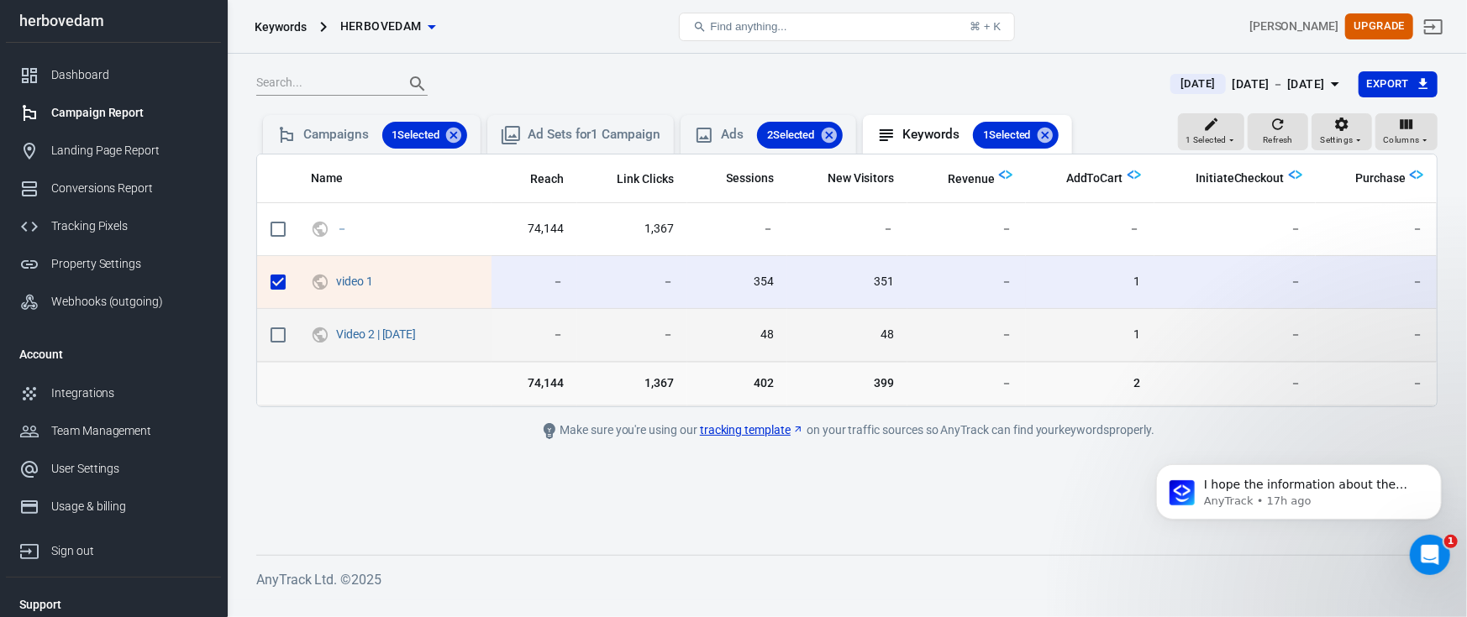
click at [280, 334] on input "scrollable content" at bounding box center [277, 335] width 35 height 35
checkbox input "true"
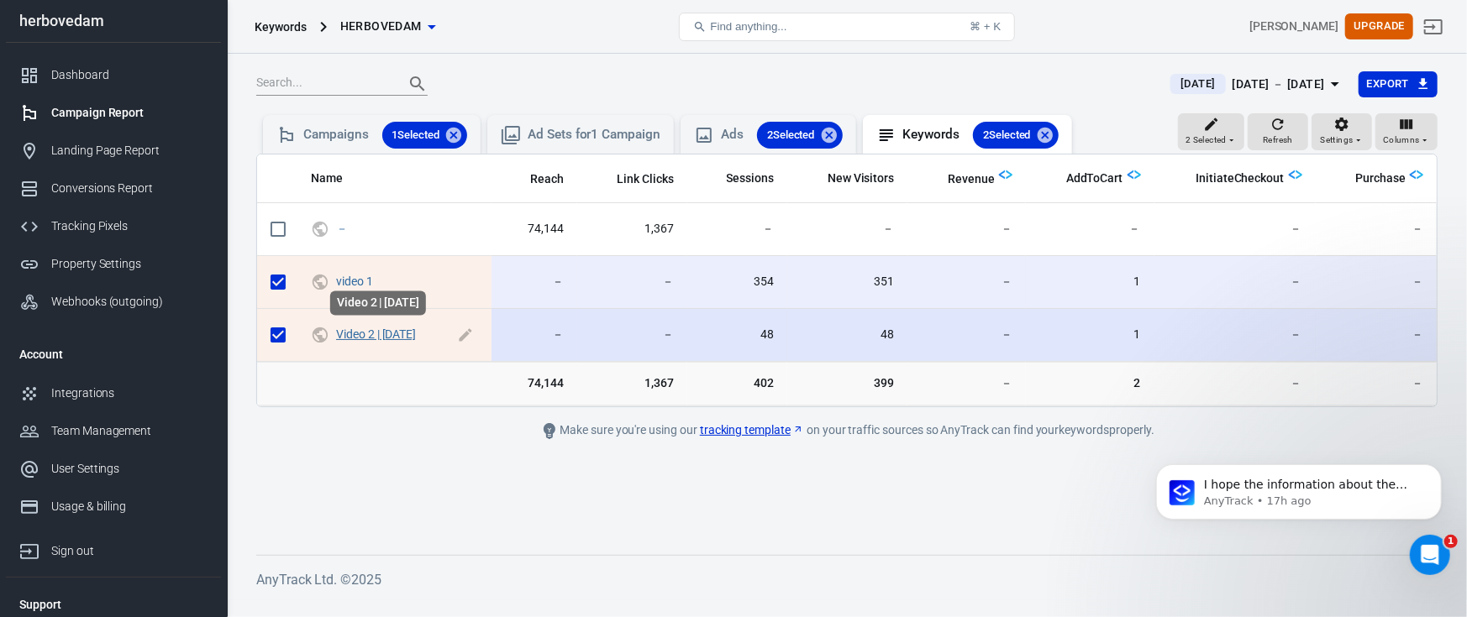
click at [402, 337] on link "Video 2 | [DATE]" at bounding box center [376, 334] width 80 height 13
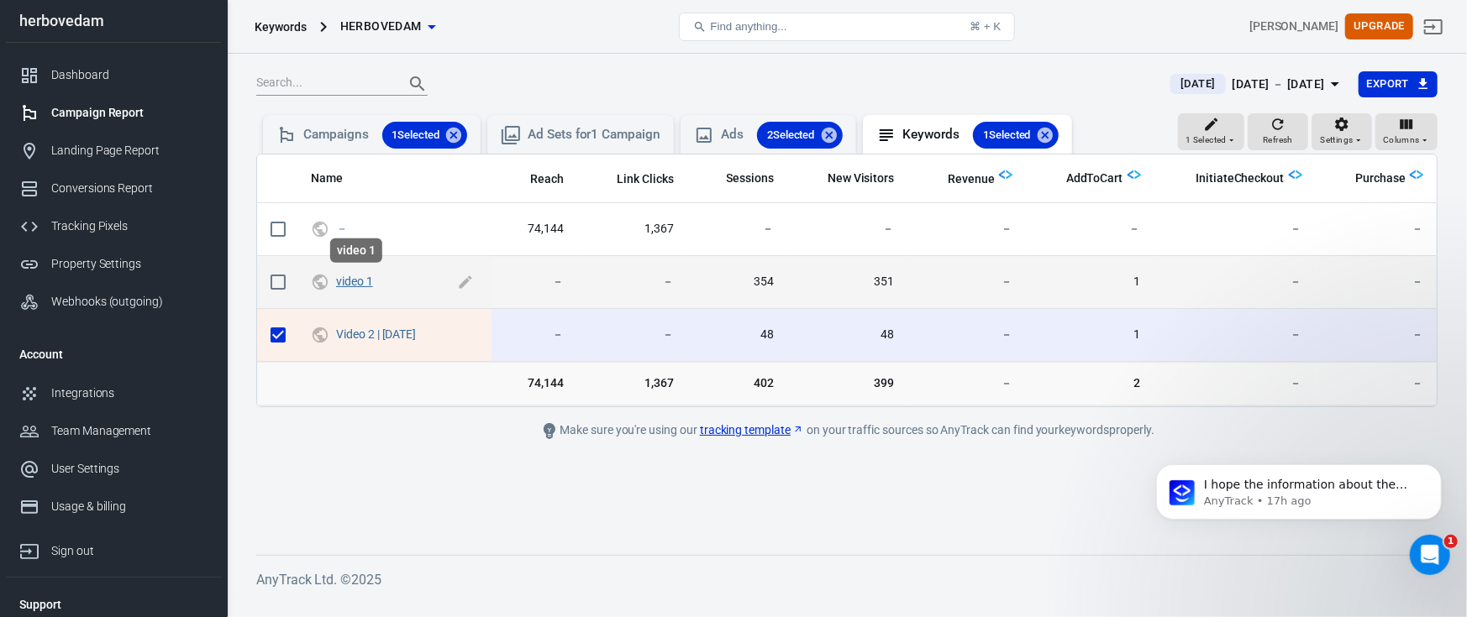
click at [354, 282] on link "video 1" at bounding box center [354, 281] width 37 height 13
checkbox input "true"
checkbox input "false"
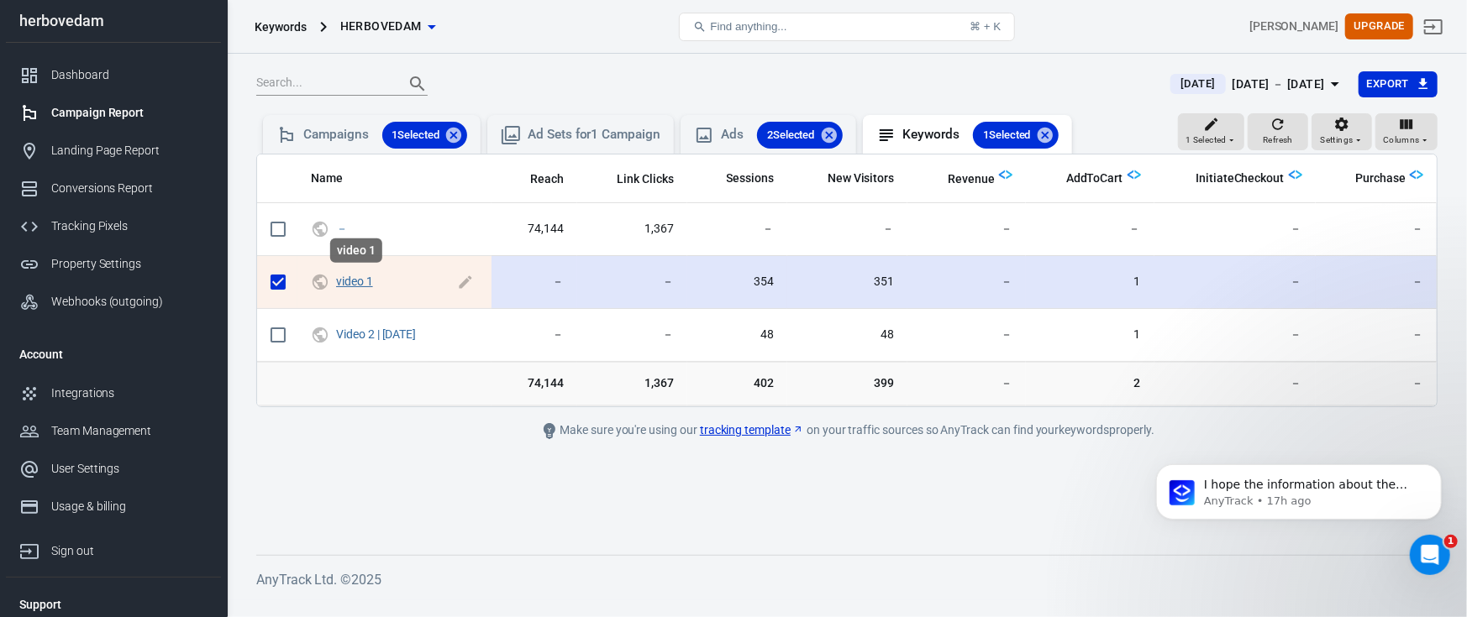
click at [354, 282] on link "video 1" at bounding box center [354, 281] width 37 height 13
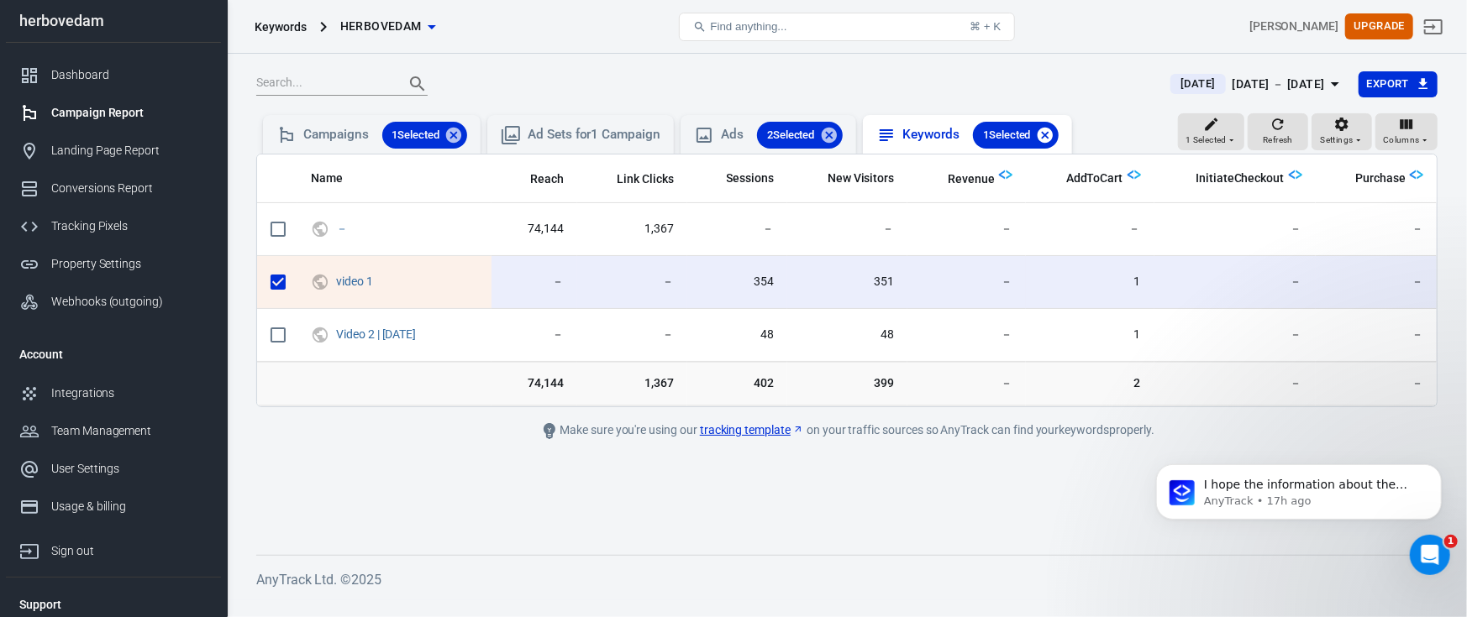
click at [1053, 134] on icon at bounding box center [1044, 134] width 15 height 15
checkbox input "false"
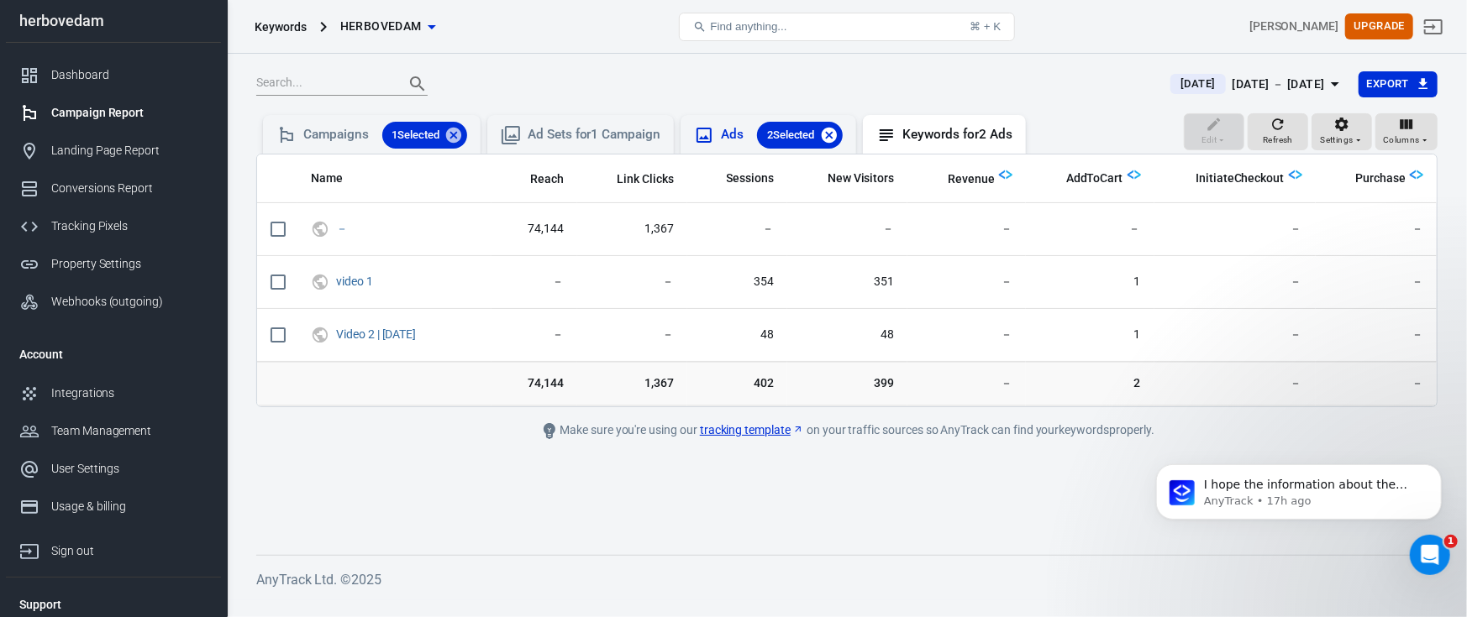
click at [836, 137] on icon at bounding box center [828, 134] width 15 height 15
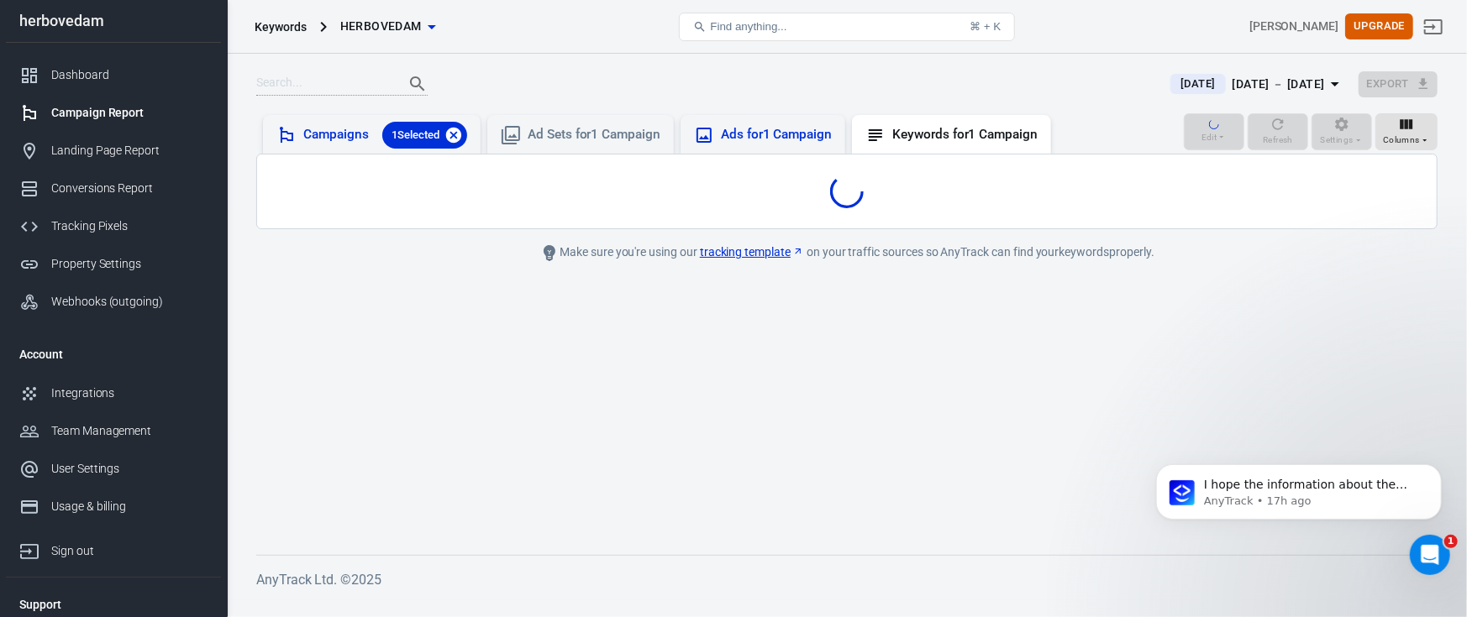
click at [461, 137] on icon at bounding box center [453, 134] width 15 height 15
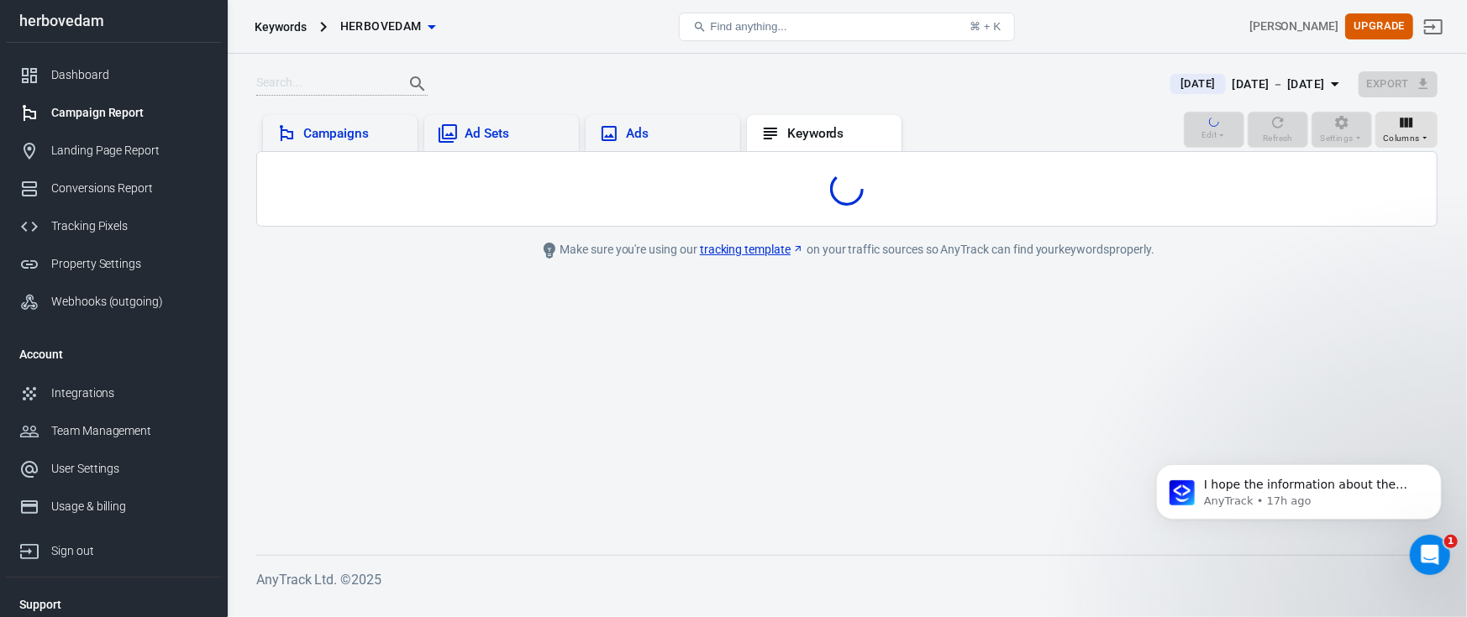
click at [427, 129] on div "Ad Sets" at bounding box center [501, 133] width 155 height 37
click at [360, 131] on div "Campaigns" at bounding box center [353, 134] width 101 height 18
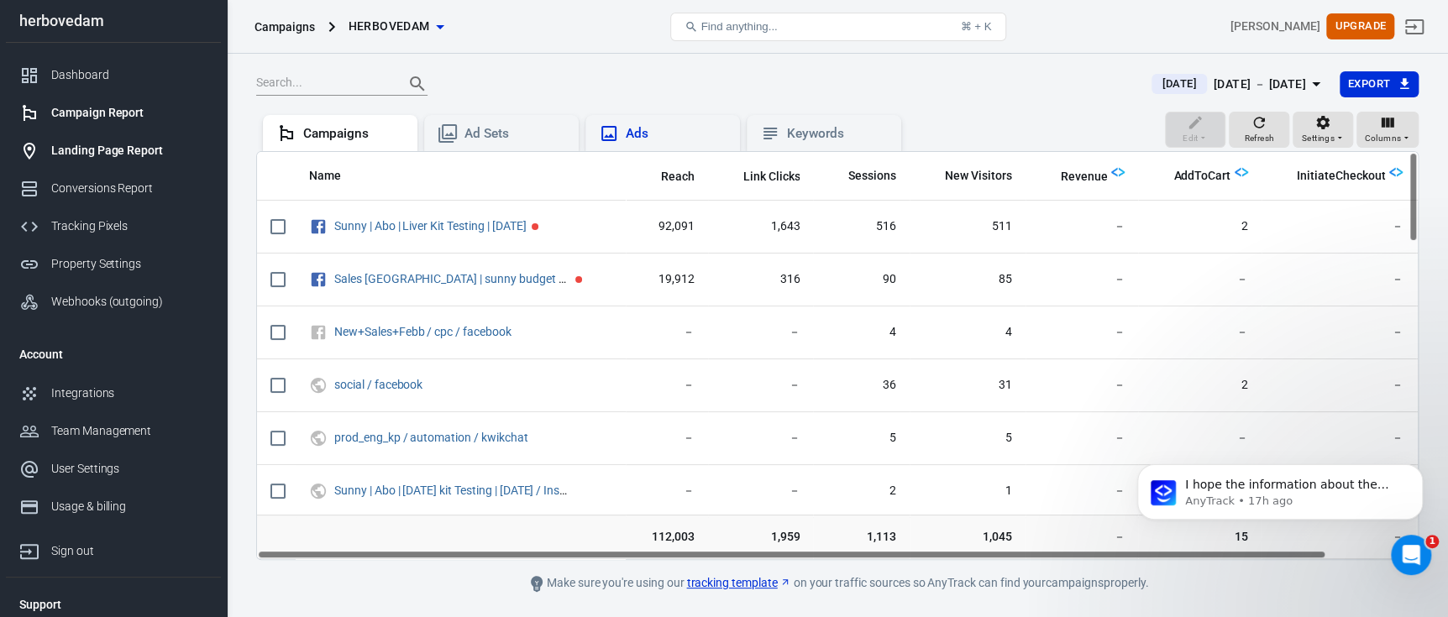
click at [121, 155] on div "Landing Page Report" at bounding box center [129, 151] width 156 height 18
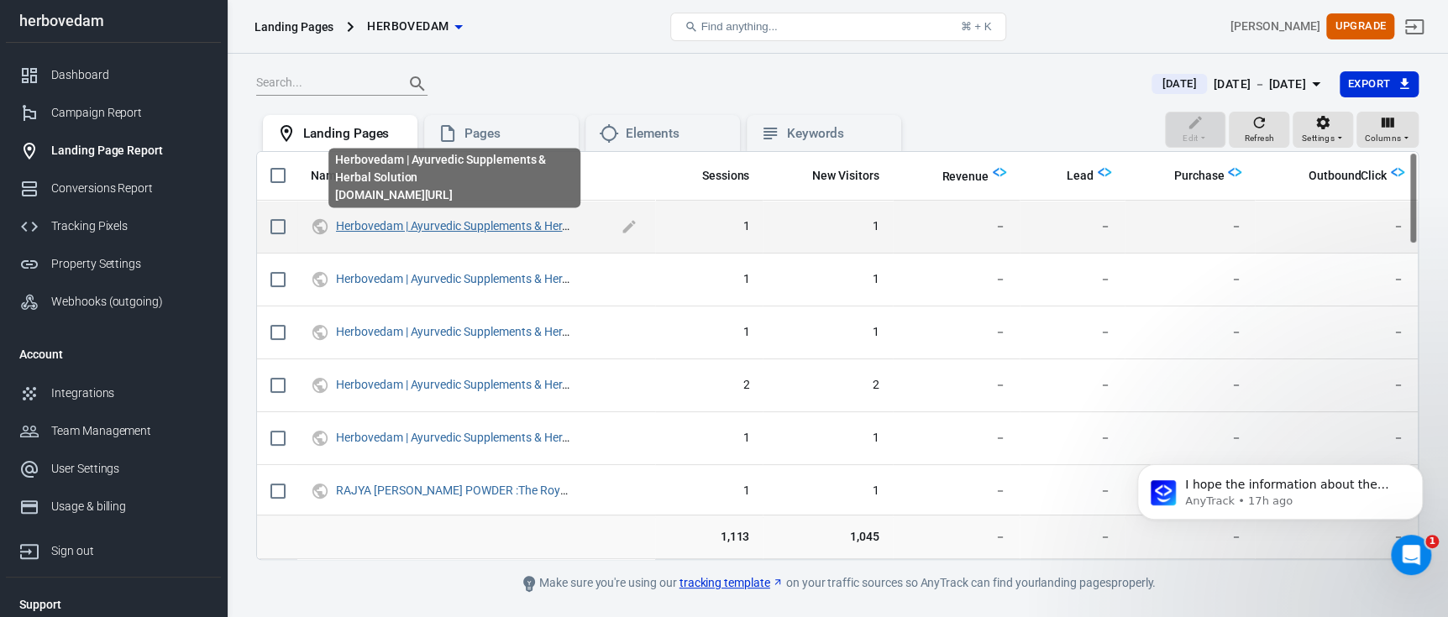
click at [501, 228] on link "Herbovedam | Ayurvedic Supplements & Herbal Solution" at bounding box center [479, 225] width 287 height 13
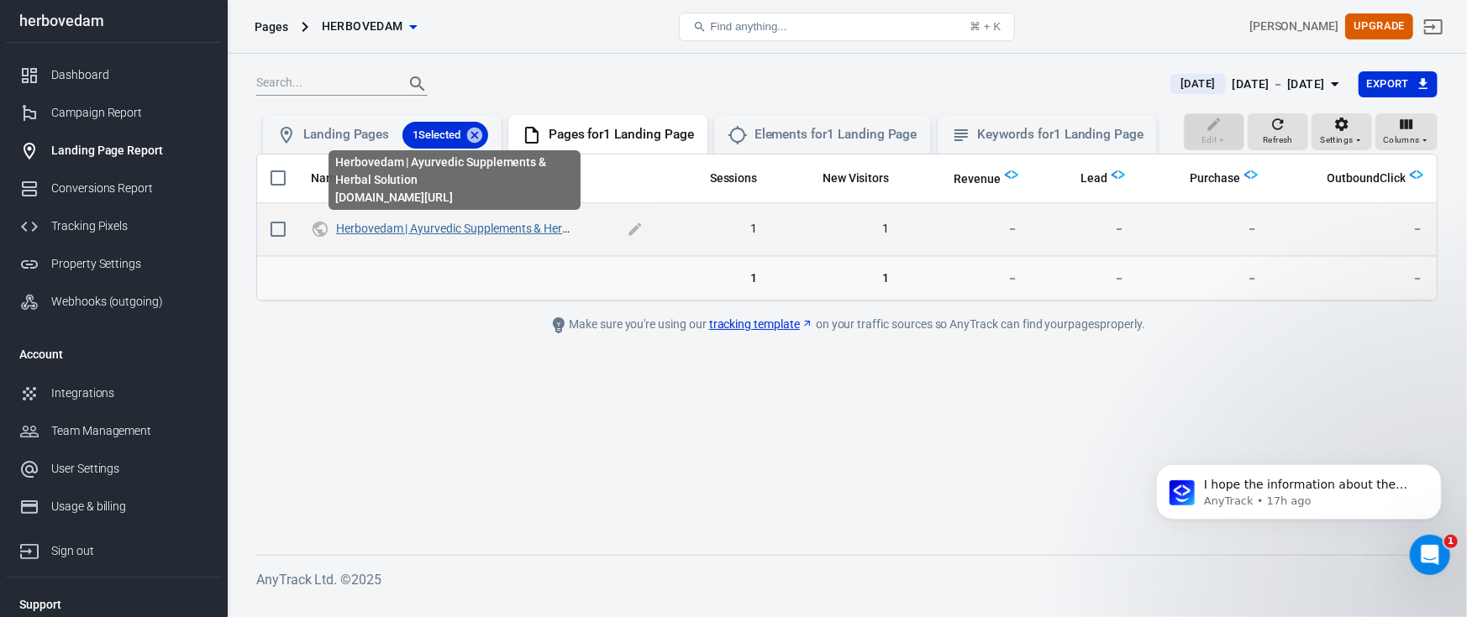
click at [523, 228] on link "Herbovedam | Ayurvedic Supplements & Herbal Solution" at bounding box center [479, 228] width 287 height 13
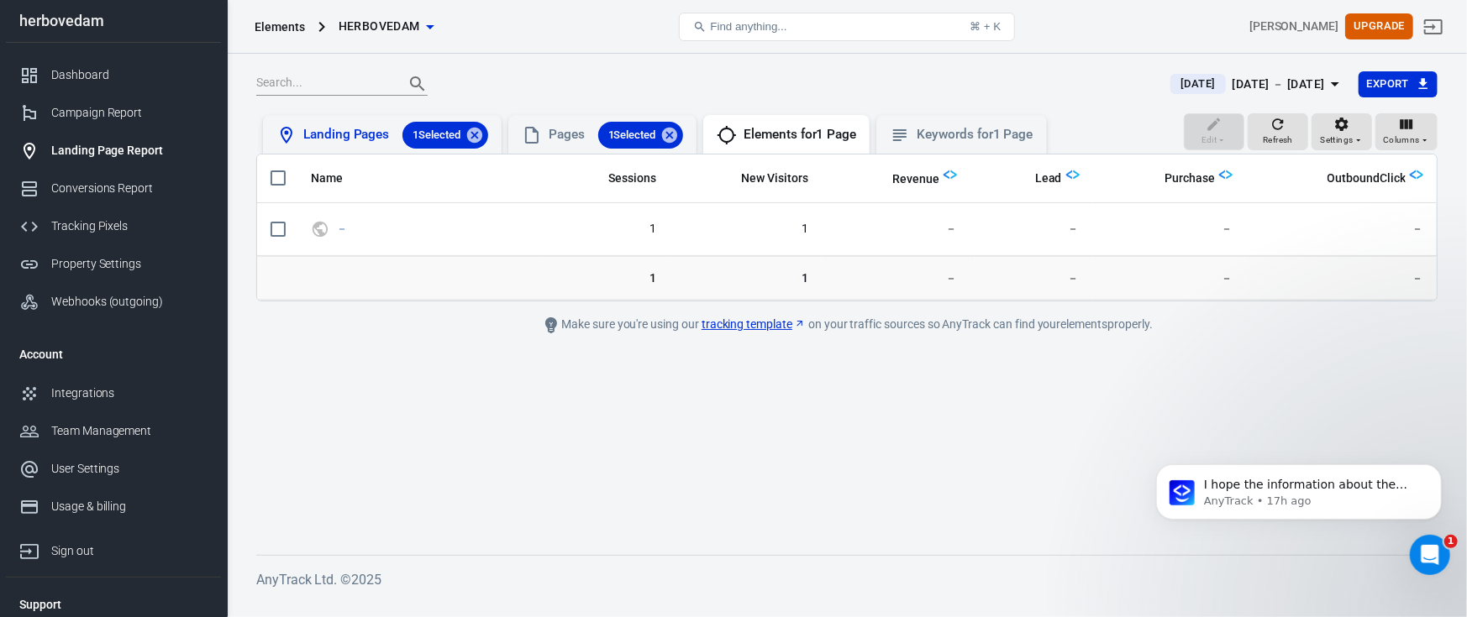
click at [372, 140] on div "Landing Pages 1 Selected" at bounding box center [395, 135] width 185 height 27
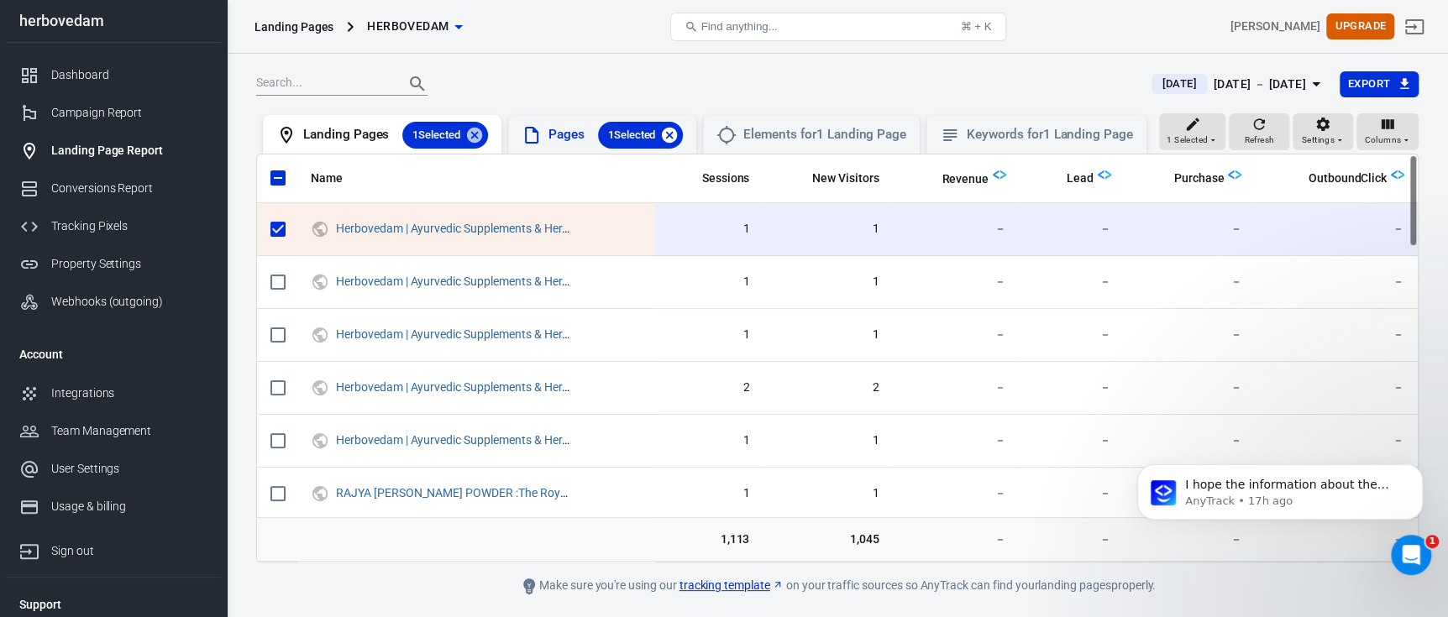
click at [677, 129] on icon at bounding box center [669, 134] width 15 height 15
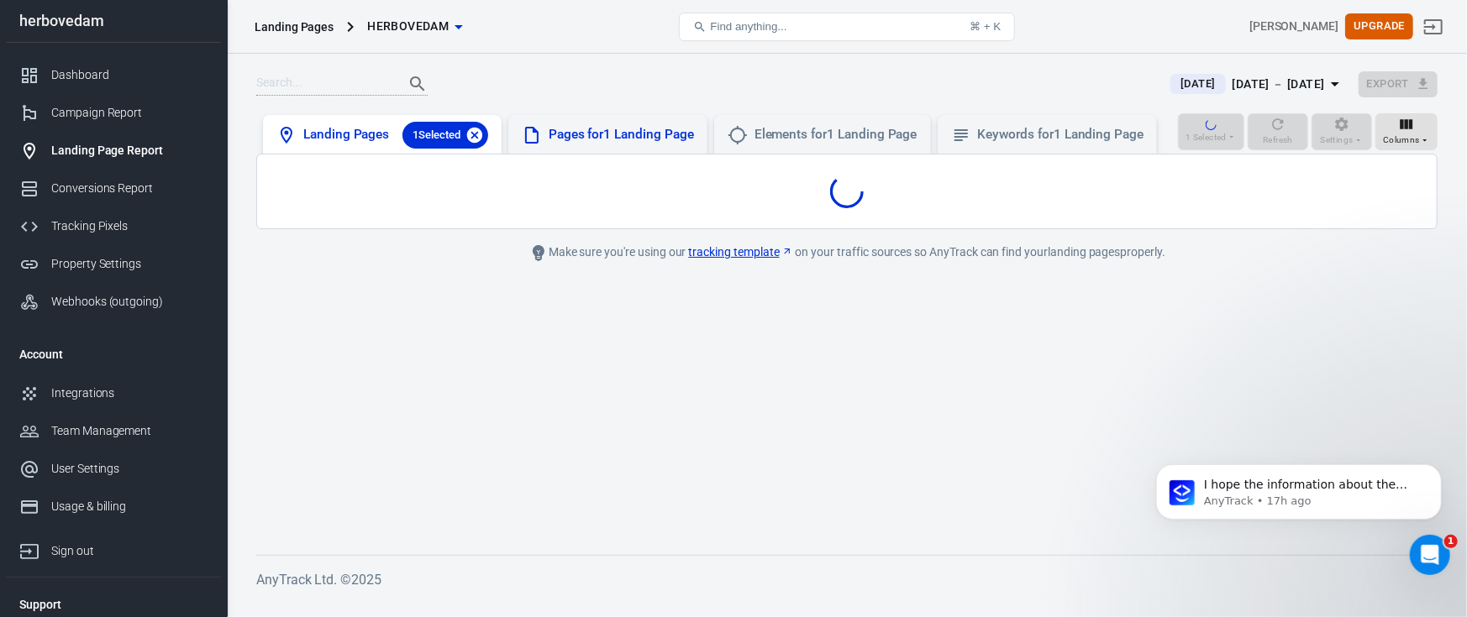
click at [481, 135] on icon at bounding box center [474, 134] width 15 height 15
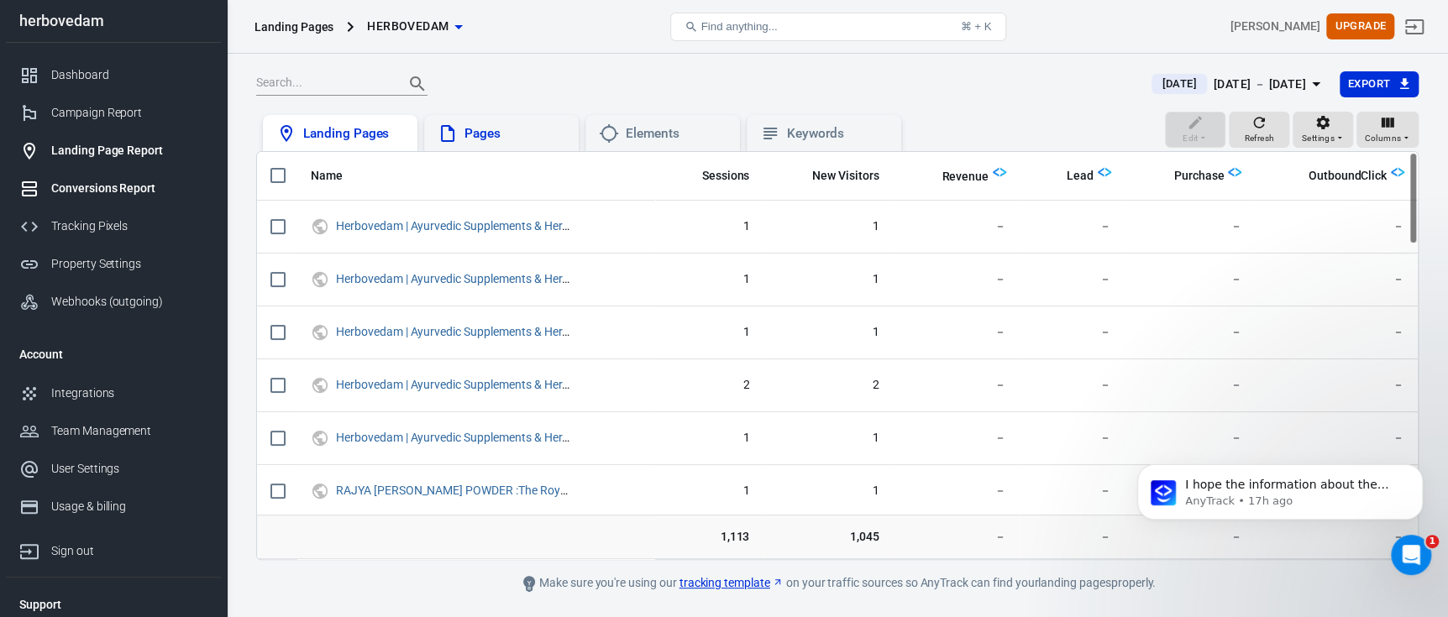
click at [148, 192] on div "Conversions Report" at bounding box center [129, 189] width 156 height 18
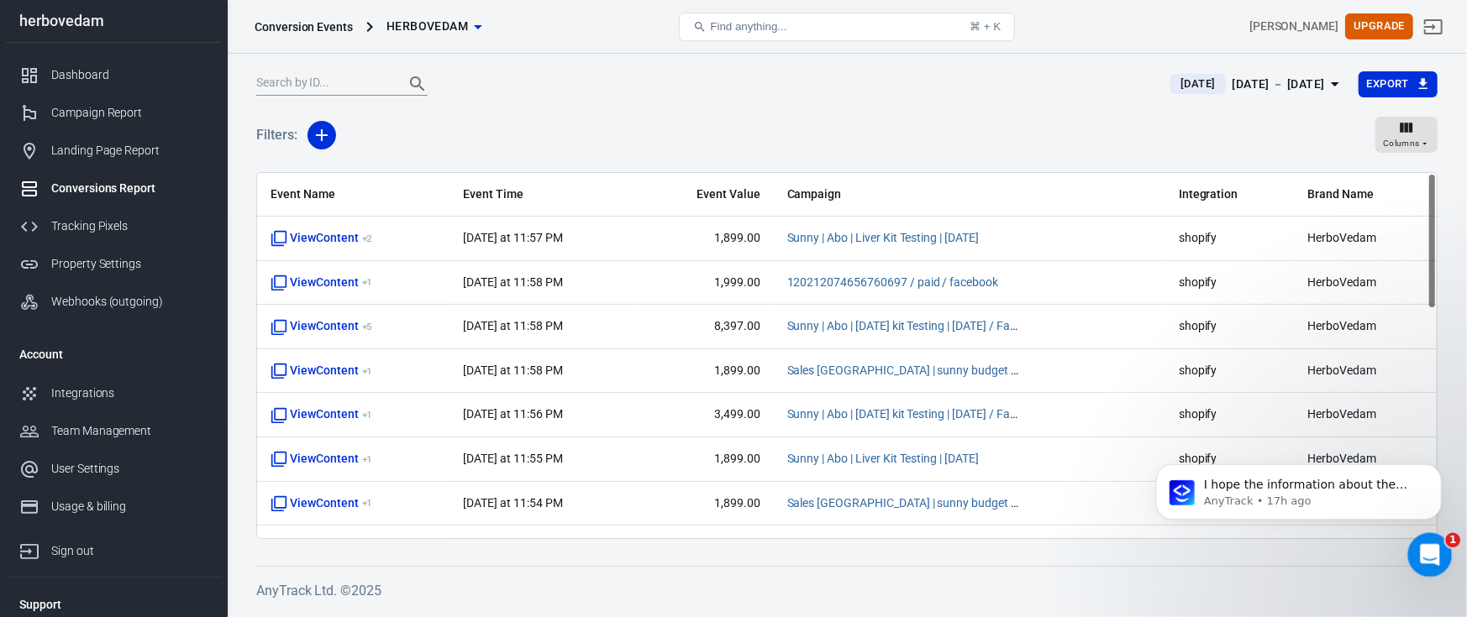
click at [1440, 540] on div "Open Intercom Messenger" at bounding box center [1426, 552] width 55 height 55
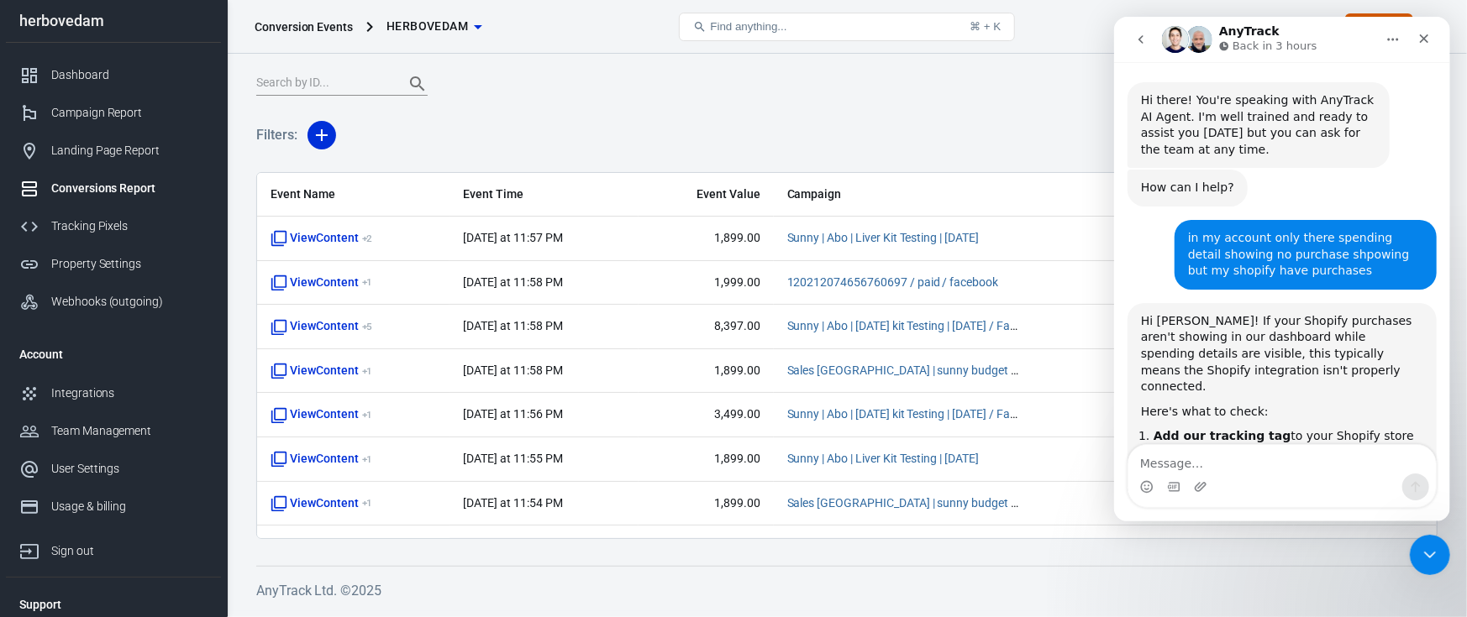
scroll to position [2571, 0]
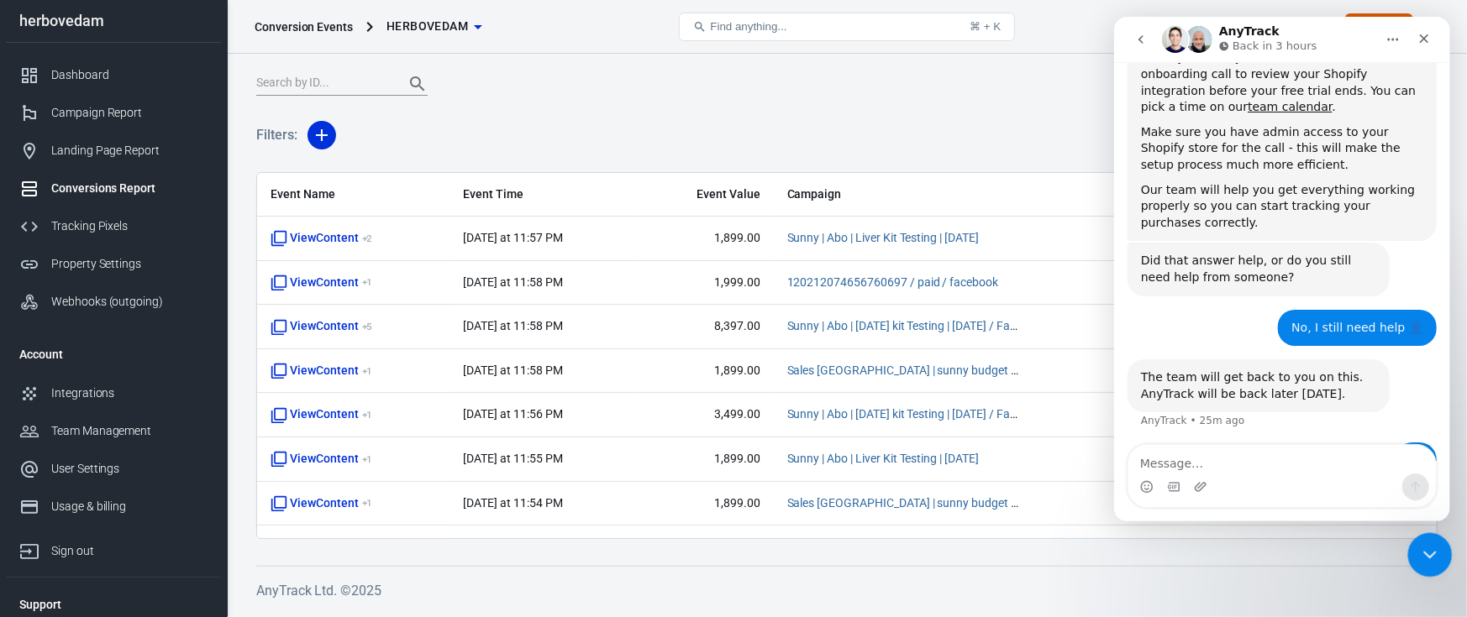
click at [1433, 545] on icon "Close Intercom Messenger" at bounding box center [1427, 553] width 20 height 20
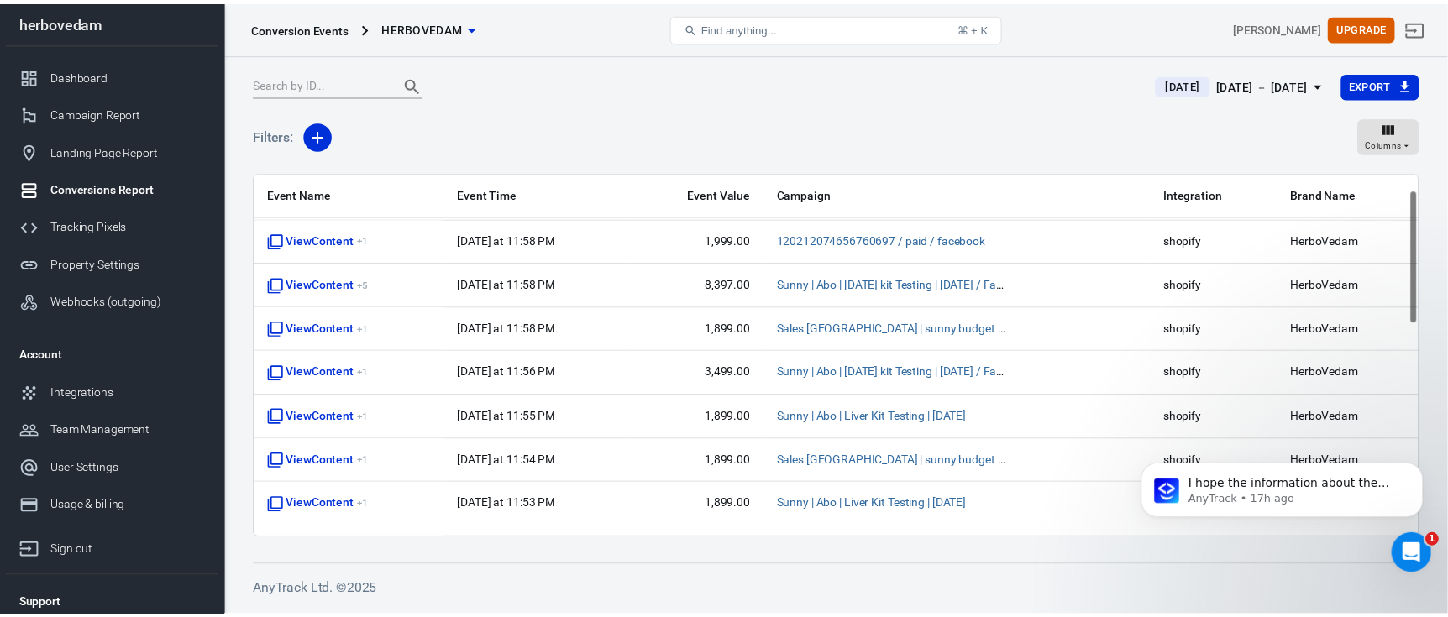
scroll to position [0, 0]
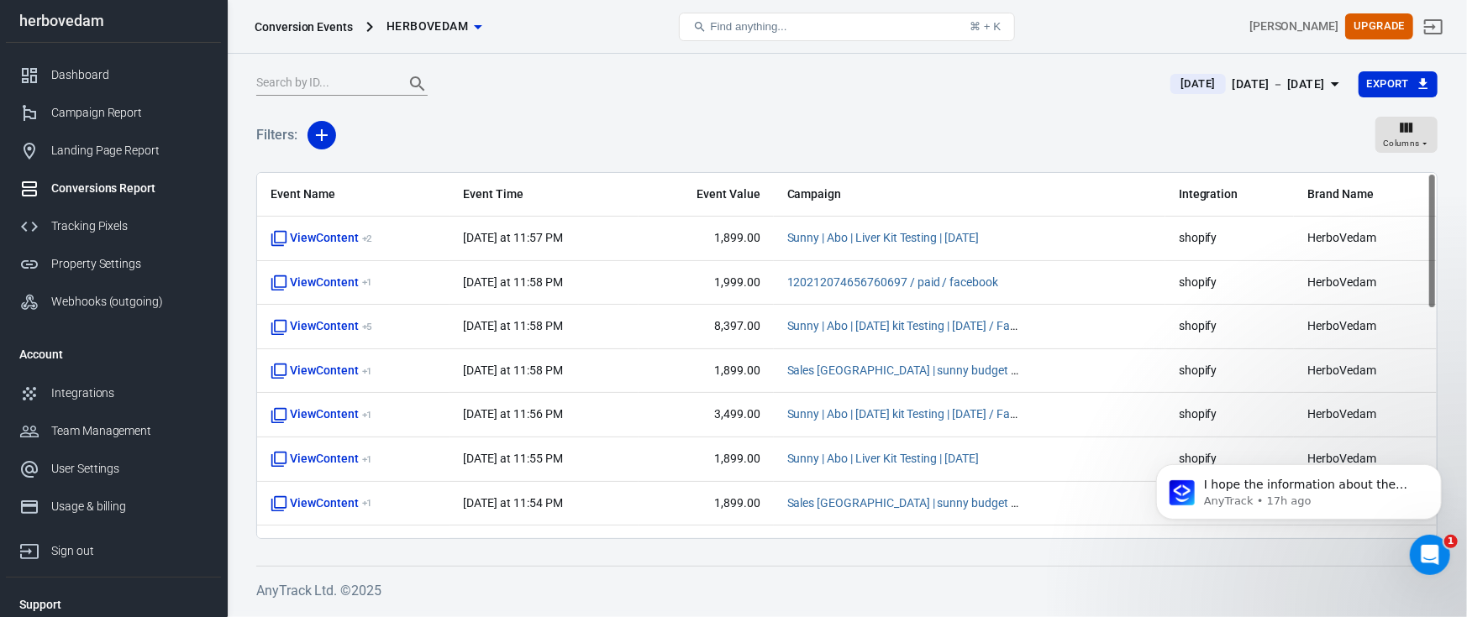
drag, startPoint x: 1433, startPoint y: 239, endPoint x: 1410, endPoint y: 218, distance: 31.5
click at [1410, 218] on div "Event Name Event Time Event Value Campaign Integration Brand Name ViewContent +…" at bounding box center [846, 355] width 1181 height 367
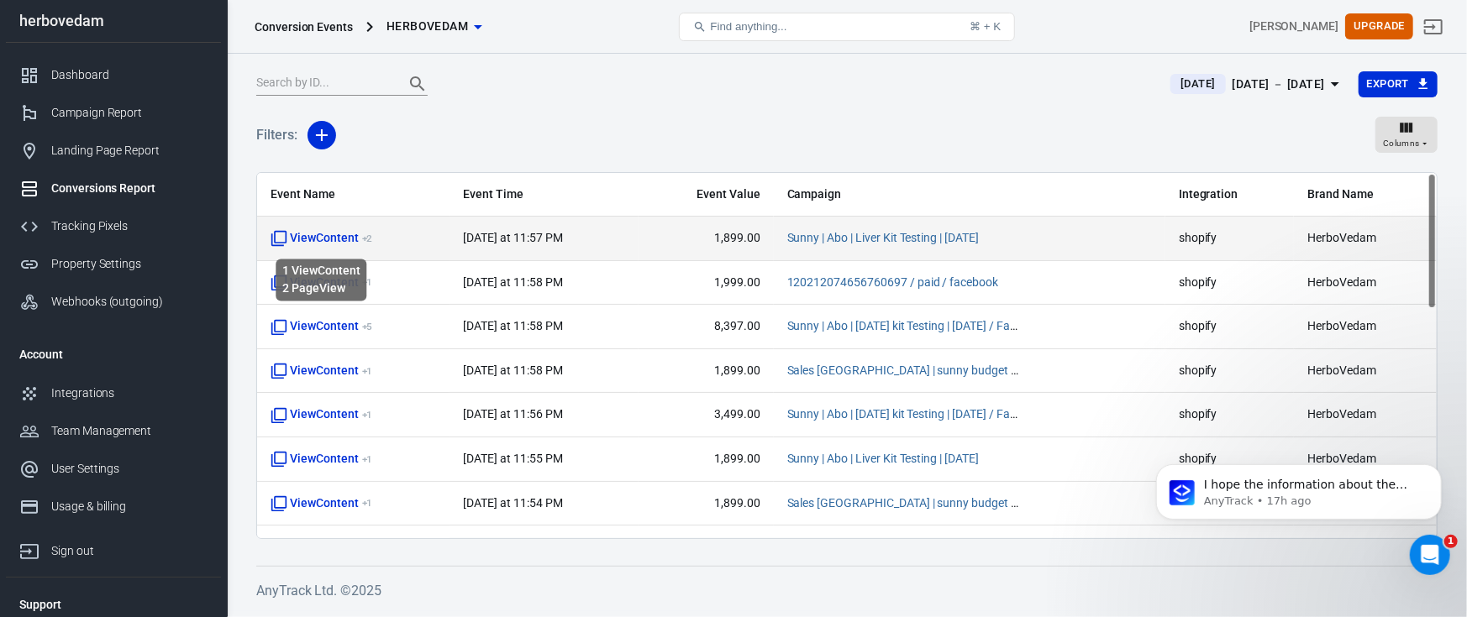
click at [341, 236] on span "ViewContent + 2" at bounding box center [321, 238] width 102 height 17
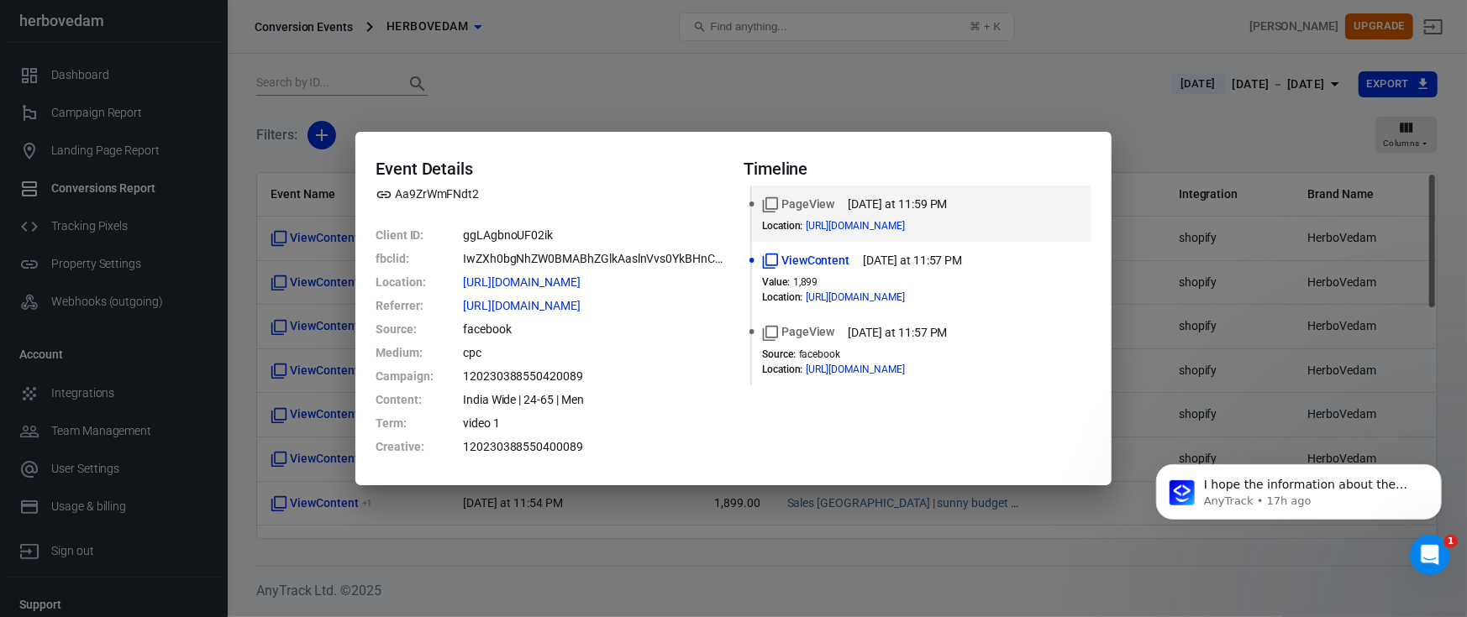
click at [1143, 122] on div "Event Details Aa9ZrWmFNdt2 Client ID : ggLAgbnoUF02ik fbclid : IwZXh0bgNhZW0BMA…" at bounding box center [733, 308] width 1467 height 617
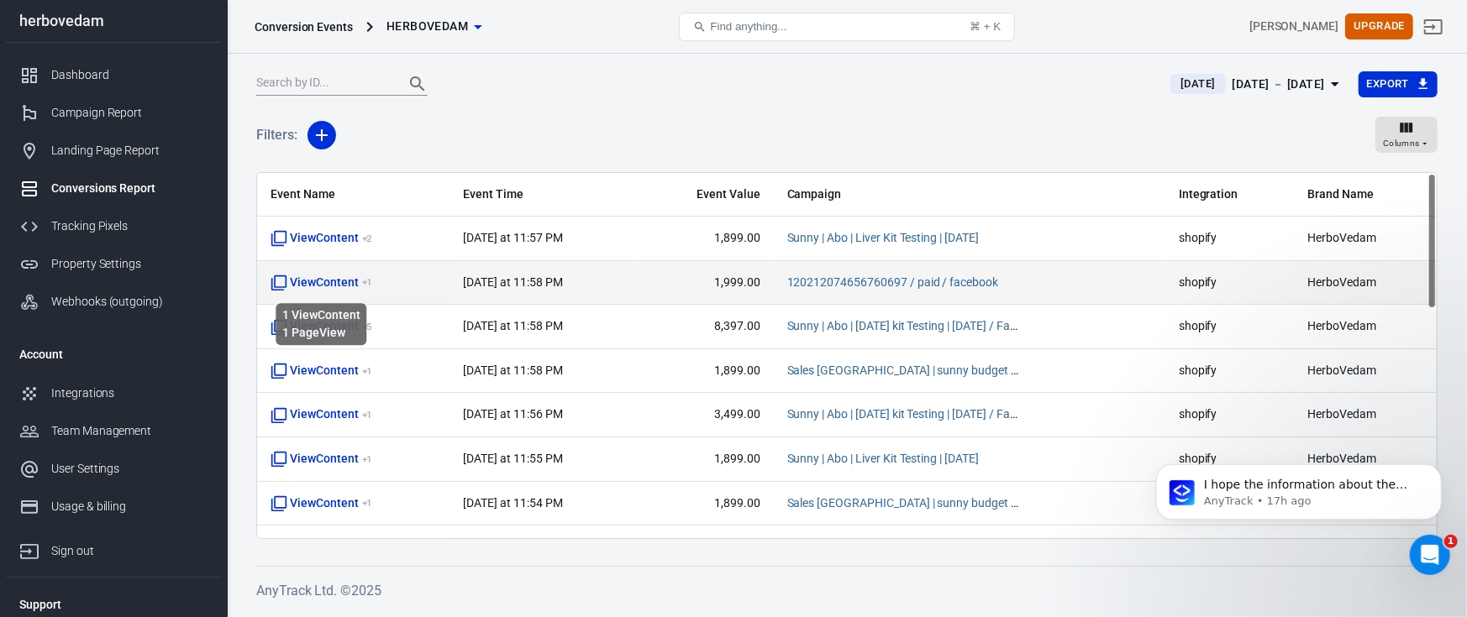
click at [334, 283] on span "ViewContent + 1" at bounding box center [321, 283] width 102 height 17
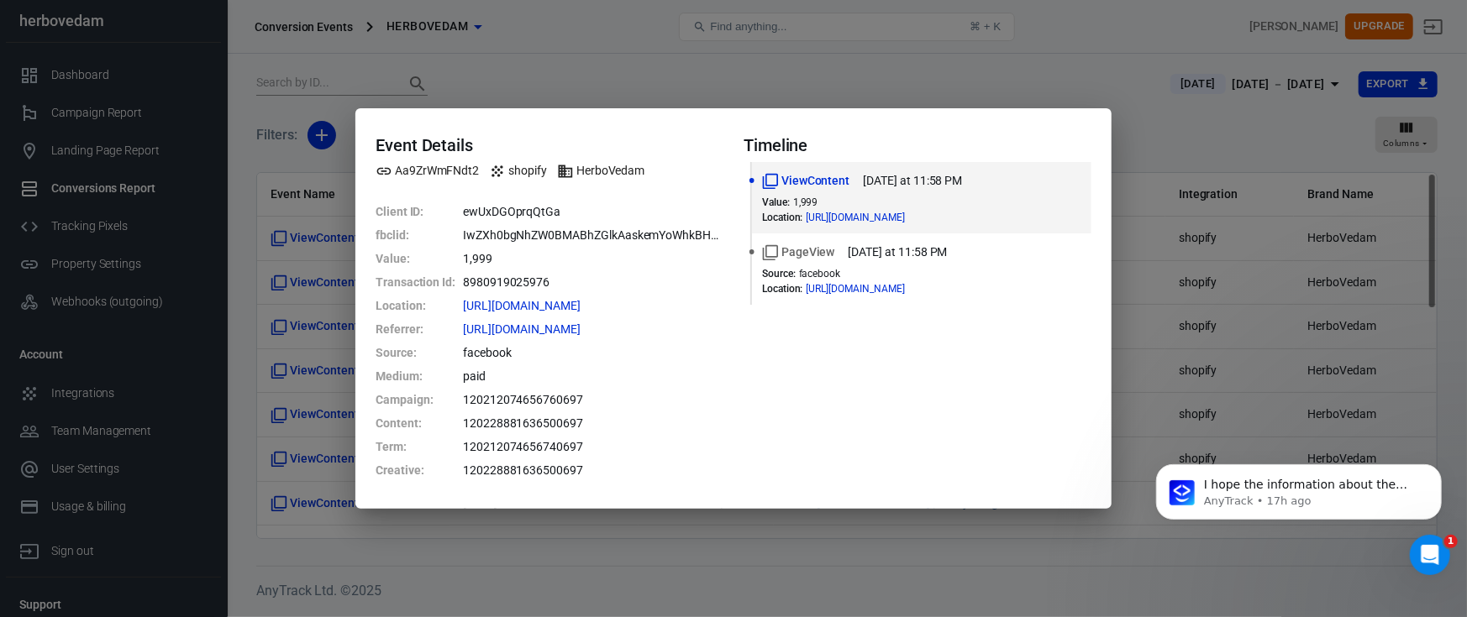
click at [1167, 144] on div "Event Details Aa9ZrWmFNdt2 shopify HerboVedam Client ID : ewUxDGOprqQtGa fbclid…" at bounding box center [733, 308] width 1467 height 617
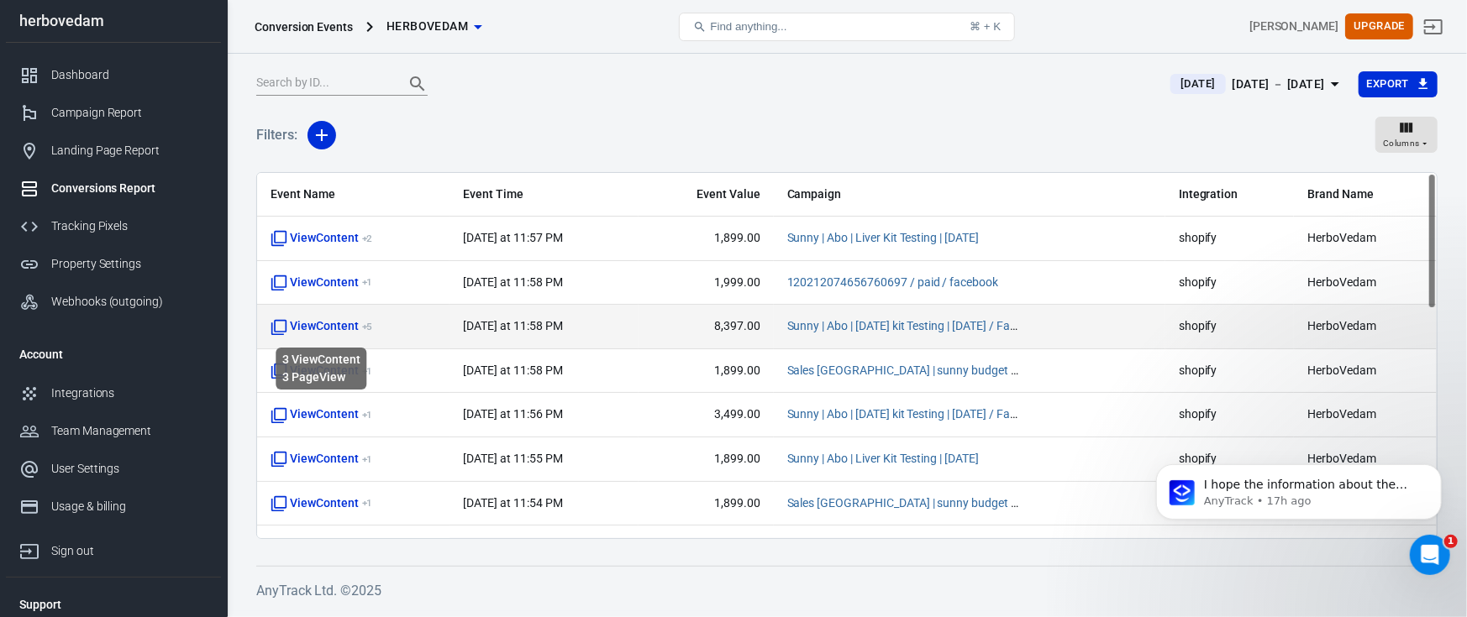
click at [333, 333] on span "ViewContent + 5" at bounding box center [321, 326] width 102 height 17
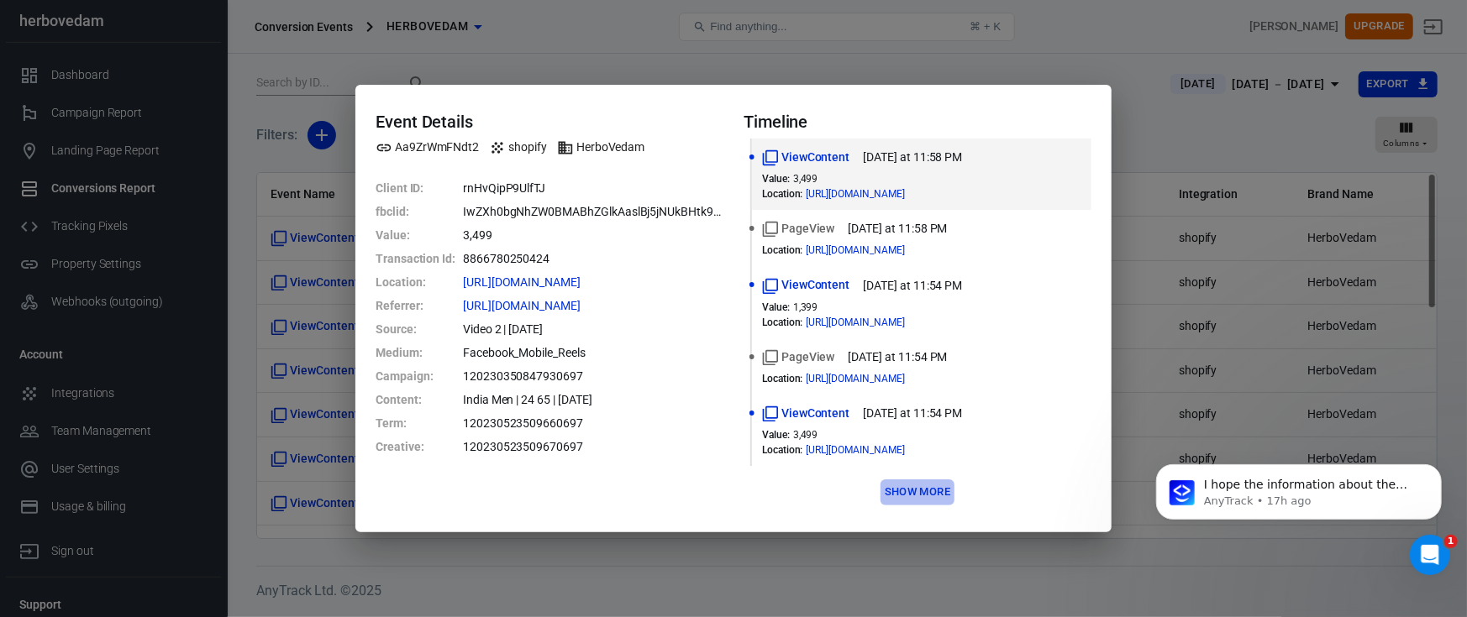
click at [933, 488] on button "Show more" at bounding box center [917, 493] width 74 height 26
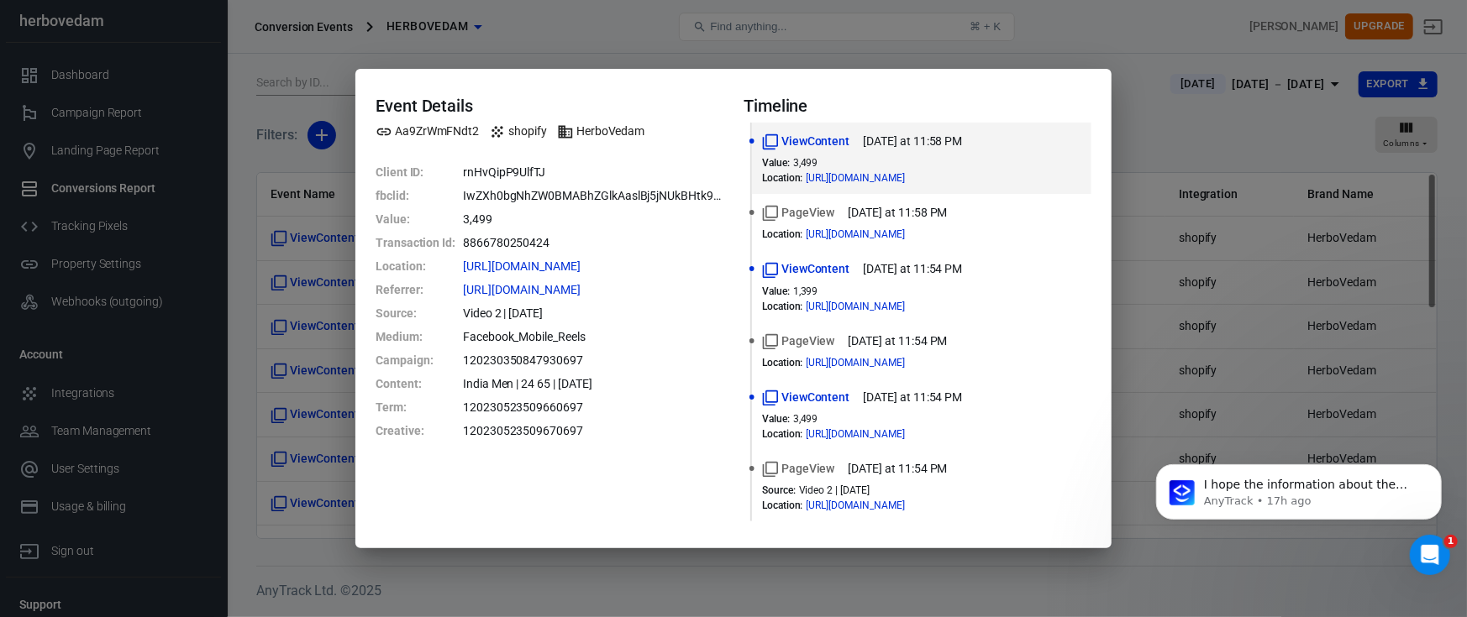
click at [1153, 123] on div "Event Details Aa9ZrWmFNdt2 shopify HerboVedam Client ID : rnHvQipP9UlfTJ fbclid…" at bounding box center [733, 308] width 1467 height 617
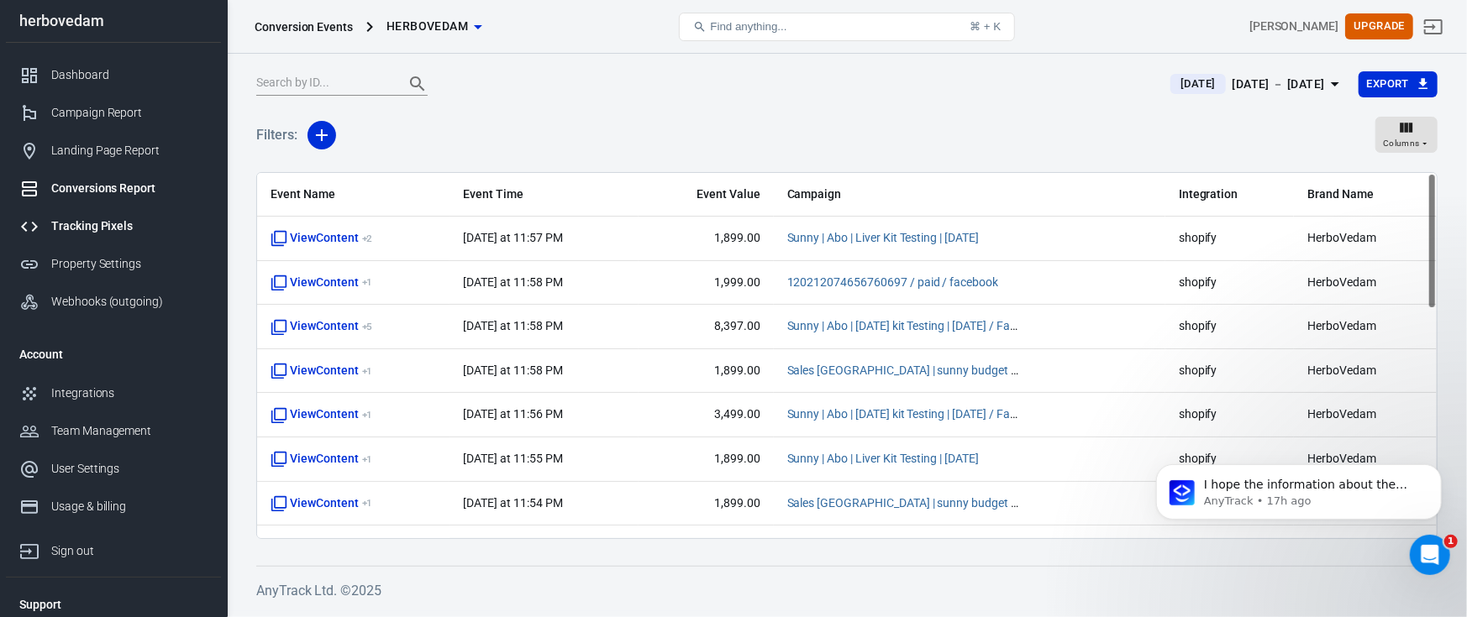
click at [87, 222] on div "Tracking Pixels" at bounding box center [129, 227] width 156 height 18
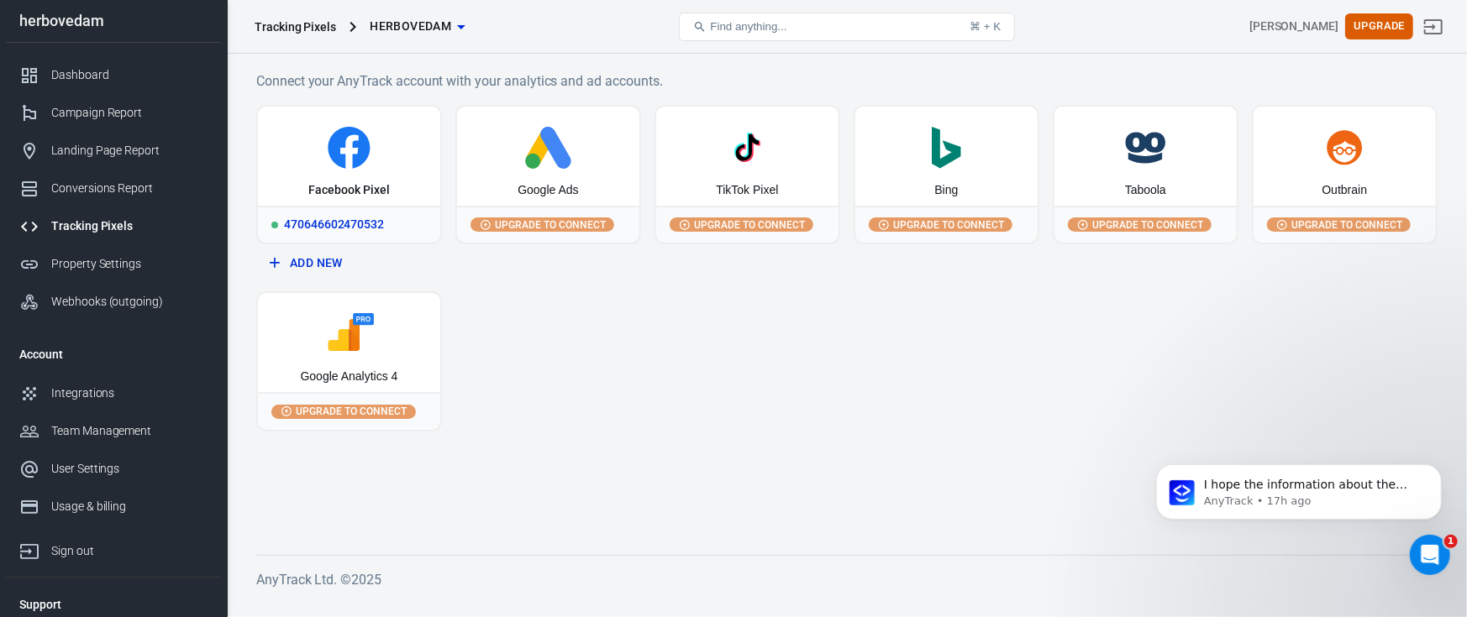
click at [367, 154] on icon at bounding box center [349, 148] width 42 height 42
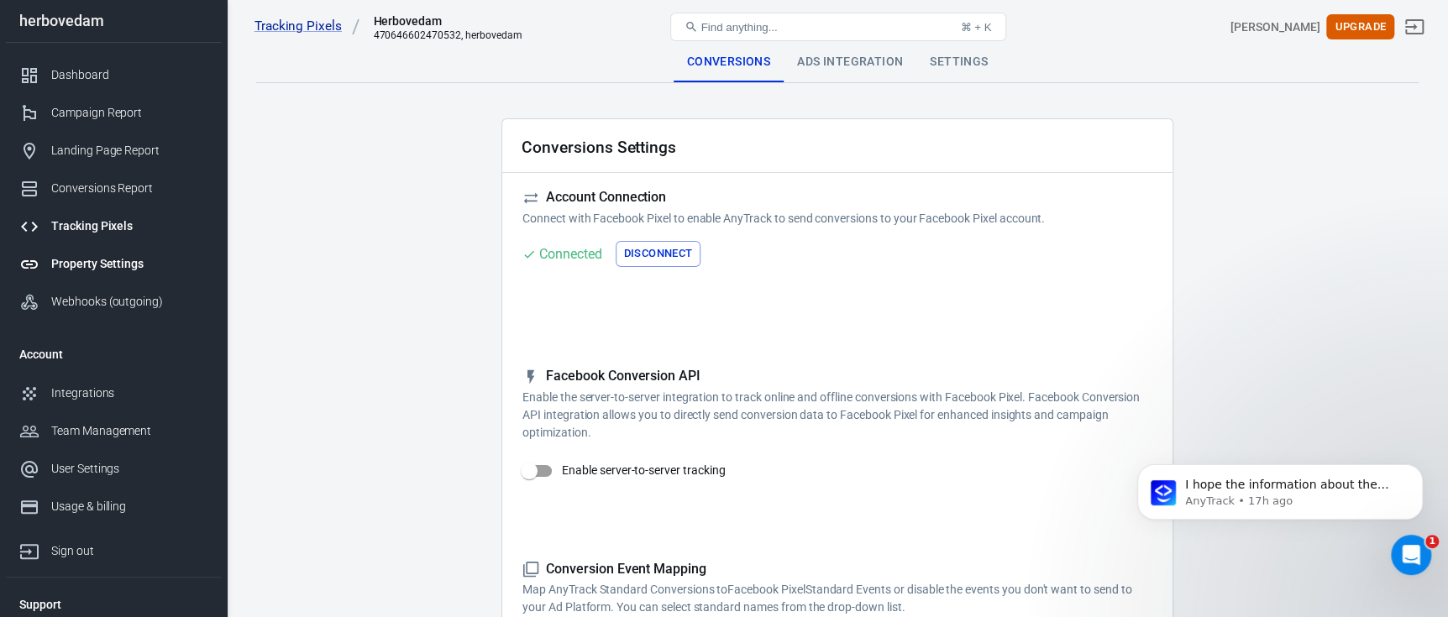
click at [42, 259] on div at bounding box center [35, 265] width 32 height 20
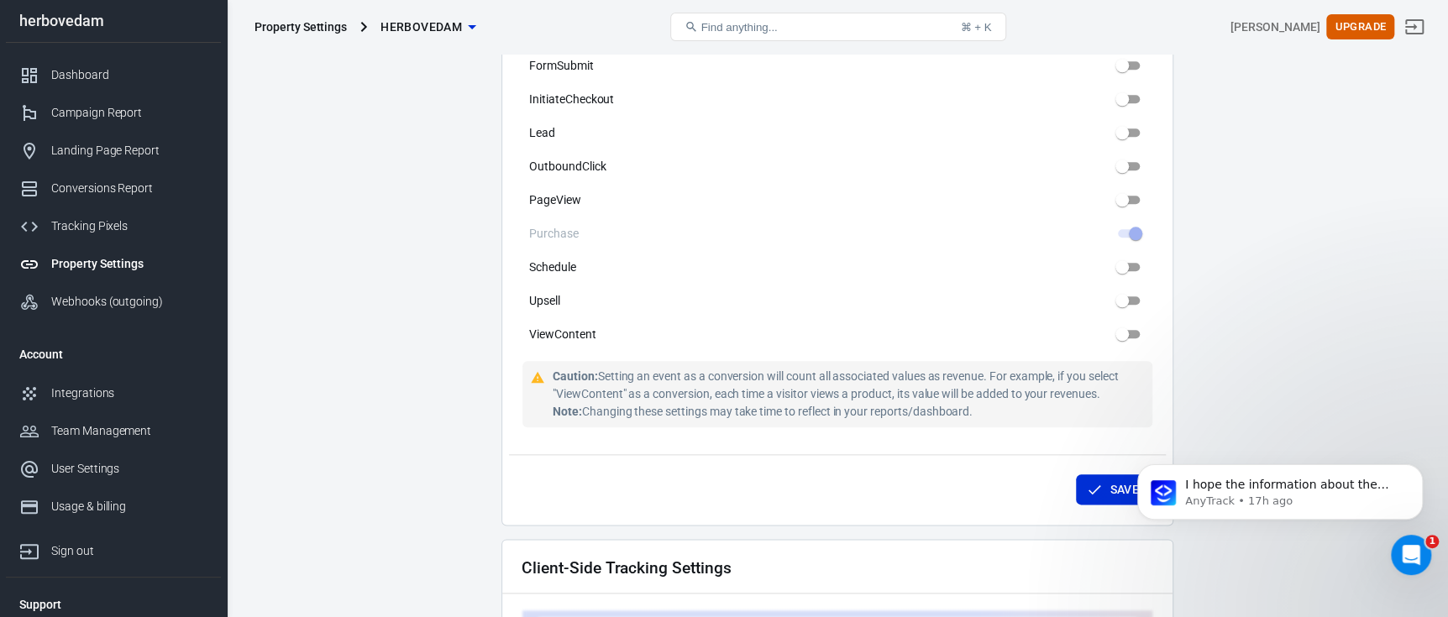
scroll to position [1662, 0]
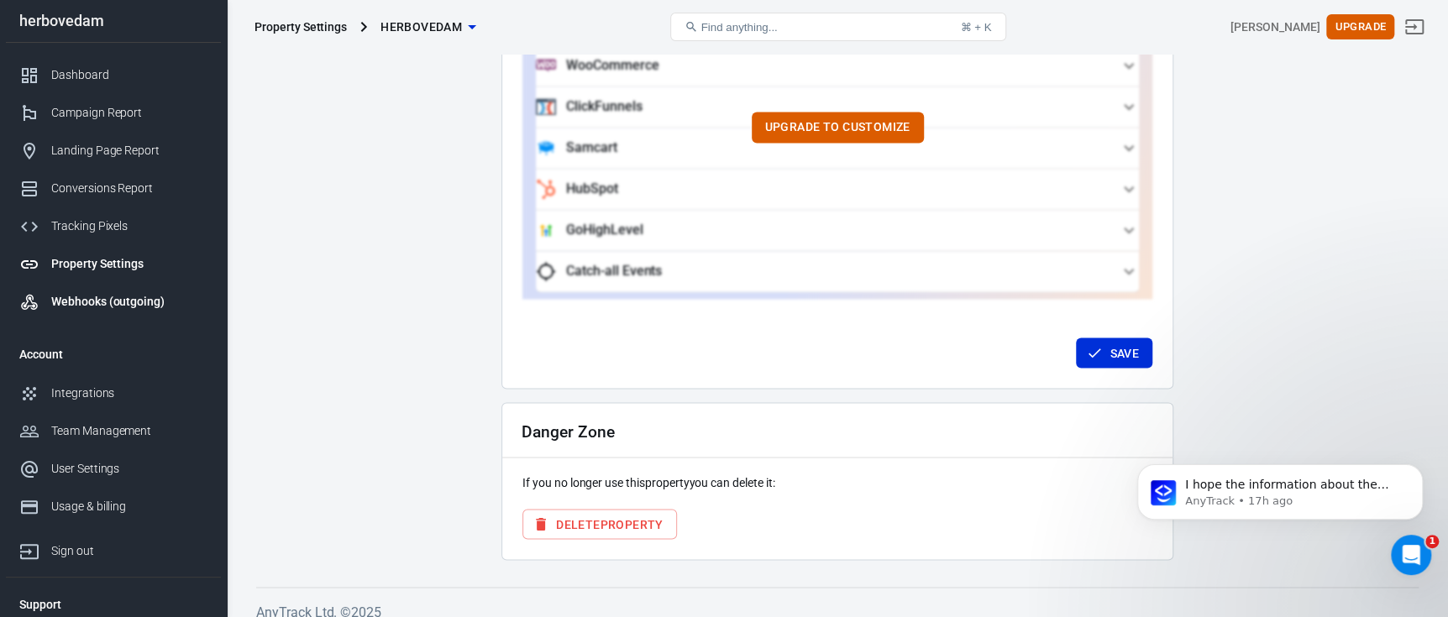
click at [149, 318] on link "Webhooks (outgoing)" at bounding box center [113, 302] width 215 height 38
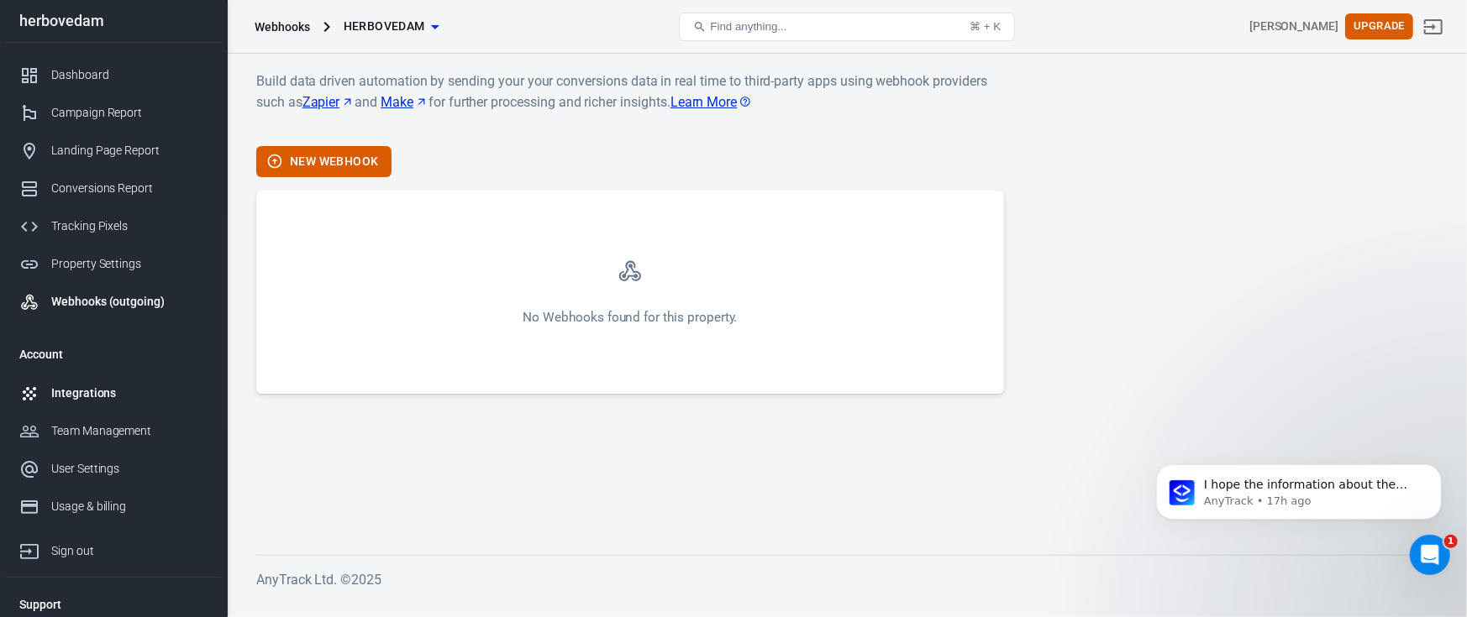
click at [121, 383] on link "Integrations" at bounding box center [113, 394] width 215 height 38
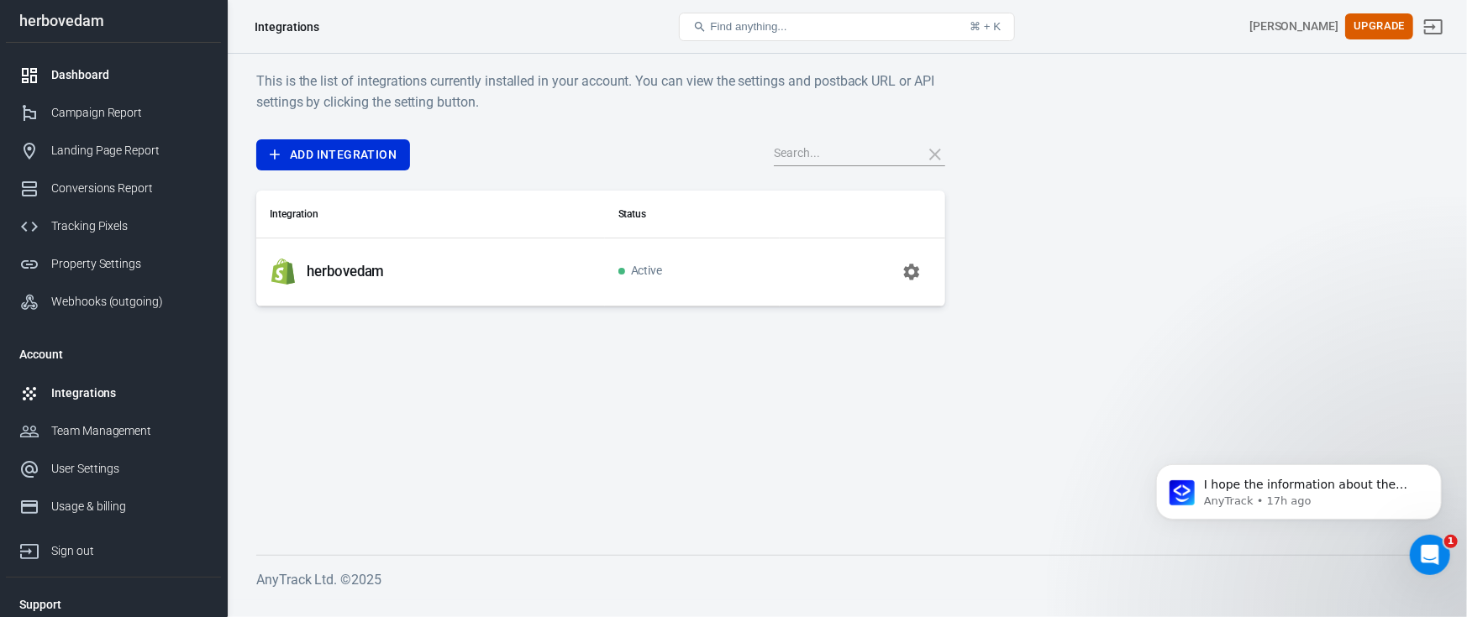
click at [84, 90] on link "Dashboard" at bounding box center [113, 75] width 215 height 38
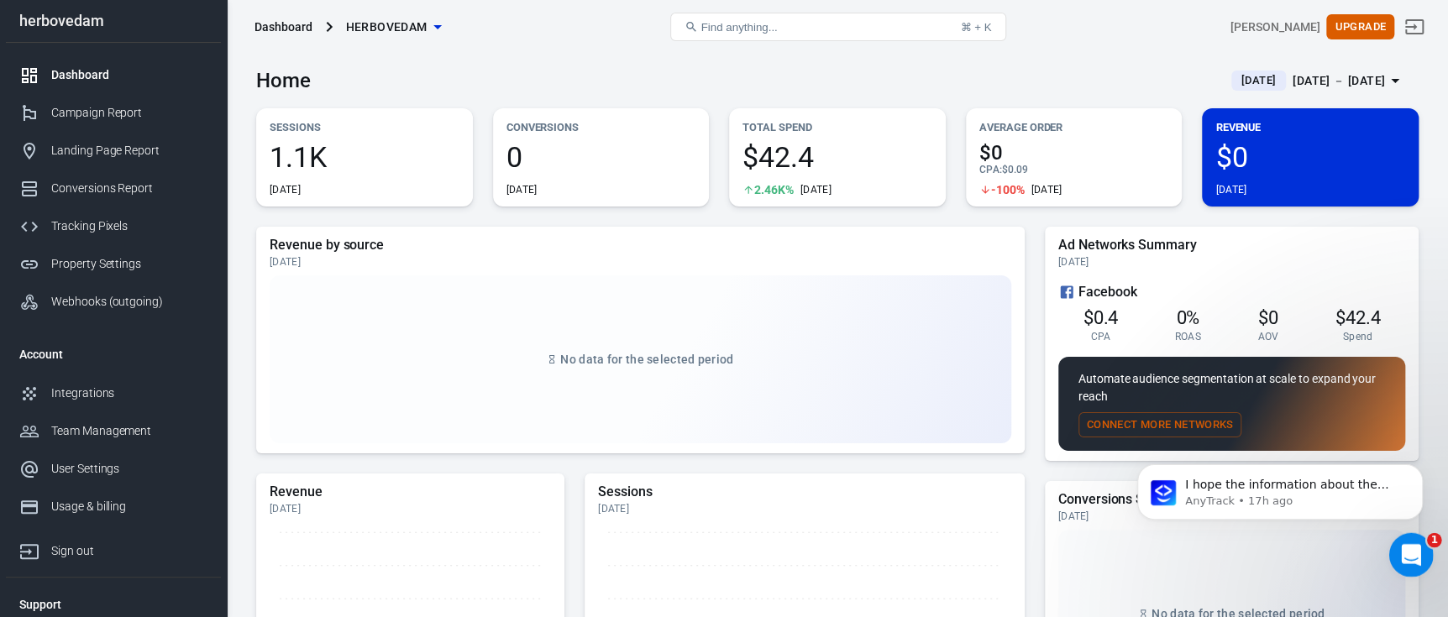
scroll to position [528, 0]
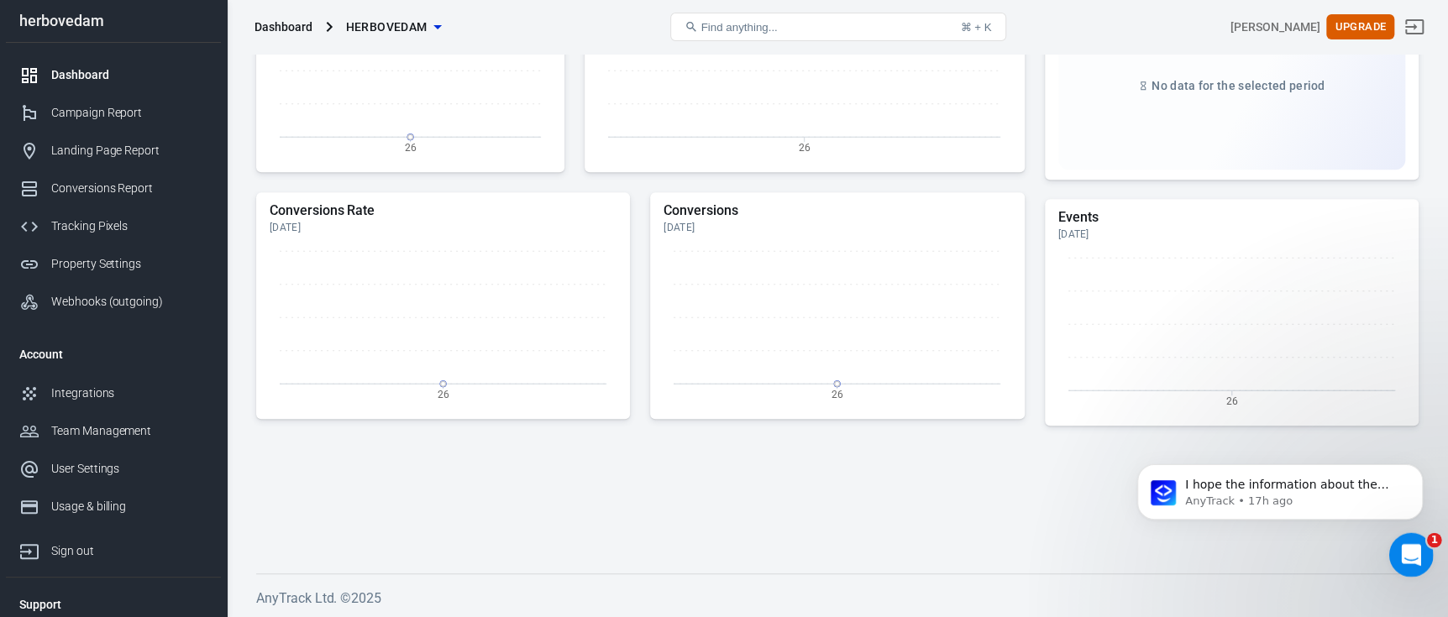
click at [1418, 549] on icon "Open Intercom Messenger" at bounding box center [1409, 553] width 28 height 28
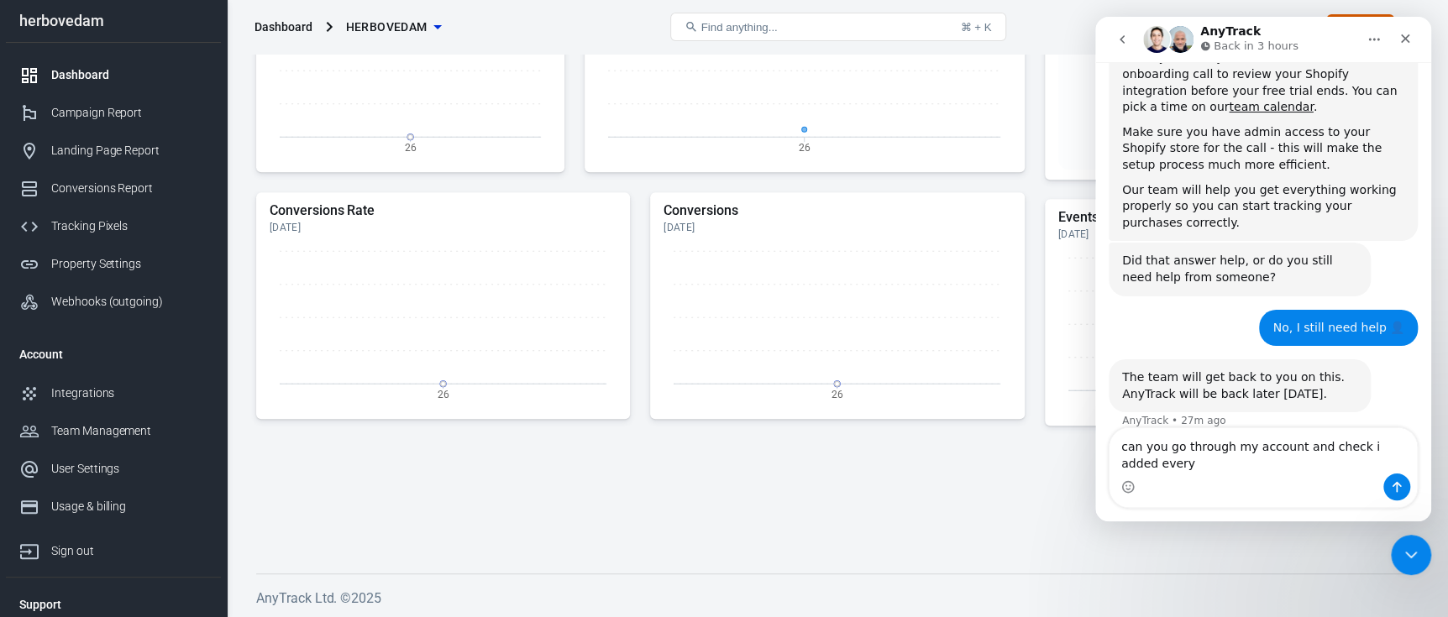
scroll to position [2588, 0]
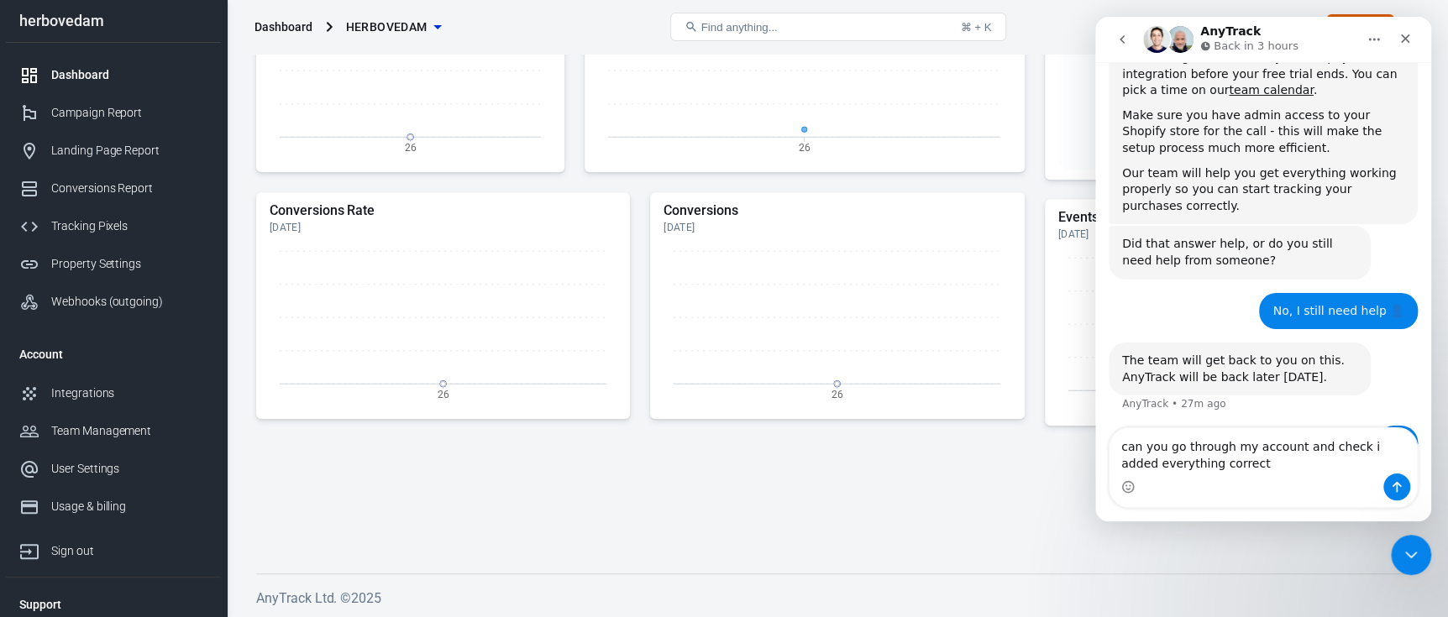
type textarea "can you go through my account and check i added everything correct?"
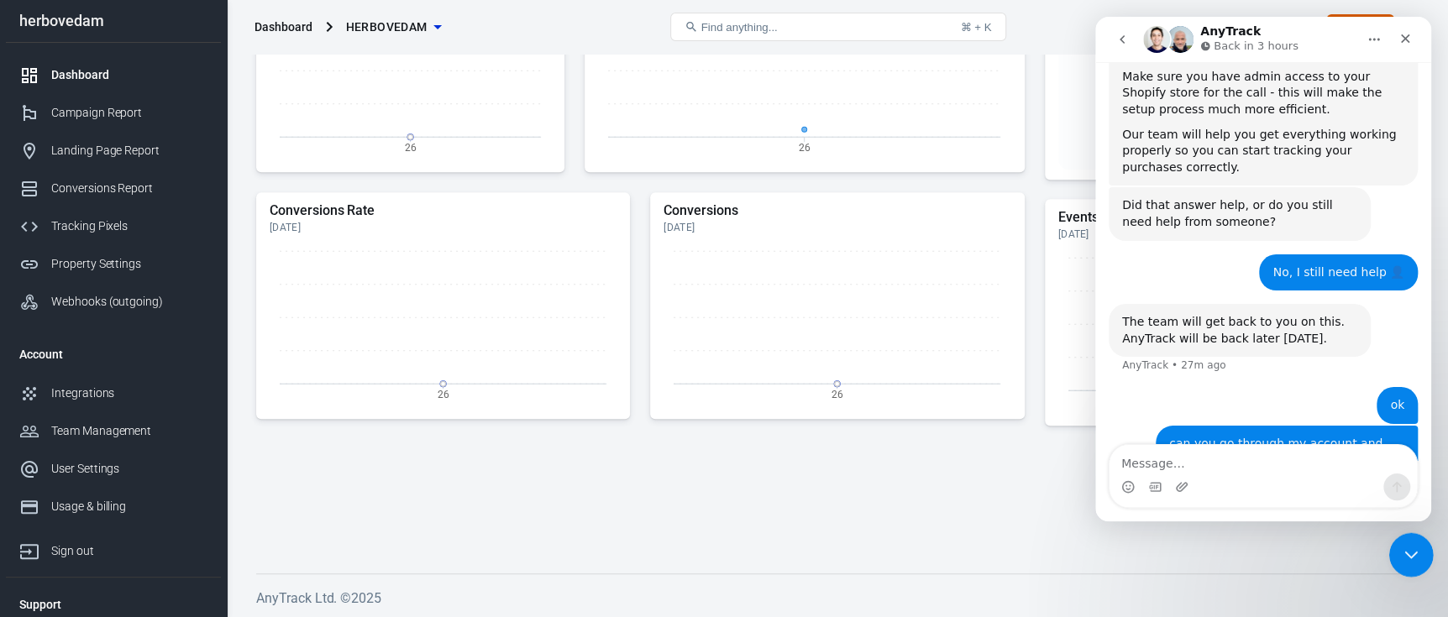
click at [1417, 549] on icon "Close Intercom Messenger" at bounding box center [1409, 553] width 20 height 20
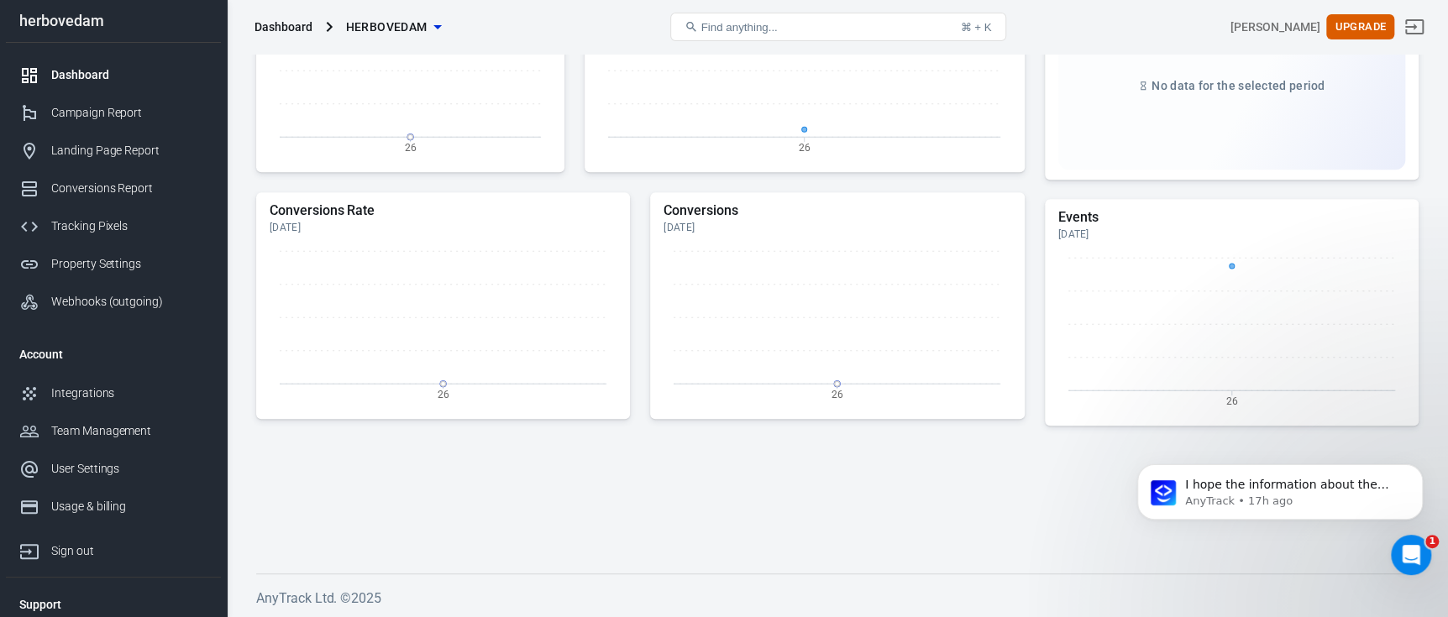
scroll to position [0, 0]
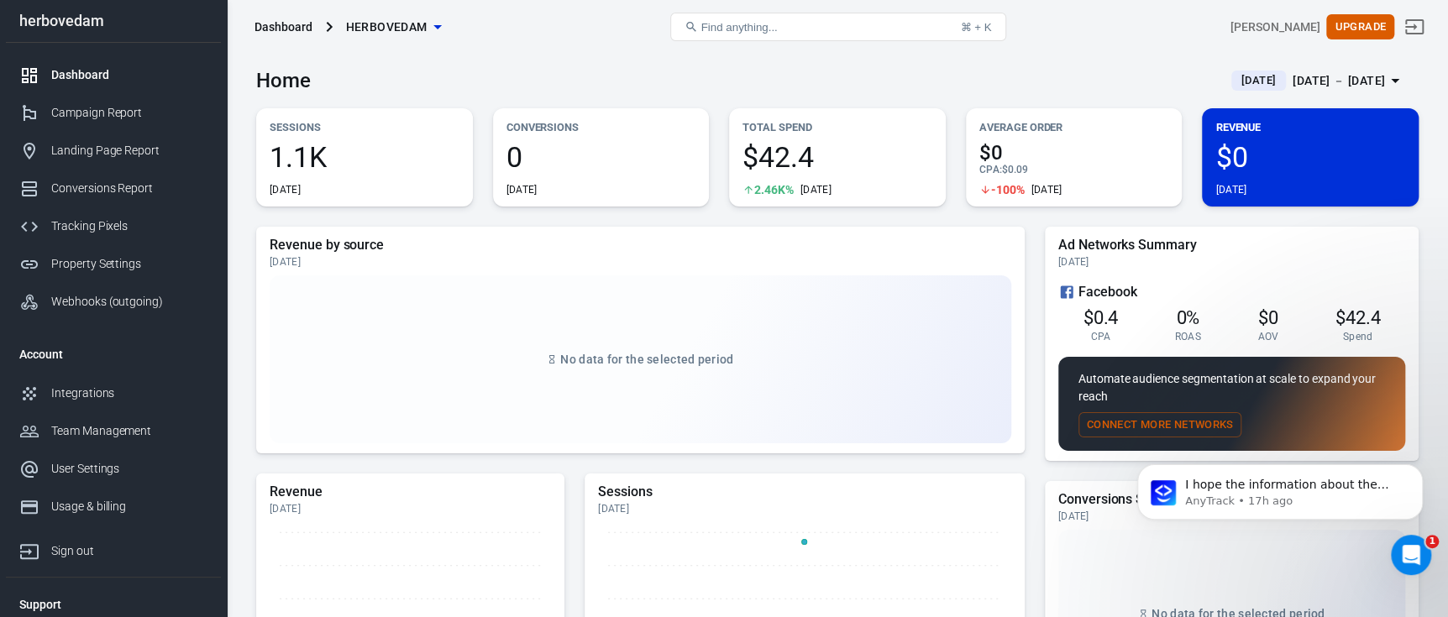
click at [1114, 321] on span "$0.4" at bounding box center [1100, 317] width 35 height 21
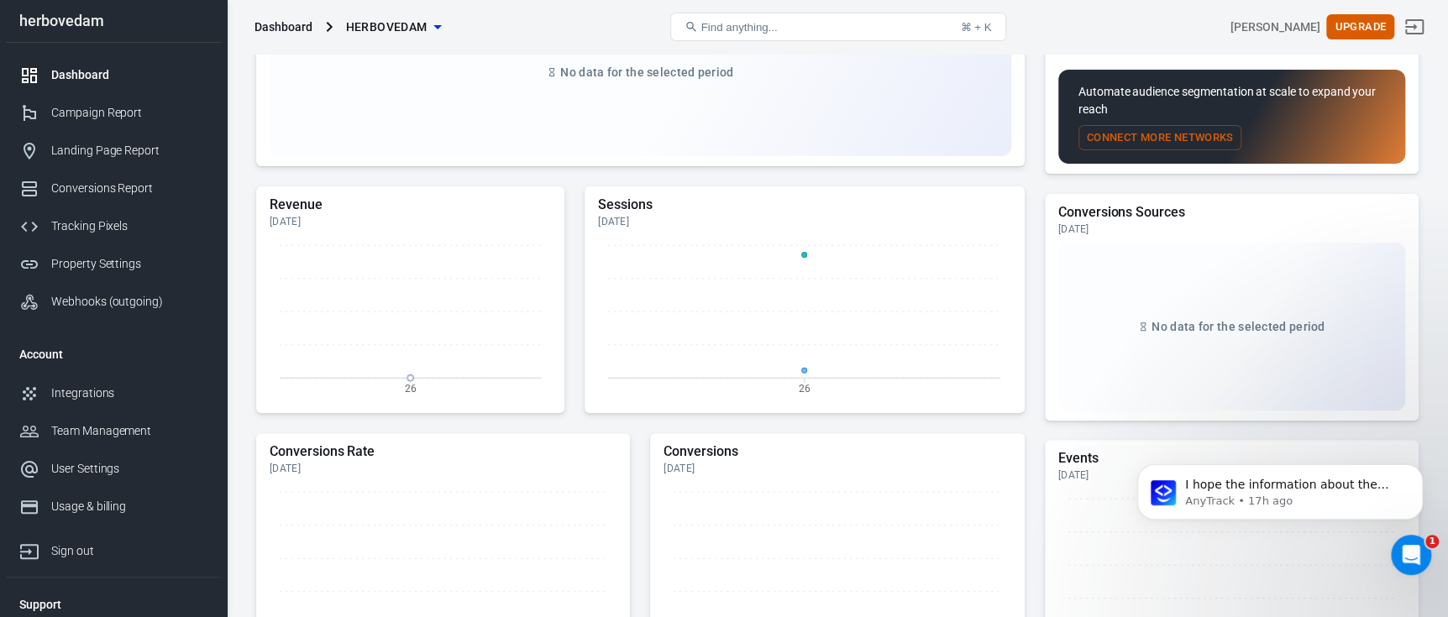
scroll to position [503, 0]
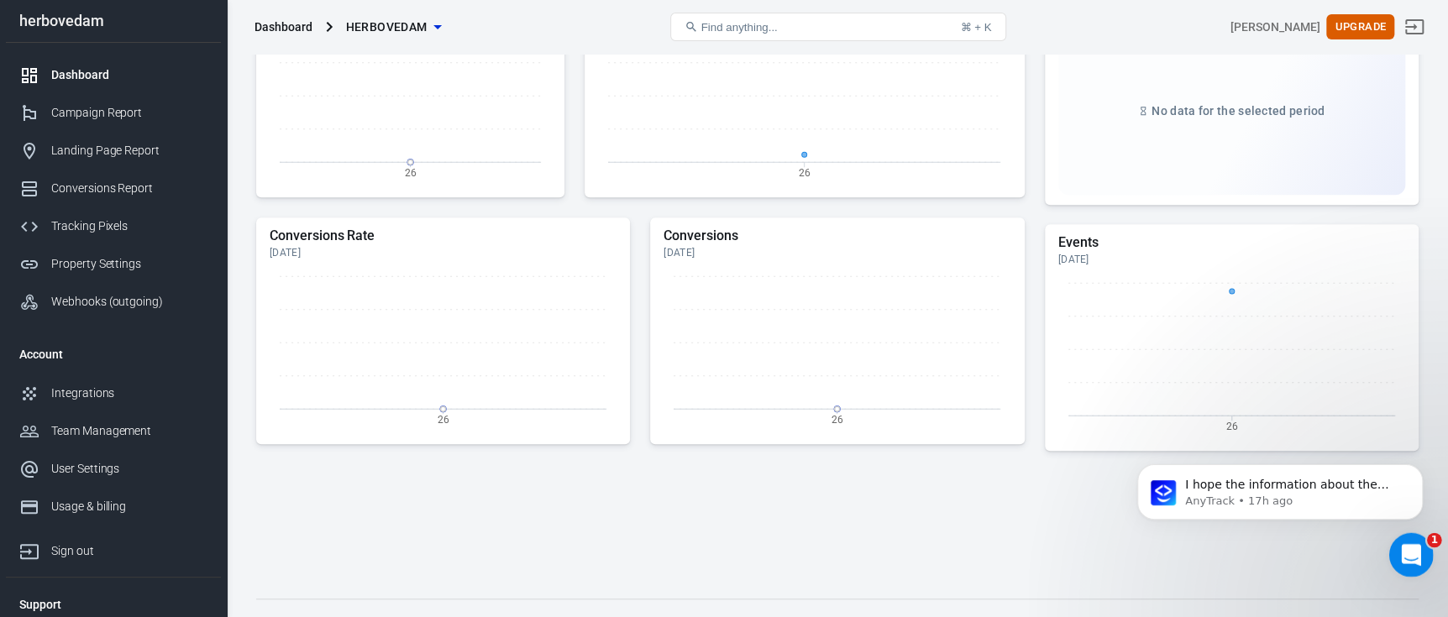
click at [1403, 556] on icon "Open Intercom Messenger" at bounding box center [1409, 553] width 28 height 28
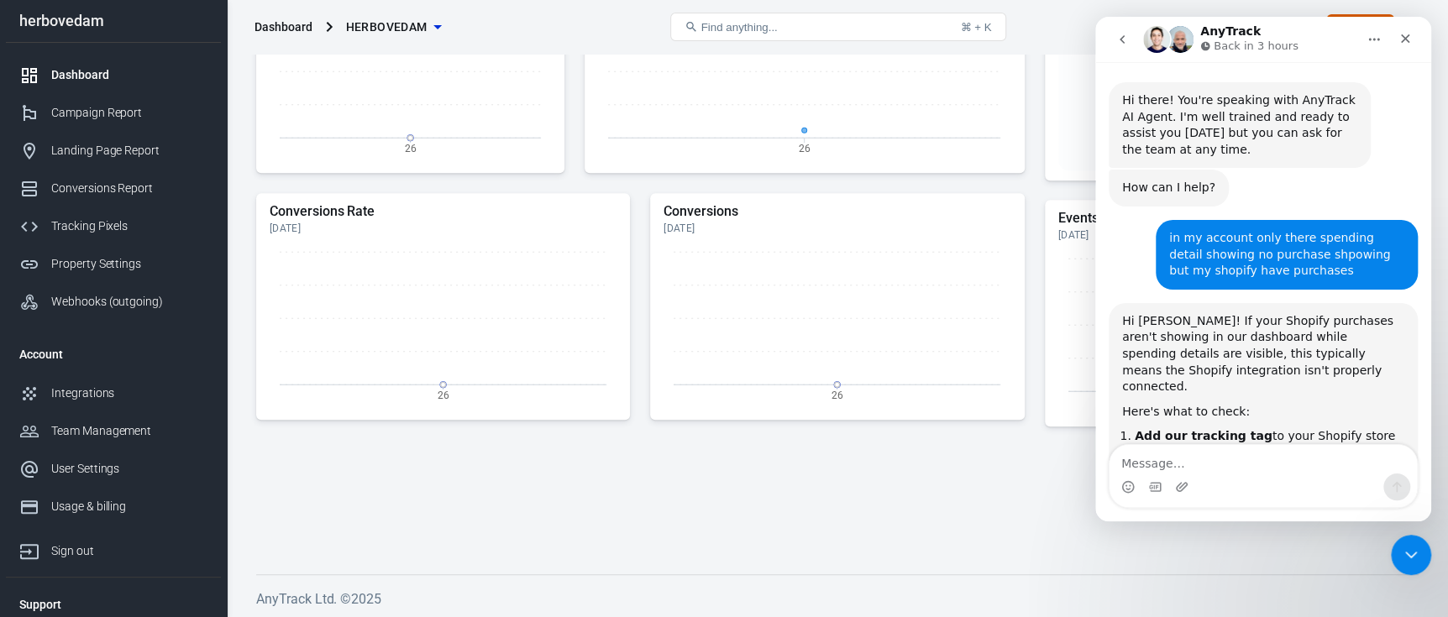
scroll to position [2627, 0]
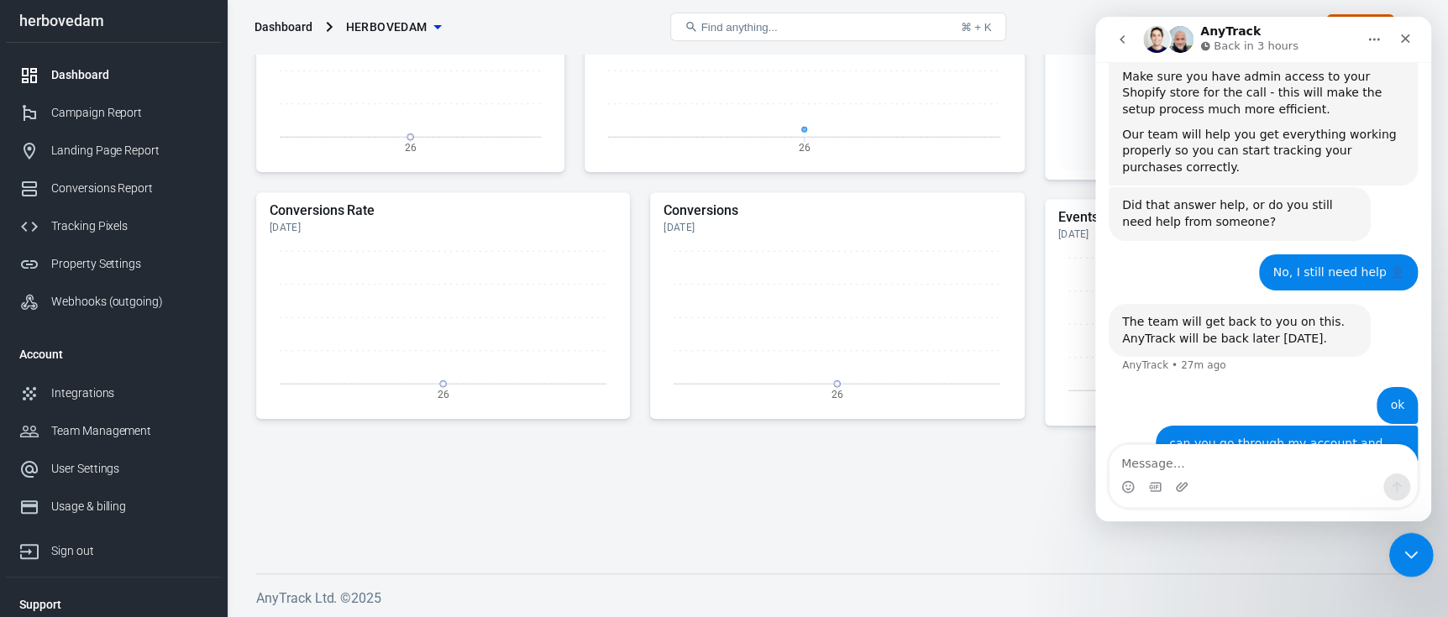
drag, startPoint x: 1397, startPoint y: 538, endPoint x: 2666, endPoint y: 1064, distance: 1373.9
click at [1395, 536] on div "Close Intercom Messenger" at bounding box center [1409, 553] width 40 height 40
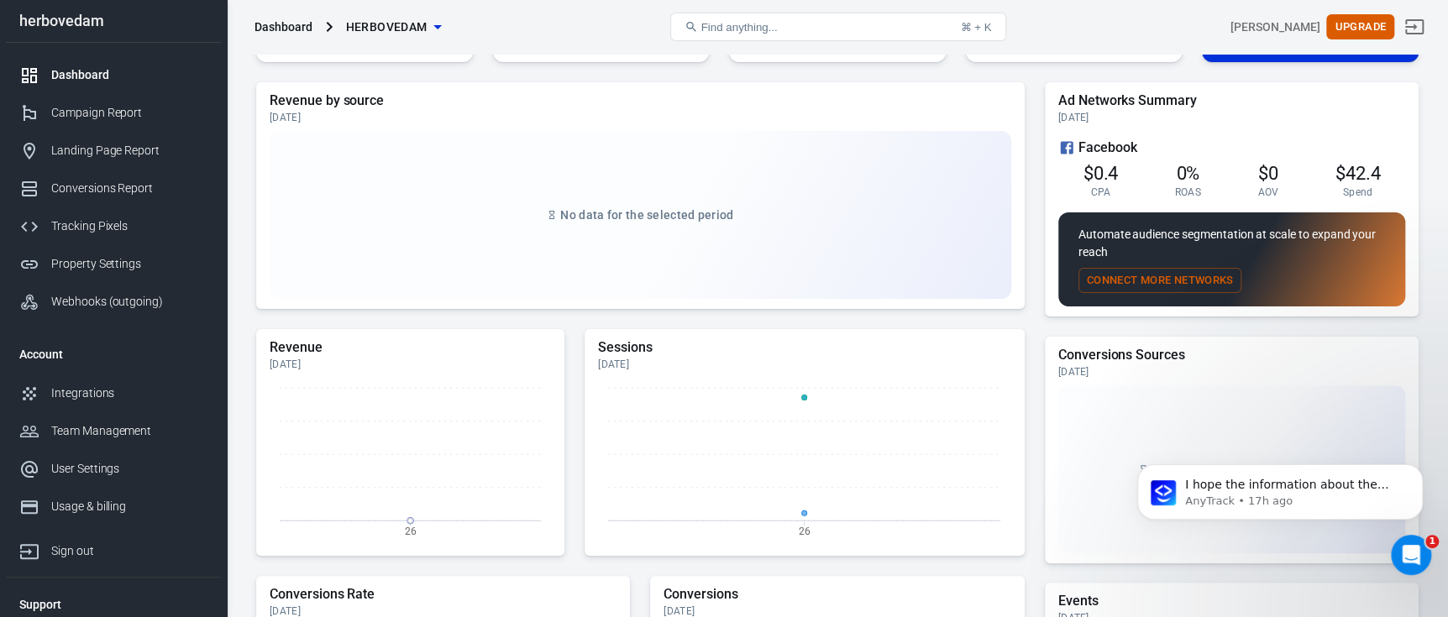
scroll to position [0, 0]
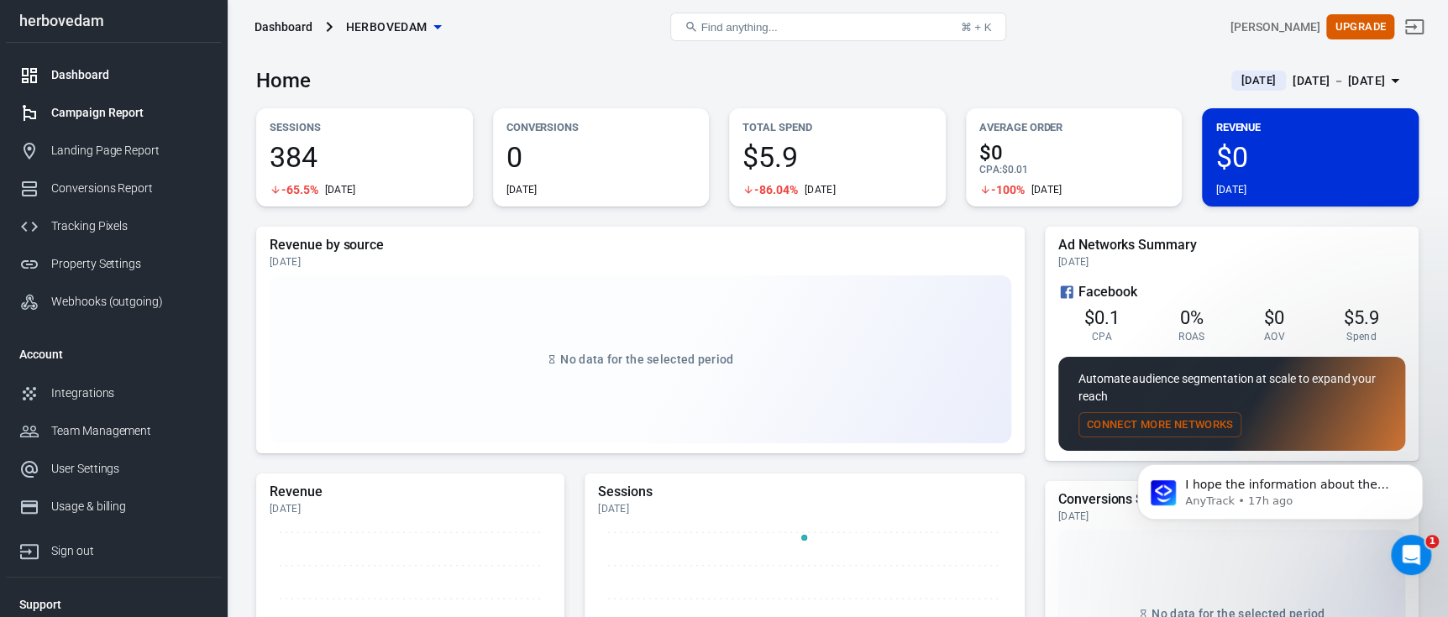
click at [118, 117] on div "Campaign Report" at bounding box center [129, 113] width 156 height 18
click at [103, 123] on link "Campaign Report" at bounding box center [113, 113] width 215 height 38
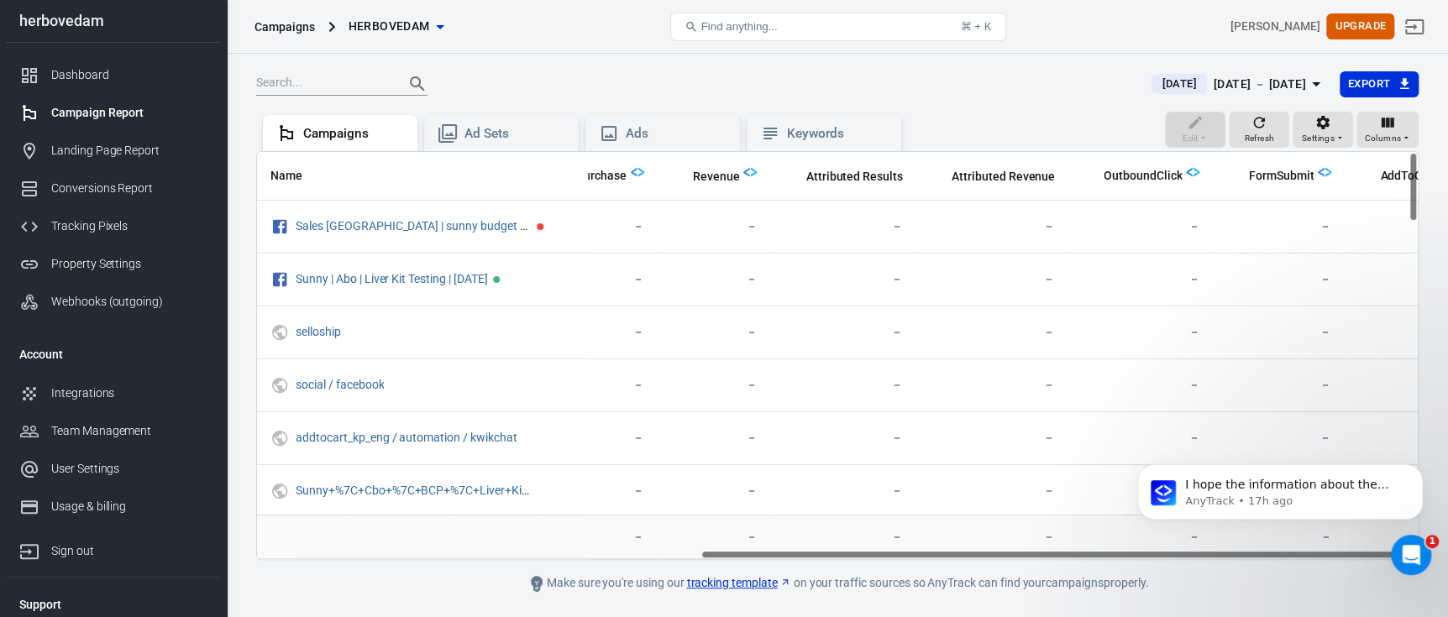
scroll to position [0, 724]
drag, startPoint x: 529, startPoint y: 552, endPoint x: 1016, endPoint y: 544, distance: 487.3
click at [1016, 544] on div "Name Amount Spent ROAS Impressions Link Clicks Sessions Lead Purchase Revenue A…" at bounding box center [837, 355] width 1163 height 409
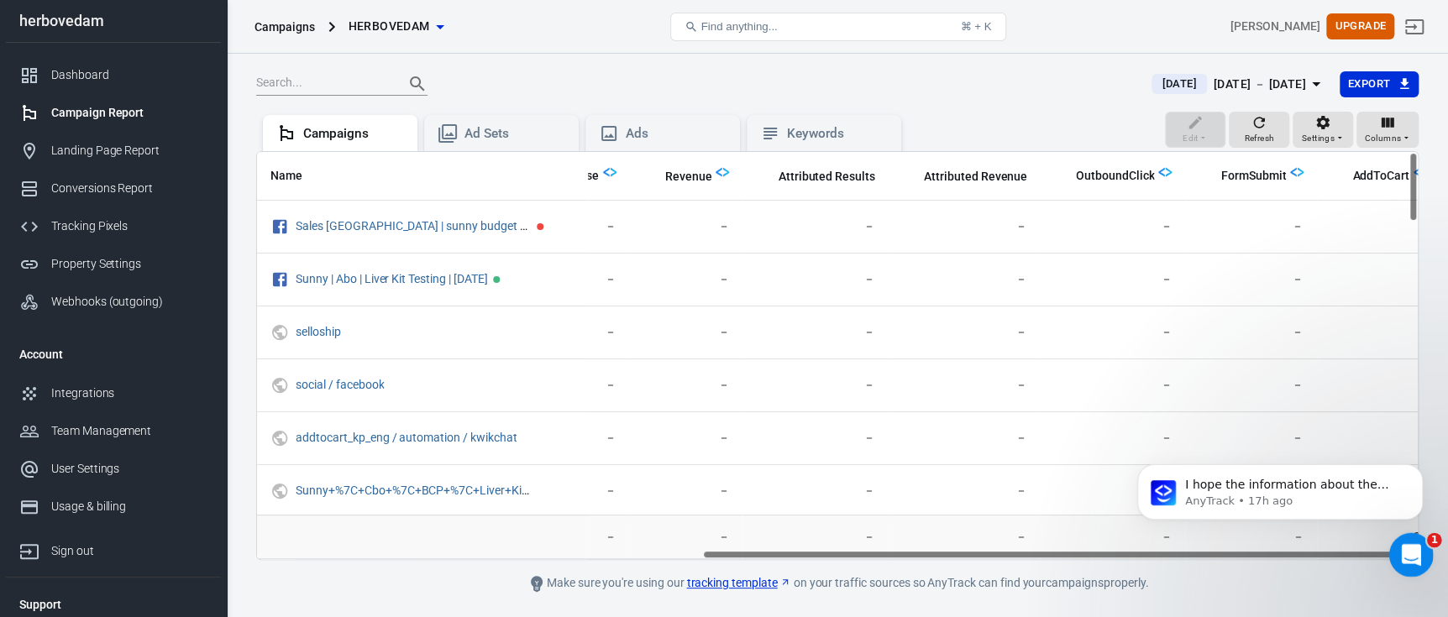
click at [1422, 554] on div "Open Intercom Messenger" at bounding box center [1408, 552] width 55 height 55
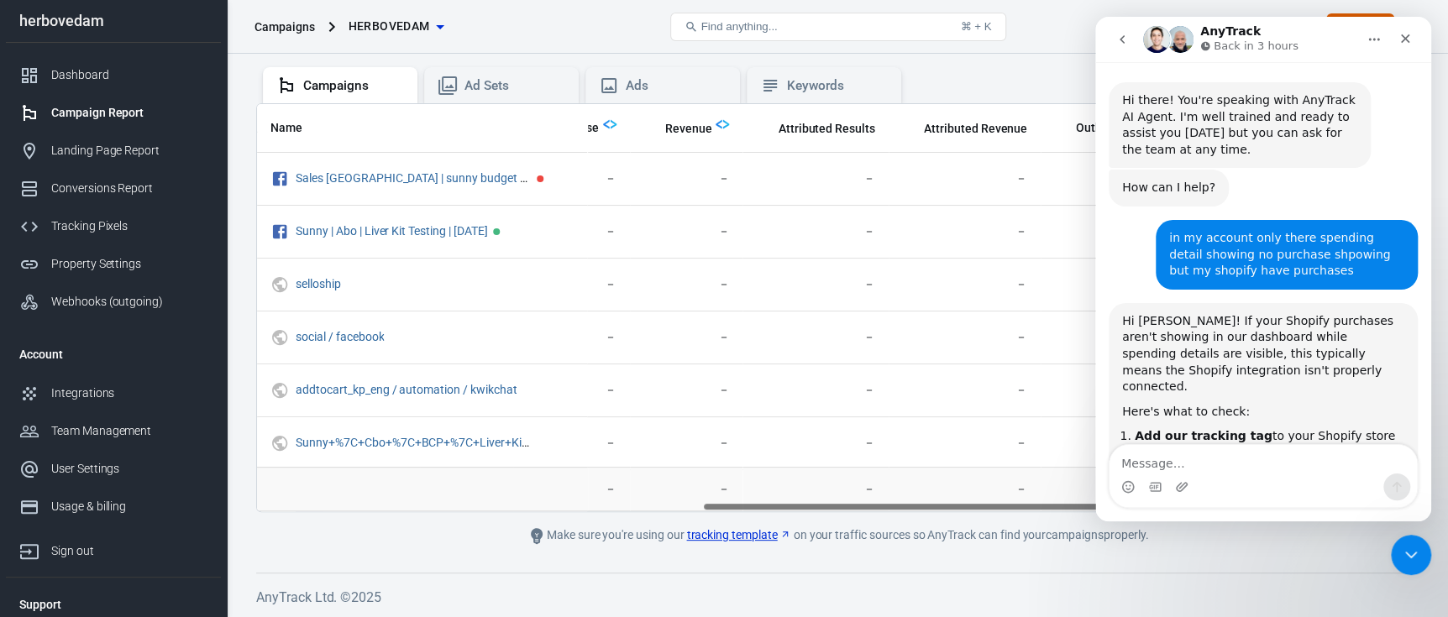
scroll to position [2627, 0]
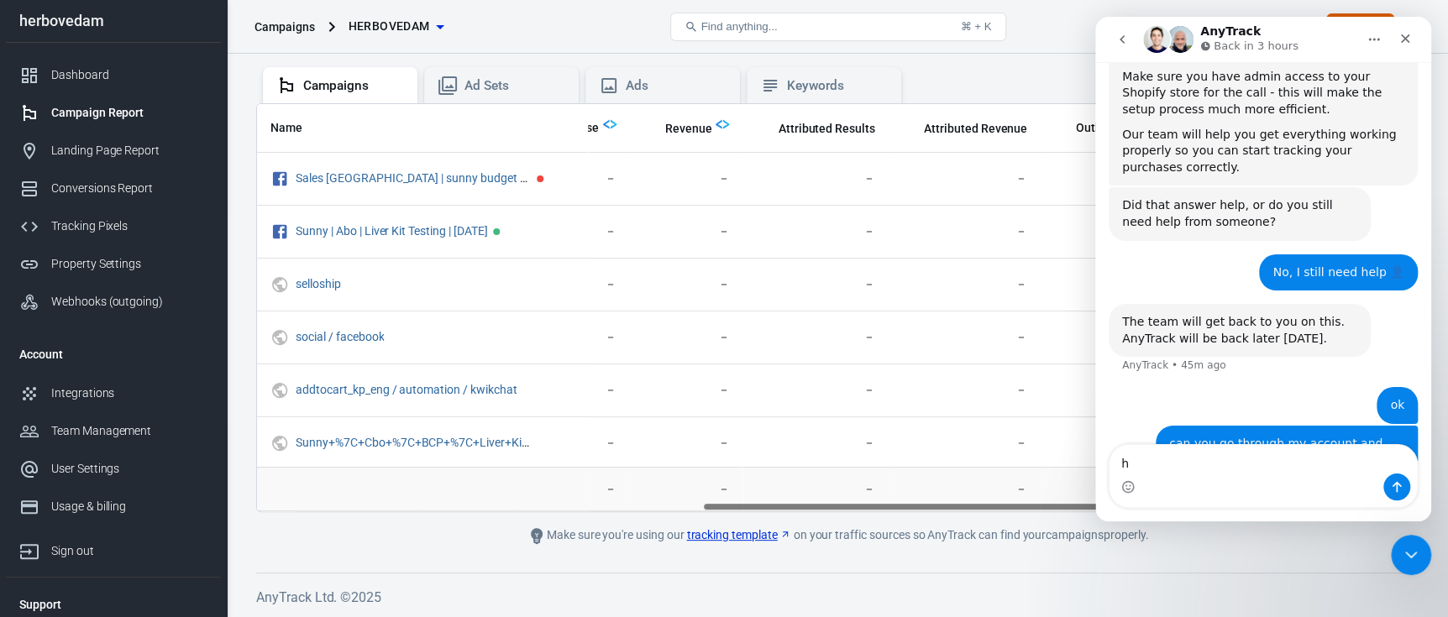
type textarea "hi"
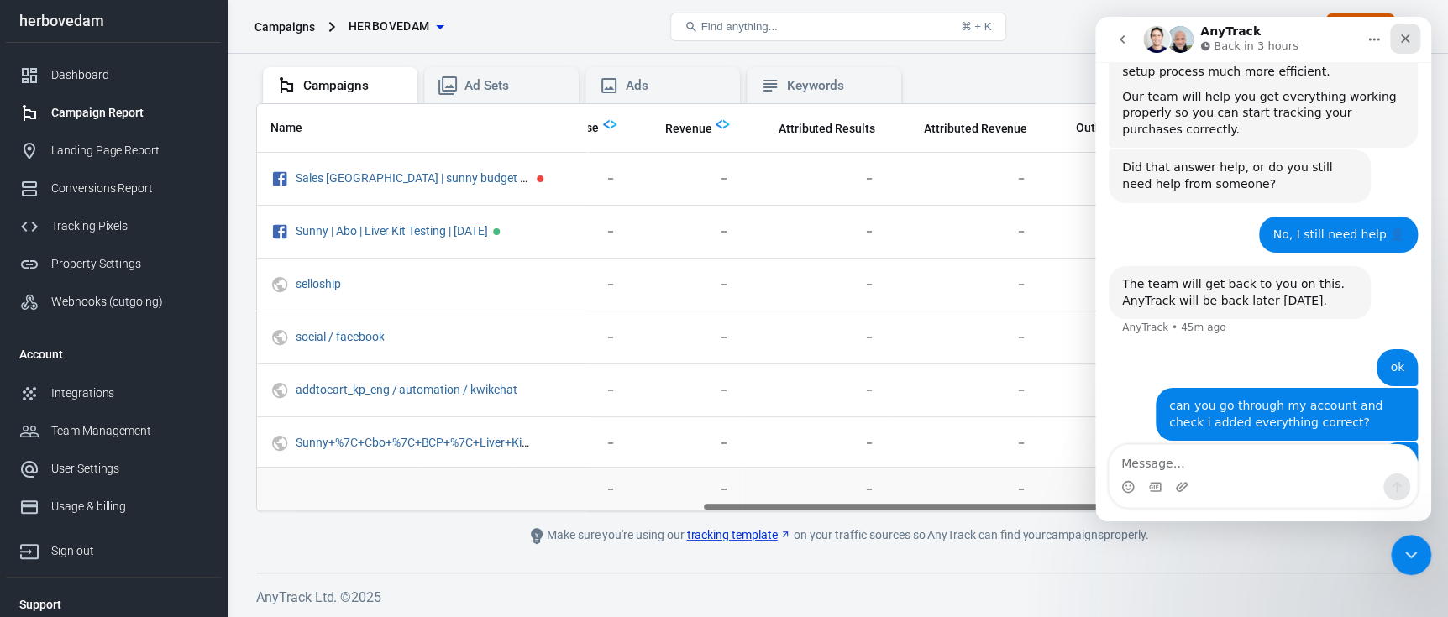
click at [1405, 45] on icon "Close" at bounding box center [1405, 38] width 13 height 13
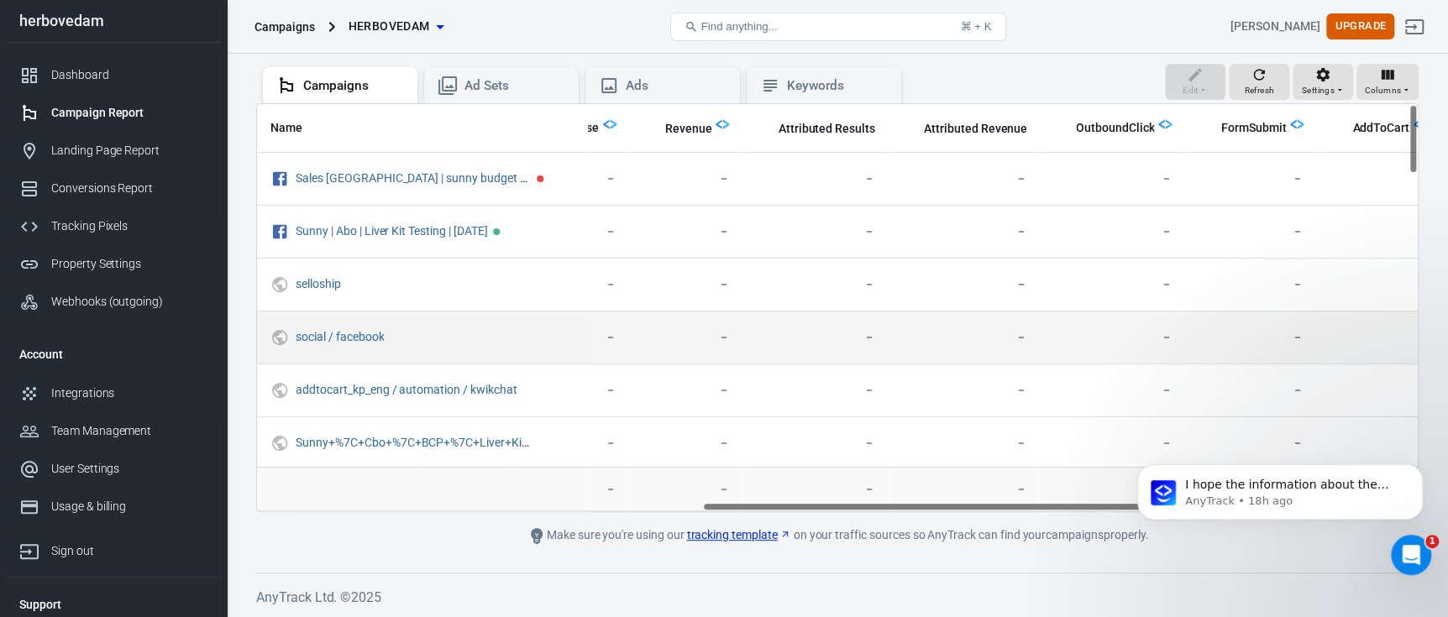
scroll to position [0, 723]
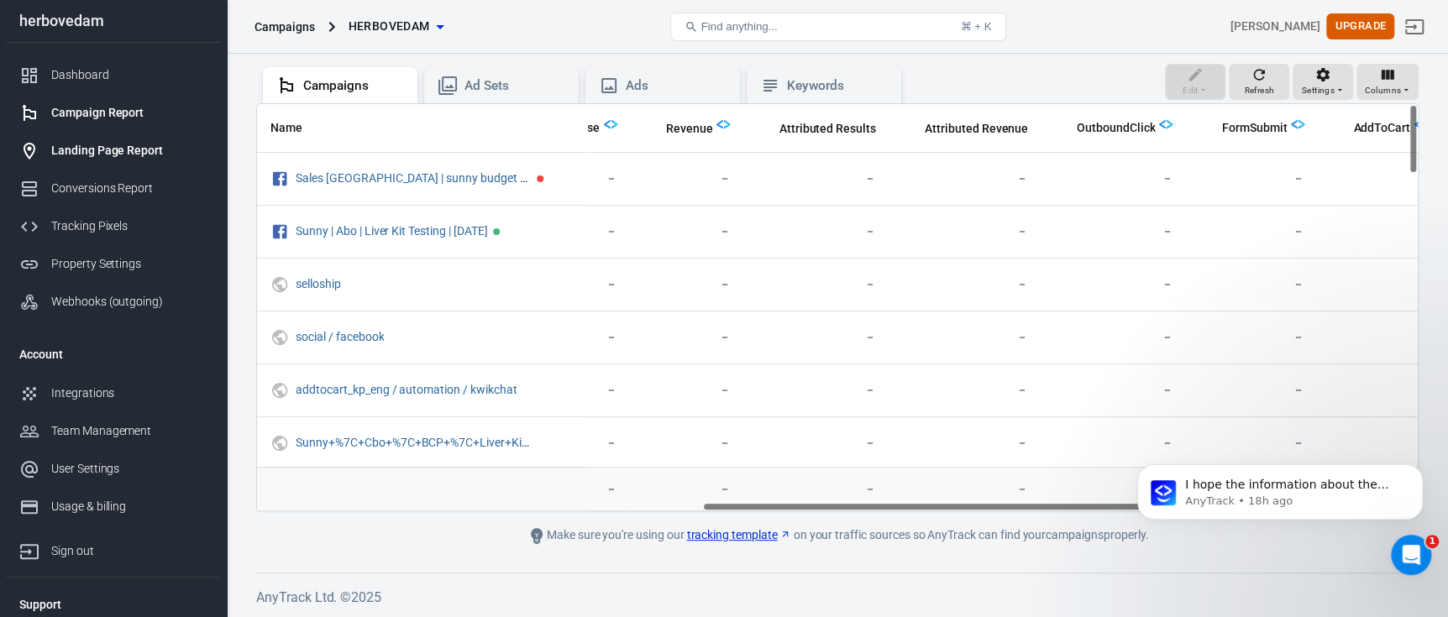
click at [113, 152] on div "Landing Page Report" at bounding box center [129, 151] width 156 height 18
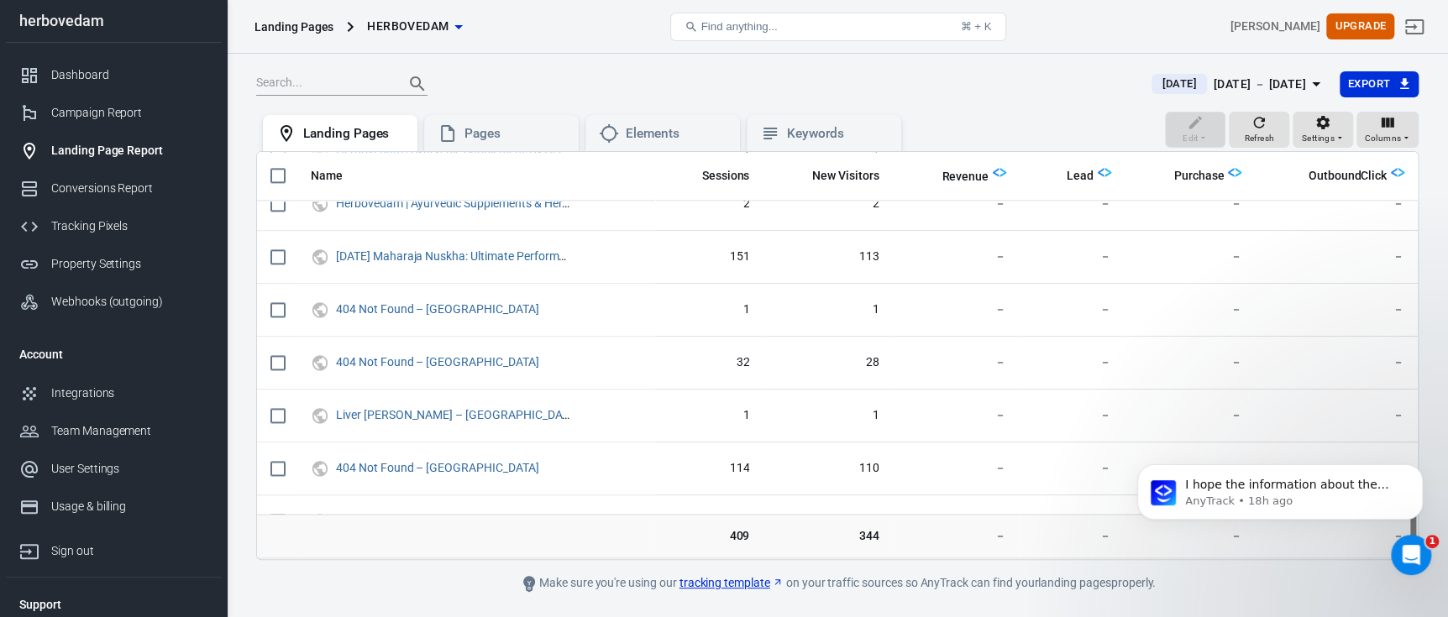
scroll to position [1429, 0]
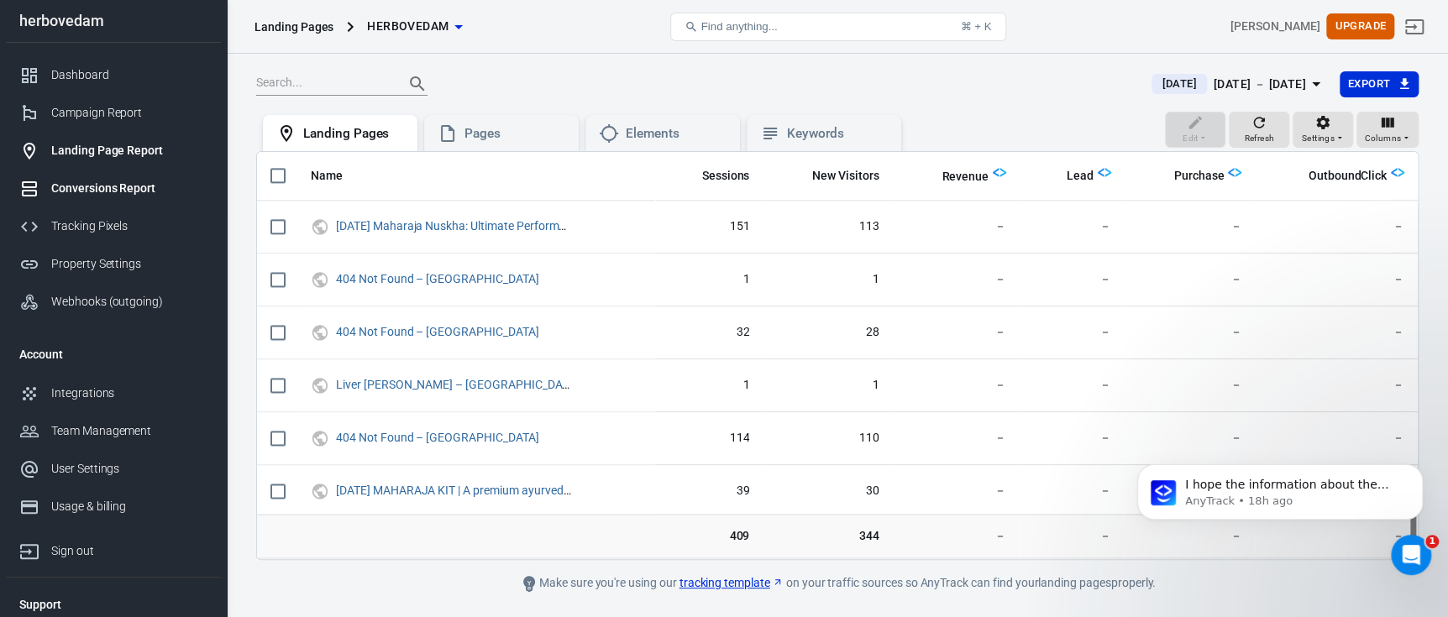
click at [76, 180] on div "Conversions Report" at bounding box center [129, 189] width 156 height 18
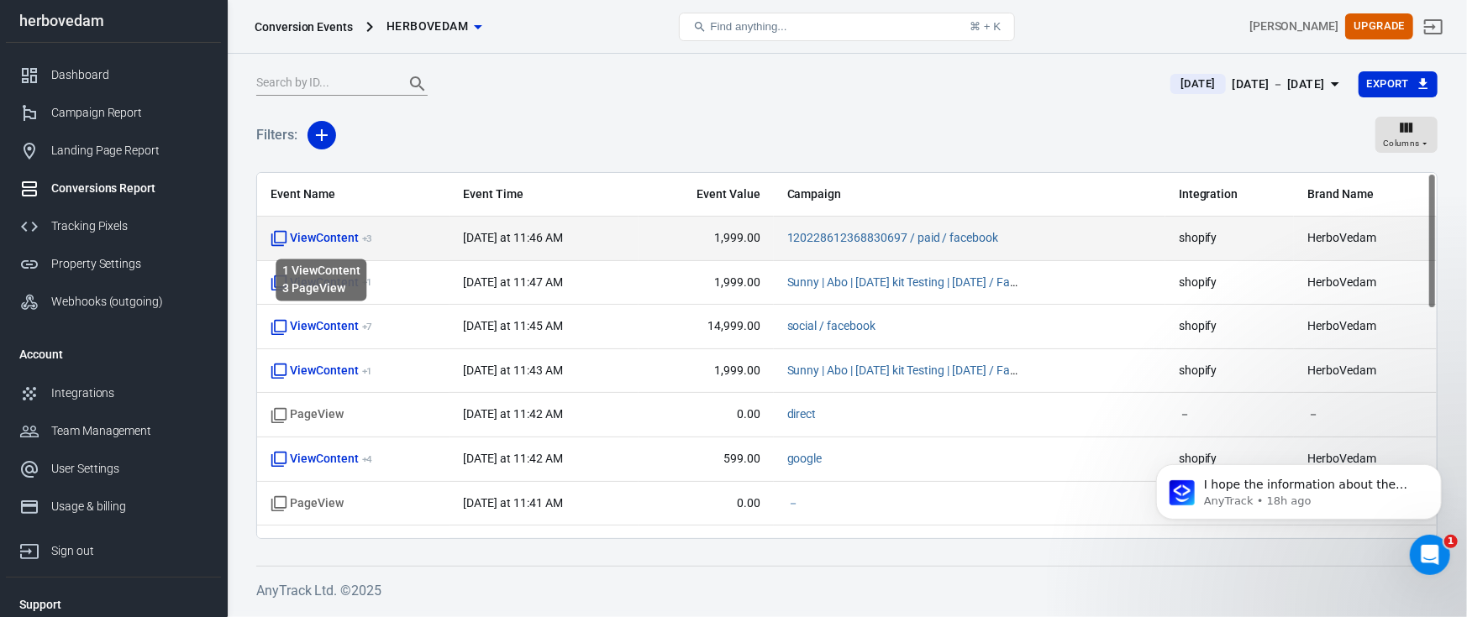
click at [340, 230] on span "ViewContent + 3" at bounding box center [321, 238] width 102 height 17
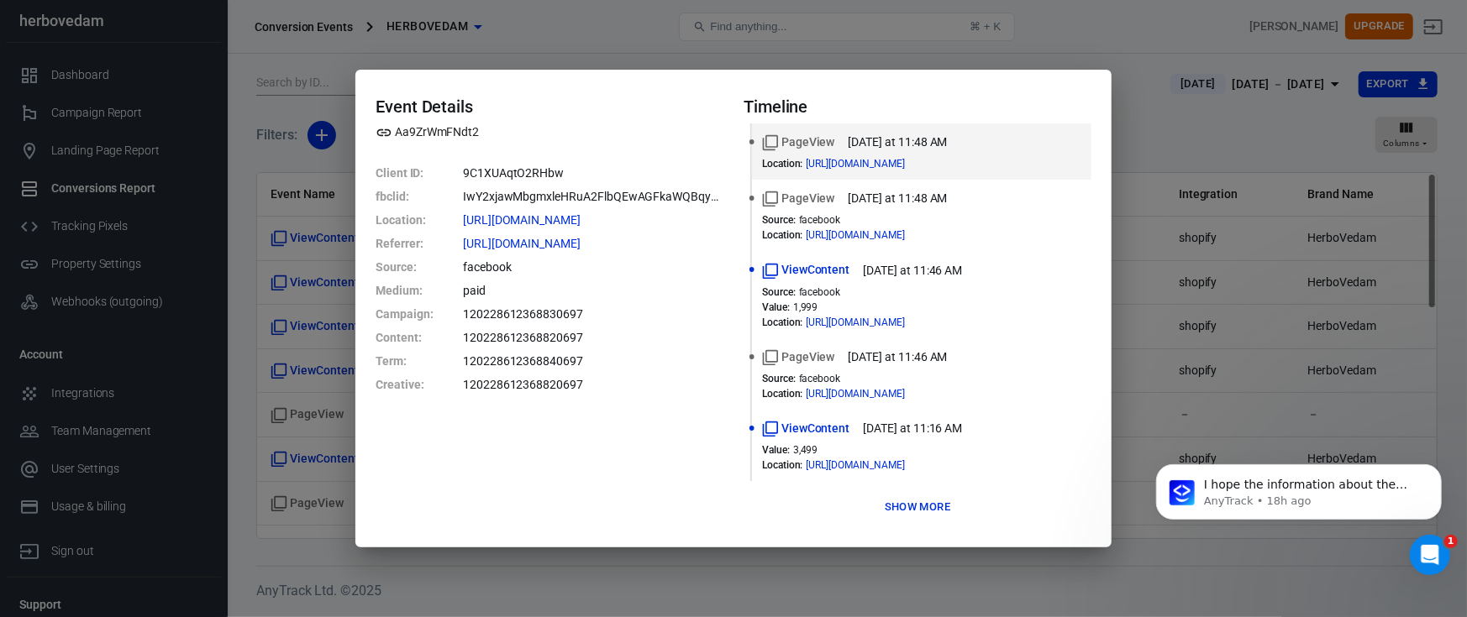
click at [335, 246] on div "Event Details Aa9ZrWmFNdt2 Client ID : 9C1XUAqtO2RHbw fbclid : IwY2xjawMbgmxleH…" at bounding box center [733, 308] width 1467 height 617
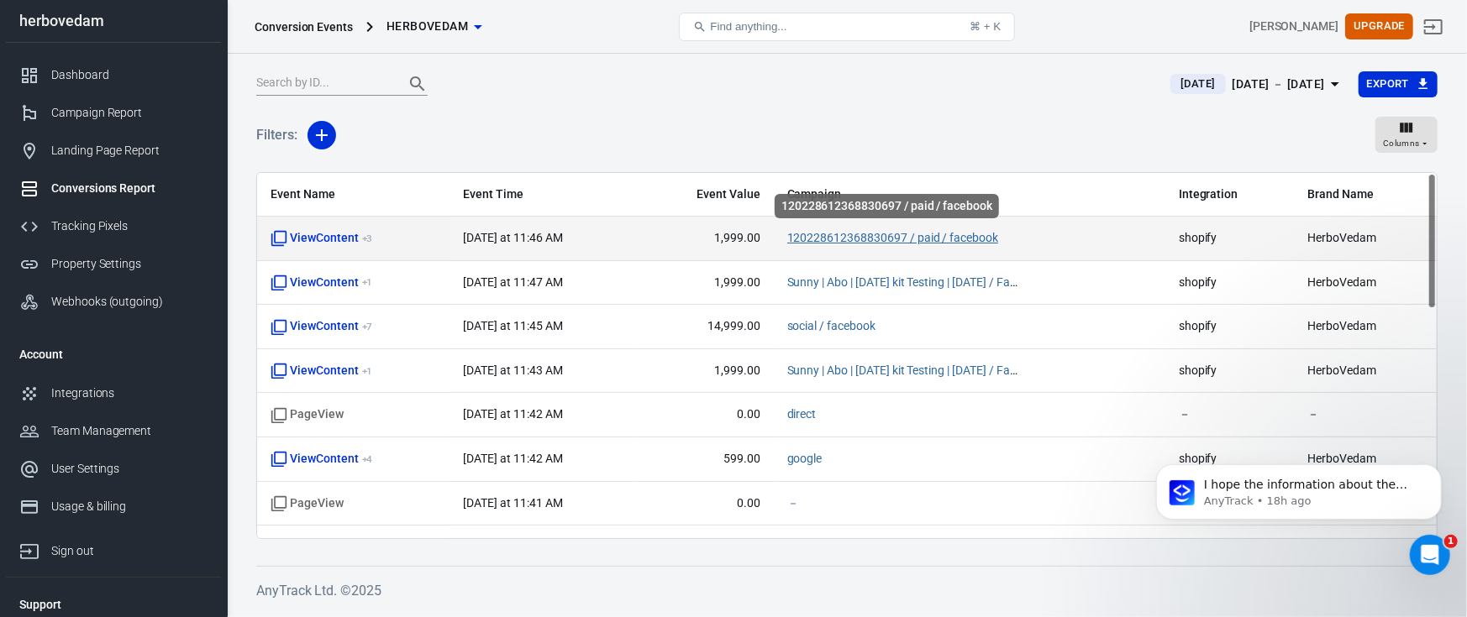
click at [857, 238] on link "120228612368830697 / paid / facebook" at bounding box center [893, 237] width 212 height 13
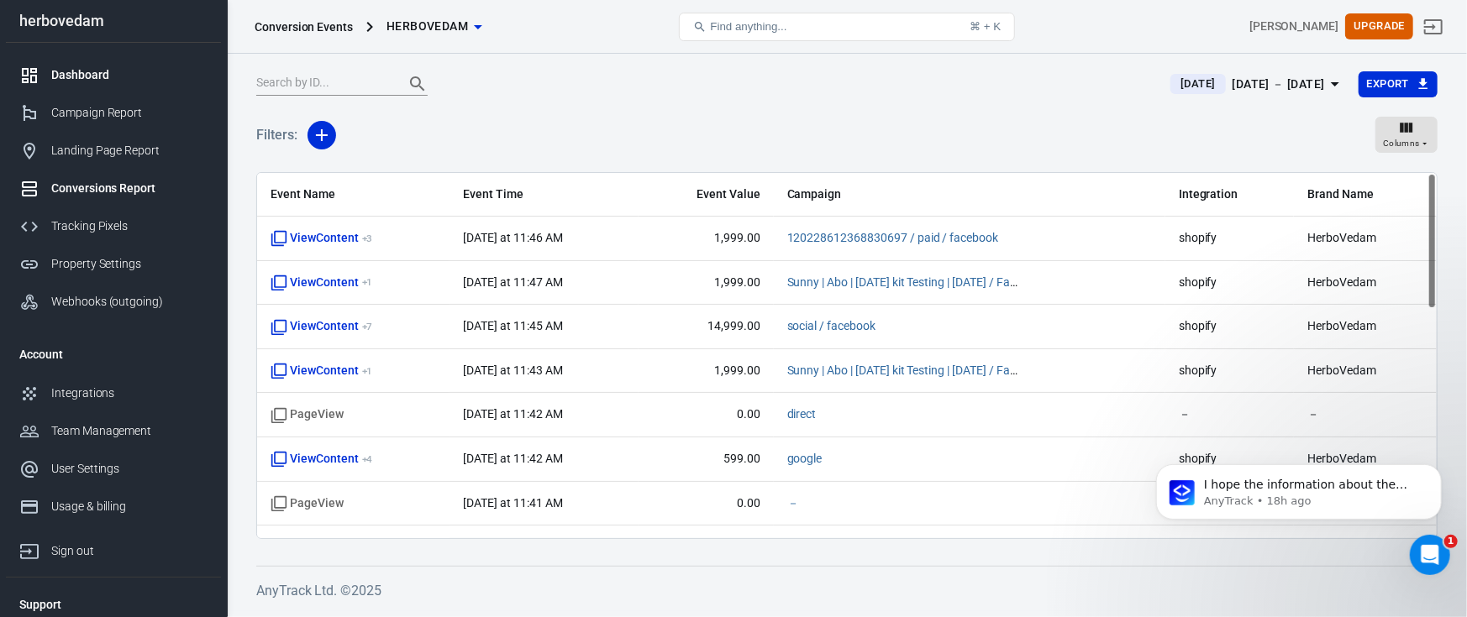
click at [81, 71] on div "Dashboard" at bounding box center [129, 75] width 156 height 18
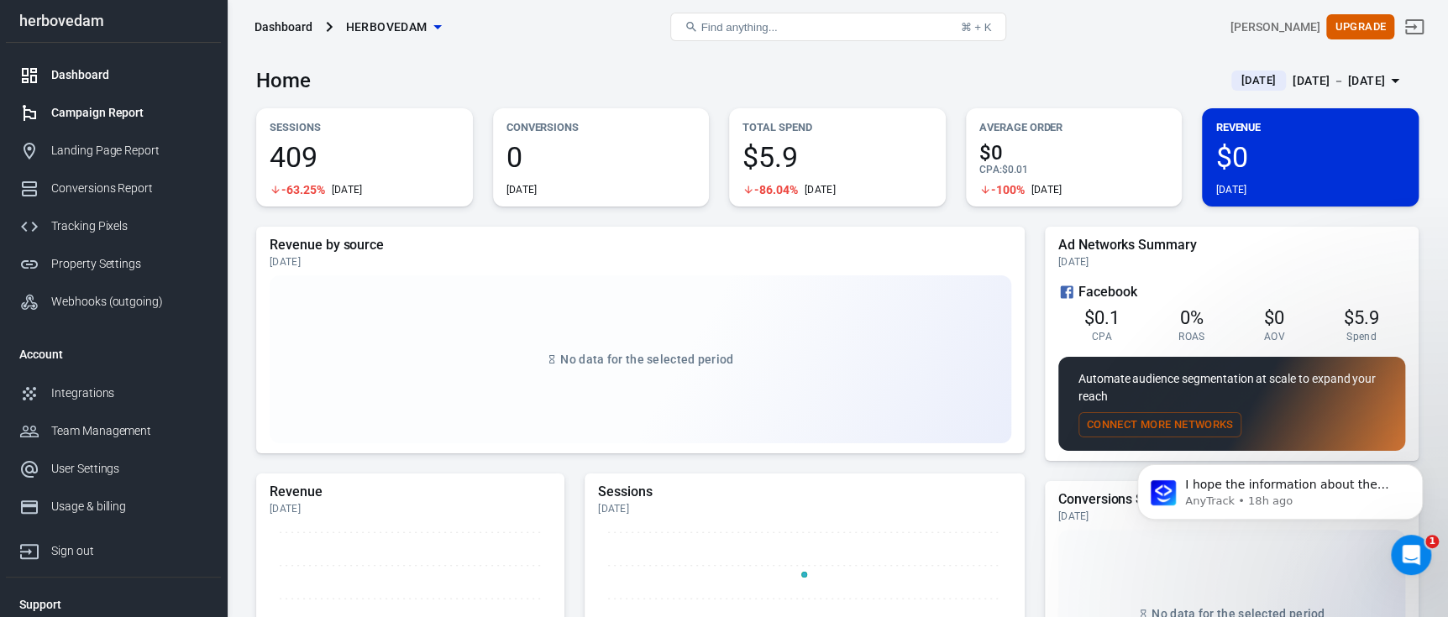
click at [96, 118] on div "Campaign Report" at bounding box center [129, 113] width 156 height 18
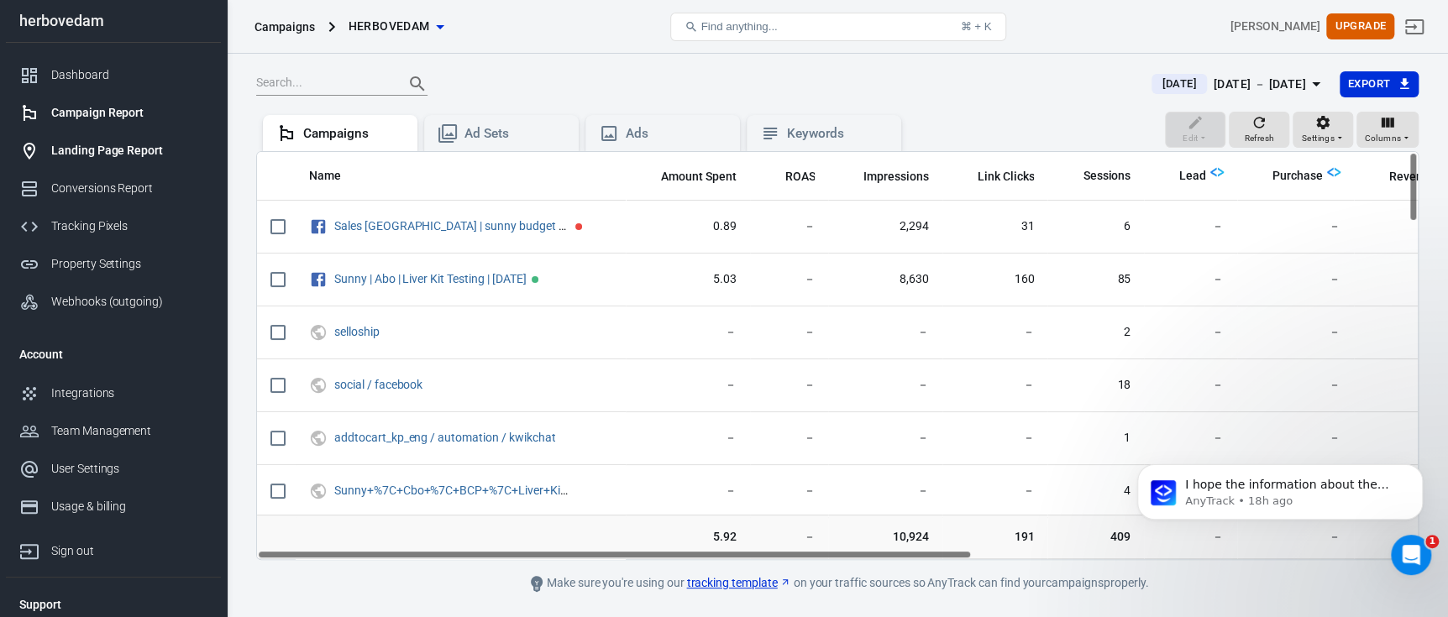
click at [113, 148] on div "Landing Page Report" at bounding box center [129, 151] width 156 height 18
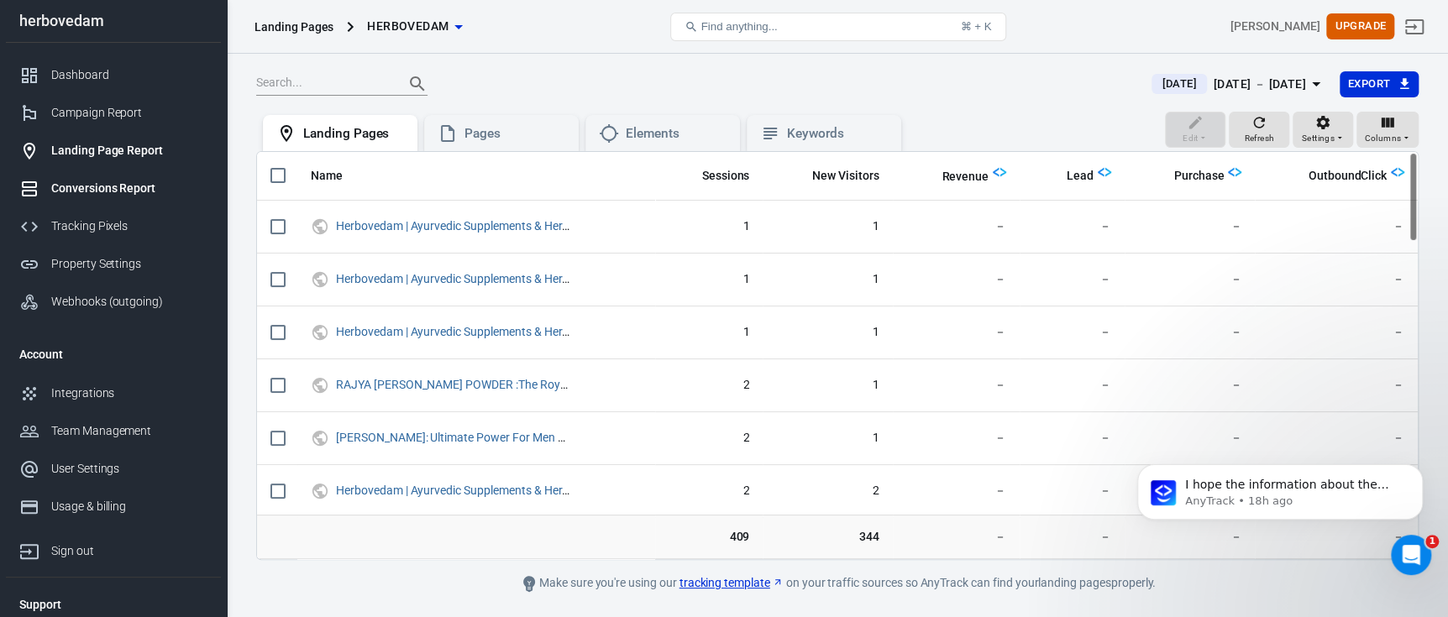
click at [131, 176] on link "Conversions Report" at bounding box center [113, 189] width 215 height 38
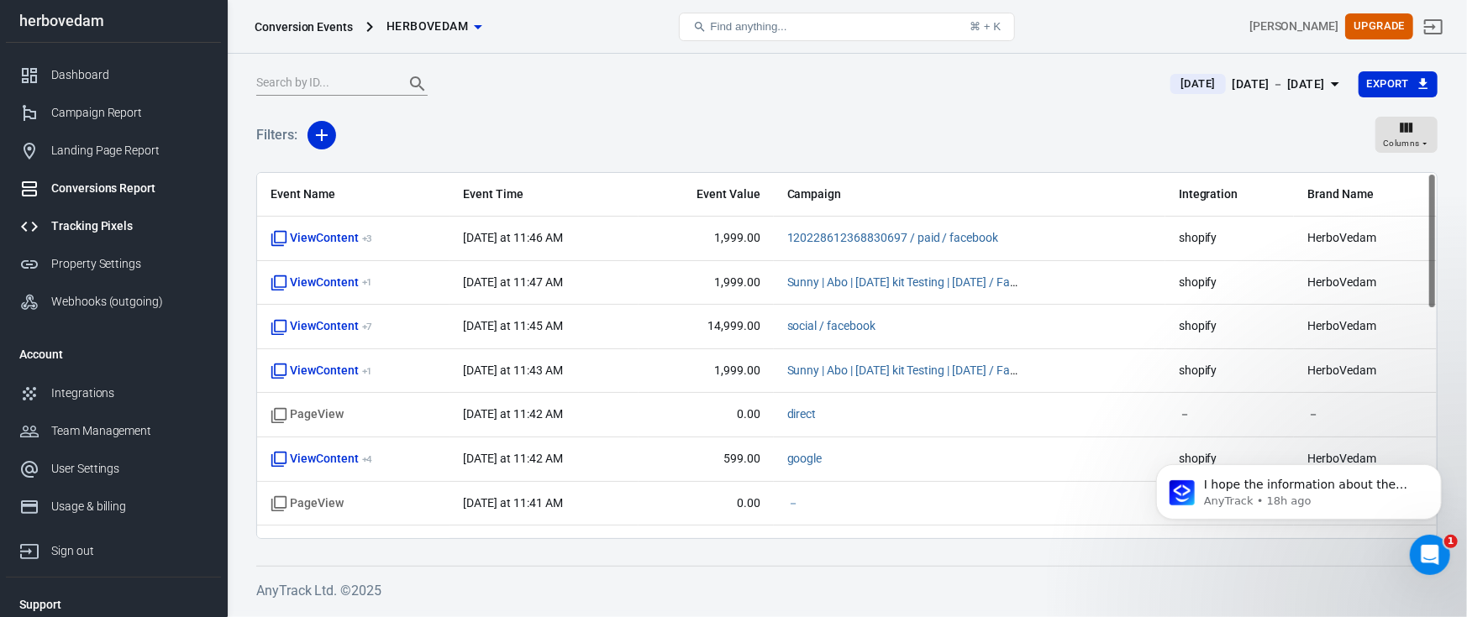
click at [134, 227] on div "Tracking Pixels" at bounding box center [129, 227] width 156 height 18
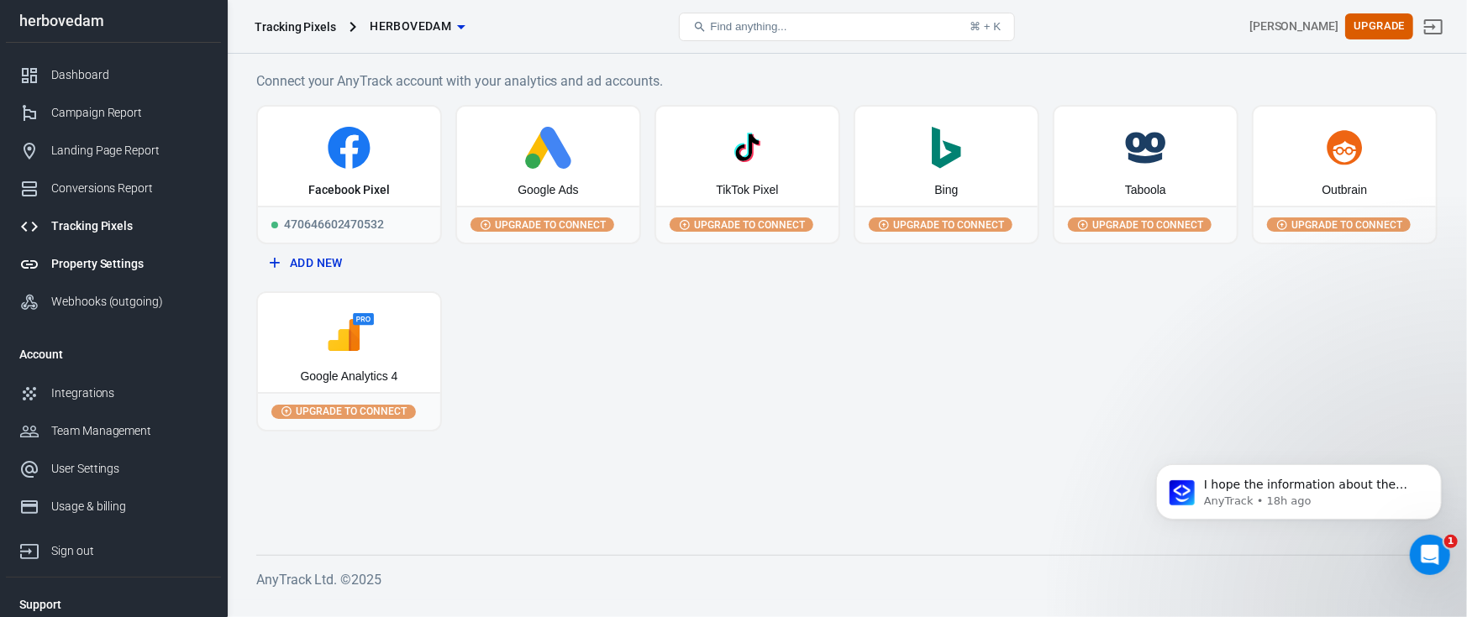
click at [117, 274] on link "Property Settings" at bounding box center [113, 264] width 215 height 38
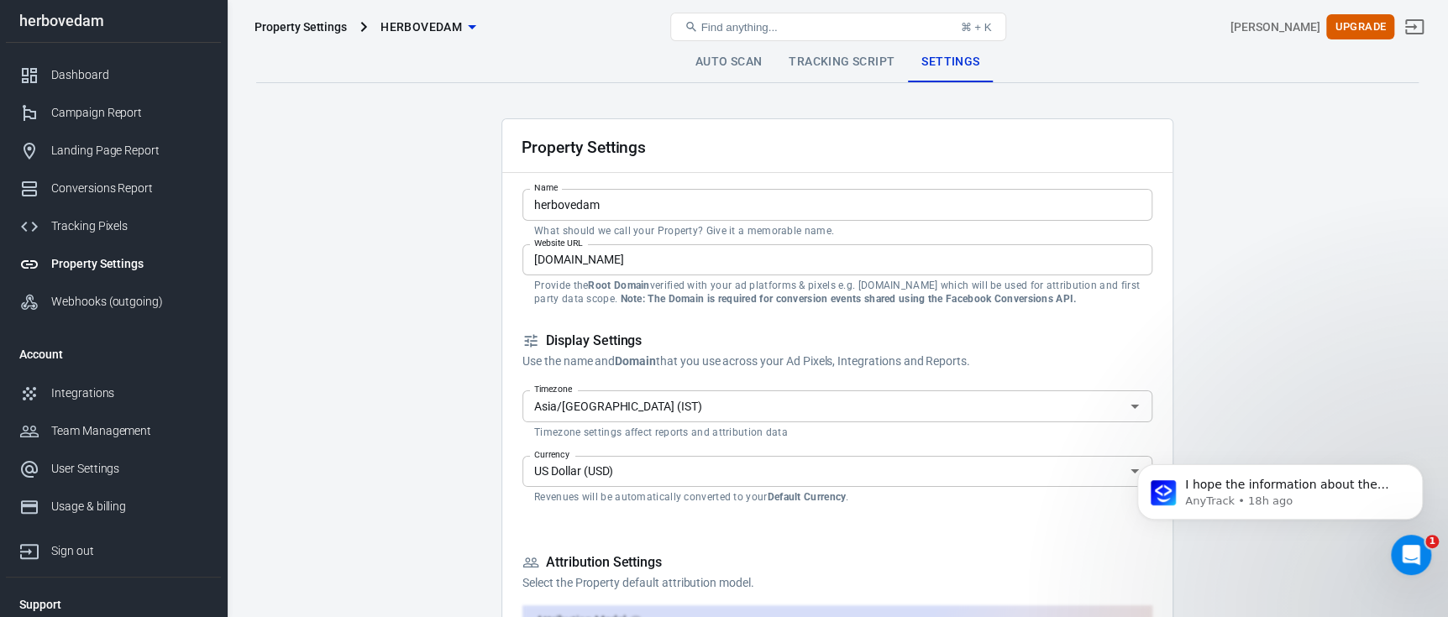
click at [121, 297] on div "Webhooks (outgoing)" at bounding box center [129, 302] width 156 height 18
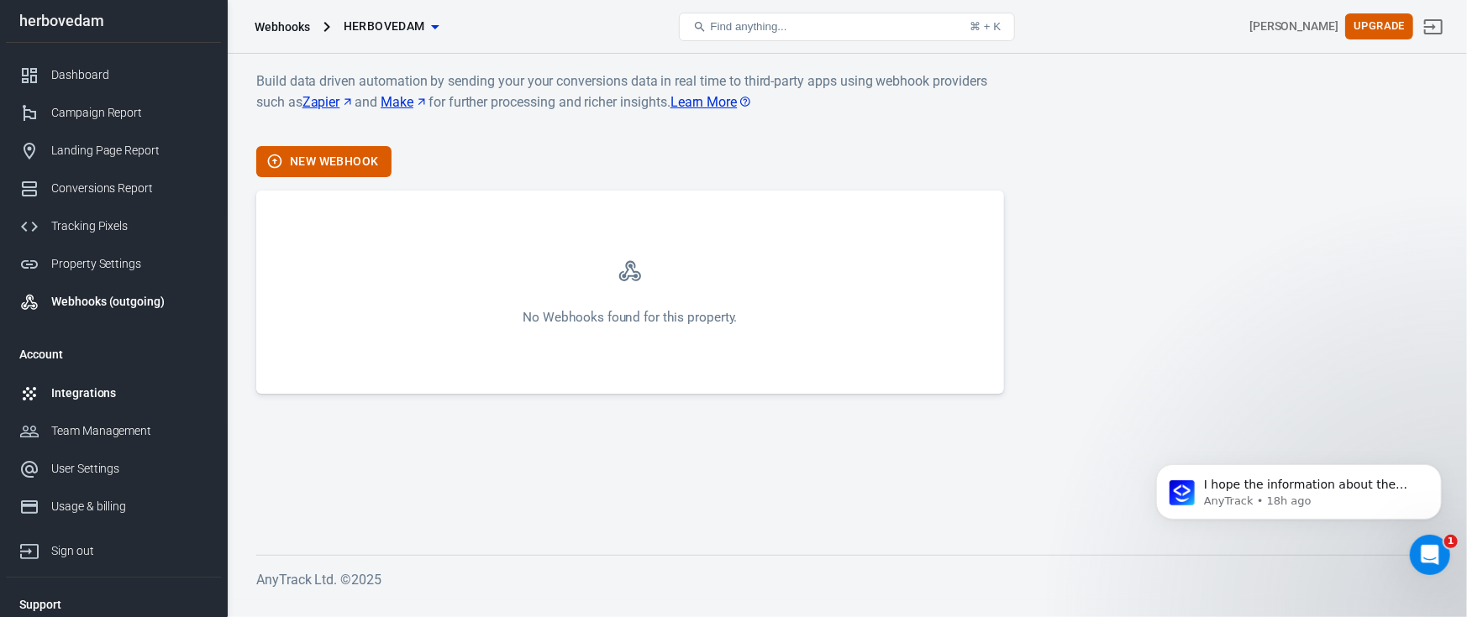
click at [109, 389] on div "Integrations" at bounding box center [129, 394] width 156 height 18
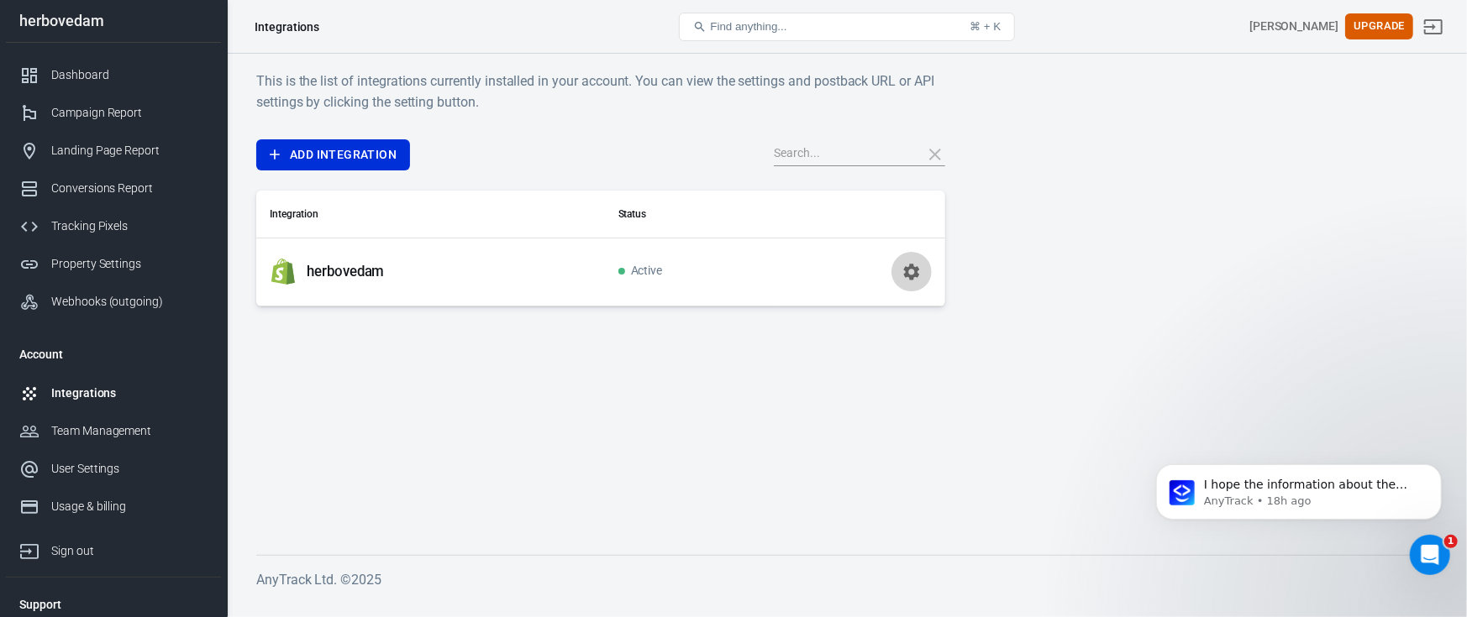
click at [904, 275] on icon "button" at bounding box center [911, 272] width 20 height 20
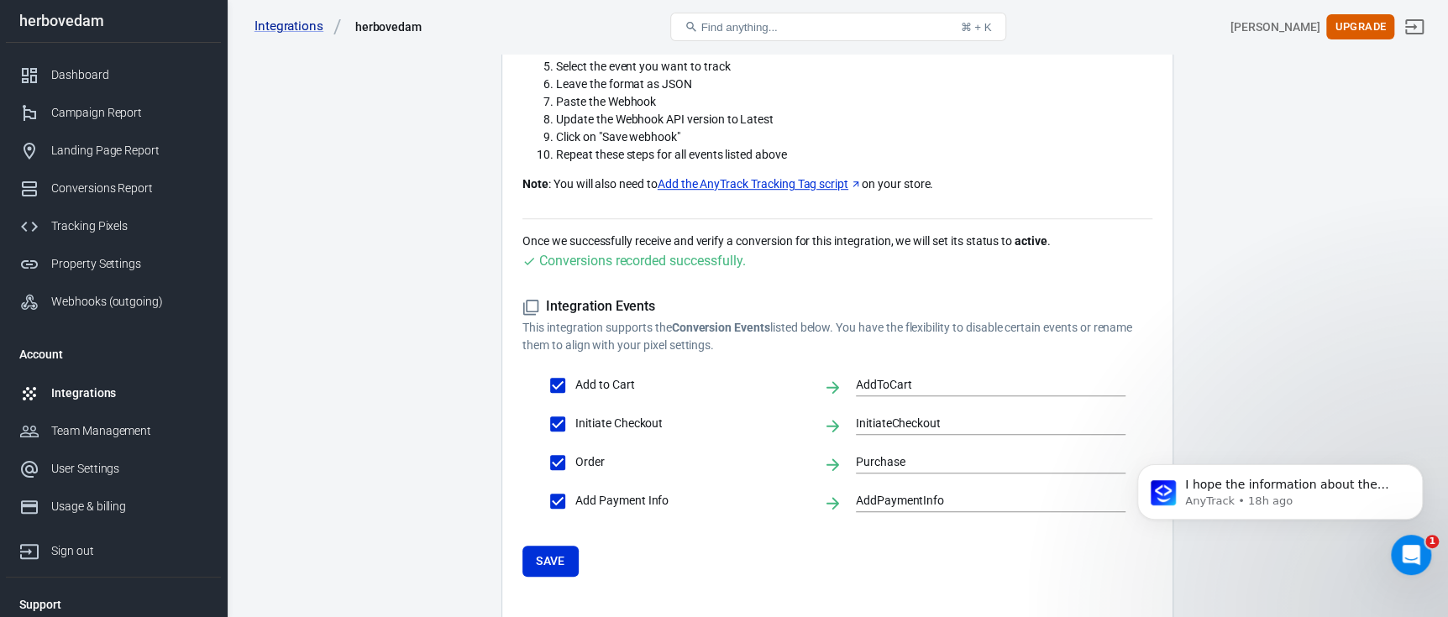
scroll to position [671, 0]
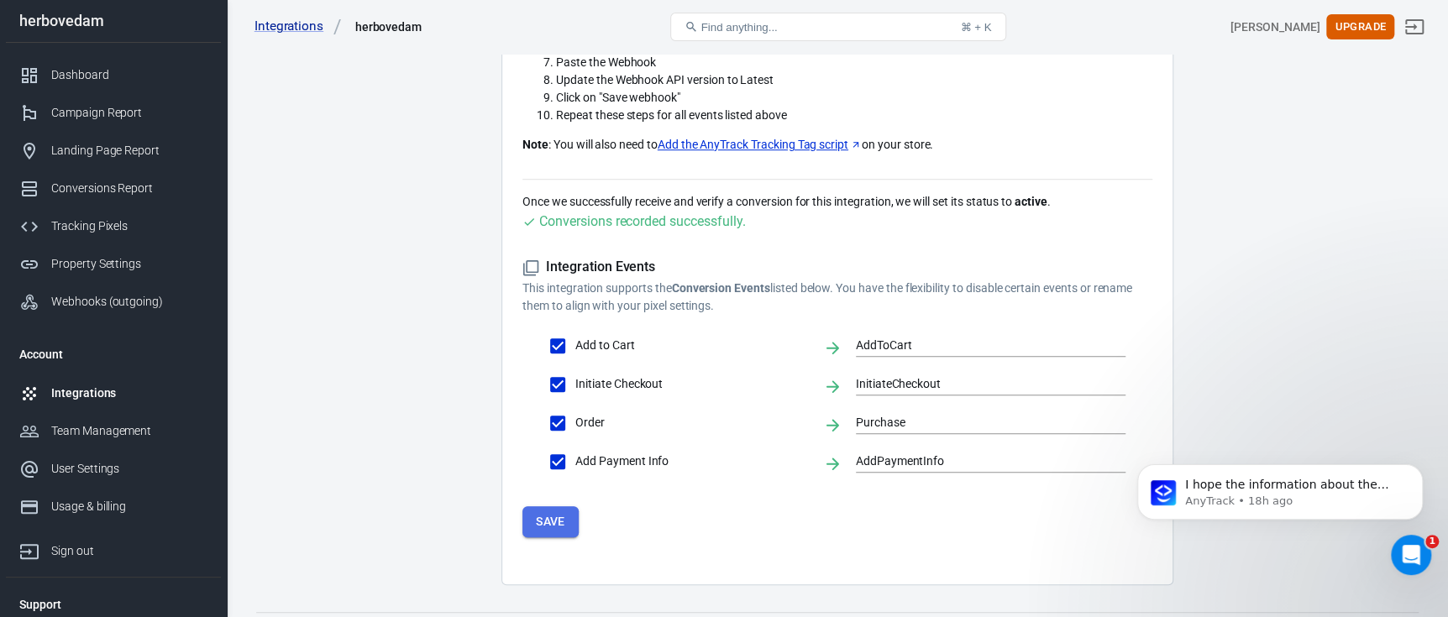
click at [550, 507] on button "Save" at bounding box center [551, 522] width 56 height 31
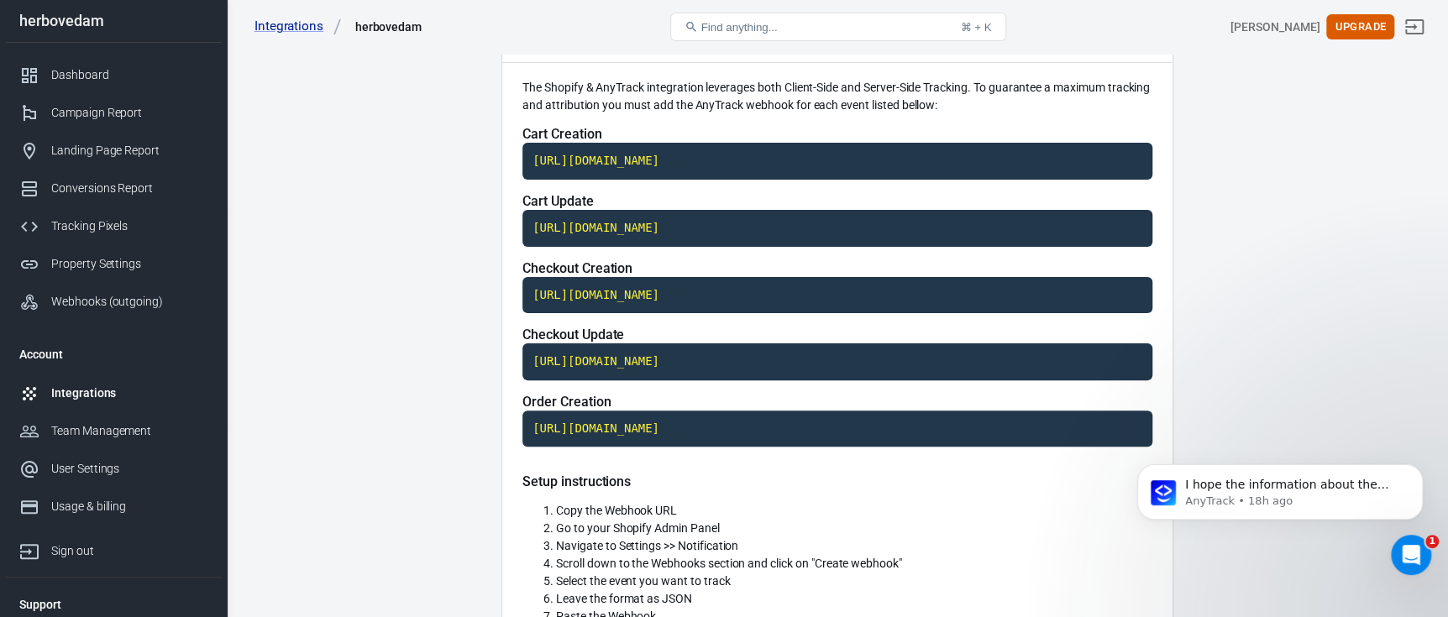
scroll to position [0, 0]
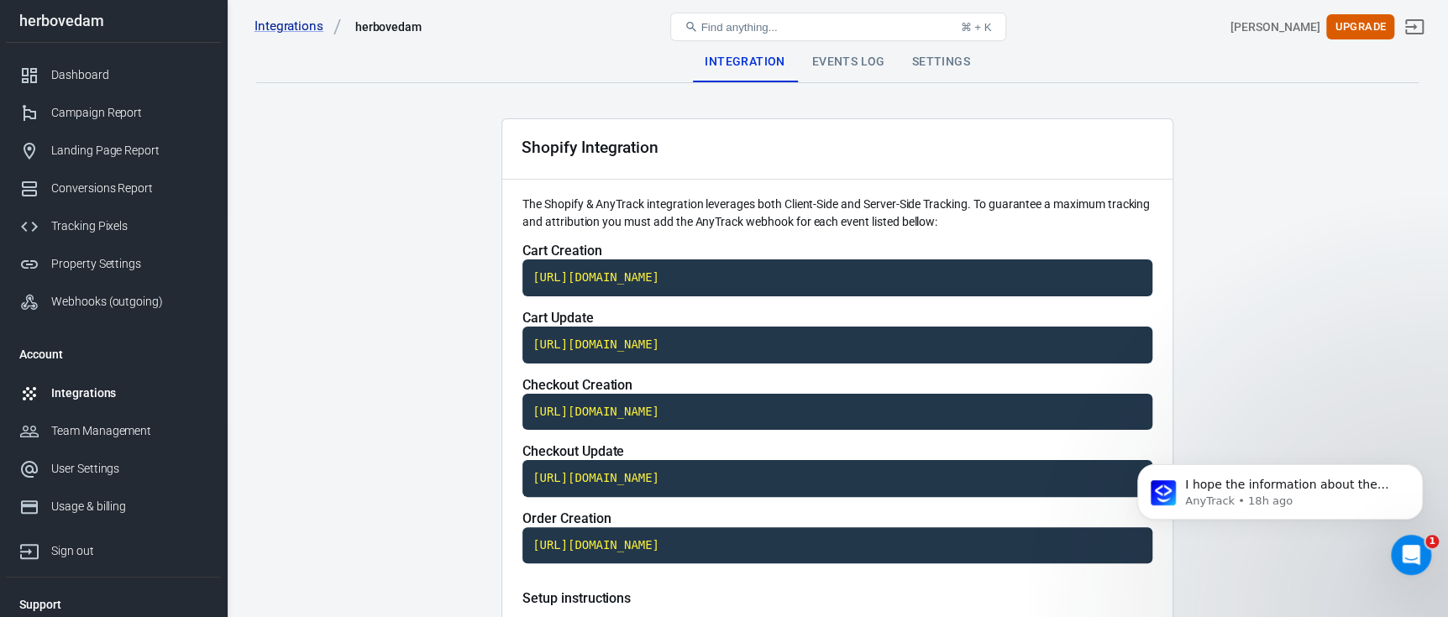
click at [854, 57] on div "Events Log" at bounding box center [849, 62] width 100 height 40
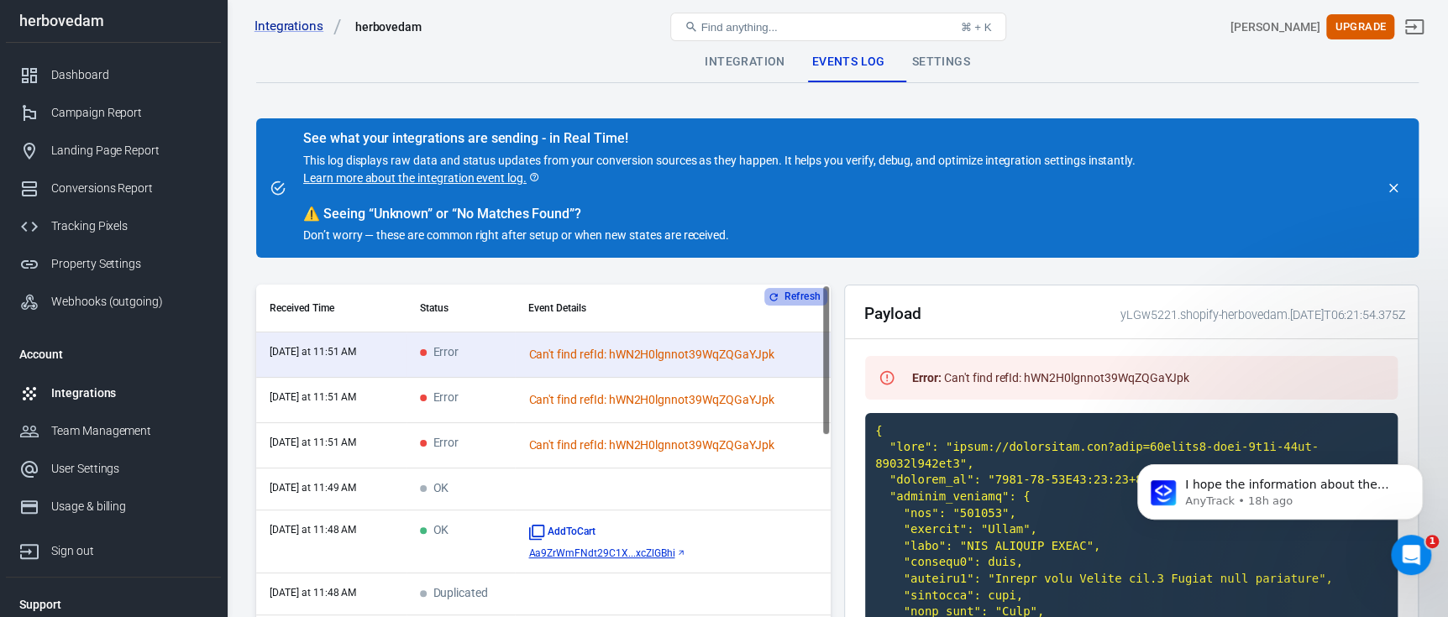
click at [798, 292] on button "Refresh" at bounding box center [795, 297] width 63 height 18
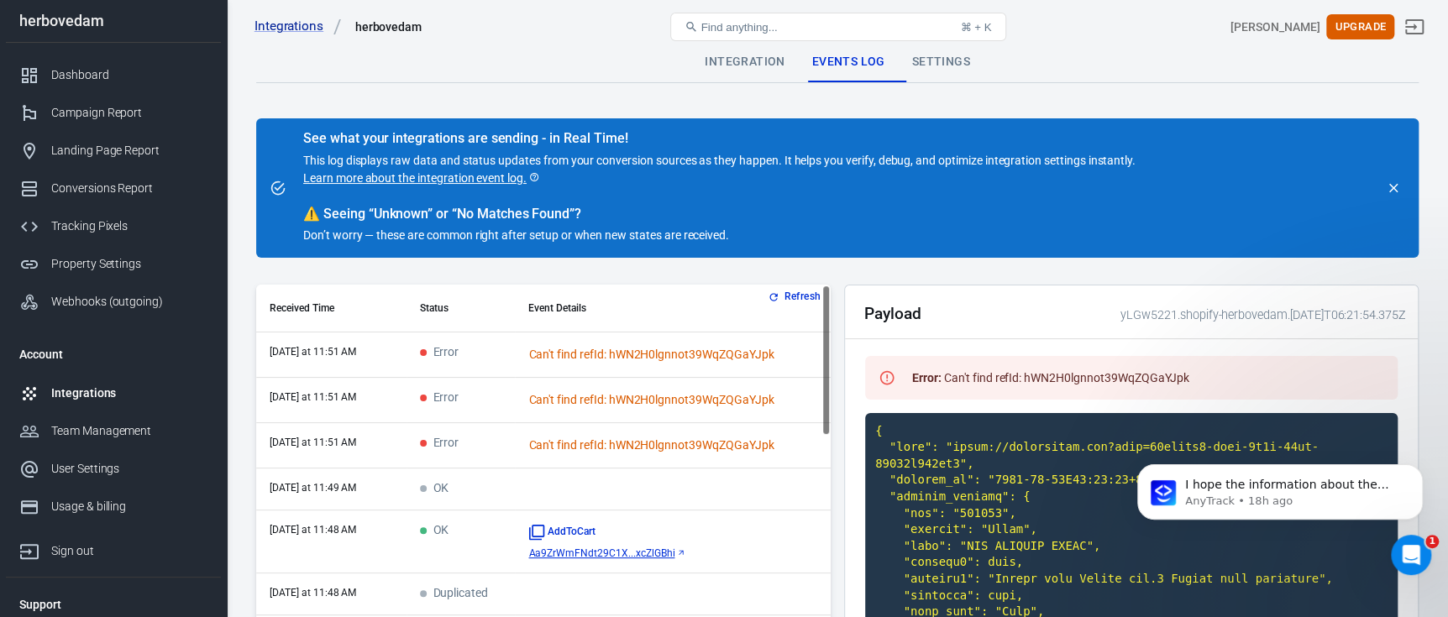
click at [801, 295] on button "Refresh" at bounding box center [795, 297] width 63 height 18
click at [1402, 179] on button "close" at bounding box center [1394, 188] width 24 height 24
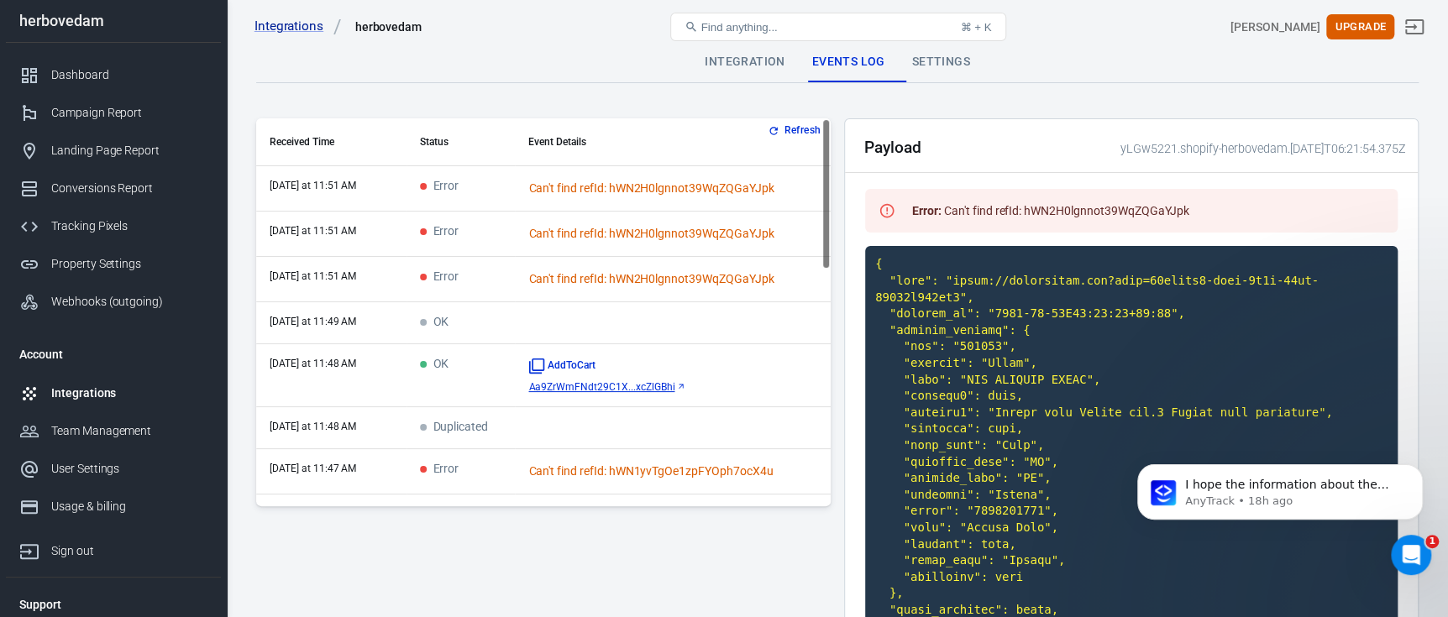
click at [630, 377] on div "AddToCart Aa9ZrWmFNdt29C1X...xcZlGBhi" at bounding box center [672, 375] width 289 height 35
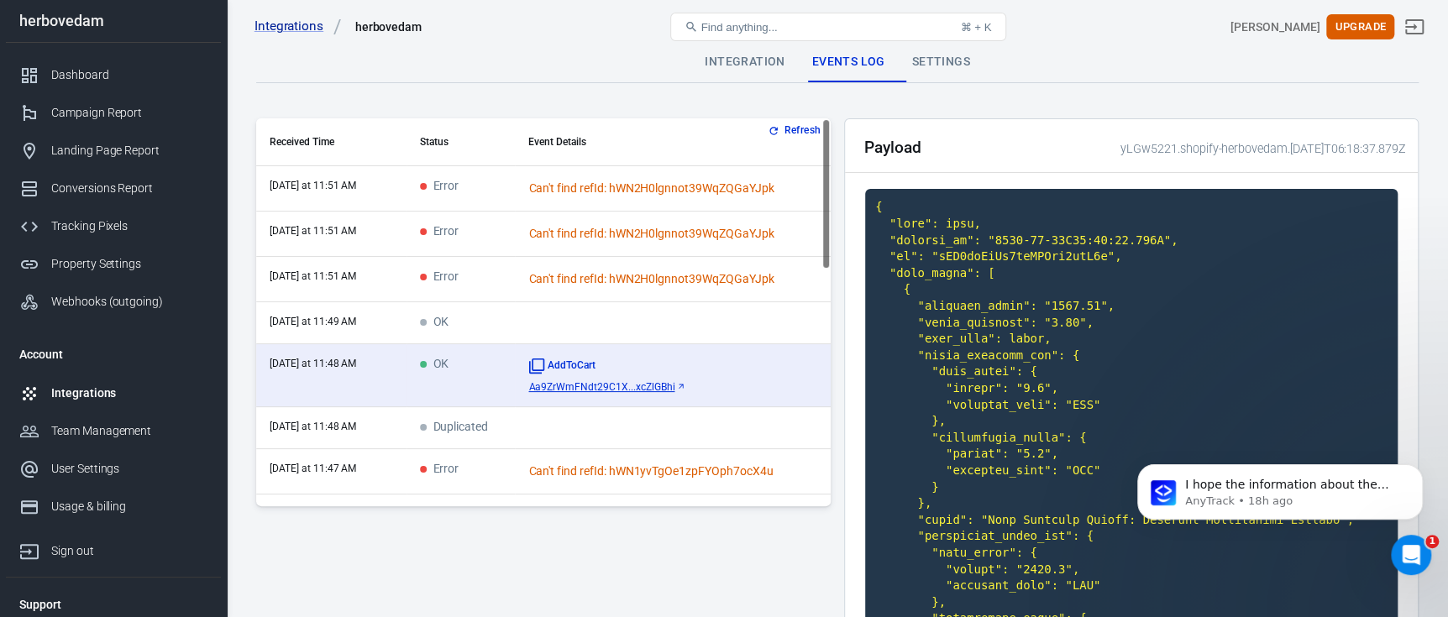
drag, startPoint x: 825, startPoint y: 196, endPoint x: 806, endPoint y: 124, distance: 73.8
click at [814, 142] on div "Refresh Received Time Status Event Details today at 11:51 AM Error Can't find r…" at bounding box center [543, 312] width 575 height 388
click at [597, 312] on td "scrollable content" at bounding box center [673, 323] width 316 height 42
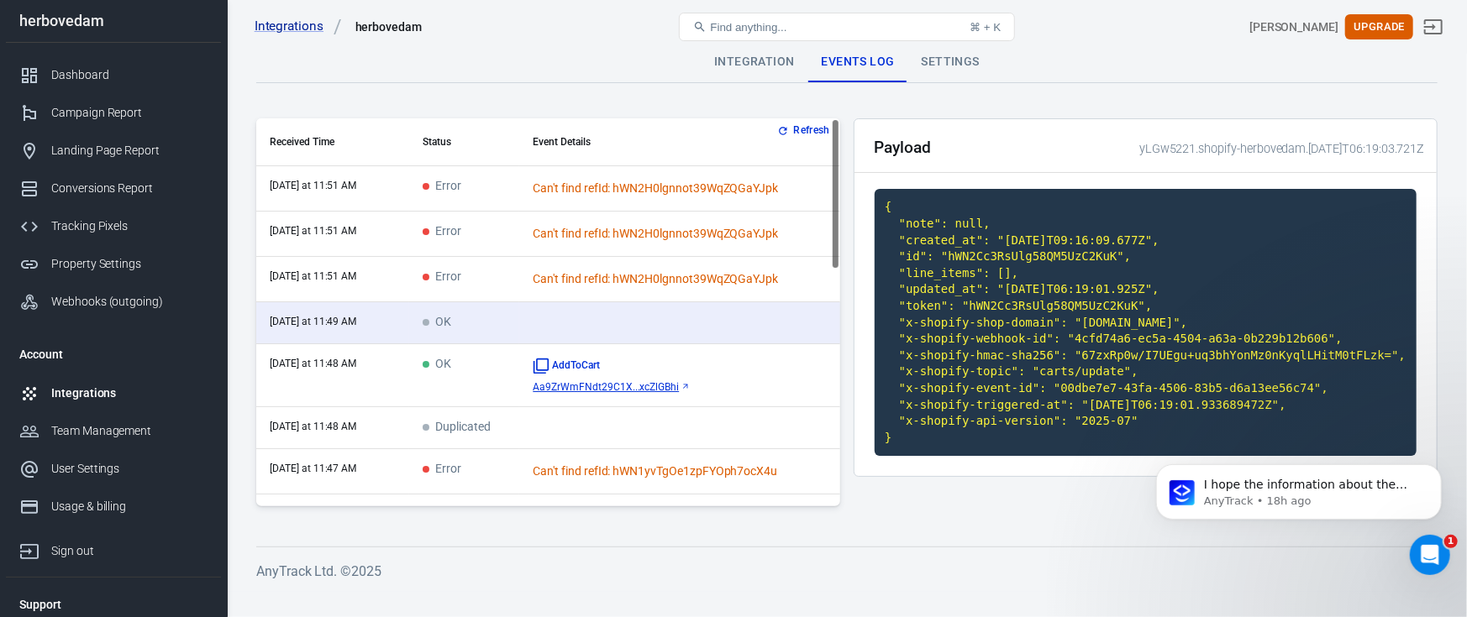
click at [633, 192] on div "Can't find refId: hWN2H0lgnnot39WqZQGaYJpk" at bounding box center [680, 189] width 294 height 18
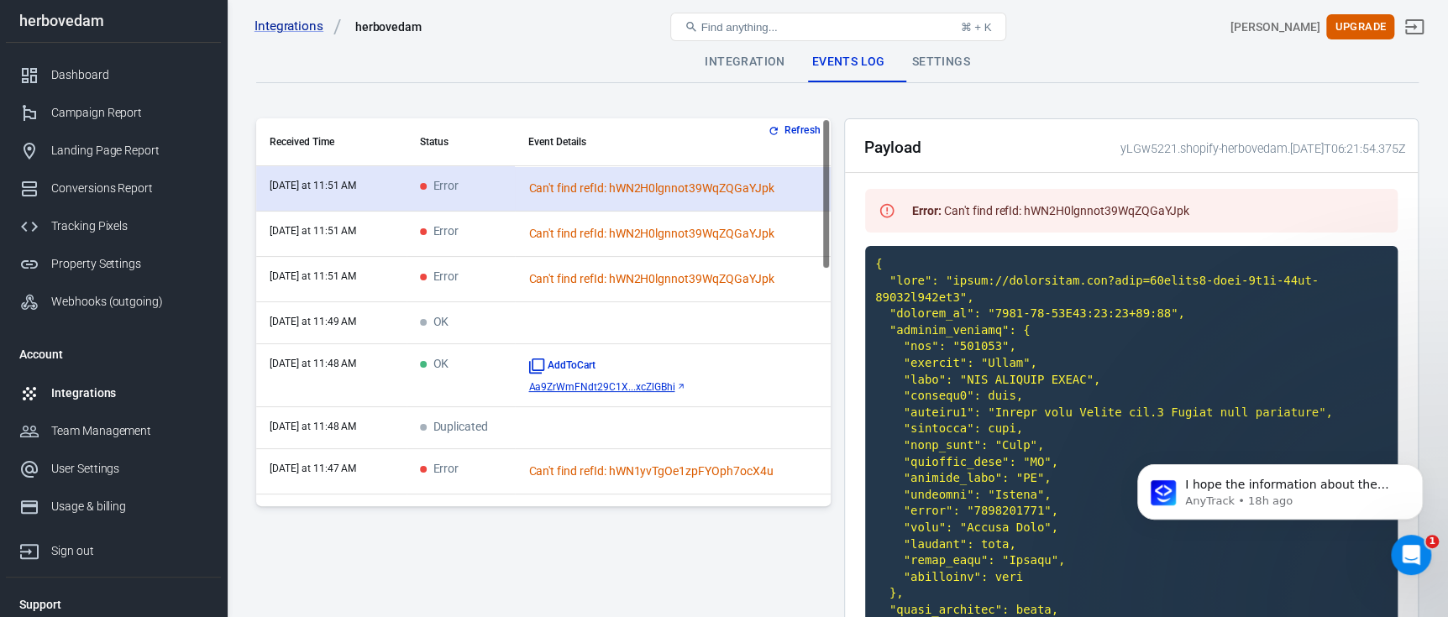
click at [600, 187] on div "Can't find refId: hWN2H0lgnnot39WqZQGaYJpk" at bounding box center [672, 189] width 289 height 18
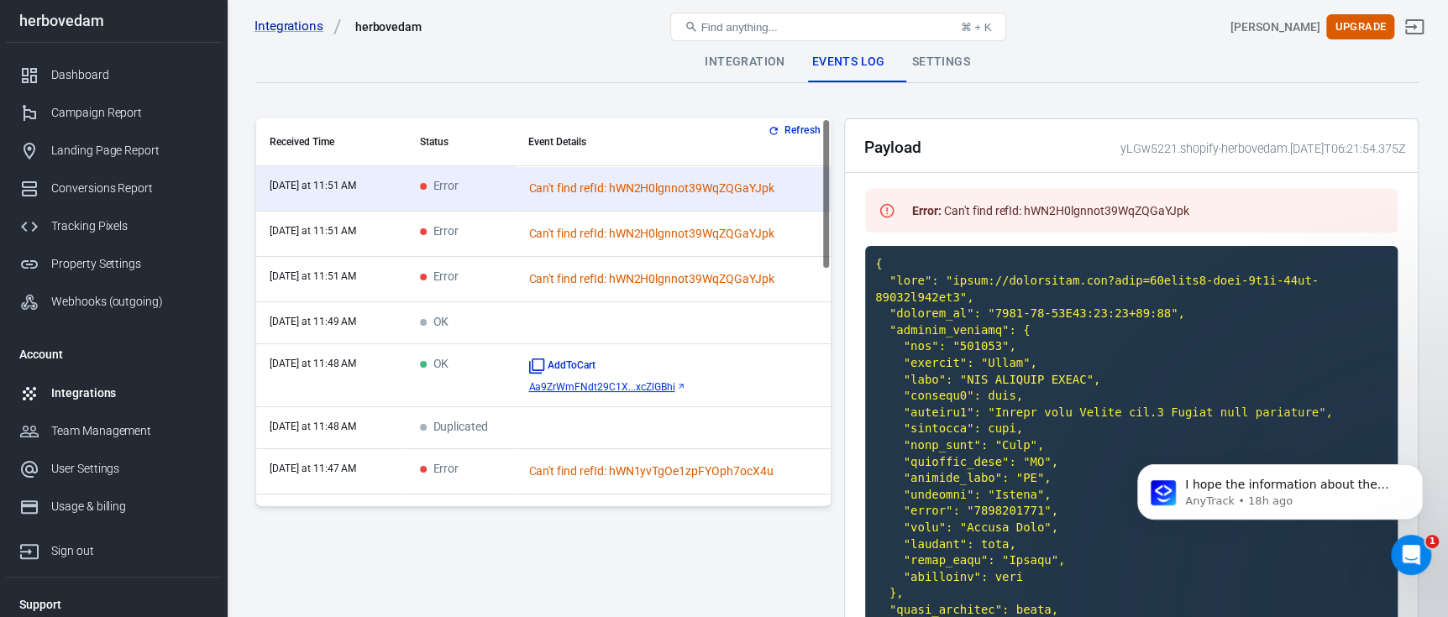
click at [781, 130] on button "Refresh" at bounding box center [795, 131] width 63 height 18
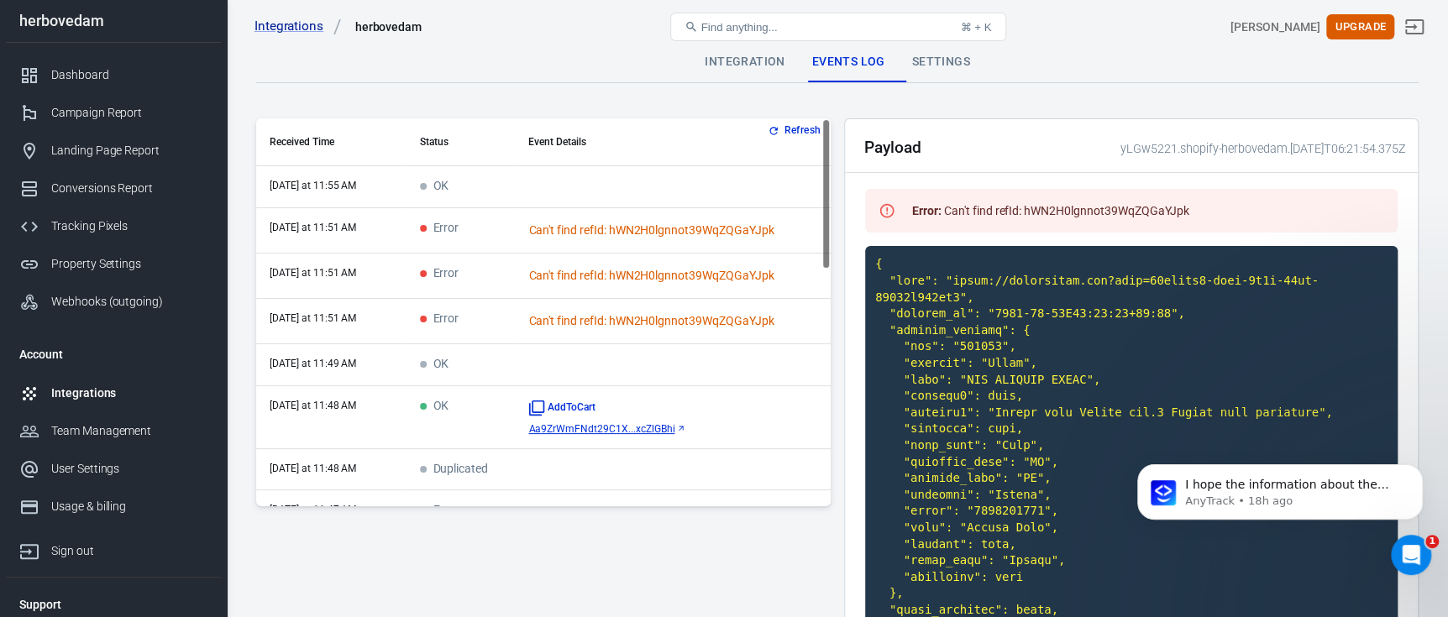
click at [562, 186] on td "scrollable content" at bounding box center [673, 187] width 316 height 42
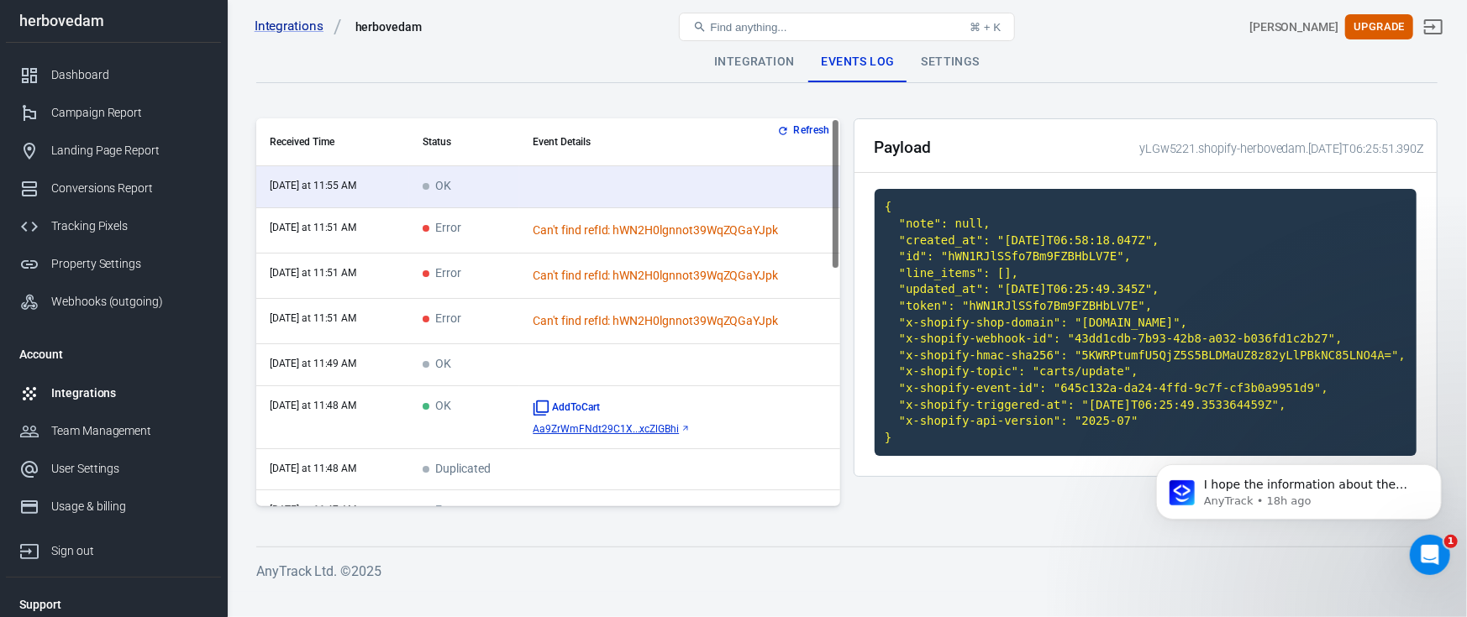
click at [588, 230] on div "Can't find refId: hWN2H0lgnnot39WqZQGaYJpk" at bounding box center [680, 231] width 294 height 18
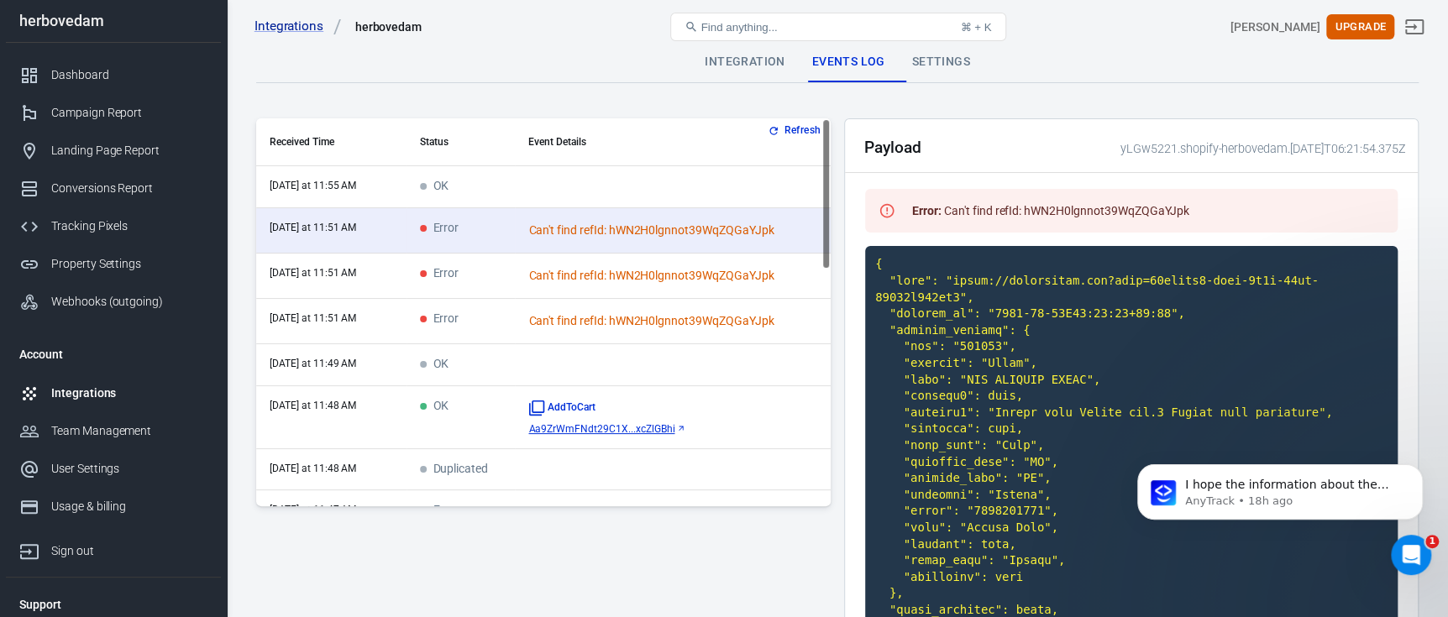
click at [592, 191] on td "scrollable content" at bounding box center [673, 187] width 316 height 42
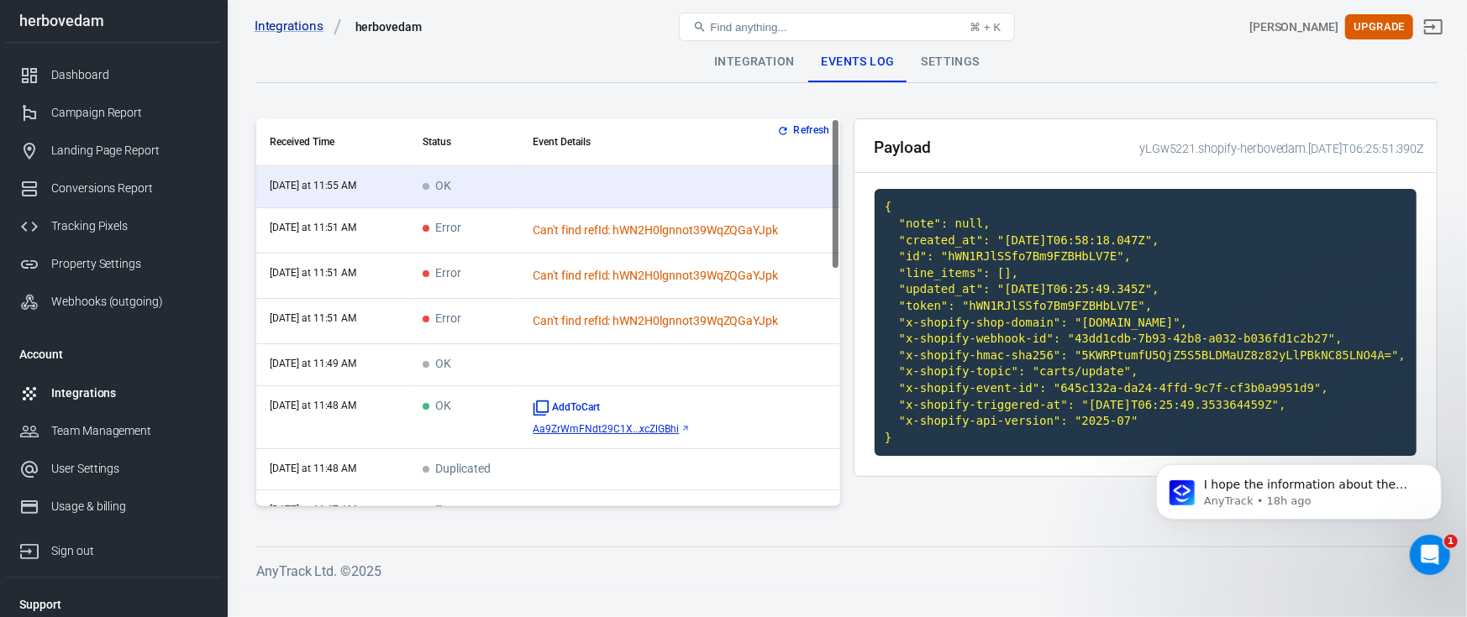
click at [600, 224] on div "Can't find refId: hWN2H0lgnnot39WqZQGaYJpk" at bounding box center [680, 231] width 294 height 18
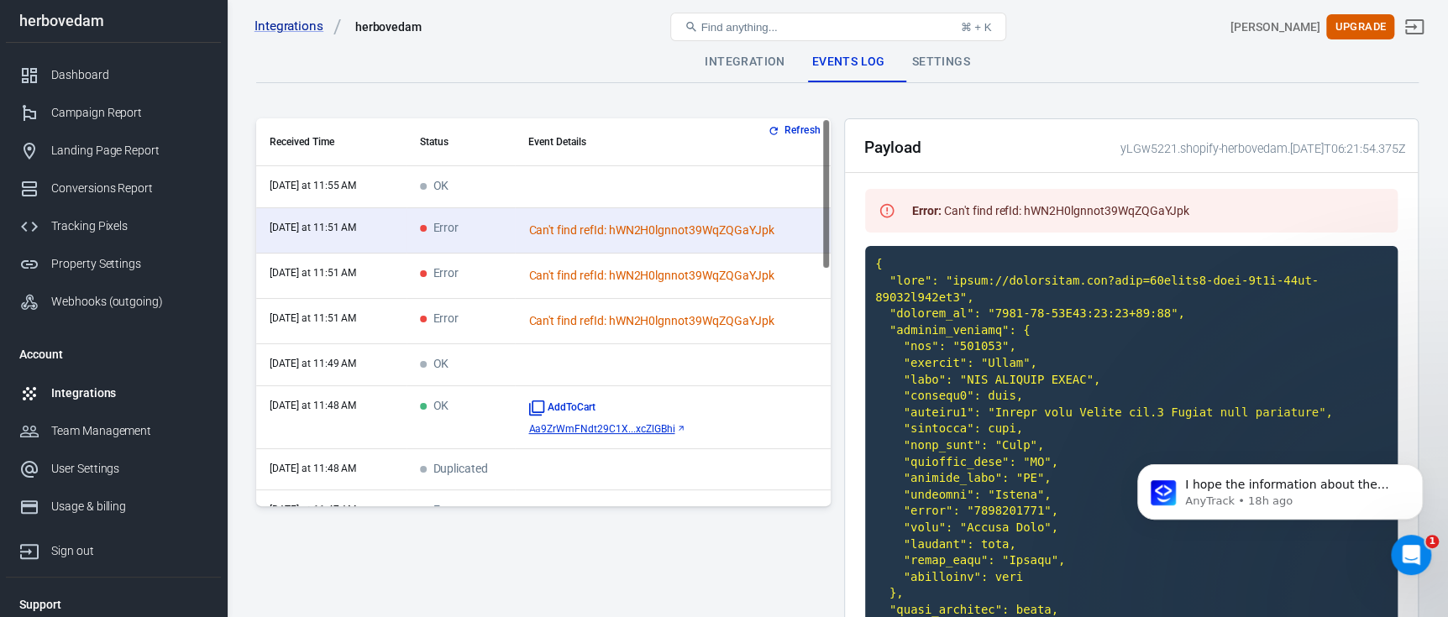
click at [600, 186] on td "scrollable content" at bounding box center [673, 187] width 316 height 42
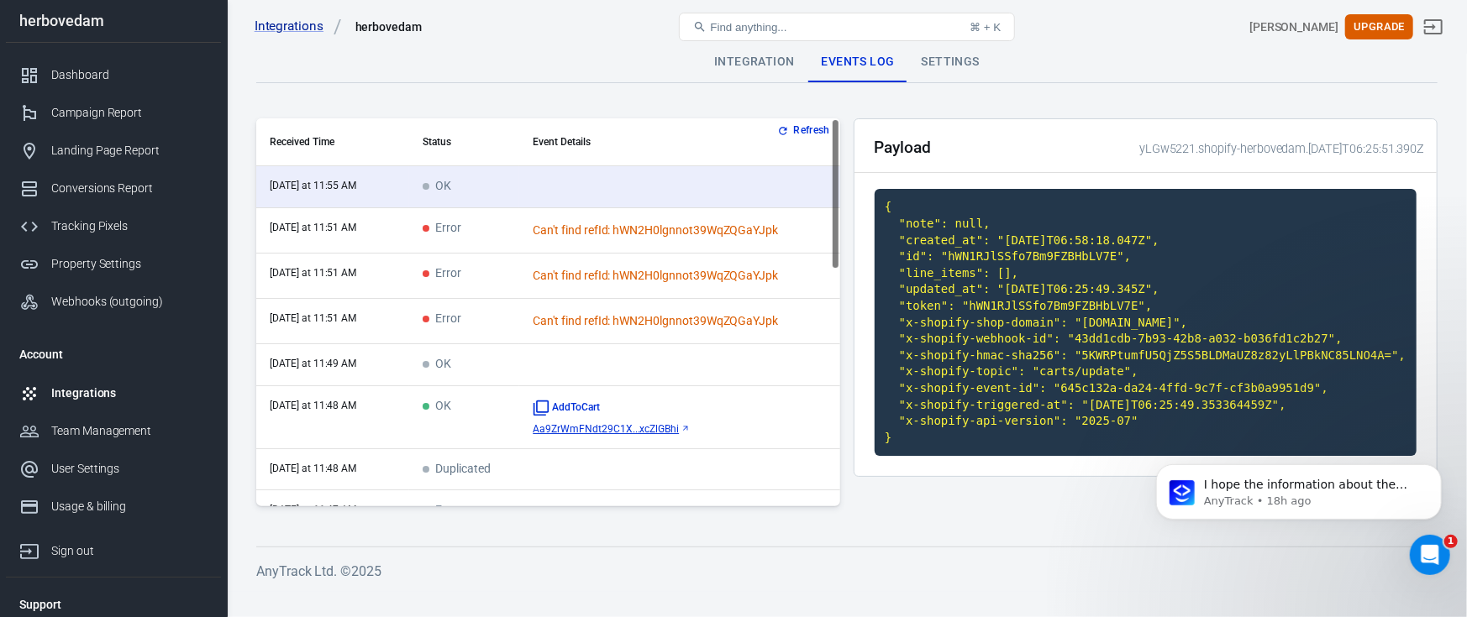
click at [607, 214] on td "Can't find refId: hWN2H0lgnnot39WqZQGaYJpk" at bounding box center [679, 230] width 321 height 45
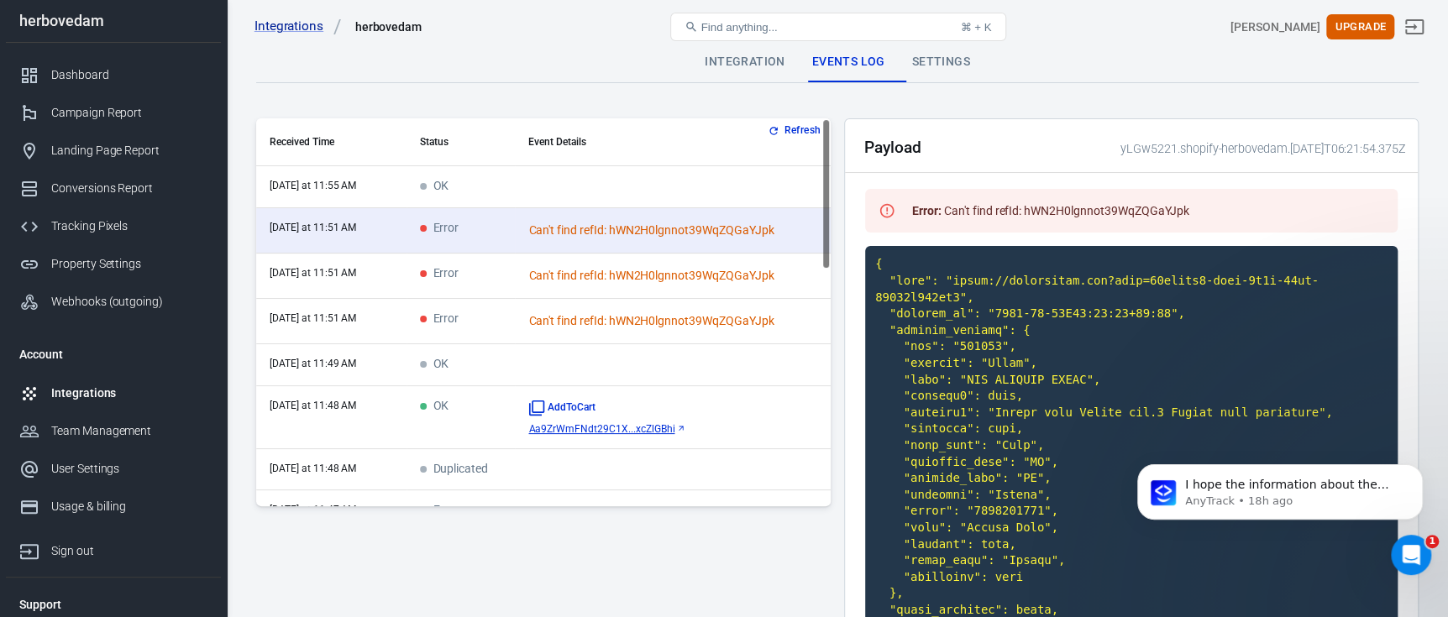
click at [608, 195] on td "scrollable content" at bounding box center [673, 187] width 316 height 42
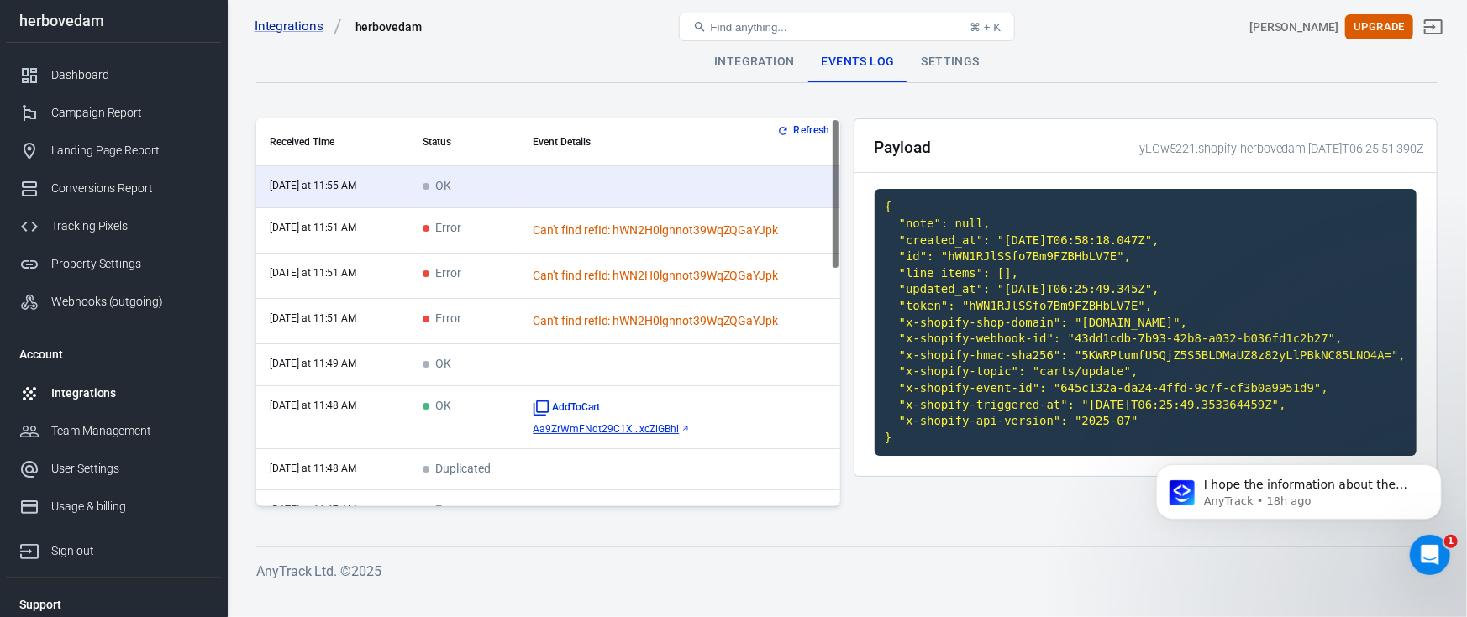
click at [654, 235] on div "Can't find refId: hWN2H0lgnnot39WqZQGaYJpk" at bounding box center [680, 231] width 294 height 18
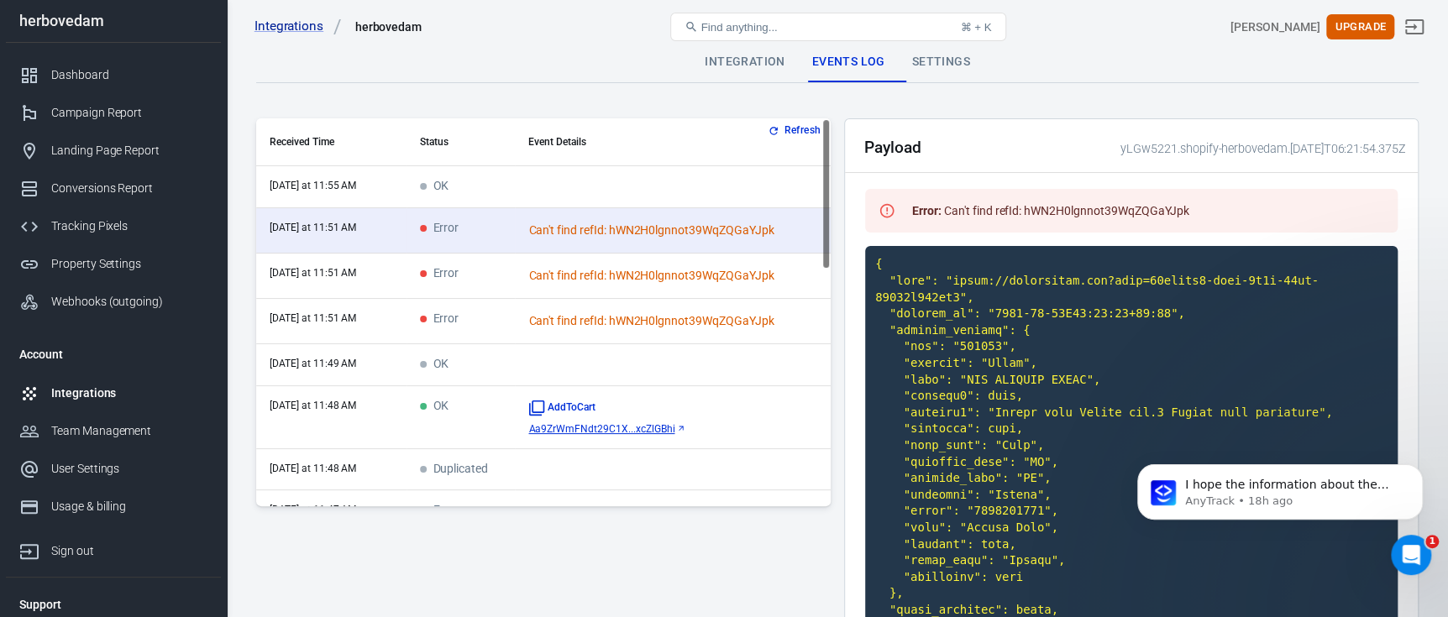
click at [629, 320] on div "Can't find refId: hWN2H0lgnnot39WqZQGaYJpk" at bounding box center [672, 321] width 289 height 18
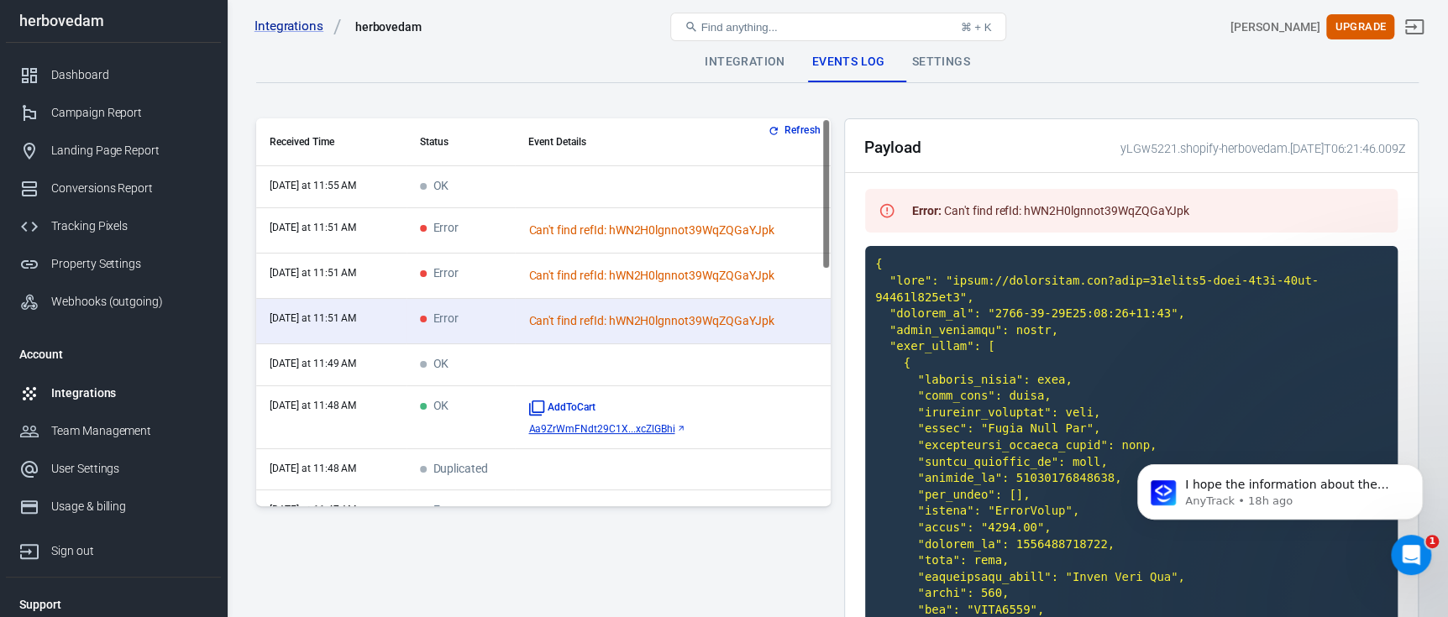
click at [640, 267] on div "Can't find refId: hWN2H0lgnnot39WqZQGaYJpk" at bounding box center [672, 276] width 289 height 18
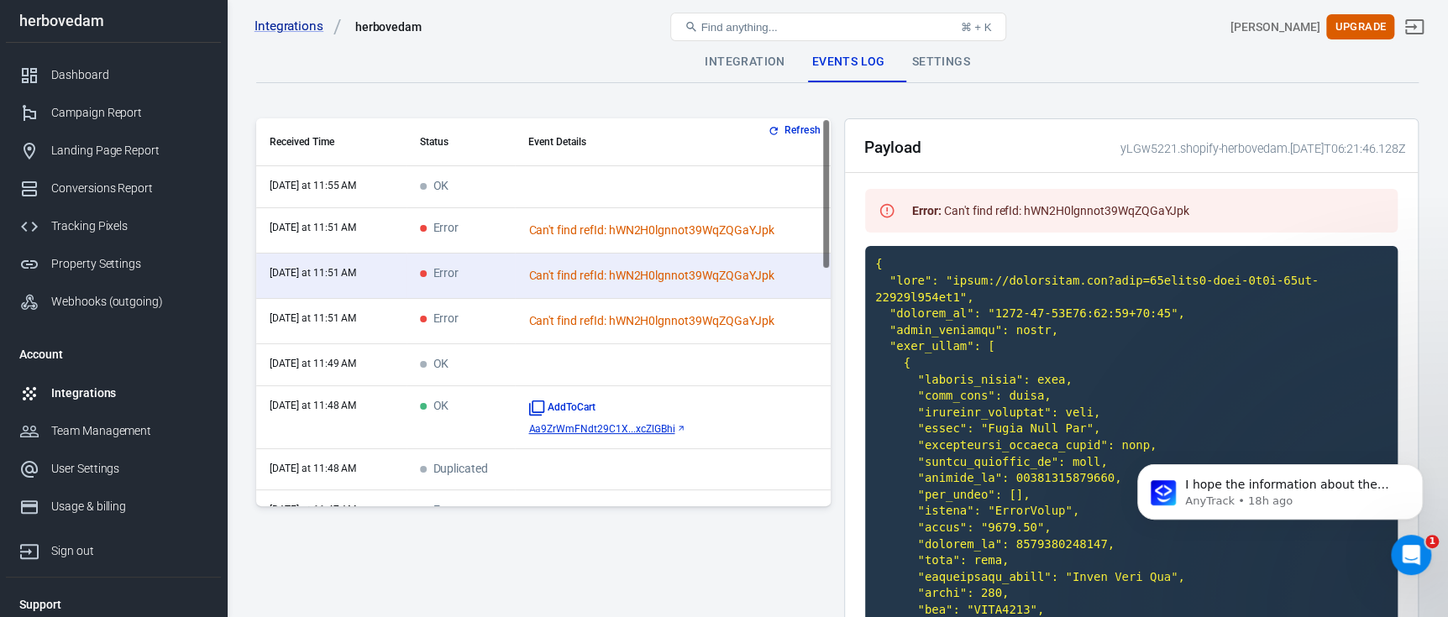
click at [642, 223] on div "Can't find refId: hWN2H0lgnnot39WqZQGaYJpk" at bounding box center [672, 231] width 289 height 18
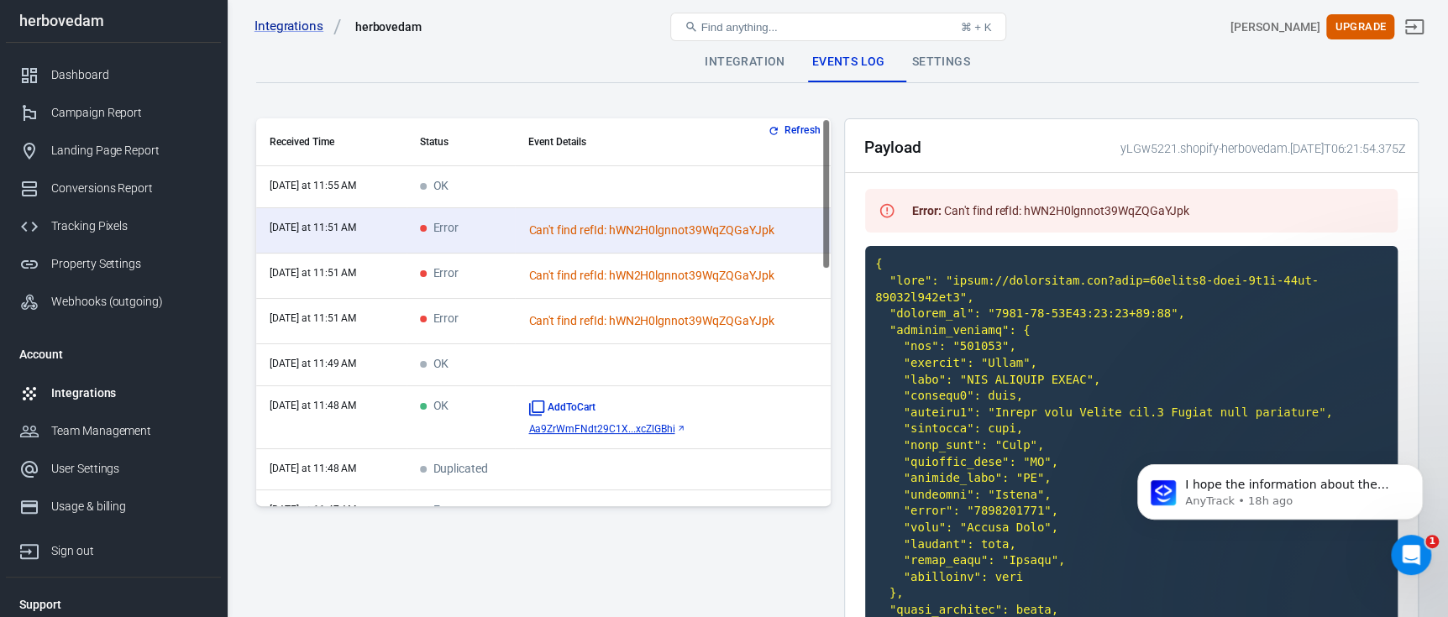
click at [562, 197] on td "scrollable content" at bounding box center [673, 187] width 316 height 42
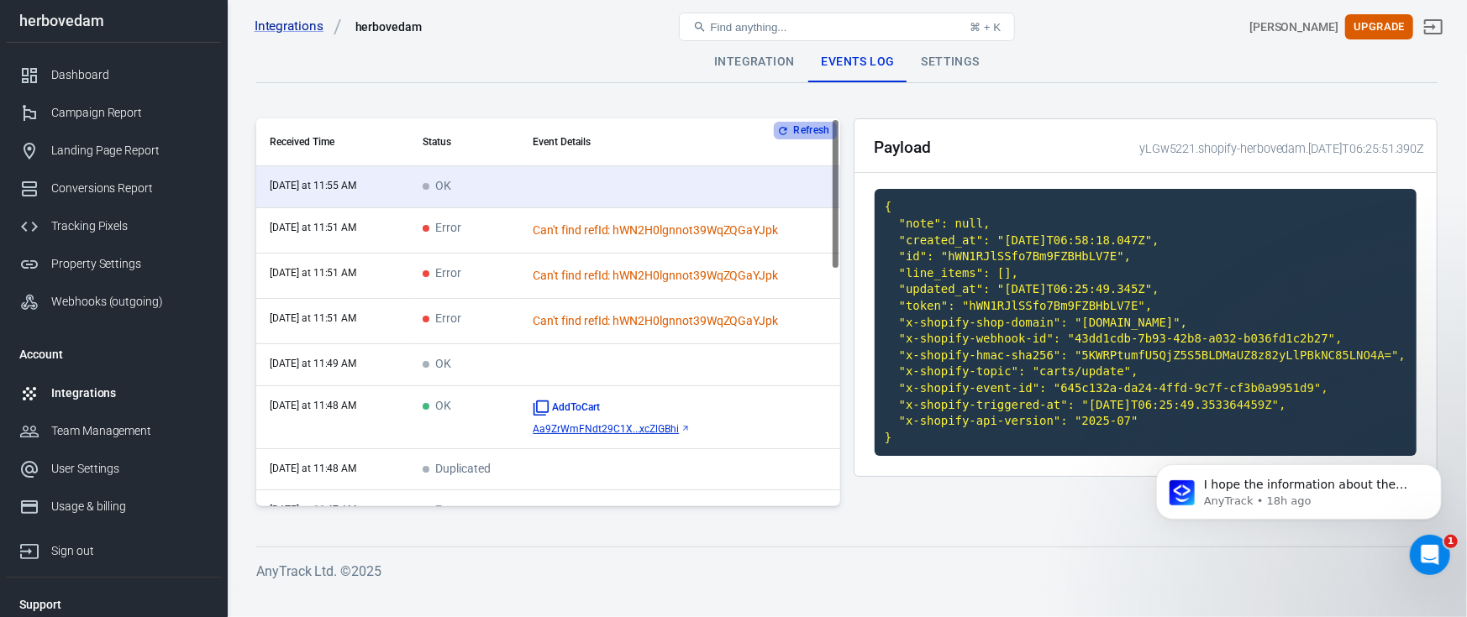
click at [792, 136] on button "Refresh" at bounding box center [805, 131] width 63 height 18
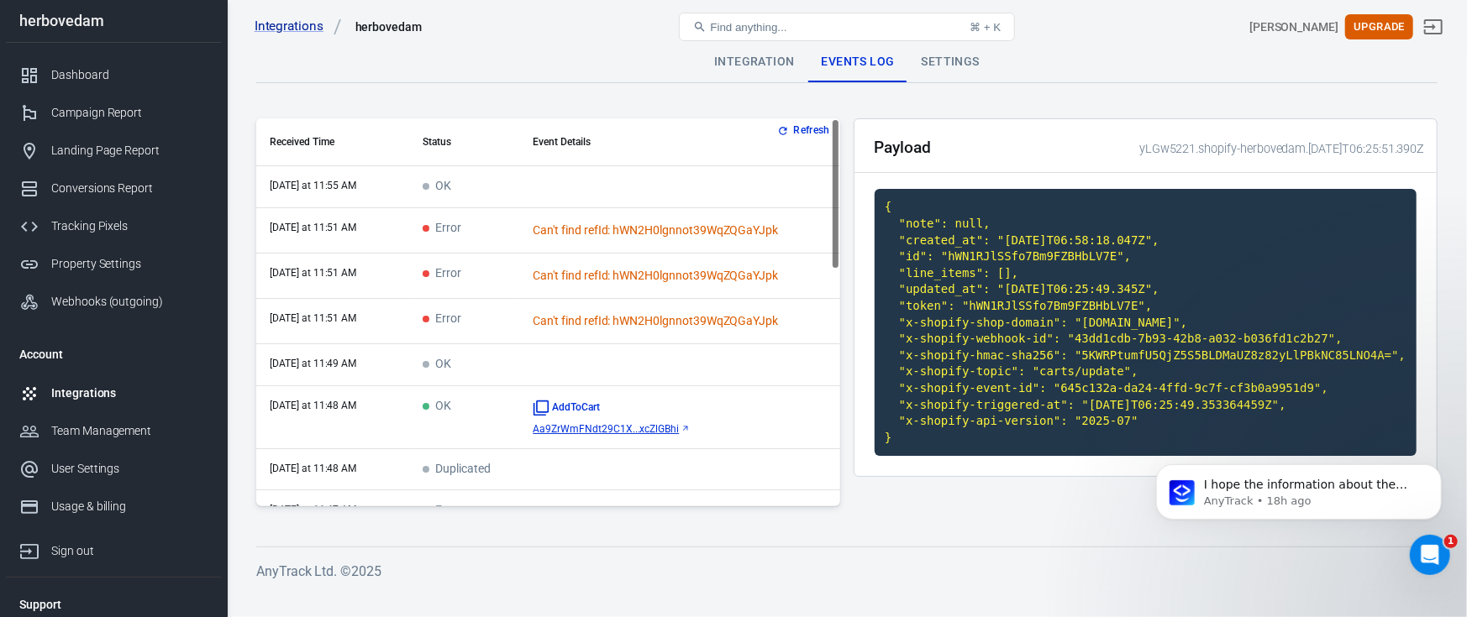
click at [922, 59] on div "Settings" at bounding box center [950, 62] width 85 height 40
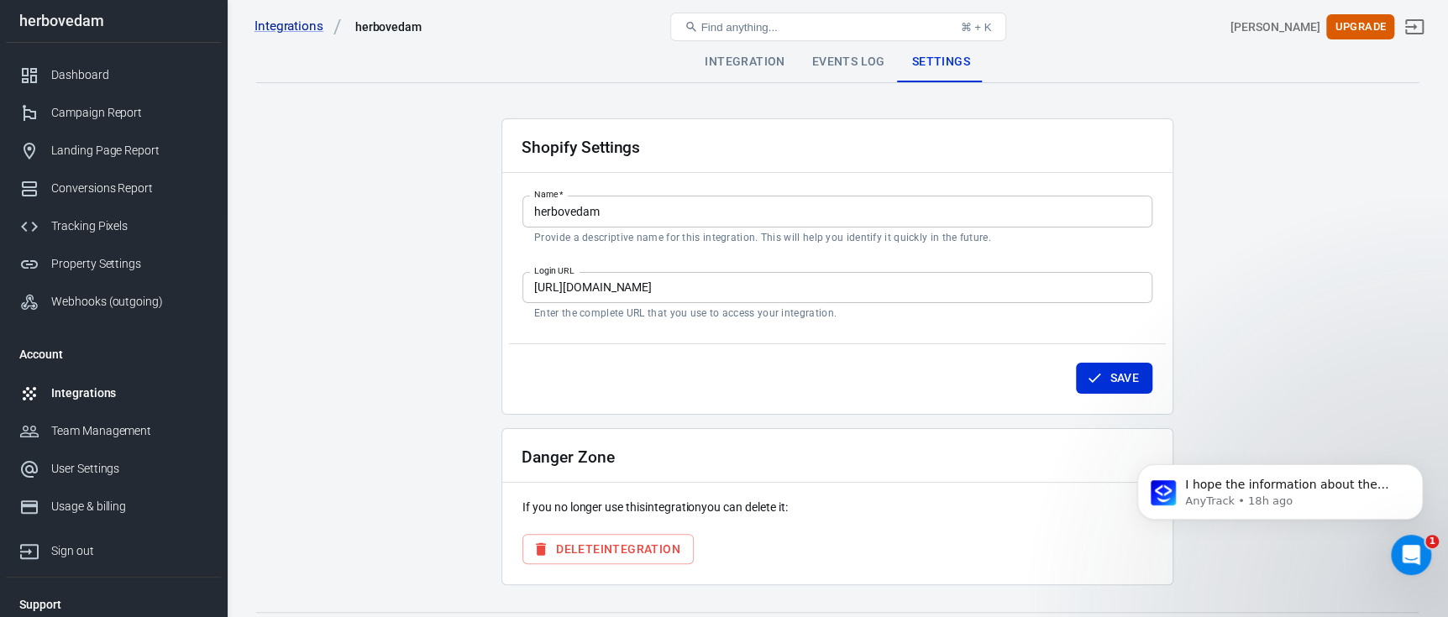
click at [759, 61] on div "Integration" at bounding box center [744, 62] width 107 height 40
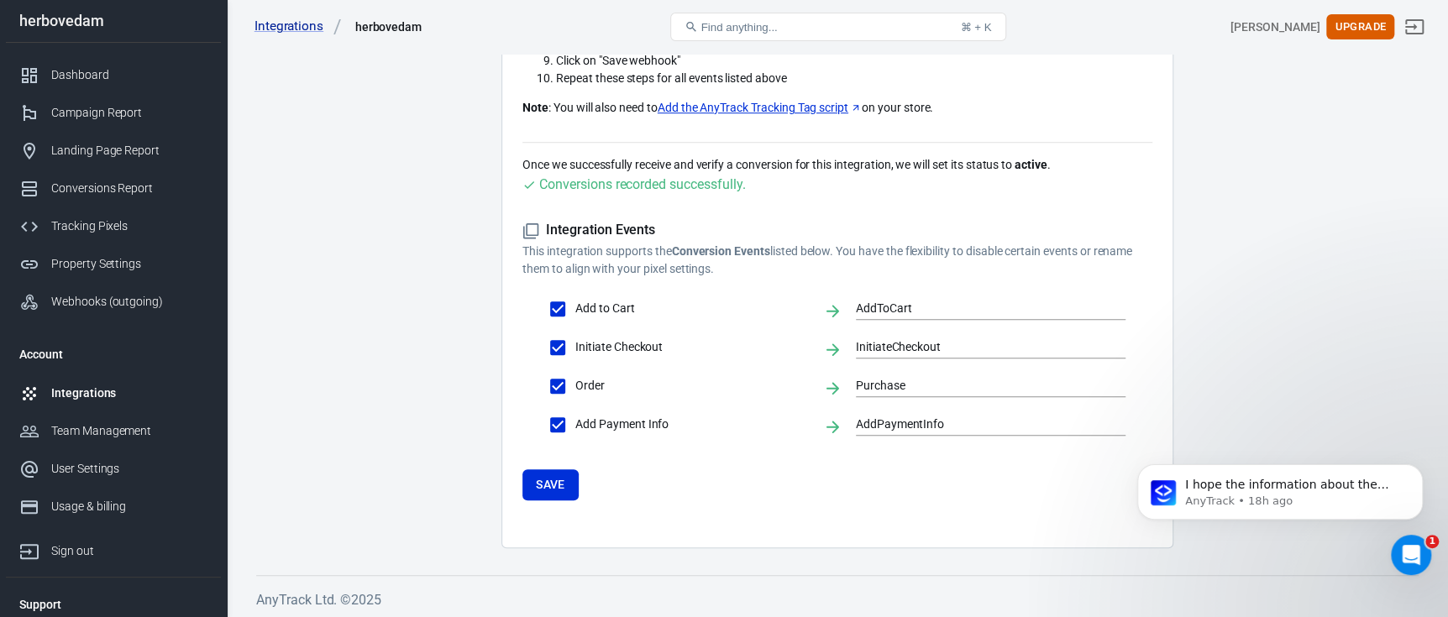
scroll to position [710, 0]
click at [542, 474] on button "Save" at bounding box center [551, 483] width 56 height 31
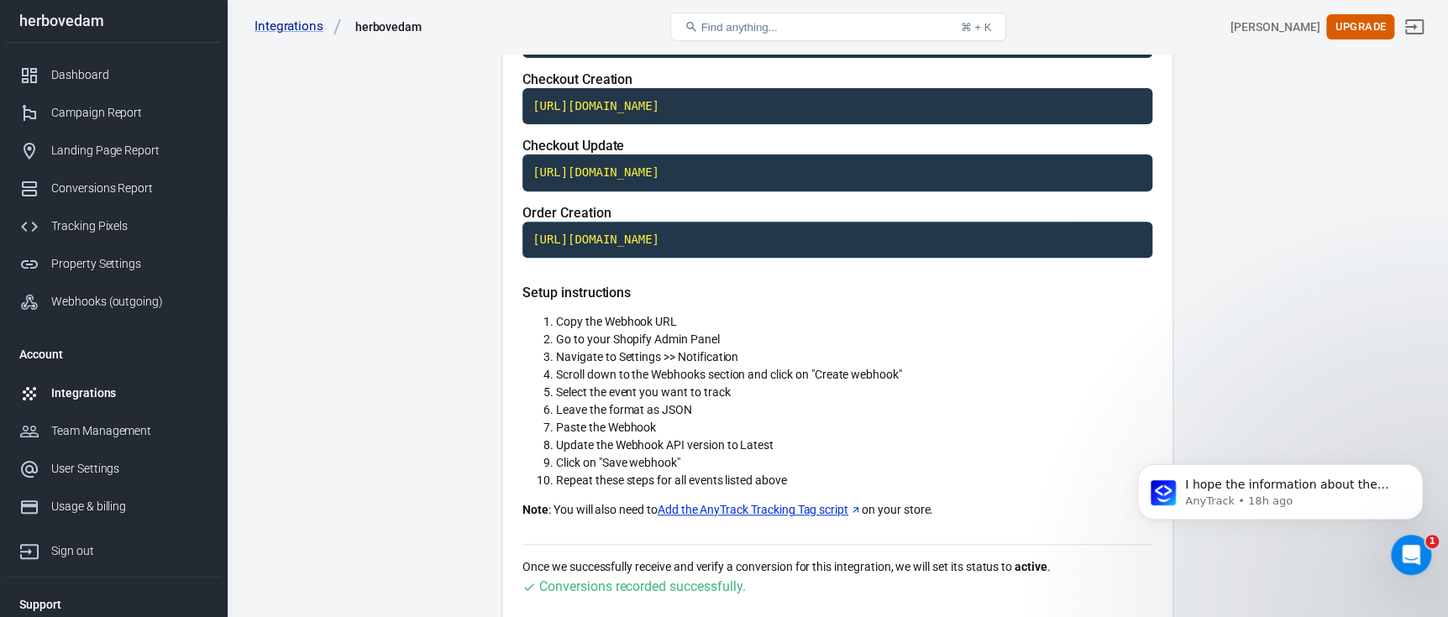
scroll to position [38, 0]
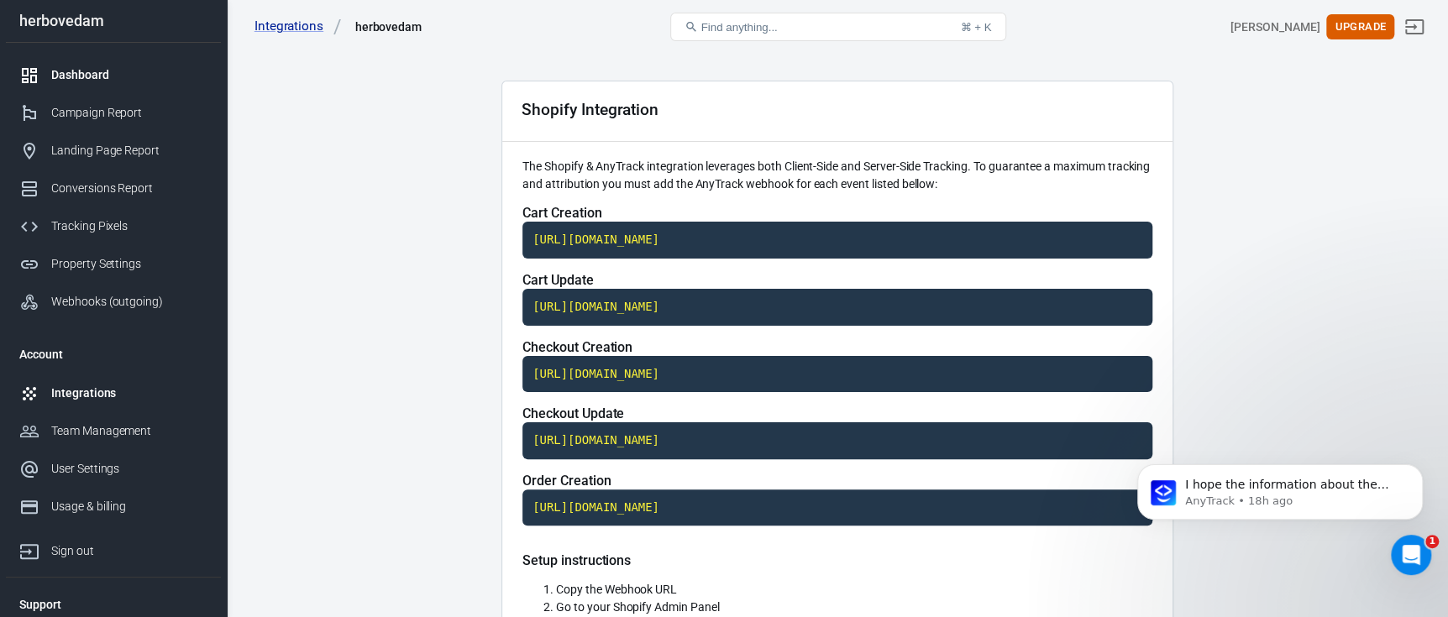
click at [108, 74] on div "Dashboard" at bounding box center [129, 75] width 156 height 18
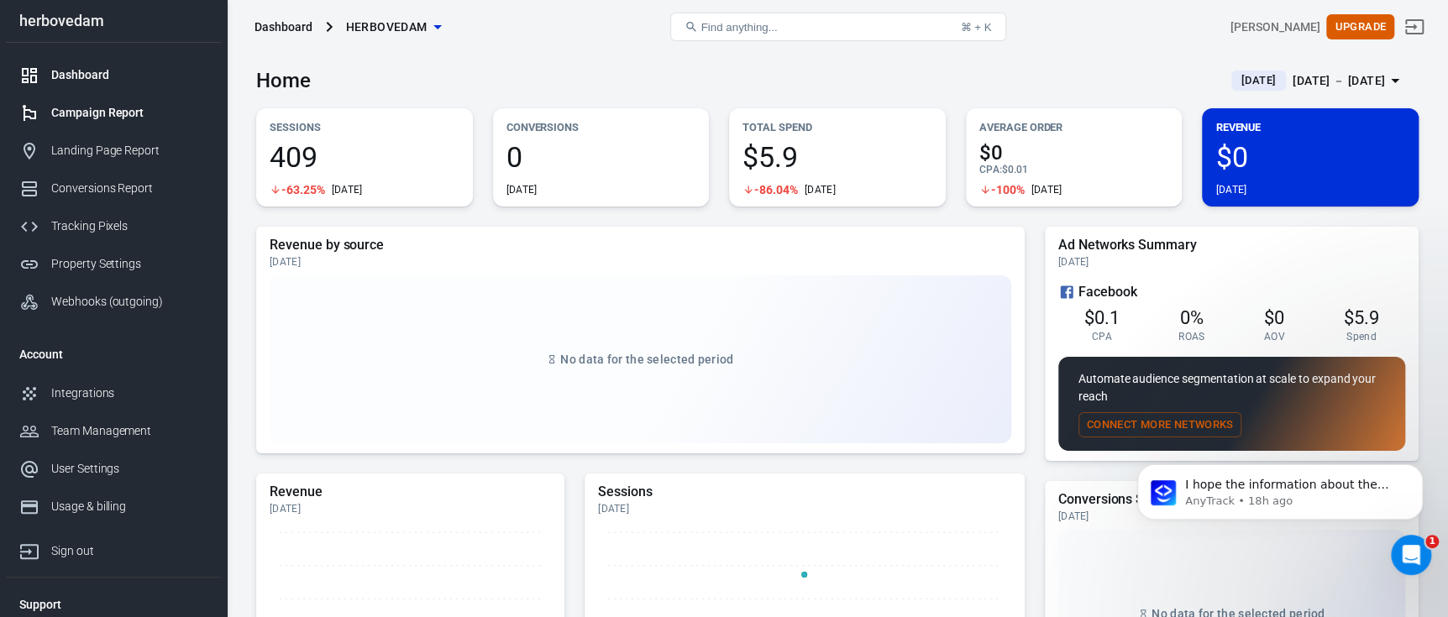
click at [127, 113] on div "Campaign Report" at bounding box center [129, 113] width 156 height 18
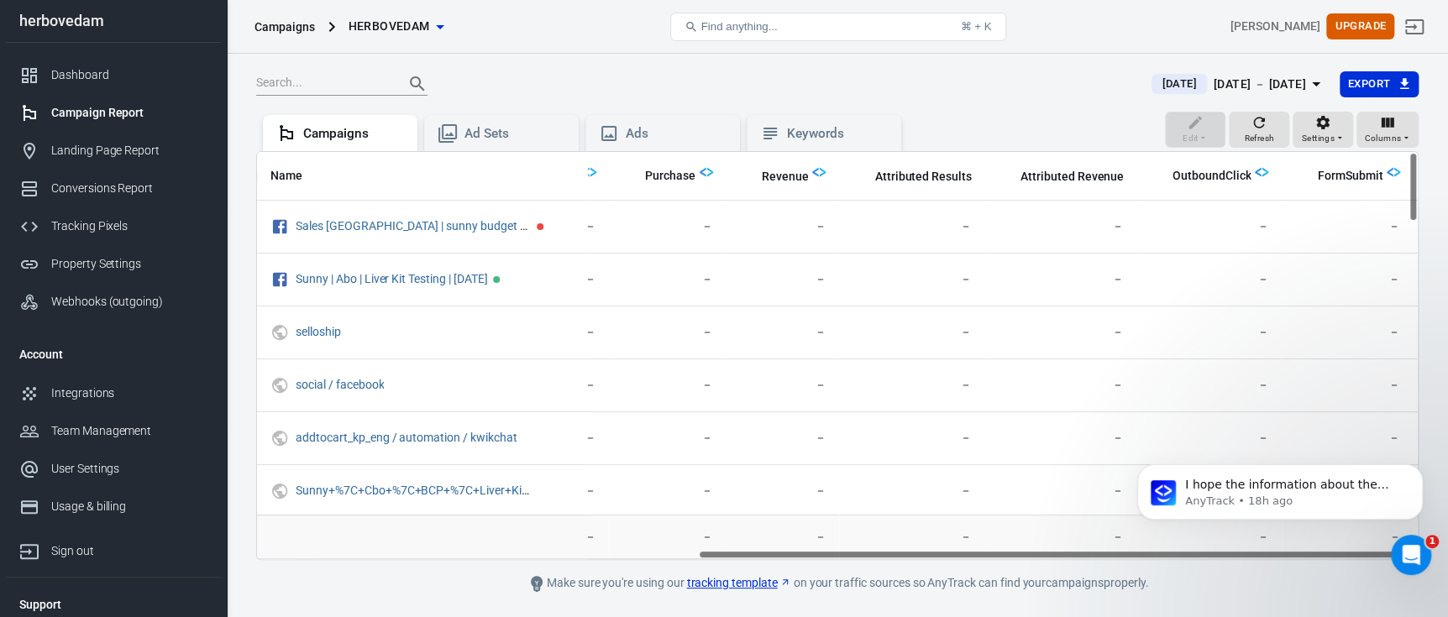
scroll to position [0, 724]
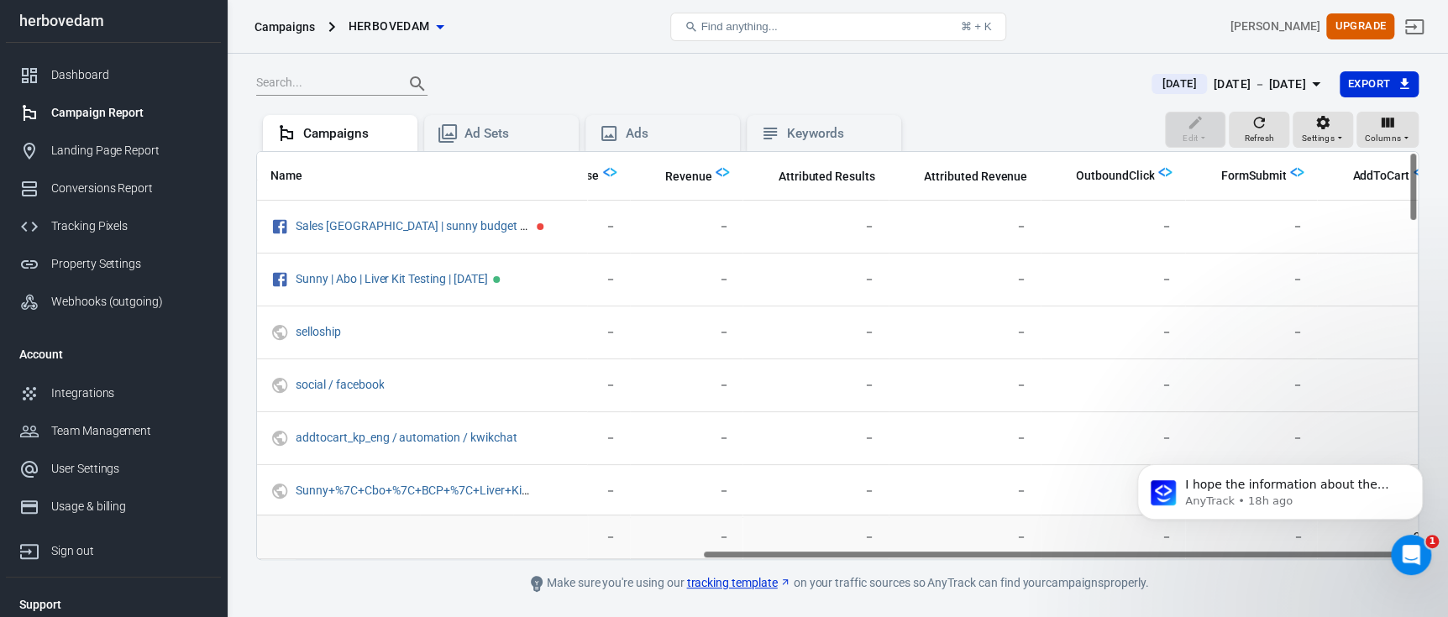
drag, startPoint x: 1649, startPoint y: 983, endPoint x: 1124, endPoint y: 538, distance: 687.8
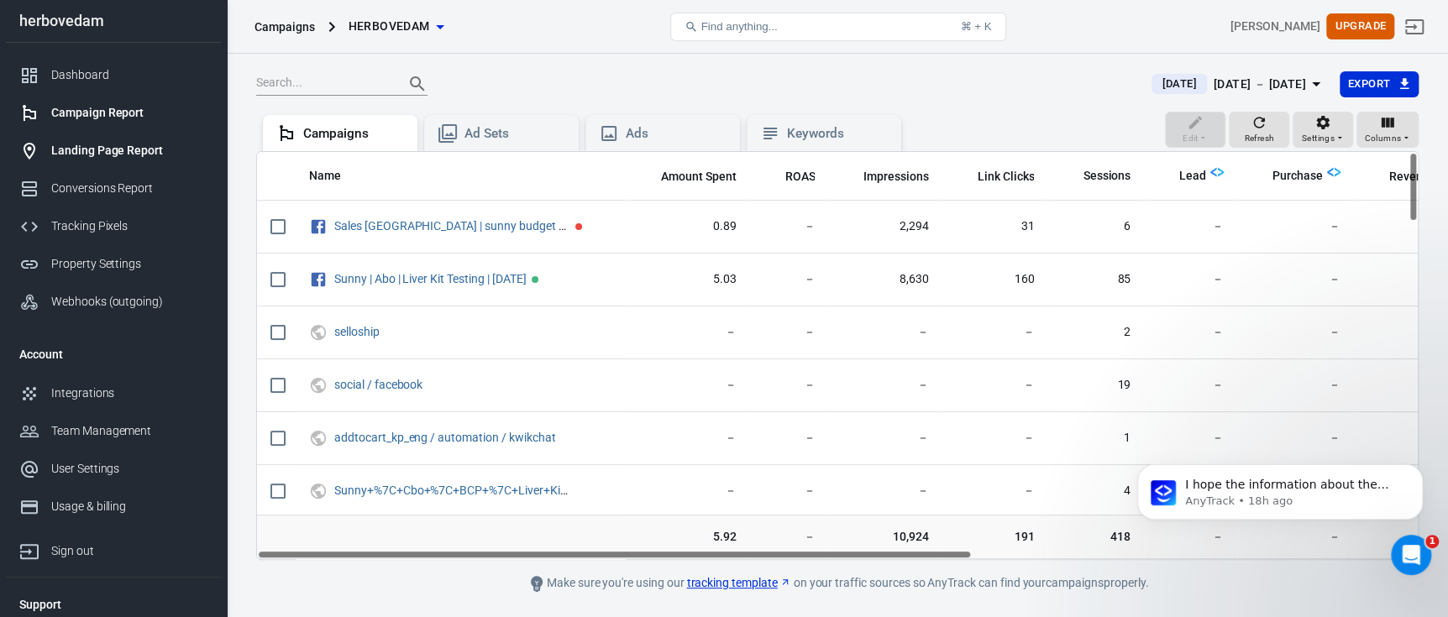
click at [131, 157] on div "Landing Page Report" at bounding box center [129, 151] width 156 height 18
click at [502, 130] on div "Ad Sets" at bounding box center [515, 134] width 101 height 18
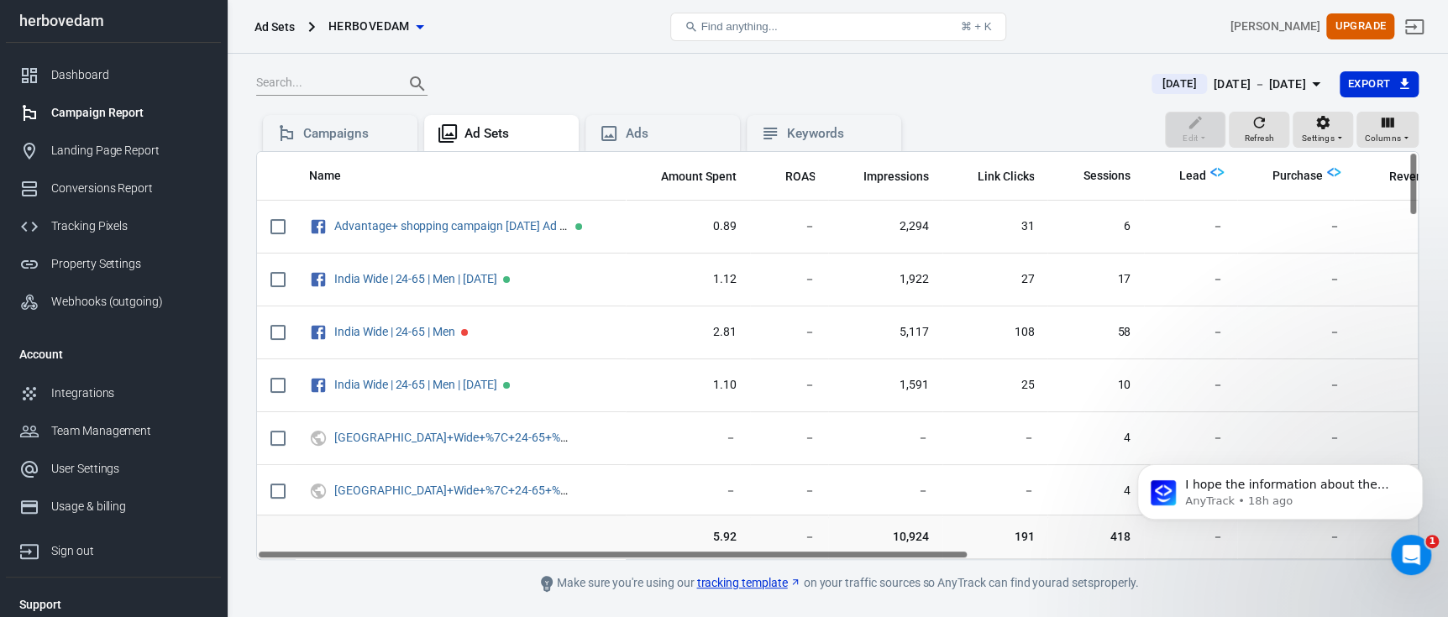
drag, startPoint x: 562, startPoint y: 554, endPoint x: 425, endPoint y: 534, distance: 138.3
click at [416, 552] on div "Name Amount Spent ROAS Impressions Link Clicks Sessions Lead Purchase Revenue A…" at bounding box center [837, 355] width 1161 height 407
click at [638, 134] on div "Ads" at bounding box center [676, 134] width 101 height 18
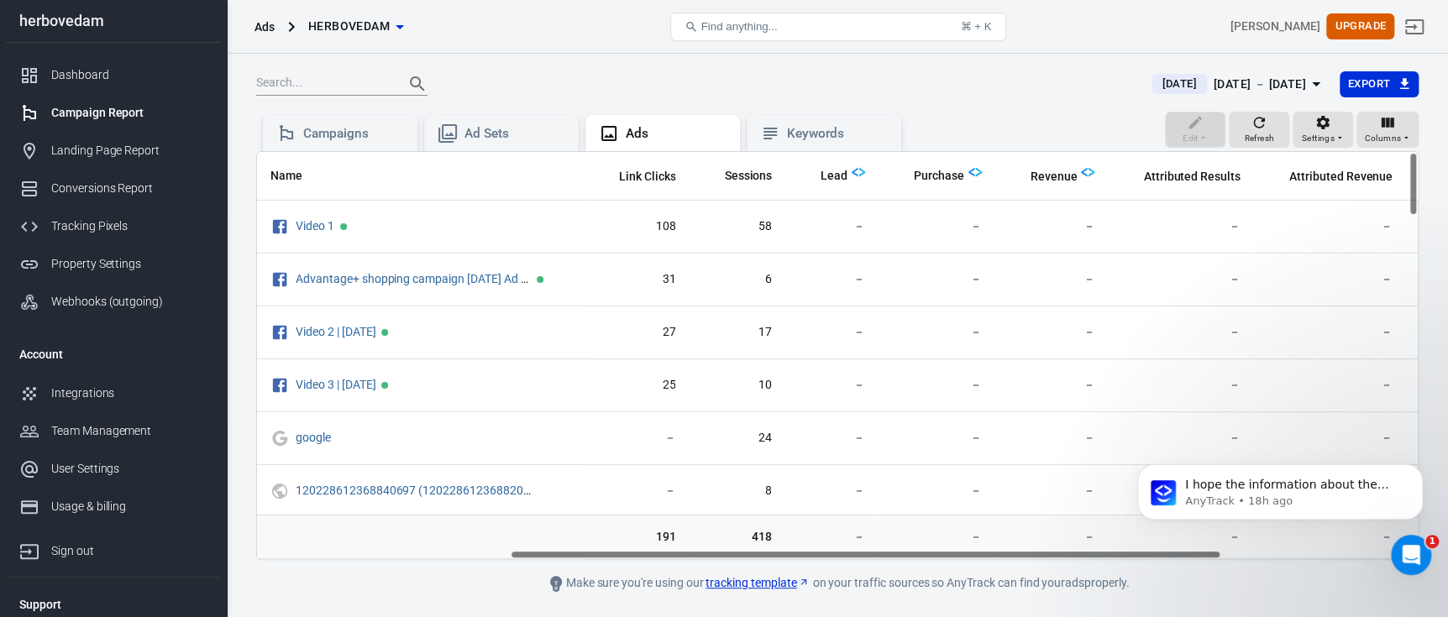
scroll to position [0, 412]
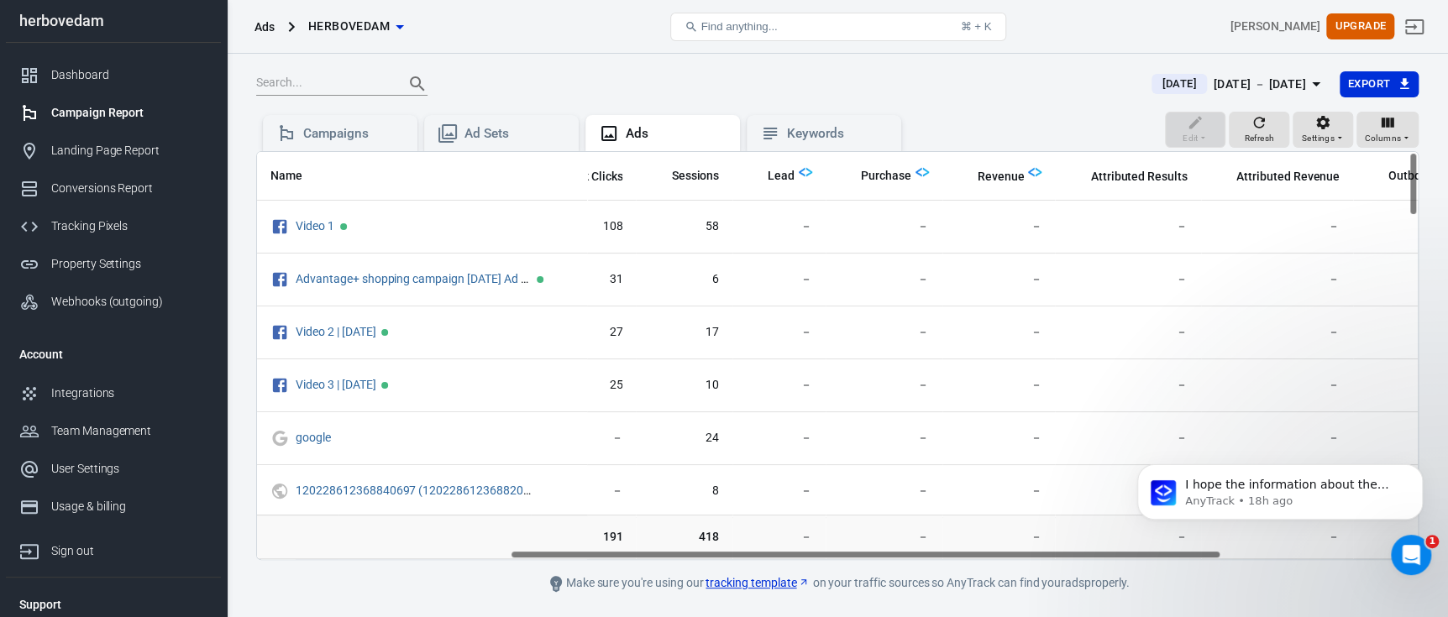
drag, startPoint x: 1971, startPoint y: 986, endPoint x: 1330, endPoint y: 550, distance: 775.2
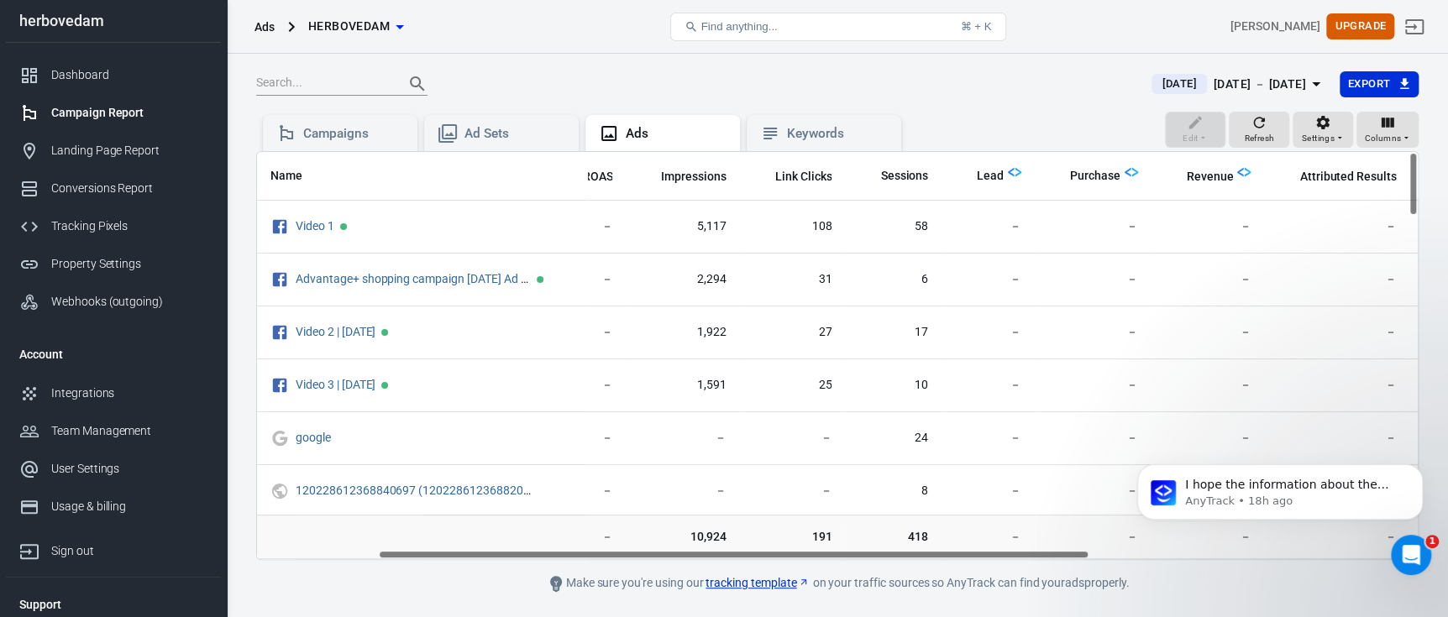
scroll to position [0, 197]
click at [979, 101] on div "Today Aug 27 － Aug 27, 2025 Export" at bounding box center [837, 91] width 1163 height 41
click at [838, 122] on div "Keywords" at bounding box center [824, 133] width 155 height 37
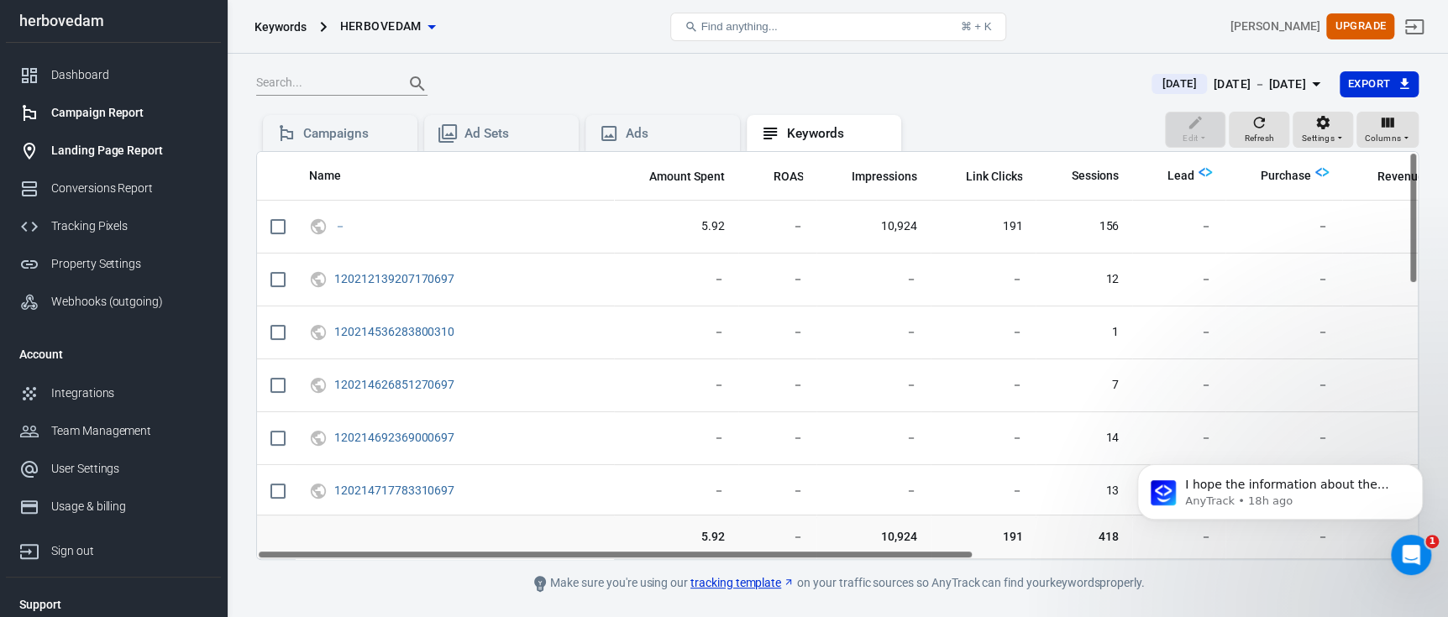
click at [103, 137] on link "Landing Page Report" at bounding box center [113, 151] width 215 height 38
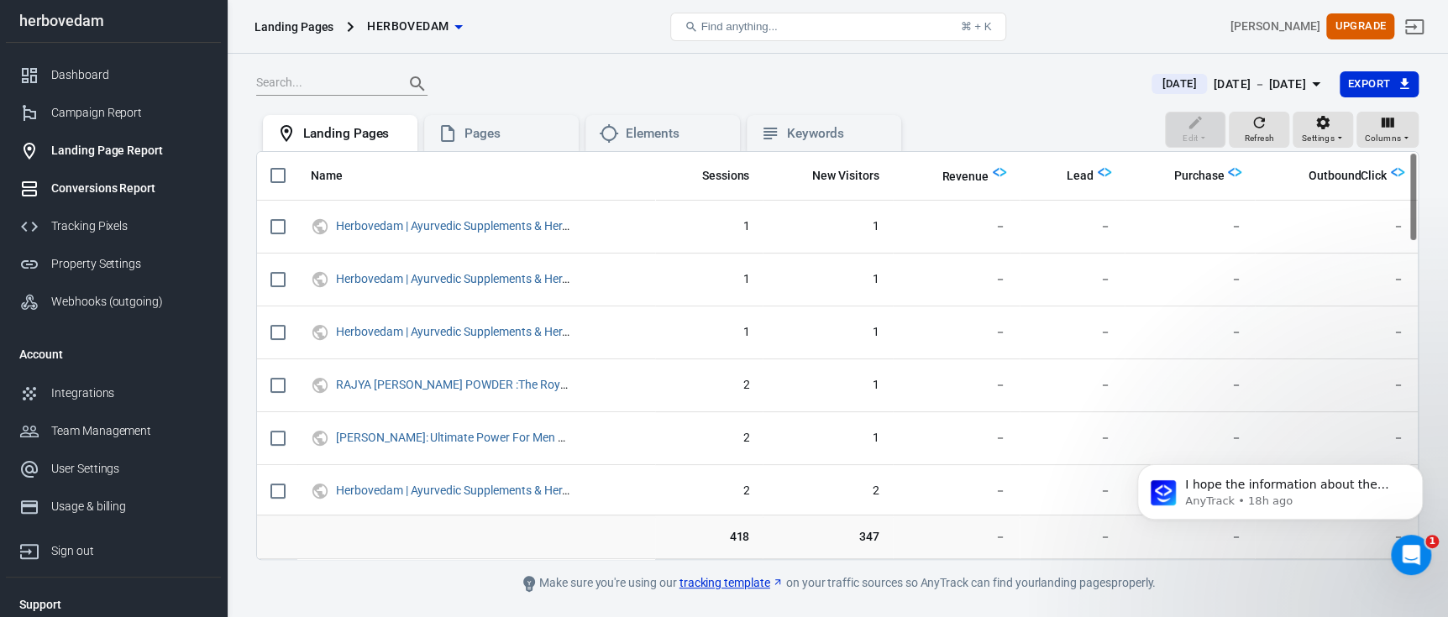
click at [159, 191] on div "Conversions Report" at bounding box center [129, 189] width 156 height 18
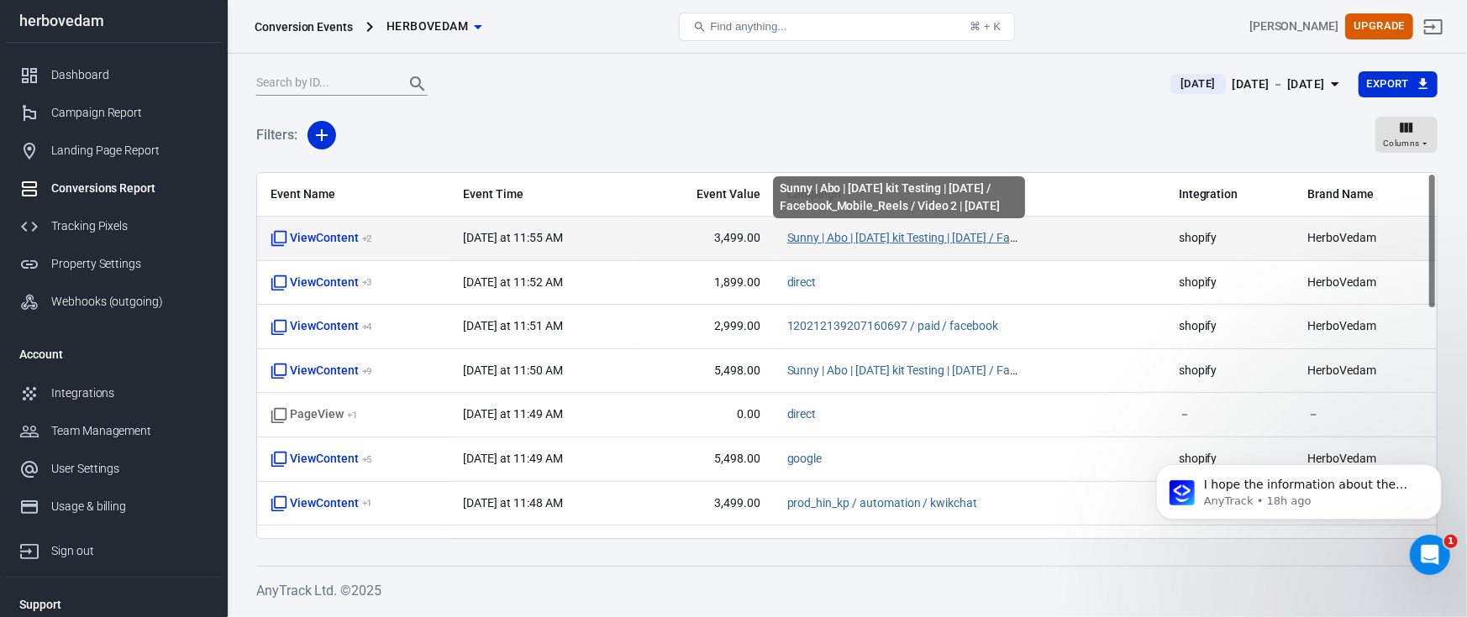
click at [831, 235] on link "Sunny | Abo | Raja kit Testing | 17 Aug 25 / Facebook_Mobile_Reels / Video 2 | …" at bounding box center [998, 237] width 423 height 13
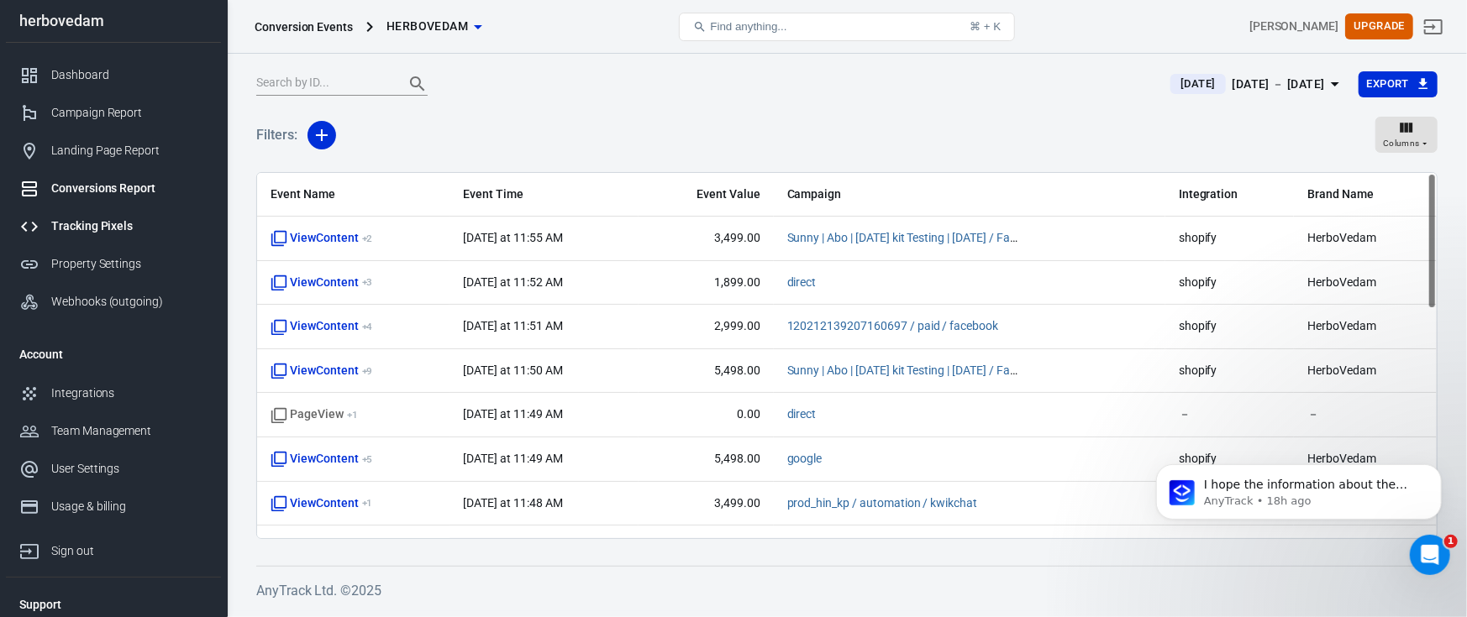
click at [55, 219] on div "Tracking Pixels" at bounding box center [129, 227] width 156 height 18
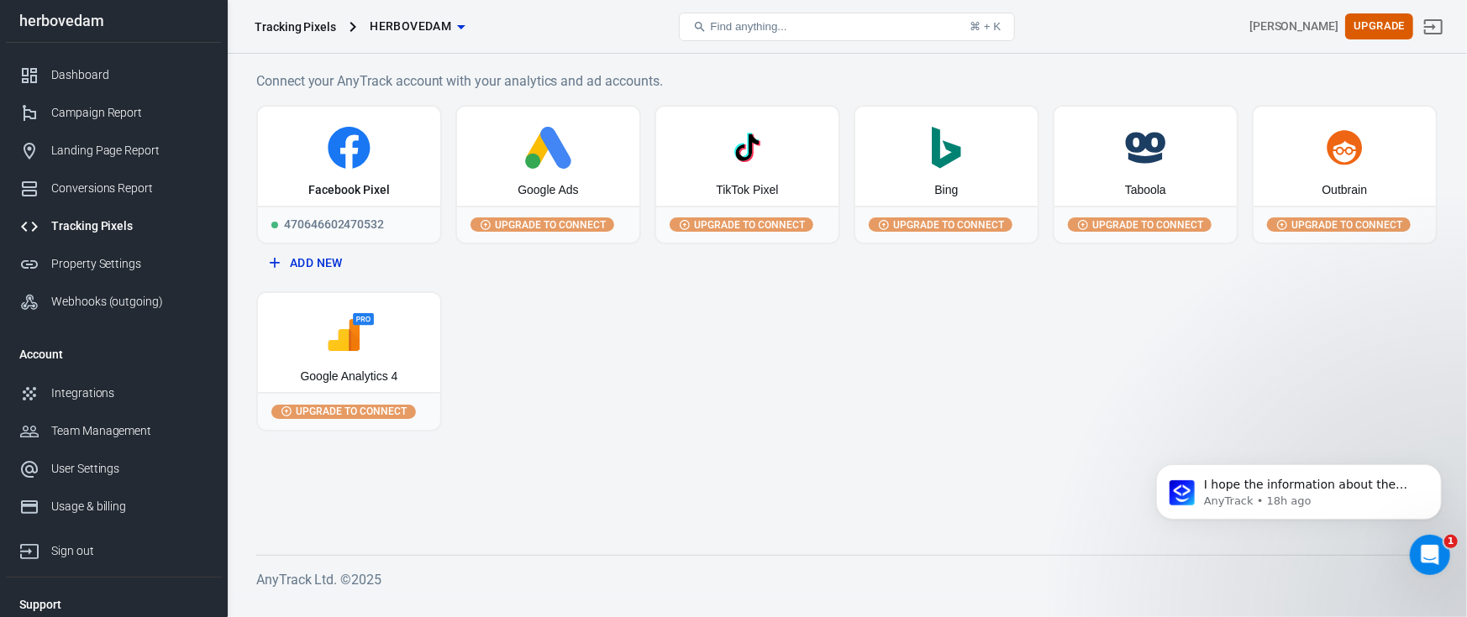
click at [379, 365] on div "Google Analytics 4" at bounding box center [349, 342] width 182 height 99
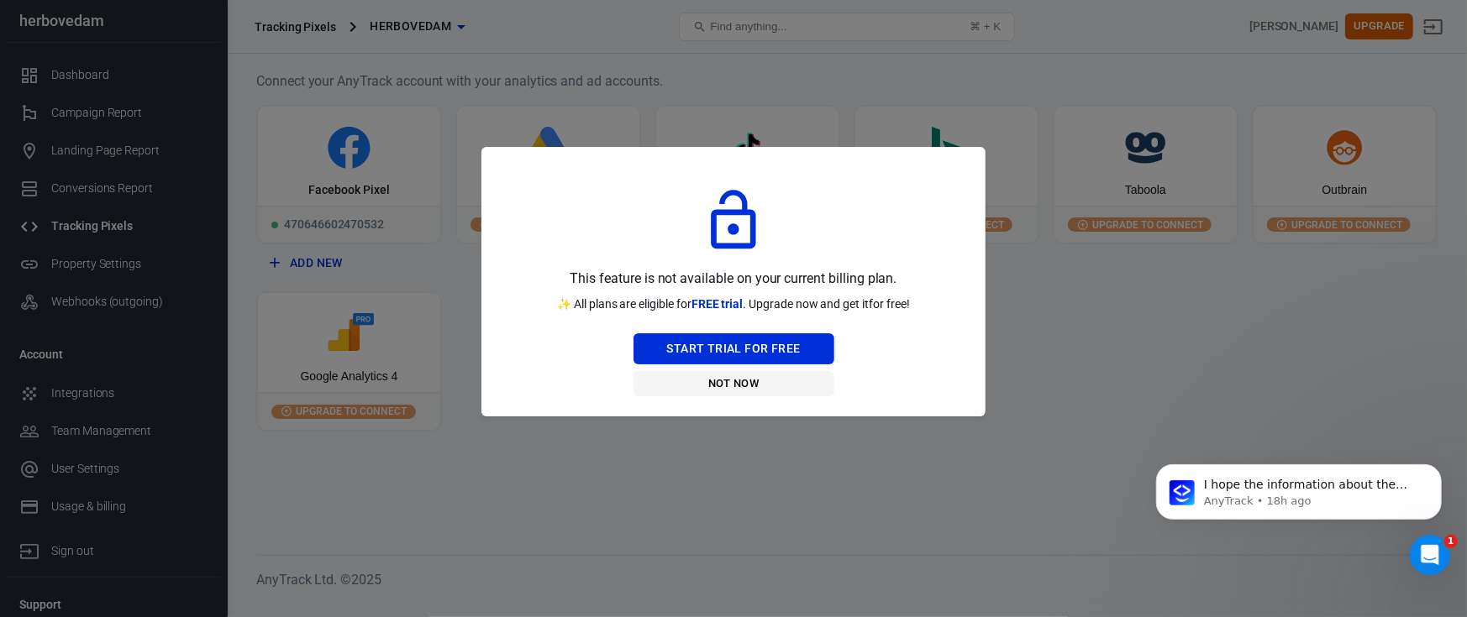
click at [745, 389] on button "Not Now" at bounding box center [733, 384] width 201 height 26
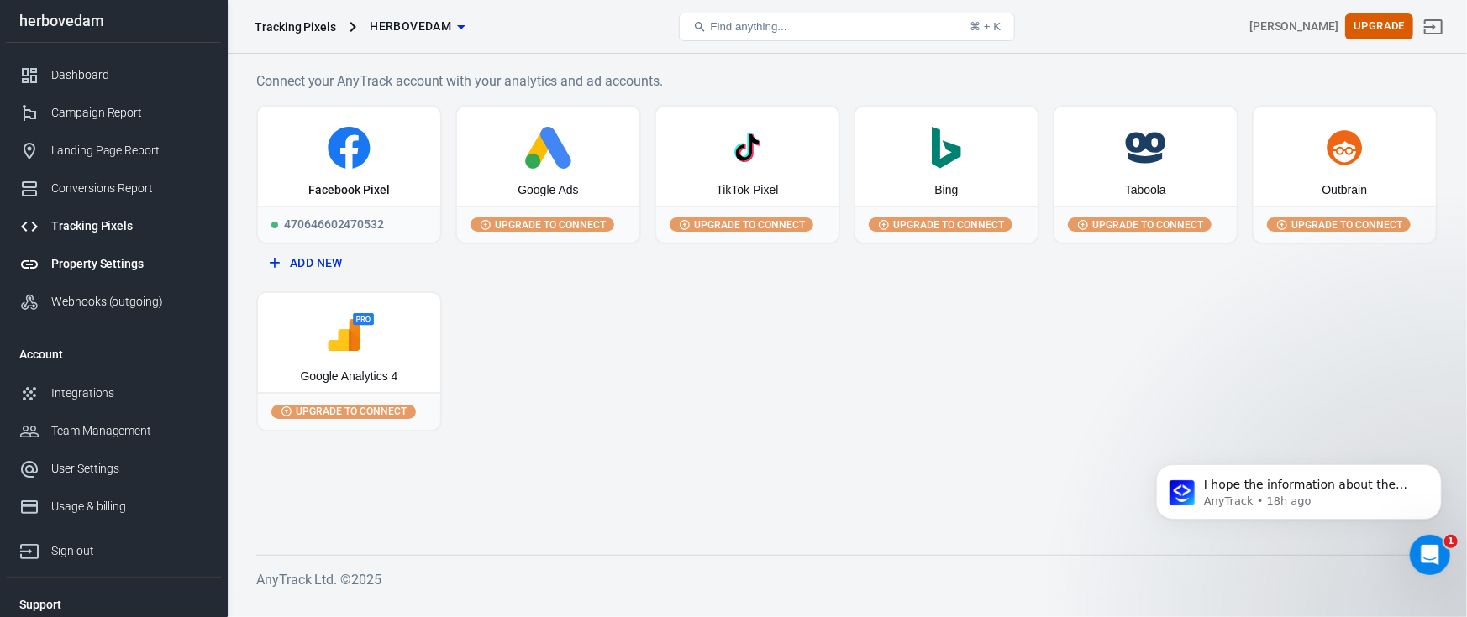
click at [104, 271] on div "Property Settings" at bounding box center [129, 264] width 156 height 18
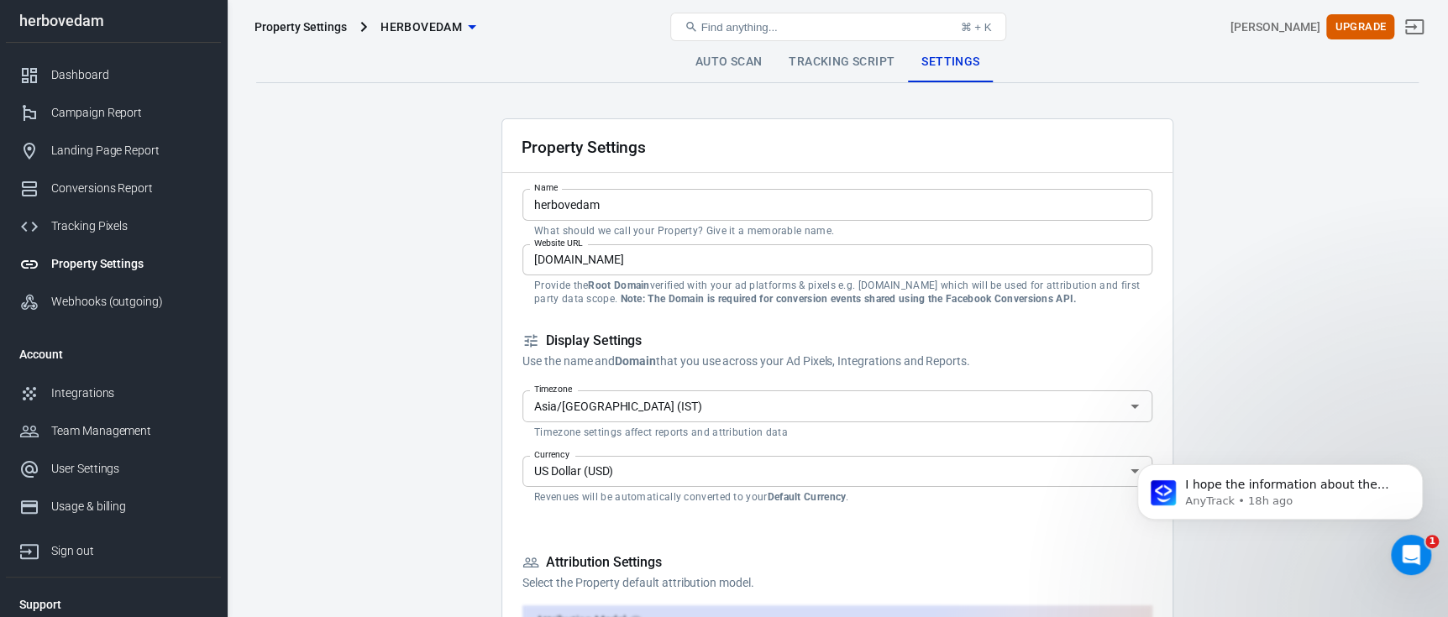
click at [738, 59] on link "Auto Scan" at bounding box center [729, 62] width 94 height 40
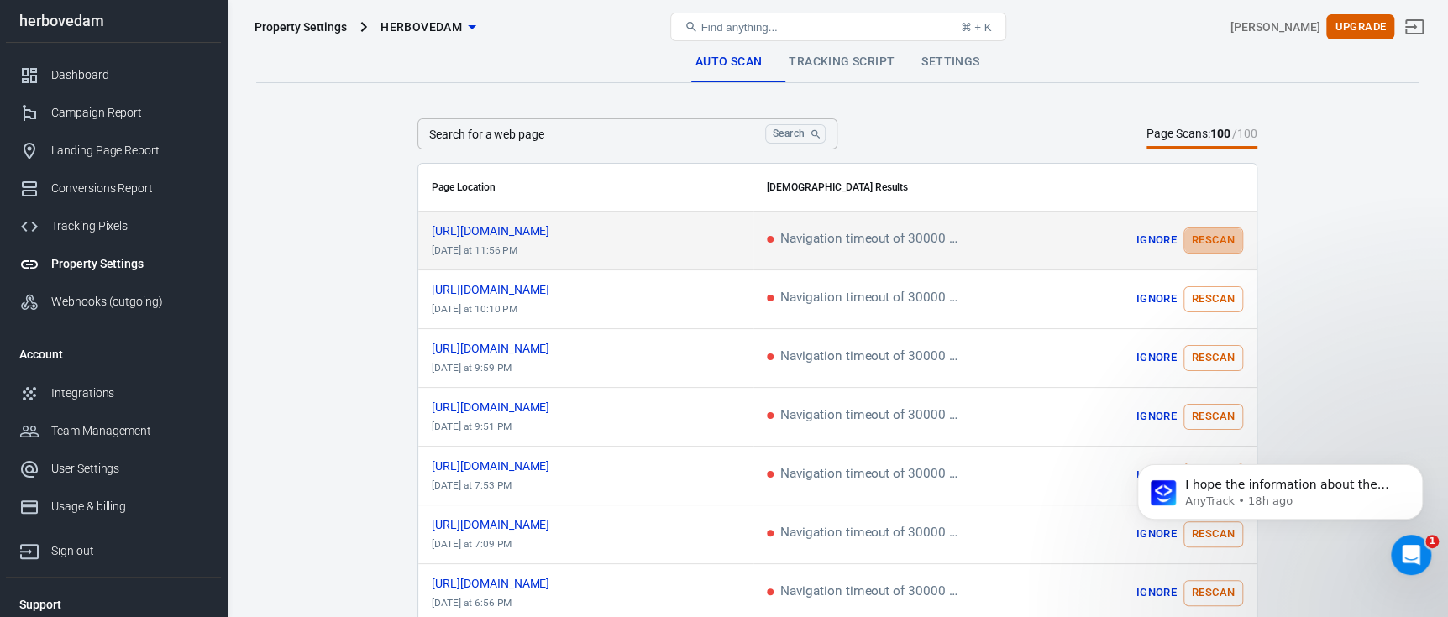
click at [1192, 239] on button "Rescan" at bounding box center [1214, 241] width 60 height 26
click at [578, 228] on icon "scrollable content" at bounding box center [573, 231] width 10 height 10
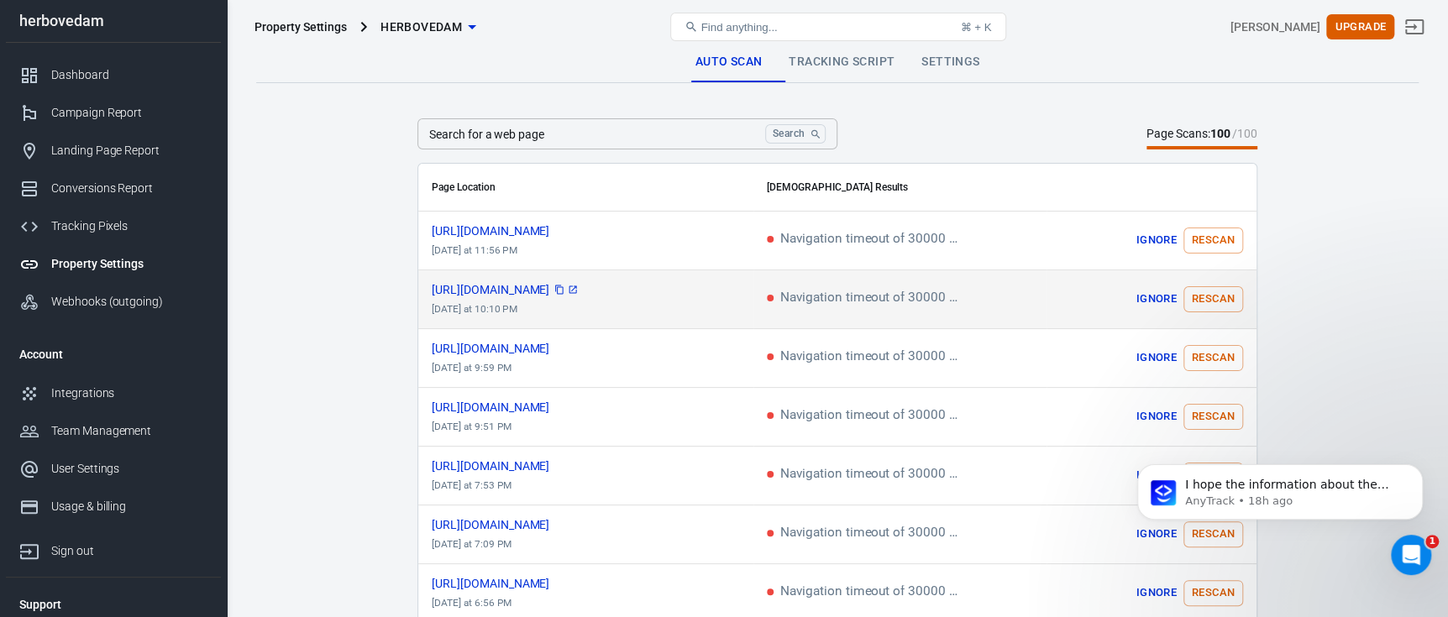
click at [577, 290] on icon "scrollable content" at bounding box center [574, 290] width 8 height 8
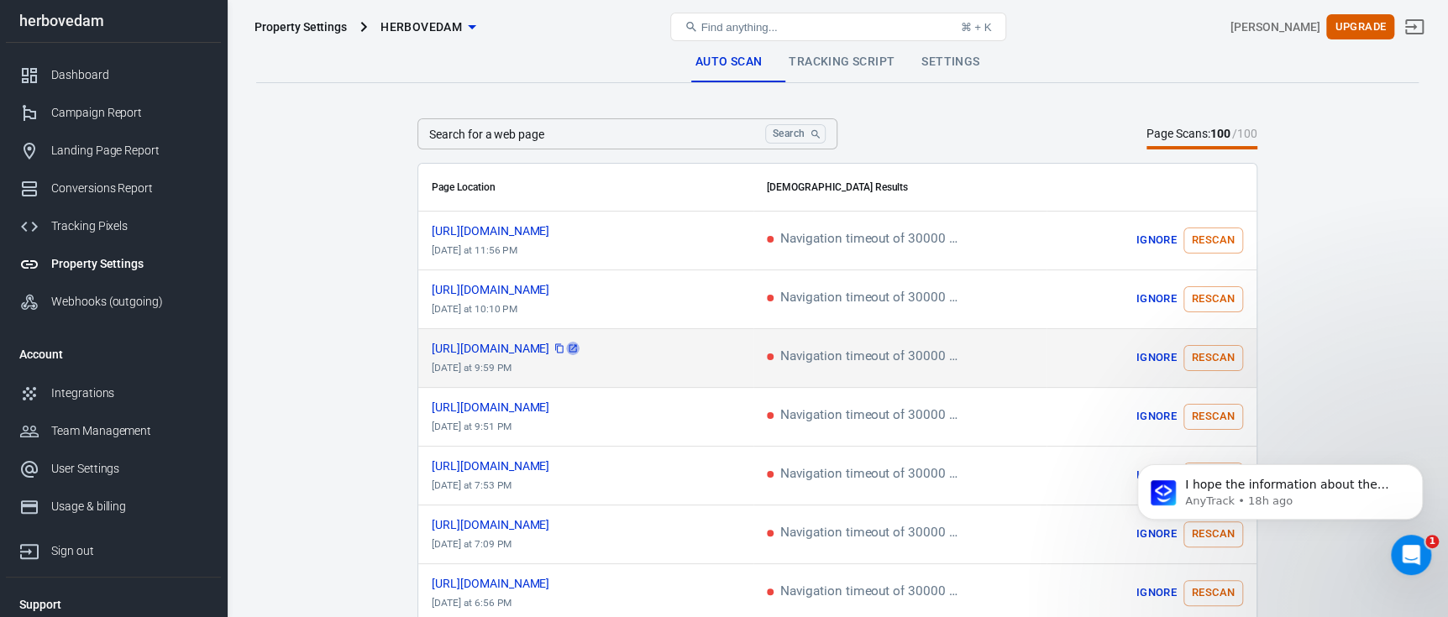
click at [578, 349] on icon "scrollable content" at bounding box center [573, 349] width 10 height 10
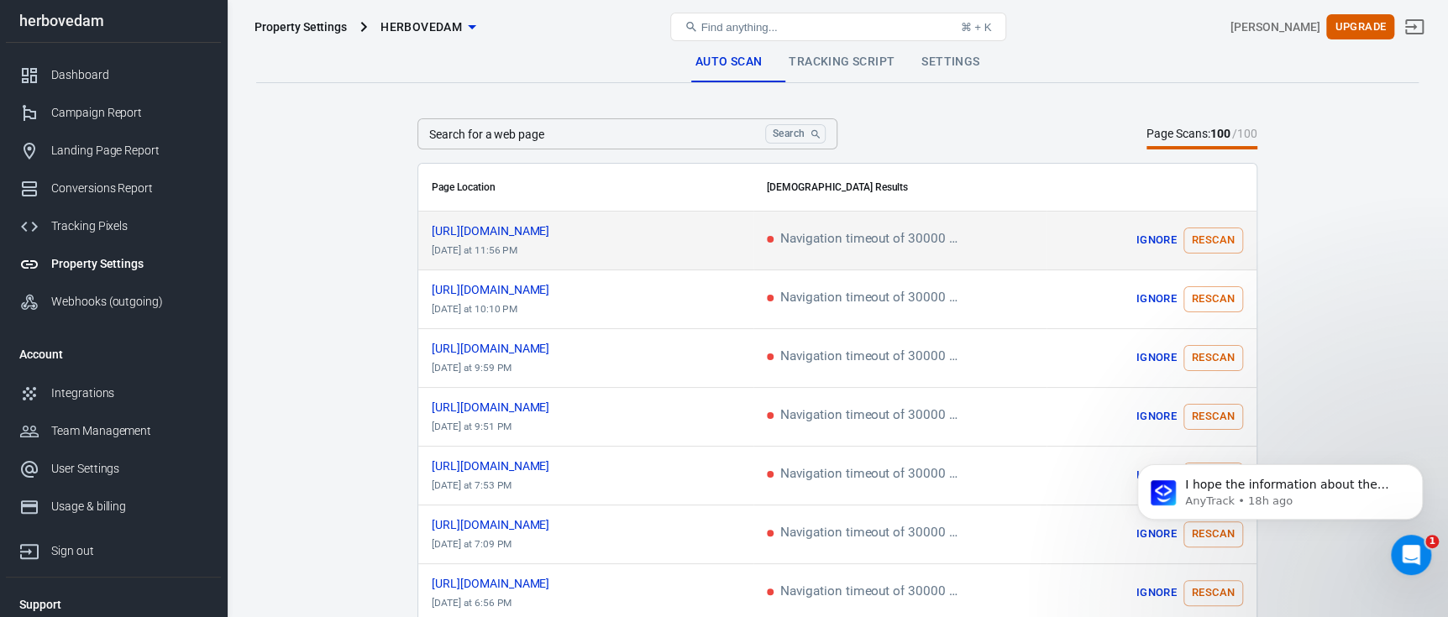
click at [1210, 239] on button "Rescan" at bounding box center [1214, 241] width 60 height 26
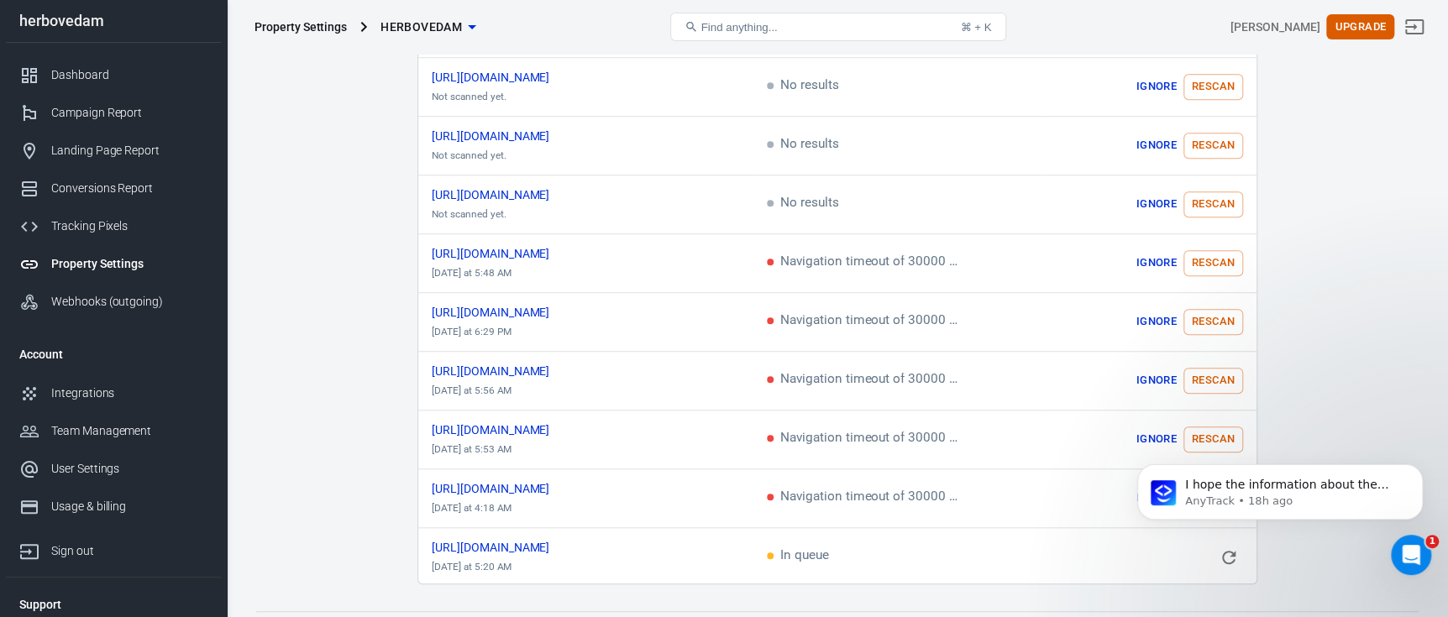
scroll to position [737, 0]
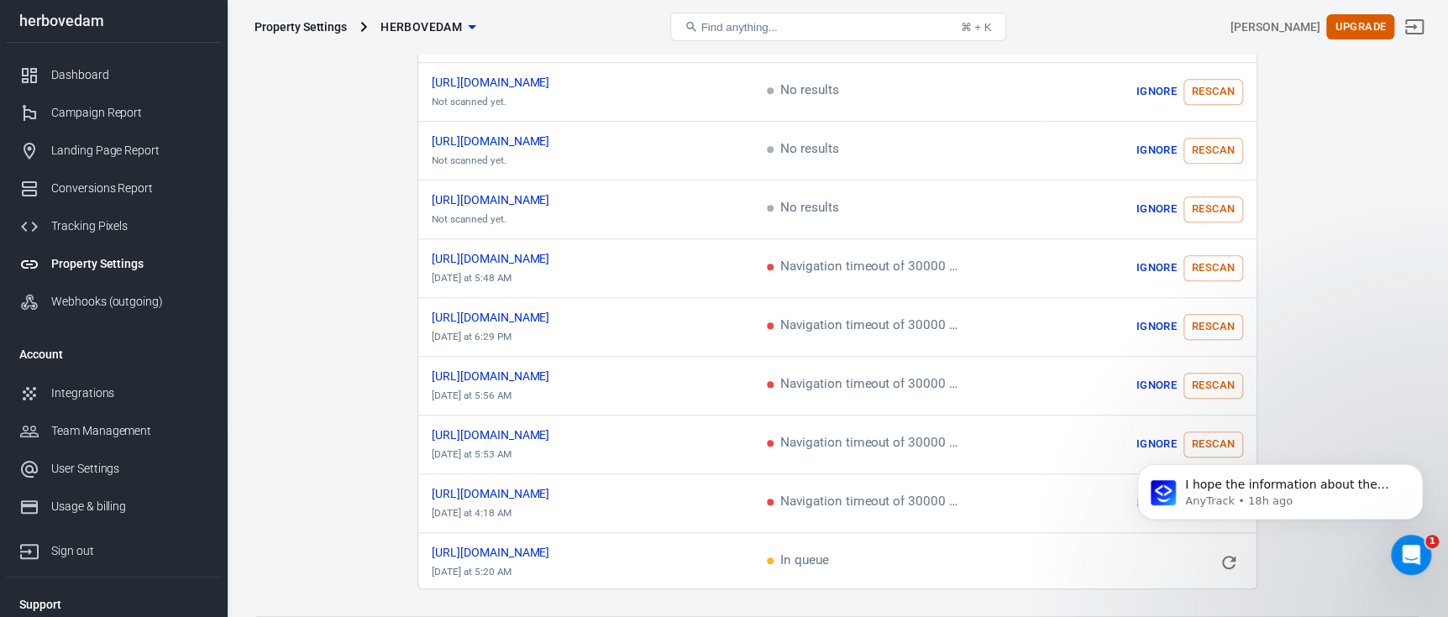
click at [1213, 563] on body "I hope the information about the navigation timeout and rescanning was helpful.…" at bounding box center [1280, 500] width 323 height 129
click at [1222, 557] on body "I hope the information about the navigation timeout and rescanning was helpful.…" at bounding box center [1280, 500] width 323 height 129
drag, startPoint x: 1439, startPoint y: 498, endPoint x: 1452, endPoint y: 515, distance: 21.5
click at [1447, 515] on html "I hope the information about the navigation timeout and rescanning was helpful.…" at bounding box center [1280, 500] width 336 height 143
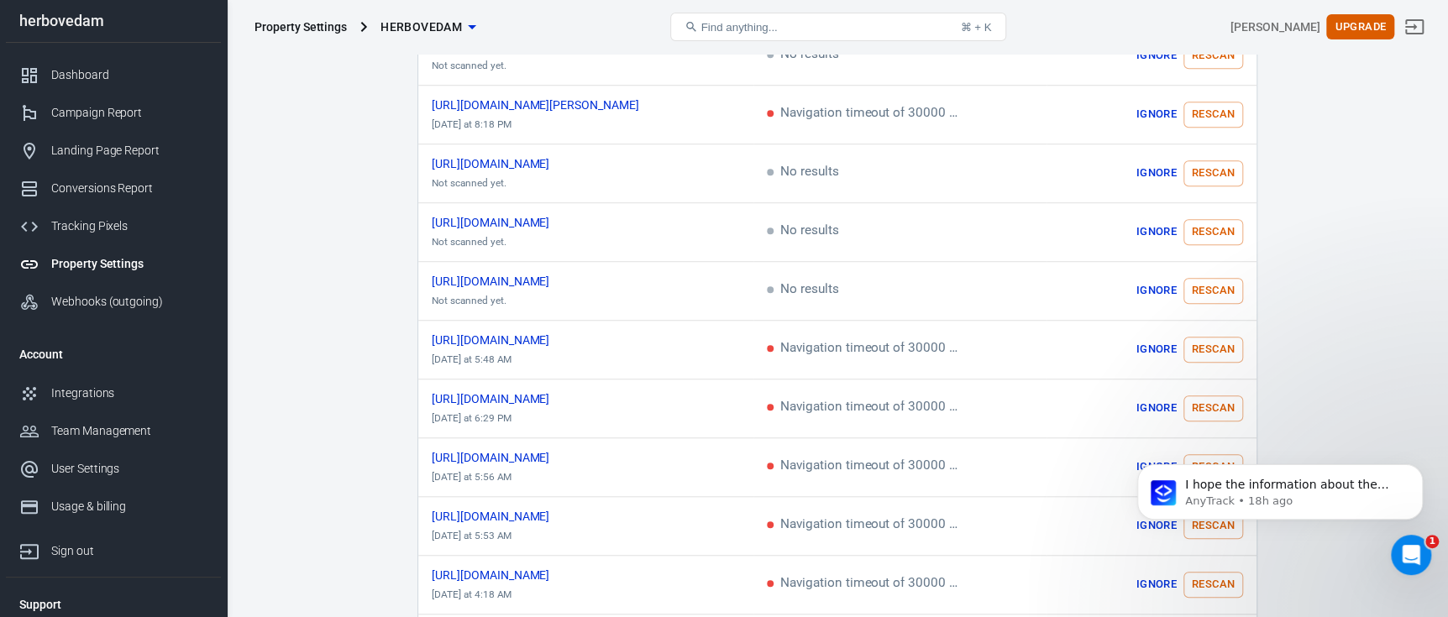
scroll to position [667, 0]
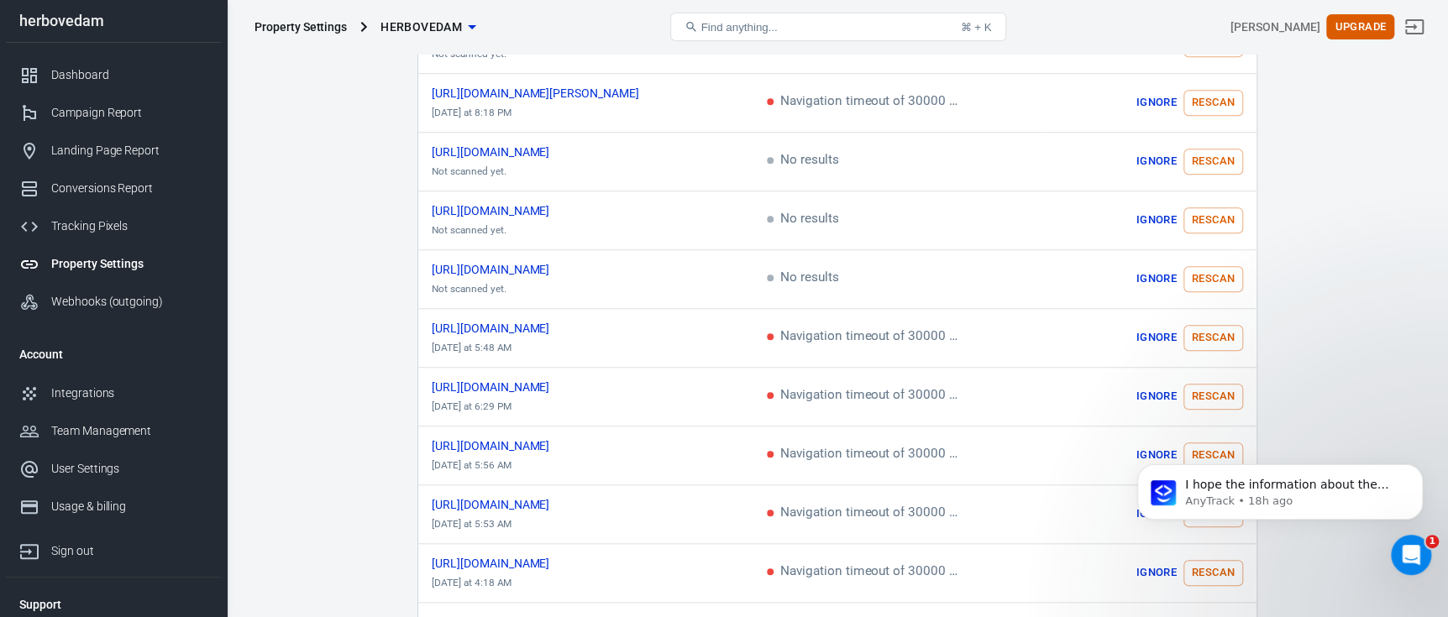
drag, startPoint x: 1197, startPoint y: 569, endPoint x: 2316, endPoint y: 1002, distance: 1199.9
click at [1197, 568] on html "I hope the information about the navigation timeout and rescanning was helpful.…" at bounding box center [1280, 500] width 336 height 143
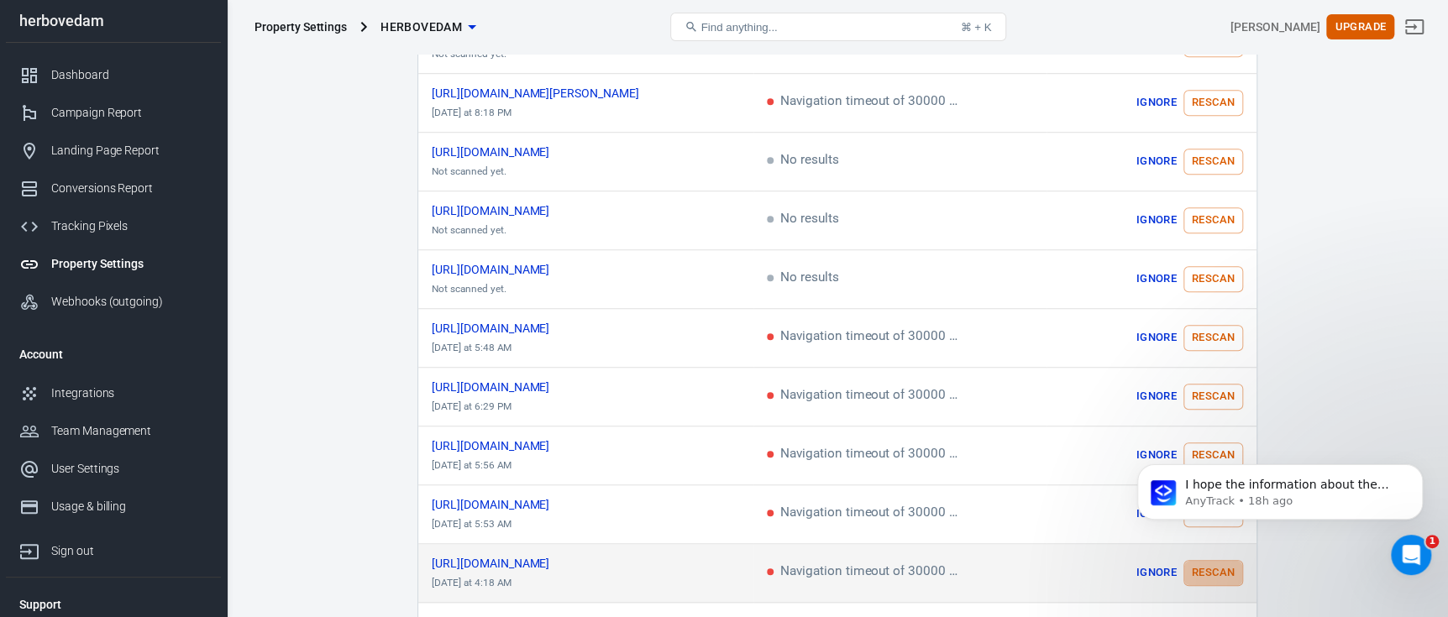
click at [1205, 577] on button "Rescan" at bounding box center [1214, 573] width 60 height 26
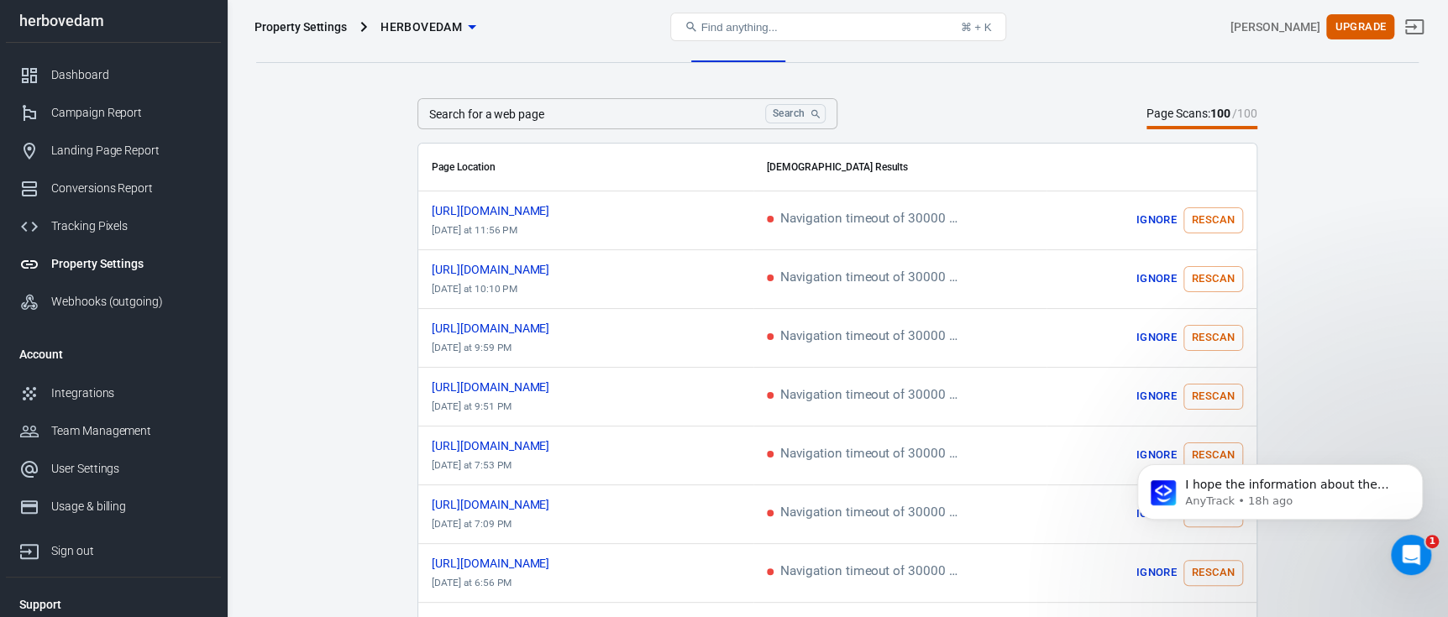
scroll to position [16, 0]
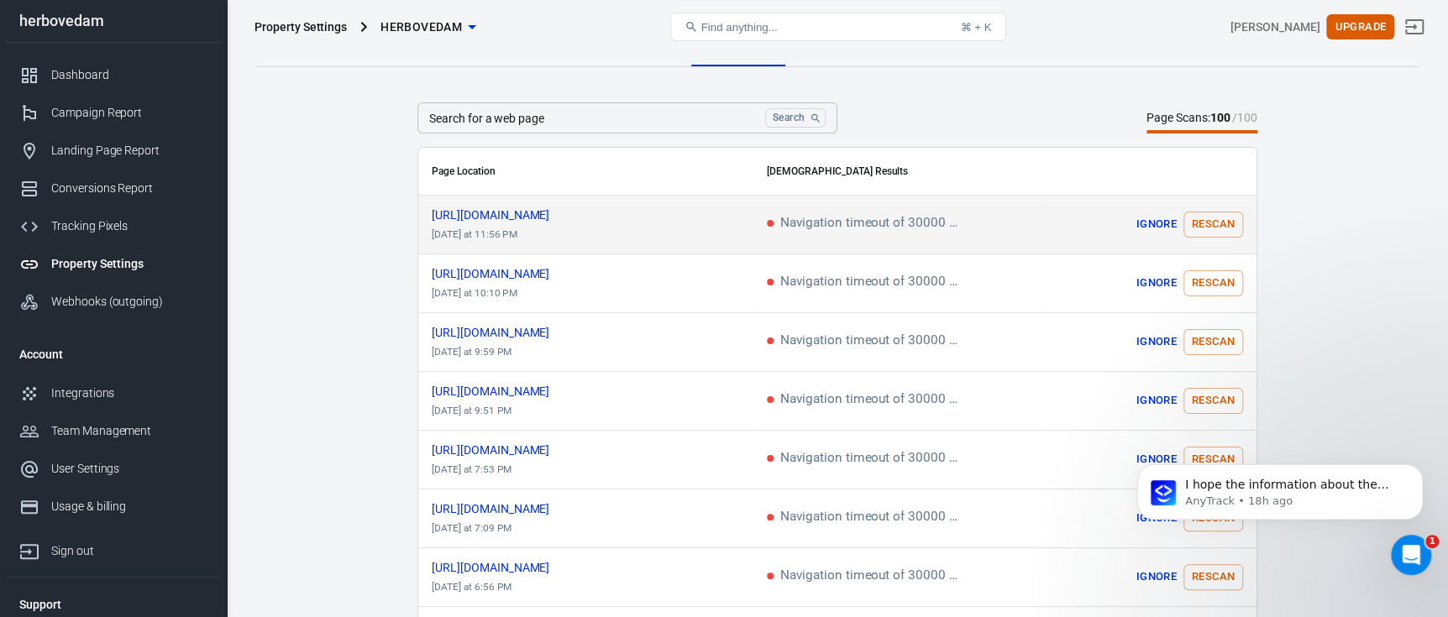
click at [1165, 224] on button "Ignore" at bounding box center [1157, 225] width 54 height 26
click at [1217, 228] on button "Rescan" at bounding box center [1216, 225] width 54 height 26
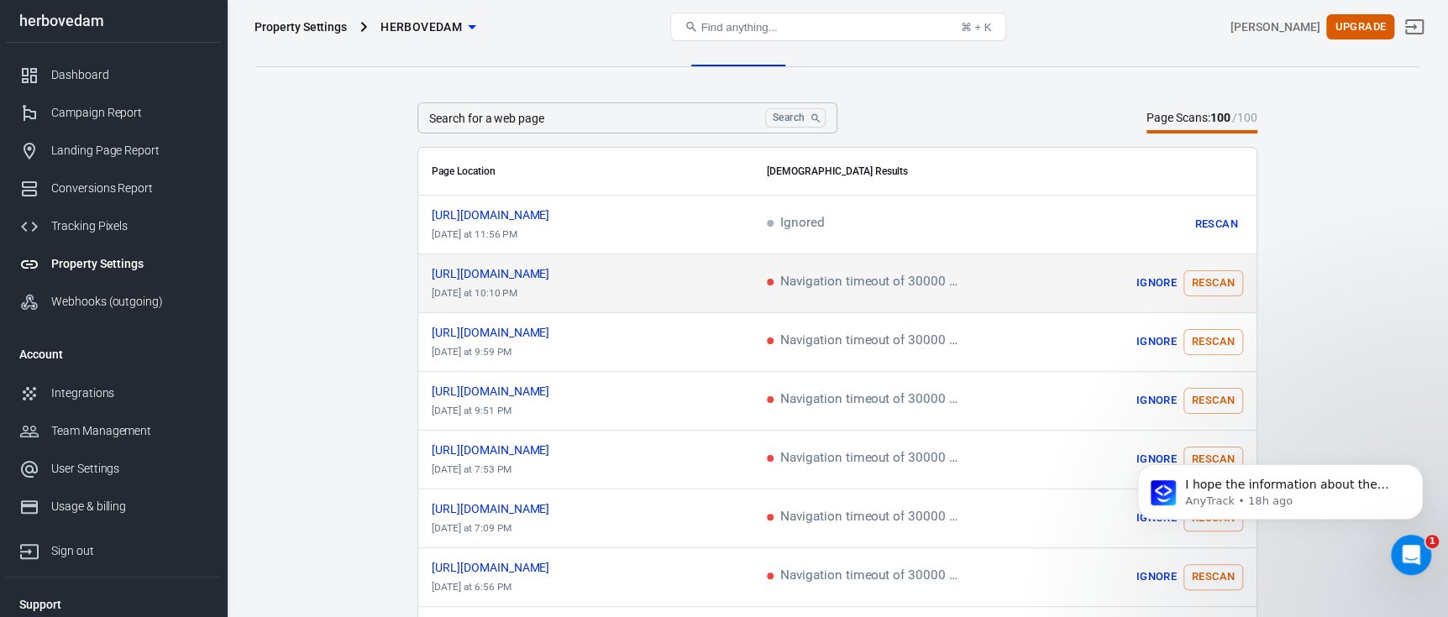
click at [1216, 281] on button "Rescan" at bounding box center [1214, 283] width 60 height 26
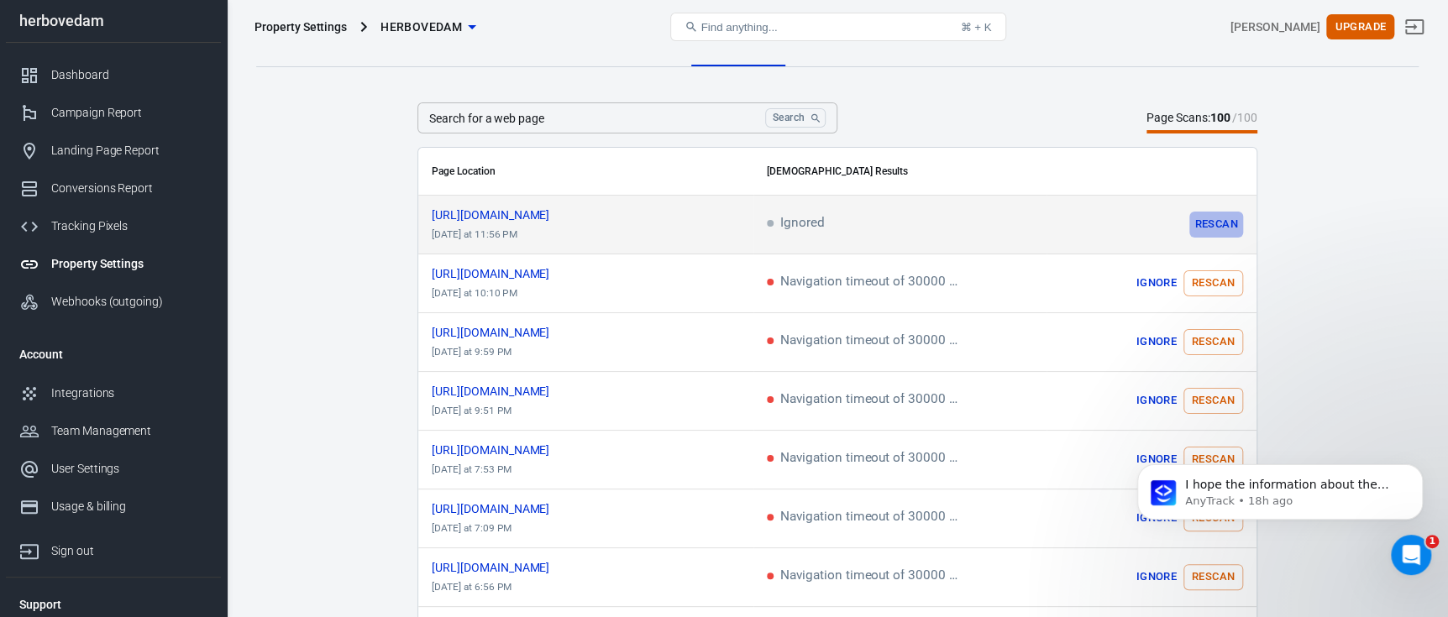
click at [1200, 214] on button "Rescan" at bounding box center [1216, 225] width 54 height 26
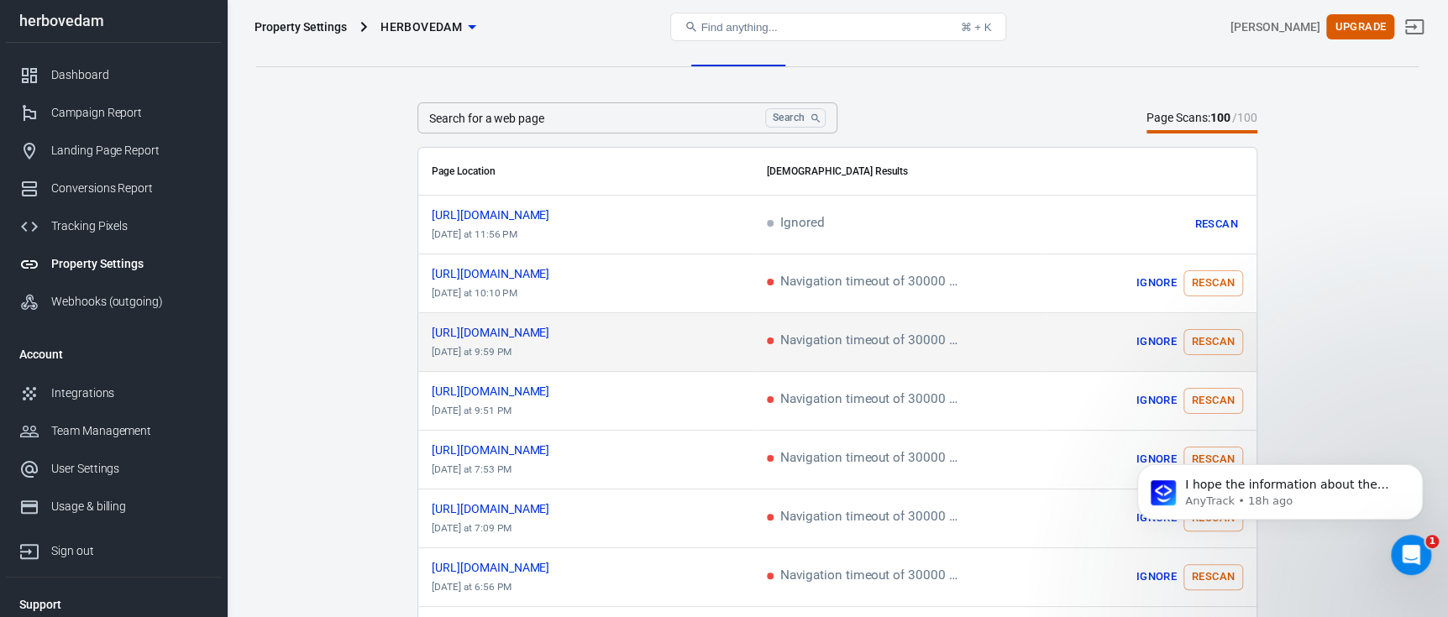
click at [1216, 335] on button "Rescan" at bounding box center [1214, 342] width 60 height 26
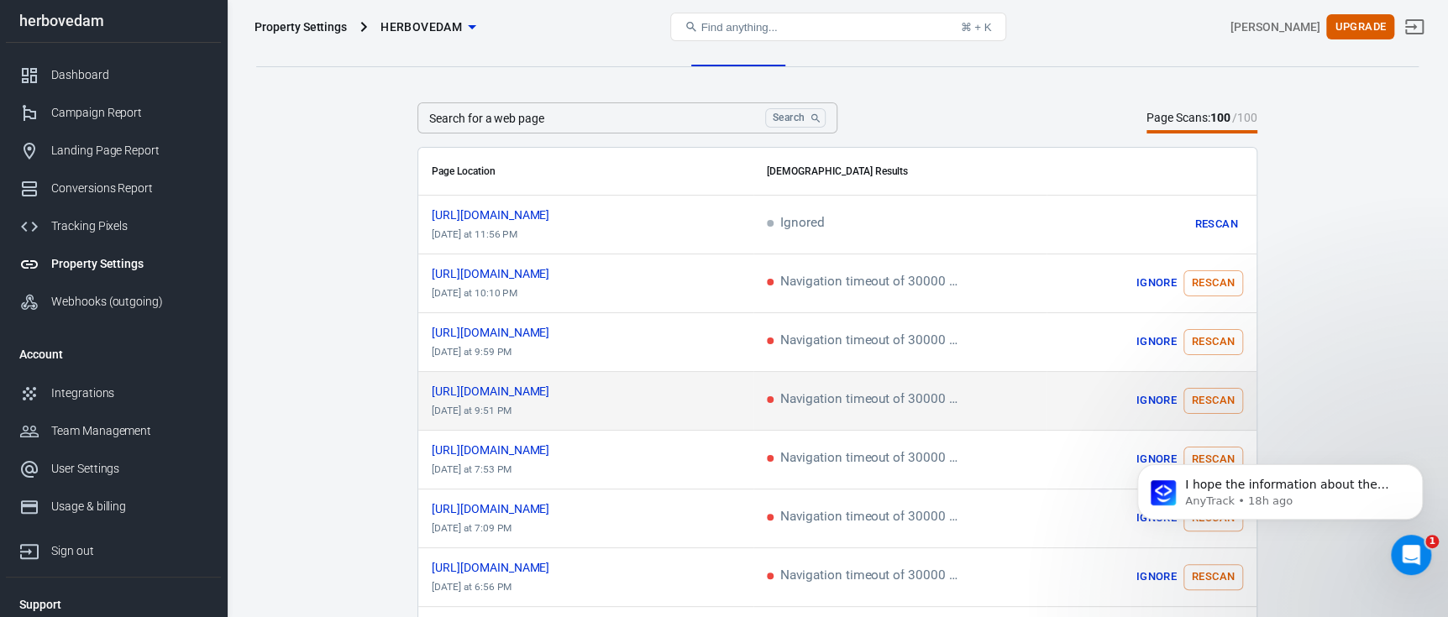
click at [1216, 395] on button "Rescan" at bounding box center [1214, 401] width 60 height 26
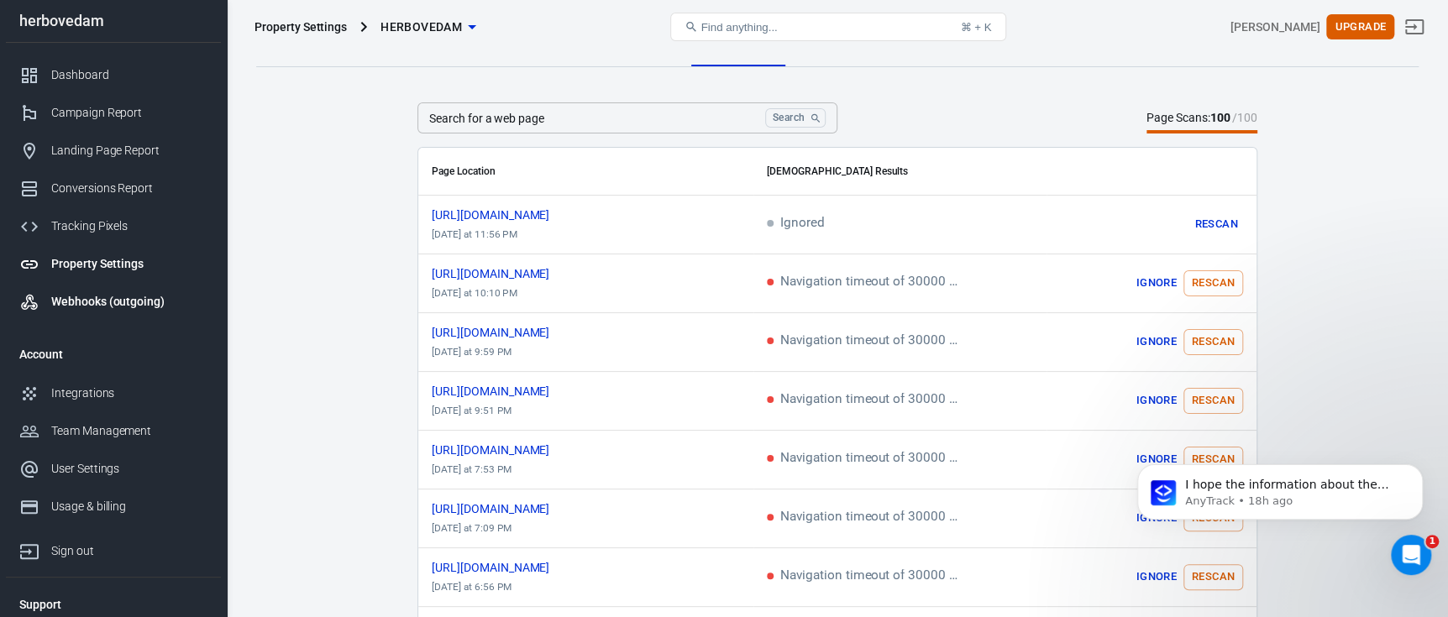
click at [146, 312] on link "Webhooks (outgoing)" at bounding box center [113, 302] width 215 height 38
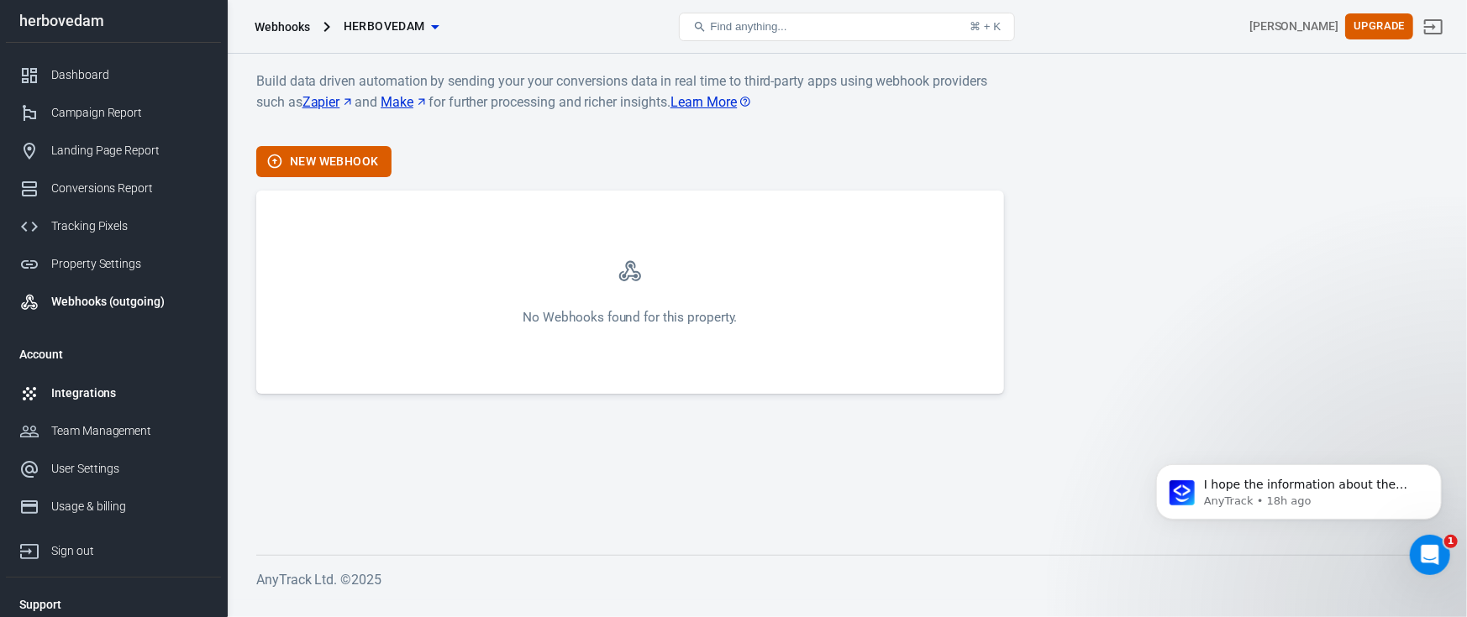
click at [87, 386] on div "Integrations" at bounding box center [129, 394] width 156 height 18
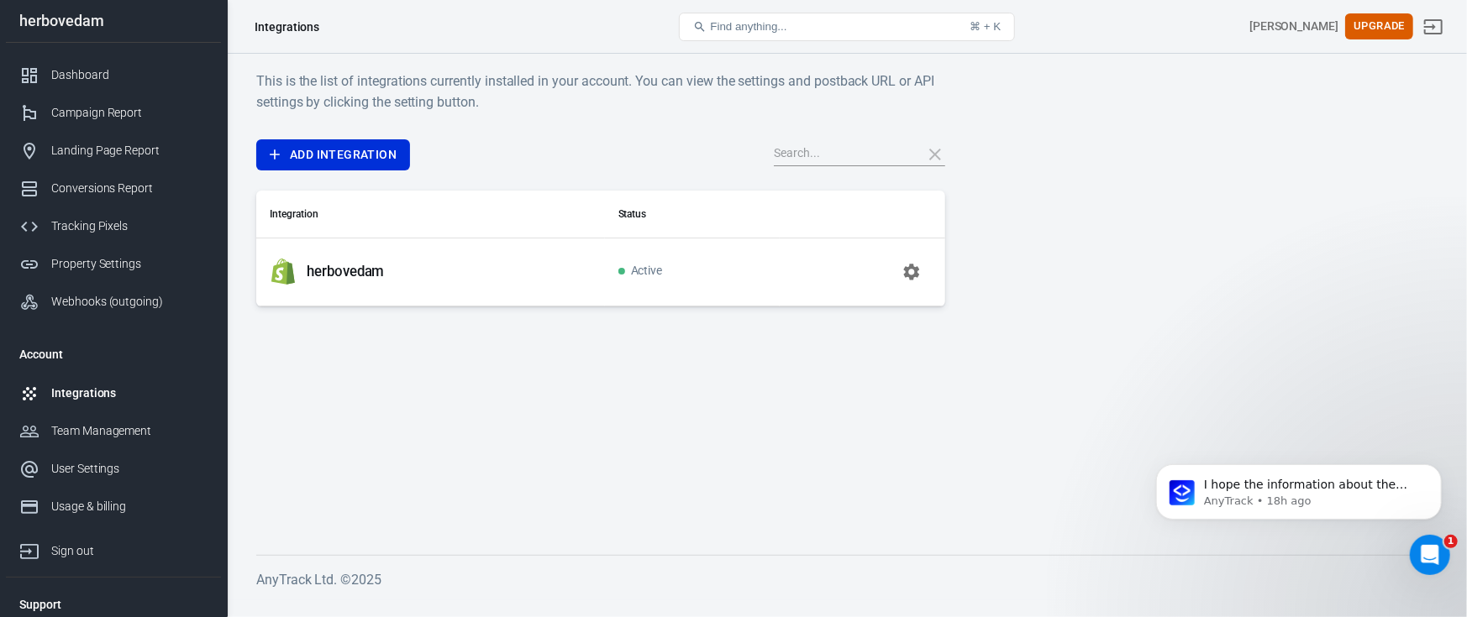
click at [915, 264] on icon "button" at bounding box center [911, 272] width 20 height 20
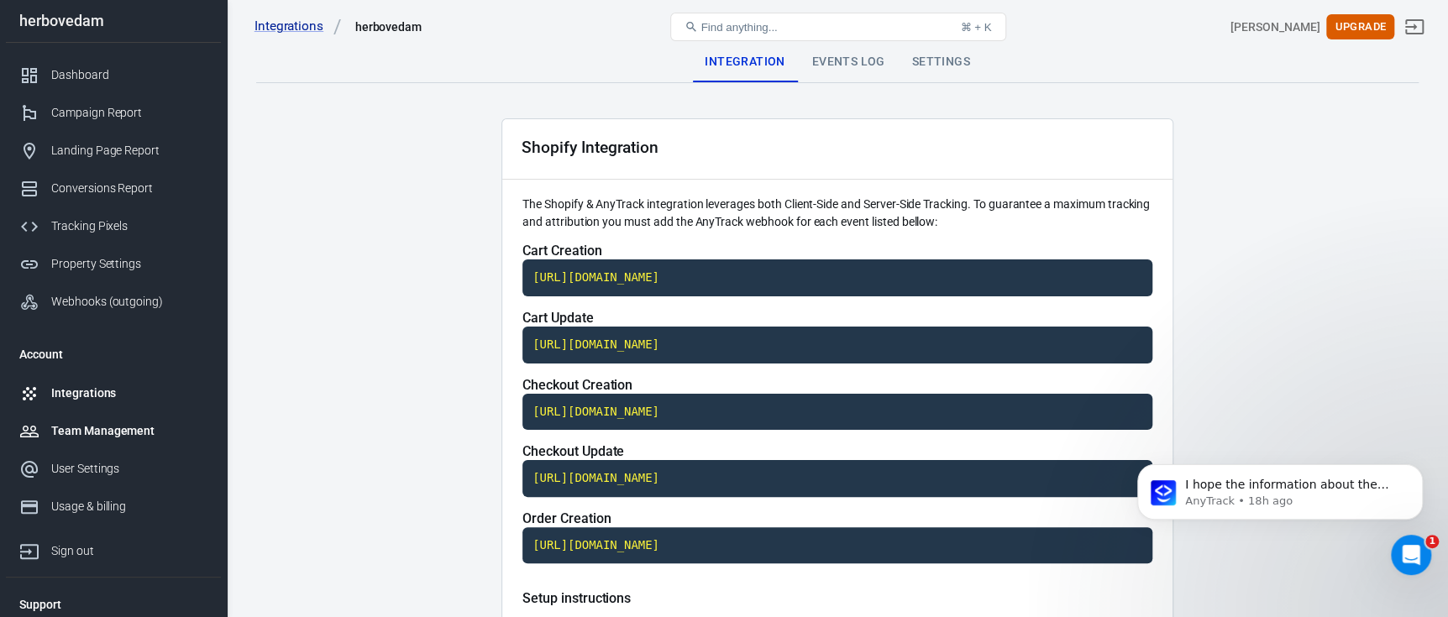
click at [76, 420] on link "Team Management" at bounding box center [113, 431] width 215 height 38
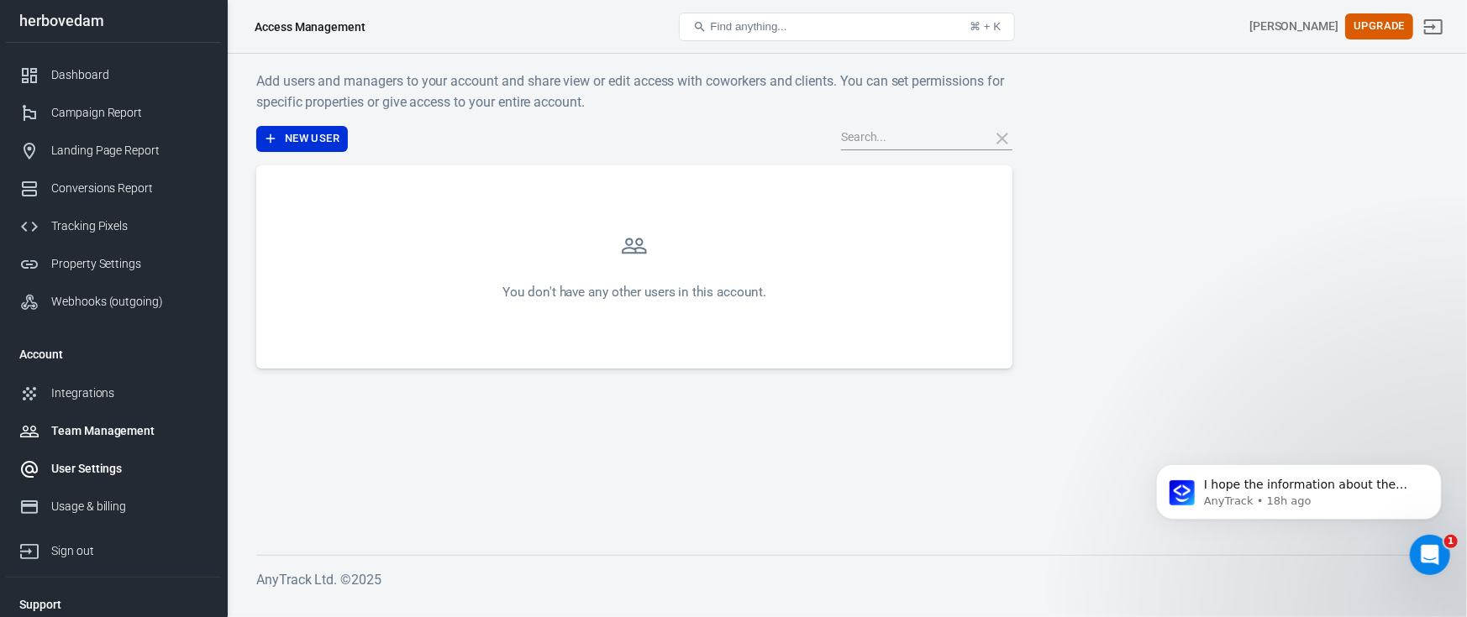
click at [158, 461] on div "User Settings" at bounding box center [129, 469] width 156 height 18
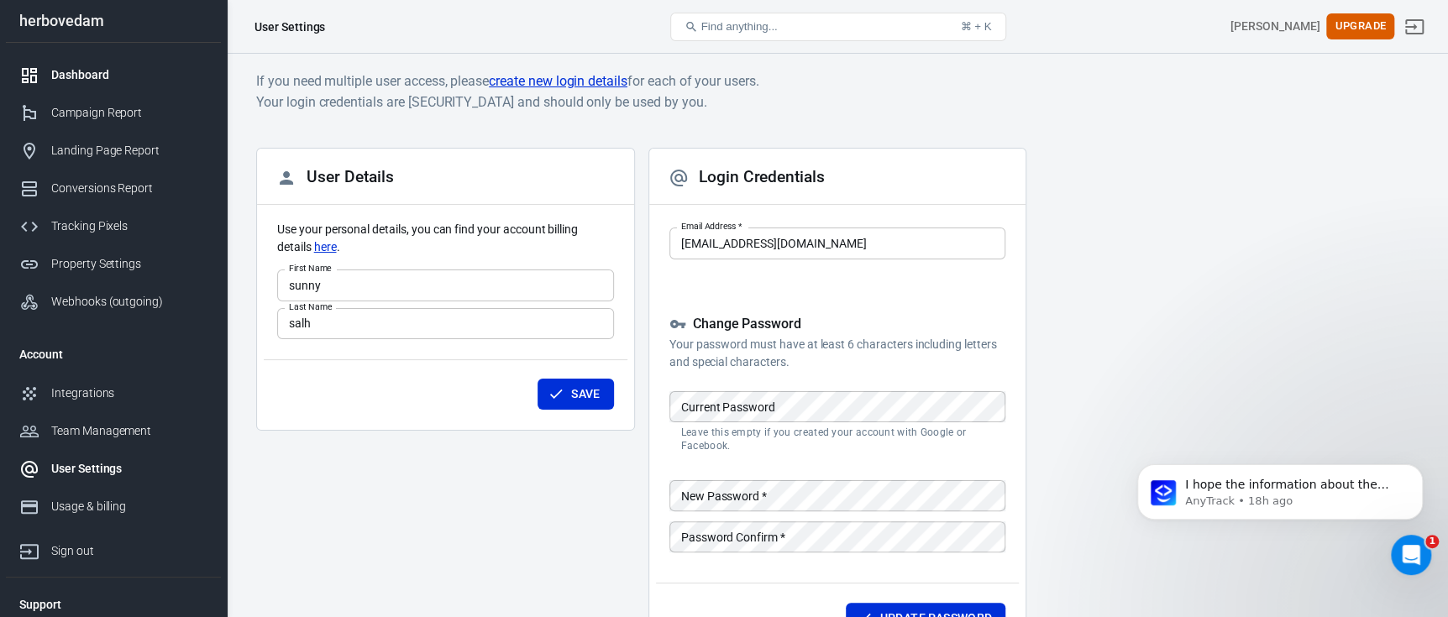
click at [120, 76] on div "Dashboard" at bounding box center [129, 75] width 156 height 18
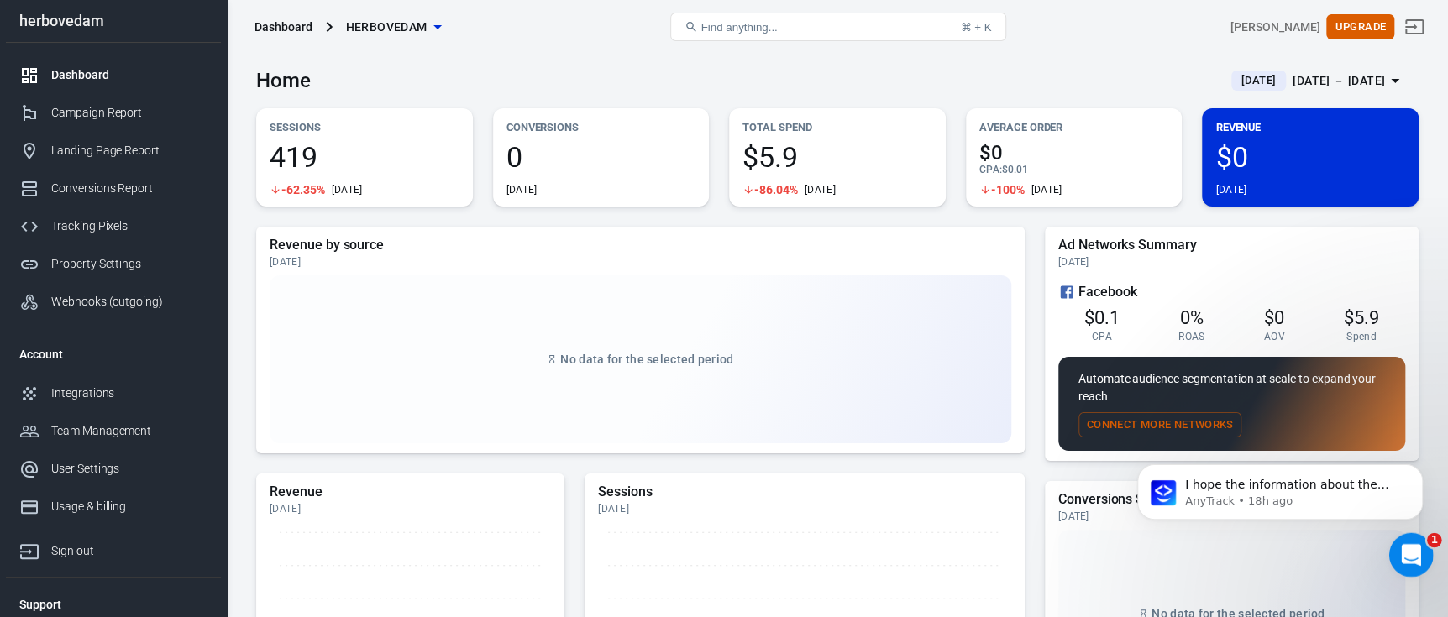
click at [1421, 565] on div "Open Intercom Messenger" at bounding box center [1408, 552] width 55 height 55
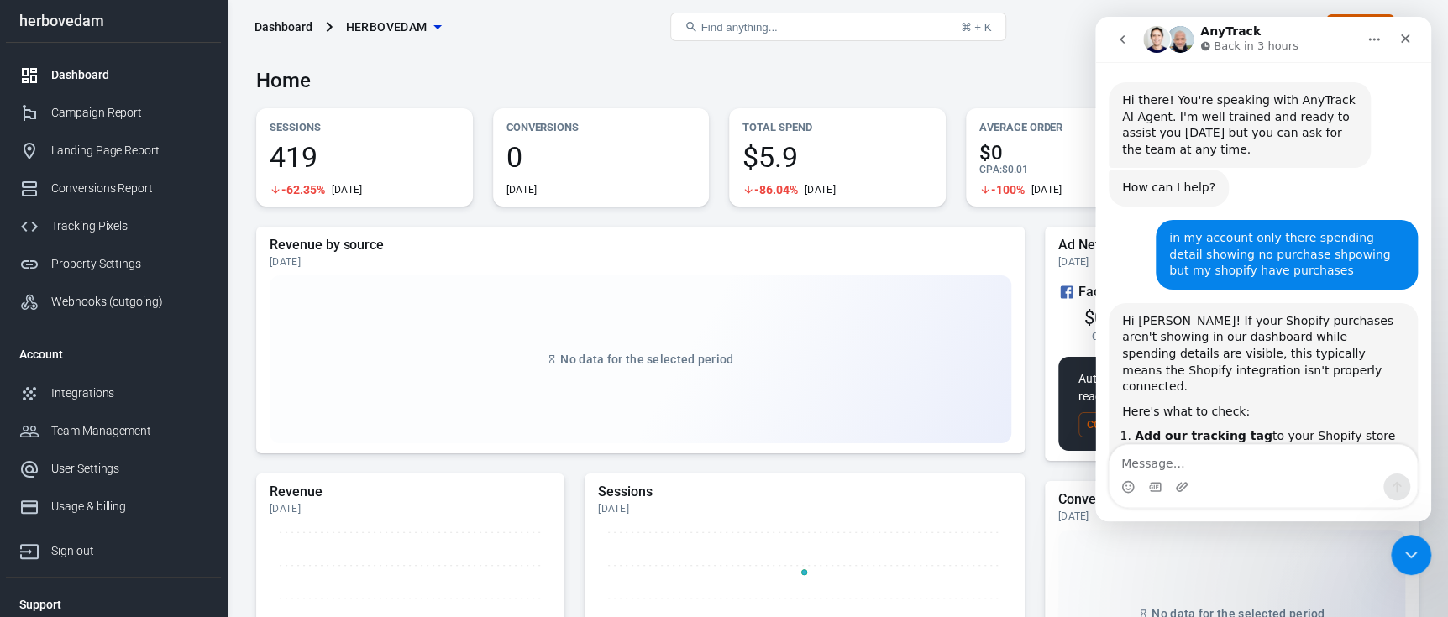
scroll to position [2665, 0]
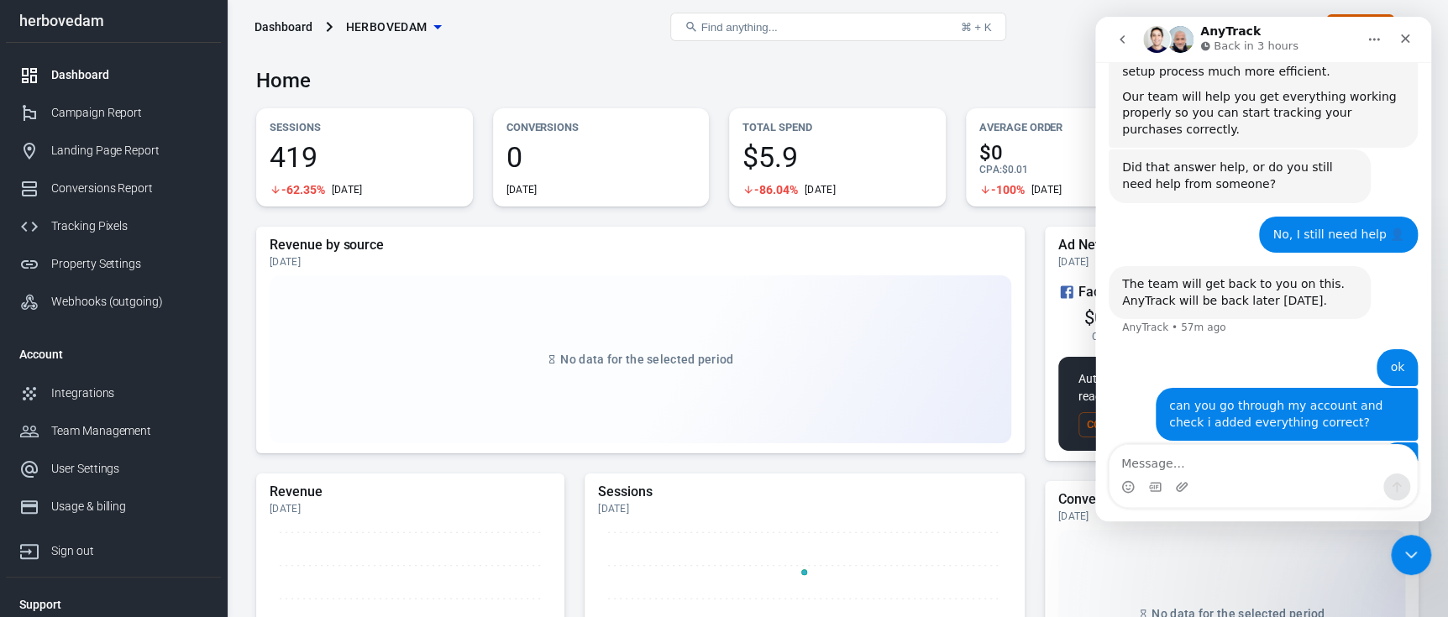
click at [1182, 50] on img "Intercom messenger" at bounding box center [1180, 39] width 27 height 27
click at [1156, 36] on img "Intercom messenger" at bounding box center [1156, 39] width 27 height 27
click at [1163, 36] on img "Intercom messenger" at bounding box center [1156, 39] width 27 height 27
click at [1271, 514] on div "Waiting for a teammate" at bounding box center [1263, 520] width 302 height 13
click at [1405, 39] on icon "Close" at bounding box center [1405, 38] width 13 height 13
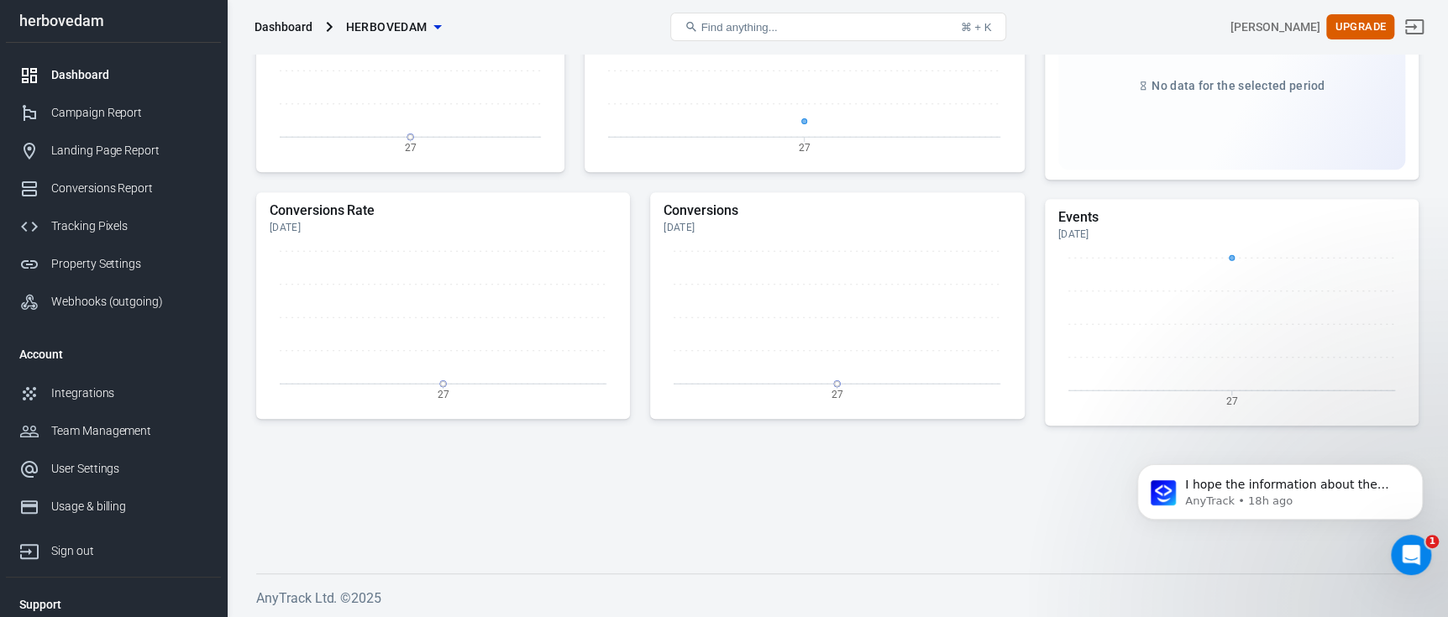
scroll to position [0, 0]
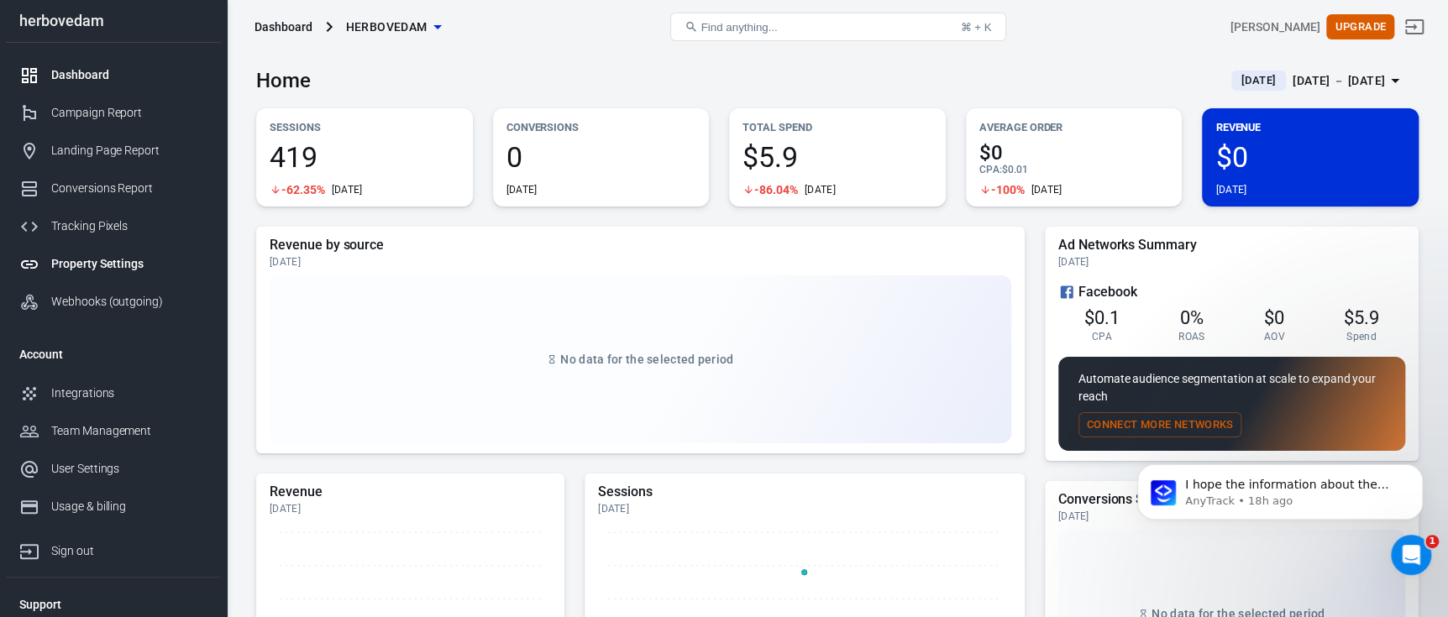
click at [100, 268] on div "Property Settings" at bounding box center [129, 264] width 156 height 18
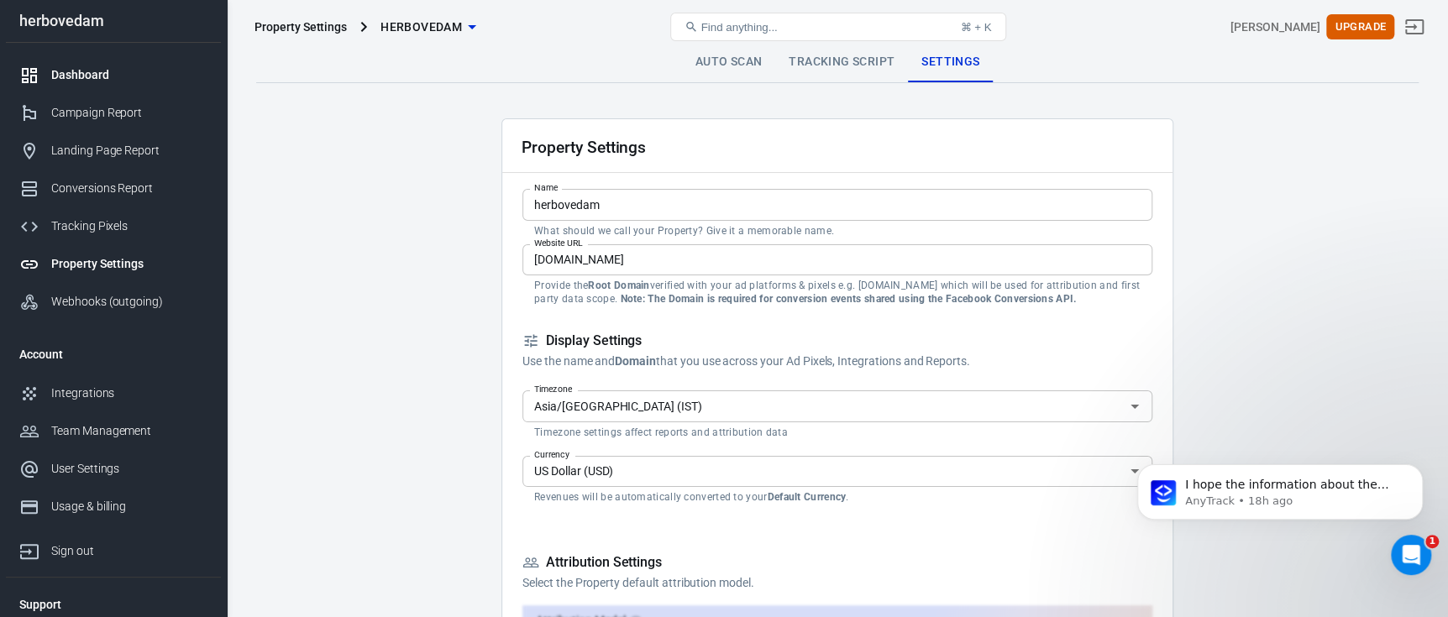
click at [87, 81] on div "Dashboard" at bounding box center [129, 75] width 156 height 18
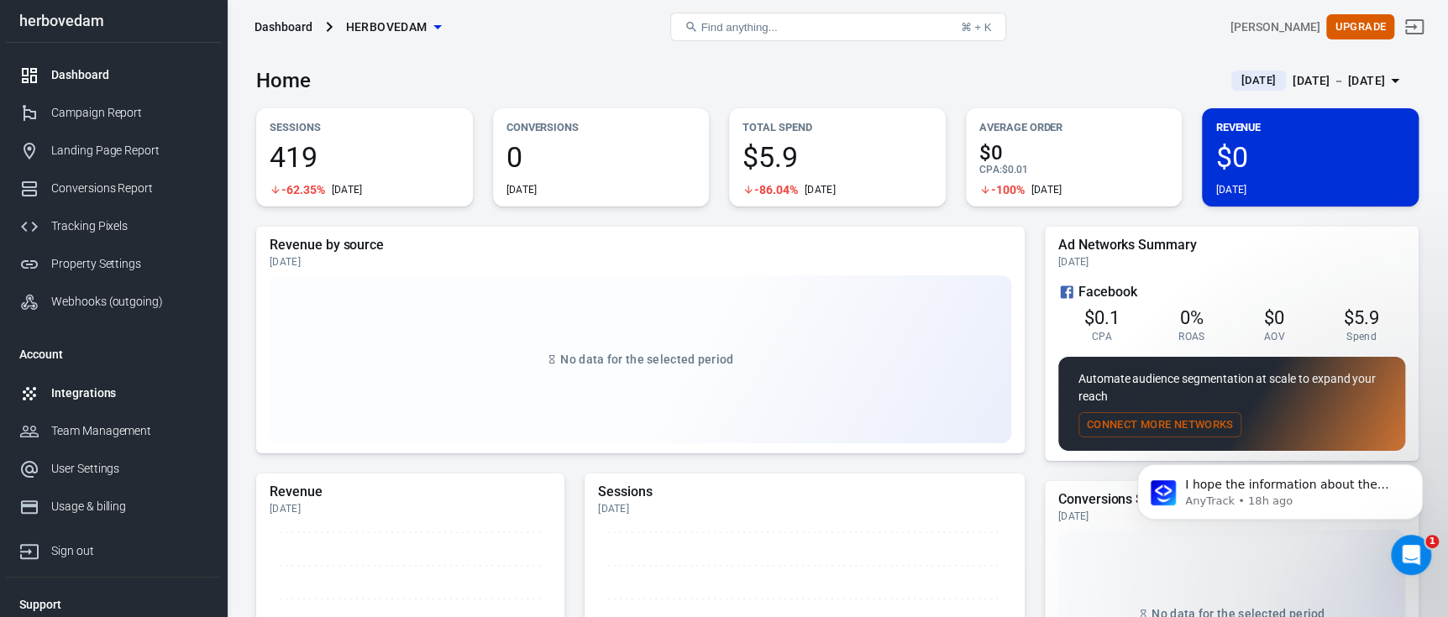
click at [86, 386] on div "Integrations" at bounding box center [129, 394] width 156 height 18
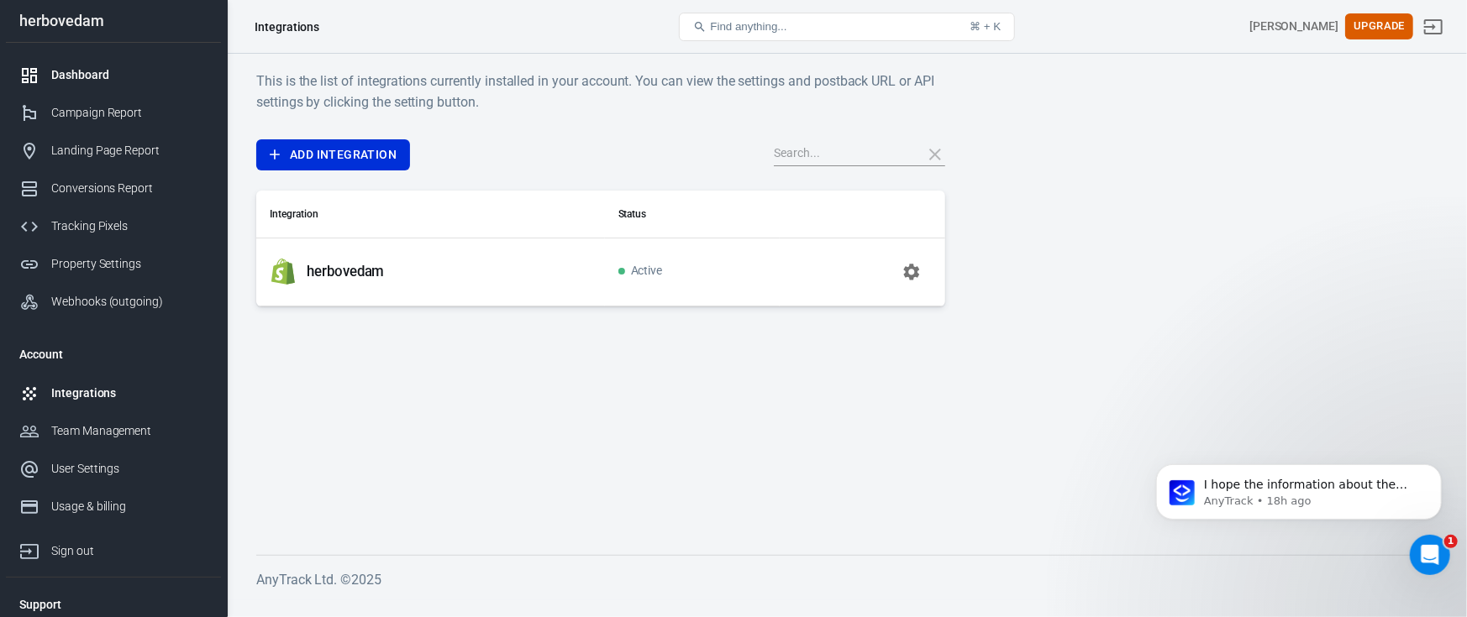
click at [138, 70] on div "Dashboard" at bounding box center [129, 75] width 156 height 18
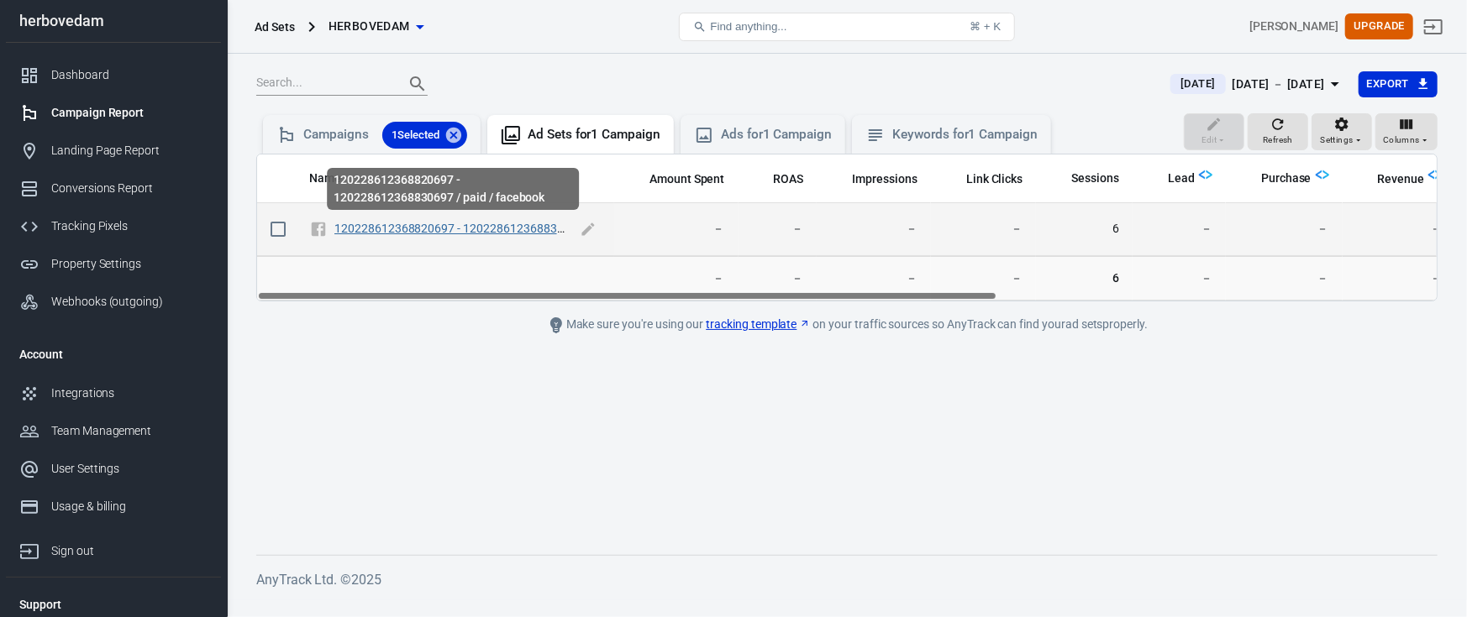
click at [496, 224] on link "120228612368820697 - 120228612368830697 / paid / facebook" at bounding box center [504, 228] width 340 height 13
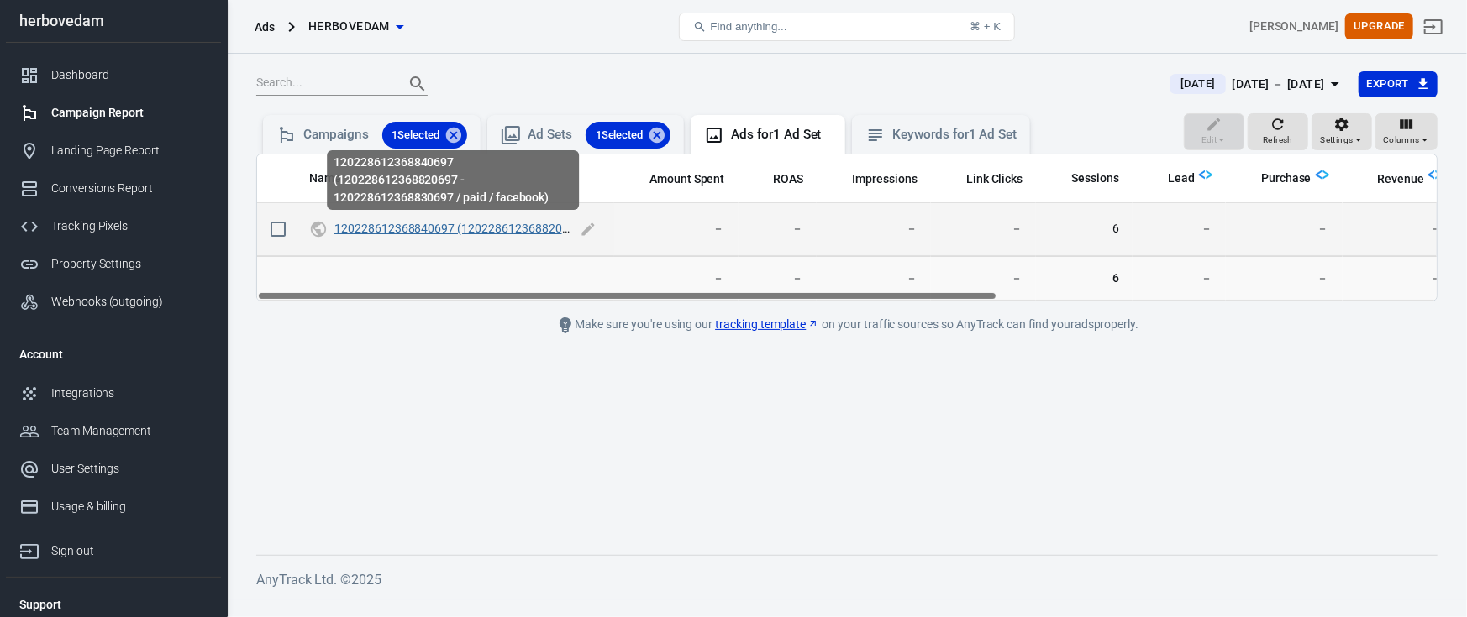
click at [510, 233] on link "120228612368840697 (120228612368820697 - 120228612368830697 / paid / facebook)" at bounding box center [569, 228] width 471 height 13
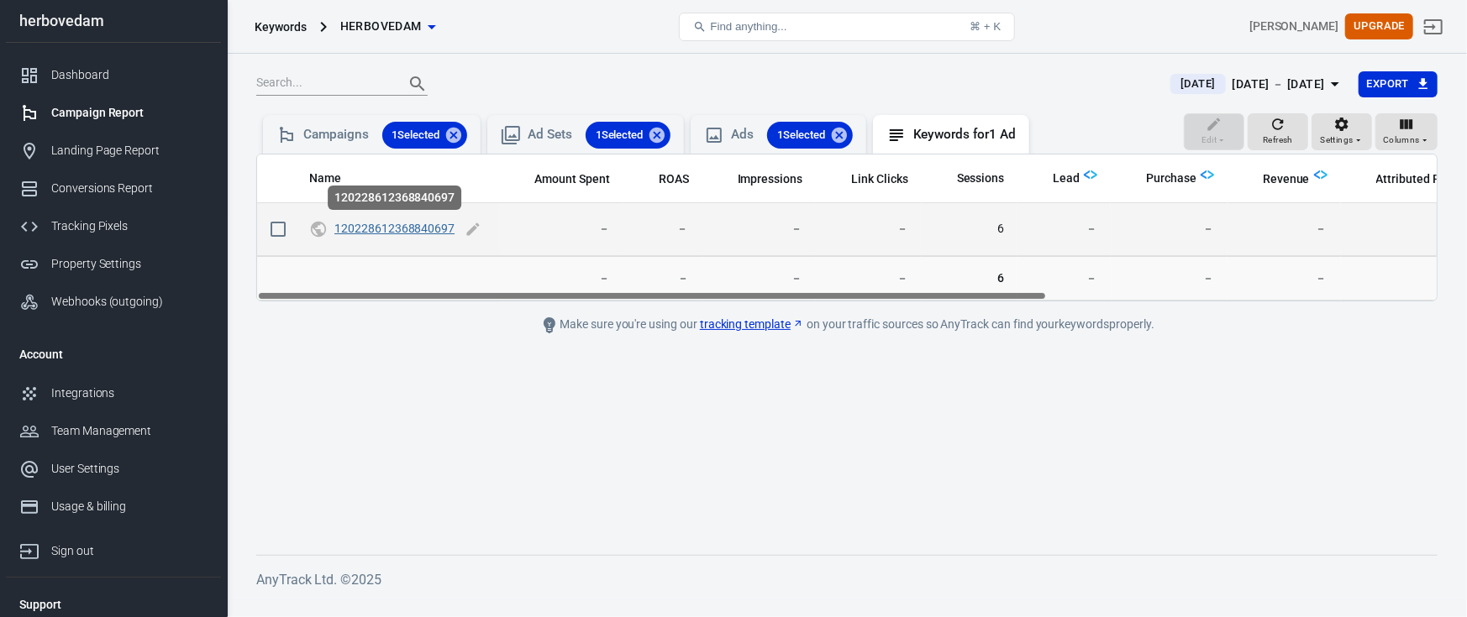
click at [444, 226] on link "120228612368840697" at bounding box center [394, 228] width 120 height 13
checkbox input "true"
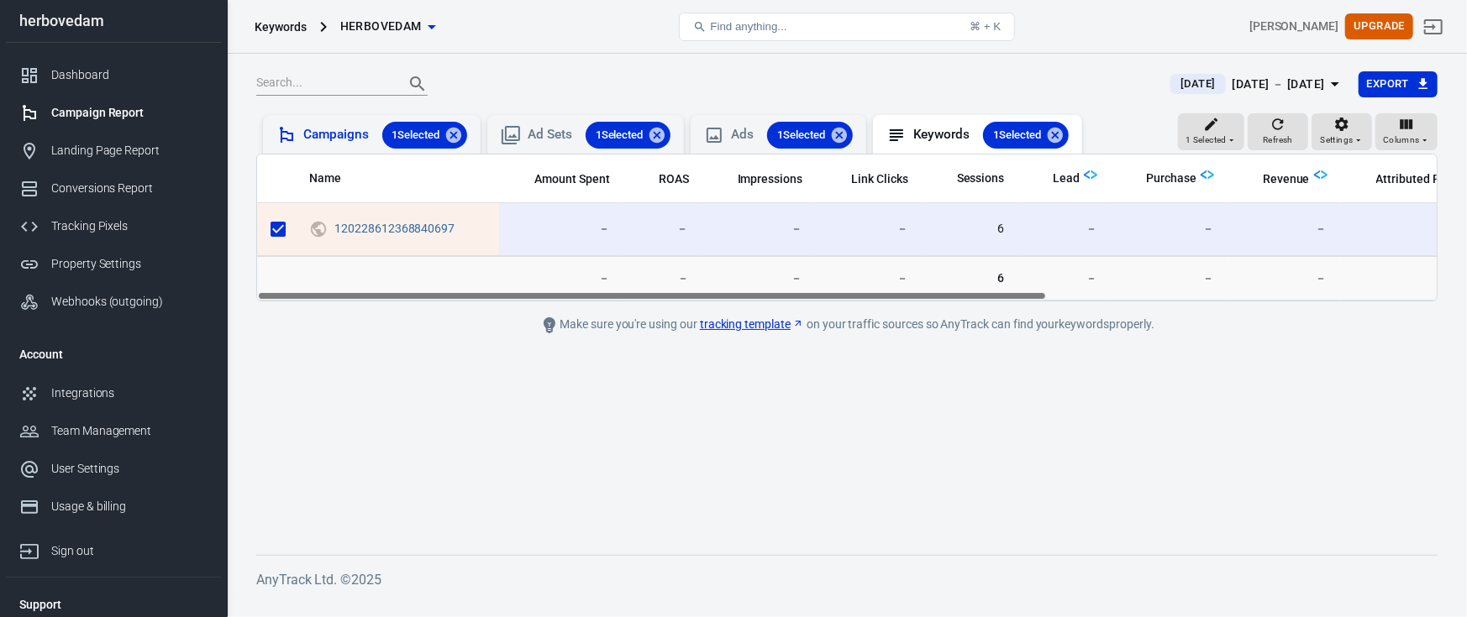
click at [354, 126] on div "Campaigns 1 Selected" at bounding box center [385, 135] width 164 height 27
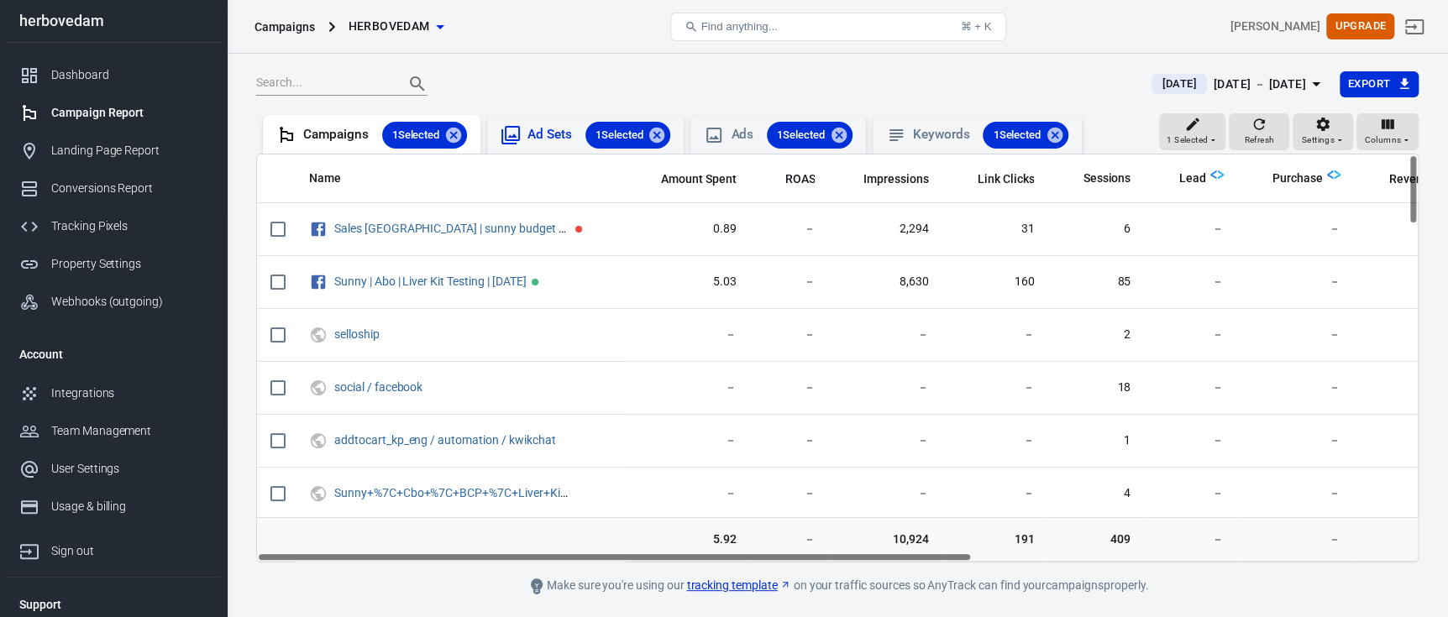
click at [512, 131] on icon at bounding box center [511, 135] width 20 height 20
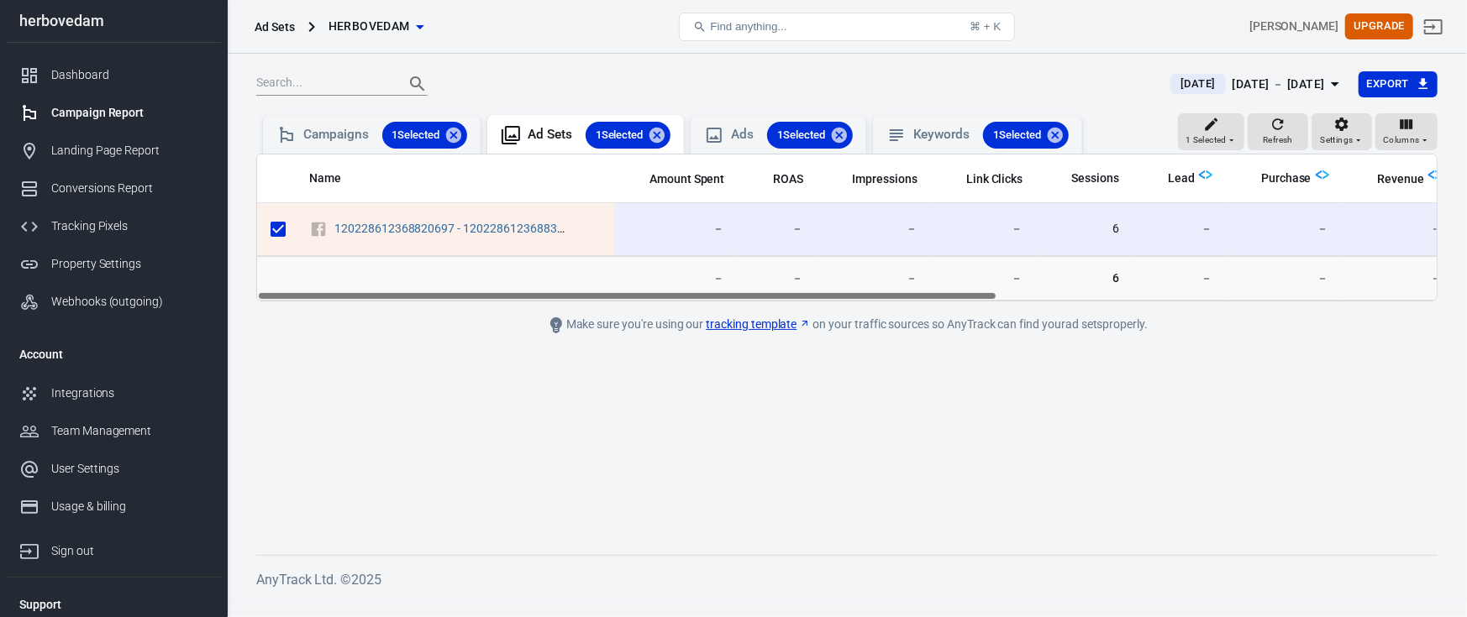
click at [754, 323] on link "tracking template" at bounding box center [758, 325] width 104 height 18
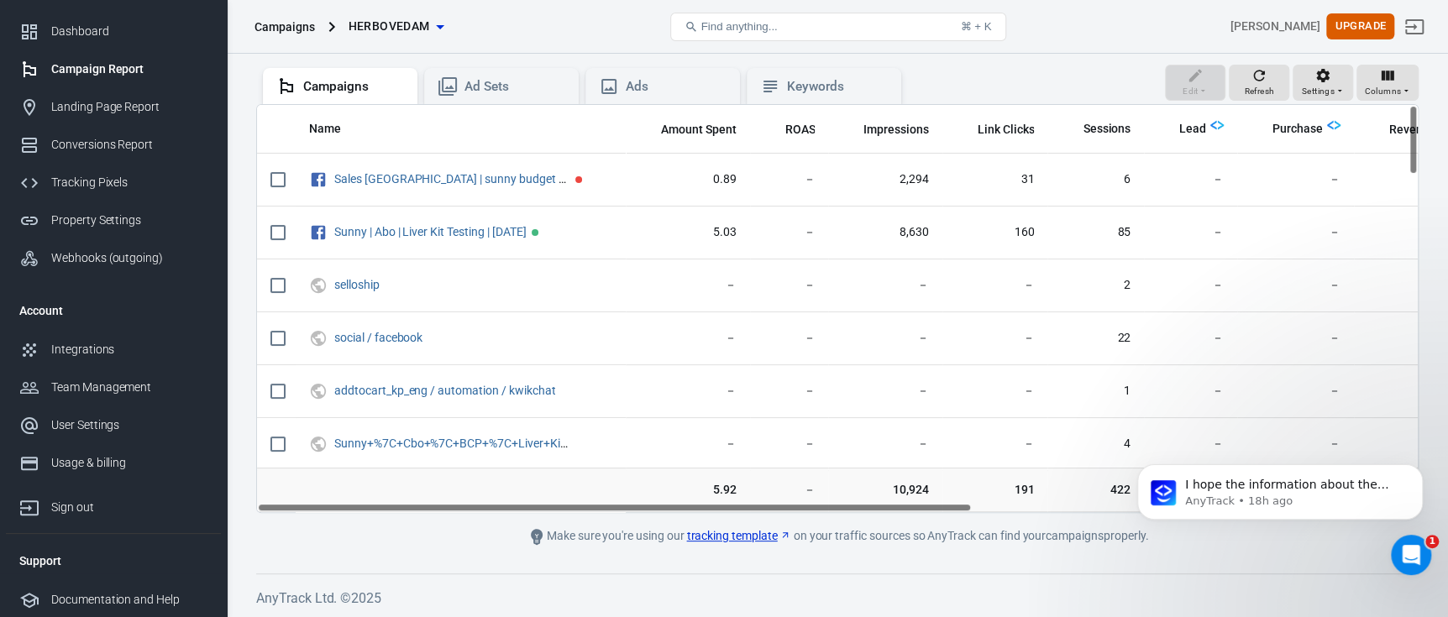
scroll to position [48, 0]
click at [54, 557] on li "Support" at bounding box center [113, 561] width 215 height 40
click at [97, 589] on li "Documentation and Help" at bounding box center [113, 600] width 215 height 38
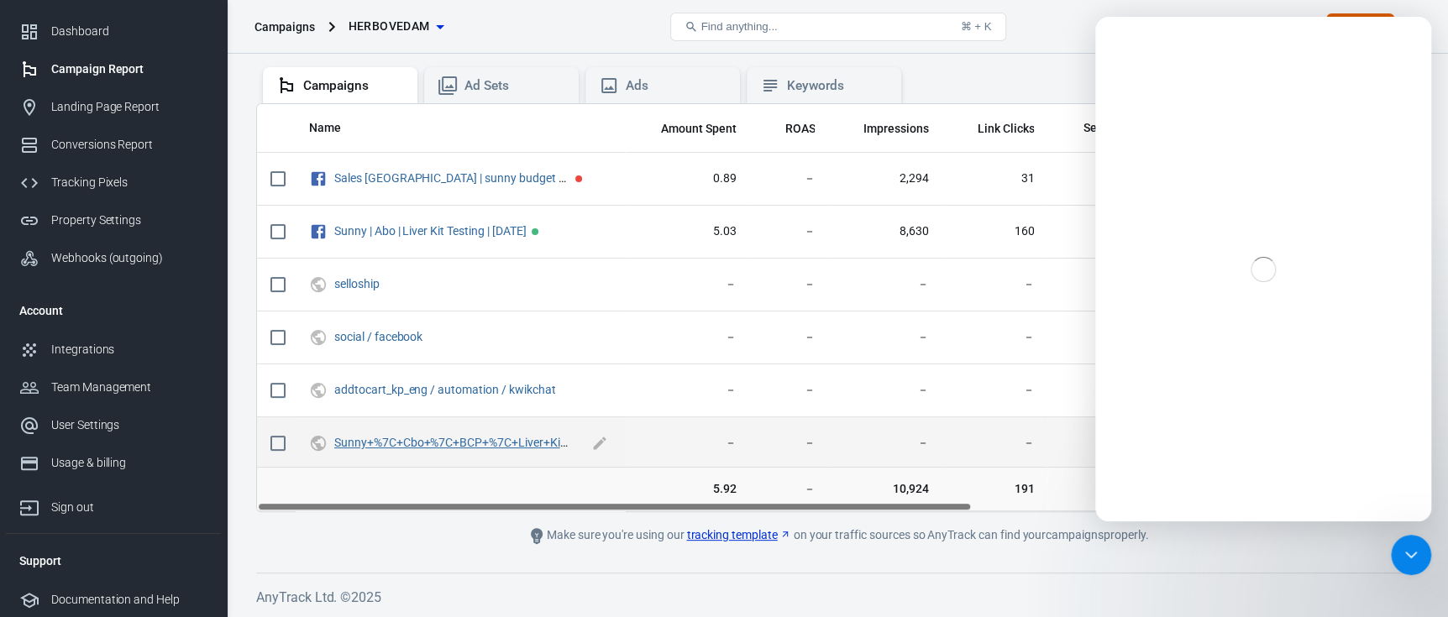
scroll to position [0, 0]
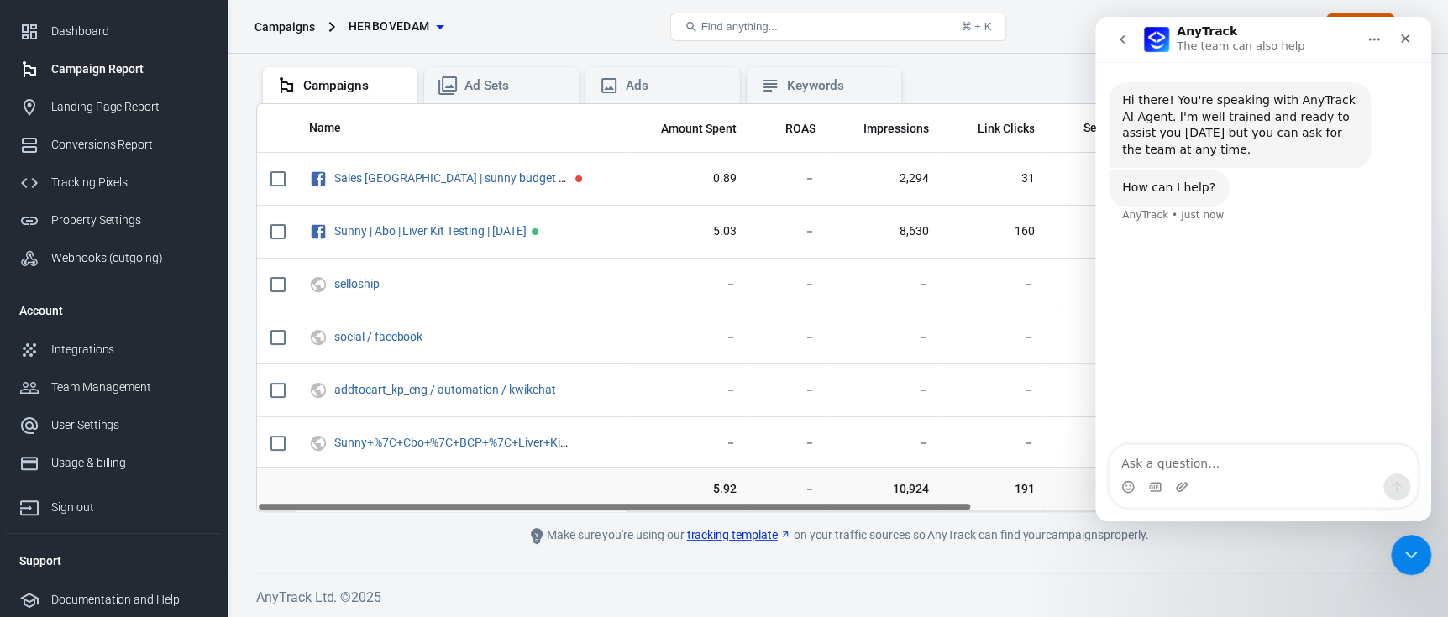
click at [1171, 469] on textarea "Ask a question…" at bounding box center [1263, 459] width 307 height 29
type textarea "hlo"
type textarea "i cant"
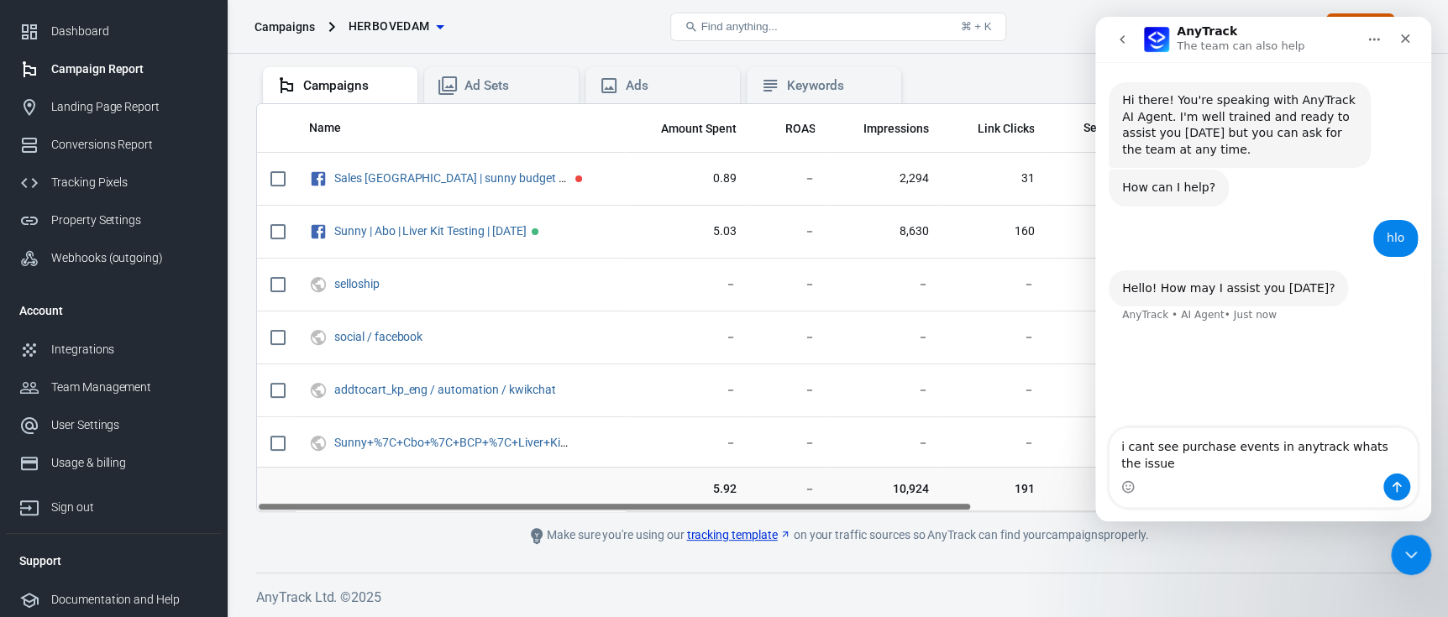
type textarea "i cant see purchase events in anytrack whats the issue?"
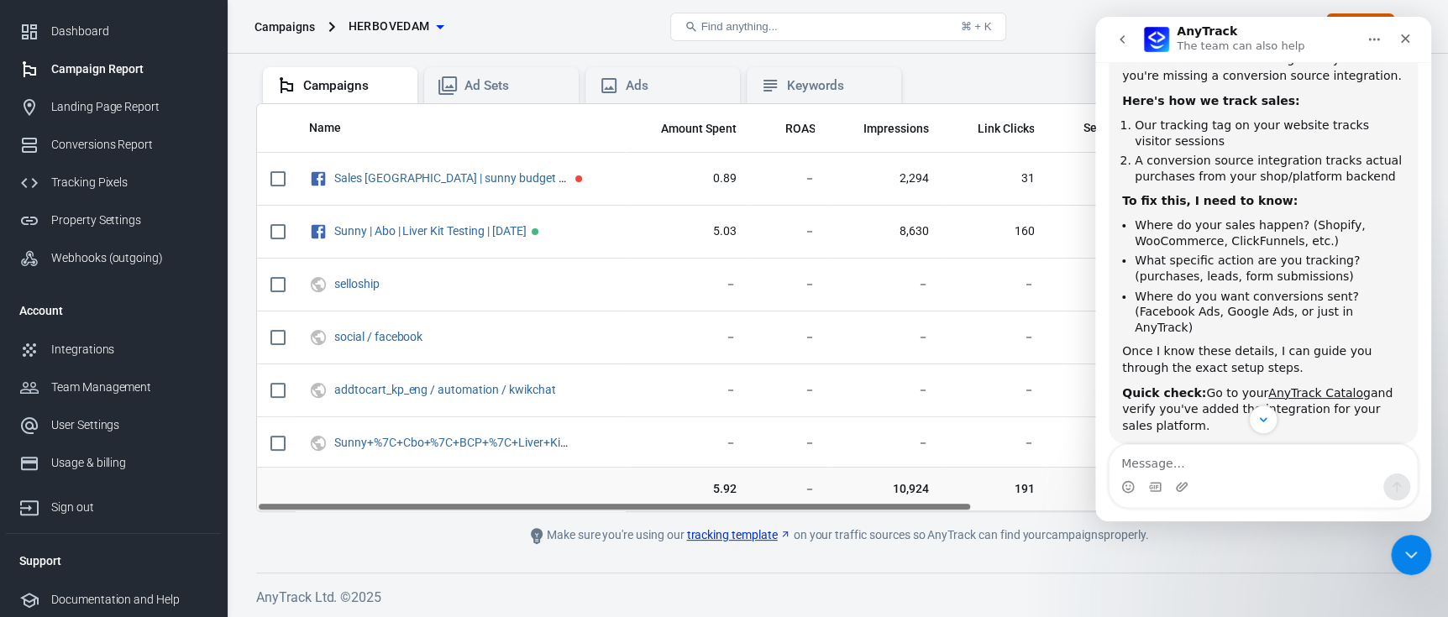
scroll to position [363, 0]
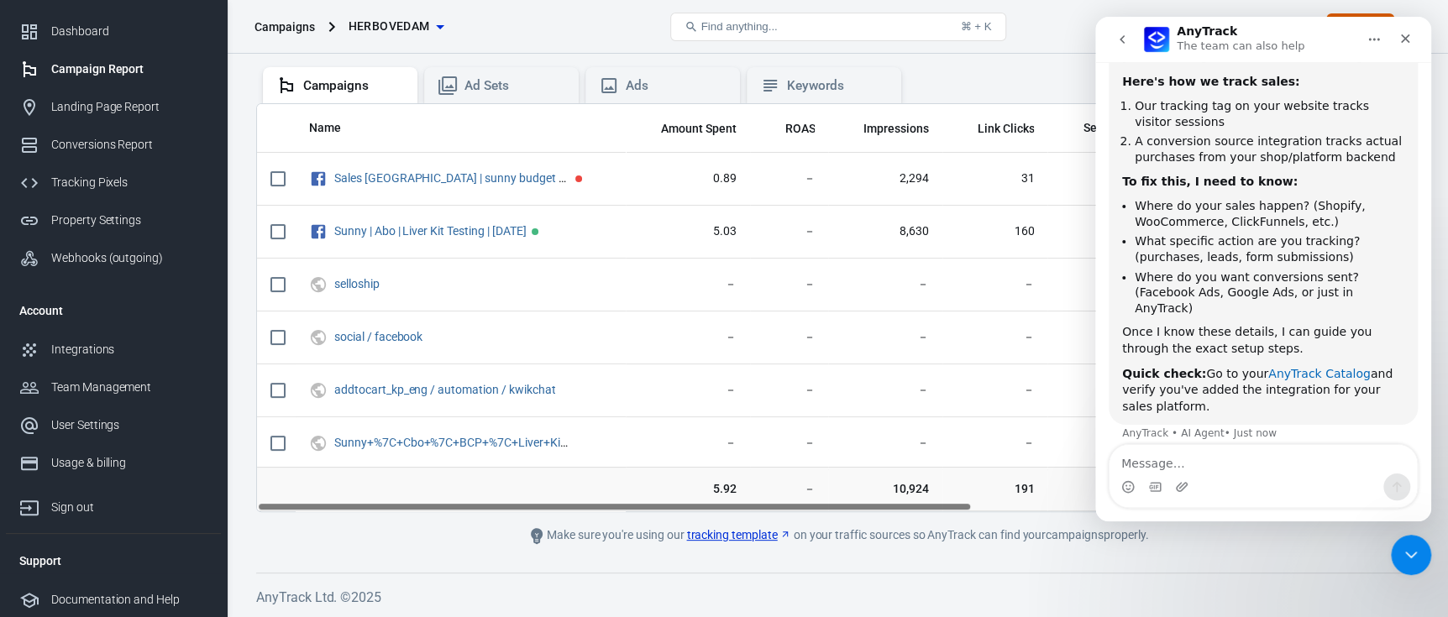
click at [1293, 367] on link "AnyTrack Catalog" at bounding box center [1319, 373] width 102 height 13
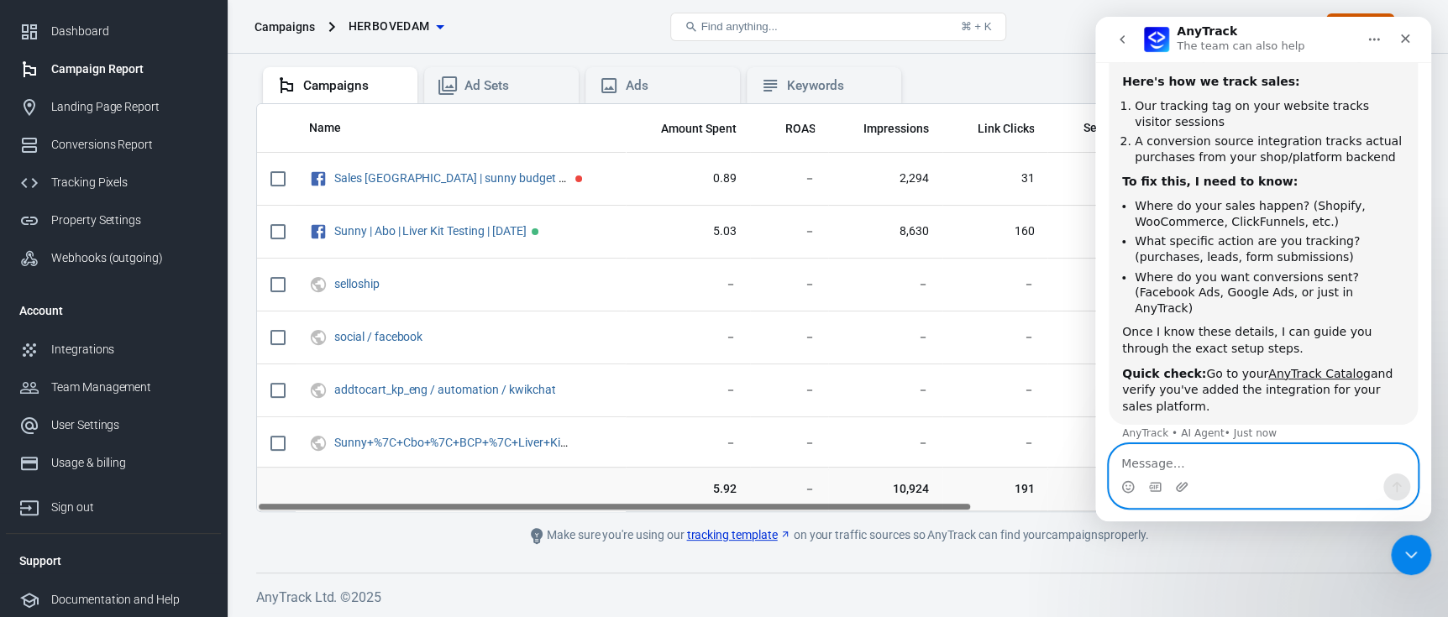
click at [1201, 462] on textarea "Message…" at bounding box center [1263, 459] width 307 height 29
type textarea "integration is askin for plan"
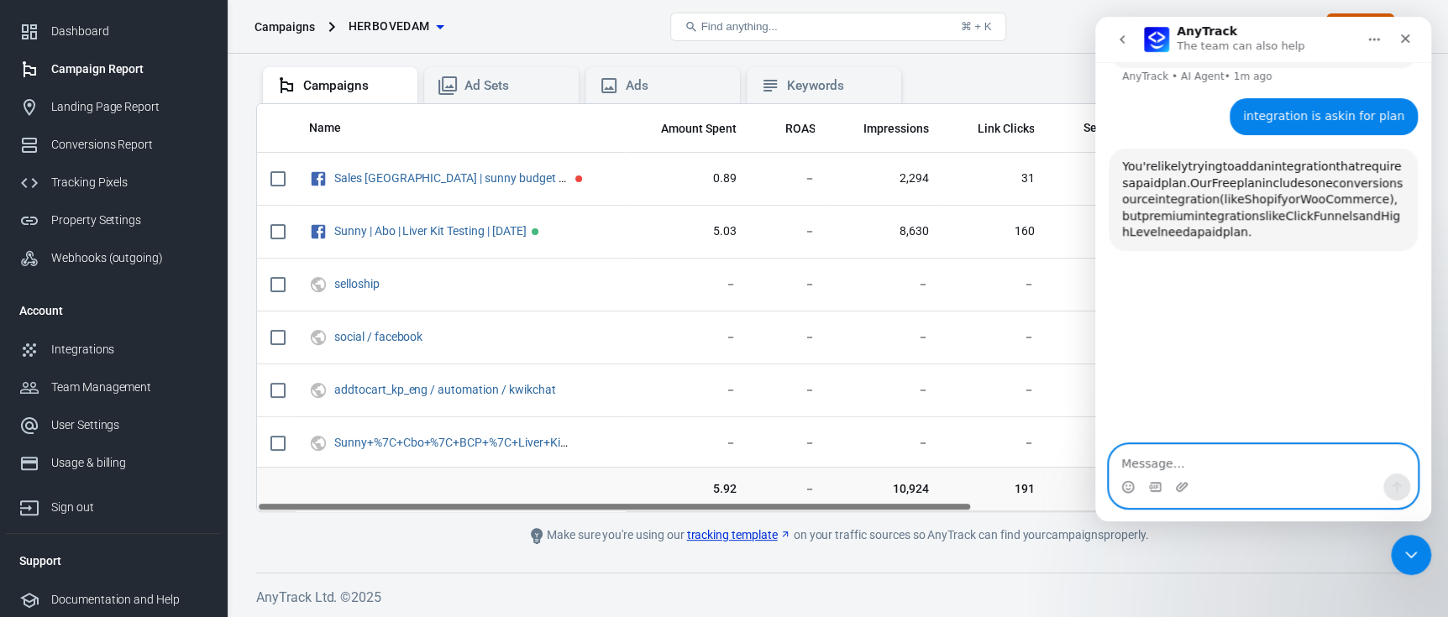
scroll to position [729, 0]
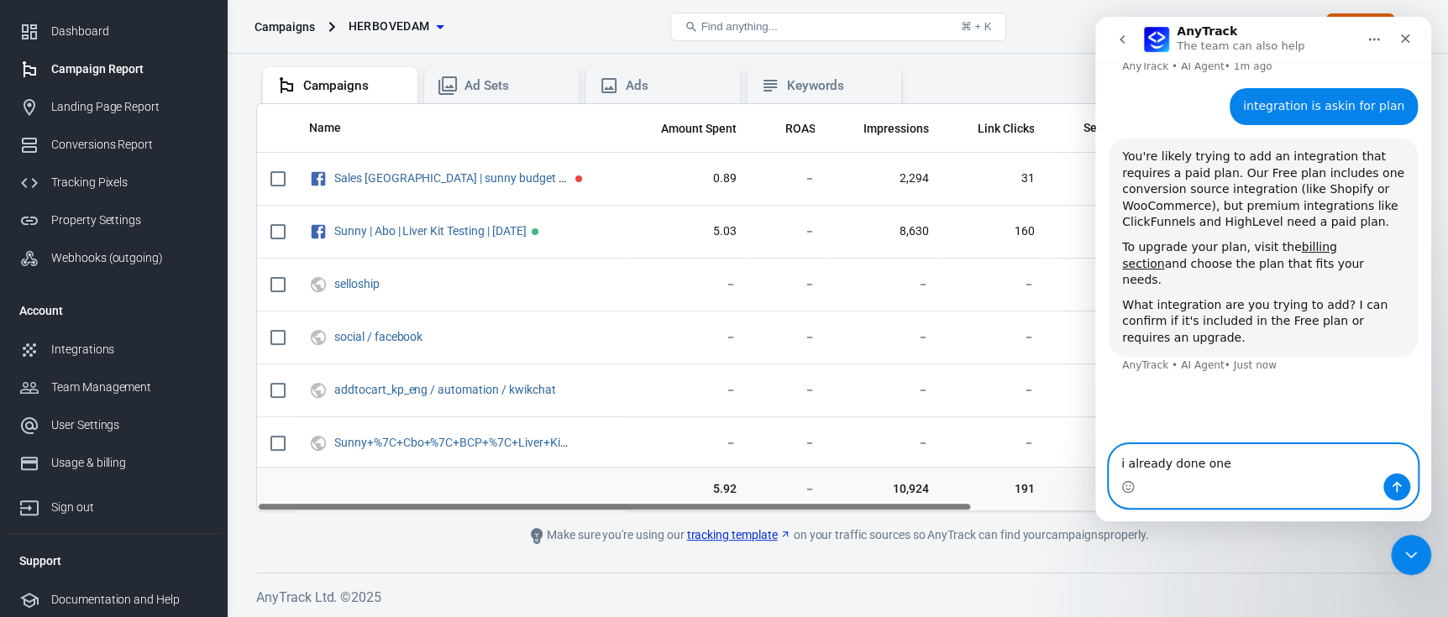
type textarea "i already done one"
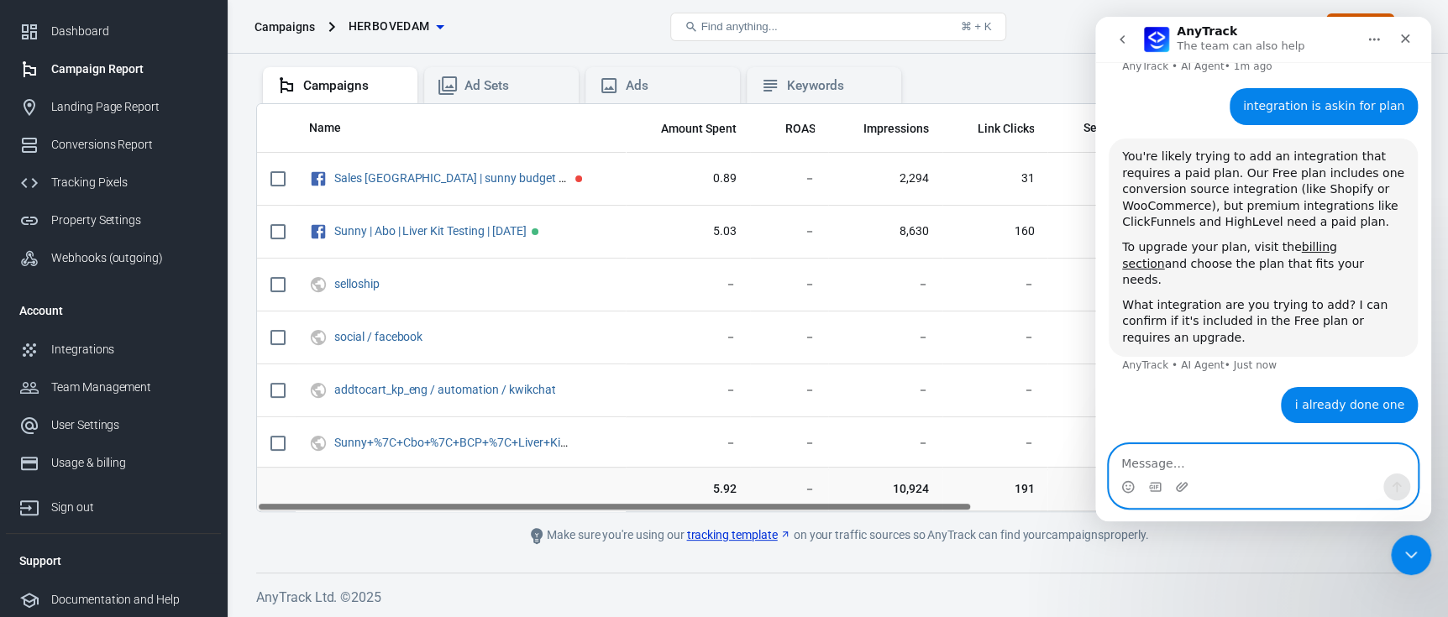
scroll to position [749, 0]
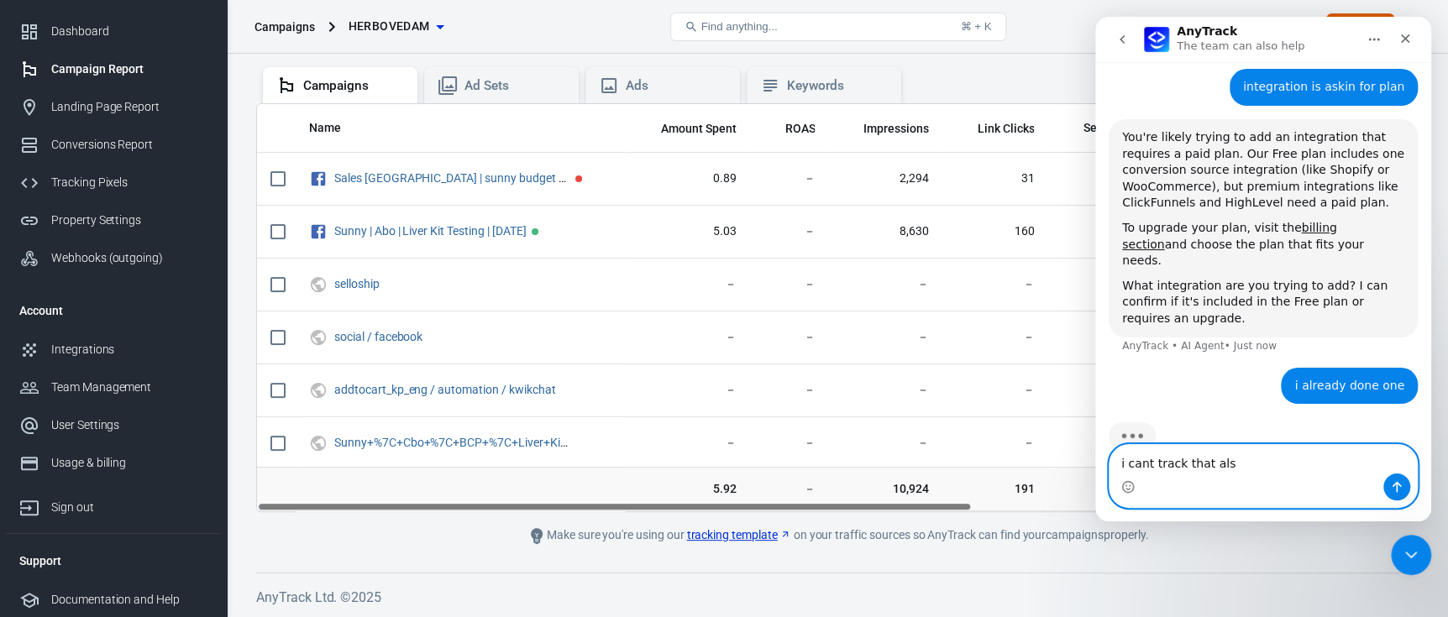
type textarea "i cant track that also"
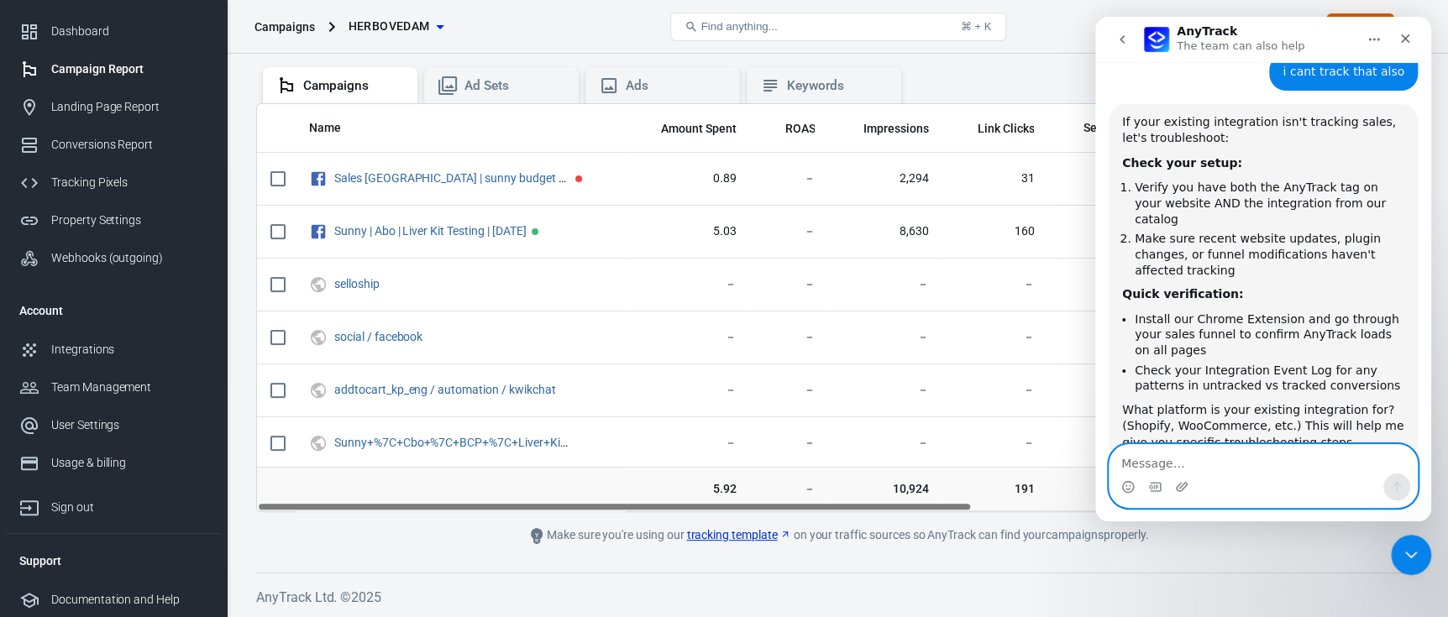
scroll to position [1089, 0]
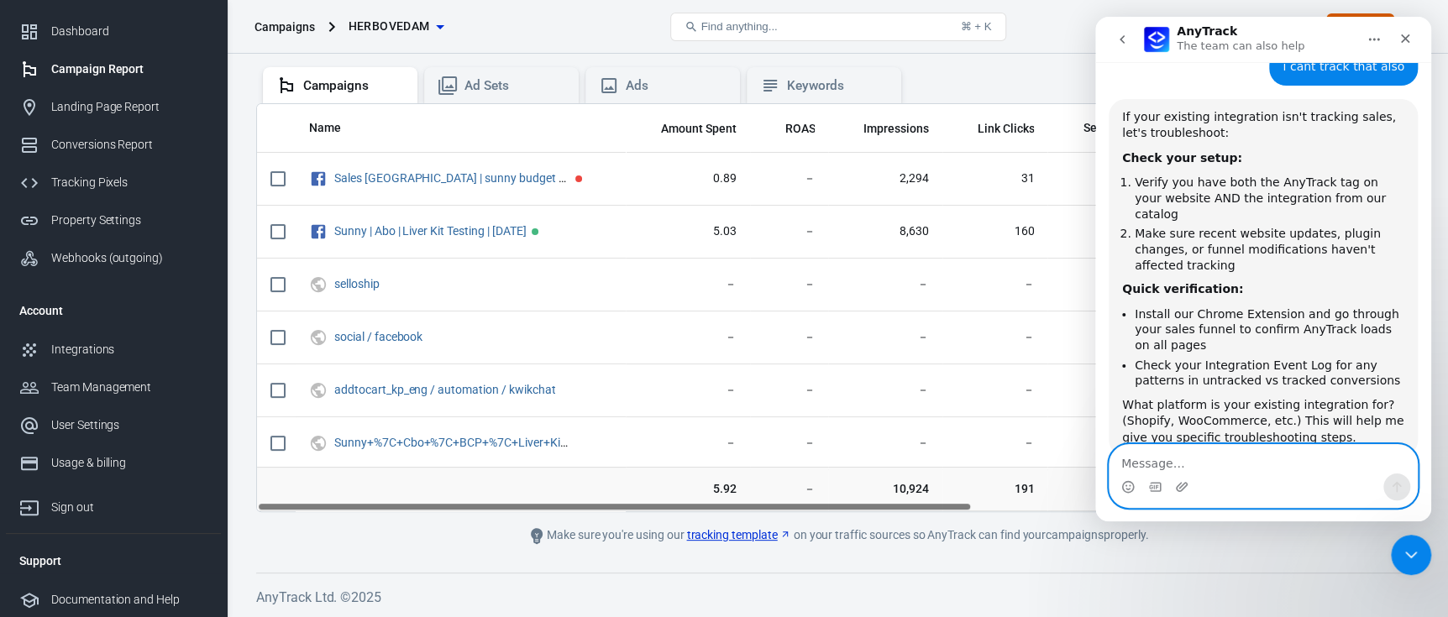
click at [1178, 454] on textarea "Message…" at bounding box center [1263, 459] width 307 height 29
type textarea "shopify"
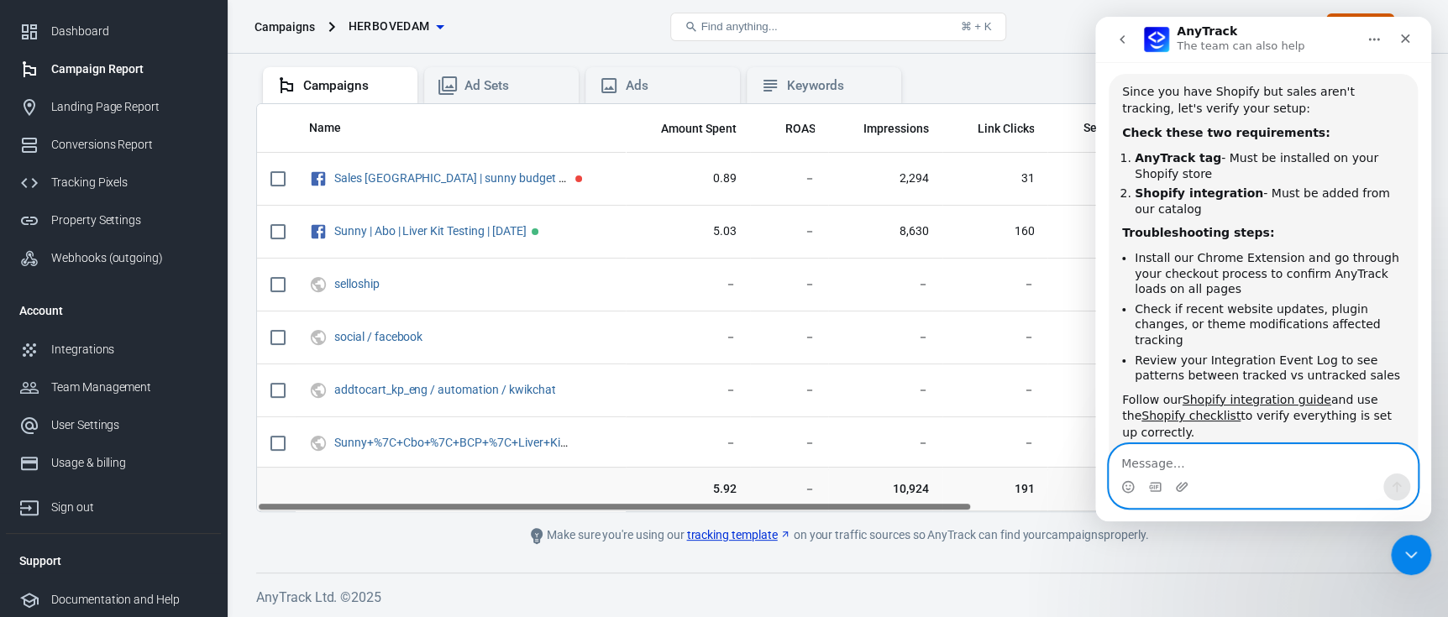
scroll to position [1539, 0]
type textarea "yes its setup"
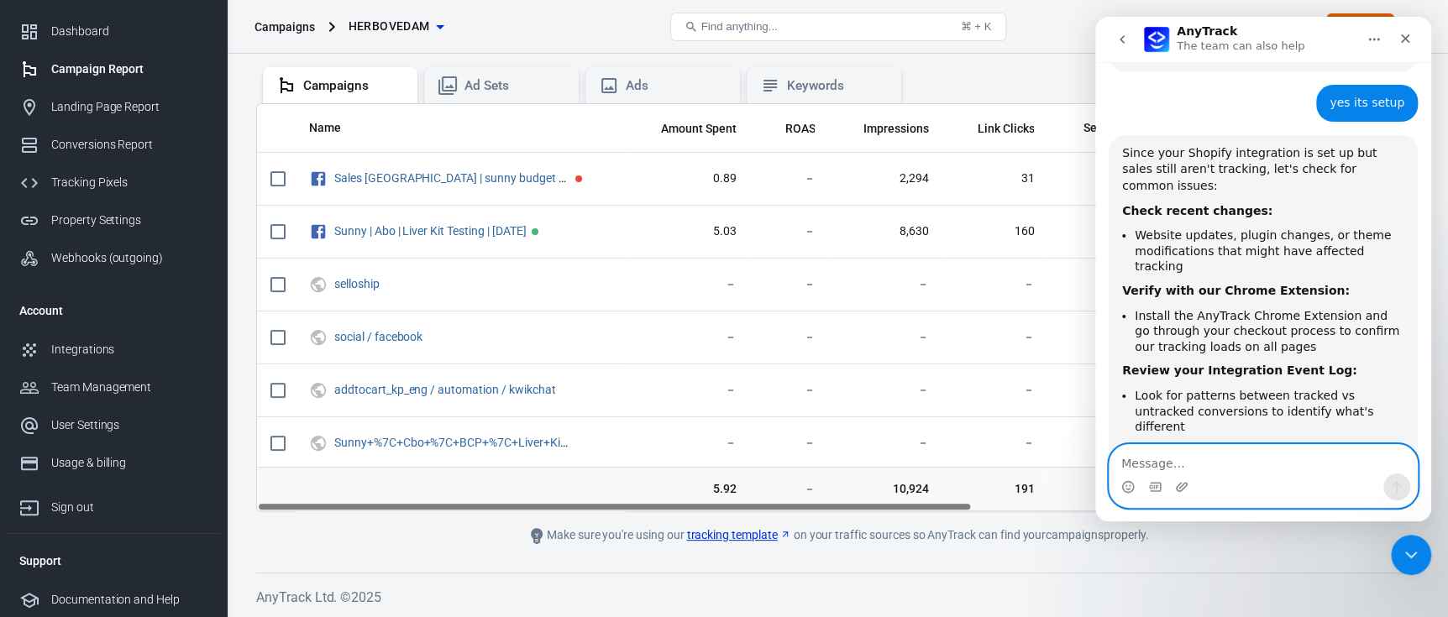
scroll to position [1948, 0]
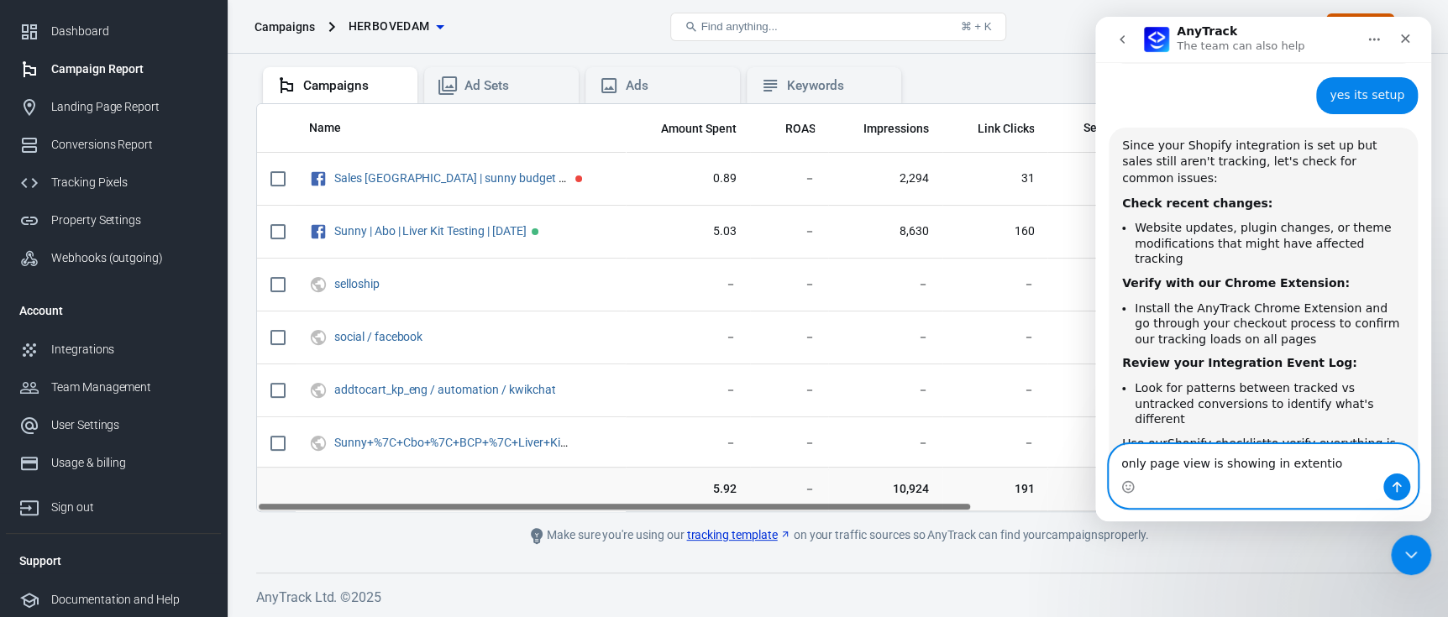
type textarea "only page view is showing in extention"
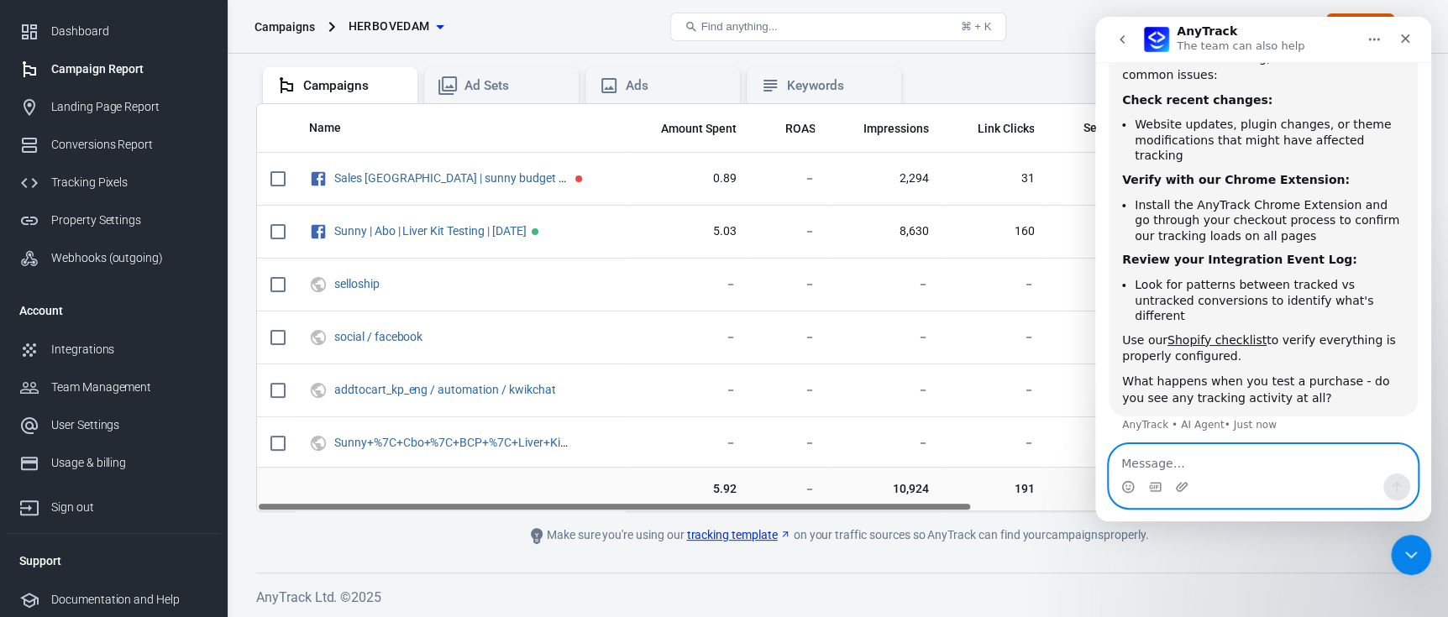
scroll to position [2052, 0]
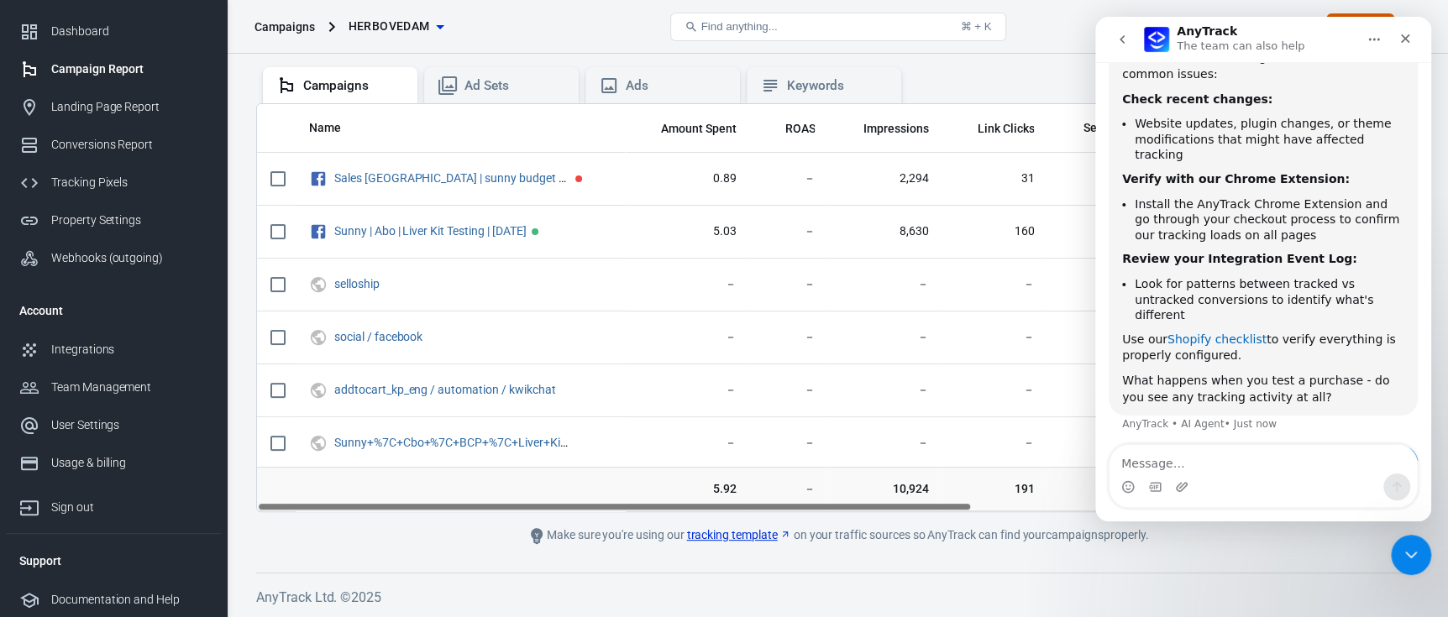
click at [1210, 333] on link "Shopify checklist" at bounding box center [1217, 339] width 99 height 13
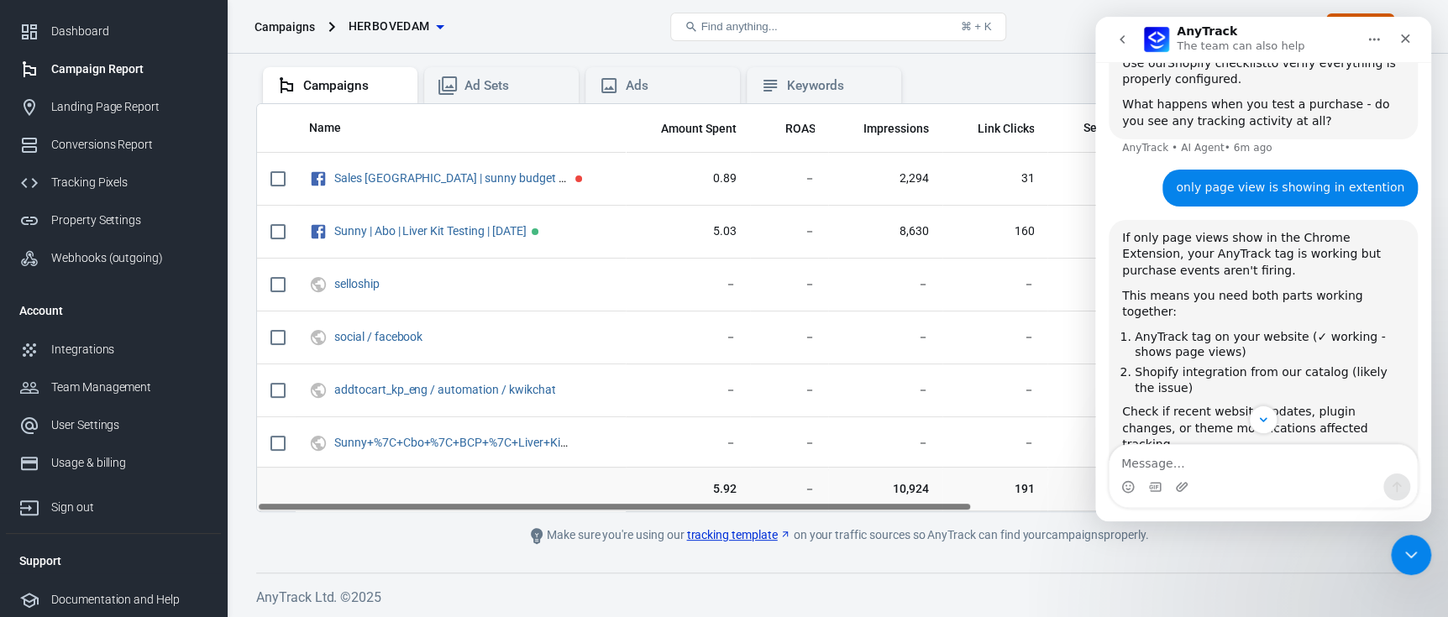
scroll to position [2497, 0]
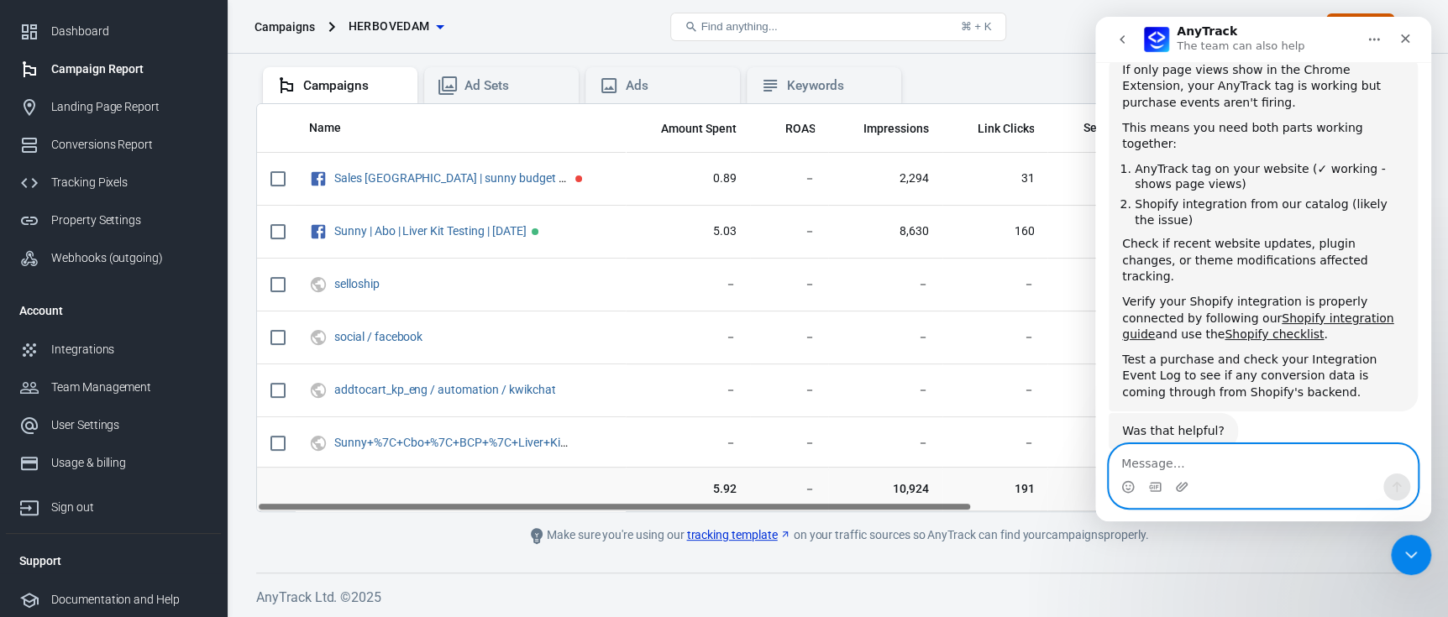
click at [1177, 459] on textarea "Message…" at bounding box center [1263, 459] width 307 height 29
type textarea "no changes i setup everything fine"
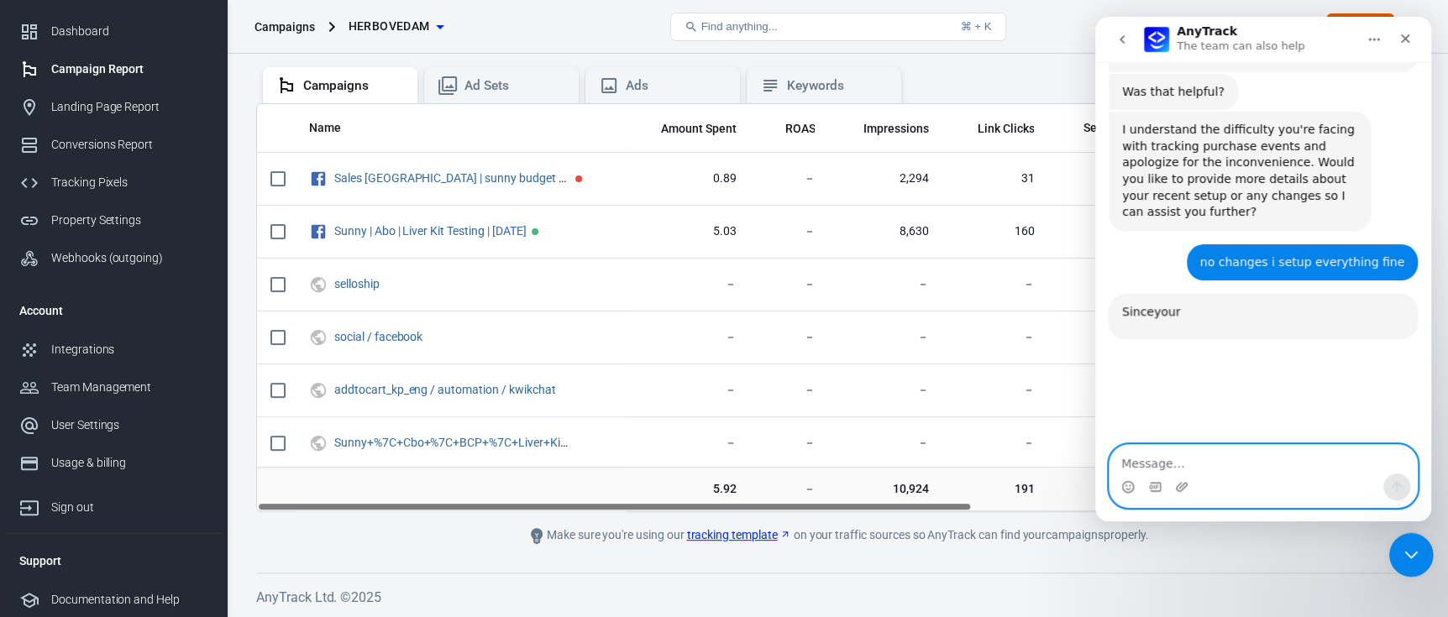
scroll to position [2864, 0]
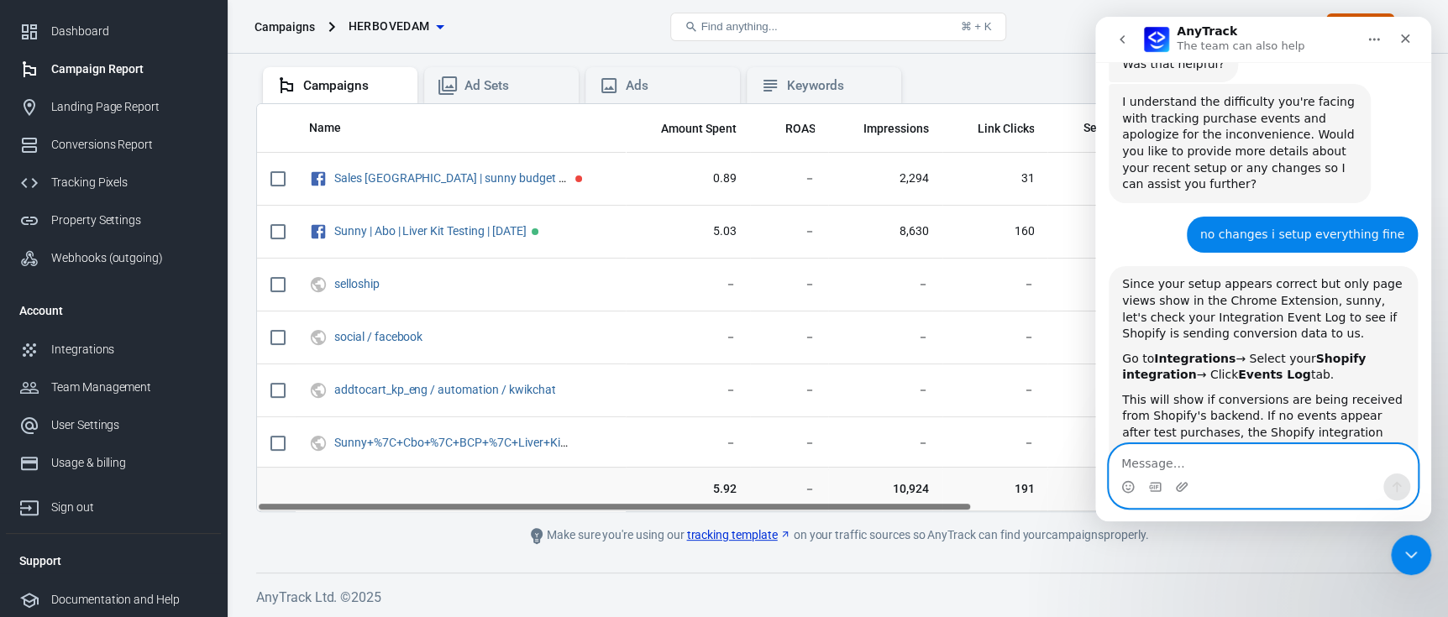
click at [1195, 455] on textarea "Message…" at bounding box center [1263, 459] width 307 height 29
type textarea "its showing active status"
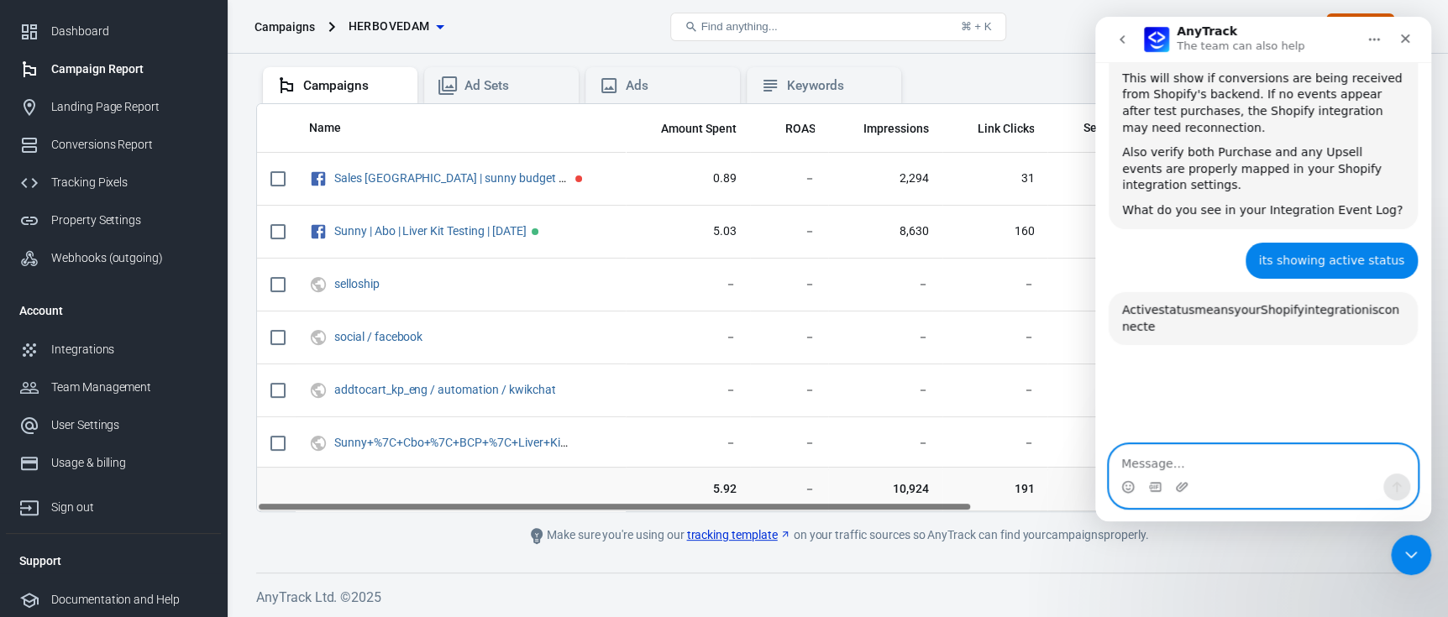
scroll to position [3211, 0]
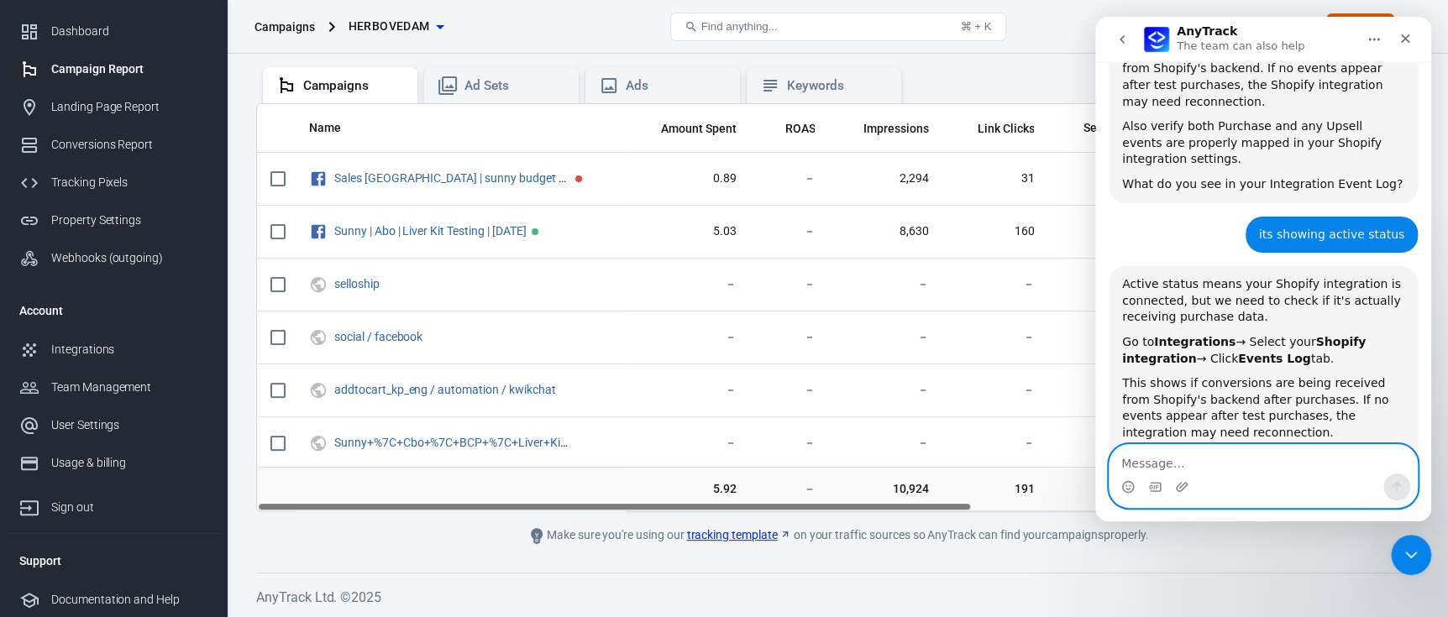
paste textarea "Once we successfully receive and verify a conversion for this integration, we w…"
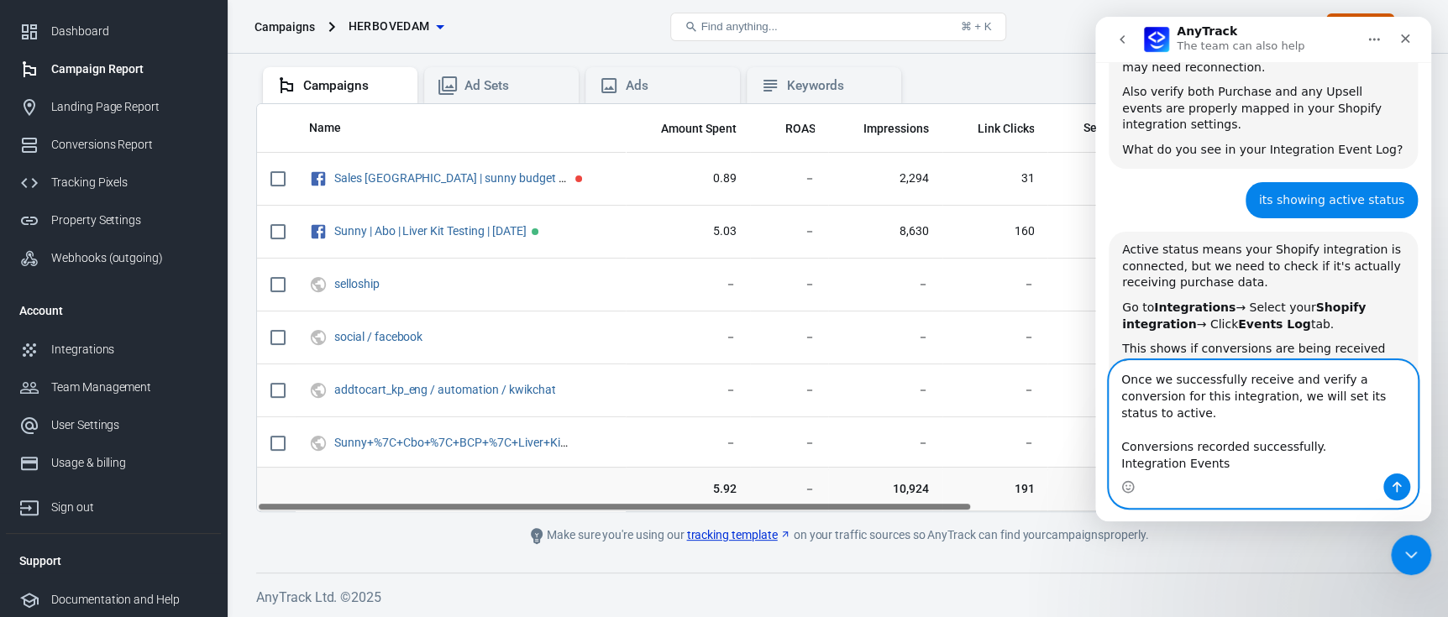
scroll to position [3247, 0]
type textarea "Once we successfully receive and verify a conversion for this integration, we w…"
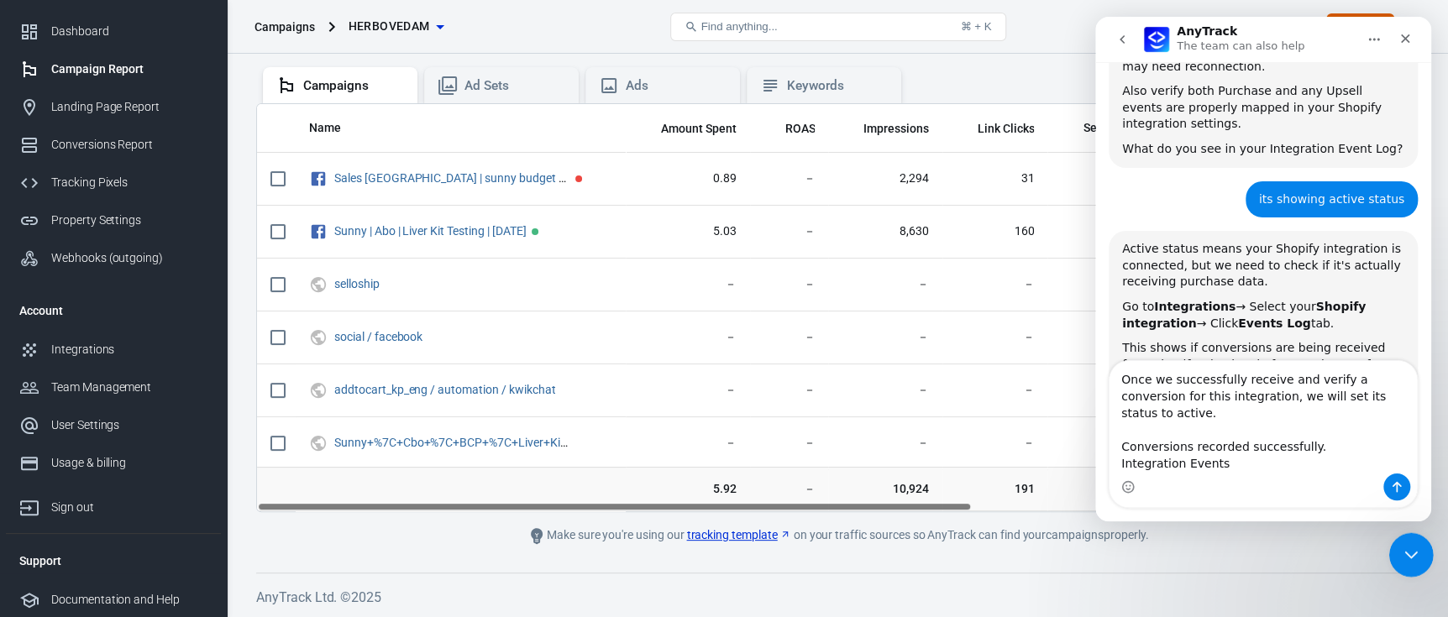
click at [1406, 538] on div "Close Intercom Messenger" at bounding box center [1409, 553] width 40 height 40
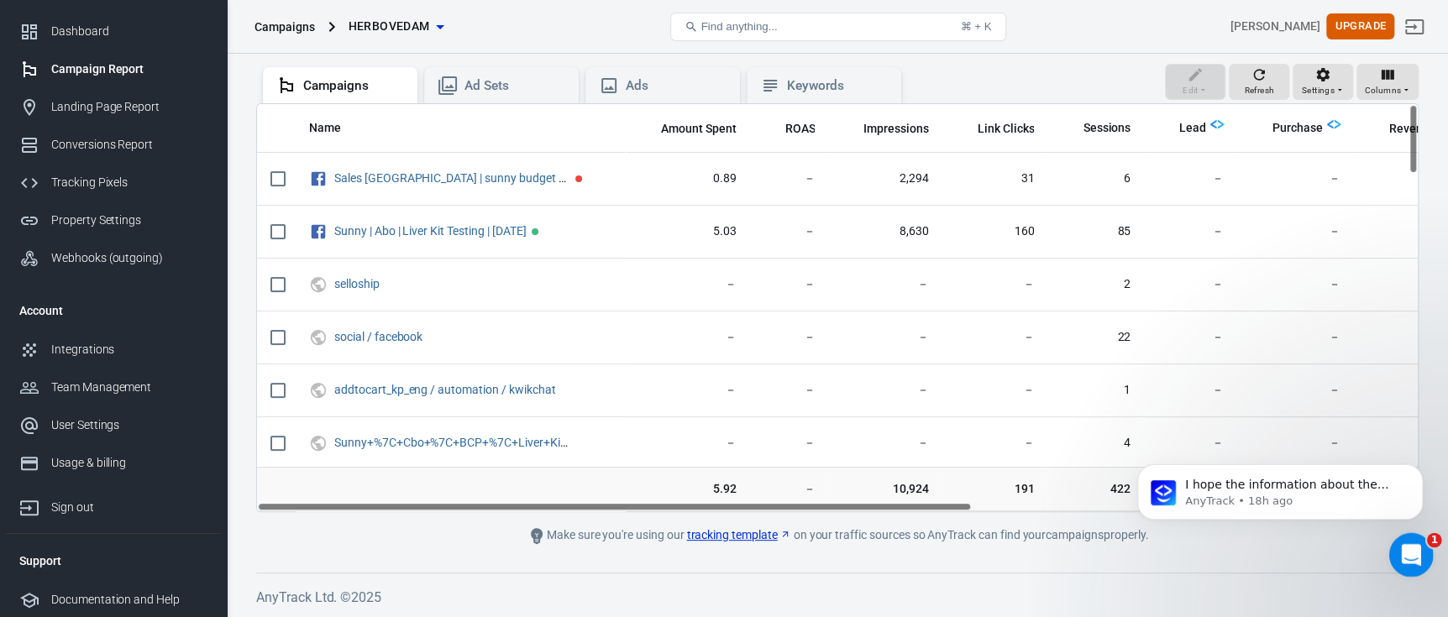
scroll to position [3226, 0]
click at [1397, 546] on div "Open Intercom Messenger" at bounding box center [1408, 552] width 55 height 55
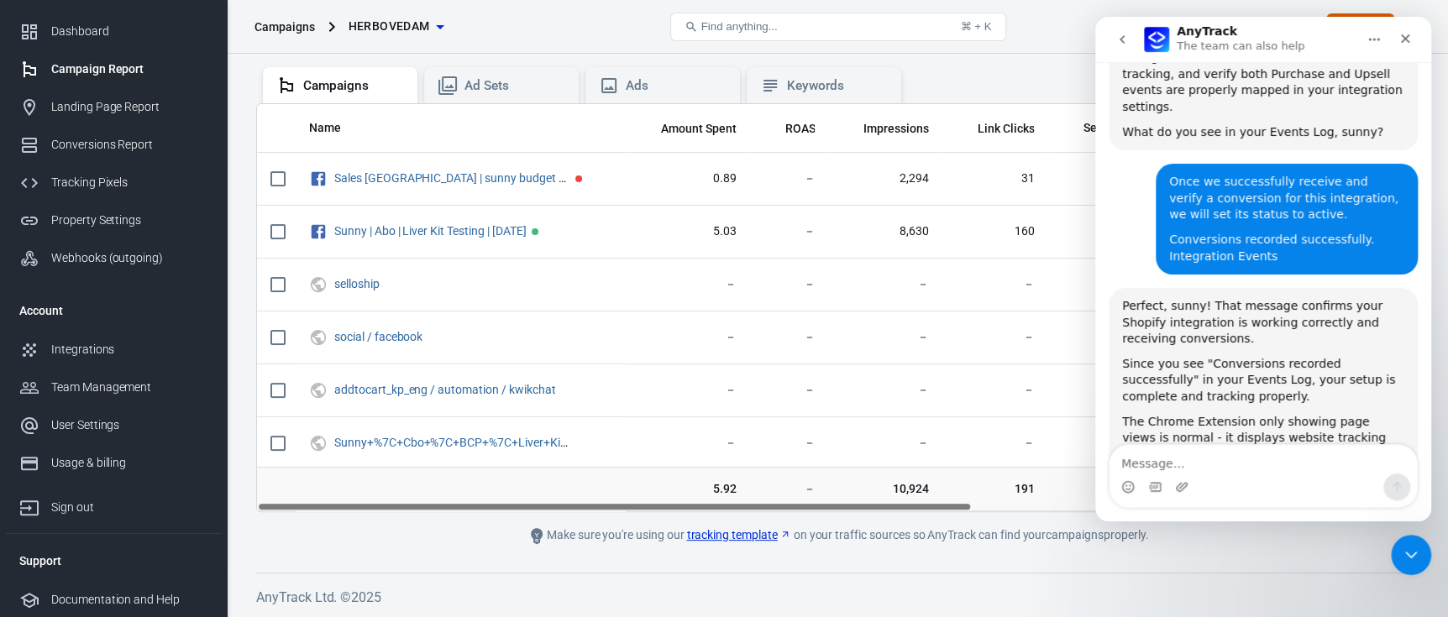
scroll to position [3595, 0]
click at [1173, 470] on textarea "Message…" at bounding box center [1263, 459] width 307 height 29
type textarea "b"
type textarea "not showing"
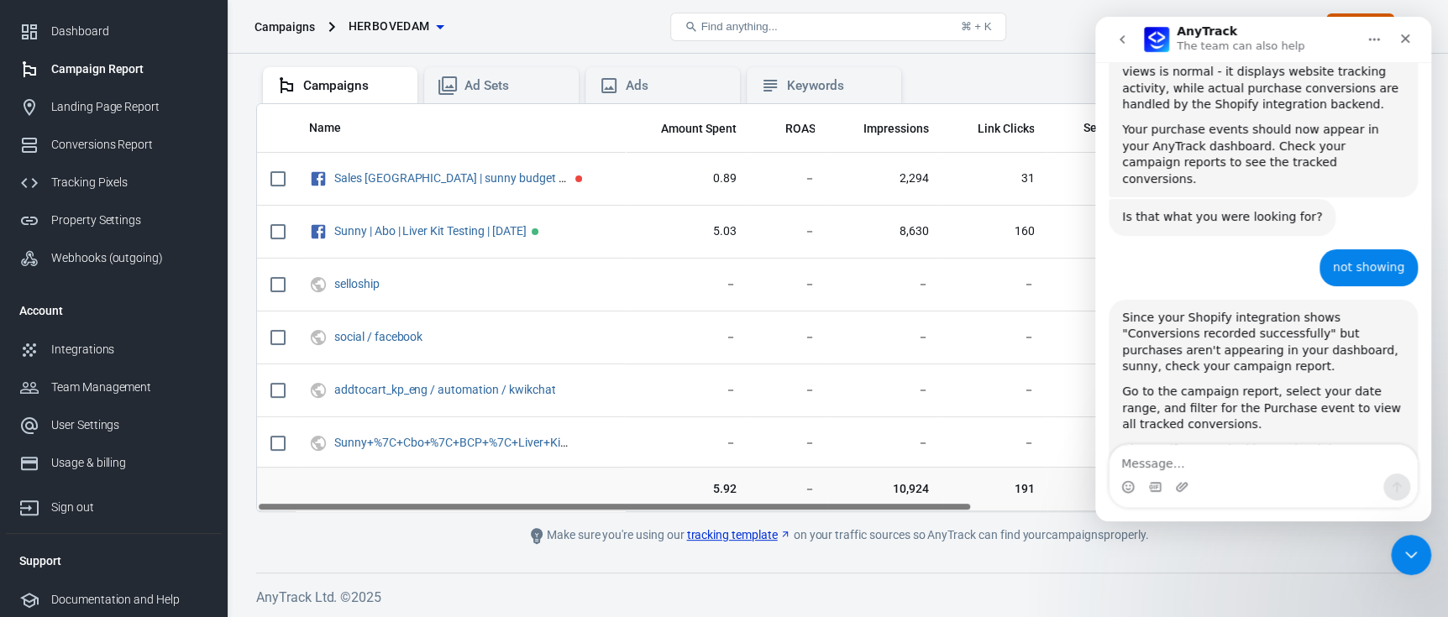
scroll to position [3996, 0]
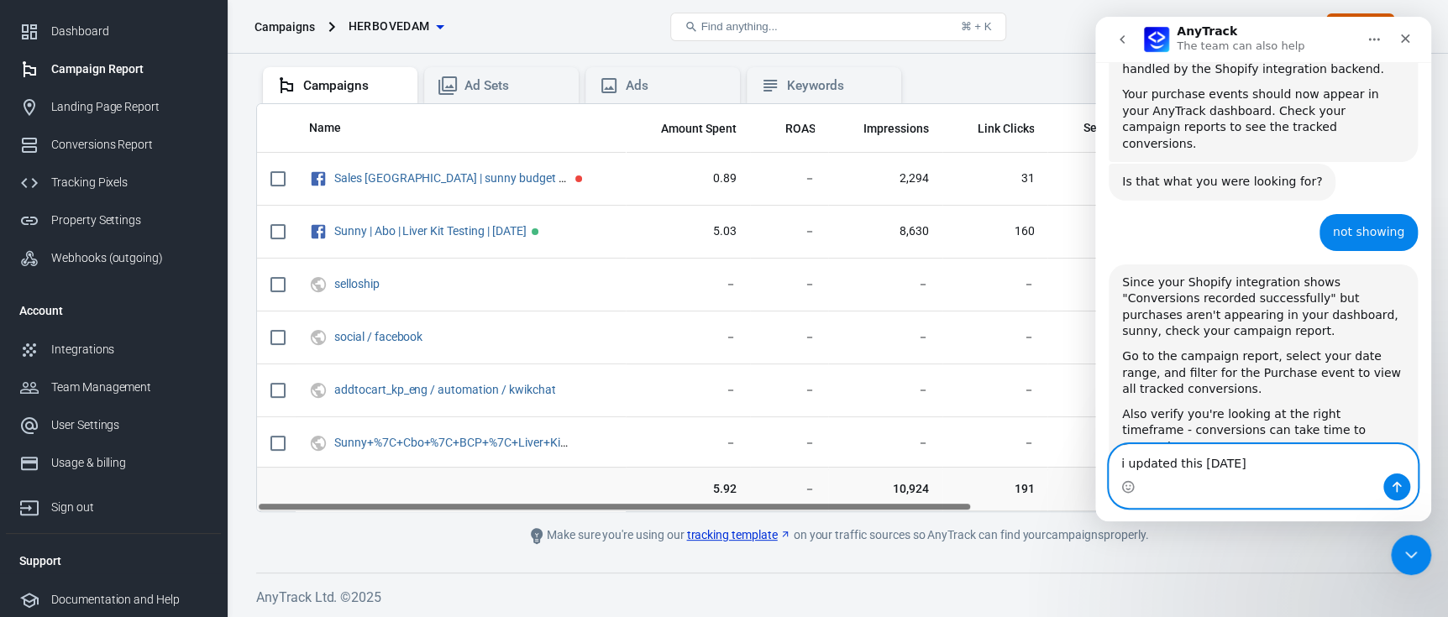
type textarea "i updated this today"
paste textarea "Message…"
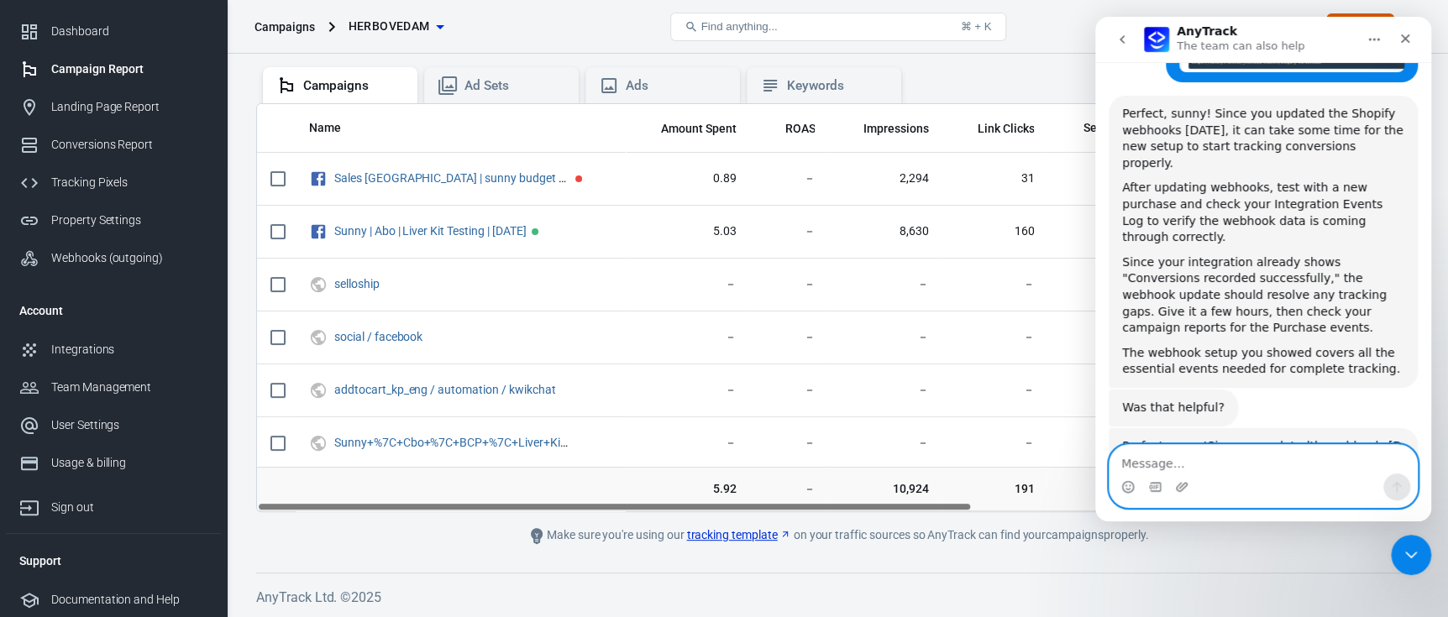
scroll to position [4801, 0]
click at [1161, 459] on textarea "Message…" at bounding box center [1263, 459] width 307 height 29
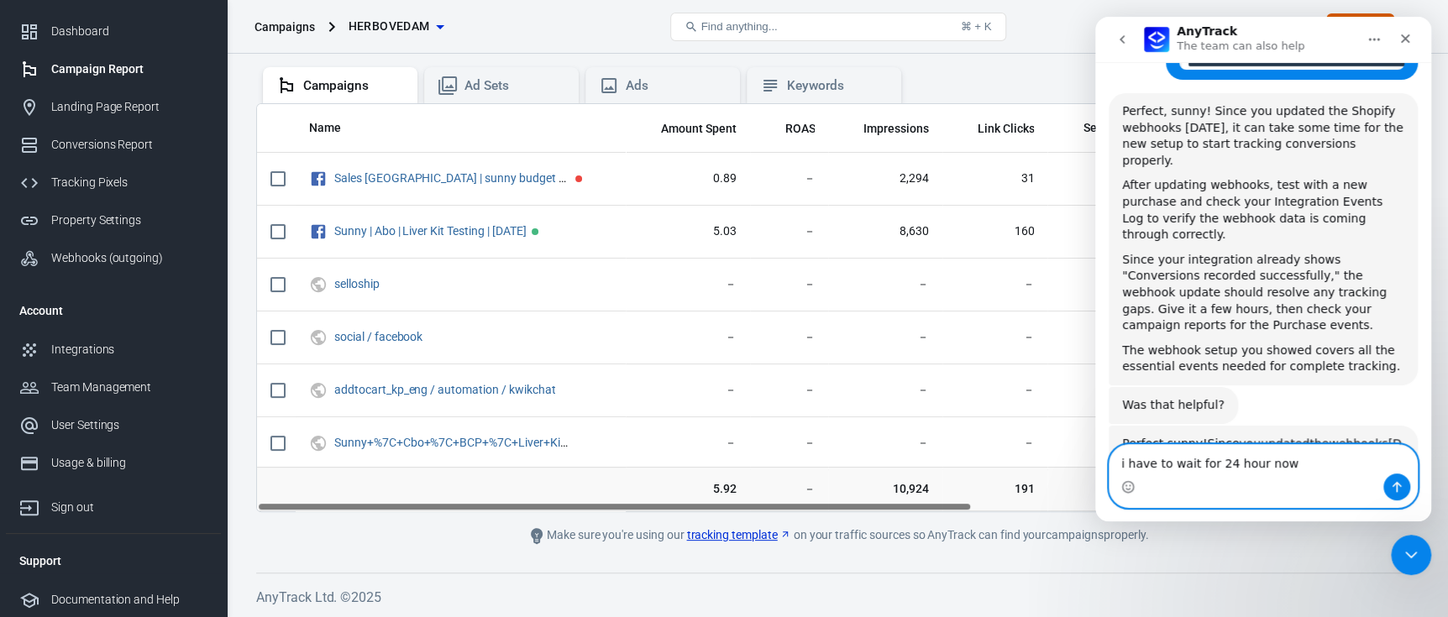
type textarea "i have to wait for 24 hour now/"
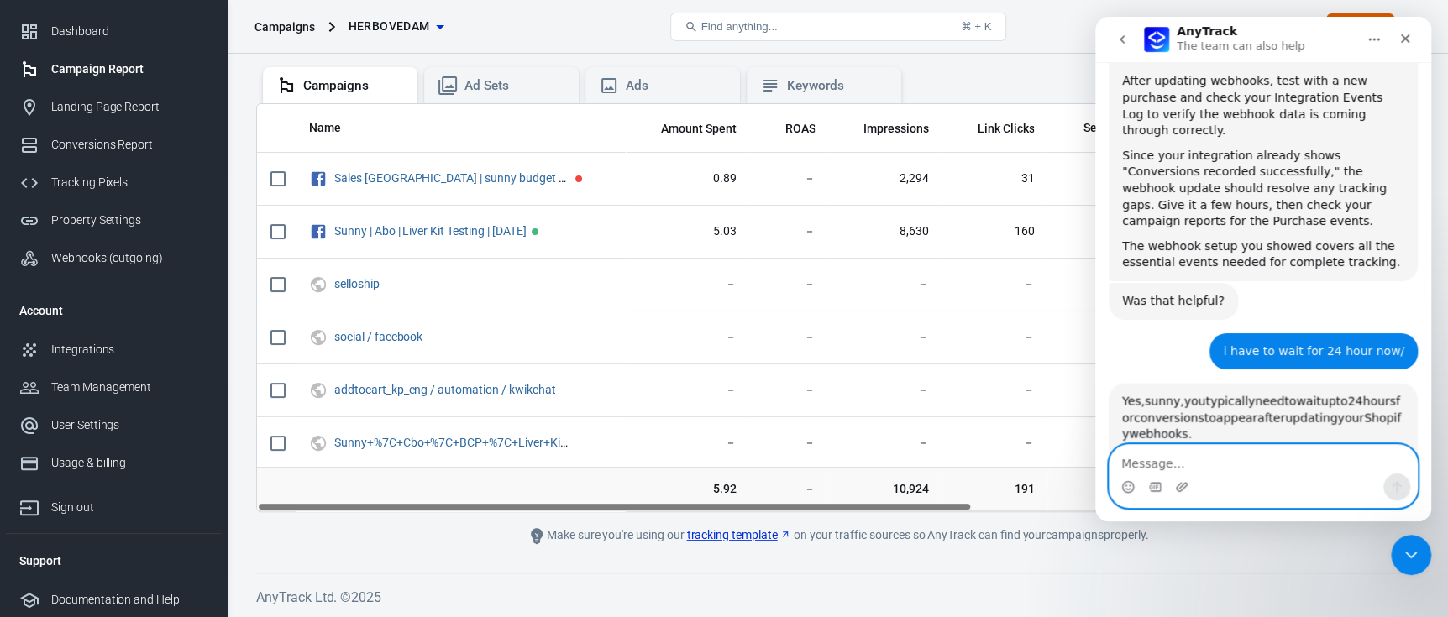
scroll to position [4906, 0]
click at [1175, 453] on textarea "Message…" at bounding box center [1263, 459] width 307 height 29
type textarea "if after 24 hour no purchase shows?"
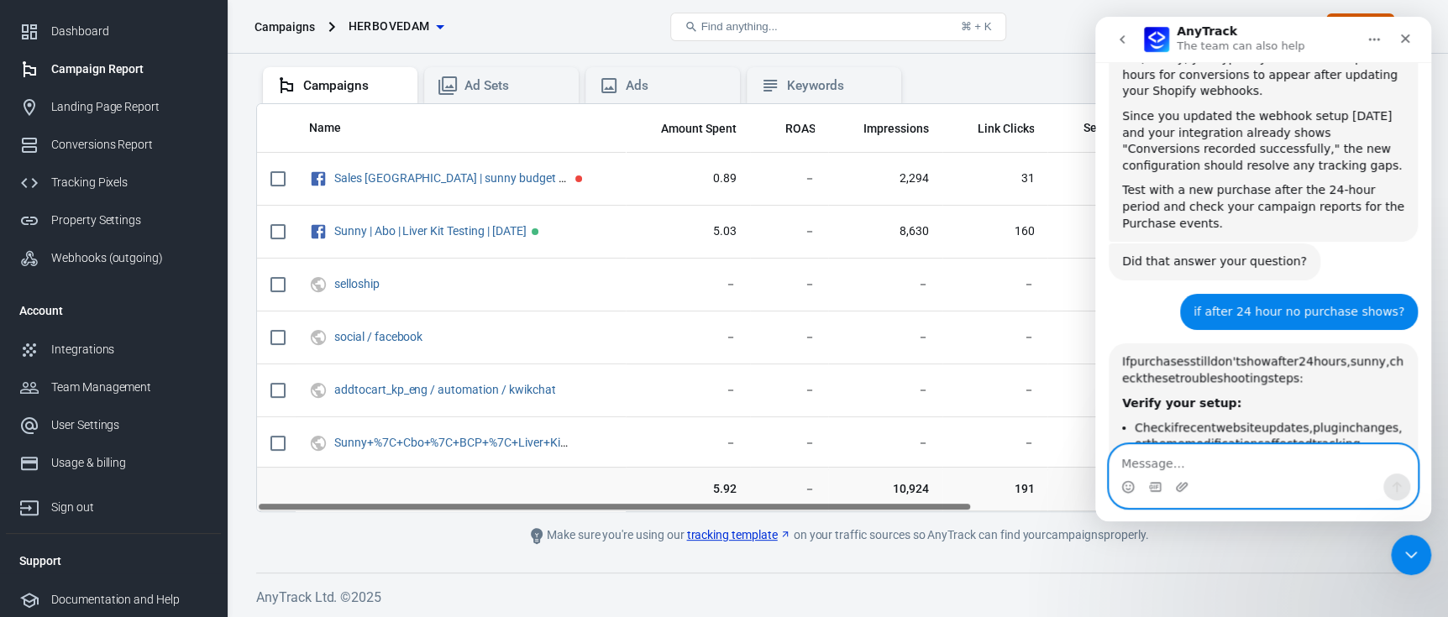
scroll to position [5261, 0]
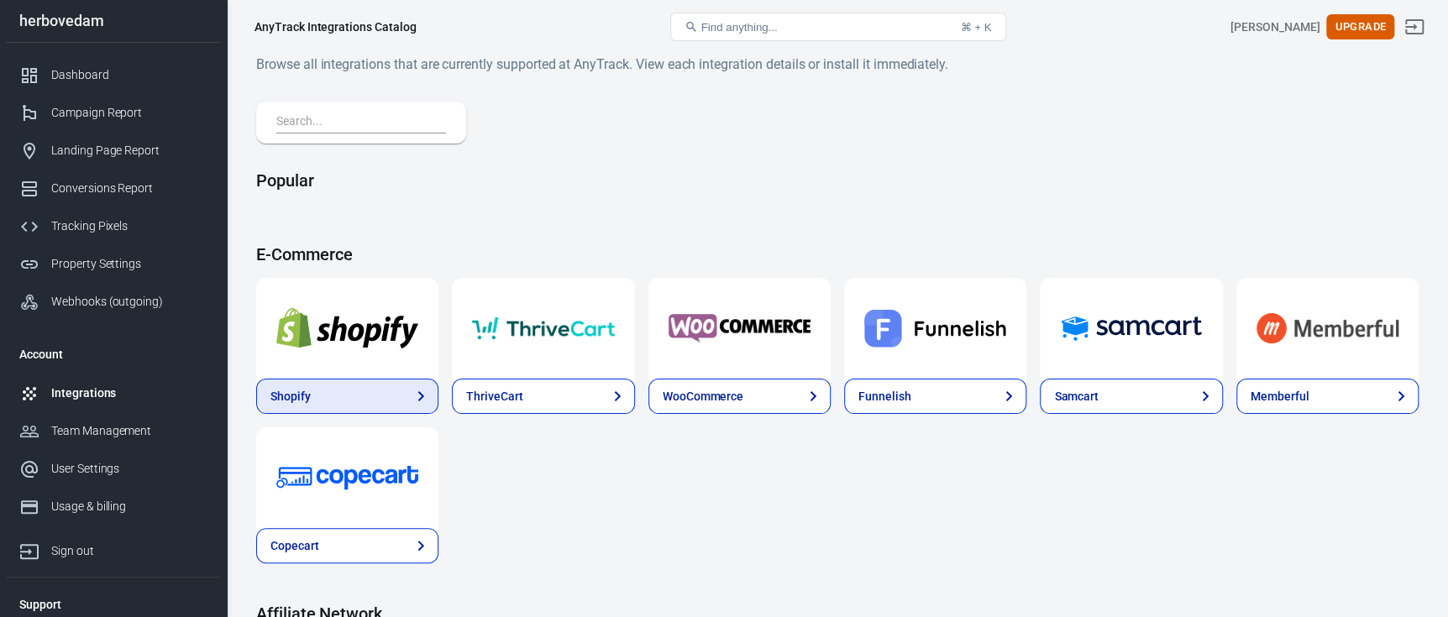
drag, startPoint x: 0, startPoint y: 0, endPoint x: 385, endPoint y: 401, distance: 555.5
click at [385, 401] on link "Shopify" at bounding box center [347, 396] width 182 height 35
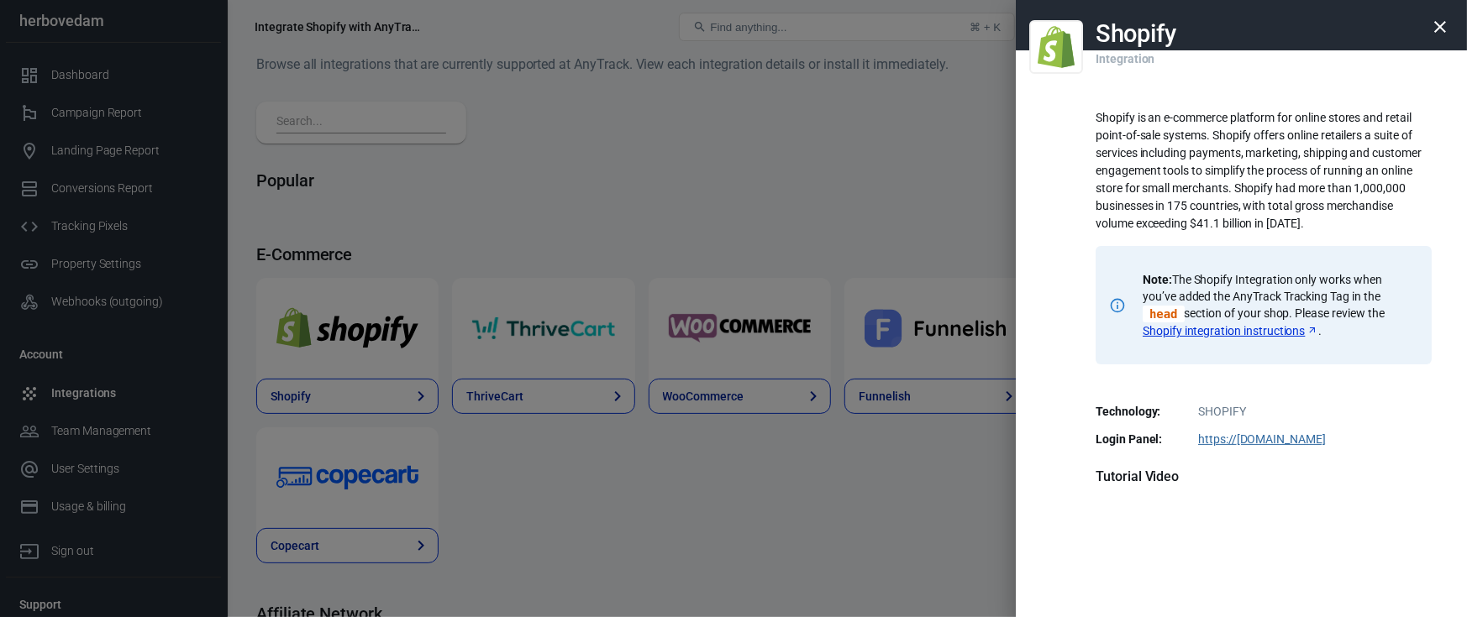
scroll to position [334, 0]
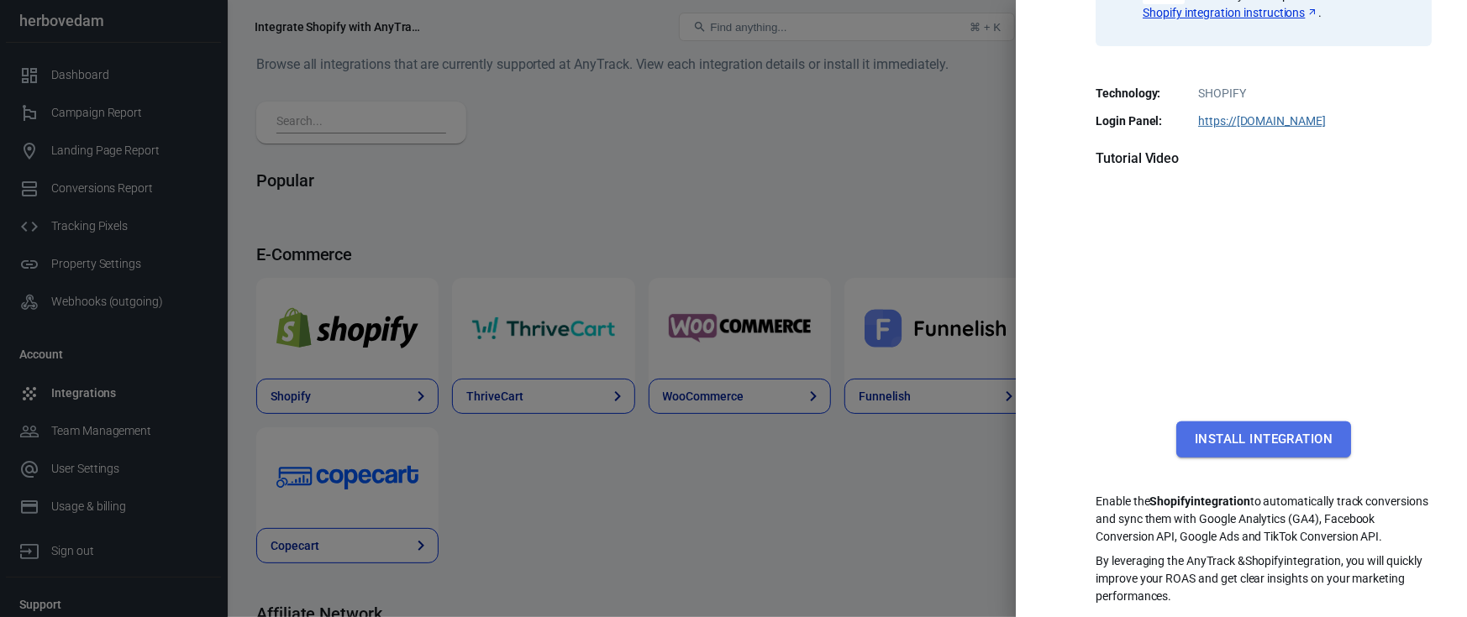
click at [1210, 422] on button "Install Integration" at bounding box center [1263, 439] width 175 height 35
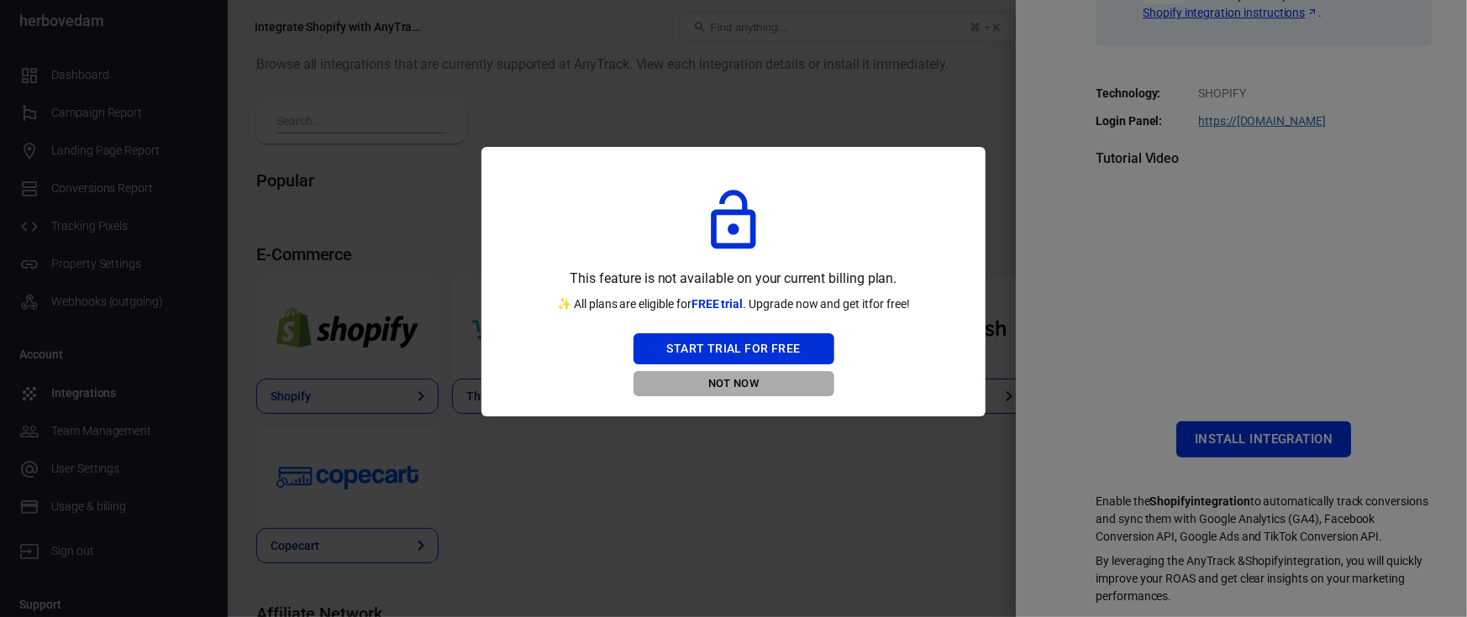
click at [745, 376] on button "Not Now" at bounding box center [733, 384] width 201 height 26
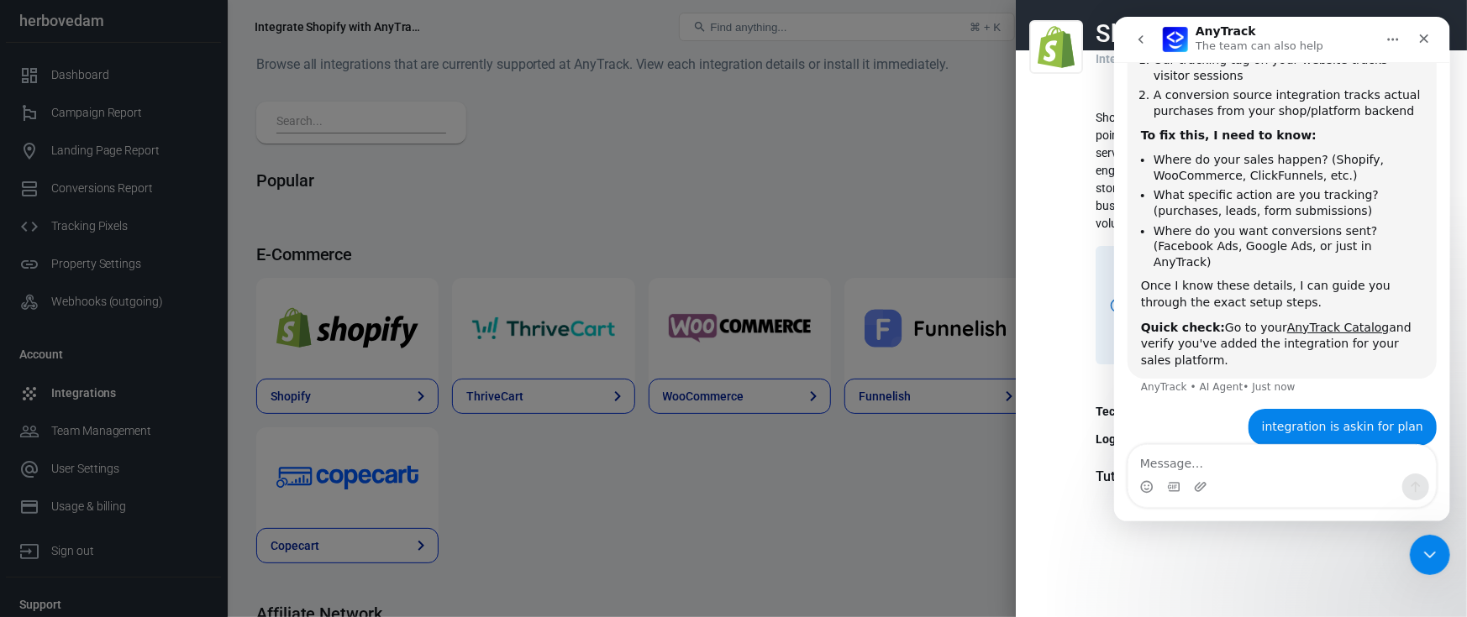
scroll to position [412, 0]
click at [1420, 544] on icon "Close Intercom Messenger" at bounding box center [1427, 553] width 20 height 20
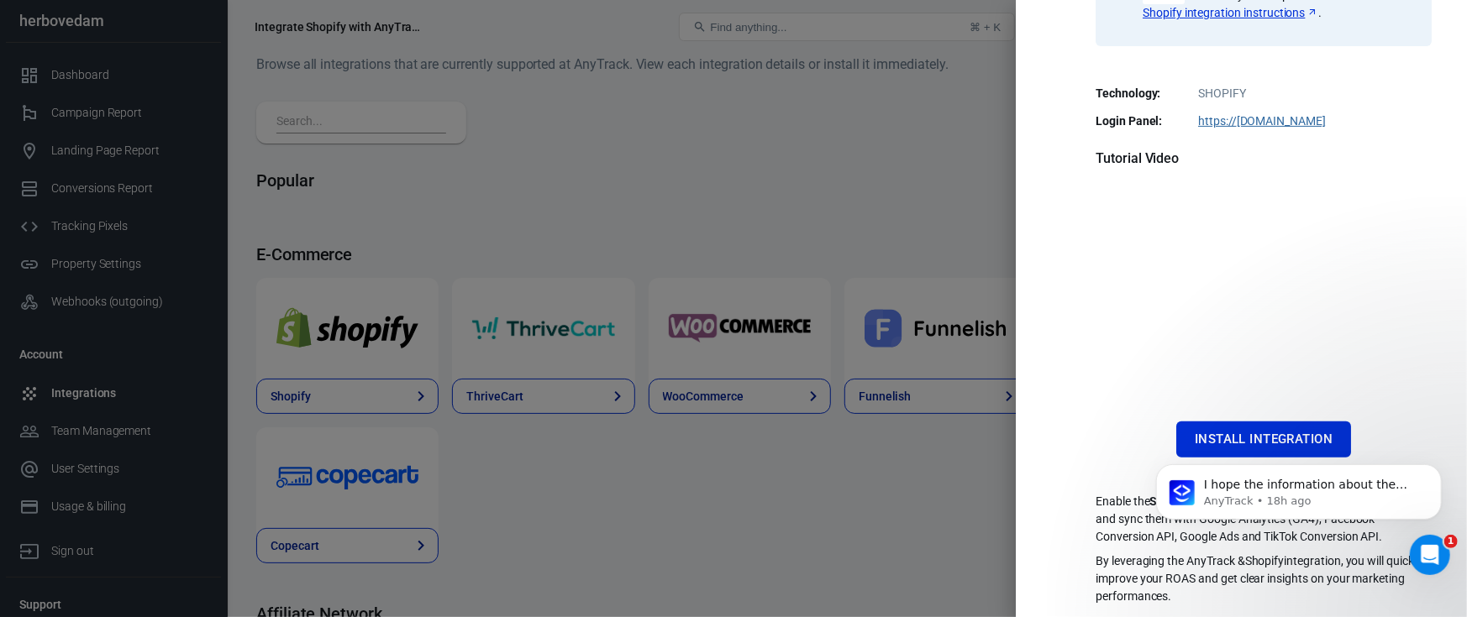
scroll to position [2812, 0]
click at [607, 258] on div at bounding box center [733, 308] width 1467 height 617
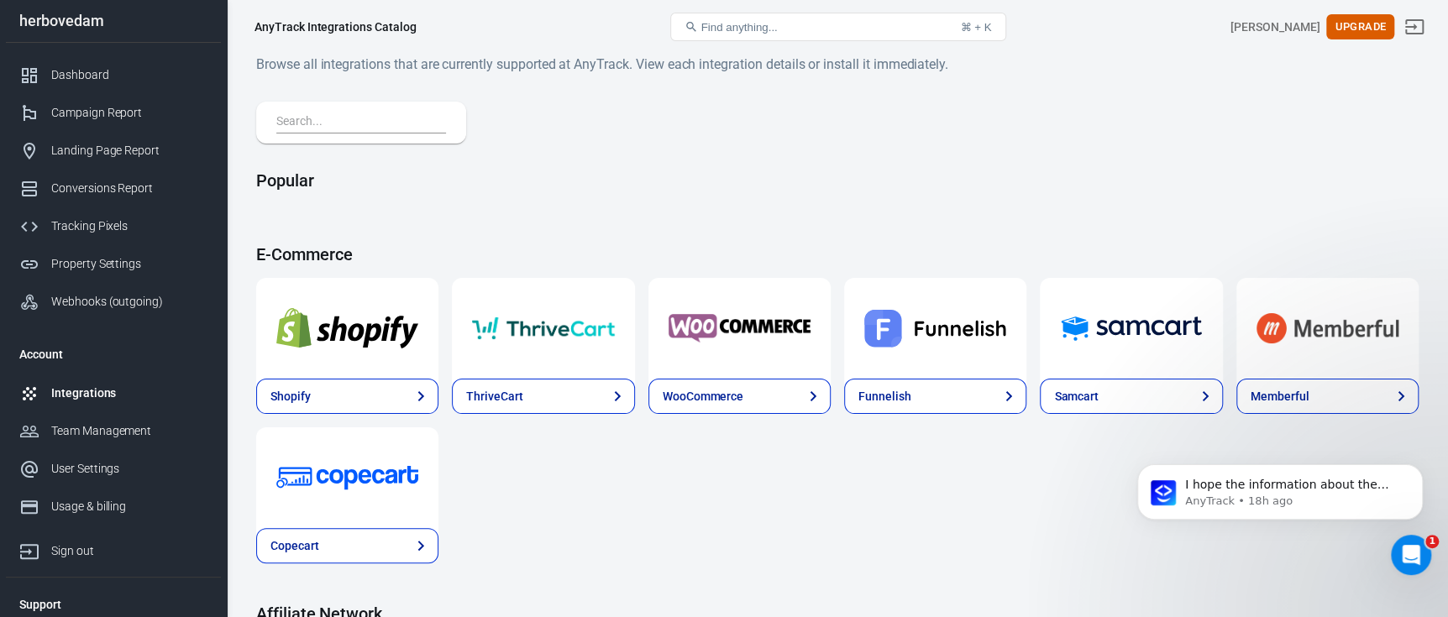
click at [95, 383] on link "Integrations" at bounding box center [113, 394] width 215 height 38
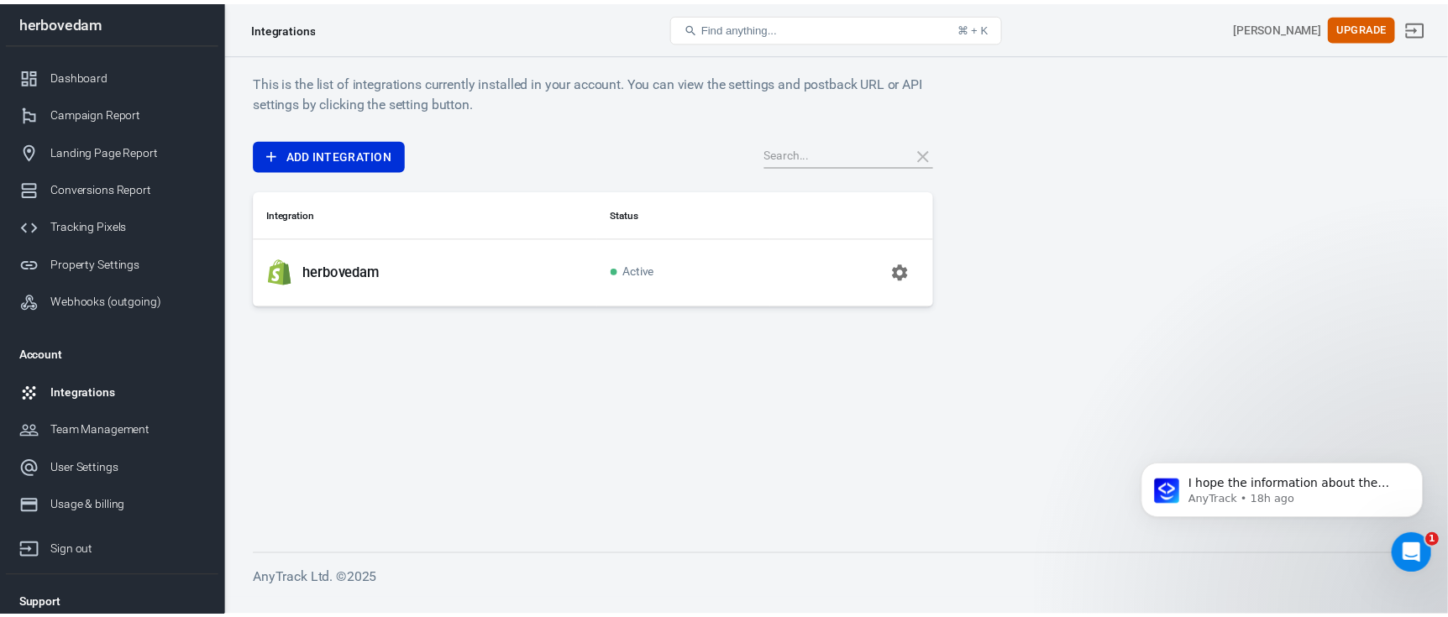
scroll to position [3159, 0]
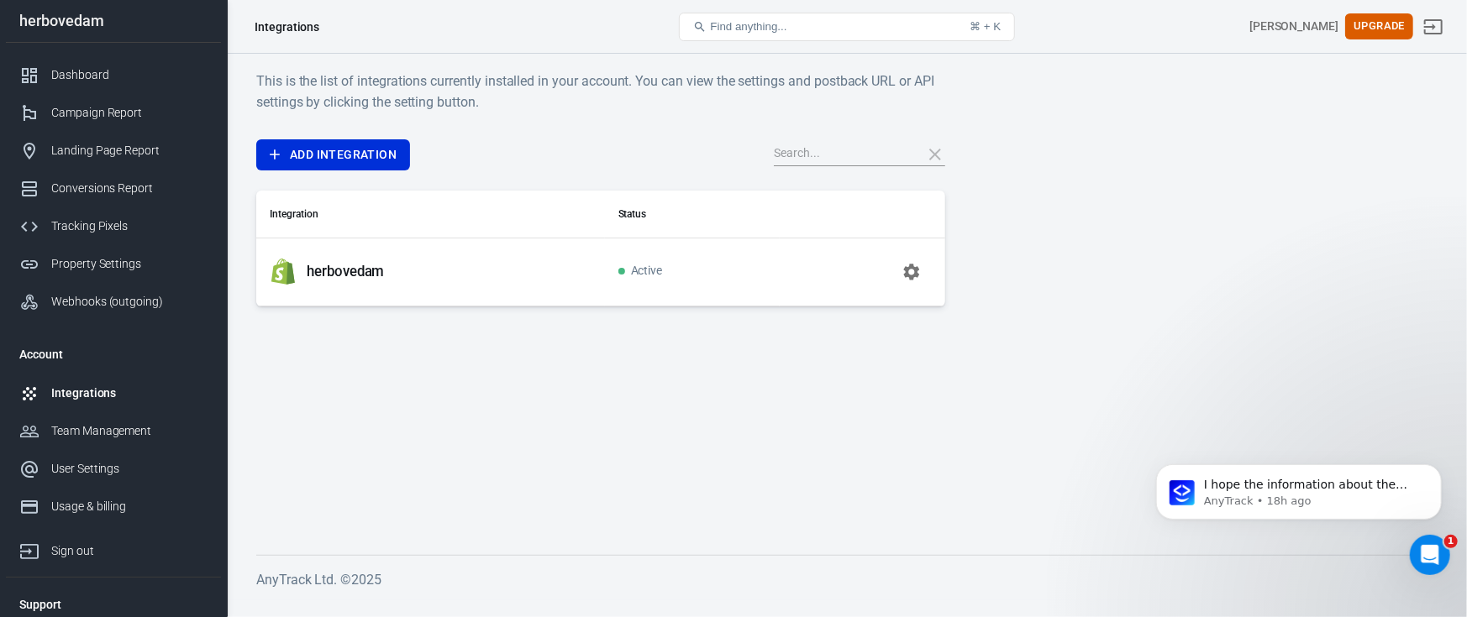
click at [899, 269] on button "button" at bounding box center [911, 272] width 40 height 40
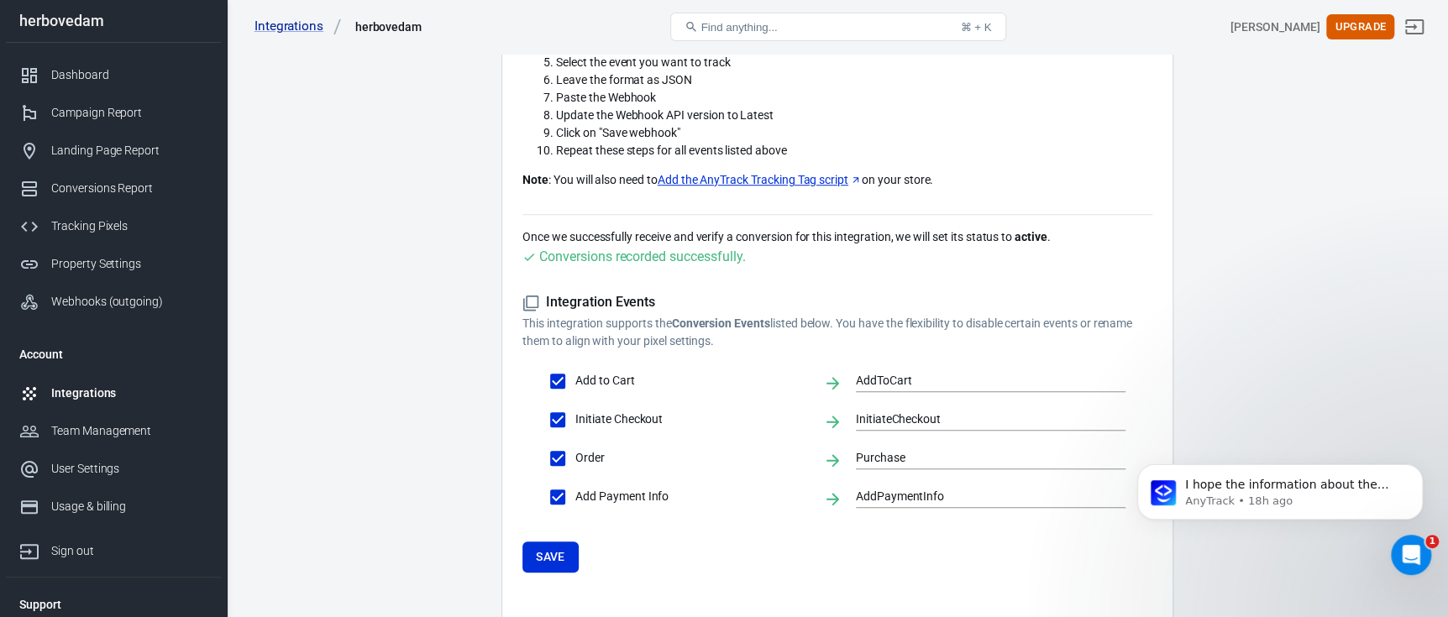
scroll to position [671, 0]
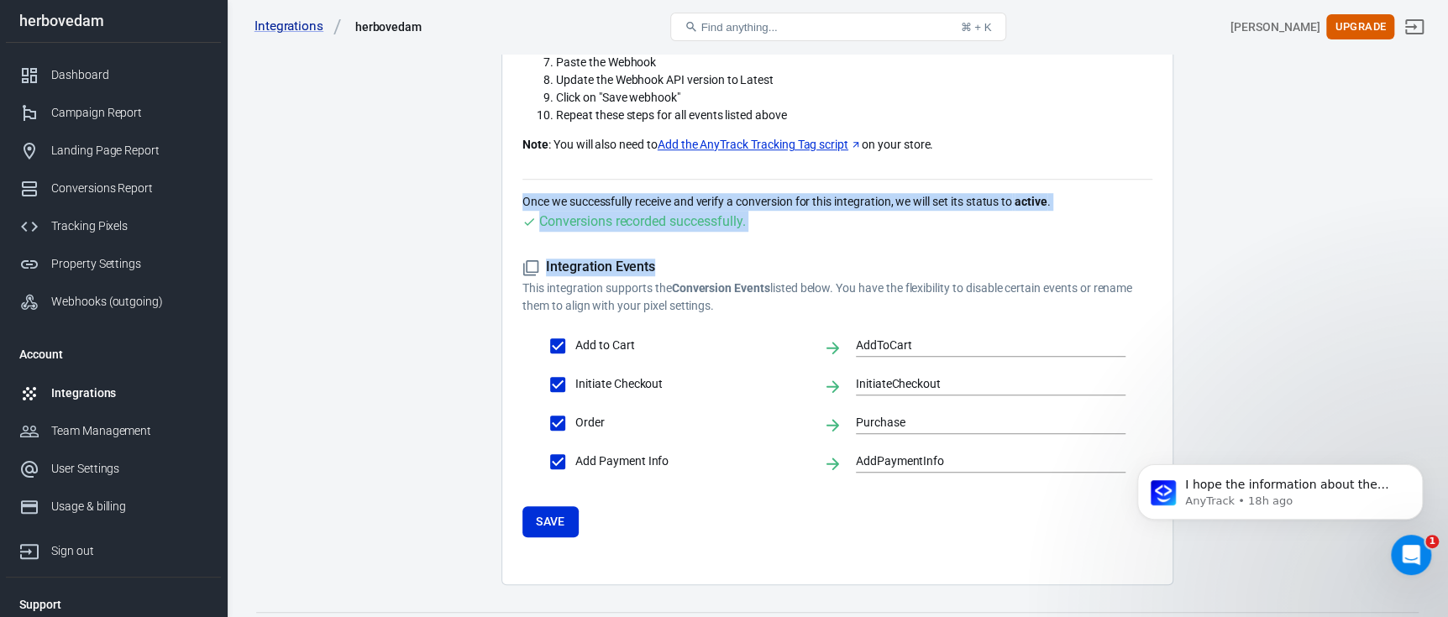
drag, startPoint x: 768, startPoint y: 231, endPoint x: 488, endPoint y: 202, distance: 281.2
click at [76, 392] on div "Integrations" at bounding box center [129, 394] width 156 height 18
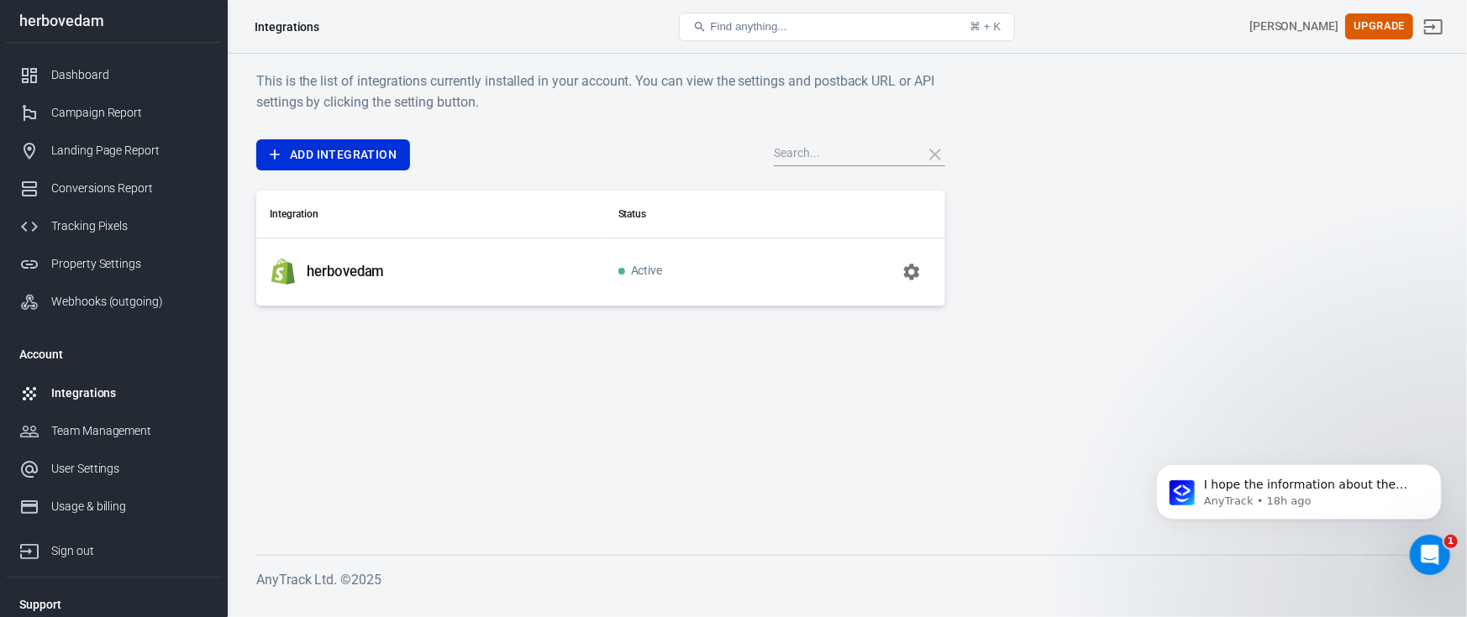
click at [915, 267] on icon "button" at bounding box center [912, 272] width 16 height 16
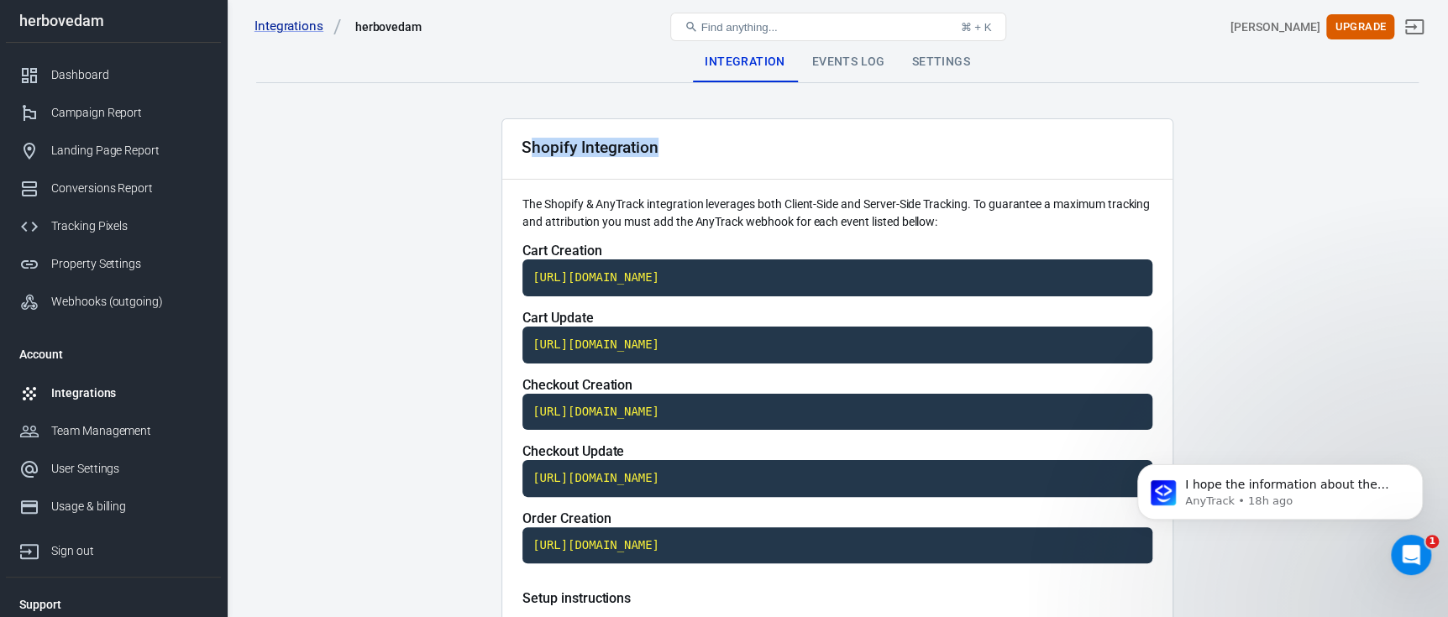
drag, startPoint x: 528, startPoint y: 146, endPoint x: 684, endPoint y: 153, distance: 156.4
click at [684, 153] on div "Shopify Integration" at bounding box center [837, 149] width 670 height 60
drag, startPoint x: 487, startPoint y: 145, endPoint x: 968, endPoint y: 532, distance: 616.6
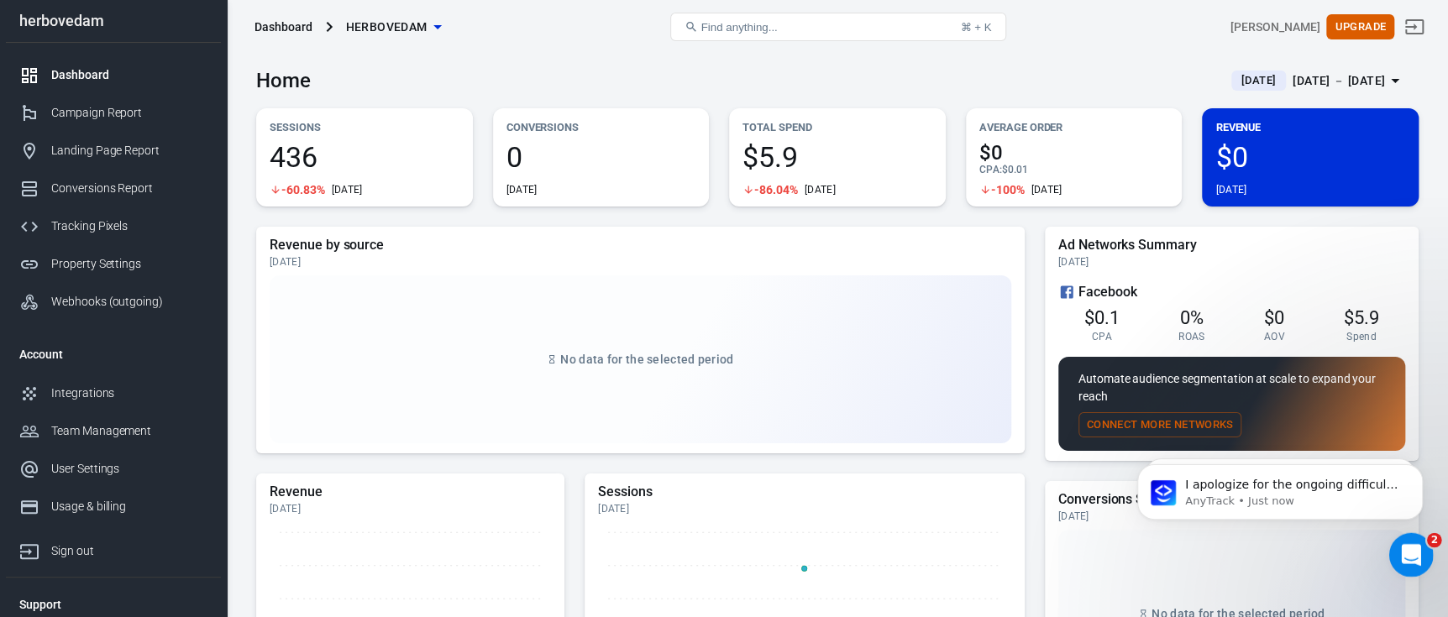
click at [1394, 538] on div "Open Intercom Messenger" at bounding box center [1408, 552] width 55 height 55
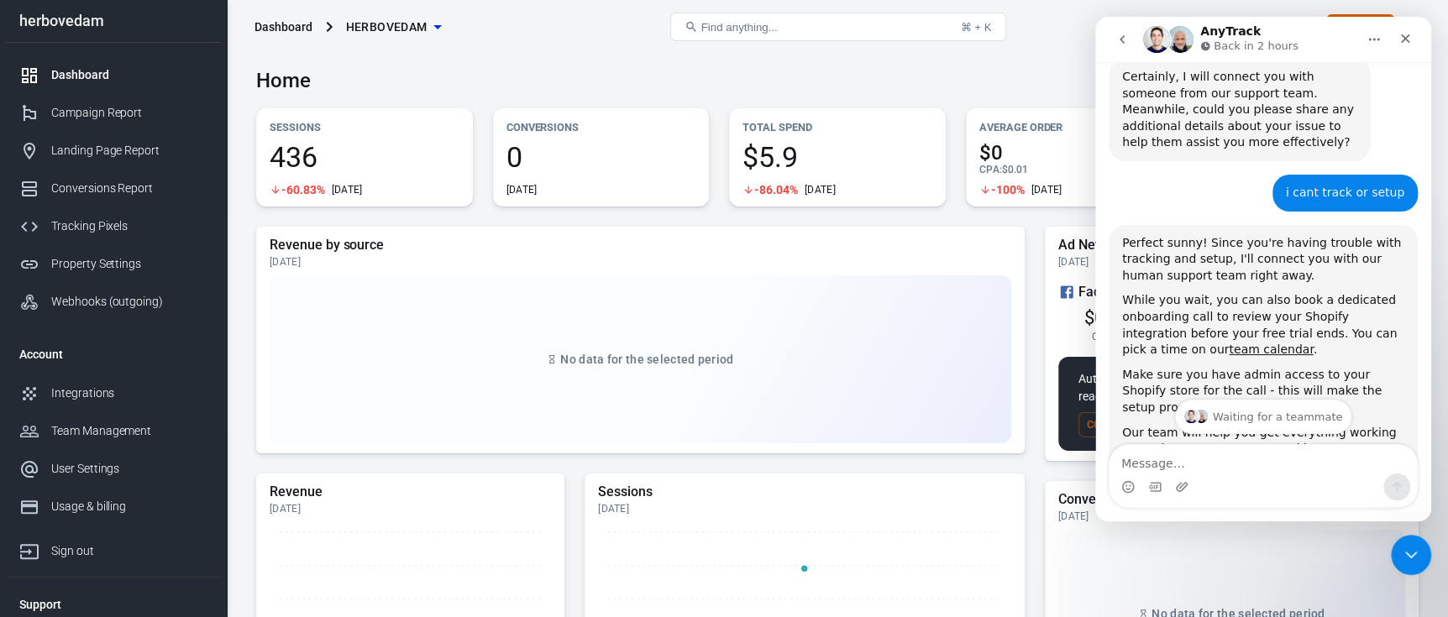
scroll to position [2665, 0]
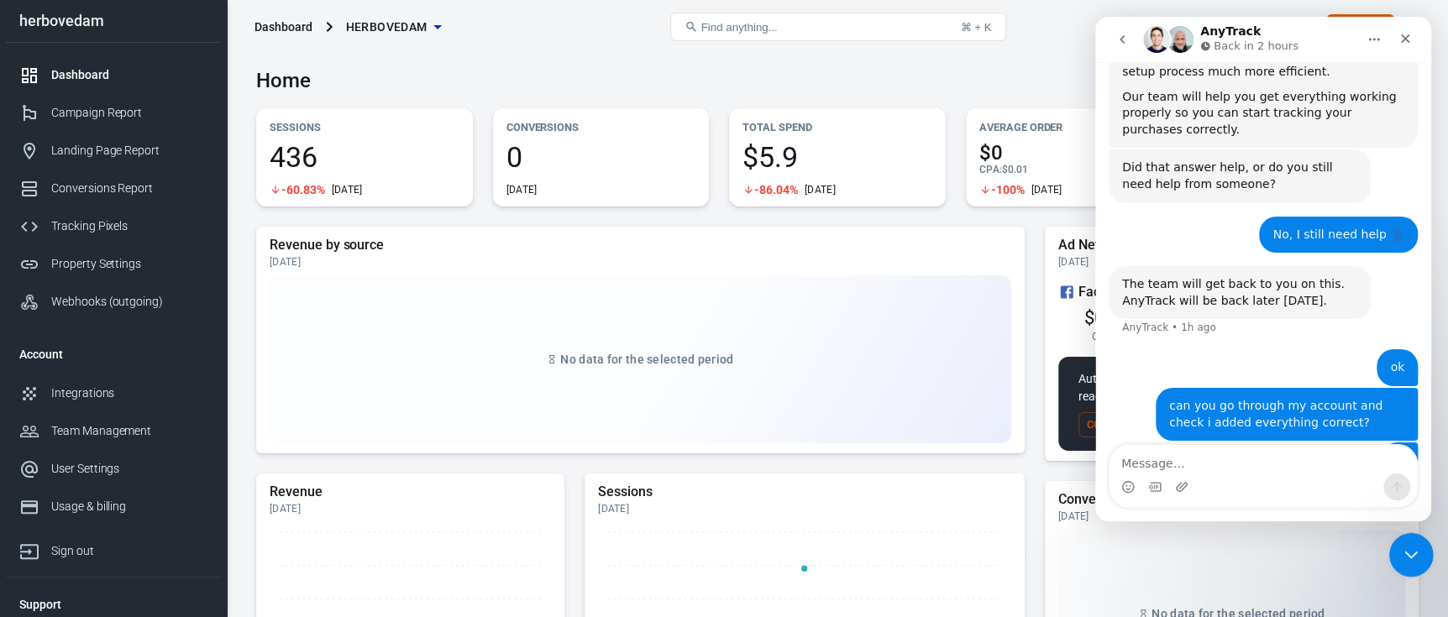
click at [1400, 563] on div "Close Intercom Messenger" at bounding box center [1409, 553] width 40 height 40
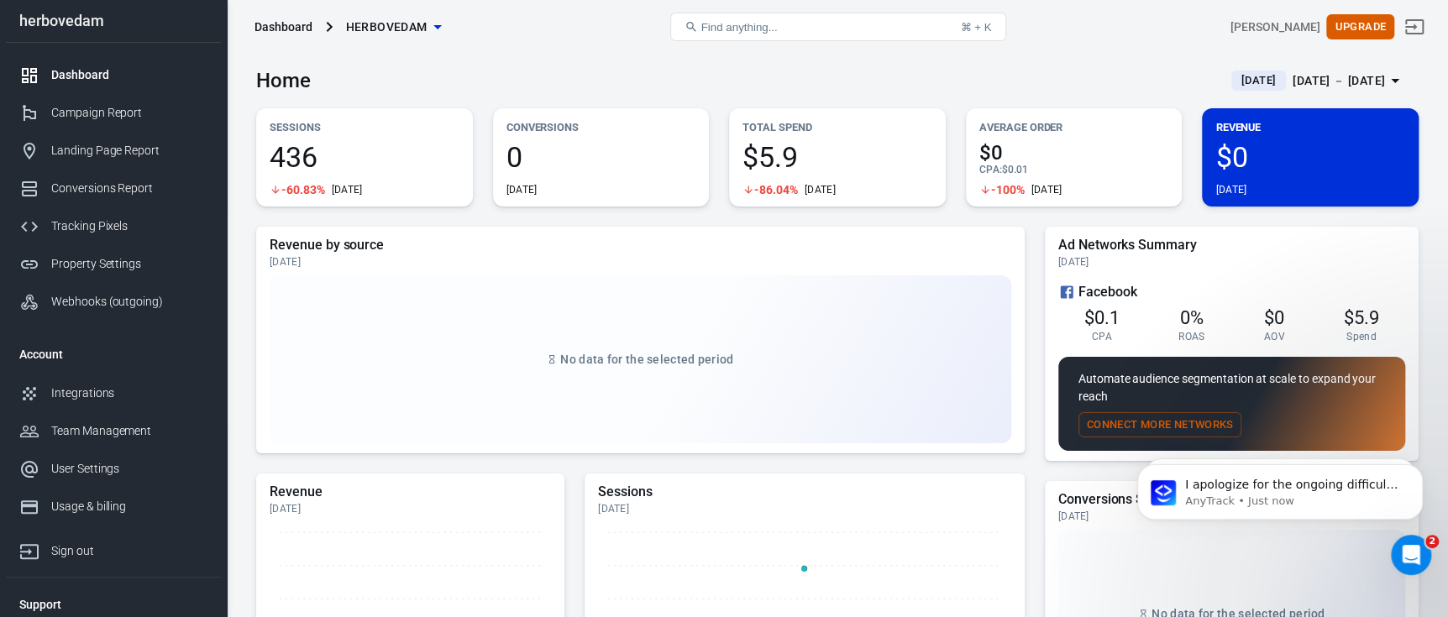
scroll to position [0, 0]
